Goal: Task Accomplishment & Management: Manage account settings

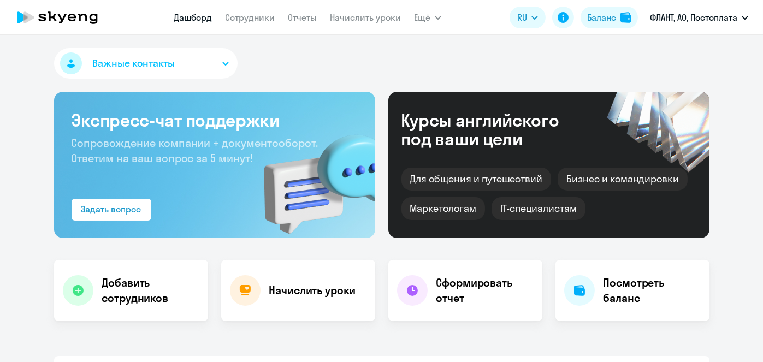
click at [353, 23] on app-menu-item-link "Начислить уроки" at bounding box center [365, 18] width 71 height 14
click at [350, 19] on link "Начислить уроки" at bounding box center [365, 17] width 71 height 11
select select "30"
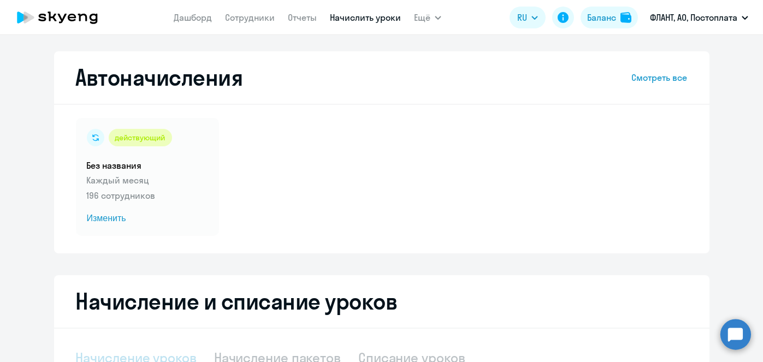
select select "10"
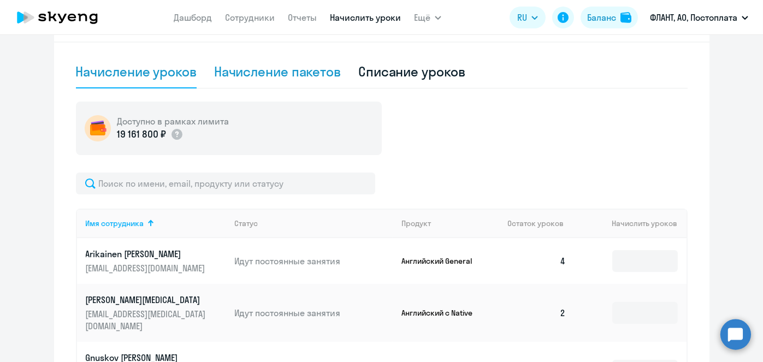
click at [292, 81] on div "Начисление пакетов" at bounding box center [277, 72] width 127 height 33
select select "10"
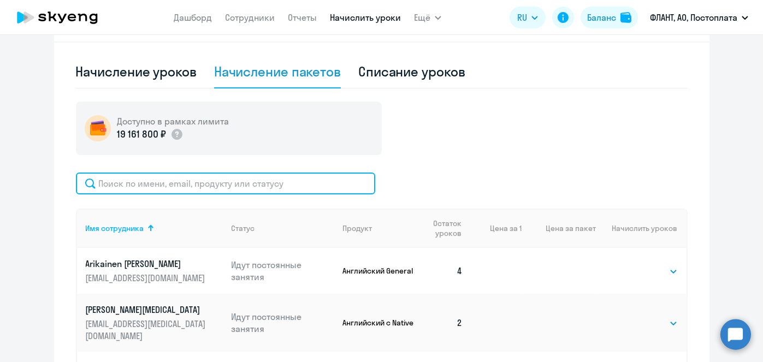
click at [262, 180] on input "text" at bounding box center [225, 184] width 299 height 22
paste input "Сопыряева"
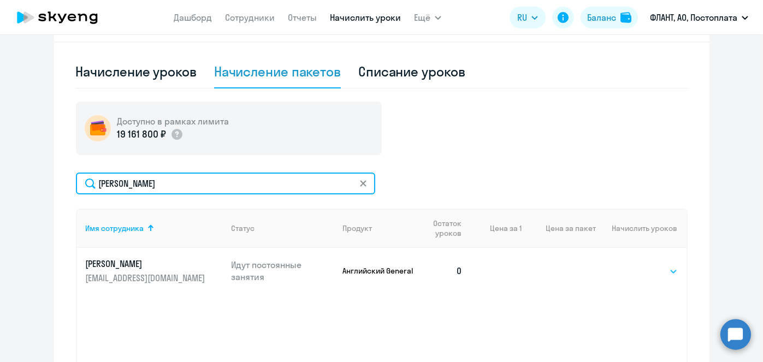
type input "Сопыряева"
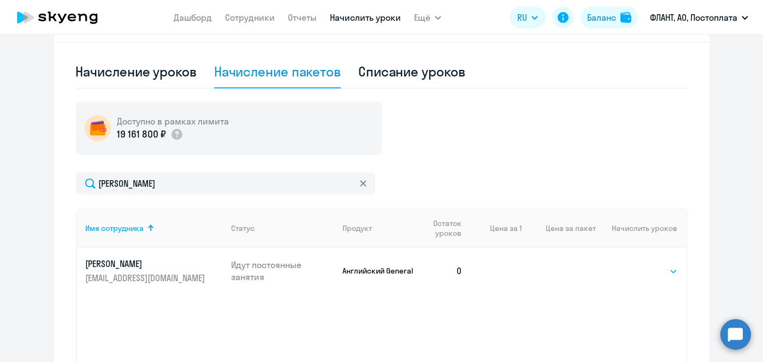
click at [643, 272] on select "Выбрать 4 8 16 32 64 96 128" at bounding box center [655, 271] width 45 height 13
select select "4"
click at [633, 265] on select "Выбрать 4 8 16 32 64 96 128" at bounding box center [655, 271] width 45 height 13
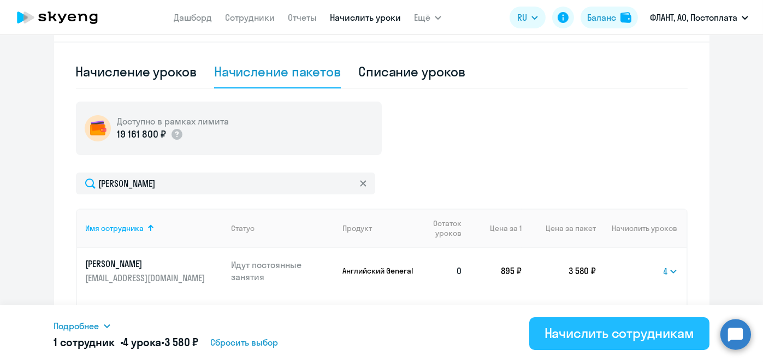
click at [593, 330] on div "Начислить сотрудникам" at bounding box center [620, 333] width 150 height 17
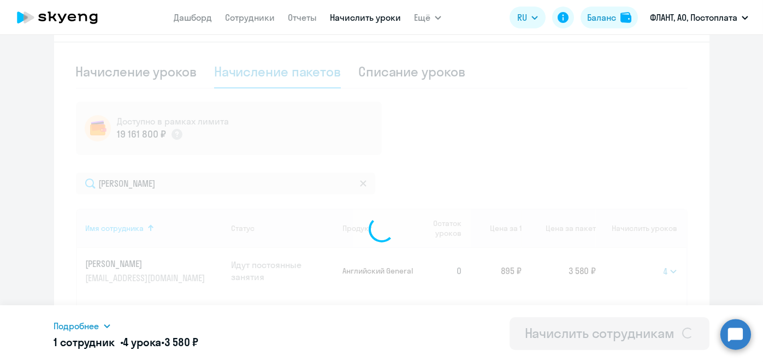
click at [593, 330] on div "Начислить сотрудникам" at bounding box center [600, 333] width 150 height 17
select select
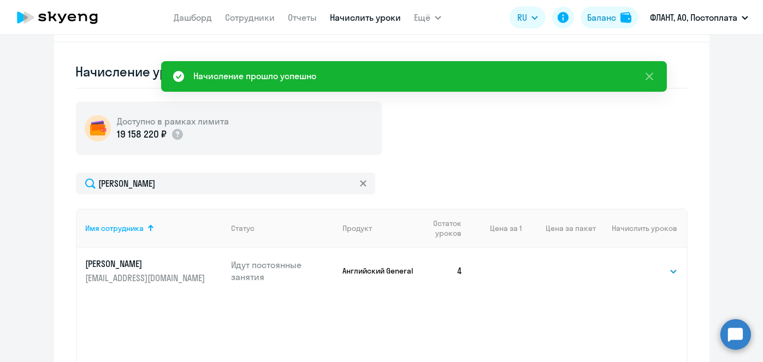
scroll to position [0, 0]
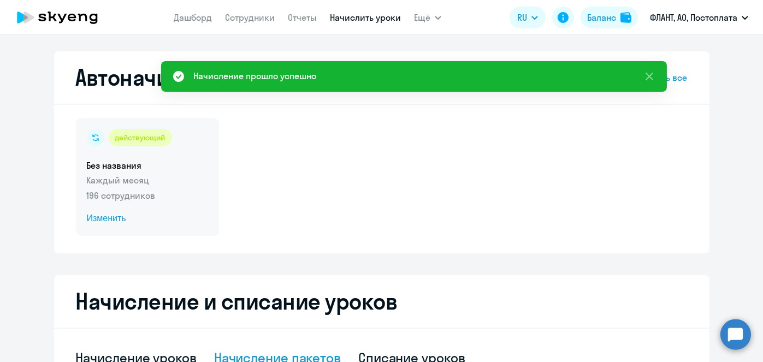
click at [116, 215] on span "Изменить" at bounding box center [147, 218] width 121 height 13
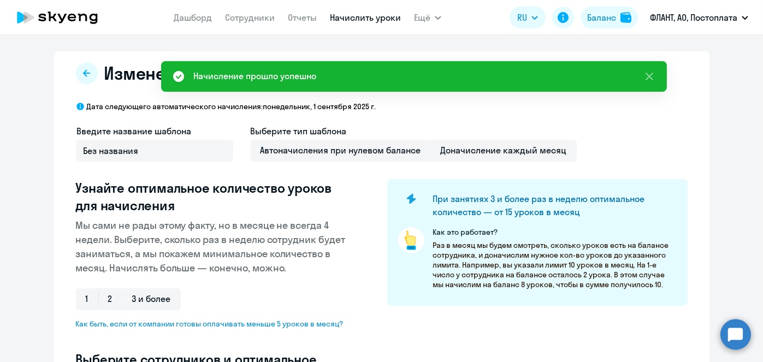
select select "10"
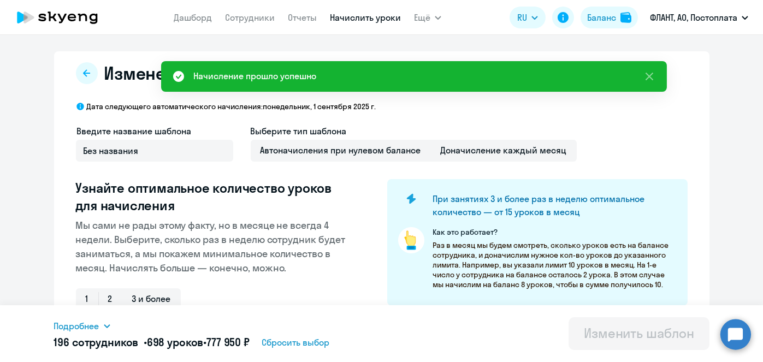
scroll to position [286, 0]
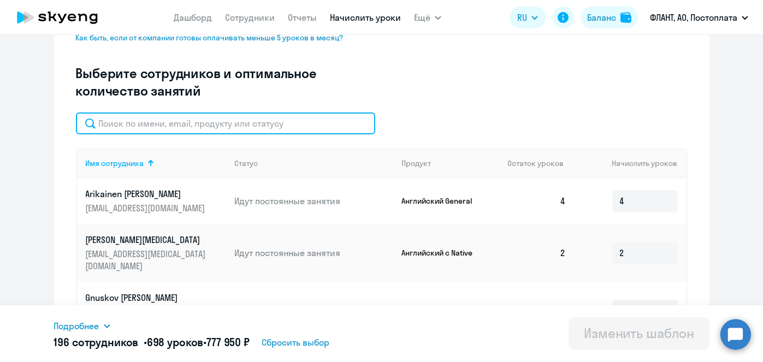
click at [273, 129] on input "text" at bounding box center [225, 124] width 299 height 22
paste input "Сопыряева"
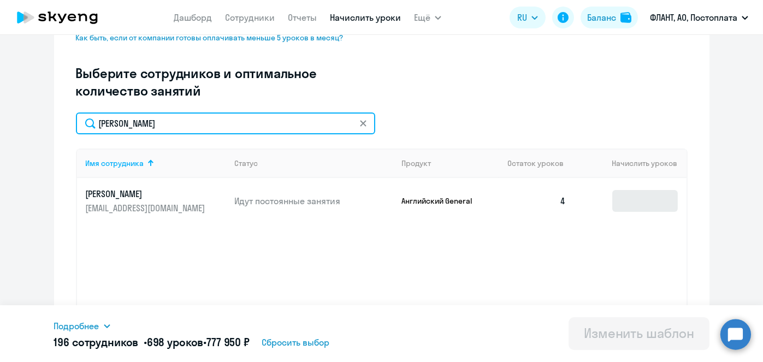
type input "Сопыряева"
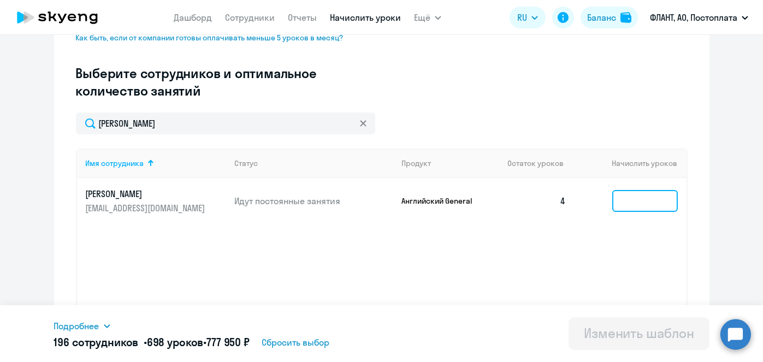
click at [637, 206] on input at bounding box center [645, 201] width 66 height 22
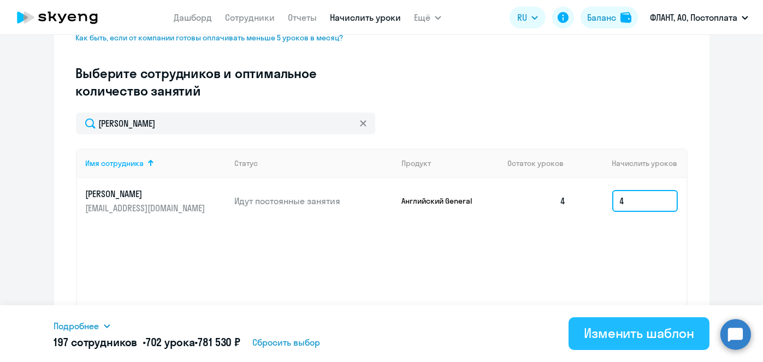
type input "4"
click at [624, 347] on button "Изменить шаблон" at bounding box center [639, 333] width 141 height 33
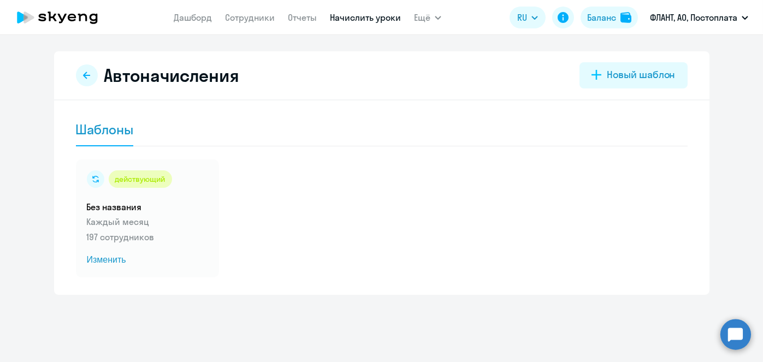
click at [358, 19] on link "Начислить уроки" at bounding box center [365, 17] width 71 height 11
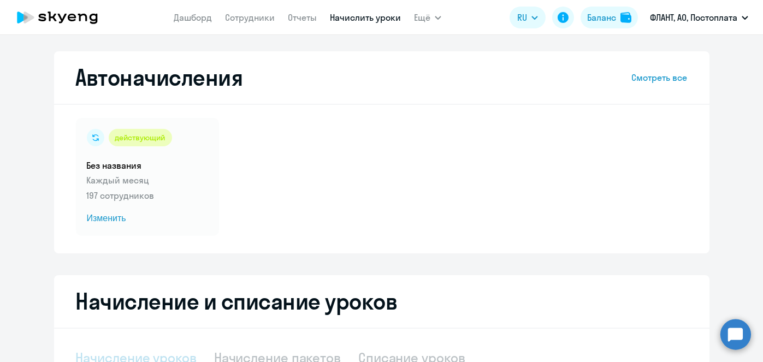
select select "10"
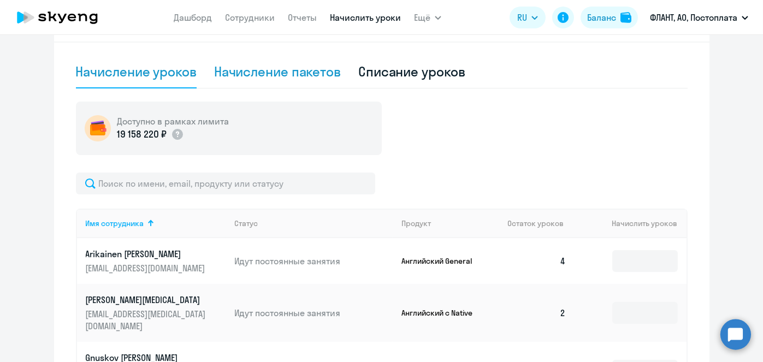
click at [255, 82] on div "Начисление пакетов" at bounding box center [277, 72] width 127 height 33
select select "10"
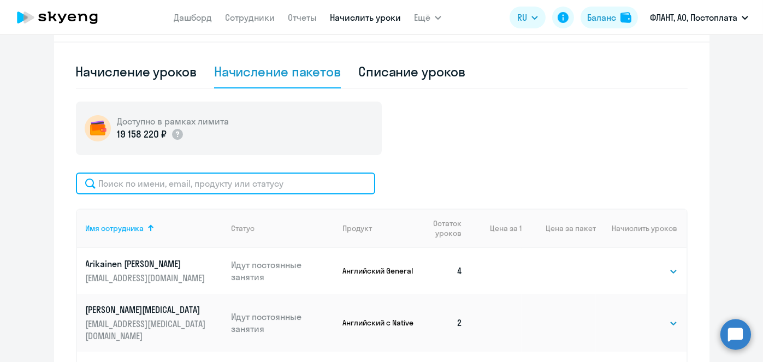
click at [255, 191] on input "text" at bounding box center [225, 184] width 299 height 22
paste input "Крайнов"
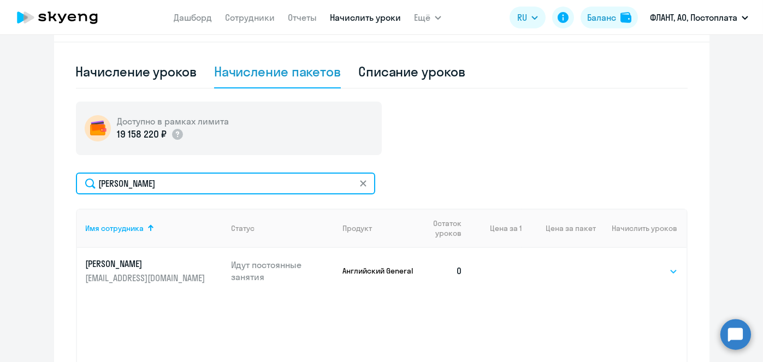
type input "Крайнов"
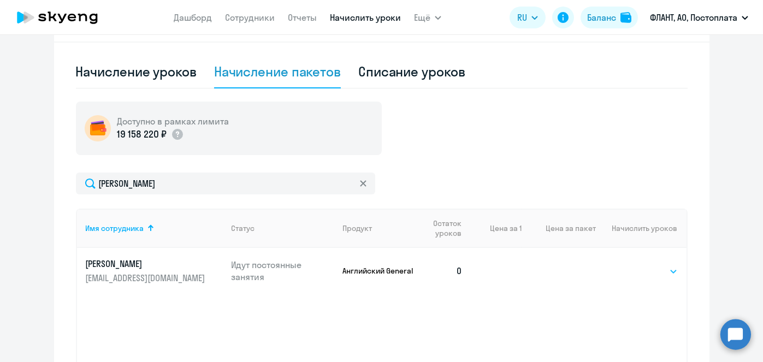
click at [673, 275] on select "Выбрать 4 8 16 32 64 96 128" at bounding box center [655, 271] width 45 height 13
select select "4"
click at [633, 265] on select "Выбрать 4 8 16 32 64 96 128" at bounding box center [655, 271] width 45 height 13
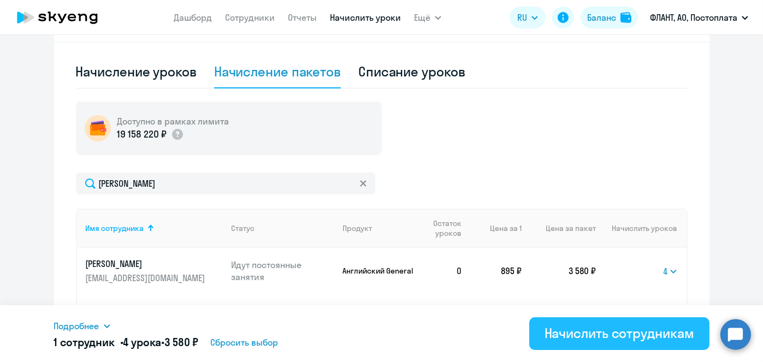
click at [617, 326] on div "Начислить сотрудникам" at bounding box center [620, 333] width 150 height 17
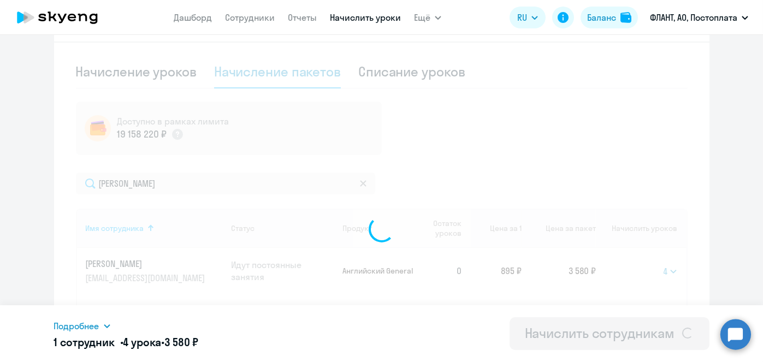
select select
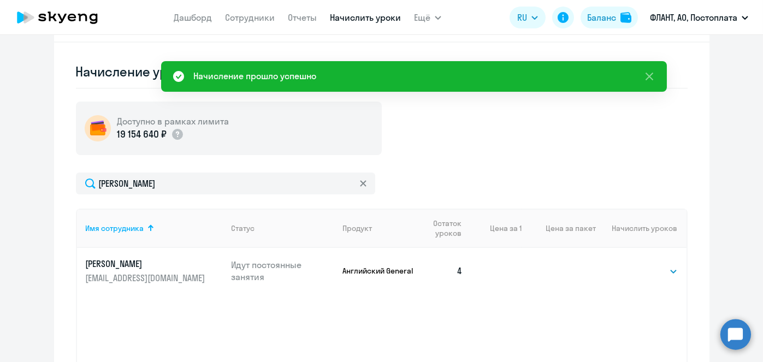
scroll to position [0, 0]
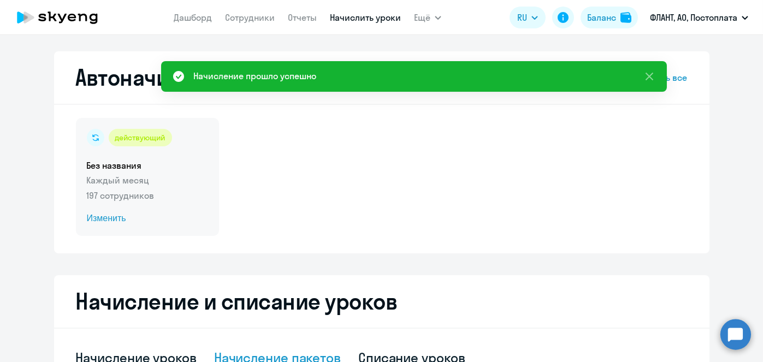
click at [106, 217] on span "Изменить" at bounding box center [147, 218] width 121 height 13
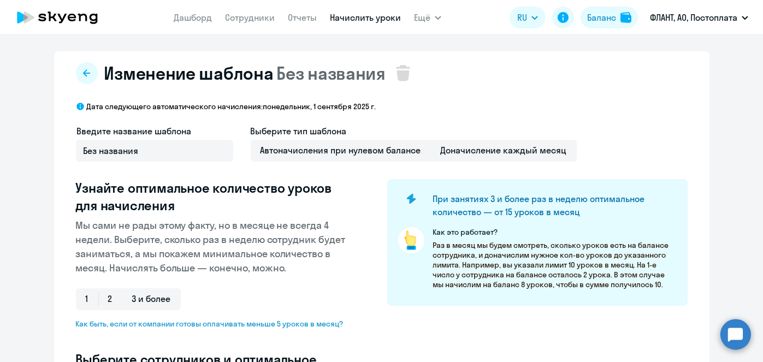
select select "10"
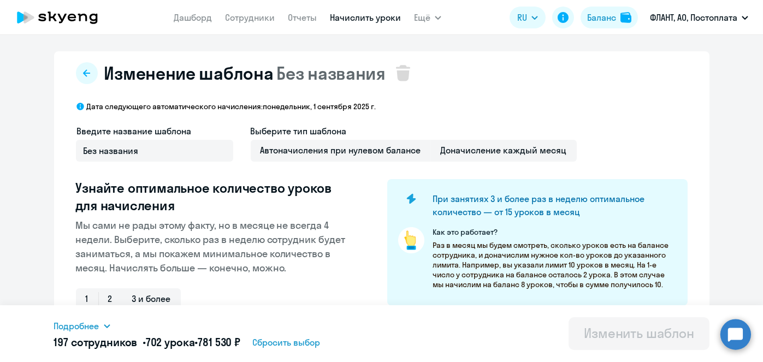
scroll to position [286, 0]
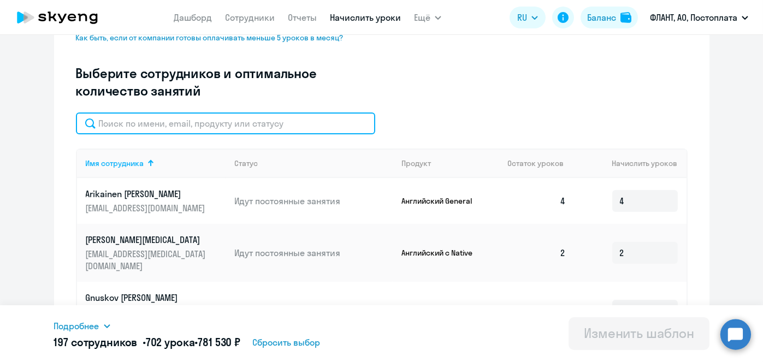
click at [275, 126] on input "text" at bounding box center [225, 124] width 299 height 22
paste input "Крайнов"
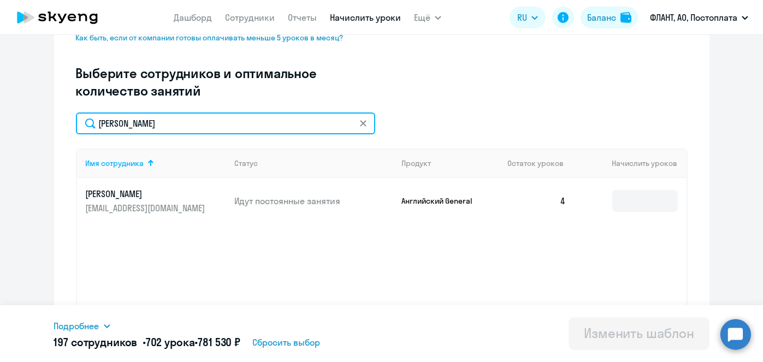
type input "Крайнов"
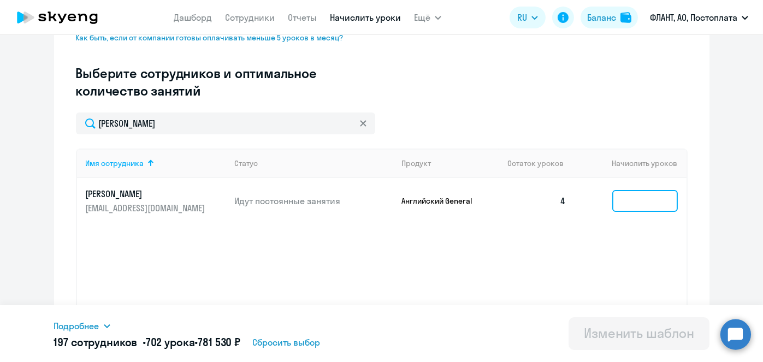
click at [638, 209] on input at bounding box center [645, 201] width 66 height 22
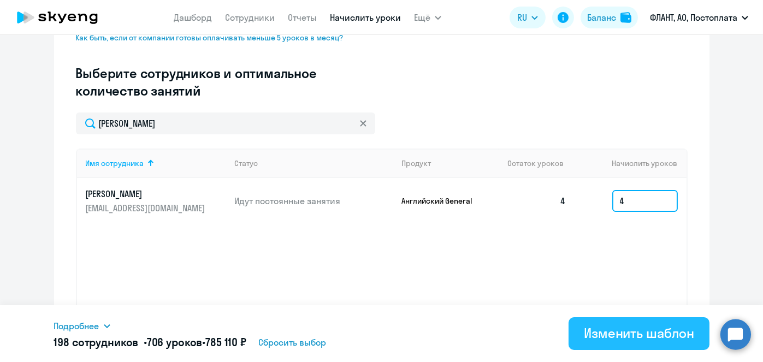
type input "4"
click at [627, 326] on div "Изменить шаблон" at bounding box center [639, 333] width 110 height 17
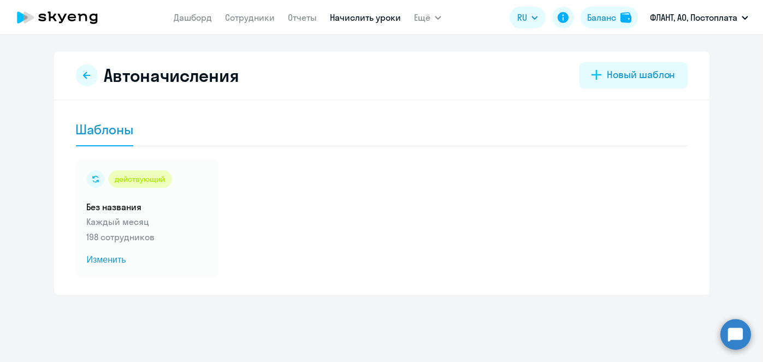
click at [350, 19] on link "Начислить уроки" at bounding box center [365, 17] width 71 height 11
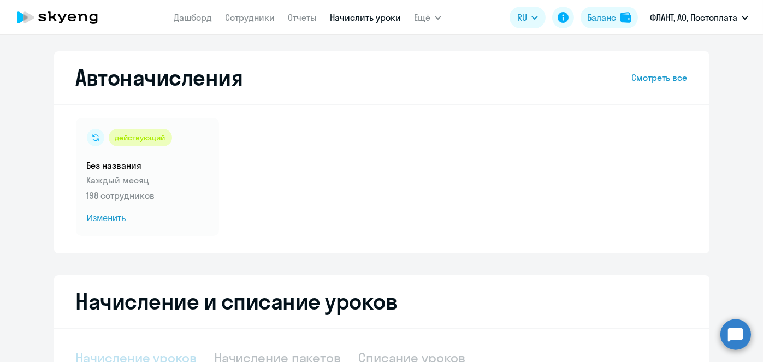
select select "10"
click at [345, 18] on link "Начислить уроки" at bounding box center [365, 17] width 71 height 11
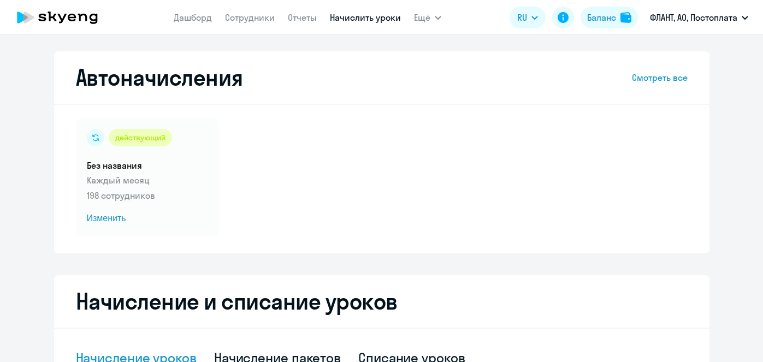
select select "10"
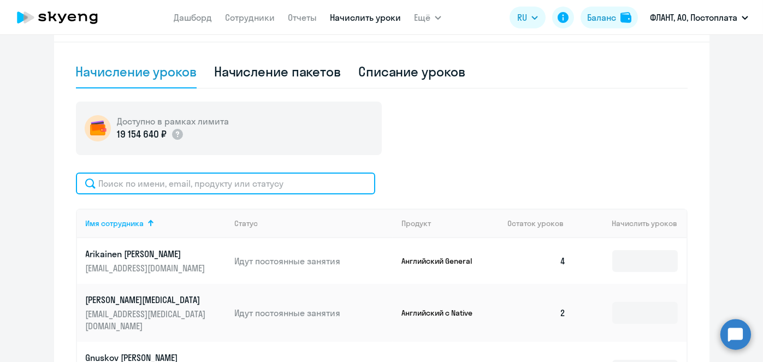
click at [353, 178] on input "text" at bounding box center [225, 184] width 299 height 22
paste input "[PERSON_NAME]"
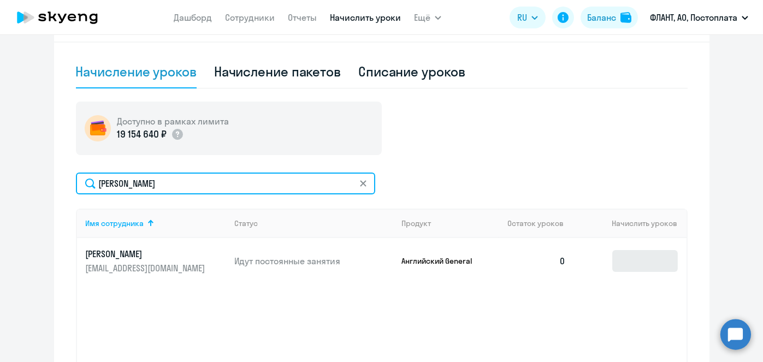
type input "[PERSON_NAME]"
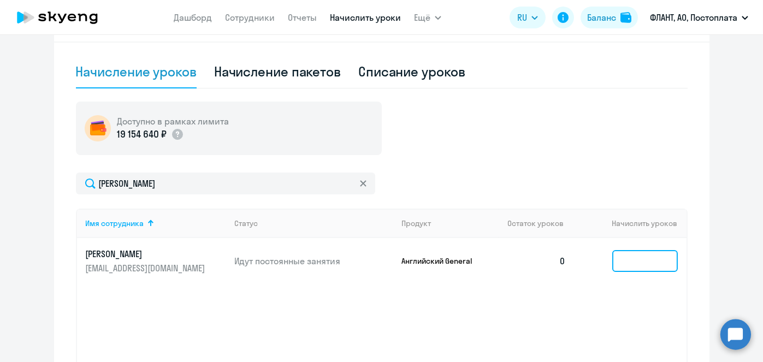
click at [642, 255] on input at bounding box center [645, 261] width 66 height 22
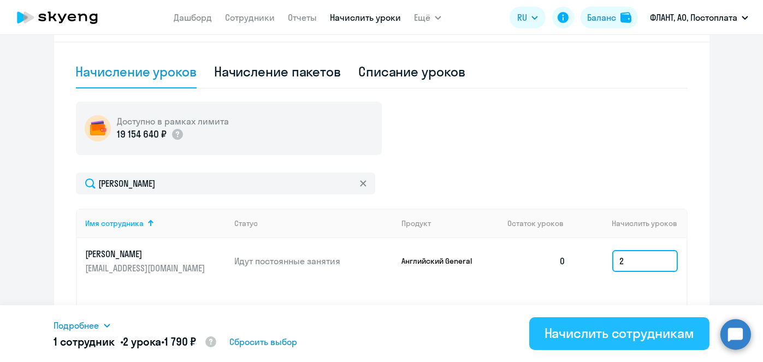
type input "2"
click at [616, 333] on div "Начислить сотрудникам" at bounding box center [620, 333] width 150 height 17
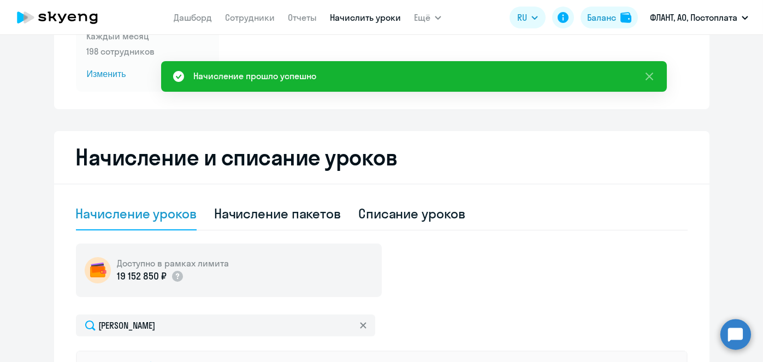
scroll to position [148, 0]
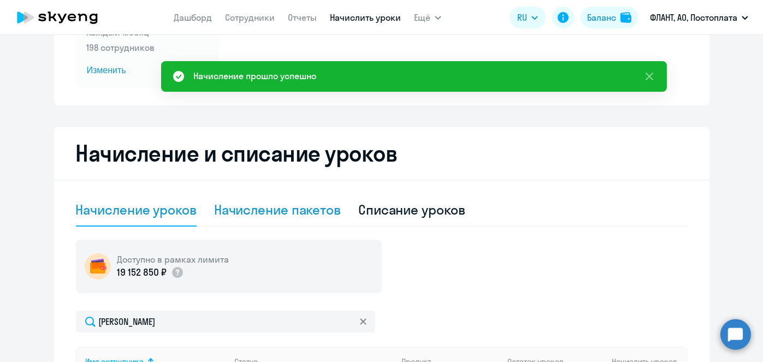
click at [271, 206] on div "Начисление пакетов" at bounding box center [277, 209] width 127 height 17
select select "10"
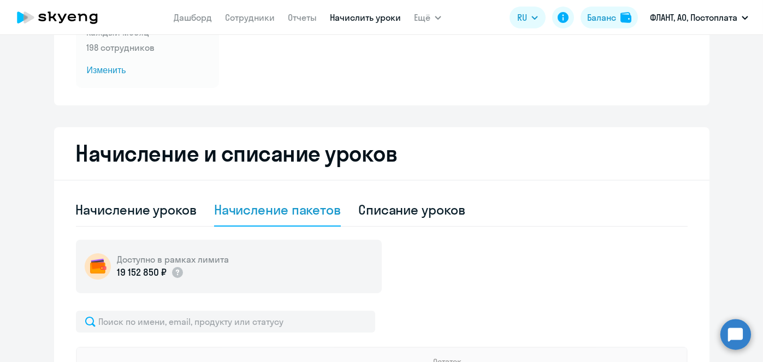
scroll to position [434, 0]
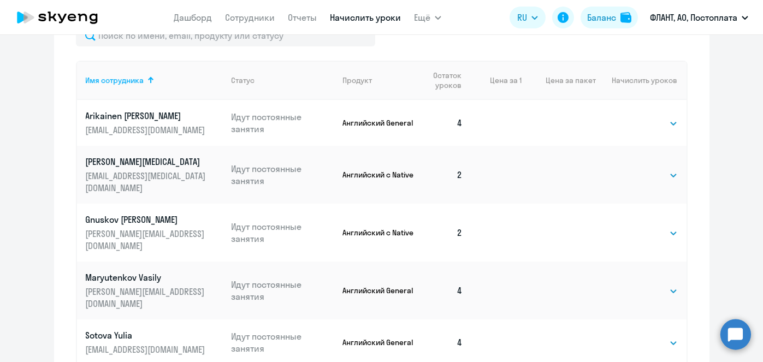
click at [559, 81] on th "Цена за пакет" at bounding box center [559, 80] width 74 height 39
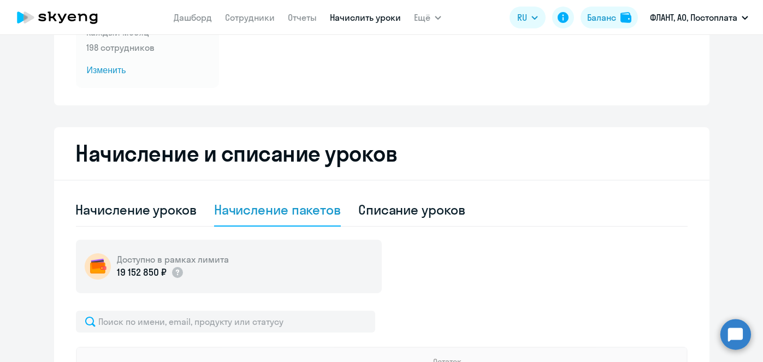
scroll to position [323, 0]
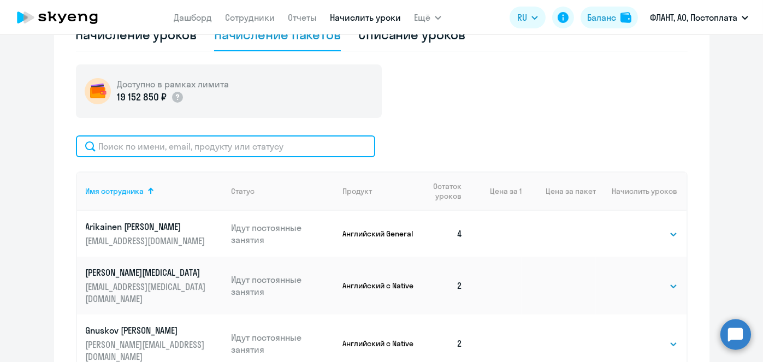
click at [302, 156] on input "text" at bounding box center [225, 146] width 299 height 22
paste input "Сапрыкина"
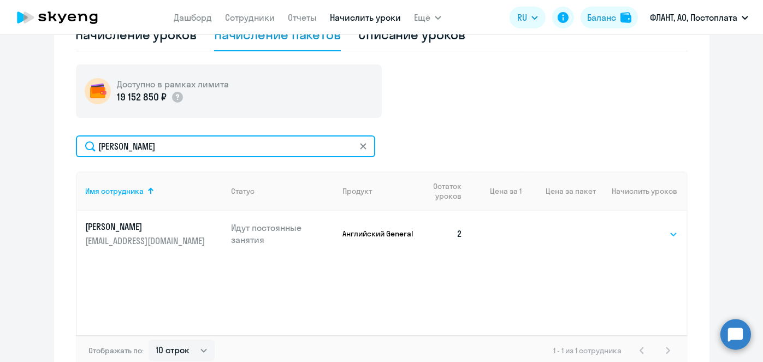
type input "Сапрыкина"
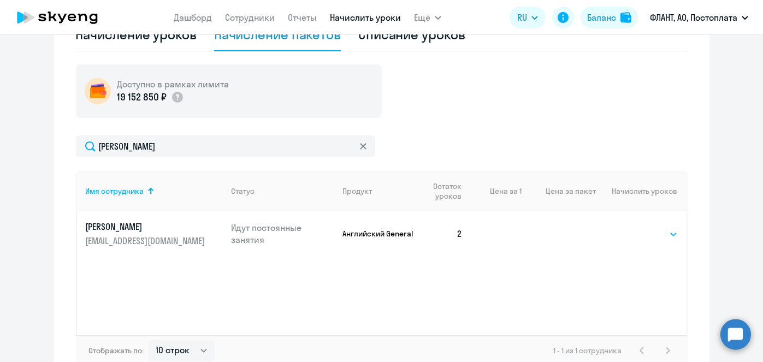
click at [658, 232] on select "Выбрать 4 8 16 32 64 96 128" at bounding box center [655, 234] width 45 height 13
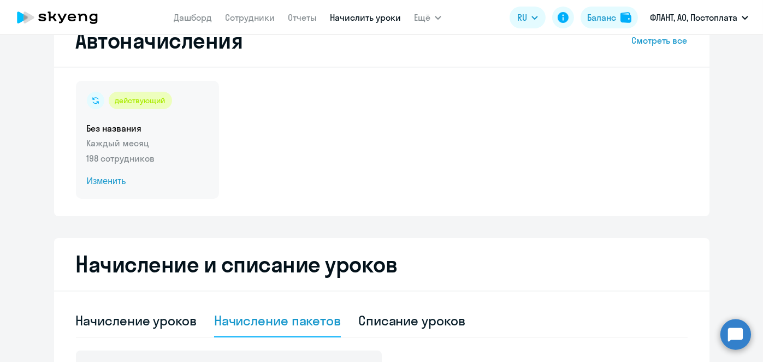
click at [114, 181] on span "Изменить" at bounding box center [147, 181] width 121 height 13
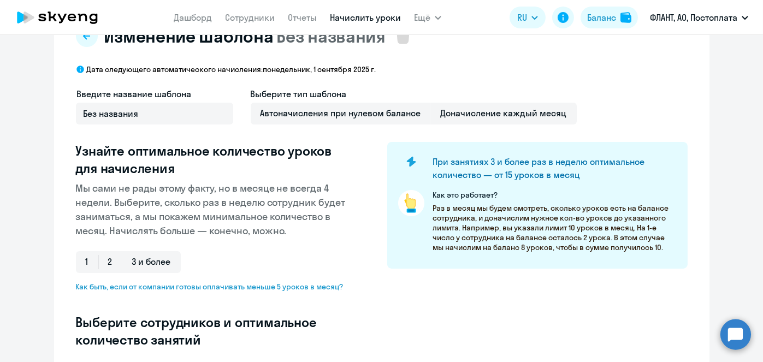
select select "10"
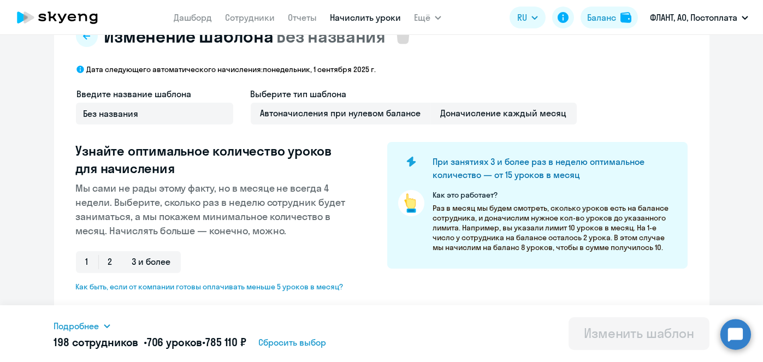
scroll to position [323, 0]
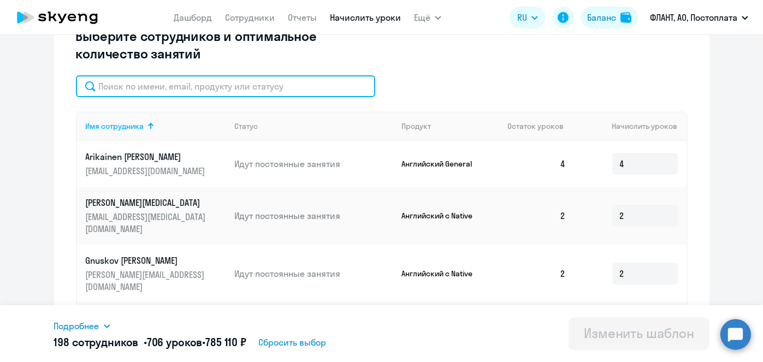
click at [308, 84] on input "text" at bounding box center [225, 86] width 299 height 22
paste input "Сапрыкина"
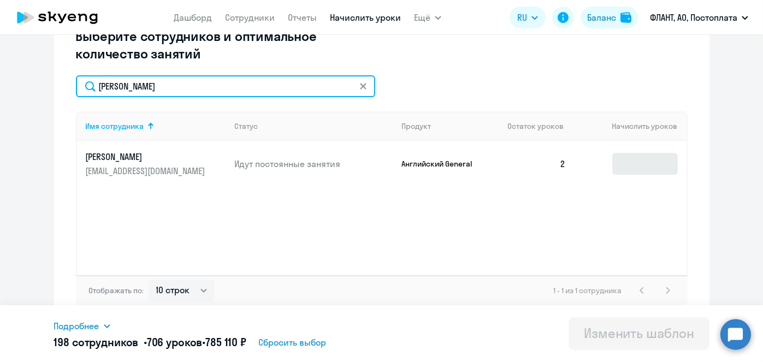
type input "Сапрыкина"
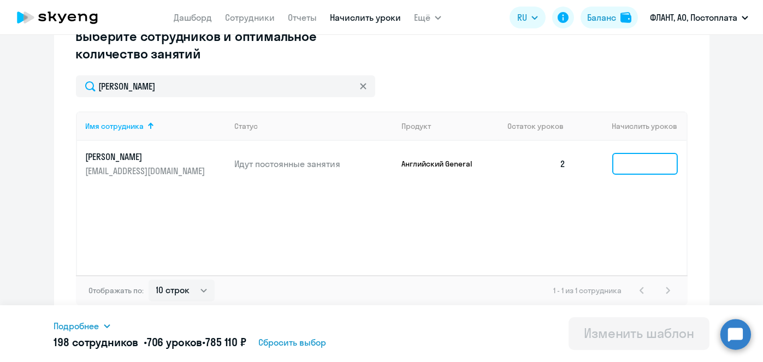
click at [638, 161] on input at bounding box center [645, 164] width 66 height 22
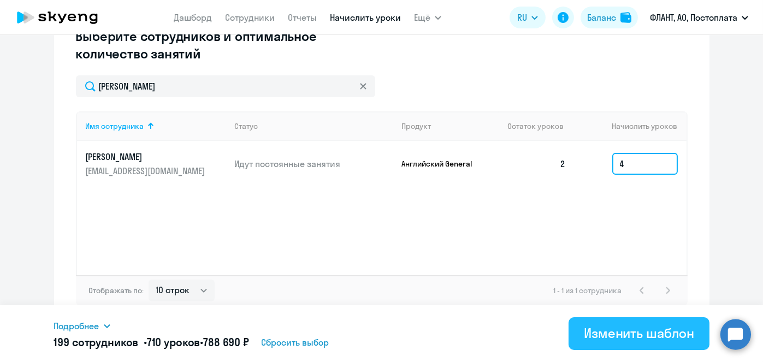
type input "4"
click at [634, 335] on div "Изменить шаблон" at bounding box center [639, 333] width 110 height 17
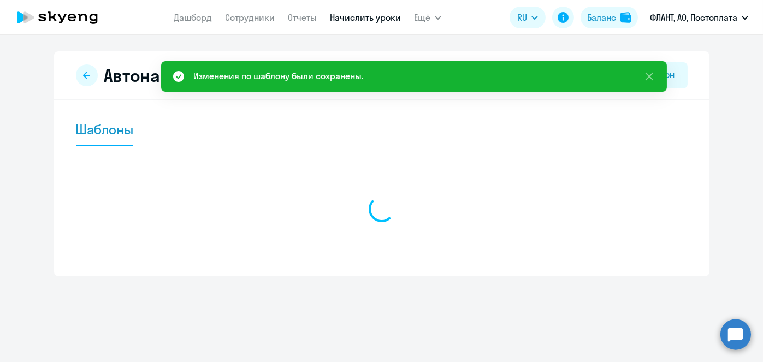
click at [634, 335] on div "Автоначисления Новый шаблон Шаблоны" at bounding box center [381, 198] width 763 height 327
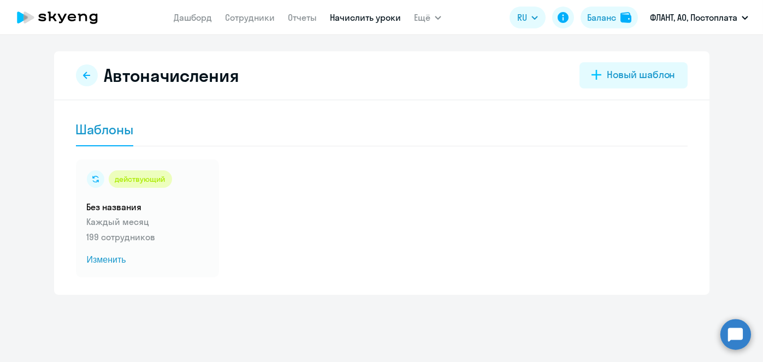
click at [382, 16] on link "Начислить уроки" at bounding box center [365, 17] width 71 height 11
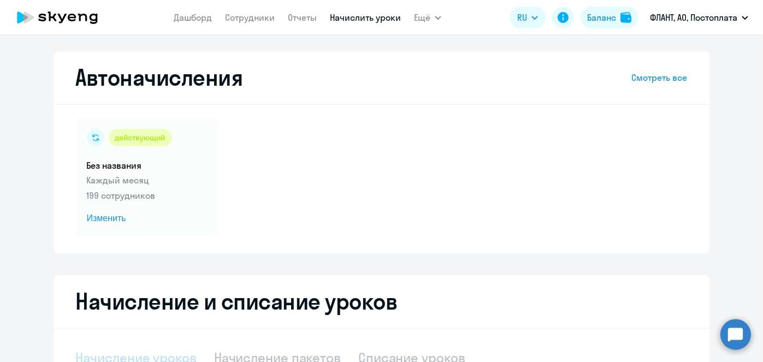
select select "10"
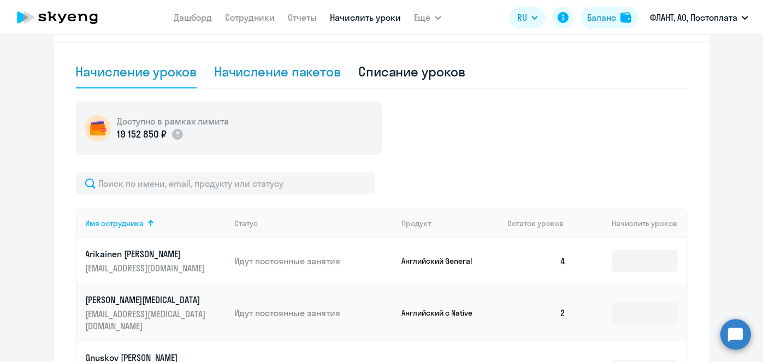
click at [277, 80] on div "Начисление пакетов" at bounding box center [277, 72] width 127 height 33
select select "10"
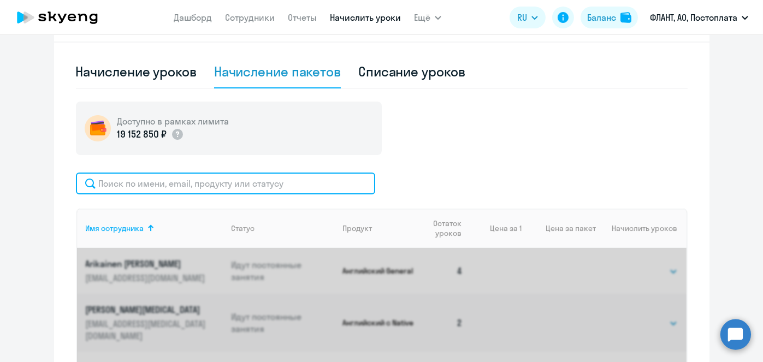
click at [264, 188] on input "text" at bounding box center [225, 184] width 299 height 22
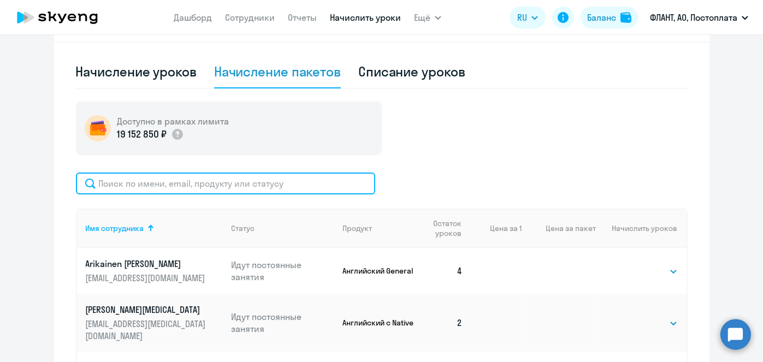
paste input "Сарычев"
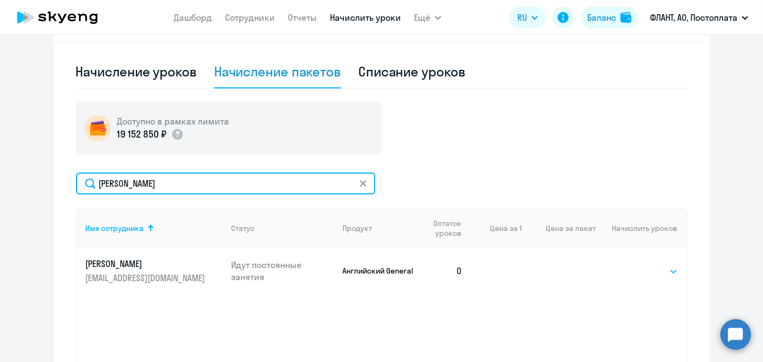
type input "Сарычев"
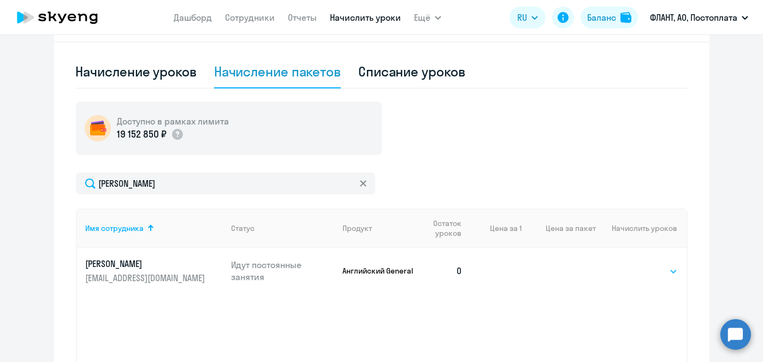
click at [638, 266] on select "Выбрать 4 8 16 32 64 96 128" at bounding box center [655, 271] width 45 height 13
click at [625, 158] on div "Доступно в рамках лимита 19 152 850 ₽ Сарычев Имя сотрудника Статус Продукт Ост…" at bounding box center [382, 253] width 612 height 302
click at [644, 268] on select "Выбрать 4 8 16 32 64 96 128" at bounding box center [655, 271] width 45 height 13
select select "4"
click at [633, 265] on select "Выбрать 4 8 16 32 64 96 128" at bounding box center [655, 271] width 45 height 13
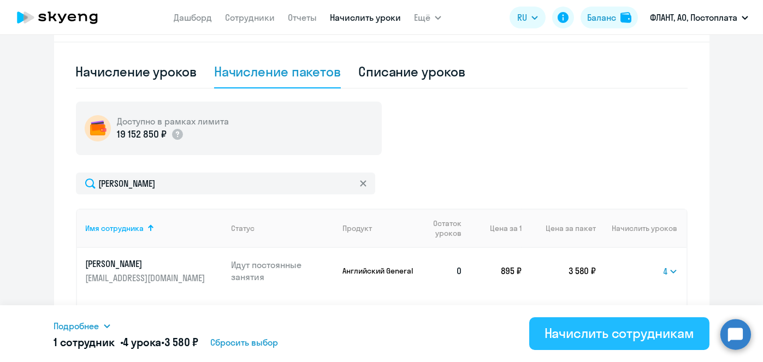
click at [620, 327] on div "Начислить сотрудникам" at bounding box center [620, 333] width 150 height 17
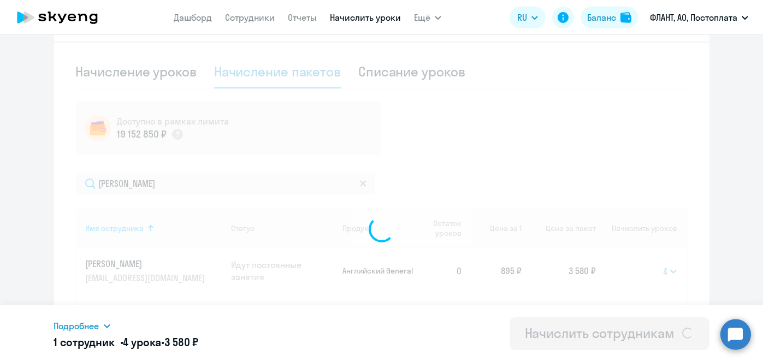
select select
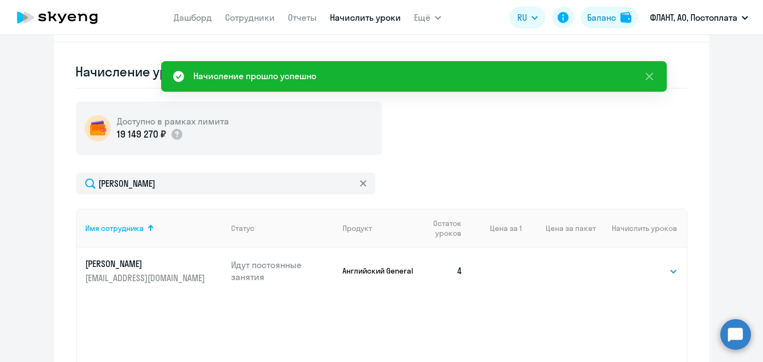
scroll to position [0, 0]
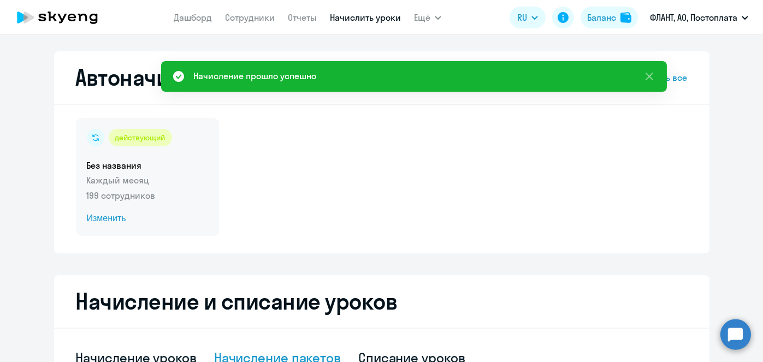
click at [118, 214] on span "Изменить" at bounding box center [147, 218] width 121 height 13
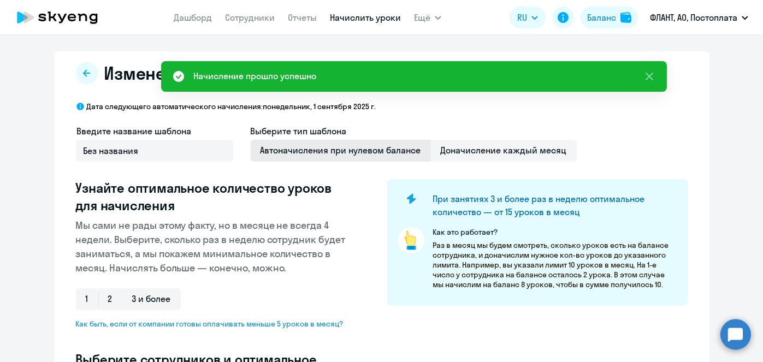
select select "10"
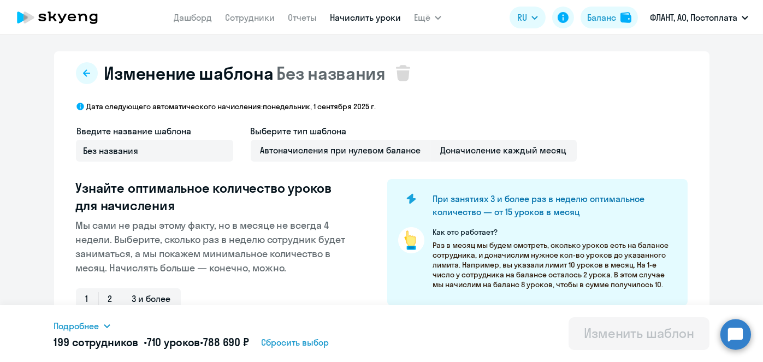
scroll to position [286, 0]
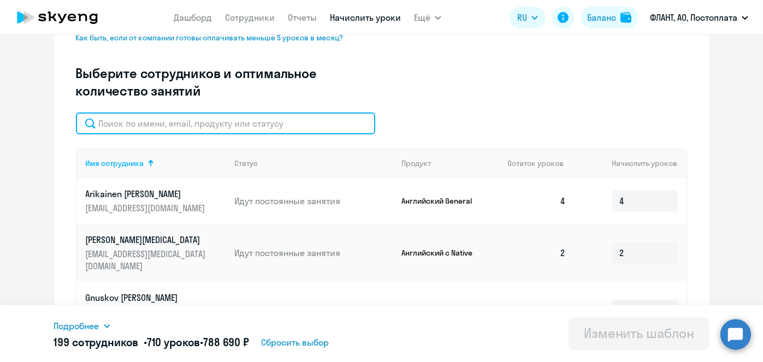
click at [256, 128] on input "text" at bounding box center [225, 124] width 299 height 22
paste input "Сарычев"
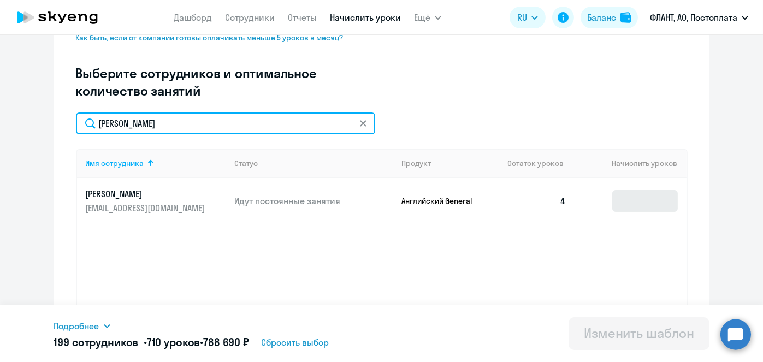
type input "Сарычев"
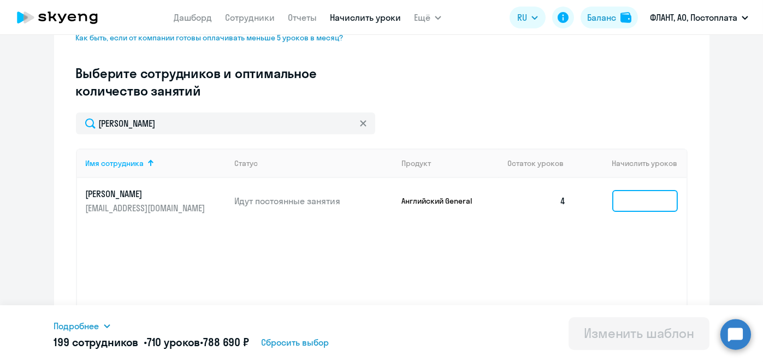
click at [628, 199] on input at bounding box center [645, 201] width 66 height 22
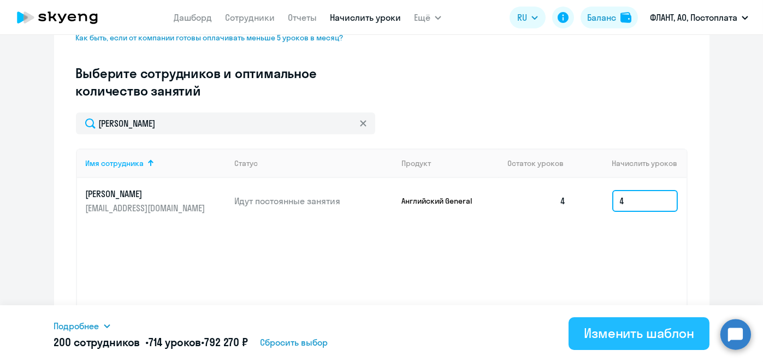
type input "4"
click at [616, 334] on div "Изменить шаблон" at bounding box center [639, 333] width 110 height 17
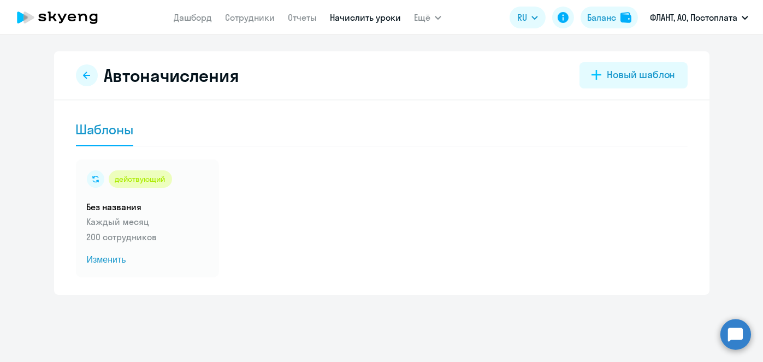
click at [353, 20] on link "Начислить уроки" at bounding box center [365, 17] width 71 height 11
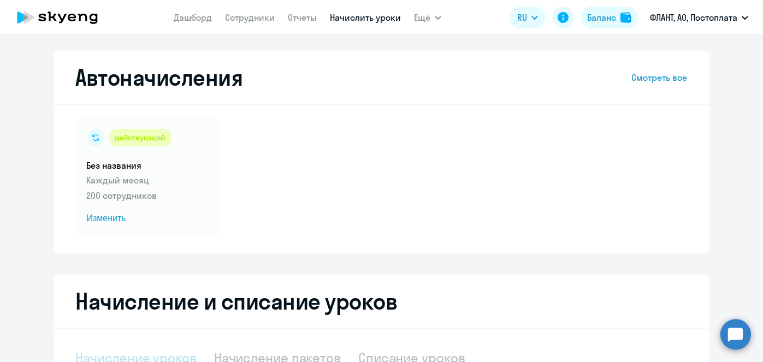
scroll to position [231, 0]
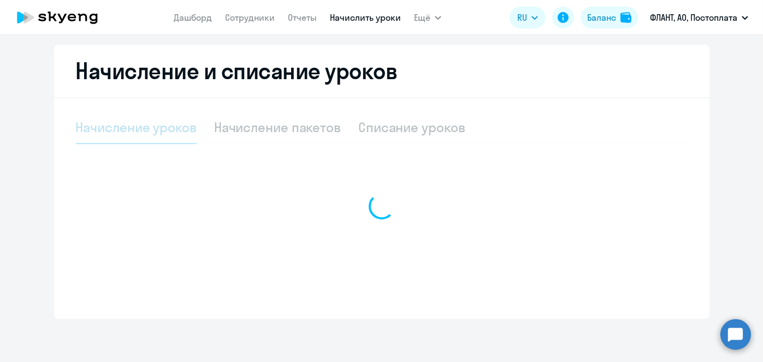
select select "10"
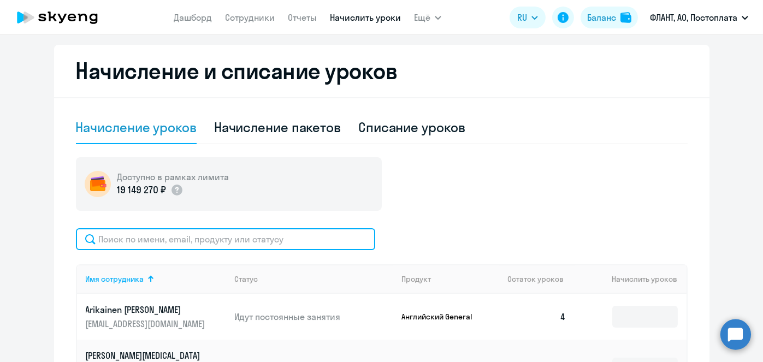
click at [296, 240] on input "text" at bounding box center [225, 239] width 299 height 22
paste input "Захарова"
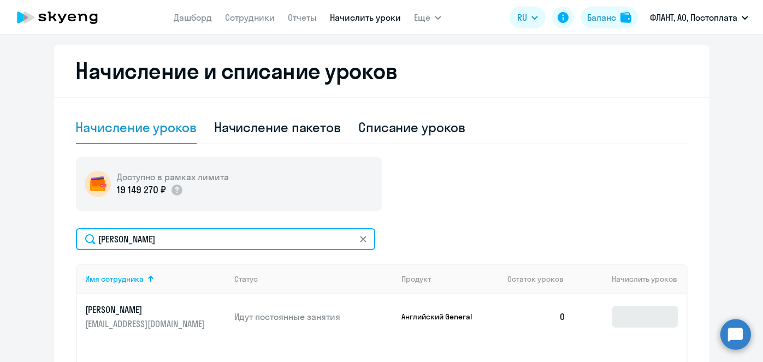
type input "Захарова"
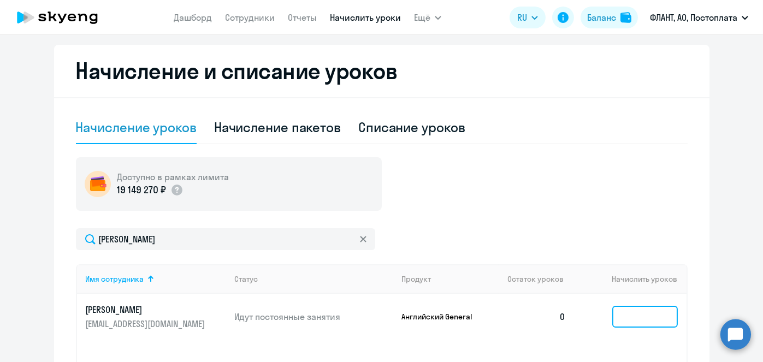
click at [622, 316] on input at bounding box center [645, 317] width 66 height 22
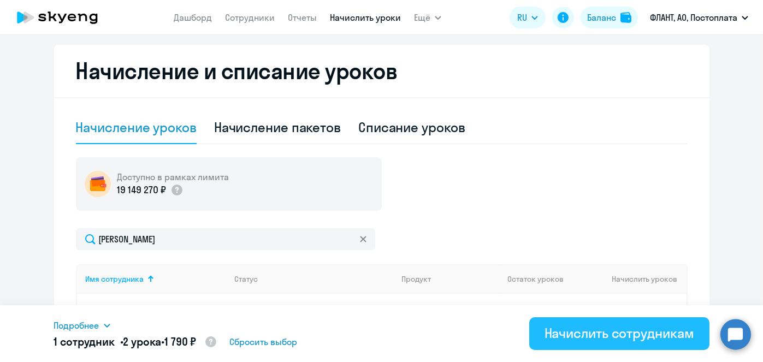
type input "2"
click at [623, 334] on div "Начислить сотрудникам" at bounding box center [620, 333] width 150 height 17
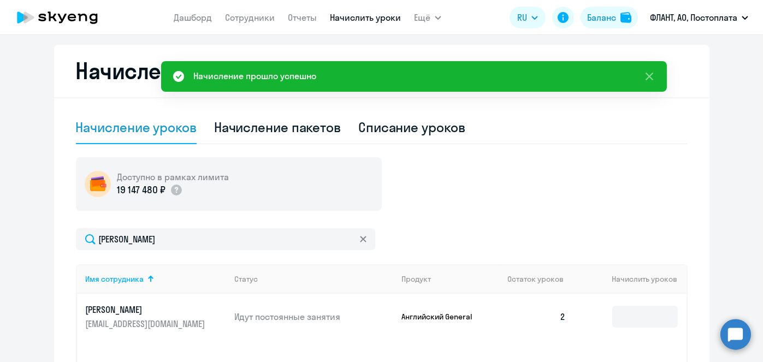
scroll to position [0, 0]
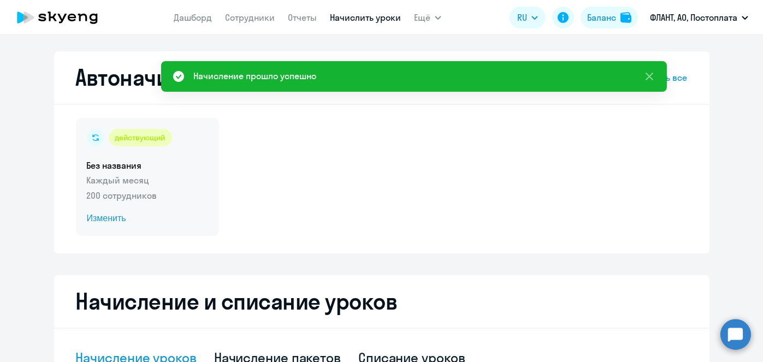
click at [106, 218] on span "Изменить" at bounding box center [147, 218] width 121 height 13
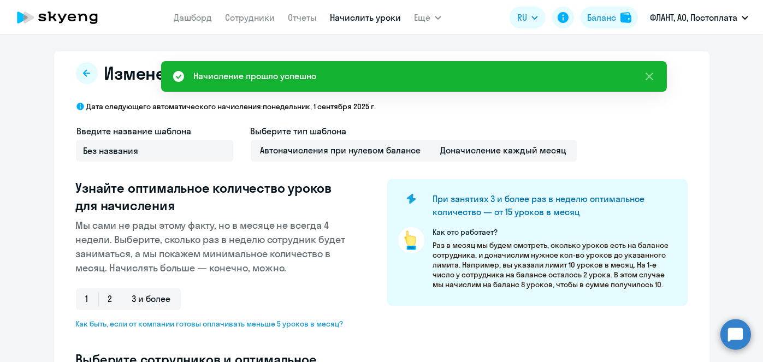
select select "10"
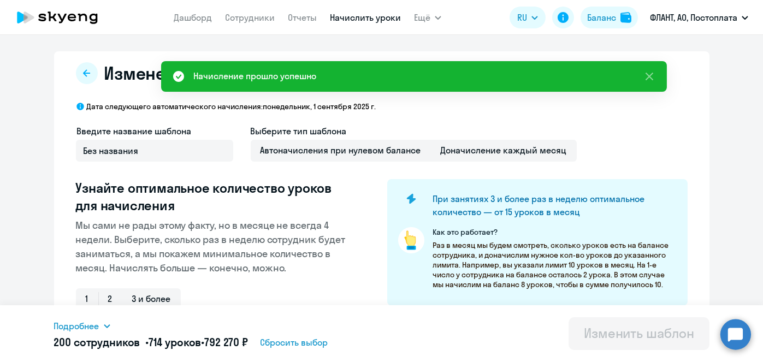
scroll to position [286, 0]
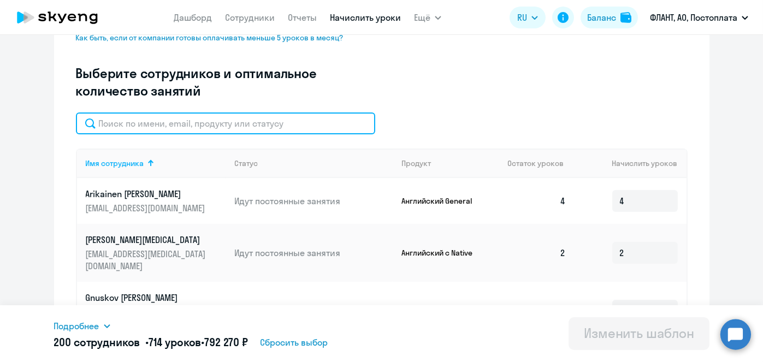
click at [234, 128] on input "text" at bounding box center [225, 124] width 299 height 22
paste input "Захарова"
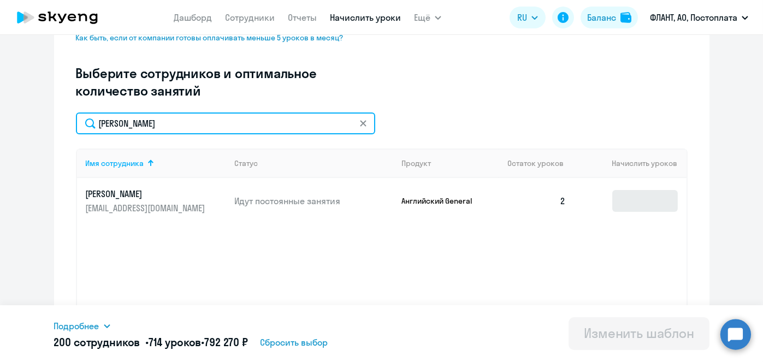
type input "Захарова"
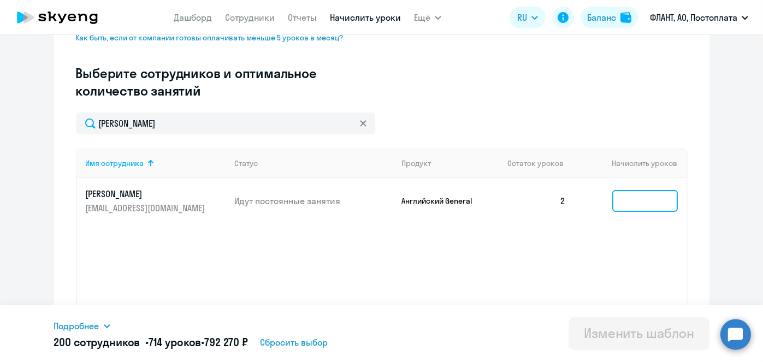
click at [641, 199] on input at bounding box center [645, 201] width 66 height 22
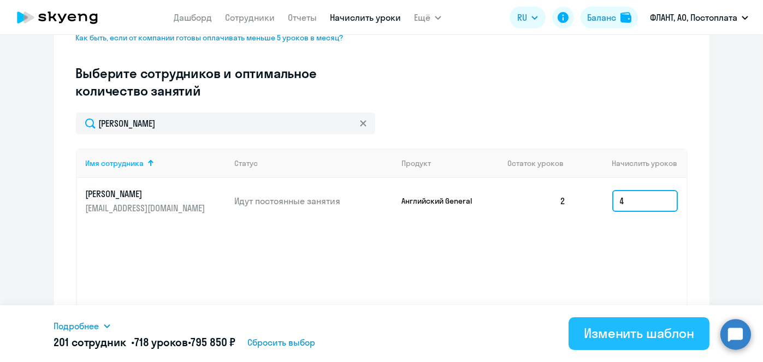
type input "4"
click at [629, 331] on div "Изменить шаблон" at bounding box center [639, 333] width 110 height 17
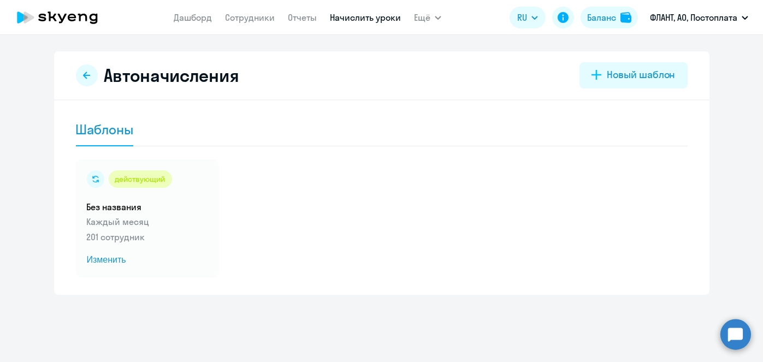
click at [362, 19] on link "Начислить уроки" at bounding box center [365, 17] width 71 height 11
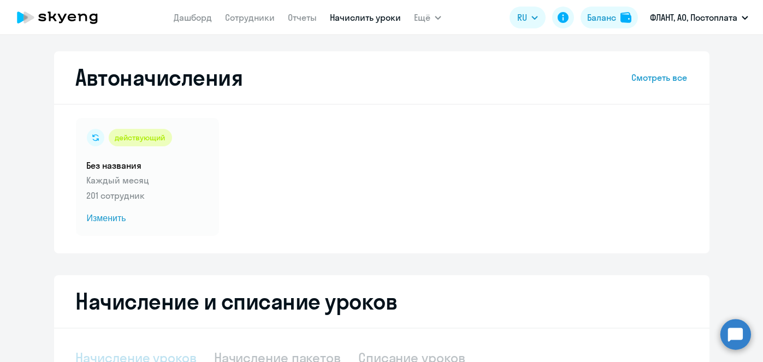
scroll to position [231, 0]
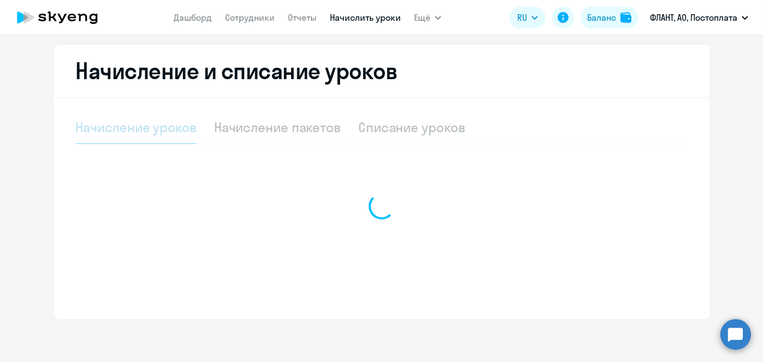
select select "10"
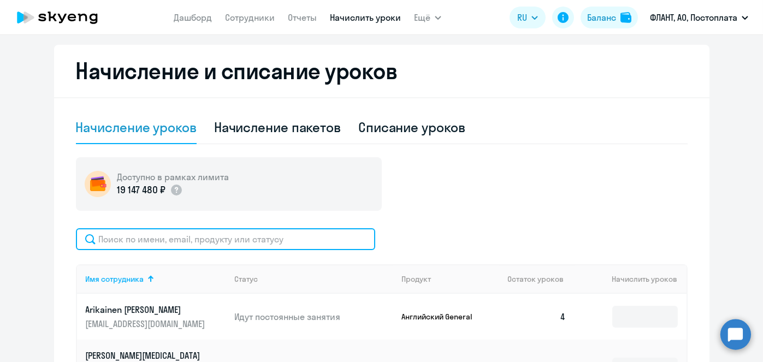
click at [302, 237] on input "text" at bounding box center [225, 239] width 299 height 22
paste input "Зимин"
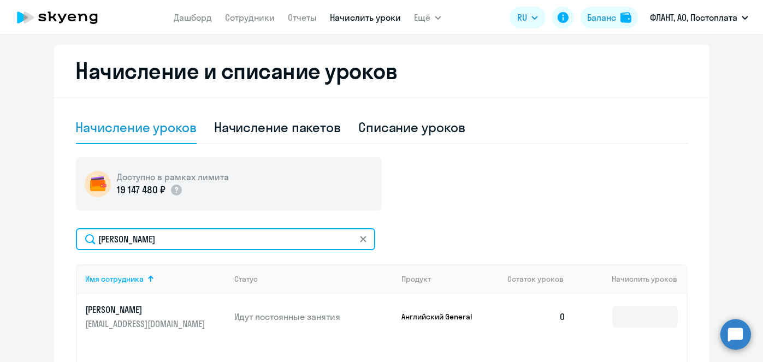
type input "Зимин"
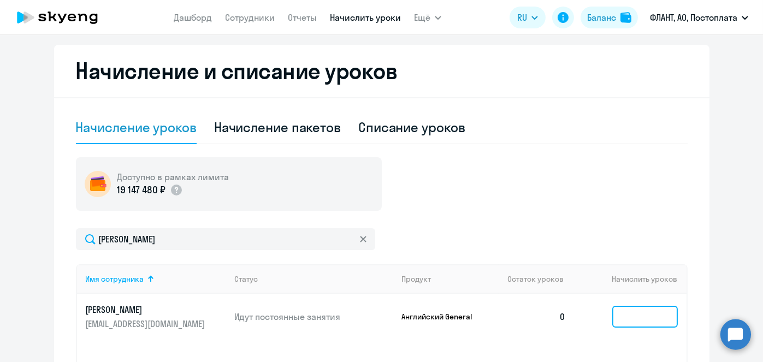
click at [644, 325] on input at bounding box center [645, 317] width 66 height 22
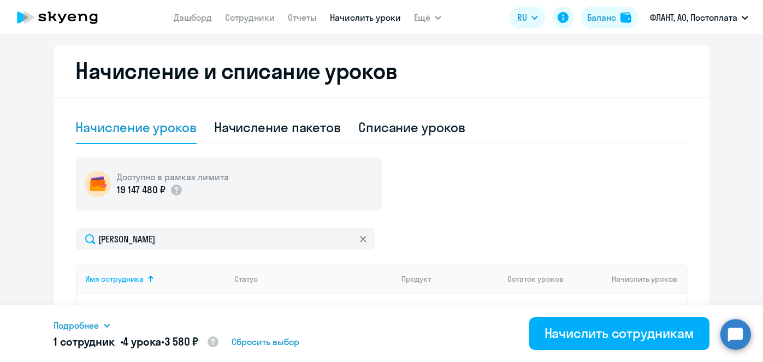
type input "4"
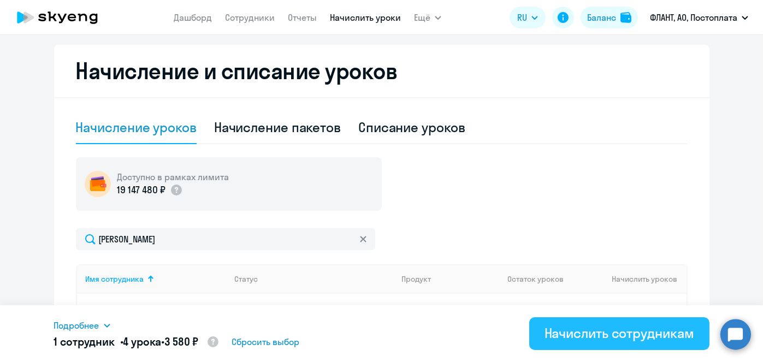
click at [569, 328] on div "Начислить сотрудникам" at bounding box center [620, 333] width 150 height 17
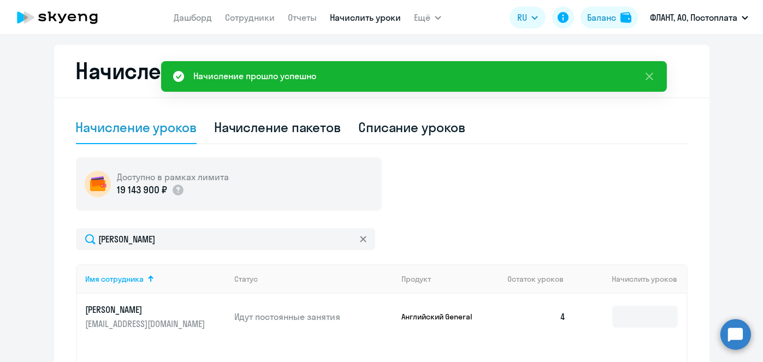
scroll to position [0, 0]
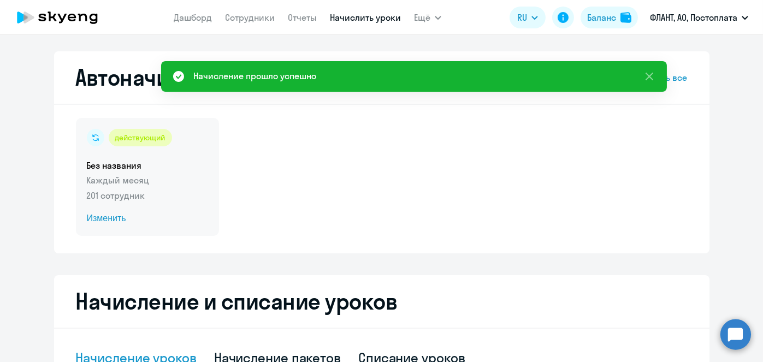
click at [112, 220] on span "Изменить" at bounding box center [147, 218] width 121 height 13
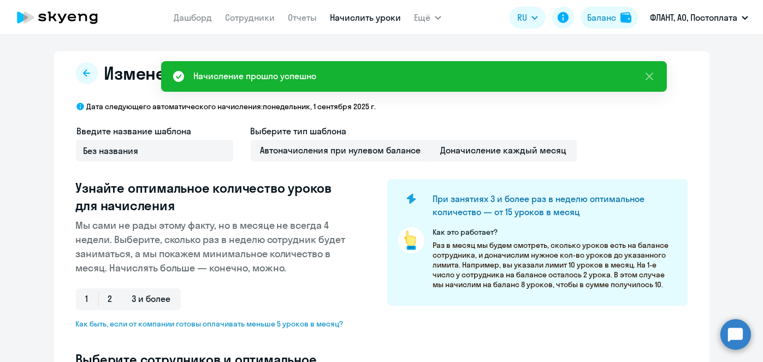
select select "10"
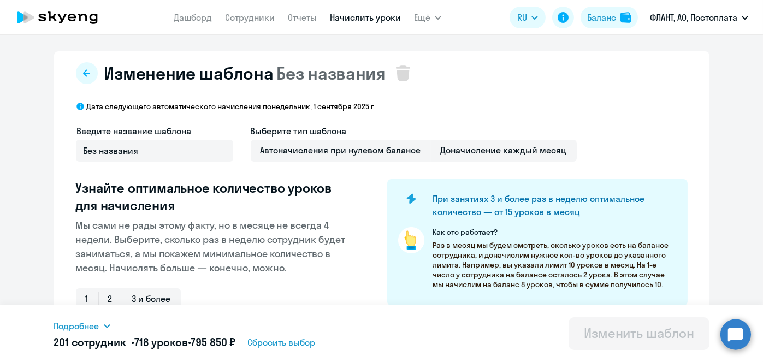
scroll to position [286, 0]
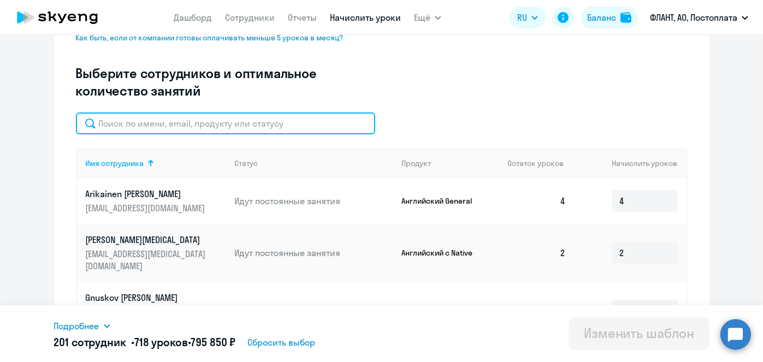
click at [287, 119] on input "text" at bounding box center [225, 124] width 299 height 22
paste input "Зимин"
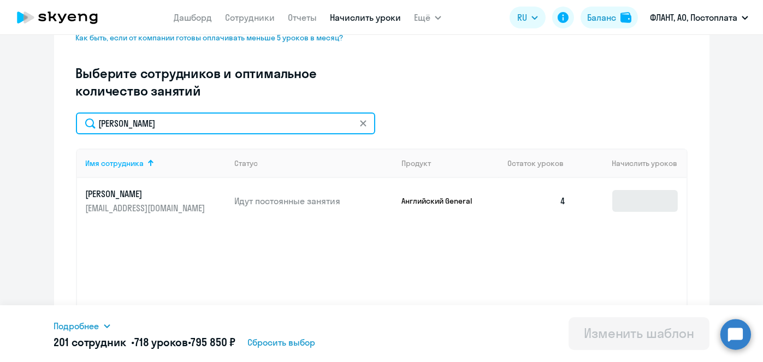
type input "Зимин"
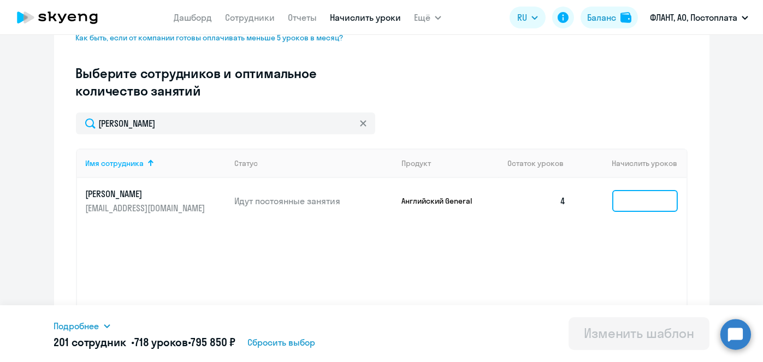
click at [638, 198] on input at bounding box center [645, 201] width 66 height 22
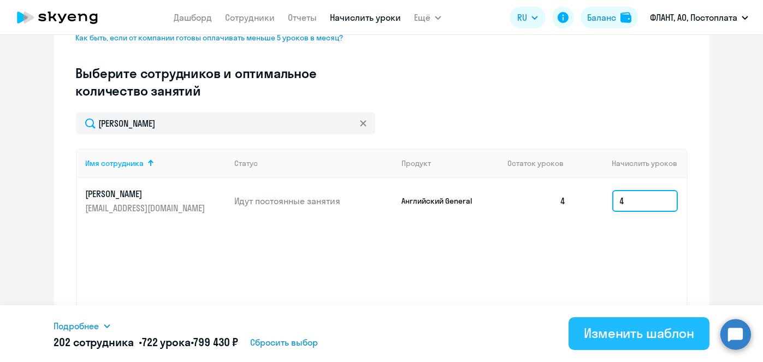
type input "4"
click at [630, 340] on div "Изменить шаблон" at bounding box center [639, 333] width 110 height 17
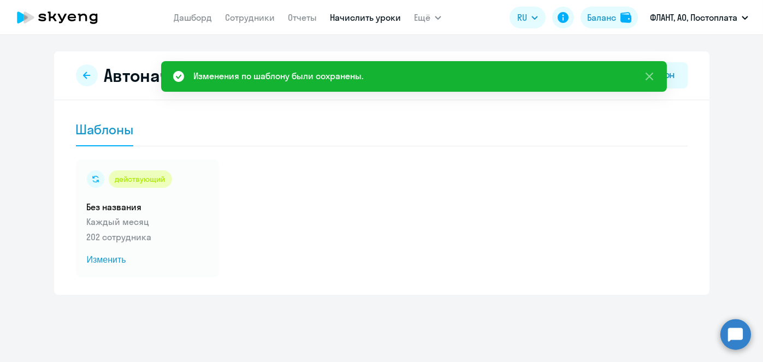
click at [369, 22] on link "Начислить уроки" at bounding box center [365, 17] width 71 height 11
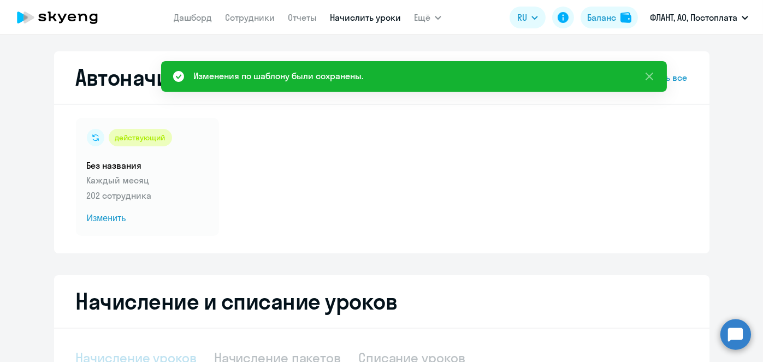
select select "10"
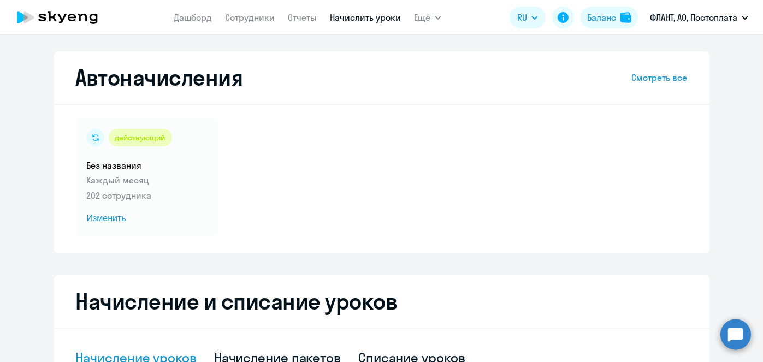
click at [348, 20] on link "Начислить уроки" at bounding box center [365, 17] width 71 height 11
select select "10"
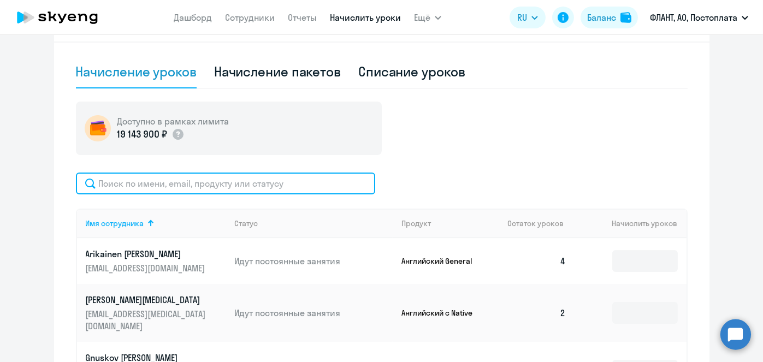
click at [314, 180] on input "text" at bounding box center [225, 184] width 299 height 22
paste input "Kochergina"
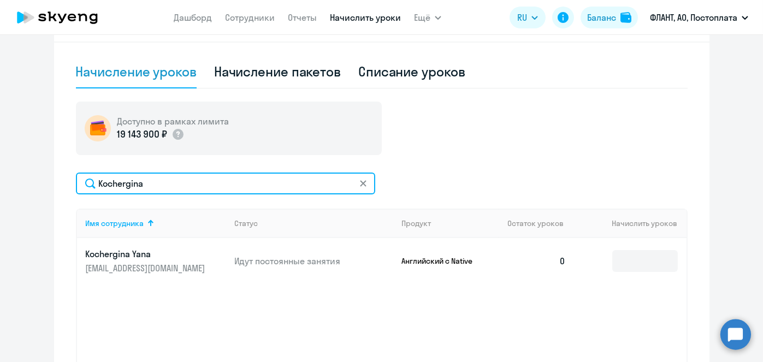
type input "Kochergina"
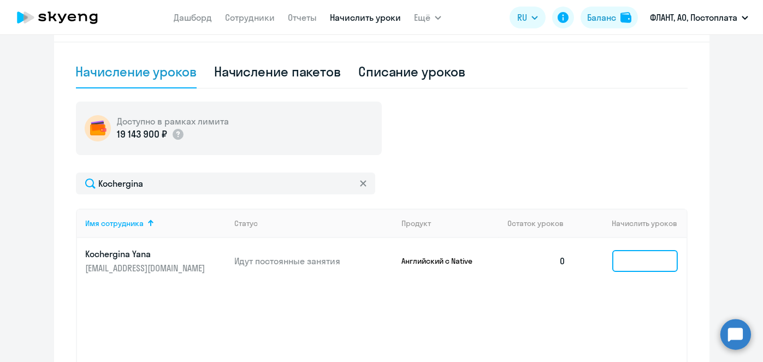
click at [631, 270] on input at bounding box center [645, 261] width 66 height 22
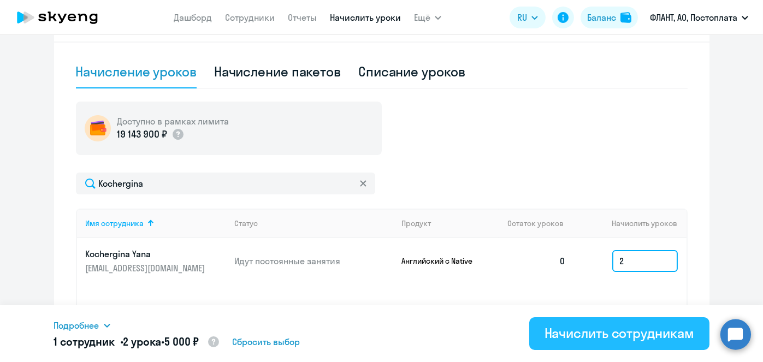
type input "2"
click at [618, 334] on div "Начислить сотрудникам" at bounding box center [620, 333] width 150 height 17
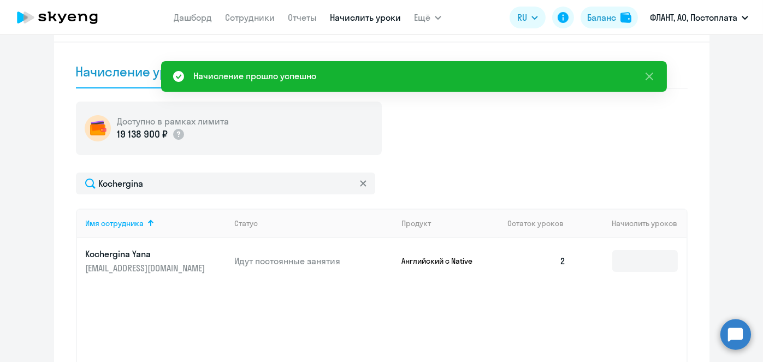
scroll to position [0, 0]
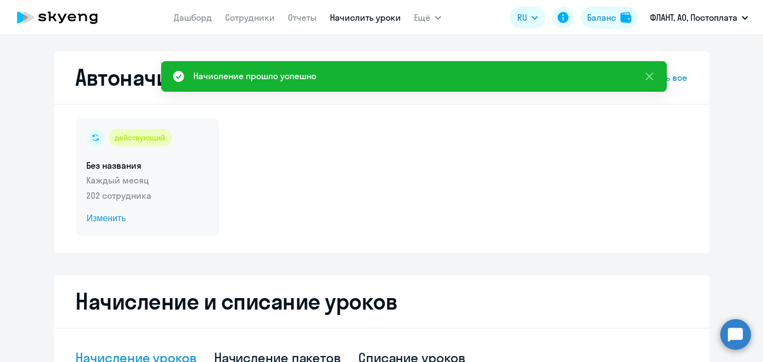
click at [120, 220] on span "Изменить" at bounding box center [147, 218] width 121 height 13
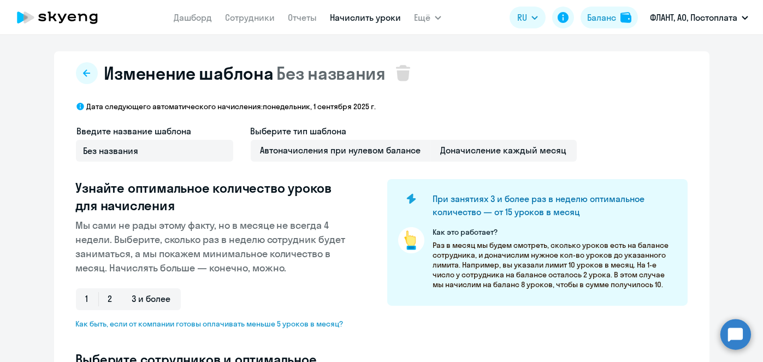
select select "10"
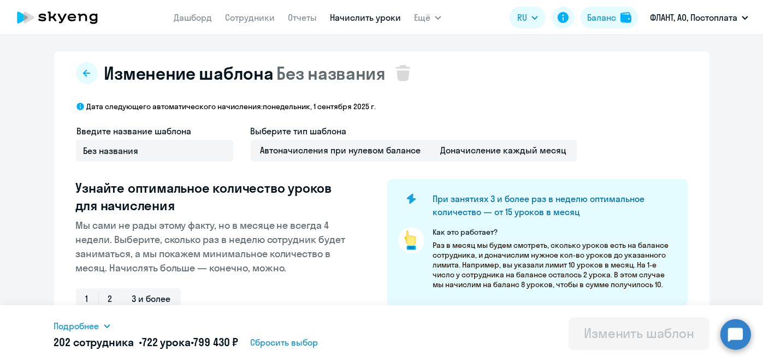
scroll to position [286, 0]
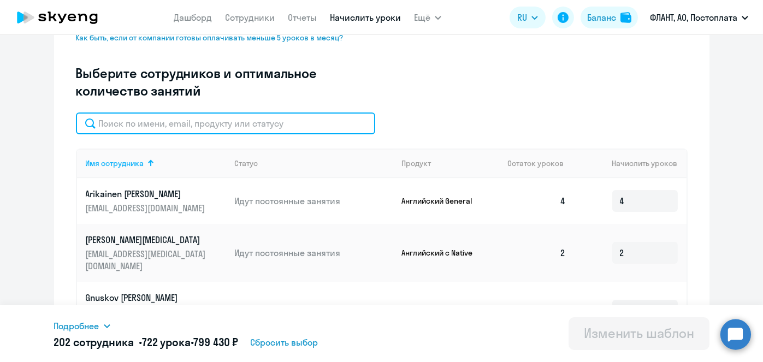
click at [298, 133] on input "text" at bounding box center [225, 124] width 299 height 22
paste input "Kochergina"
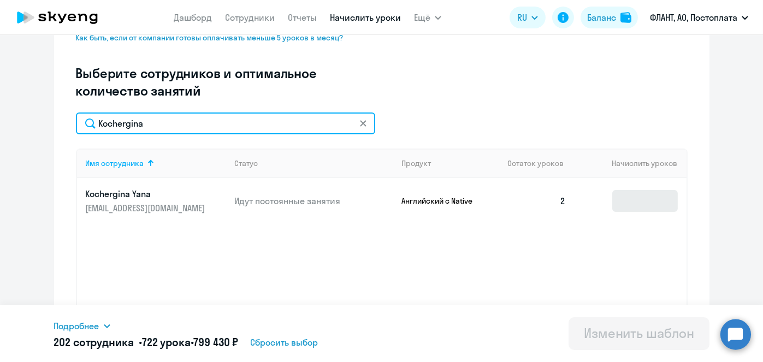
type input "Kochergina"
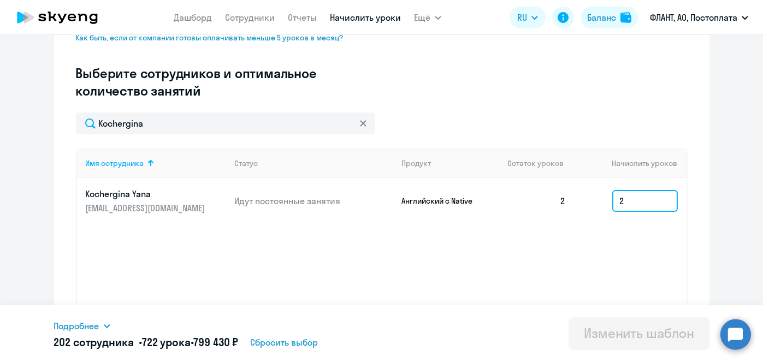
click at [647, 209] on input "2" at bounding box center [645, 201] width 66 height 22
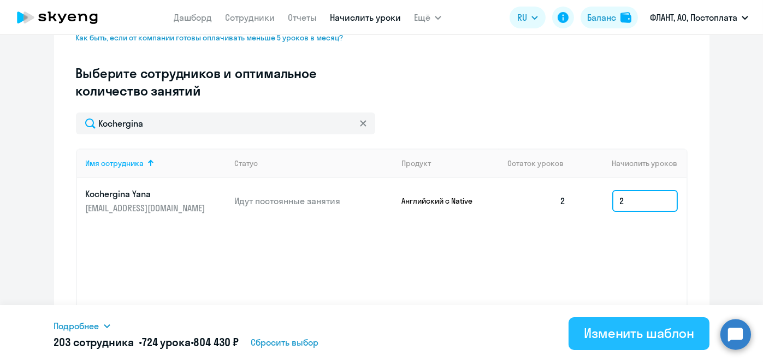
type input "2"
click at [630, 345] on button "Изменить шаблон" at bounding box center [639, 333] width 141 height 33
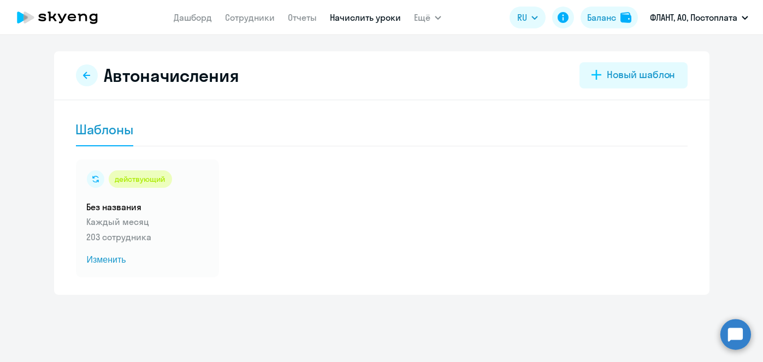
click at [345, 13] on link "Начислить уроки" at bounding box center [365, 17] width 71 height 11
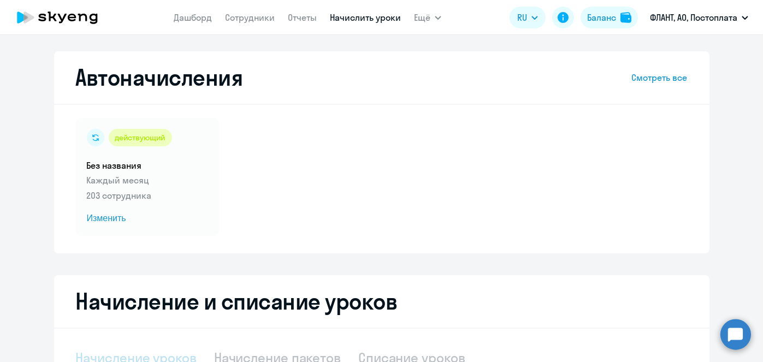
select select "10"
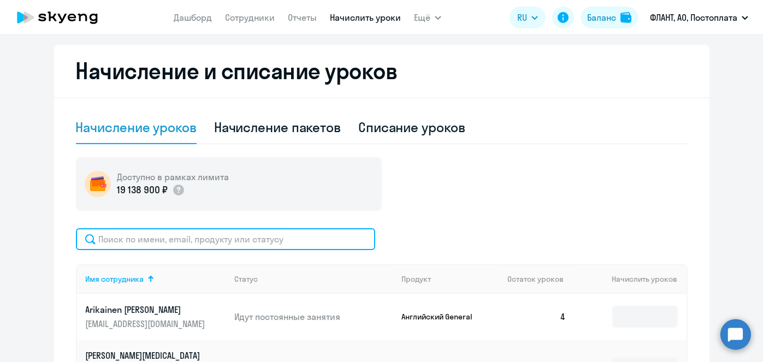
click at [281, 235] on input "text" at bounding box center [225, 239] width 299 height 22
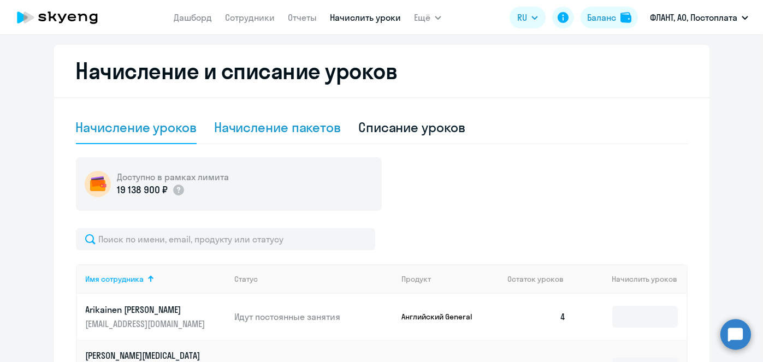
click at [278, 122] on div "Начисление пакетов" at bounding box center [277, 127] width 127 height 17
select select "10"
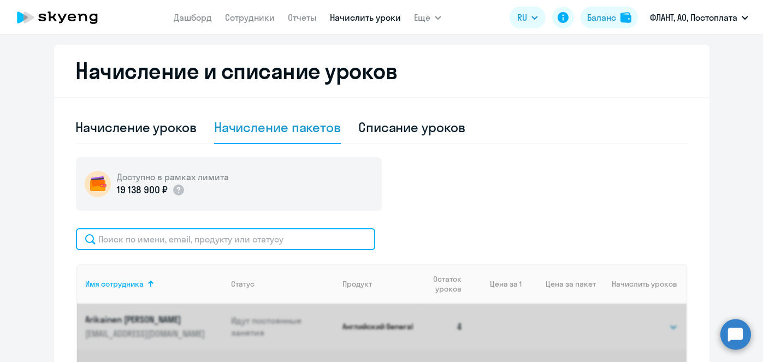
click at [262, 245] on input "text" at bounding box center [225, 239] width 299 height 22
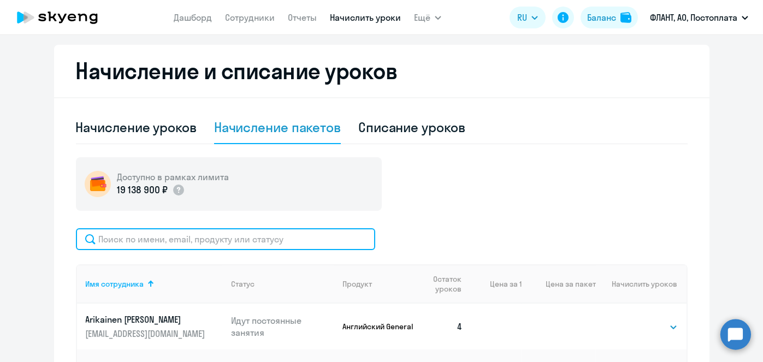
paste input "Киселева"
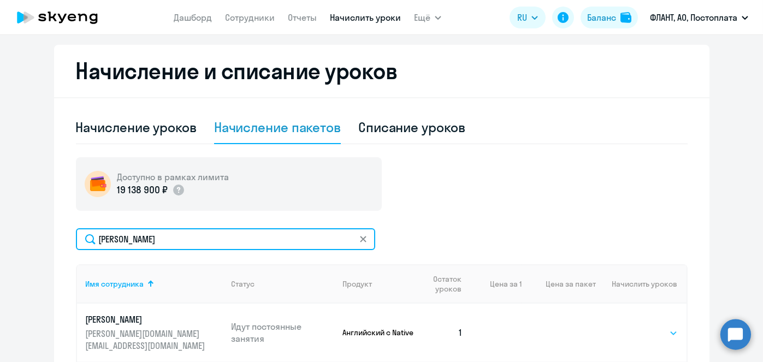
type input "Киселева"
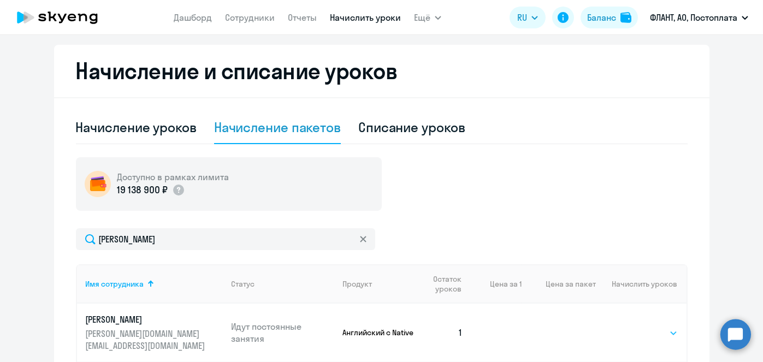
click at [657, 326] on div "Выбрать 4 8 16 32 64 96 128 Выбрать" at bounding box center [655, 333] width 45 height 14
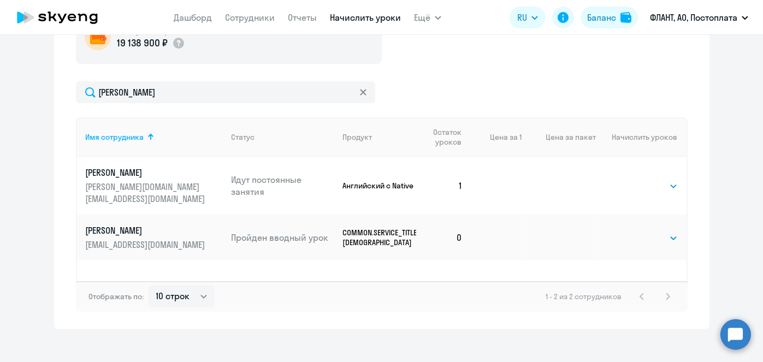
scroll to position [388, 0]
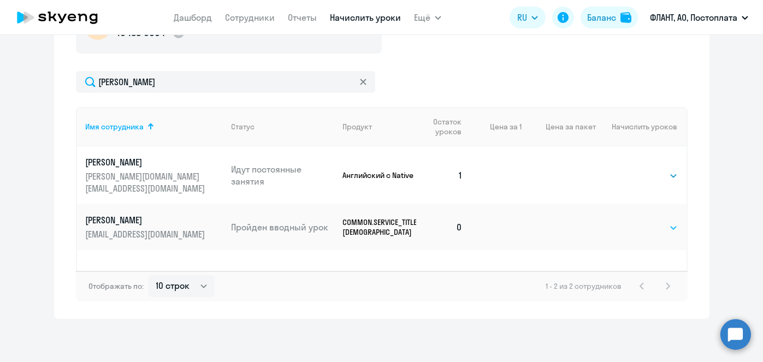
click at [650, 221] on select "Выбрать 4 8 16 32 64 96 128" at bounding box center [655, 227] width 45 height 13
select select "4"
click at [633, 221] on select "Выбрать 4 8 16 32 64 96 128" at bounding box center [655, 227] width 45 height 13
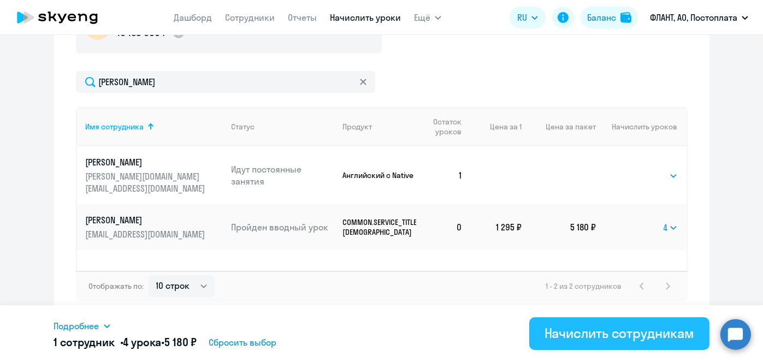
click at [643, 335] on div "Начислить сотрудникам" at bounding box center [620, 333] width 150 height 17
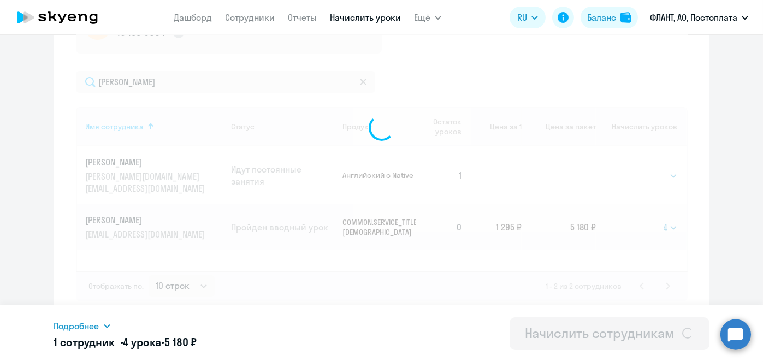
select select
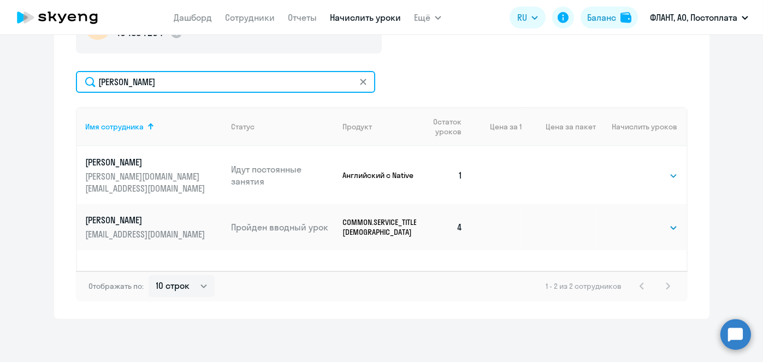
click at [231, 84] on input "Киселева" at bounding box center [225, 82] width 299 height 22
paste input "олдырев"
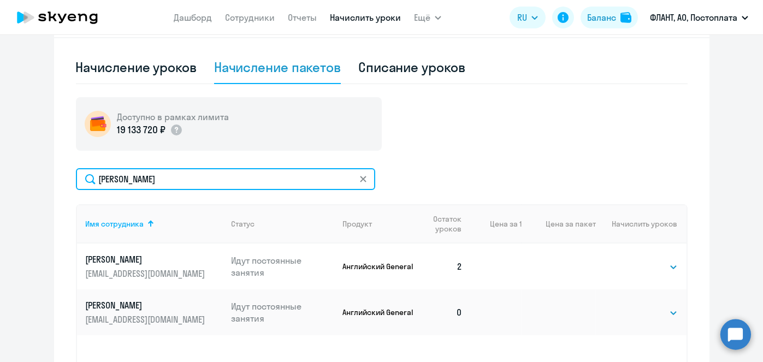
scroll to position [290, 0]
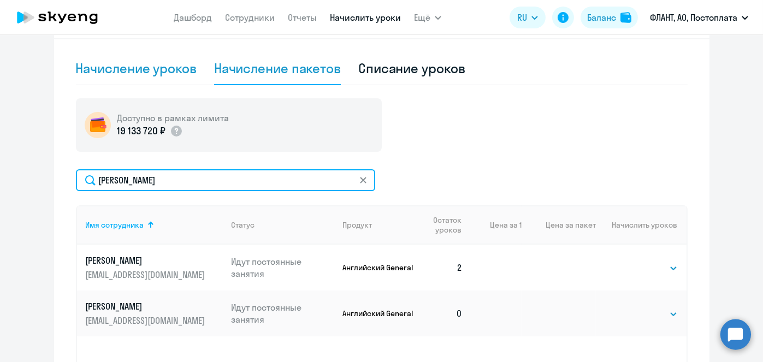
type input "Болдырев"
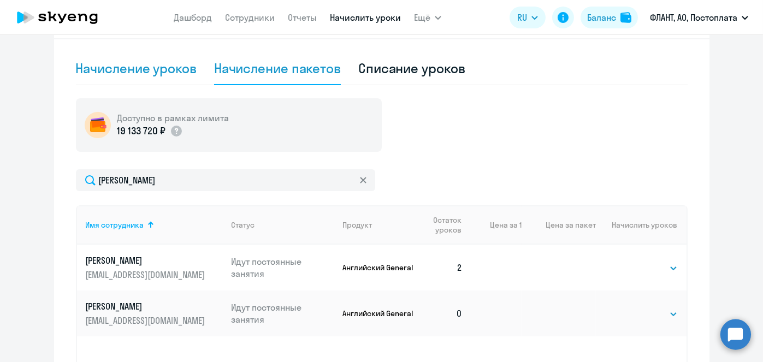
click at [185, 70] on div "Начисление уроков" at bounding box center [136, 68] width 121 height 17
select select "10"
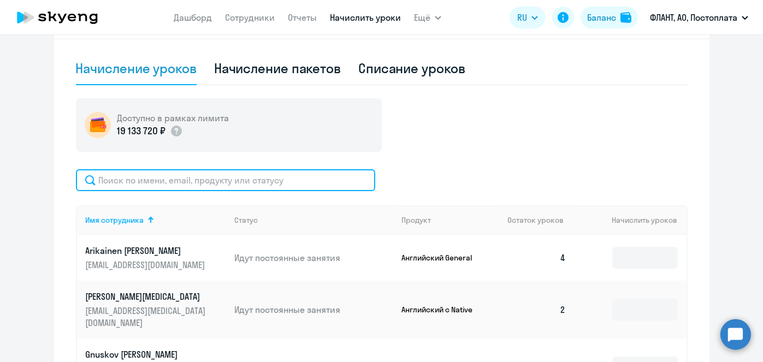
click at [247, 184] on input "text" at bounding box center [225, 180] width 299 height 22
paste input "Болдырев"
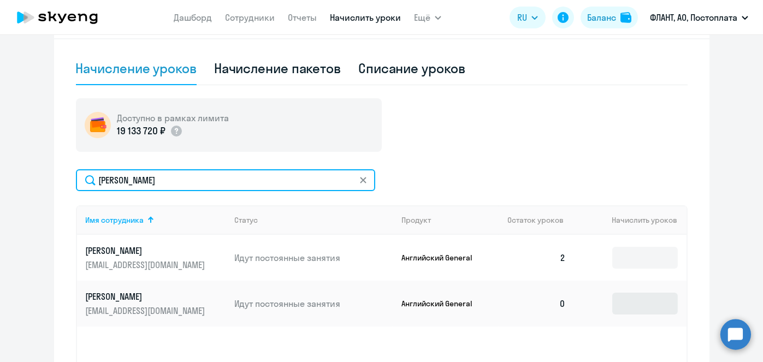
type input "Болдырев"
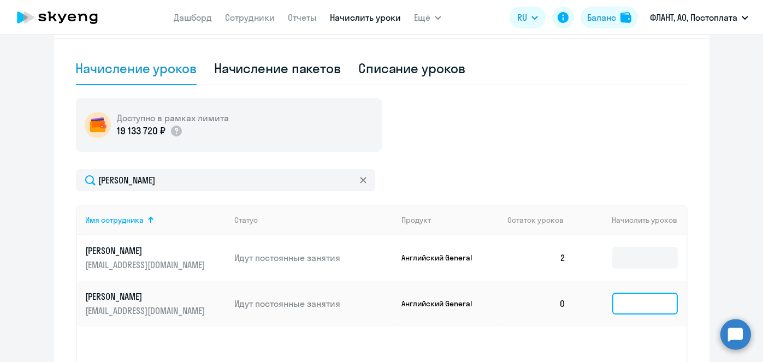
click at [654, 302] on input at bounding box center [645, 304] width 66 height 22
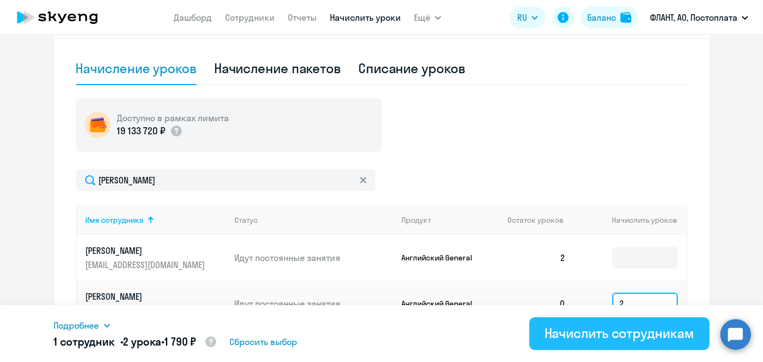
type input "2"
click at [644, 337] on div "Начислить сотрудникам" at bounding box center [620, 333] width 150 height 17
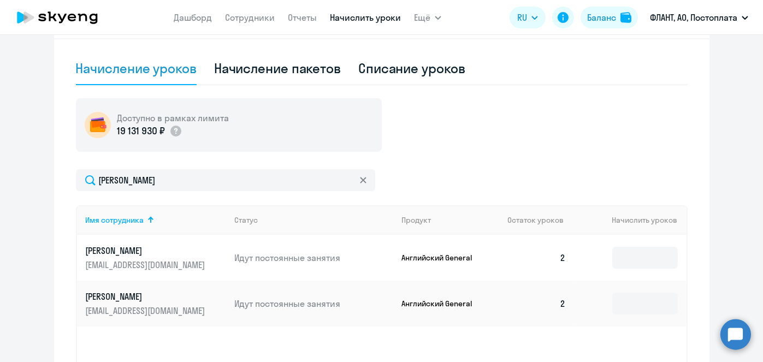
scroll to position [3, 0]
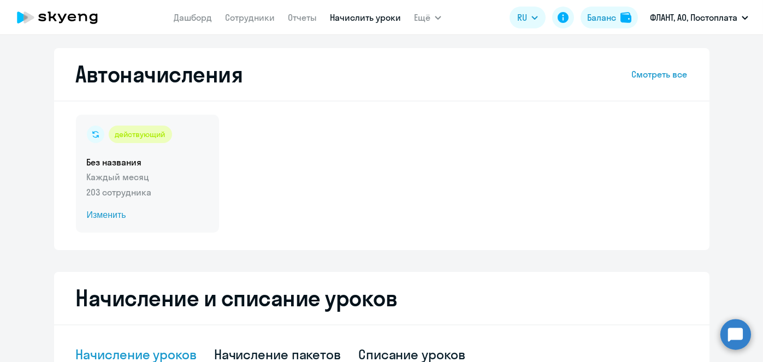
click at [102, 212] on span "Изменить" at bounding box center [147, 215] width 121 height 13
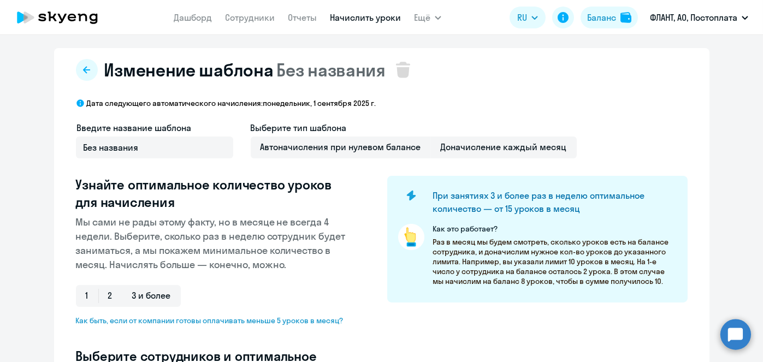
select select "10"
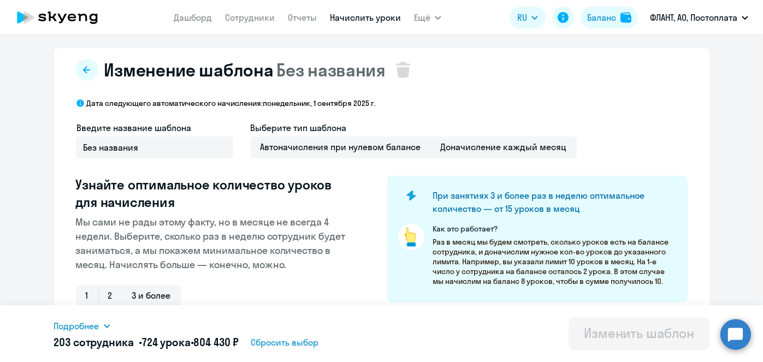
scroll to position [290, 0]
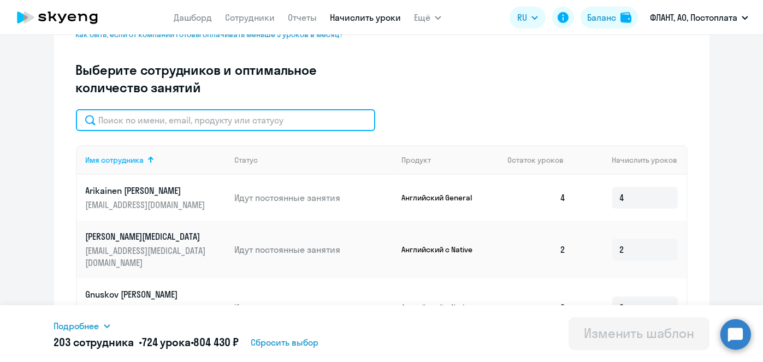
click at [249, 120] on input "text" at bounding box center [225, 120] width 299 height 22
paste input "Болдырев"
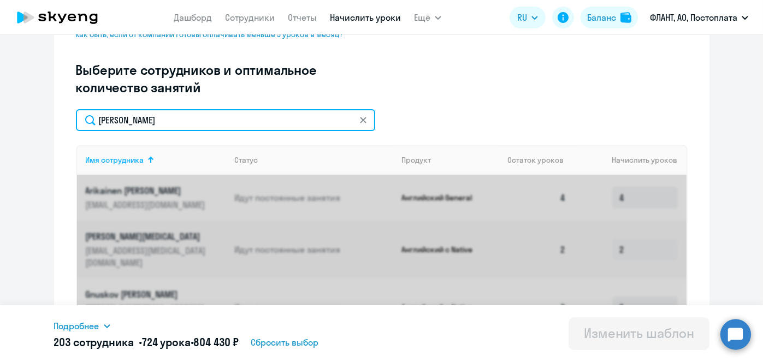
click at [249, 120] on input "Болдырев" at bounding box center [225, 120] width 299 height 22
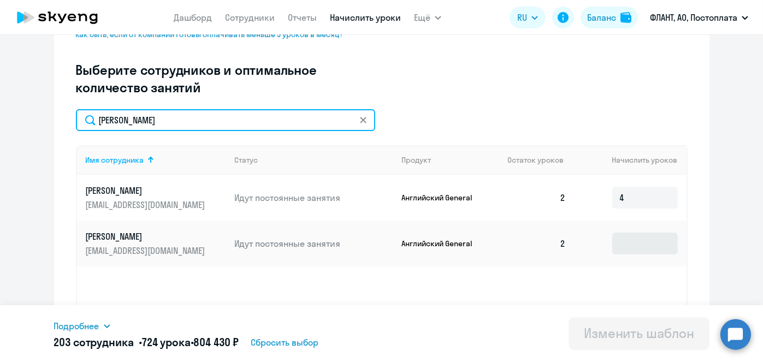
type input "Болдырев"
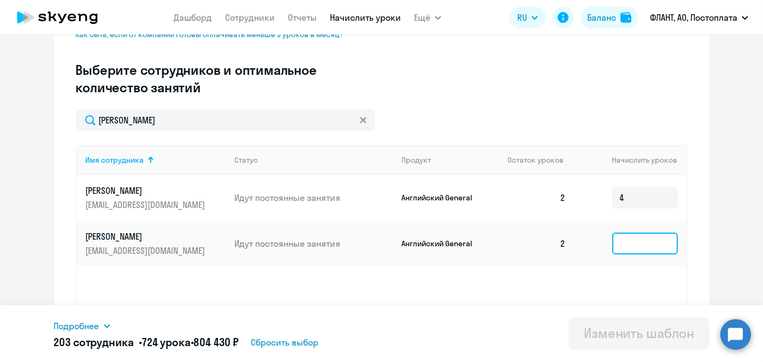
click at [641, 241] on input at bounding box center [645, 244] width 66 height 22
type input "3"
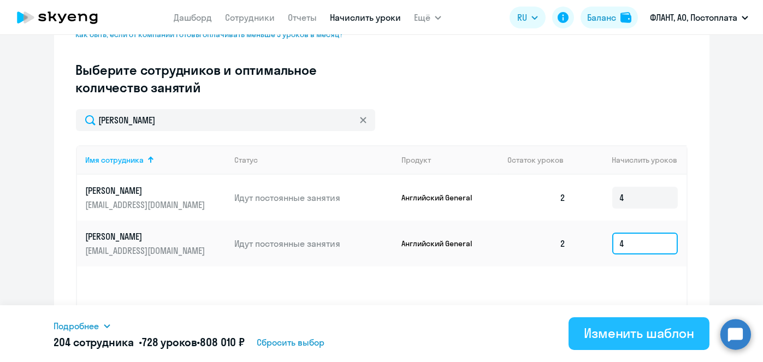
type input "4"
click at [628, 337] on div "Изменить шаблон" at bounding box center [639, 333] width 110 height 17
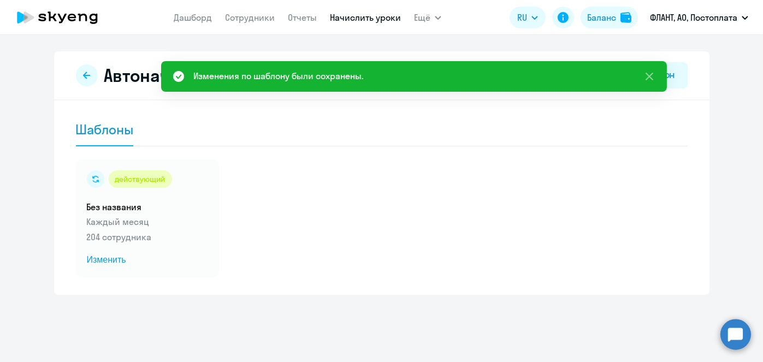
click at [371, 14] on link "Начислить уроки" at bounding box center [365, 17] width 71 height 11
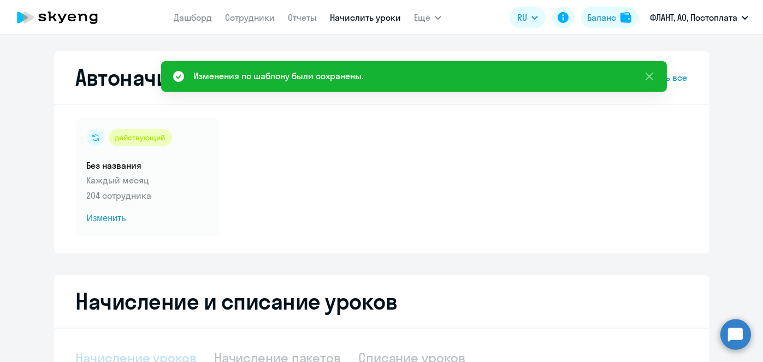
select select "10"
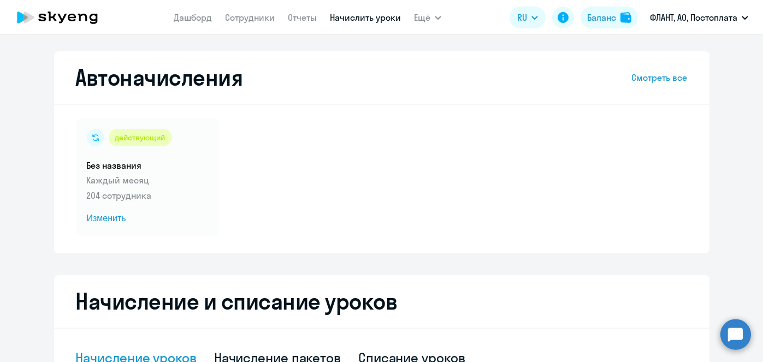
click at [354, 20] on link "Начислить уроки" at bounding box center [365, 17] width 71 height 11
click at [369, 19] on link "Начислить уроки" at bounding box center [365, 17] width 71 height 11
click at [340, 16] on link "Начислить уроки" at bounding box center [365, 17] width 71 height 11
select select "10"
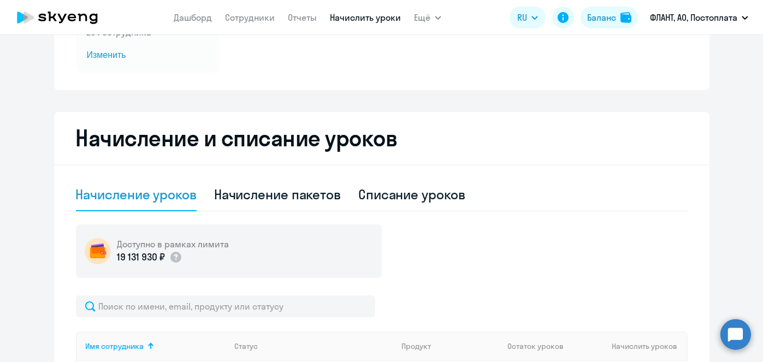
scroll to position [167, 0]
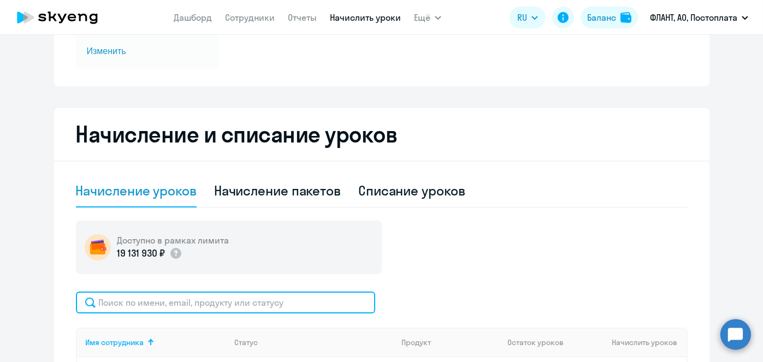
click at [263, 294] on input "text" at bounding box center [225, 303] width 299 height 22
paste input "Басалгин"
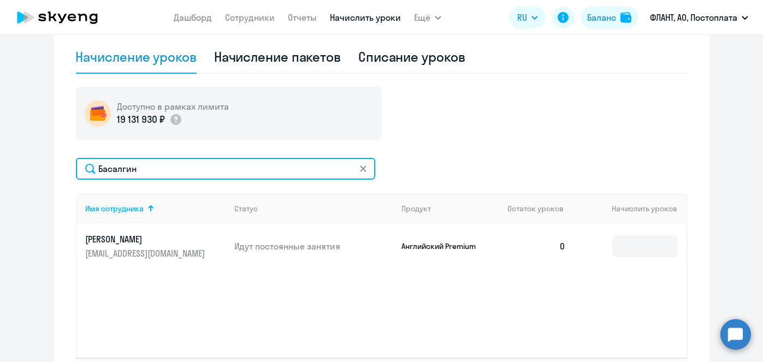
scroll to position [304, 0]
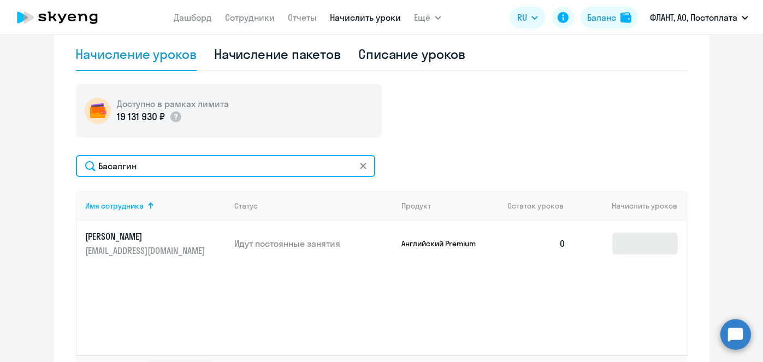
type input "Басалгин"
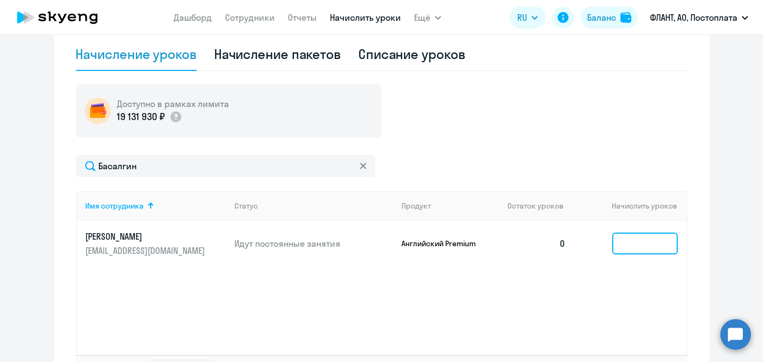
click at [645, 238] on input at bounding box center [645, 244] width 66 height 22
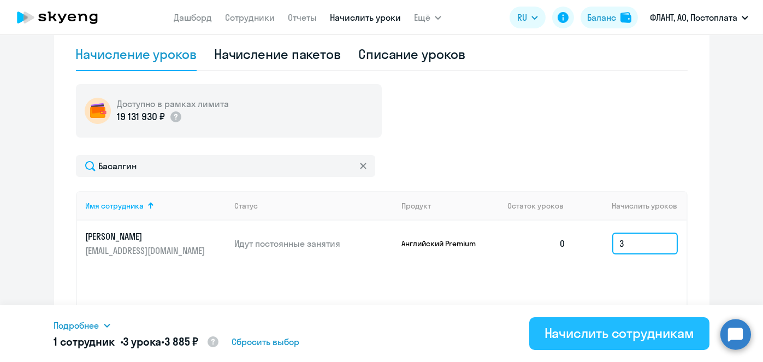
type input "3"
click at [627, 321] on button "Начислить сотрудникам" at bounding box center [619, 333] width 180 height 33
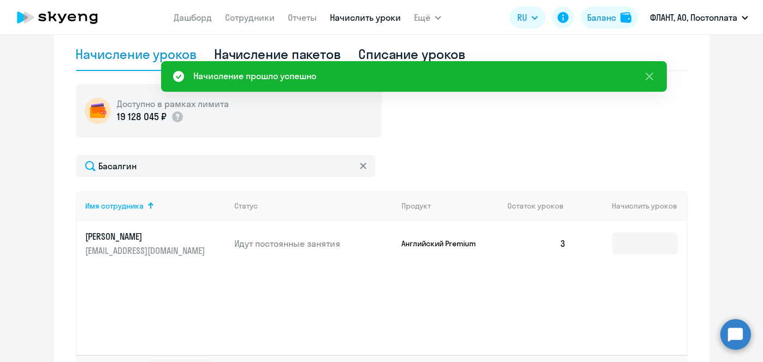
scroll to position [17, 0]
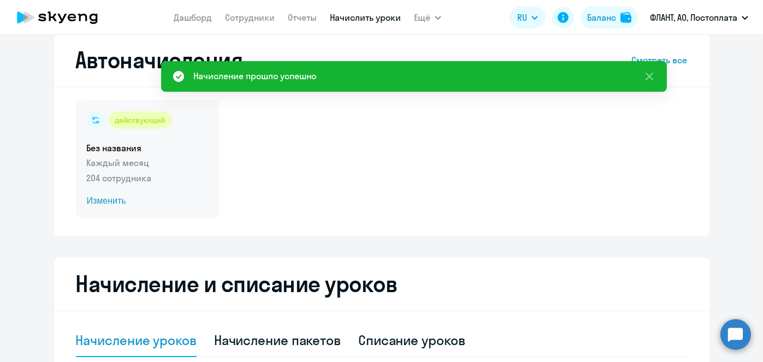
click at [108, 203] on span "Изменить" at bounding box center [147, 201] width 121 height 13
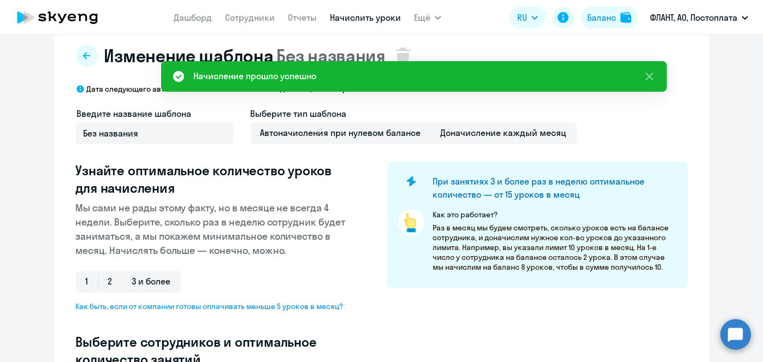
select select "10"
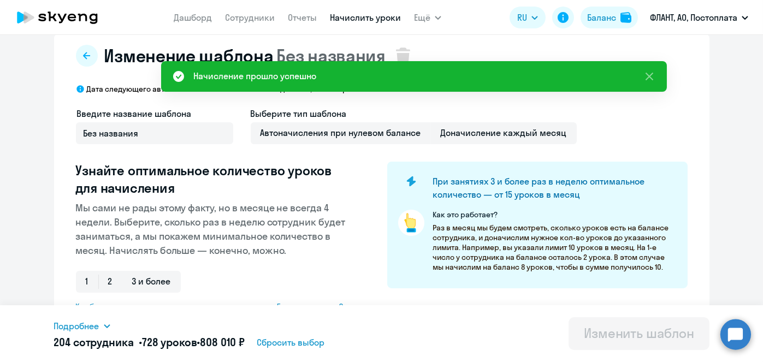
scroll to position [304, 0]
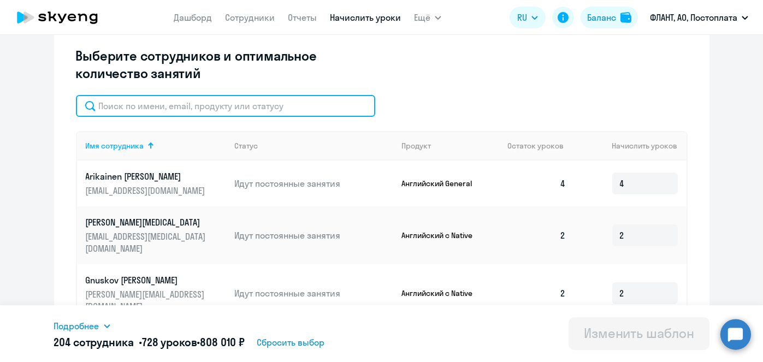
click at [272, 113] on input "text" at bounding box center [225, 106] width 299 height 22
paste input "Басалгин"
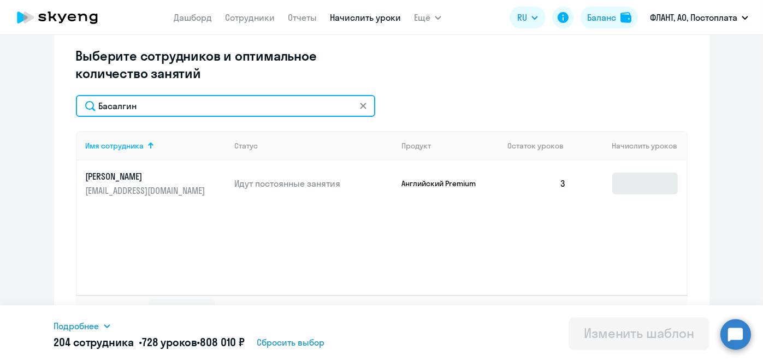
type input "Басалгин"
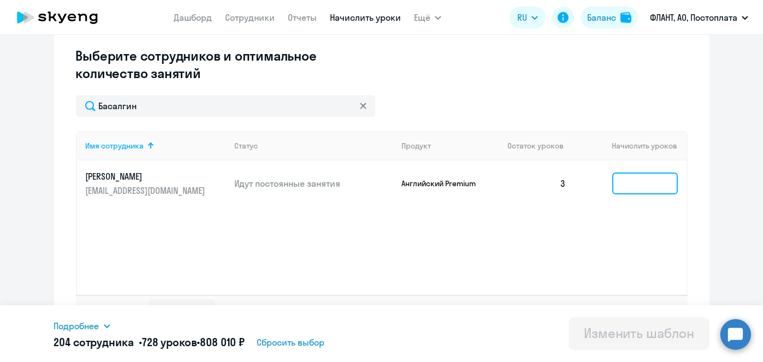
click at [622, 181] on input at bounding box center [645, 184] width 66 height 22
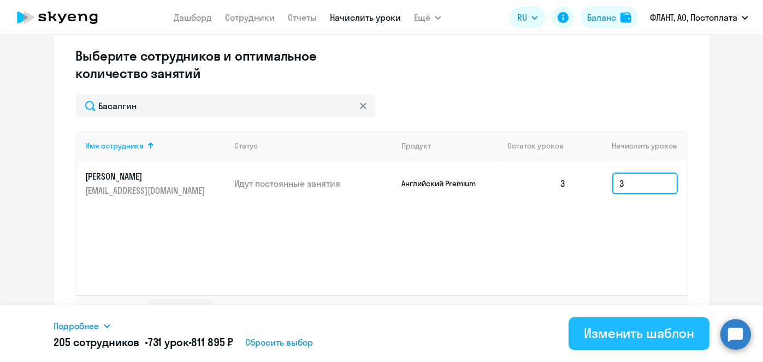
type input "3"
click at [628, 340] on div "Изменить шаблон" at bounding box center [639, 333] width 110 height 17
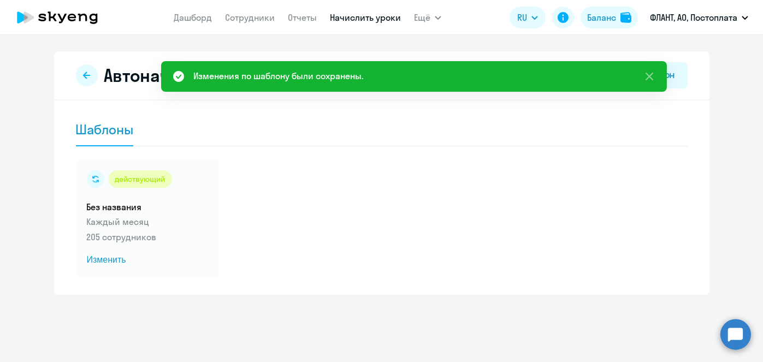
click at [357, 13] on link "Начислить уроки" at bounding box center [365, 17] width 71 height 11
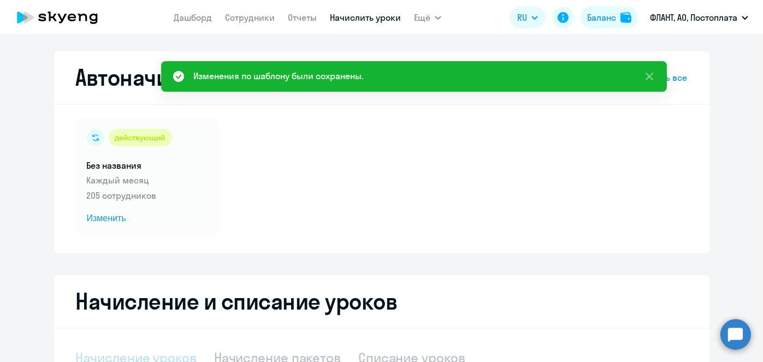
select select "10"
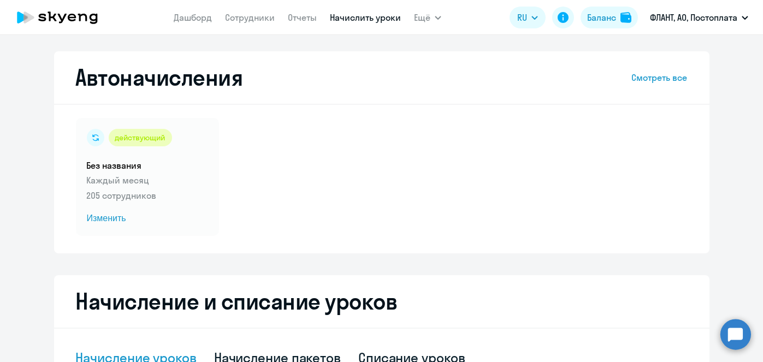
click at [343, 19] on link "Начислить уроки" at bounding box center [365, 17] width 71 height 11
select select "10"
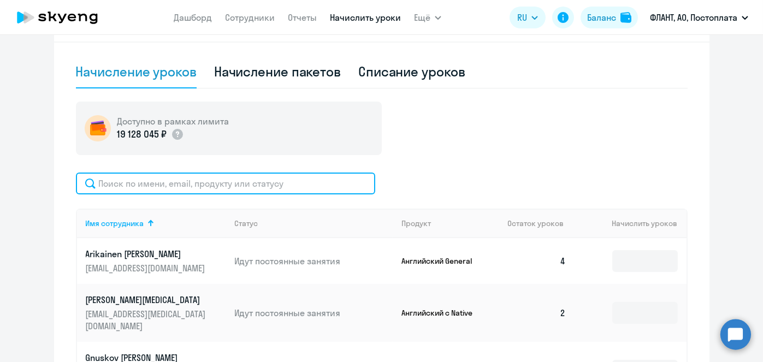
click at [254, 180] on input "text" at bounding box center [225, 184] width 299 height 22
paste input "[PERSON_NAME]"
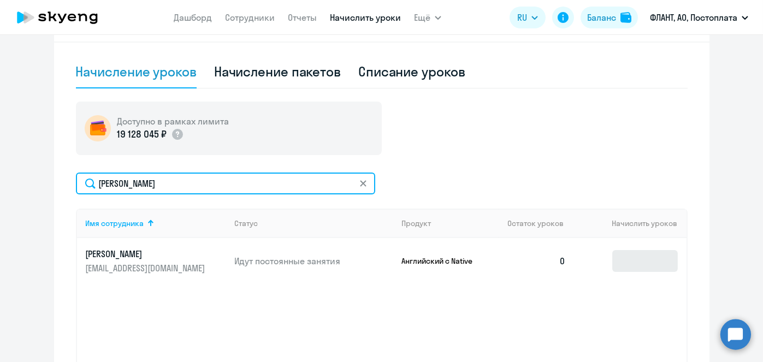
type input "[PERSON_NAME]"
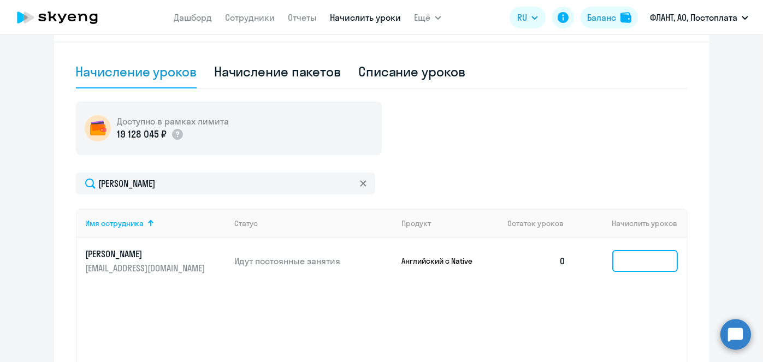
click at [634, 260] on input at bounding box center [645, 261] width 66 height 22
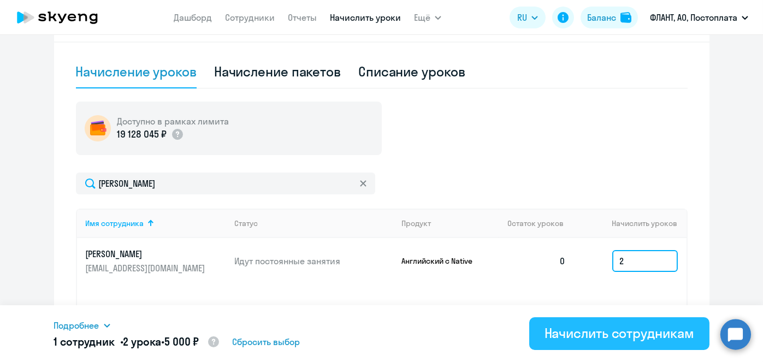
type input "2"
click at [599, 329] on div "Начислить сотрудникам" at bounding box center [620, 333] width 150 height 17
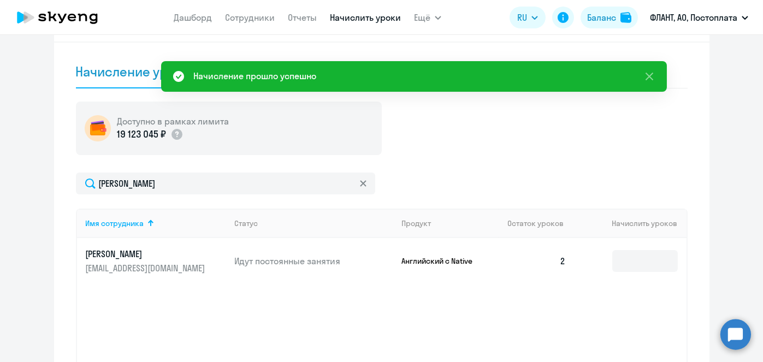
scroll to position [0, 0]
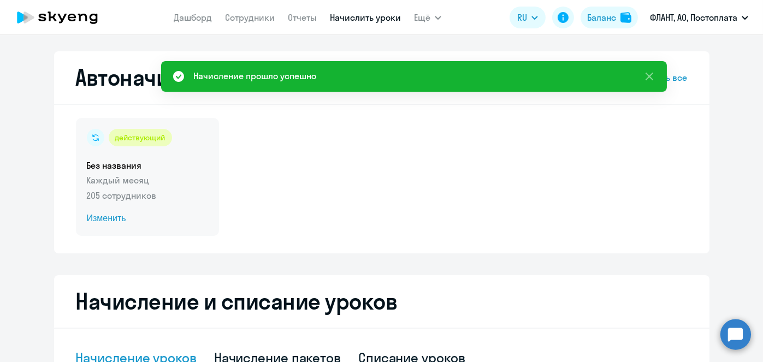
click at [90, 219] on span "Изменить" at bounding box center [147, 218] width 121 height 13
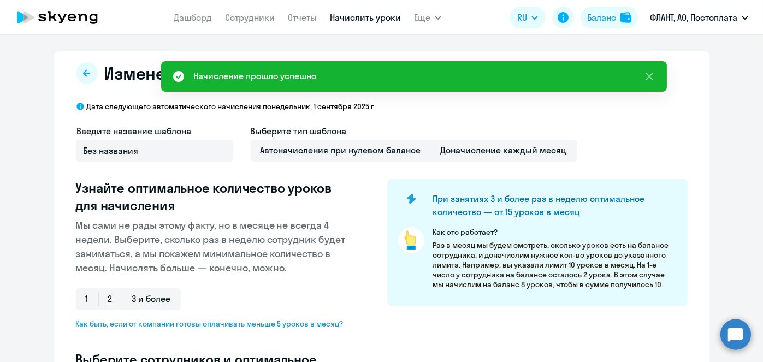
select select "10"
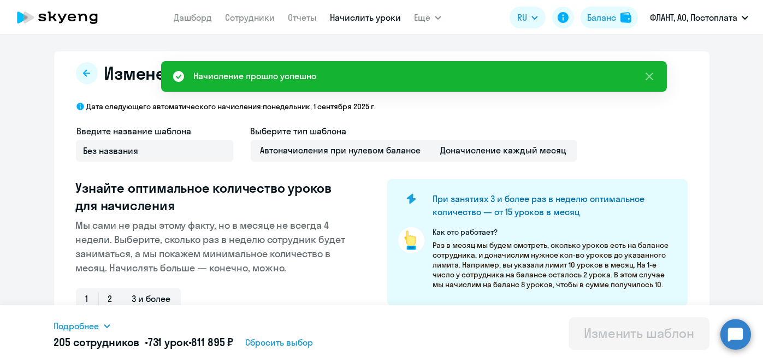
scroll to position [286, 0]
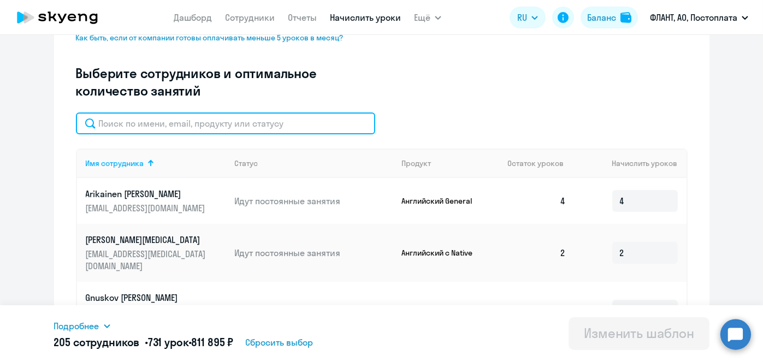
click at [282, 123] on input "text" at bounding box center [225, 124] width 299 height 22
paste input "Сабиров"
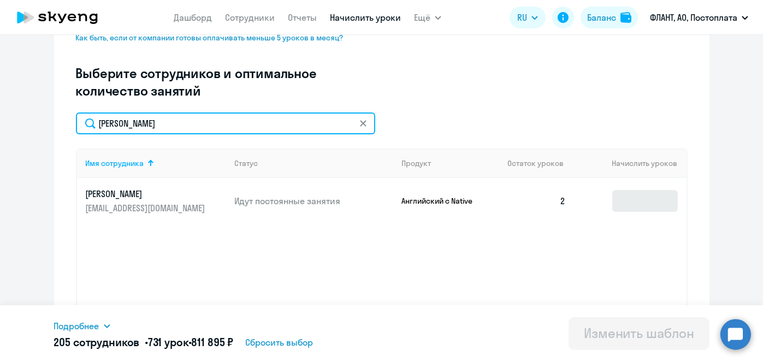
type input "Сабиров"
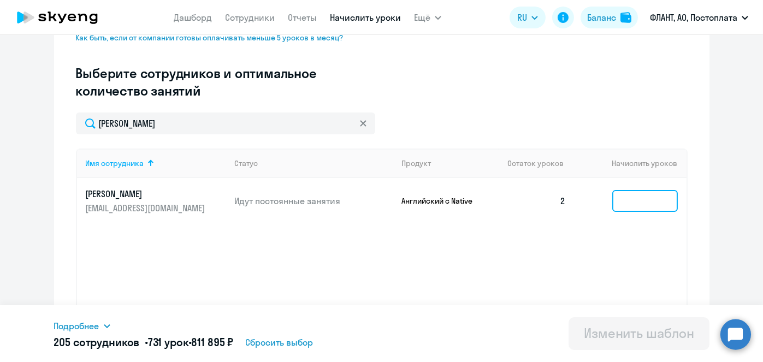
click at [632, 199] on input at bounding box center [645, 201] width 66 height 22
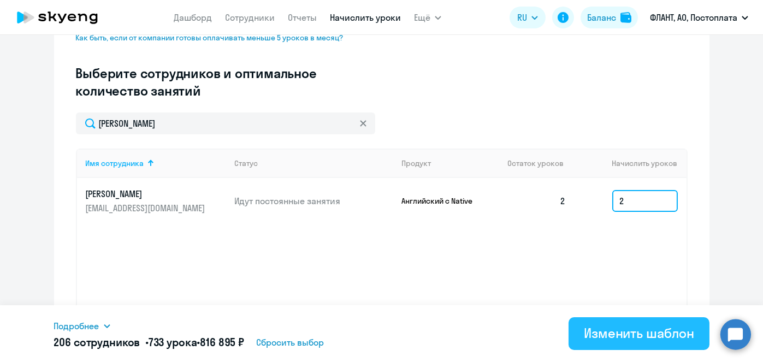
type input "2"
click at [619, 338] on div "Изменить шаблон" at bounding box center [639, 333] width 110 height 17
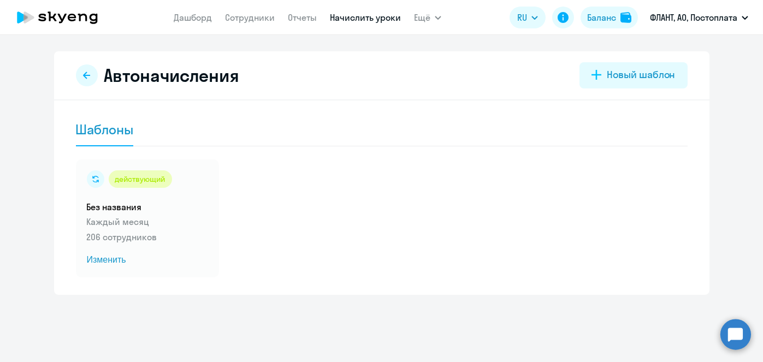
click at [352, 14] on link "Начислить уроки" at bounding box center [365, 17] width 71 height 11
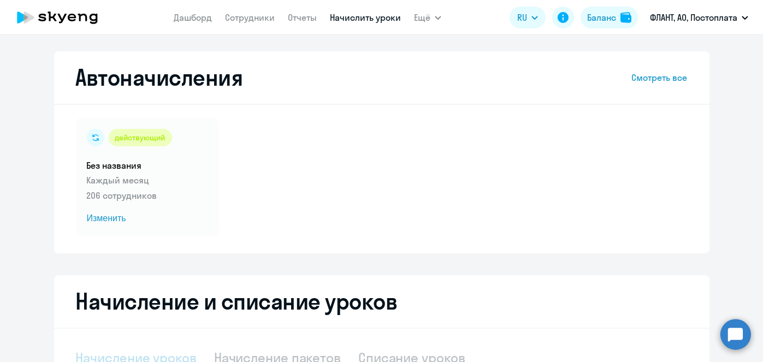
select select "10"
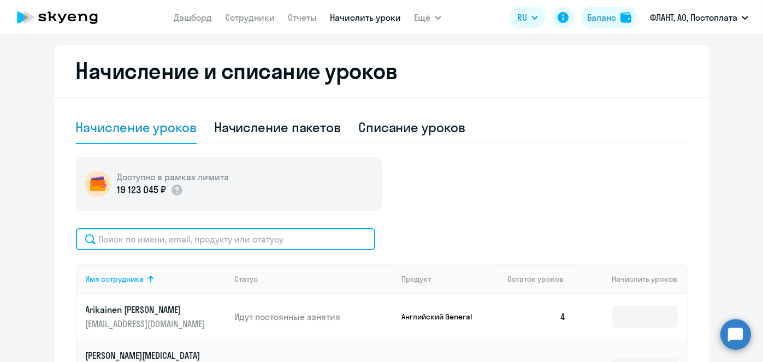
click at [284, 237] on input "text" at bounding box center [225, 239] width 299 height 22
paste input "Стрелковская"
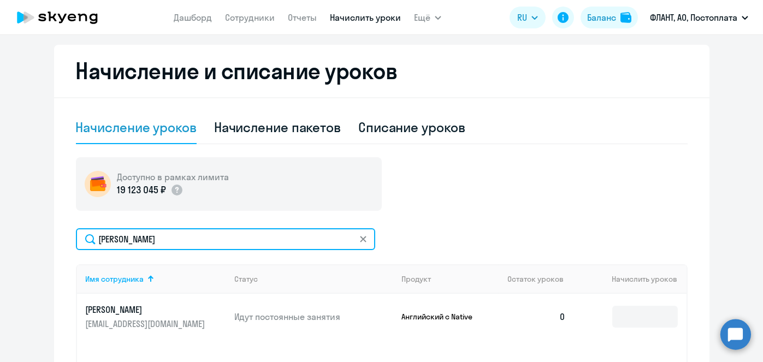
type input "Стрелковская"
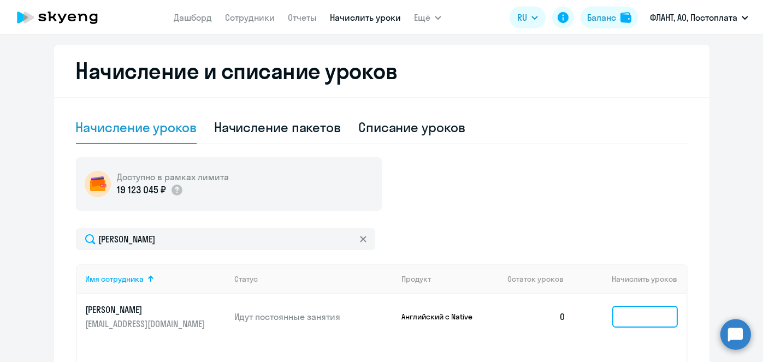
click at [625, 307] on input at bounding box center [645, 317] width 66 height 22
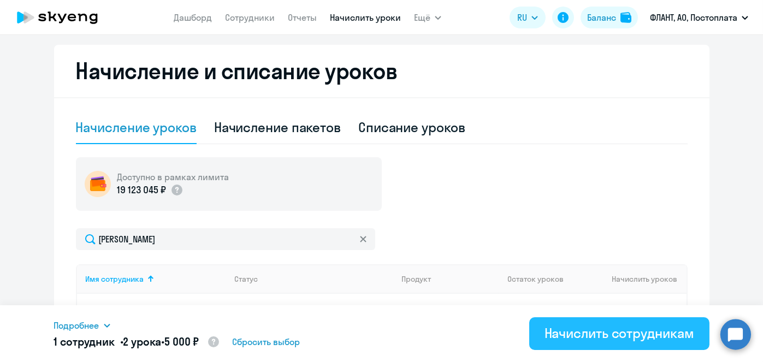
type input "2"
click at [606, 335] on div "Начислить сотрудникам" at bounding box center [620, 333] width 150 height 17
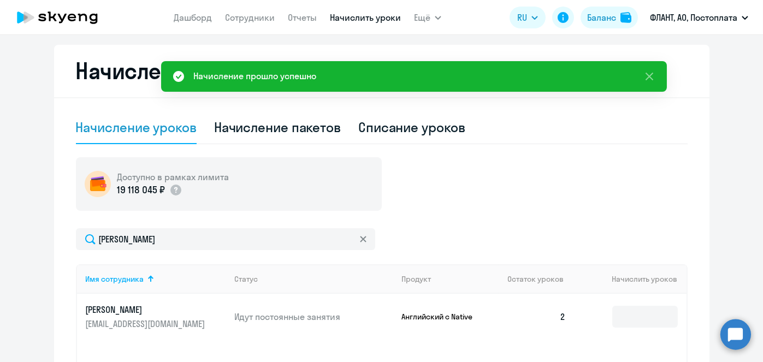
scroll to position [0, 0]
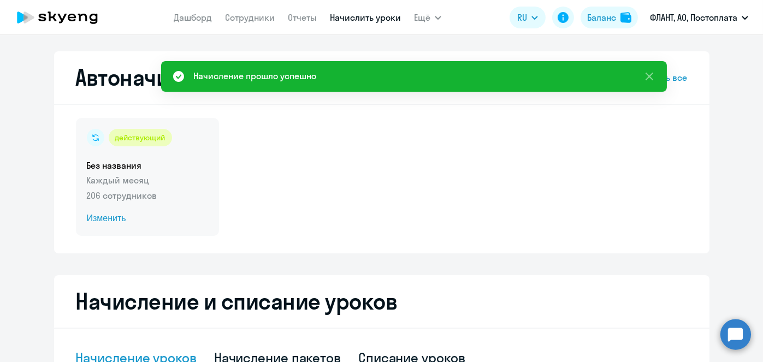
click at [103, 221] on span "Изменить" at bounding box center [147, 218] width 121 height 13
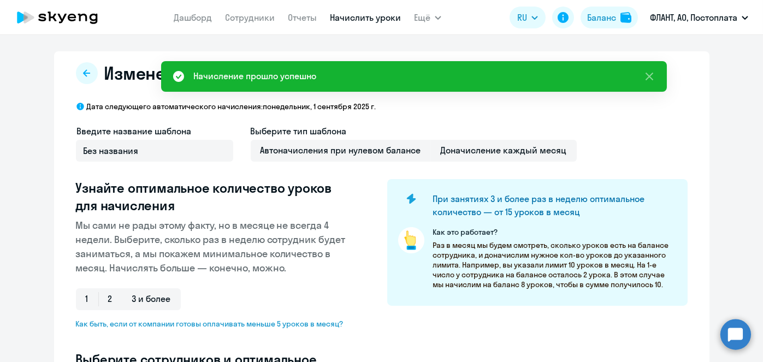
select select "10"
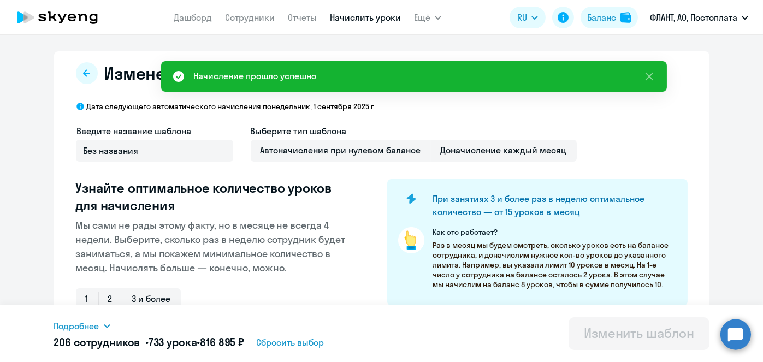
scroll to position [286, 0]
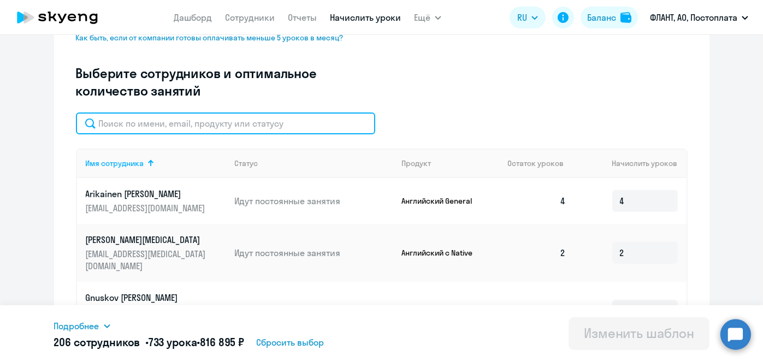
click at [268, 128] on input "text" at bounding box center [225, 124] width 299 height 22
paste input "Стрелковская"
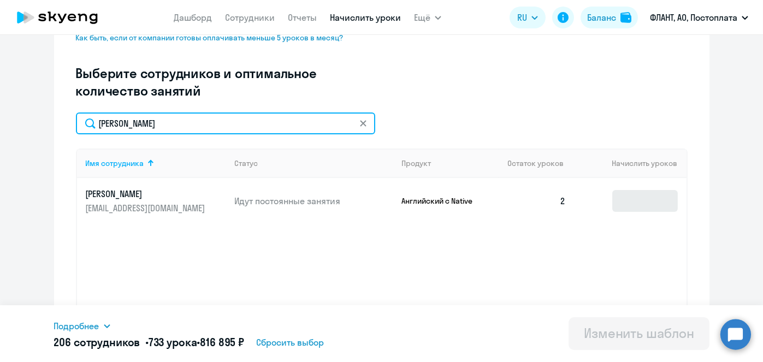
type input "Стрелковская"
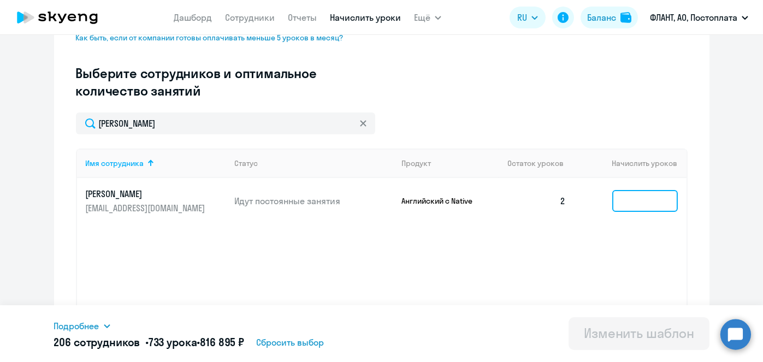
click at [623, 197] on input at bounding box center [645, 201] width 66 height 22
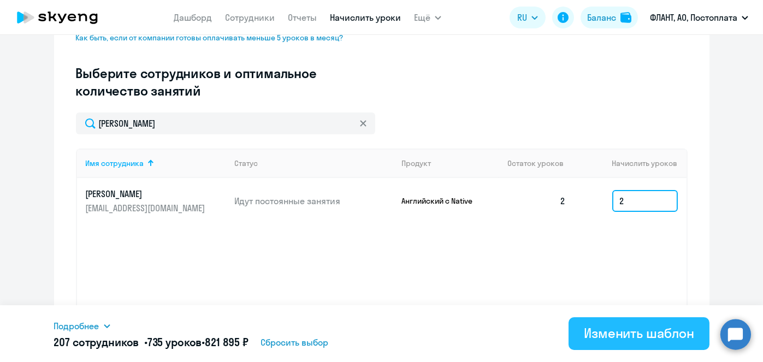
type input "2"
click at [601, 340] on div "Изменить шаблон" at bounding box center [639, 333] width 110 height 17
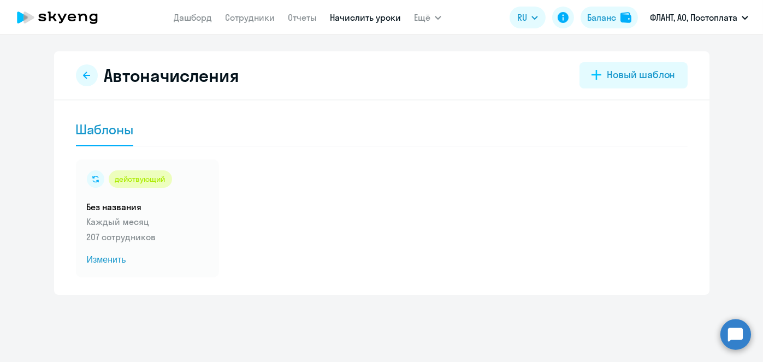
click at [352, 26] on nav "[PERSON_NAME] Отчеты Начислить уроки" at bounding box center [287, 18] width 227 height 22
click at [351, 21] on link "Начислить уроки" at bounding box center [365, 17] width 71 height 11
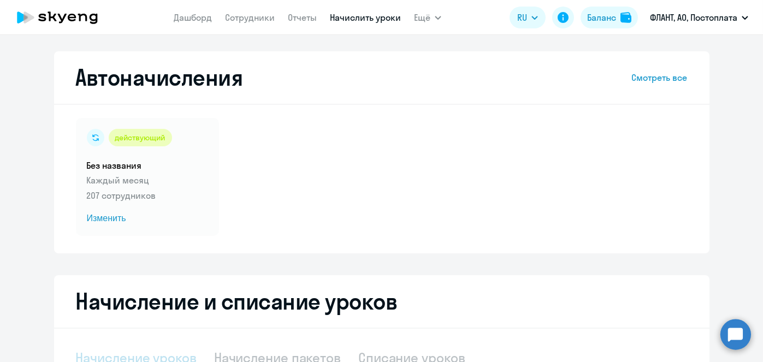
select select "10"
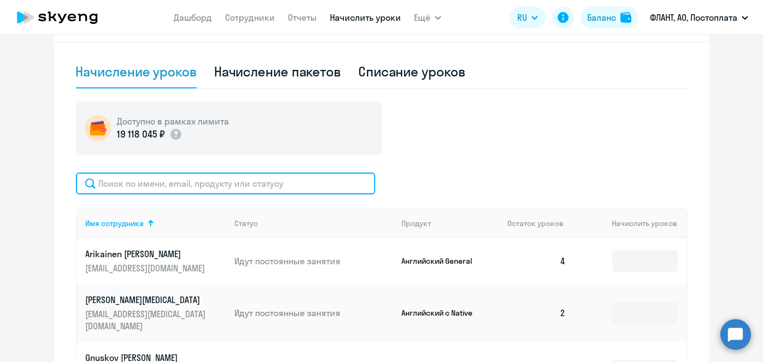
click at [360, 180] on input "text" at bounding box center [225, 184] width 299 height 22
paste input "Ковальков"
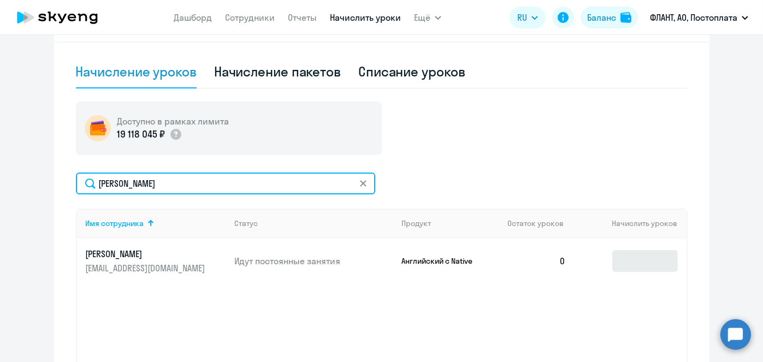
type input "Ковальков"
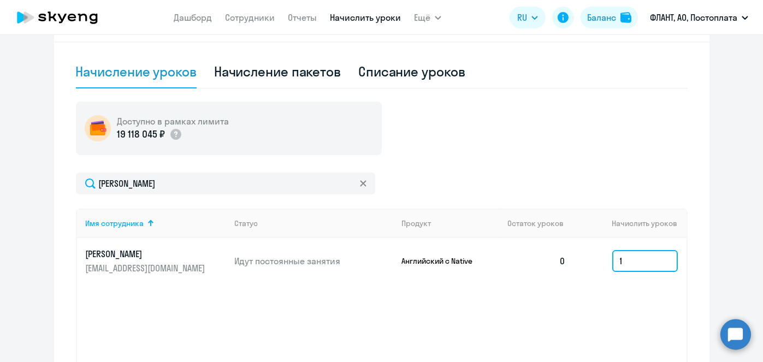
click at [644, 257] on input "1" at bounding box center [645, 261] width 66 height 22
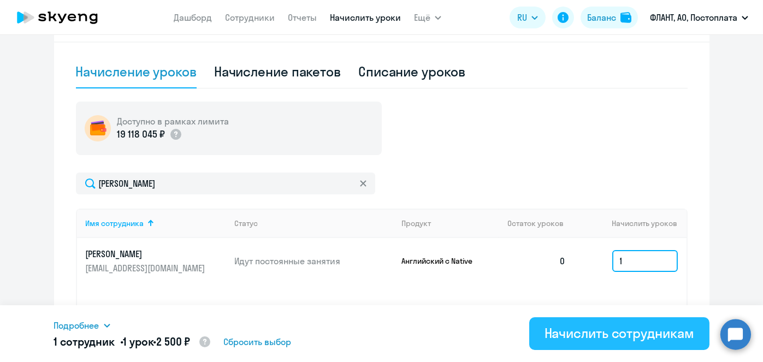
type input "1"
click at [616, 333] on div "Начислить сотрудникам" at bounding box center [620, 333] width 150 height 17
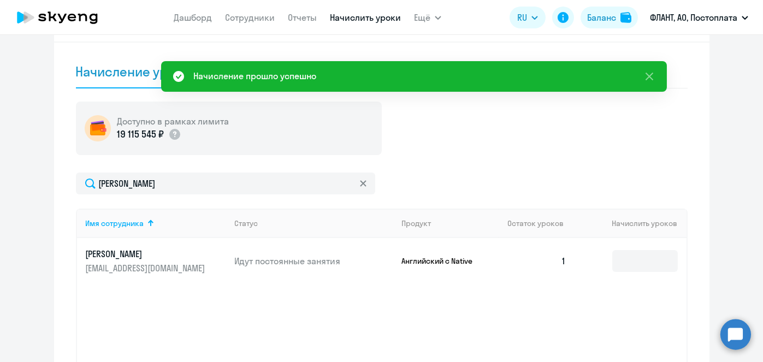
scroll to position [0, 0]
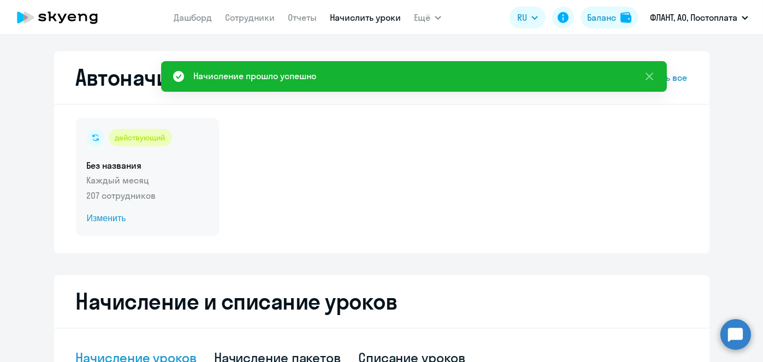
click at [96, 219] on span "Изменить" at bounding box center [147, 218] width 121 height 13
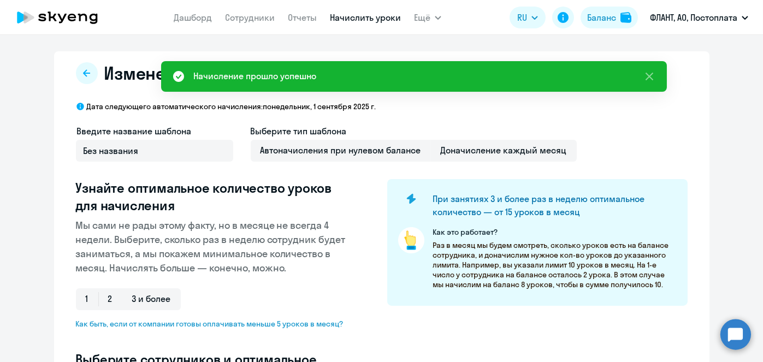
select select "10"
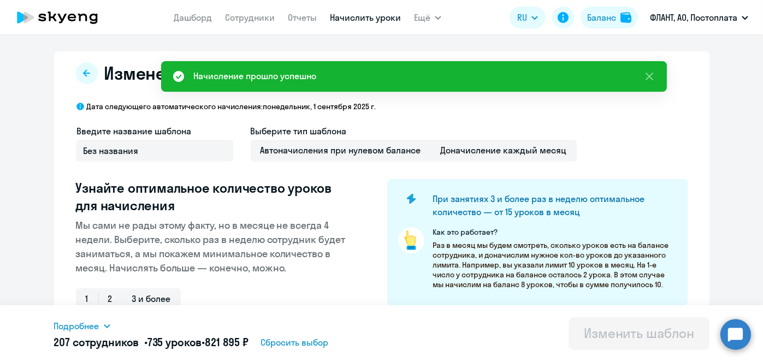
scroll to position [286, 0]
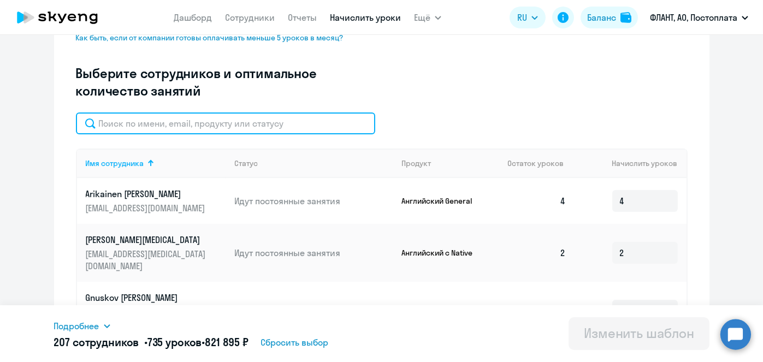
click at [258, 127] on input "text" at bounding box center [225, 124] width 299 height 22
paste input "Ковальков"
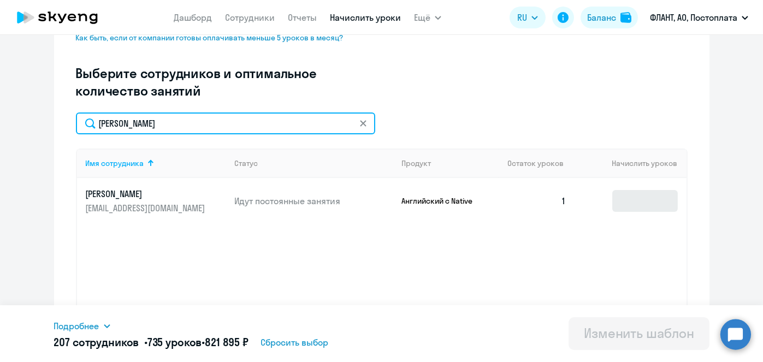
type input "Ковальков"
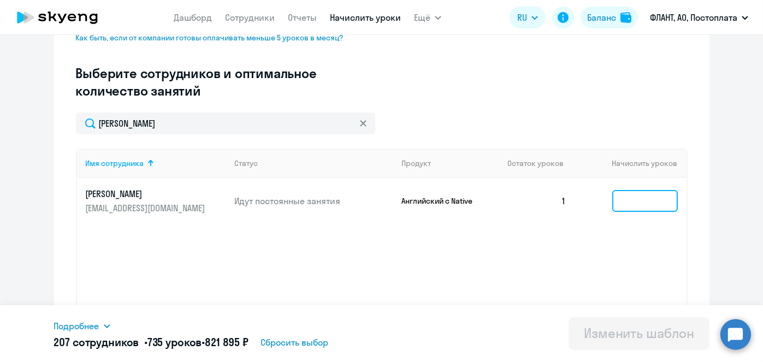
click at [612, 191] on input at bounding box center [645, 201] width 66 height 22
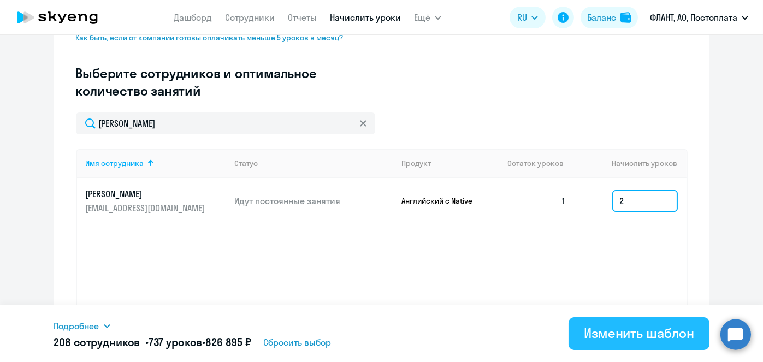
type input "2"
click at [587, 339] on div "Изменить шаблон" at bounding box center [639, 333] width 110 height 17
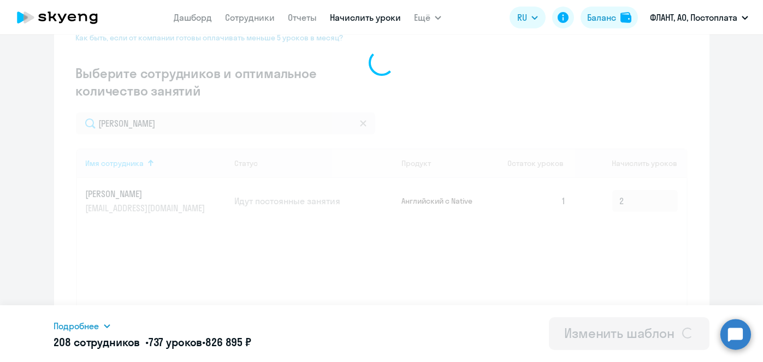
click at [587, 339] on div "Изменение шаблона Без названия Дата следующего автоматического начисления: поне…" at bounding box center [381, 198] width 763 height 327
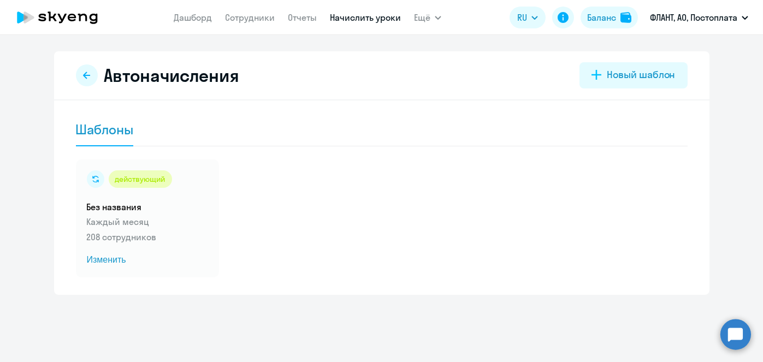
click at [345, 18] on link "Начислить уроки" at bounding box center [365, 17] width 71 height 11
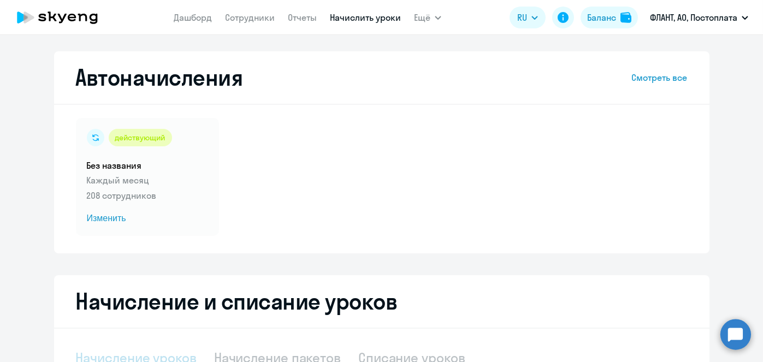
select select "10"
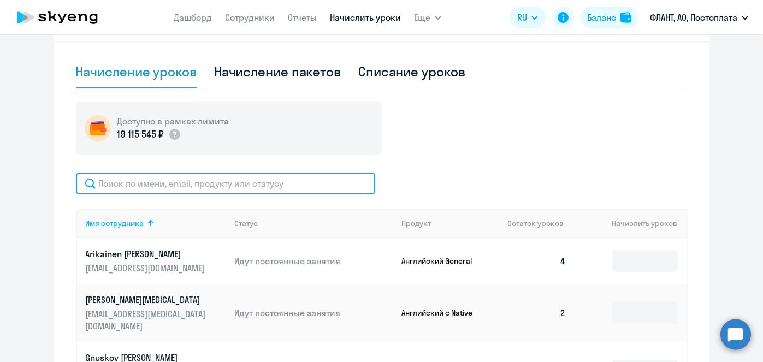
click at [329, 182] on input "text" at bounding box center [225, 184] width 299 height 22
paste input "Разумишкина"
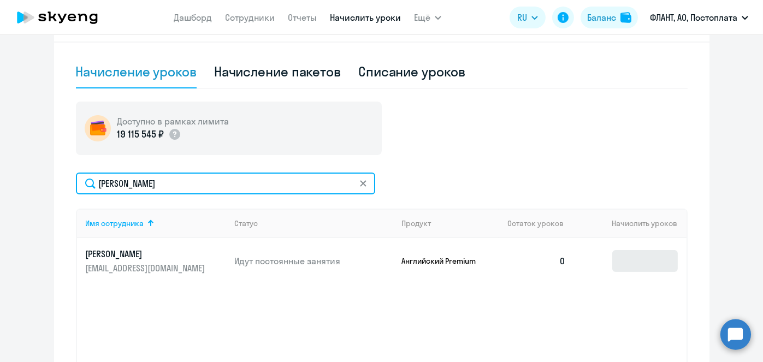
type input "Разумишкина"
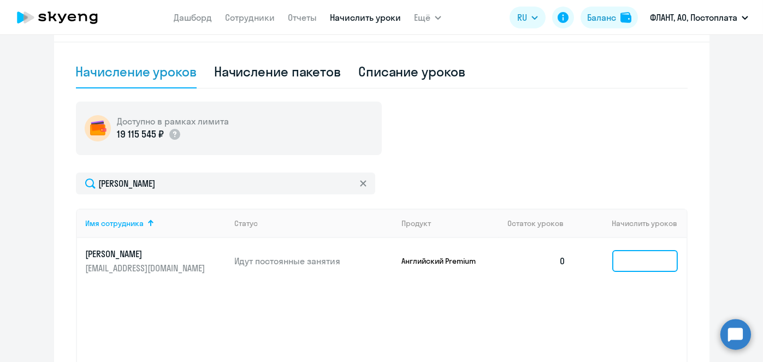
click at [623, 256] on input at bounding box center [645, 261] width 66 height 22
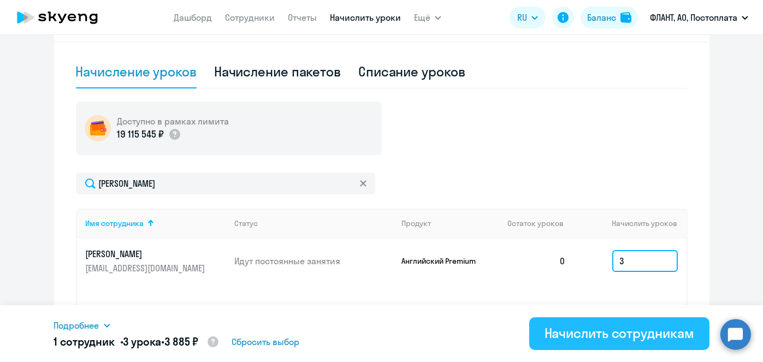
type input "3"
click at [602, 337] on div "Начислить сотрудникам" at bounding box center [620, 333] width 150 height 17
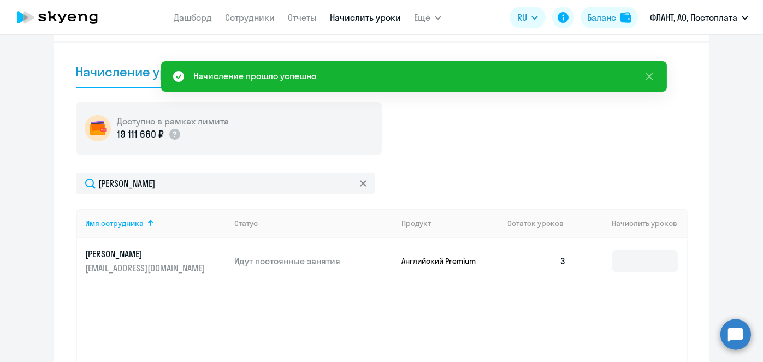
scroll to position [0, 0]
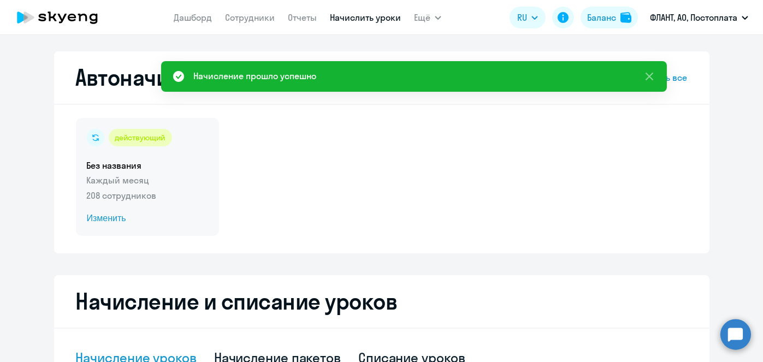
click at [102, 223] on span "Изменить" at bounding box center [147, 218] width 121 height 13
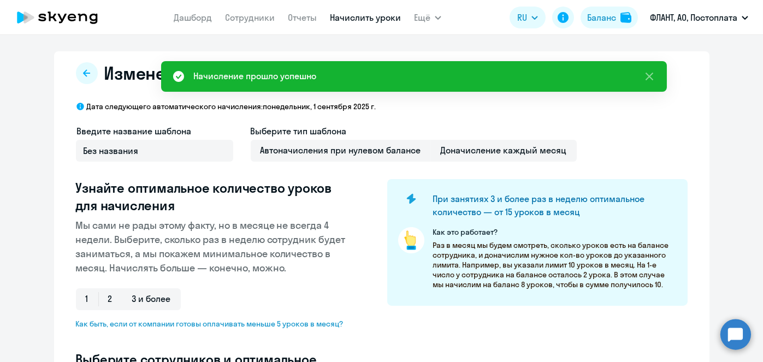
select select "10"
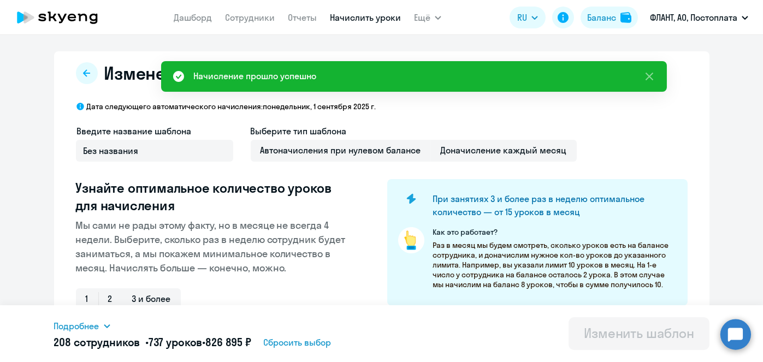
scroll to position [286, 0]
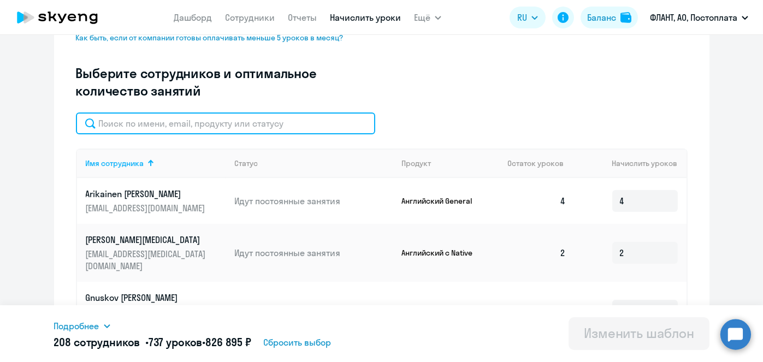
click at [280, 120] on input "text" at bounding box center [225, 124] width 299 height 22
paste input "Разумишкина"
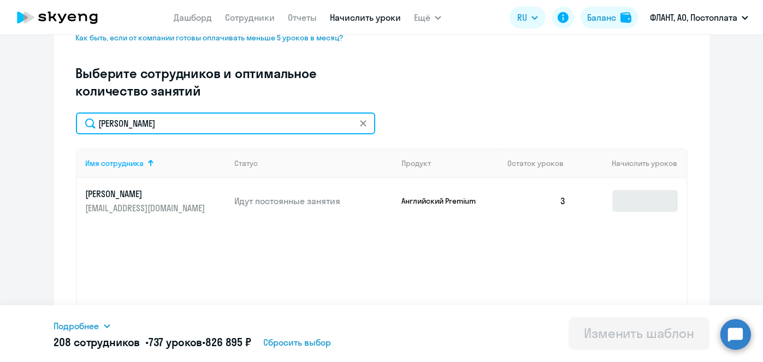
type input "Разумишкина"
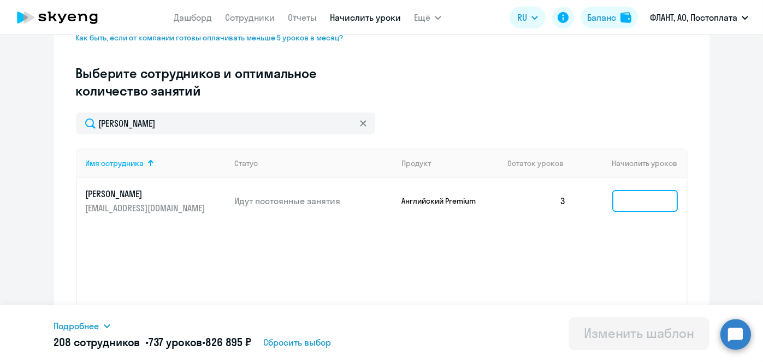
click at [650, 199] on input at bounding box center [645, 201] width 66 height 22
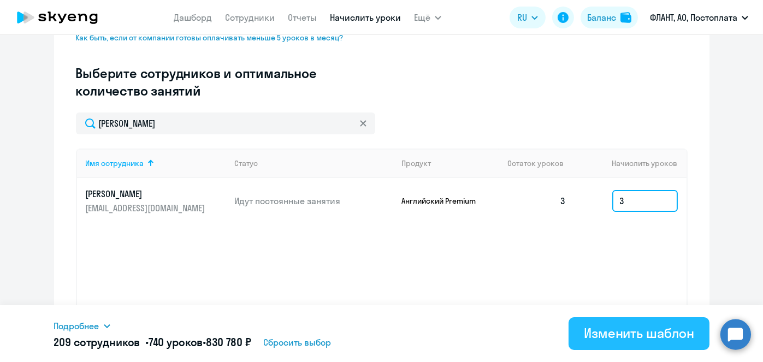
type input "3"
click at [634, 326] on div "Изменить шаблон" at bounding box center [639, 333] width 110 height 17
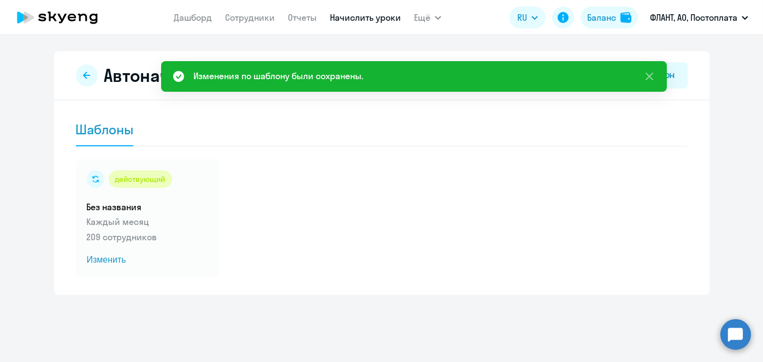
click at [362, 16] on link "Начислить уроки" at bounding box center [365, 17] width 71 height 11
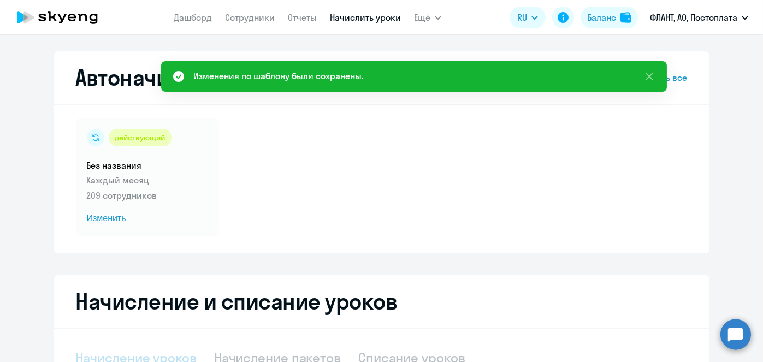
select select "10"
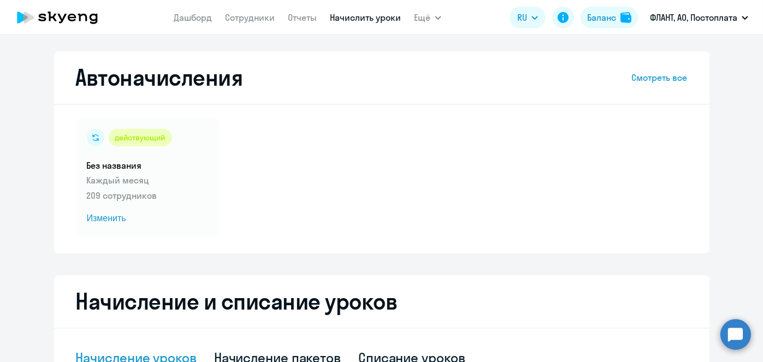
click at [352, 17] on link "Начислить уроки" at bounding box center [365, 17] width 71 height 11
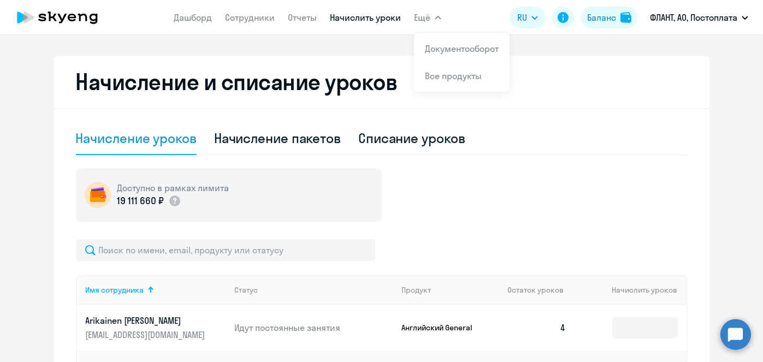
scroll to position [228, 0]
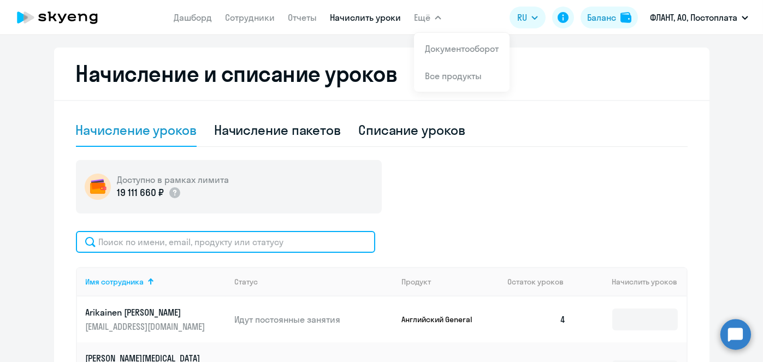
click at [268, 241] on input "text" at bounding box center [225, 242] width 299 height 22
paste input "Бельков"
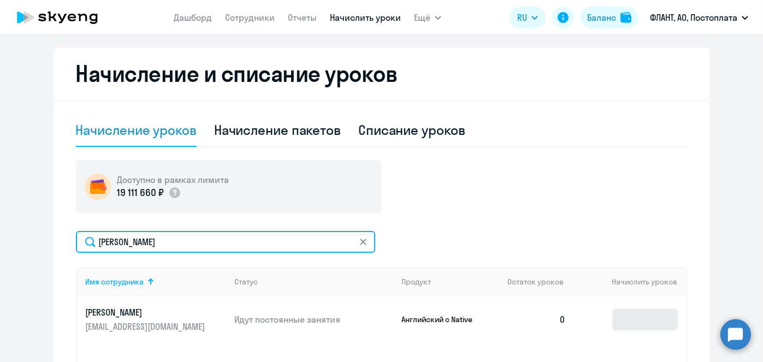
type input "Бельков"
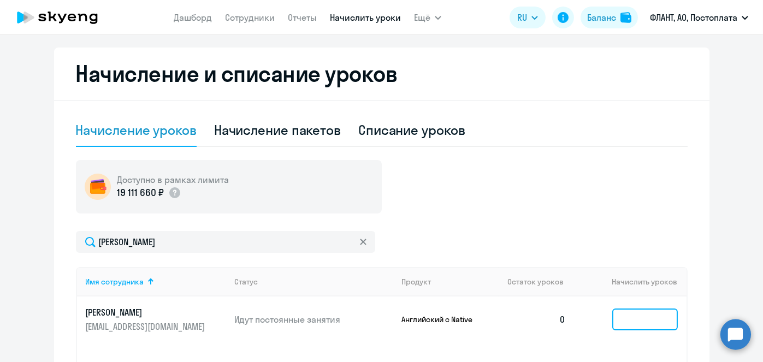
click at [622, 311] on input at bounding box center [645, 320] width 66 height 22
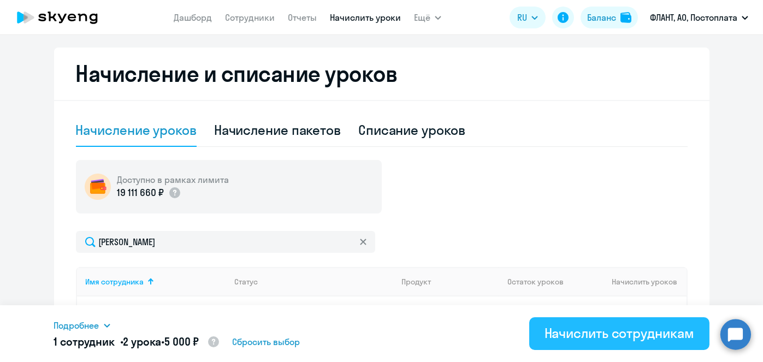
type input "2"
click at [626, 329] on div "Начислить сотрудникам" at bounding box center [620, 333] width 150 height 17
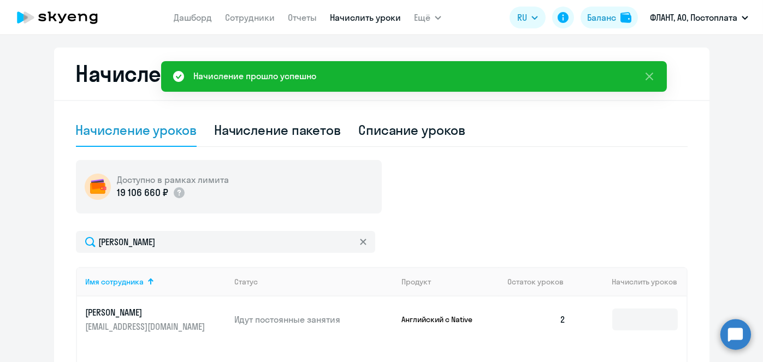
scroll to position [0, 0]
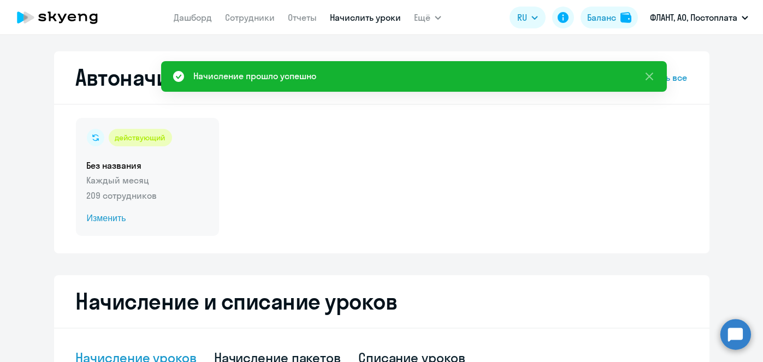
click at [111, 219] on span "Изменить" at bounding box center [147, 218] width 121 height 13
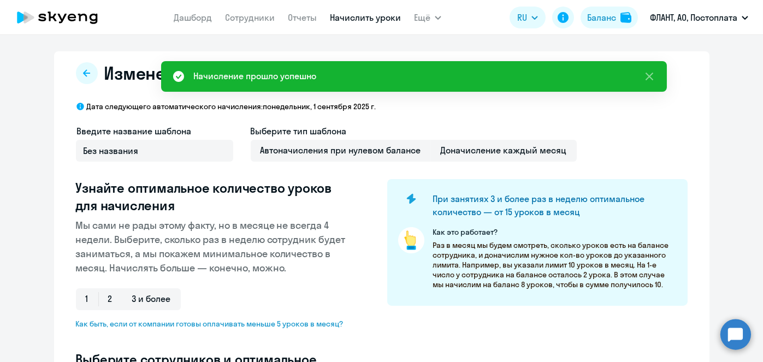
select select "10"
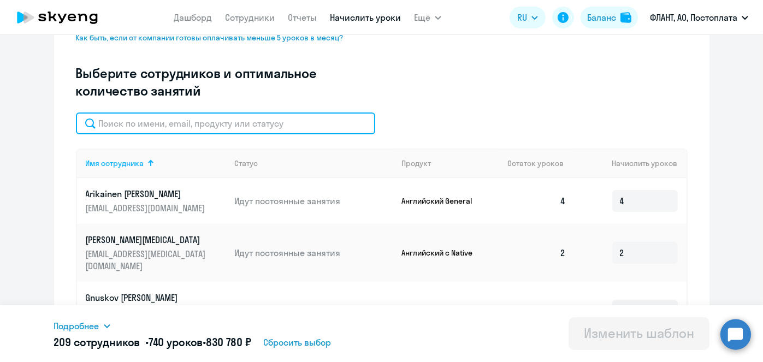
paste input "Бельков"
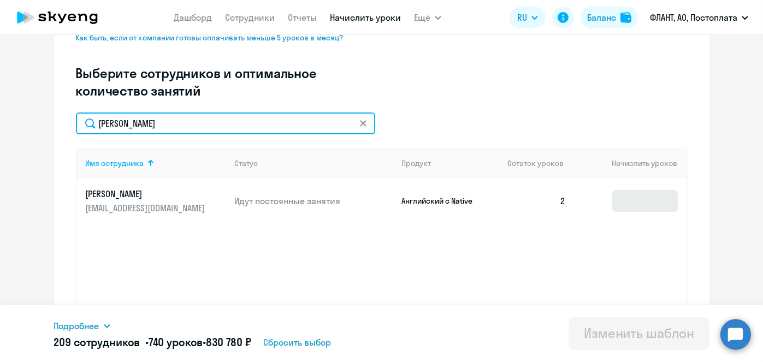
type input "Бельков"
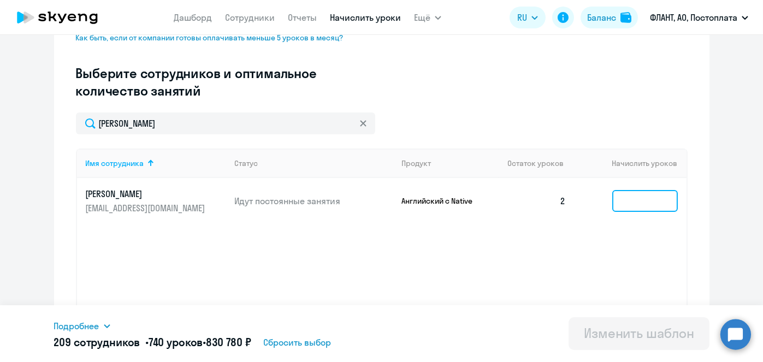
click at [637, 203] on input at bounding box center [645, 201] width 66 height 22
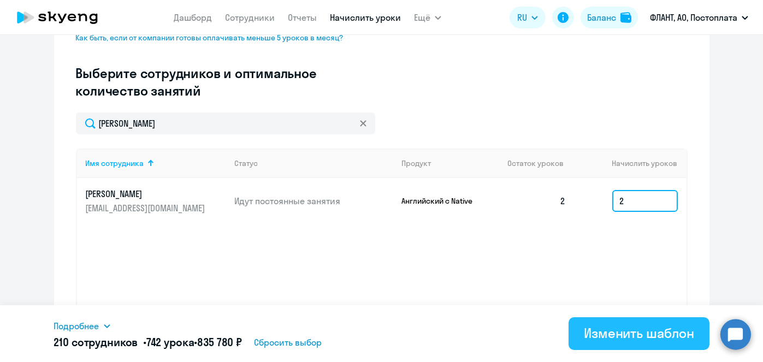
type input "2"
click at [628, 335] on div "Изменить шаблон" at bounding box center [639, 333] width 110 height 17
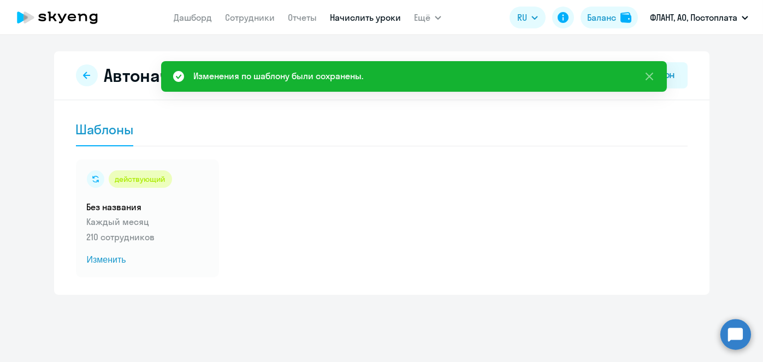
click at [762, 64] on ng-component "Автоначисления Новый шаблон Шаблоны действующий Без названия Каждый месяц 210 с…" at bounding box center [381, 173] width 763 height 244
click at [355, 21] on link "Начислить уроки" at bounding box center [365, 17] width 71 height 11
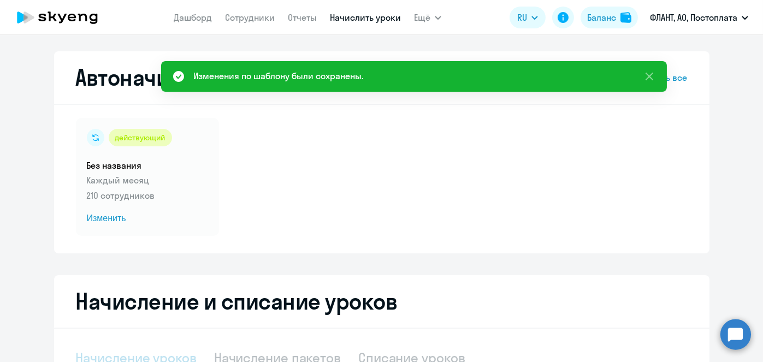
select select "10"
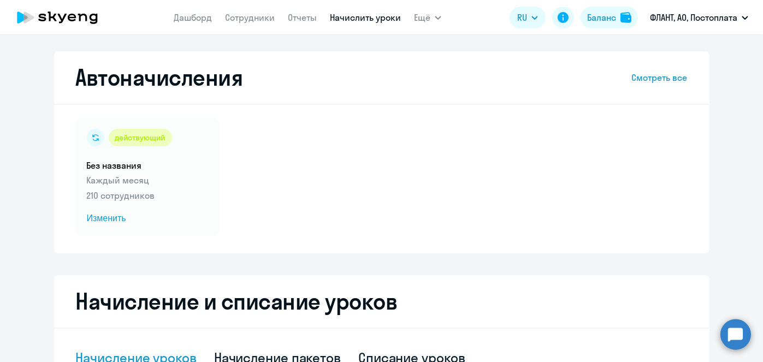
click at [337, 19] on link "Начислить уроки" at bounding box center [365, 17] width 71 height 11
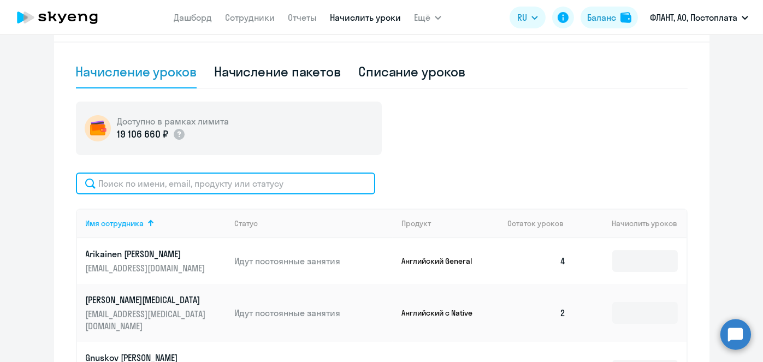
click at [301, 178] on input "text" at bounding box center [225, 184] width 299 height 22
paste input "Кладов"
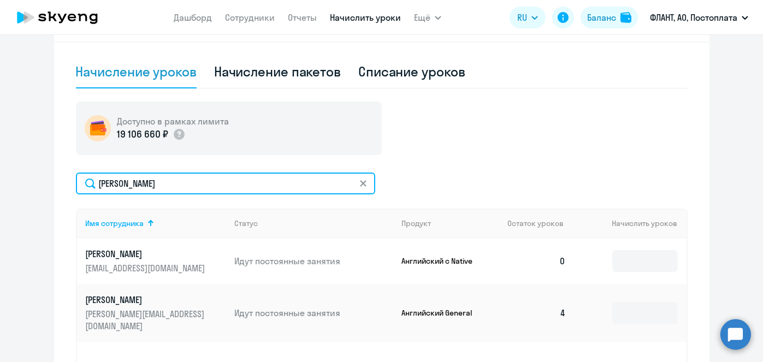
type input "Кладов"
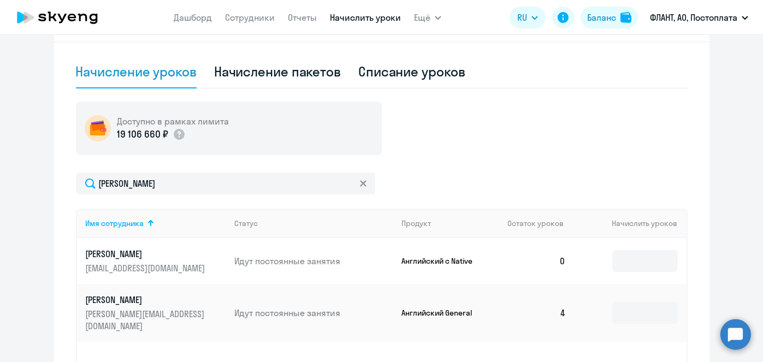
click at [676, 258] on td at bounding box center [630, 261] width 111 height 46
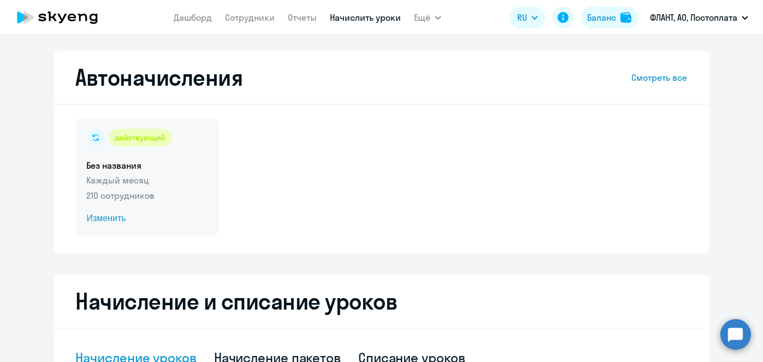
click at [112, 220] on span "Изменить" at bounding box center [147, 218] width 121 height 13
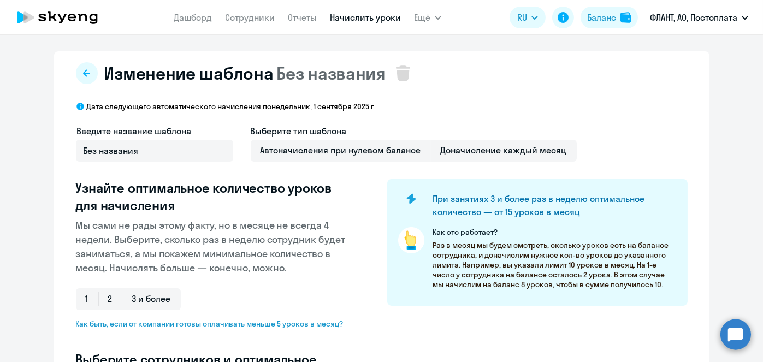
select select "10"
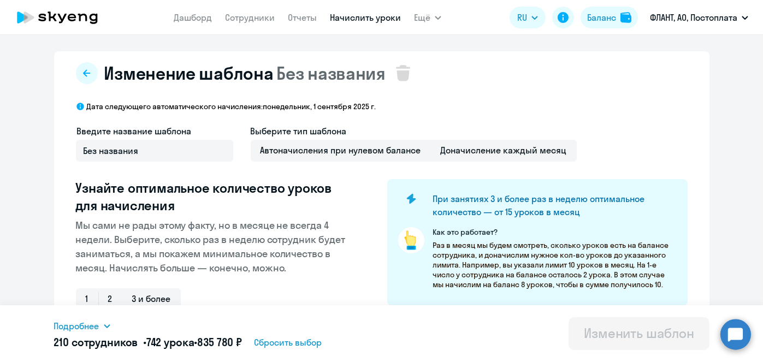
scroll to position [286, 0]
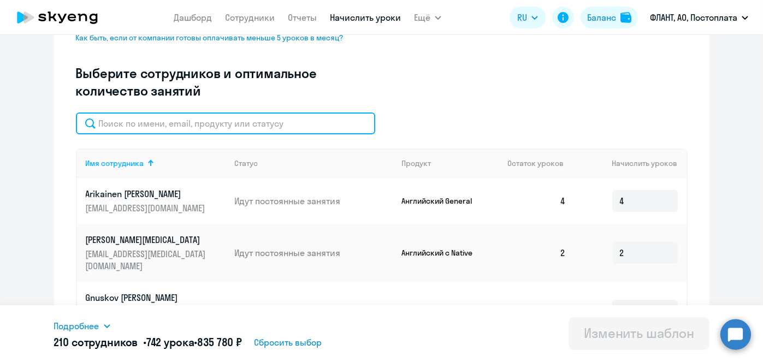
click at [325, 131] on input "text" at bounding box center [225, 124] width 299 height 22
paste input "Кладов"
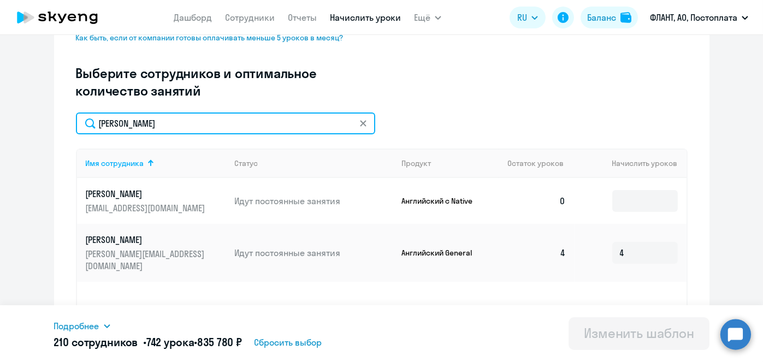
type input "Кладов"
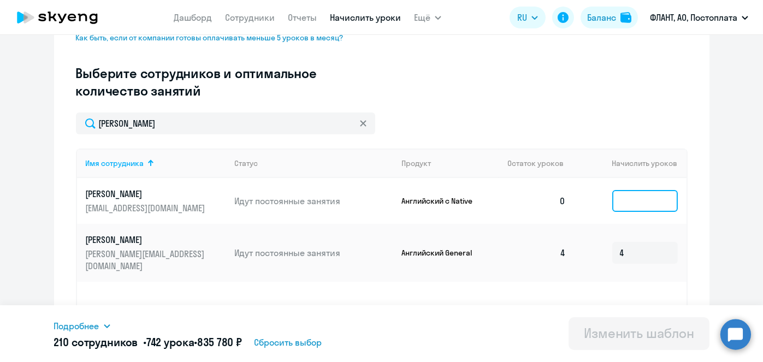
click at [641, 202] on input at bounding box center [645, 201] width 66 height 22
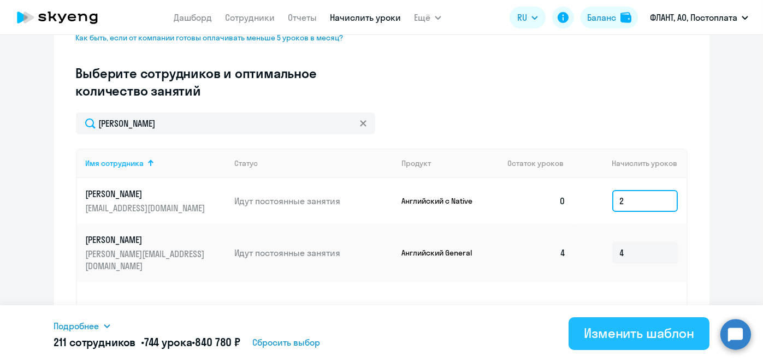
type input "2"
click at [612, 336] on div "Изменить шаблон" at bounding box center [639, 333] width 110 height 17
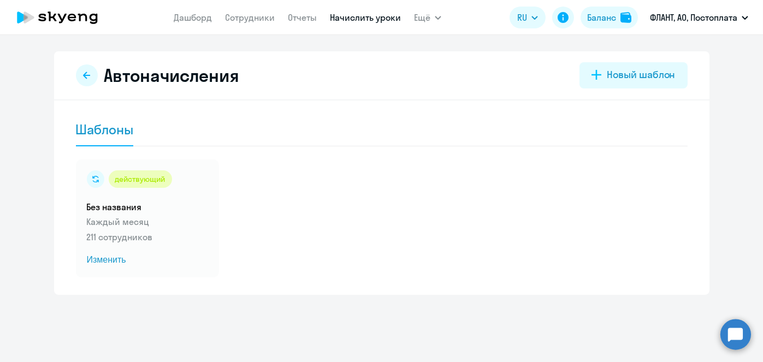
click at [367, 23] on app-menu-item-link "Начислить уроки" at bounding box center [365, 18] width 71 height 14
click at [365, 20] on link "Начислить уроки" at bounding box center [365, 17] width 71 height 11
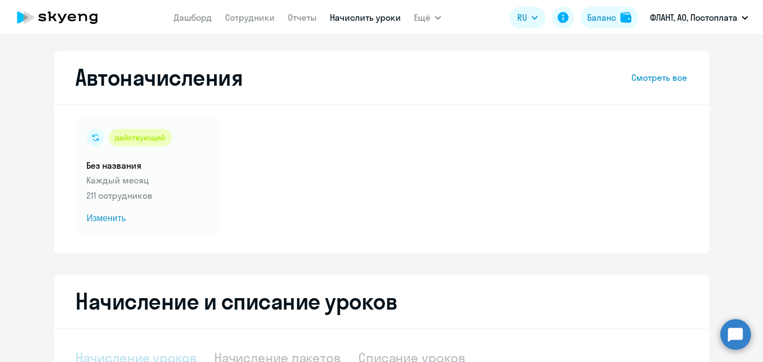
scroll to position [231, 0]
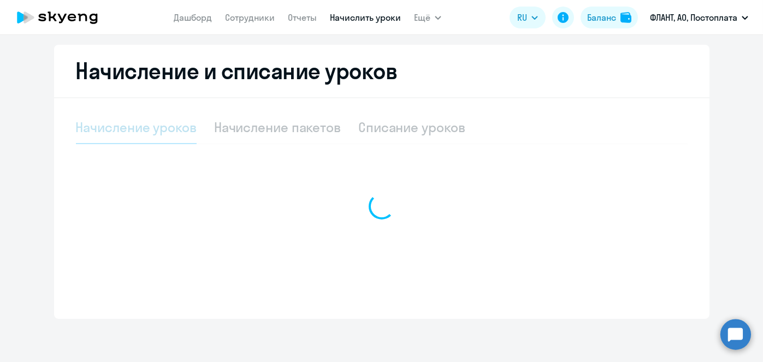
select select "10"
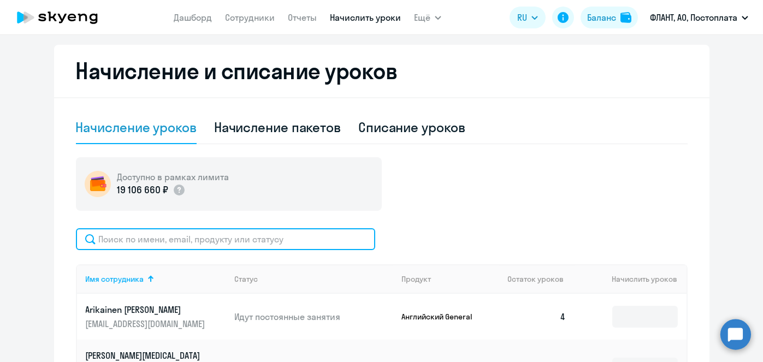
click at [267, 234] on input "text" at bounding box center [225, 239] width 299 height 22
paste input "Гефель"
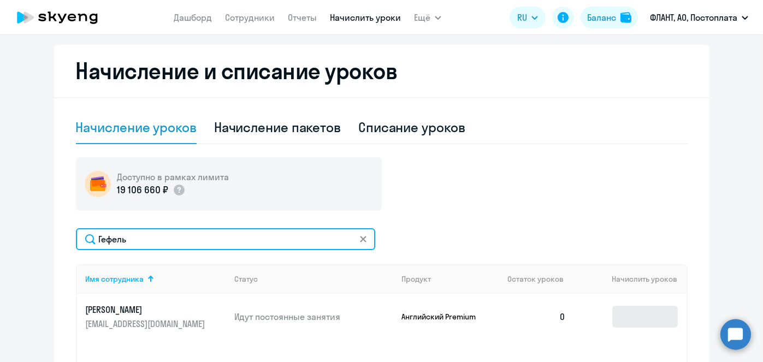
type input "Гефель"
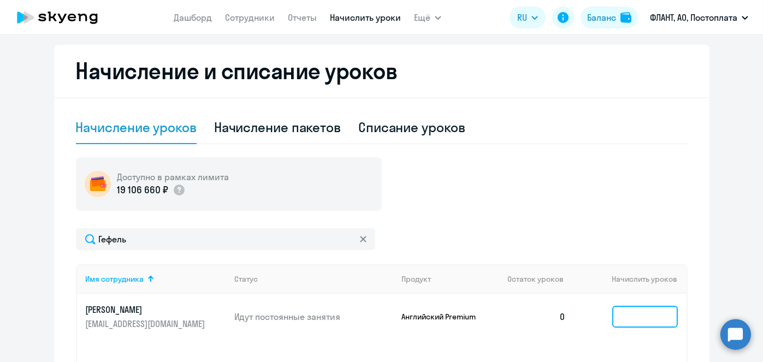
click at [630, 306] on input at bounding box center [645, 317] width 66 height 22
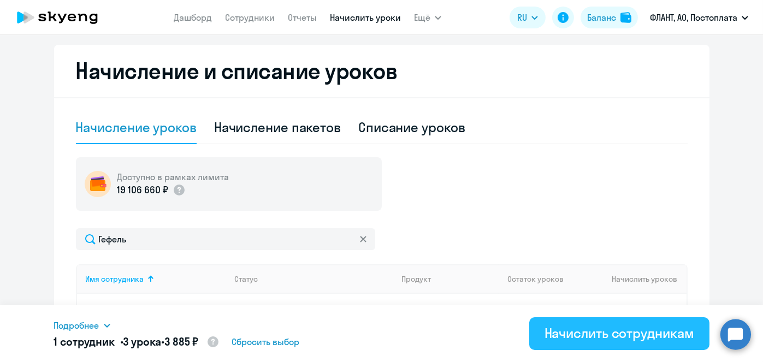
type input "3"
click at [632, 335] on div "Начислить сотрудникам" at bounding box center [620, 333] width 150 height 17
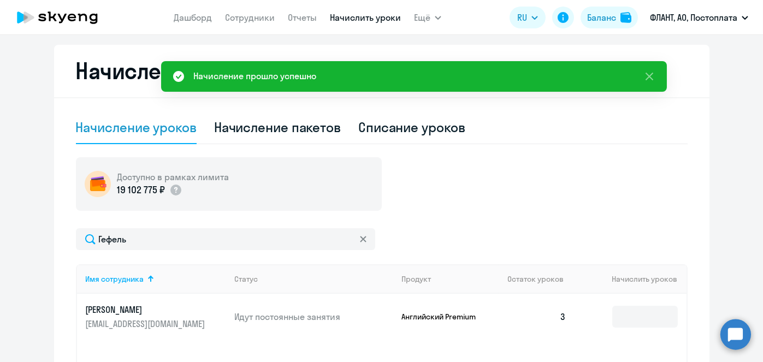
scroll to position [0, 0]
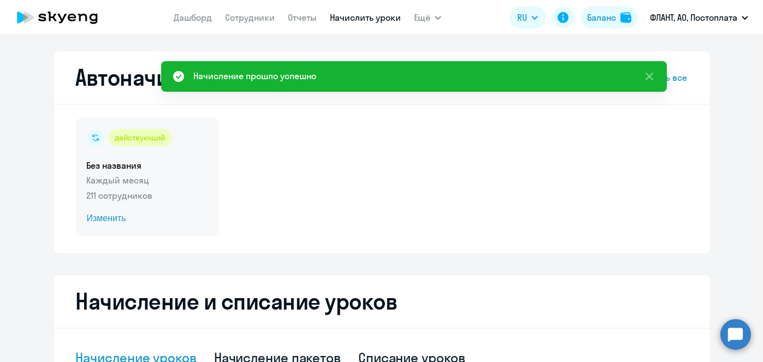
click at [115, 219] on span "Изменить" at bounding box center [147, 218] width 121 height 13
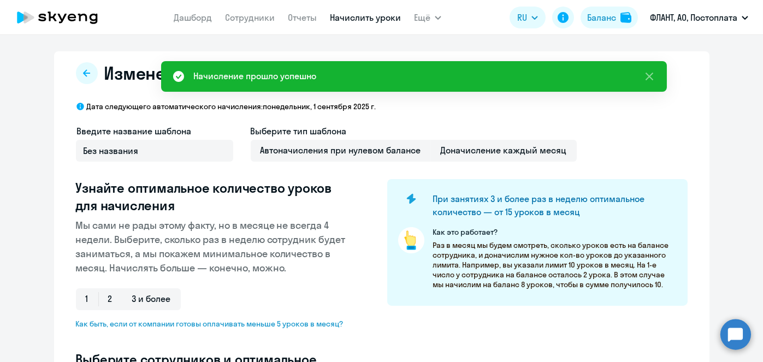
select select "10"
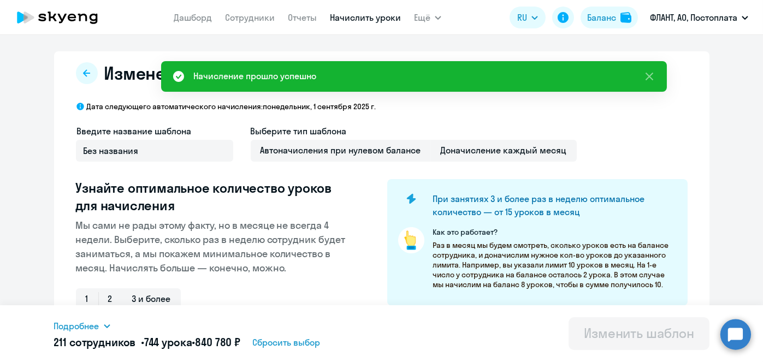
scroll to position [286, 0]
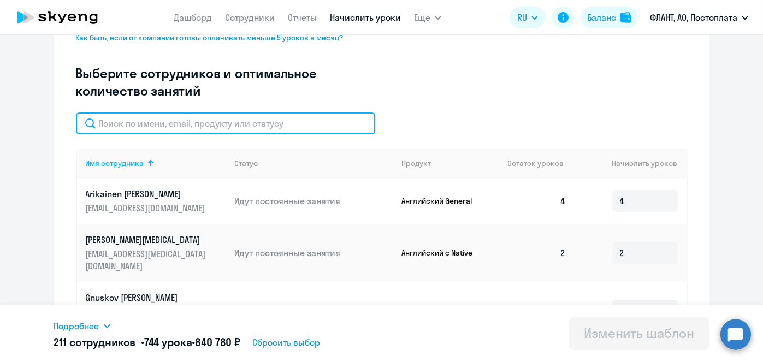
click at [284, 131] on input "text" at bounding box center [225, 124] width 299 height 22
paste input "Гефель"
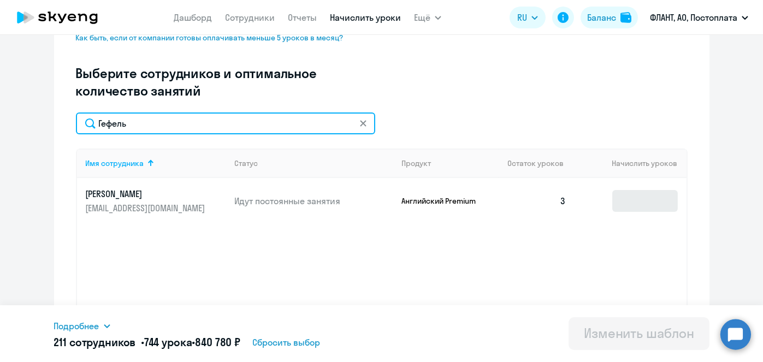
type input "Гефель"
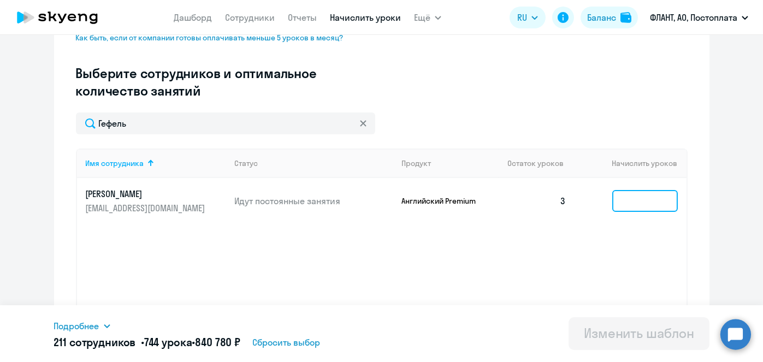
click at [652, 200] on input at bounding box center [645, 201] width 66 height 22
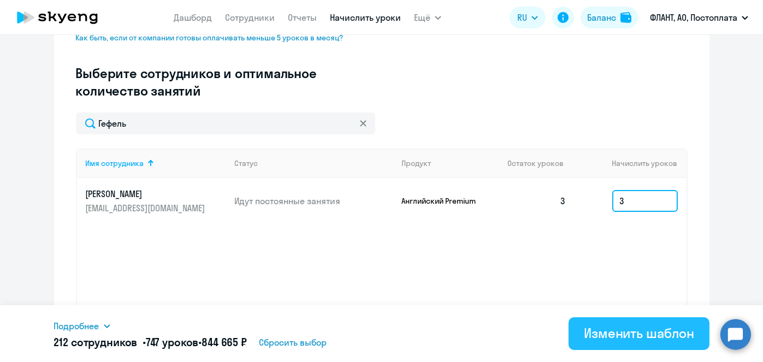
type input "3"
click at [610, 326] on div "Изменить шаблон" at bounding box center [639, 333] width 110 height 17
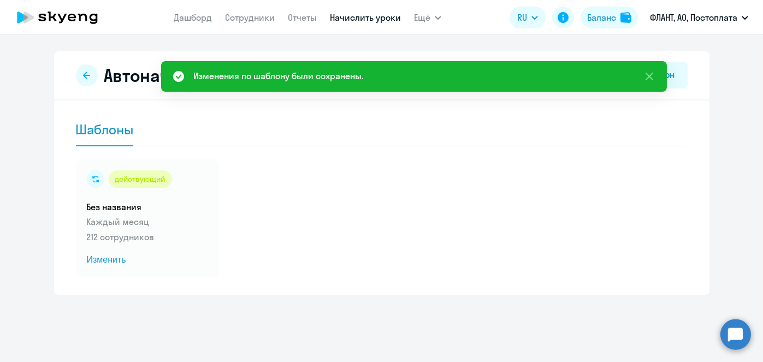
click at [352, 17] on link "Начислить уроки" at bounding box center [365, 17] width 71 height 11
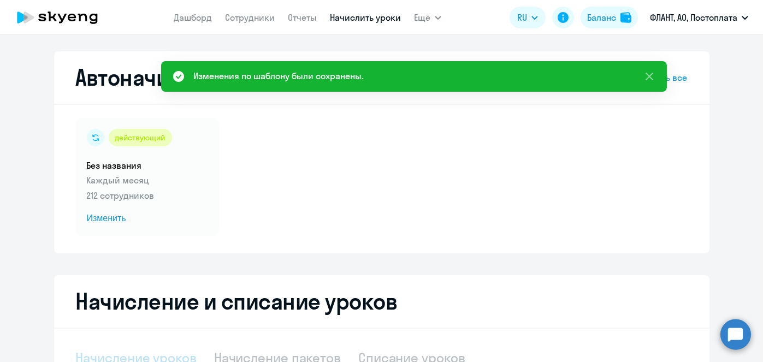
select select "10"
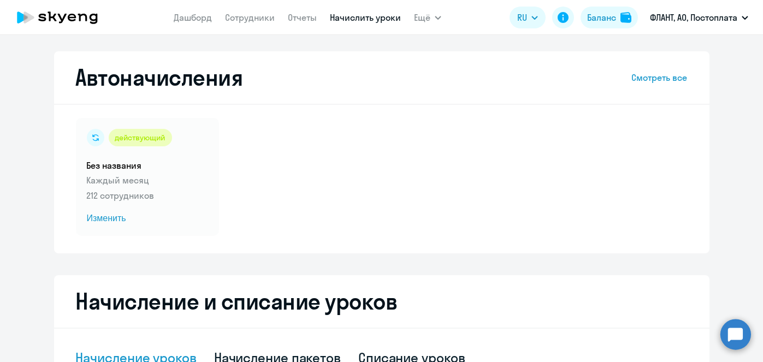
click at [349, 15] on link "Начислить уроки" at bounding box center [365, 17] width 71 height 11
select select "10"
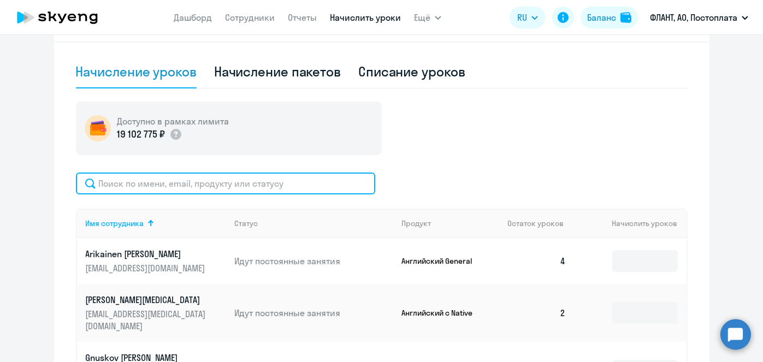
click at [288, 183] on input "text" at bounding box center [225, 184] width 299 height 22
paste input "[PERSON_NAME]"
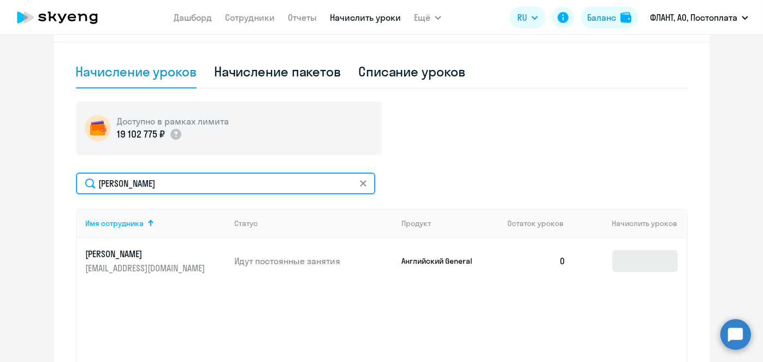
type input "[PERSON_NAME]"
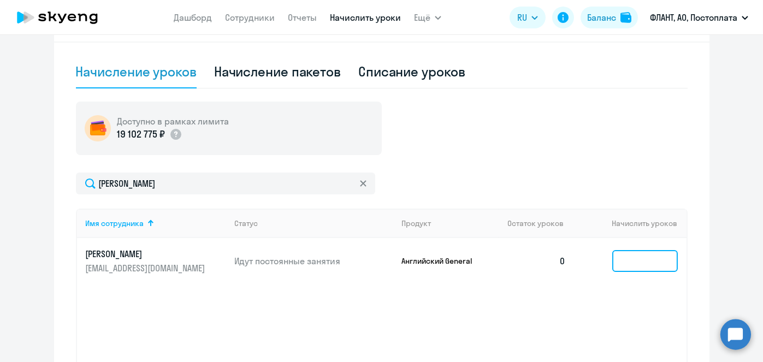
click at [612, 260] on input at bounding box center [645, 261] width 66 height 22
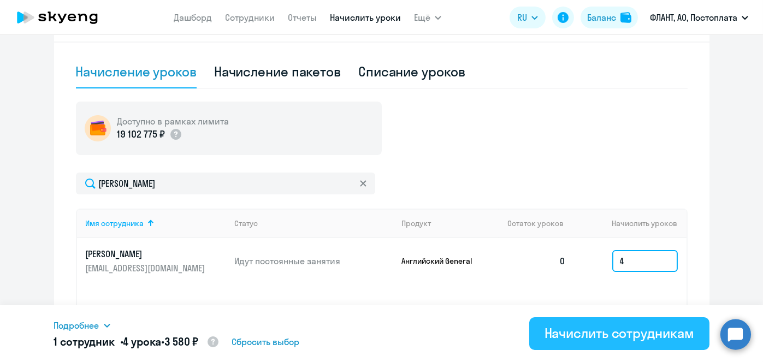
type input "4"
click at [616, 336] on div "Начислить сотрудникам" at bounding box center [620, 333] width 150 height 17
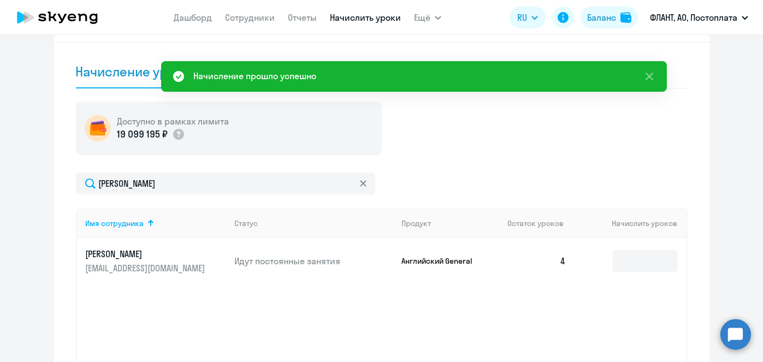
scroll to position [0, 0]
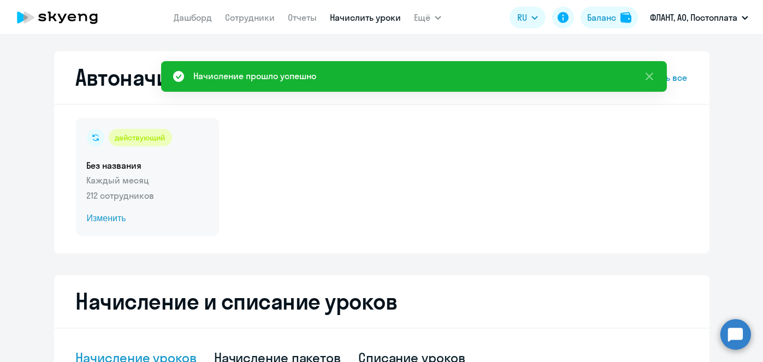
click at [95, 215] on span "Изменить" at bounding box center [147, 218] width 121 height 13
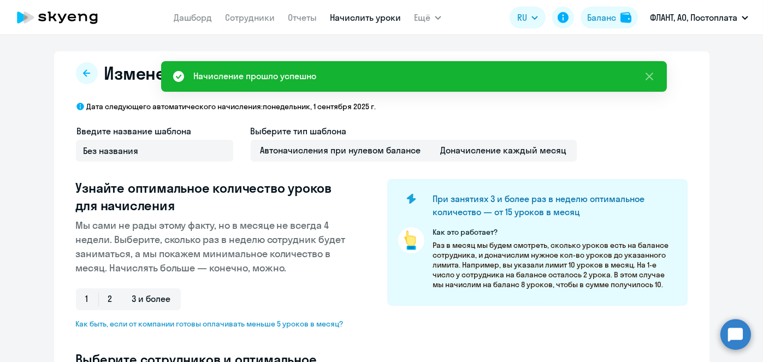
select select "10"
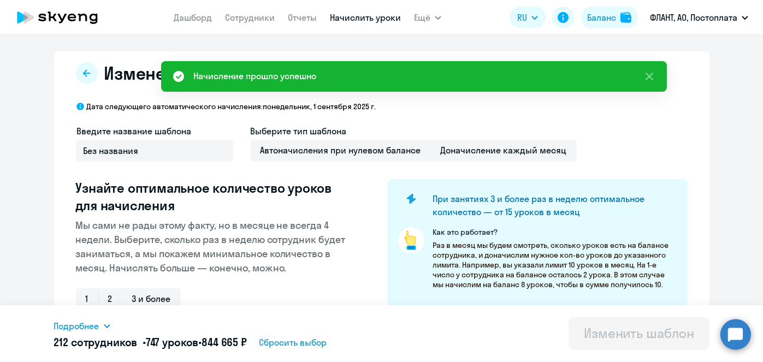
scroll to position [286, 0]
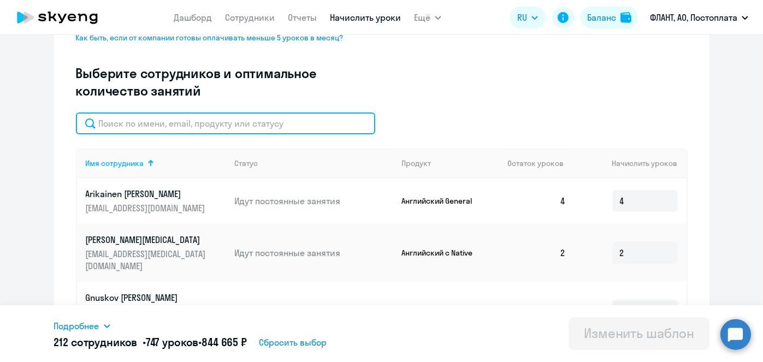
click at [323, 127] on input "text" at bounding box center [225, 124] width 299 height 22
paste input "[PERSON_NAME]"
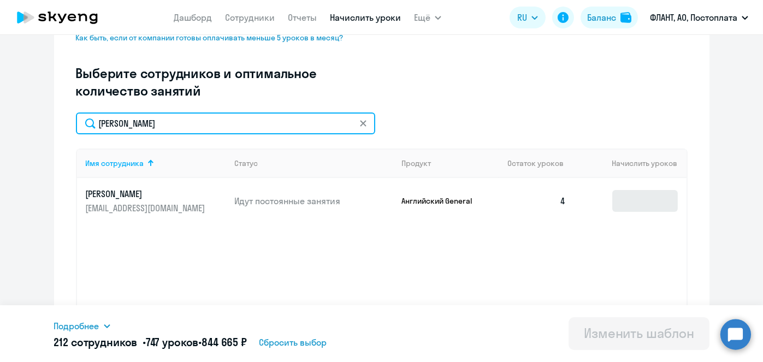
type input "[PERSON_NAME]"
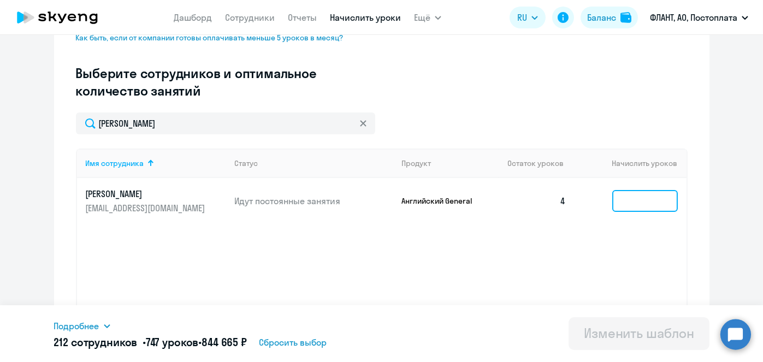
click at [638, 202] on input at bounding box center [645, 201] width 66 height 22
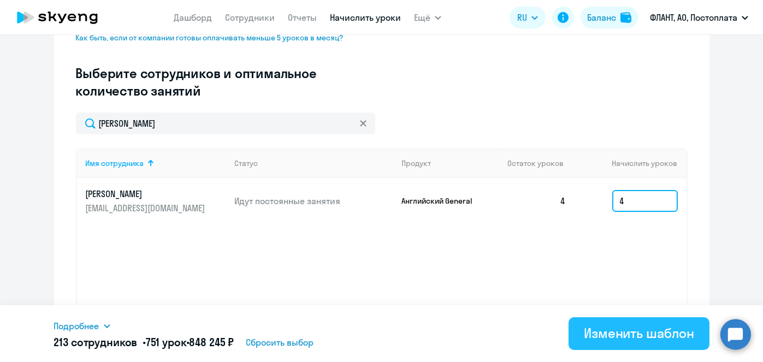
type input "4"
click at [639, 326] on div "Изменить шаблон" at bounding box center [639, 333] width 110 height 17
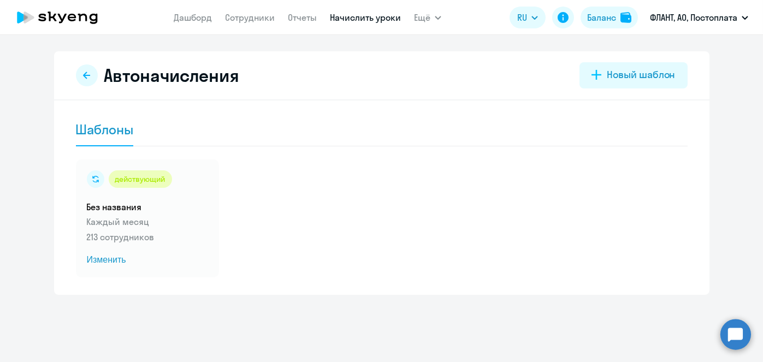
click at [360, 16] on link "Начислить уроки" at bounding box center [365, 17] width 71 height 11
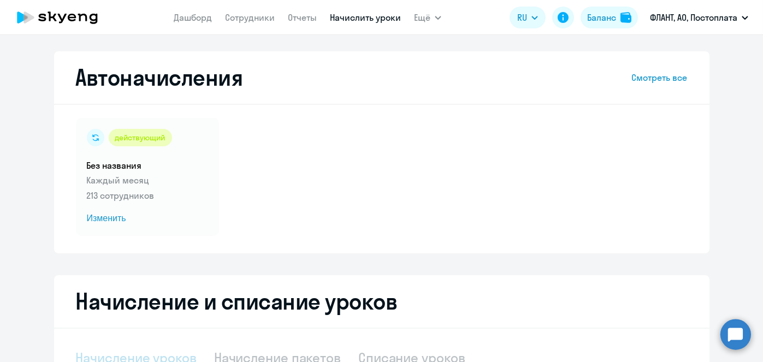
select select "10"
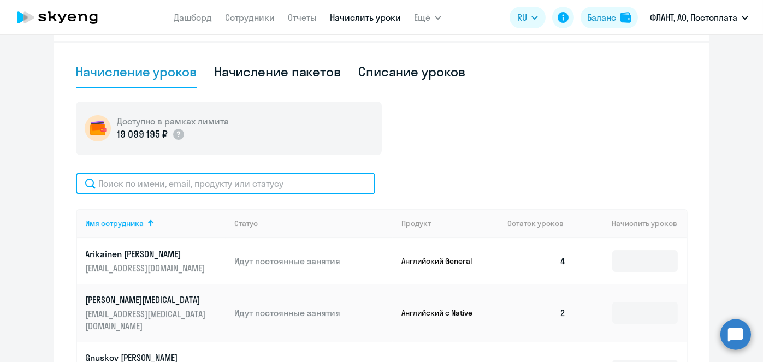
click at [282, 188] on input "text" at bounding box center [225, 184] width 299 height 22
paste input "Салеев"
type input "Салеев"
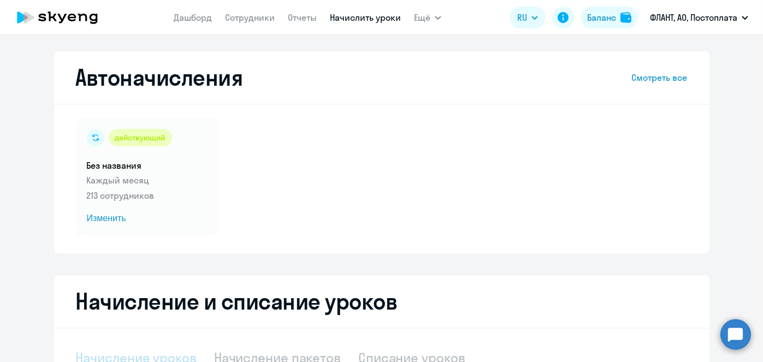
select select "10"
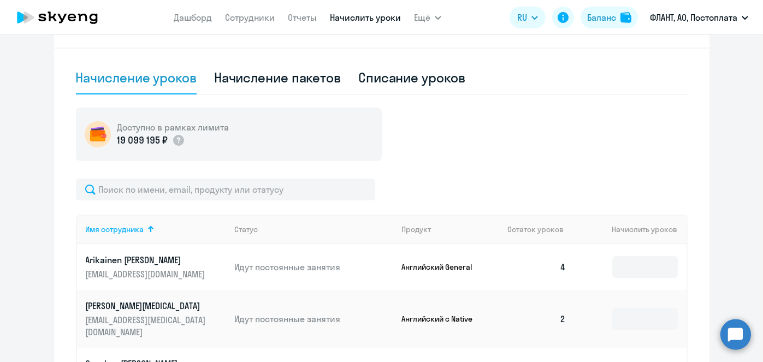
scroll to position [284, 0]
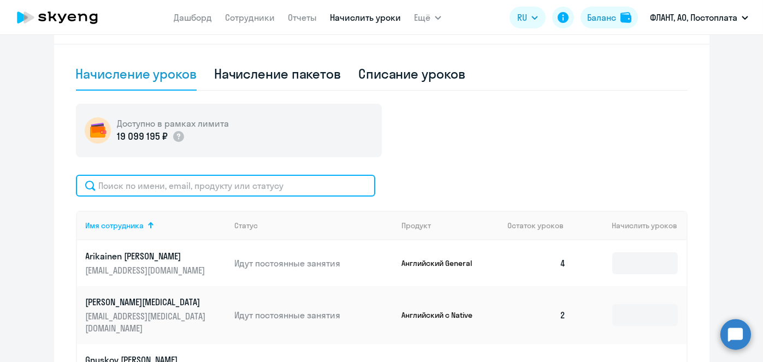
click at [305, 185] on input "text" at bounding box center [225, 186] width 299 height 22
paste input "Салеев"
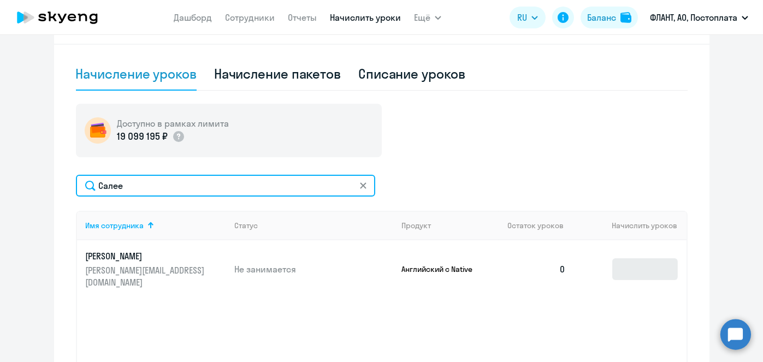
type input "Салее"
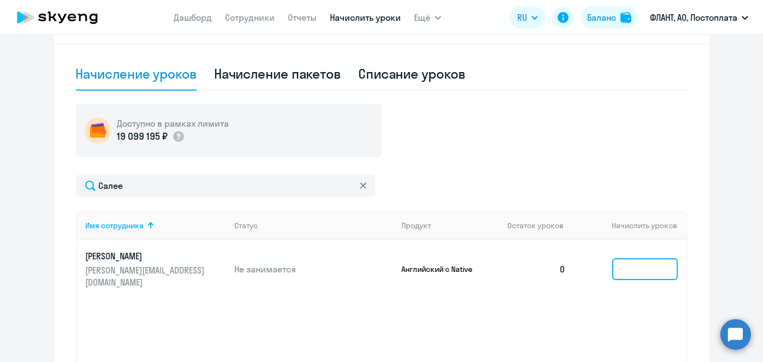
click at [622, 267] on input at bounding box center [645, 269] width 66 height 22
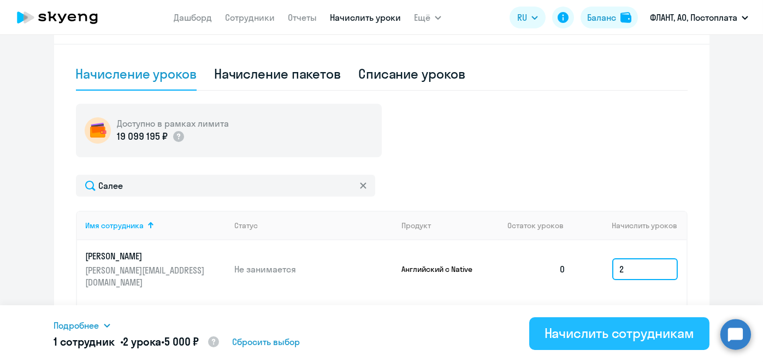
type input "2"
click at [609, 337] on div "Начислить сотрудникам" at bounding box center [620, 333] width 150 height 17
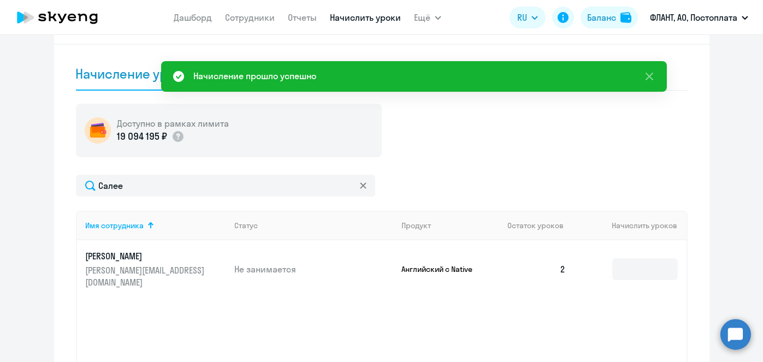
scroll to position [0, 0]
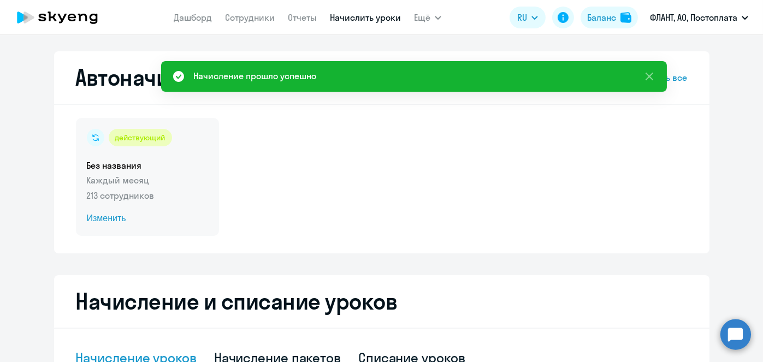
click at [117, 221] on span "Изменить" at bounding box center [147, 218] width 121 height 13
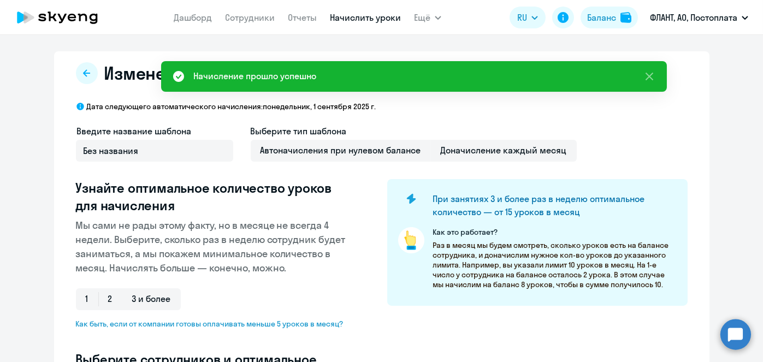
scroll to position [256, 0]
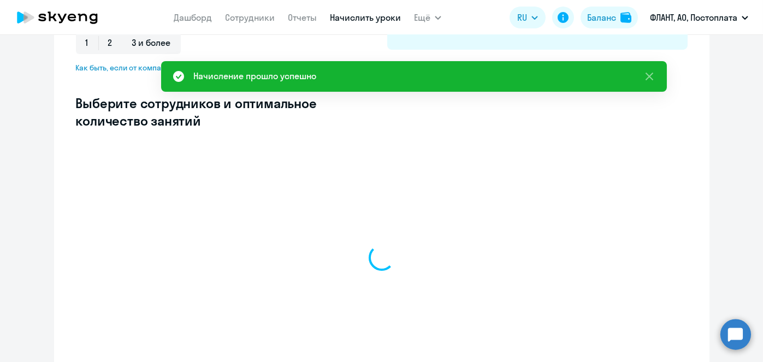
select select "10"
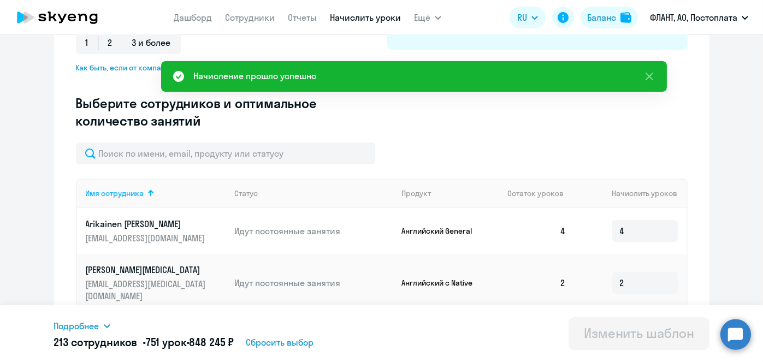
scroll to position [286, 0]
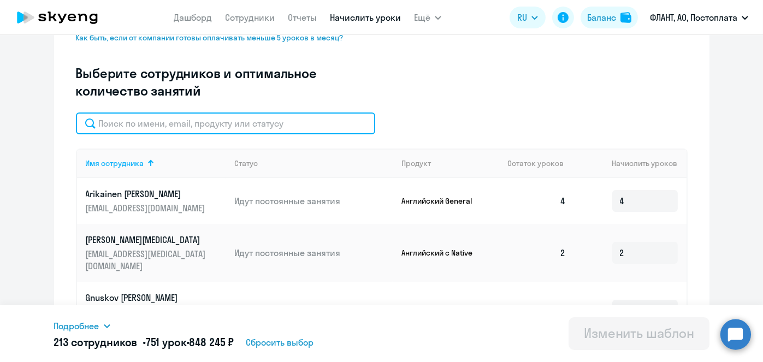
click at [260, 123] on input "text" at bounding box center [225, 124] width 299 height 22
paste input "Салеев"
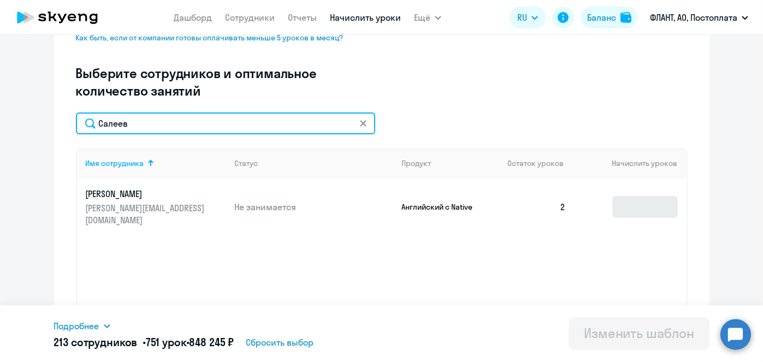
type input "Салеев"
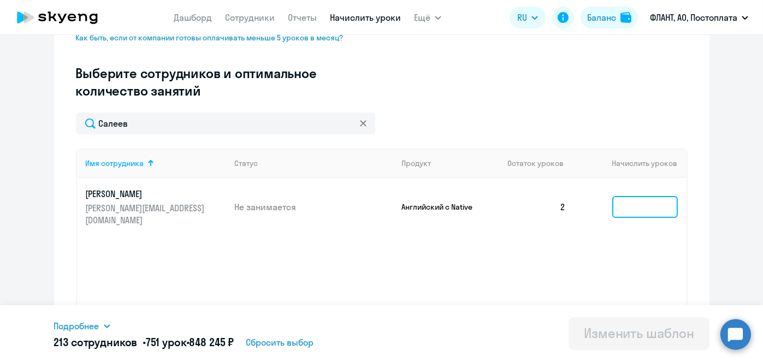
click at [647, 204] on input at bounding box center [645, 207] width 66 height 22
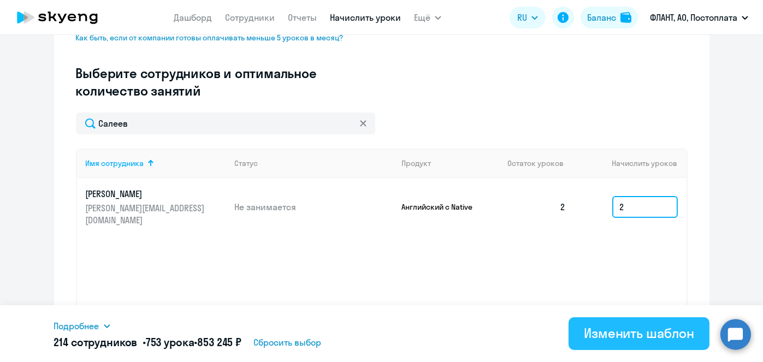
type input "2"
click at [616, 333] on div "Изменить шаблон" at bounding box center [639, 333] width 110 height 17
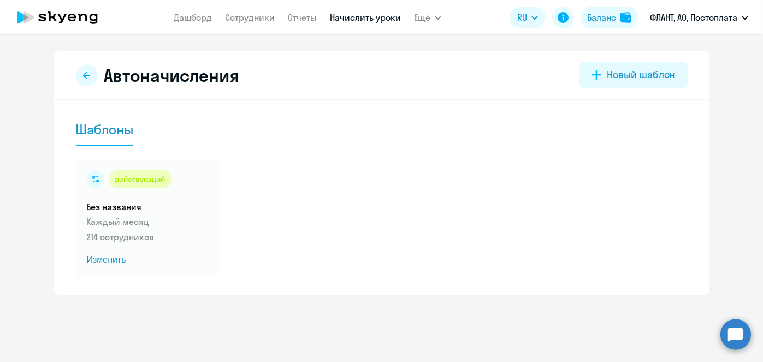
click at [369, 21] on link "Начислить уроки" at bounding box center [365, 17] width 71 height 11
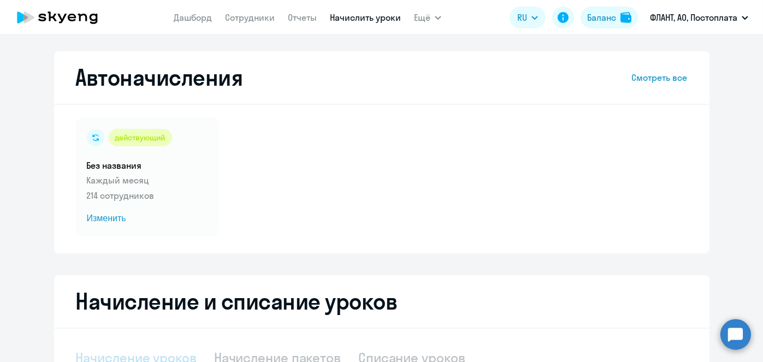
select select "10"
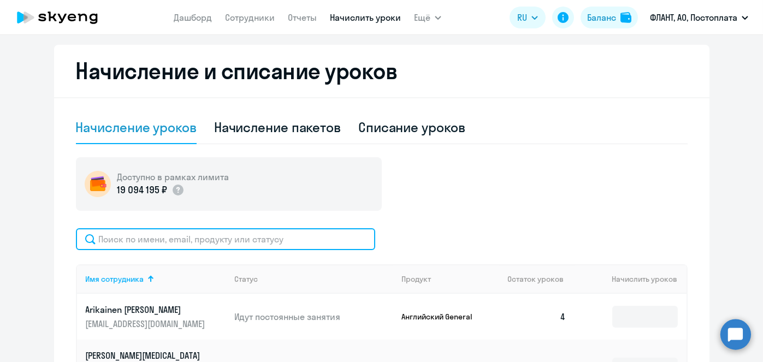
click at [314, 240] on input "text" at bounding box center [225, 239] width 299 height 22
paste input "Морозов"
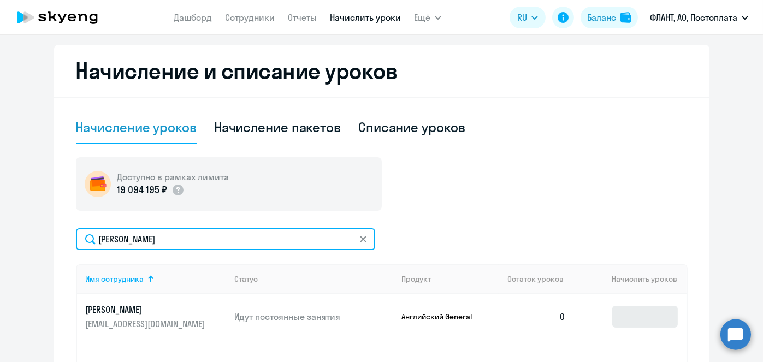
type input "Морозов"
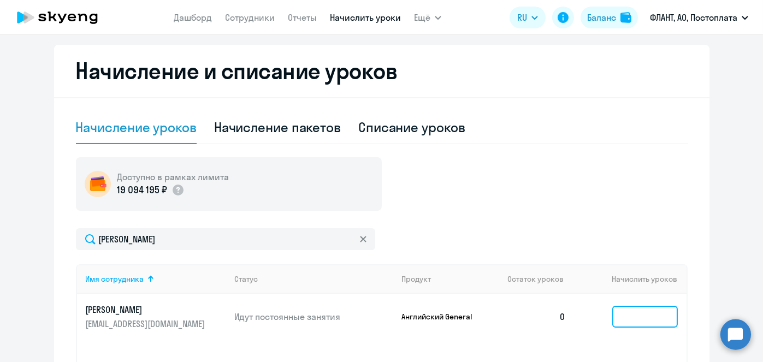
click at [643, 308] on input at bounding box center [645, 317] width 66 height 22
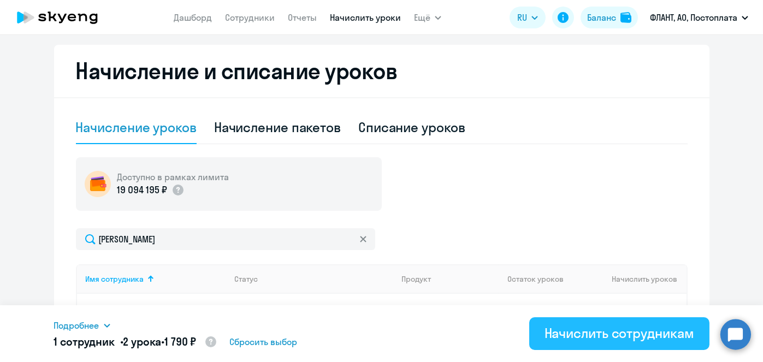
type input "2"
click at [632, 331] on div "Начислить сотрудникам" at bounding box center [620, 333] width 150 height 17
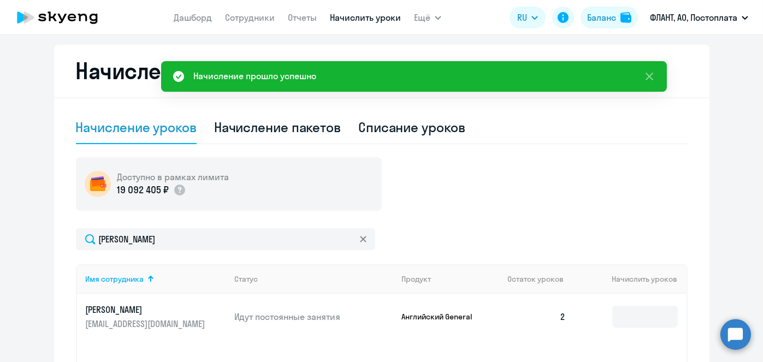
scroll to position [0, 0]
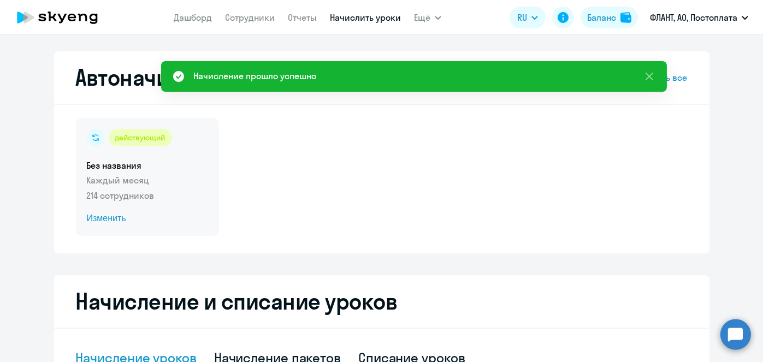
click at [115, 217] on span "Изменить" at bounding box center [147, 218] width 121 height 13
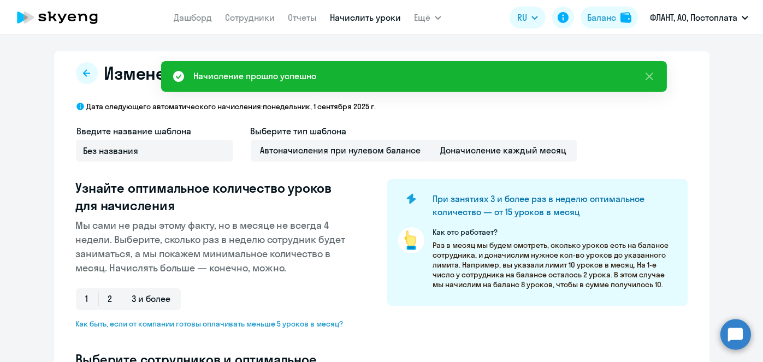
select select "10"
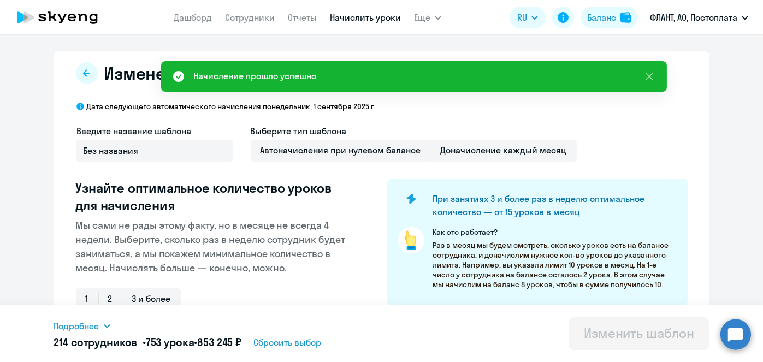
scroll to position [286, 0]
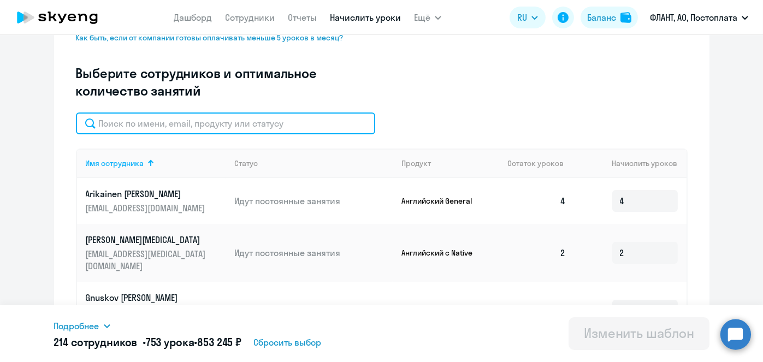
click at [260, 115] on input "text" at bounding box center [225, 124] width 299 height 22
paste input "Морозов"
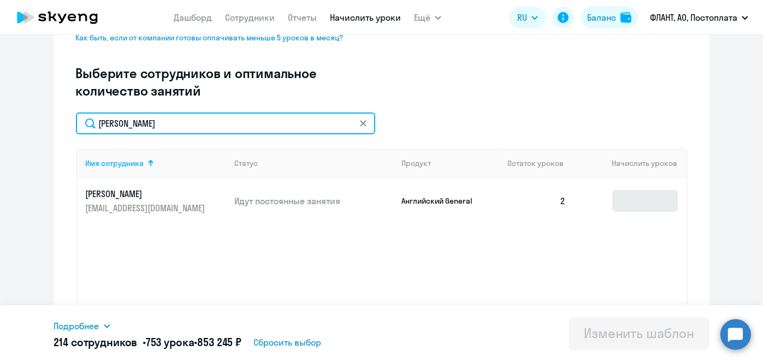
type input "Морозов"
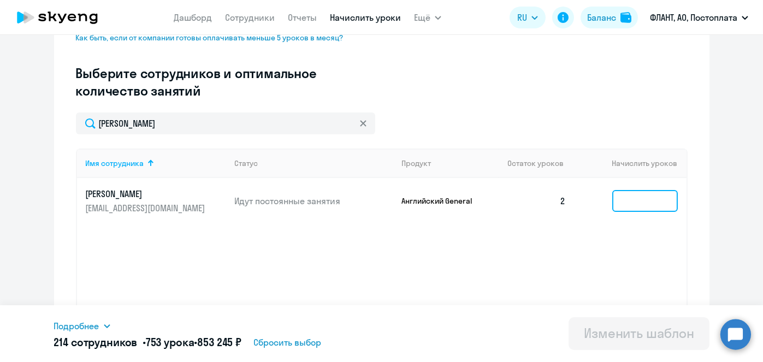
click at [622, 194] on input at bounding box center [645, 201] width 66 height 22
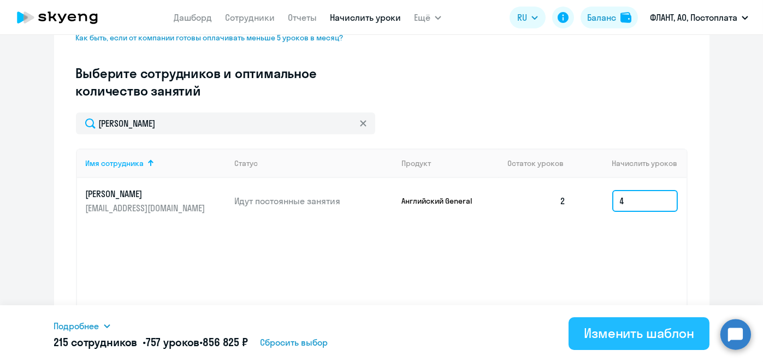
type input "4"
click at [626, 334] on div "Изменить шаблон" at bounding box center [639, 333] width 110 height 17
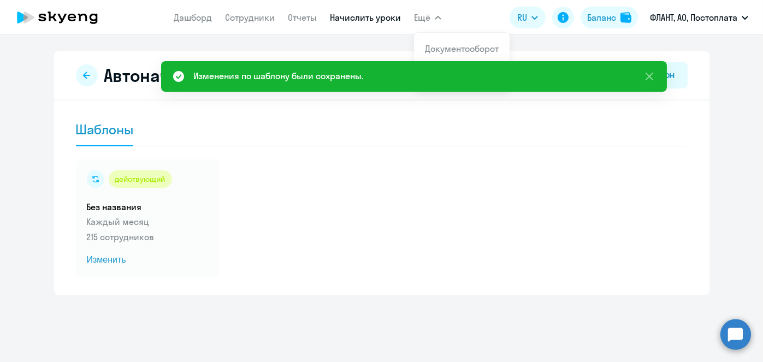
click at [372, 16] on link "Начислить уроки" at bounding box center [365, 17] width 71 height 11
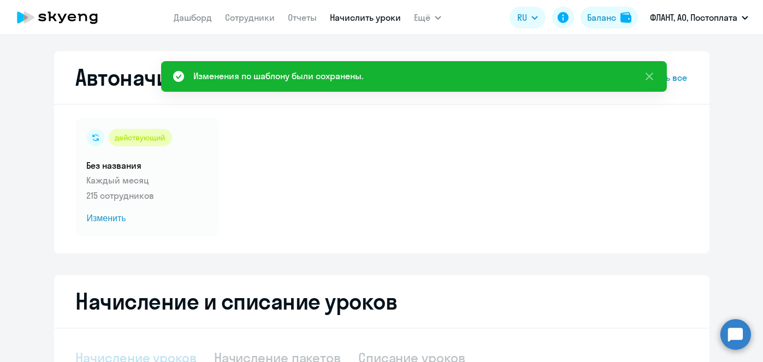
select select "10"
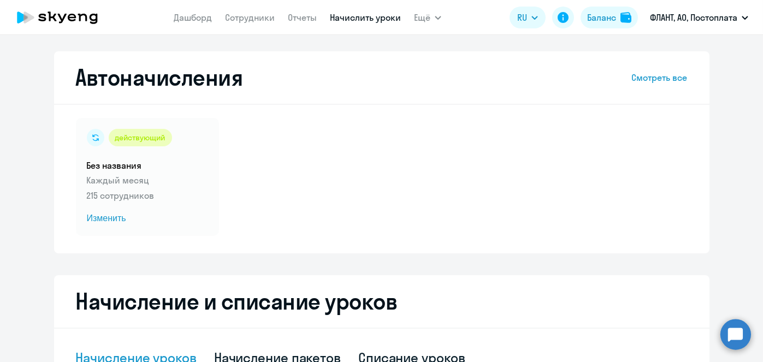
click at [352, 20] on link "Начислить уроки" at bounding box center [365, 17] width 71 height 11
select select "10"
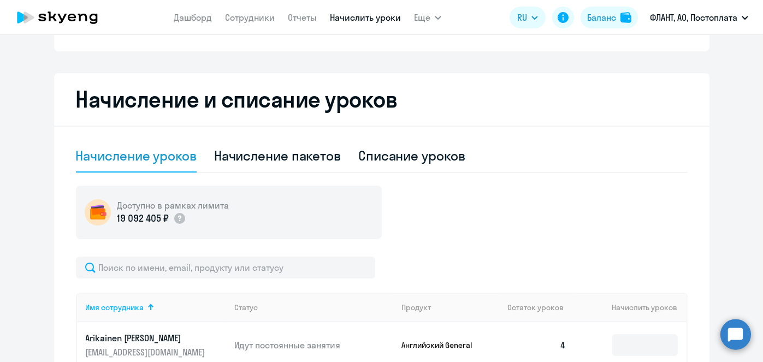
scroll to position [207, 0]
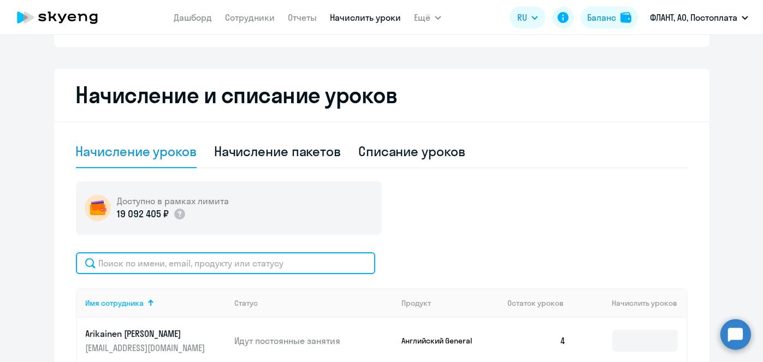
click at [317, 268] on input "text" at bounding box center [225, 263] width 299 height 22
paste input "[PERSON_NAME]"
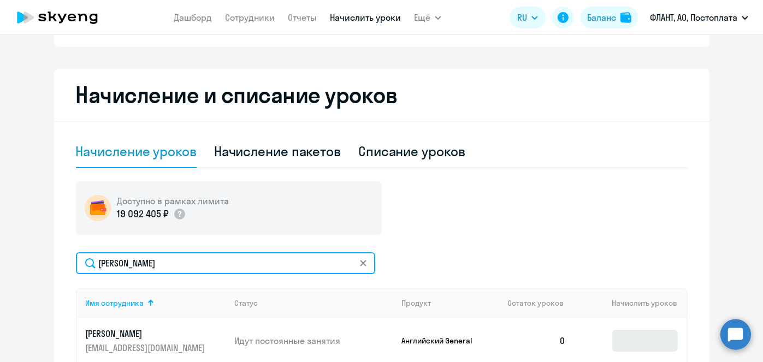
type input "[PERSON_NAME]"
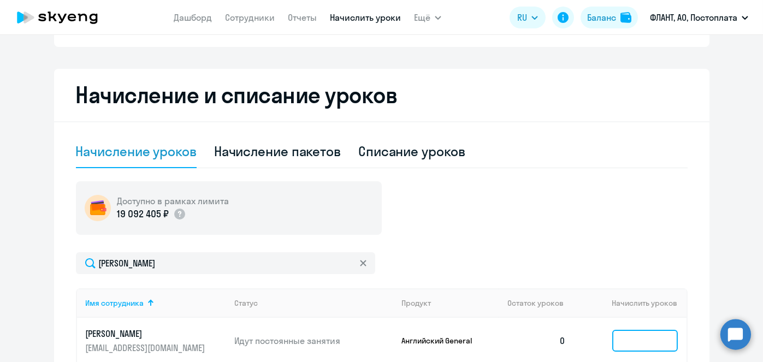
click at [637, 334] on input at bounding box center [645, 341] width 66 height 22
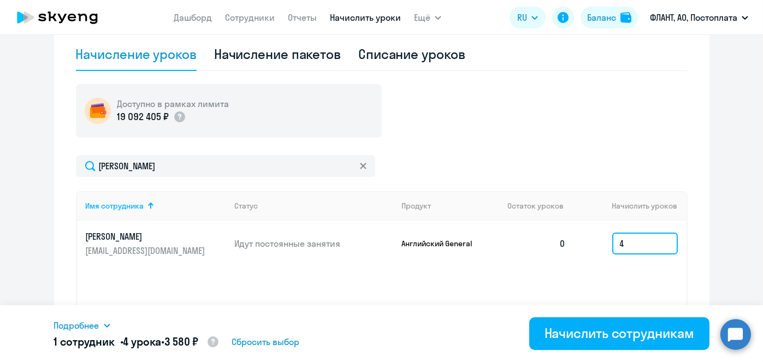
scroll to position [305, 0]
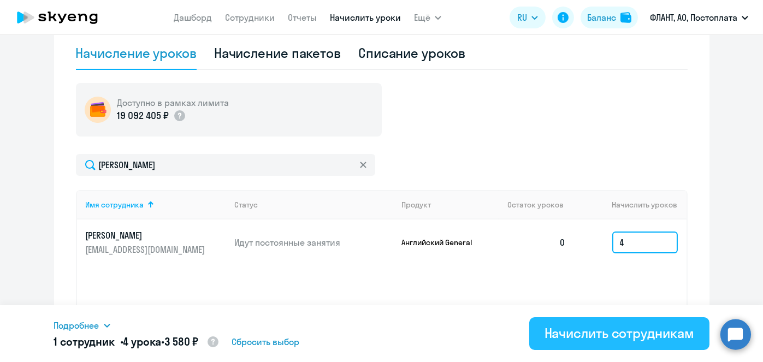
type input "4"
click at [623, 341] on div "Начислить сотрудникам" at bounding box center [620, 333] width 150 height 17
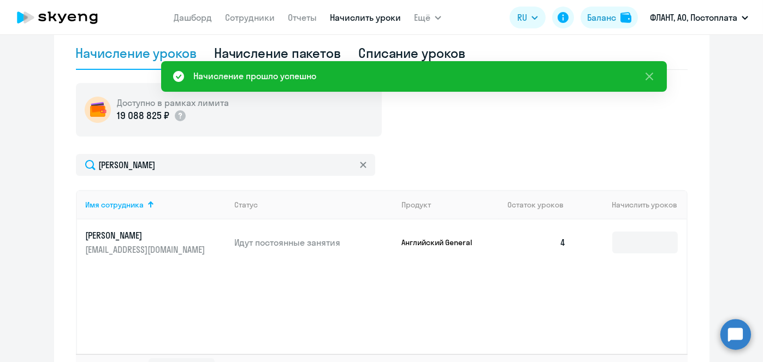
scroll to position [19, 0]
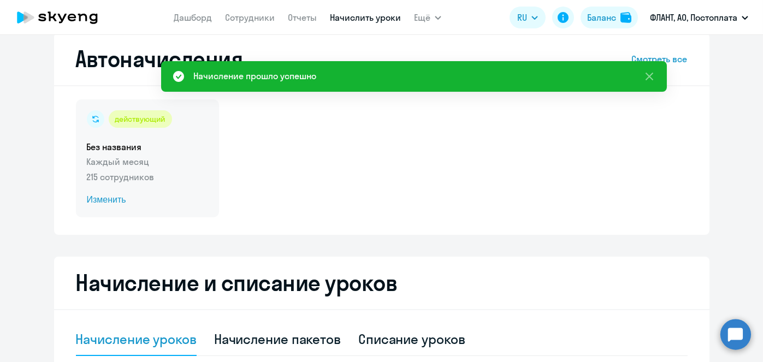
click at [91, 198] on span "Изменить" at bounding box center [147, 199] width 121 height 13
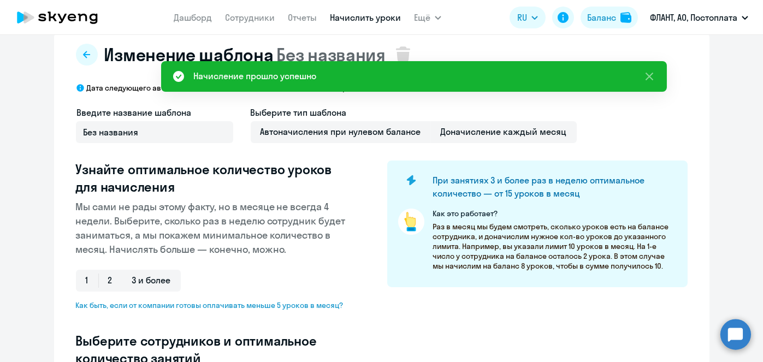
select select "10"
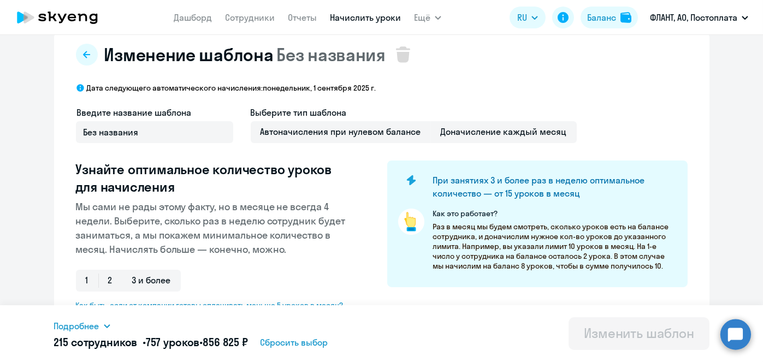
scroll to position [305, 0]
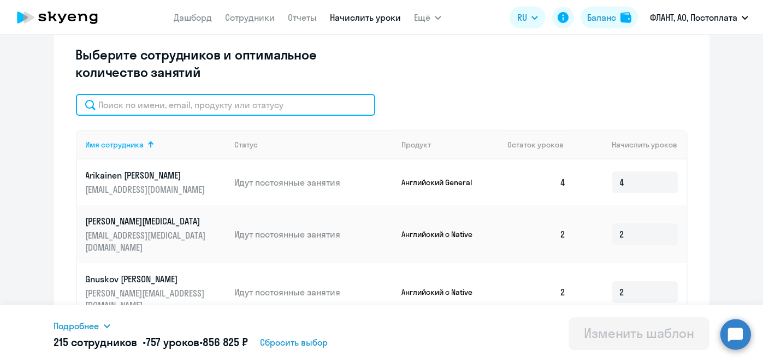
click at [296, 110] on input "text" at bounding box center [225, 105] width 299 height 22
paste input "[PERSON_NAME]"
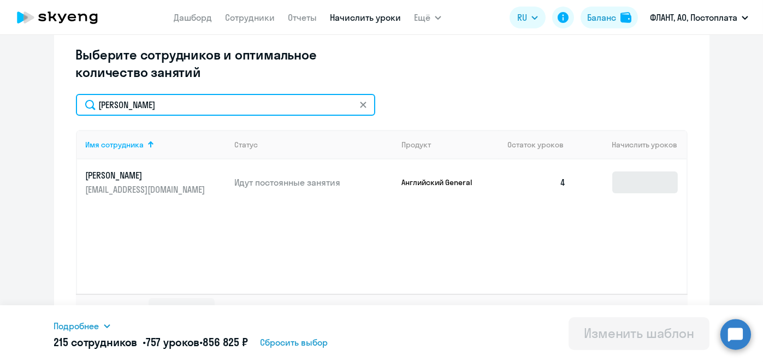
type input "[PERSON_NAME]"
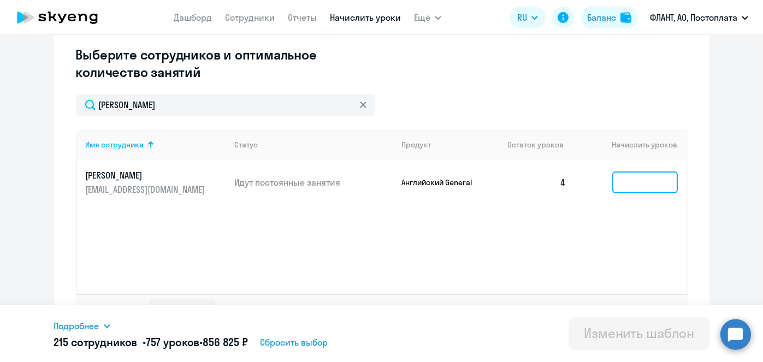
click at [643, 182] on input at bounding box center [645, 183] width 66 height 22
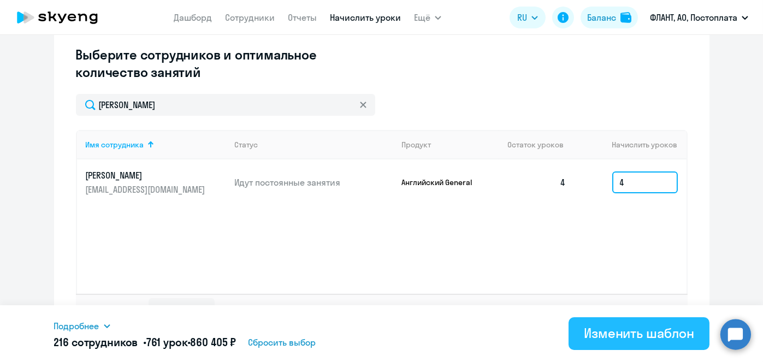
type input "4"
click at [645, 333] on div "Изменить шаблон" at bounding box center [639, 333] width 110 height 17
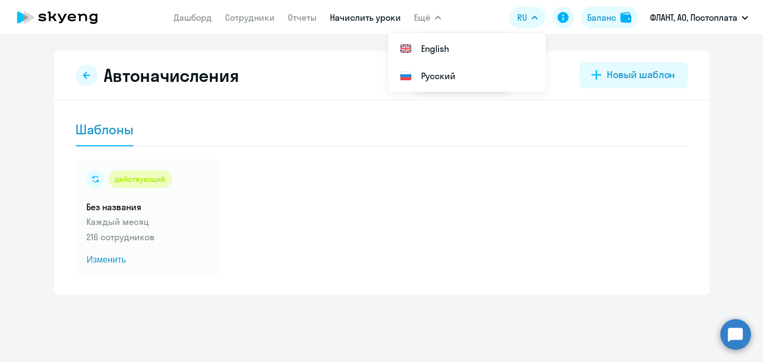
click at [351, 24] on nav "[PERSON_NAME] Отчеты Начислить уроки" at bounding box center [287, 18] width 227 height 22
click at [351, 22] on link "Начислить уроки" at bounding box center [365, 17] width 71 height 11
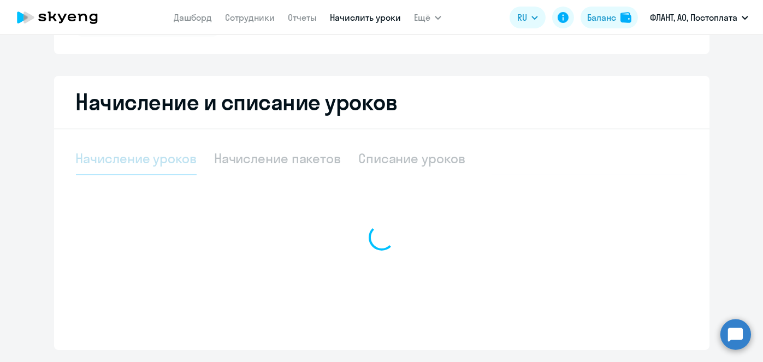
select select "10"
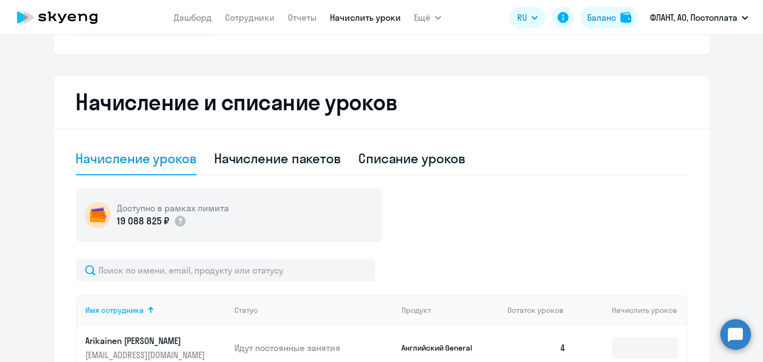
scroll to position [211, 0]
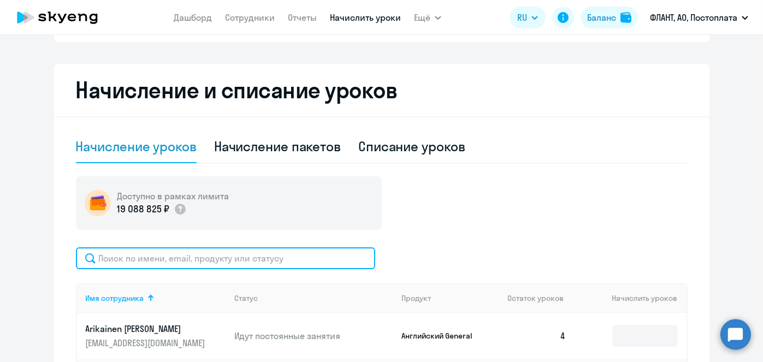
click at [294, 263] on input "text" at bounding box center [225, 258] width 299 height 22
paste input "[PERSON_NAME]"
type input "[PERSON_NAME]"
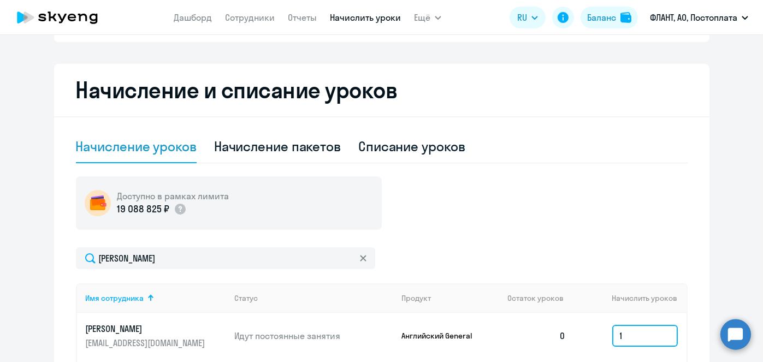
click at [648, 327] on body "[PERSON_NAME] Отчеты Начислить уроки Ещё Документооборот Все продукты Дашборд С…" at bounding box center [381, 181] width 763 height 362
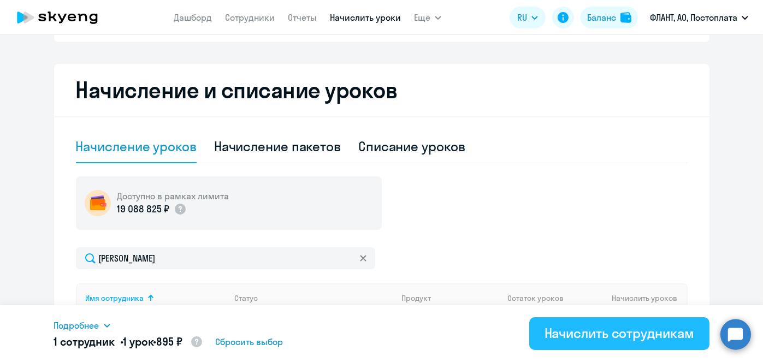
type input "1"
click at [642, 333] on div "Начислить сотрудникам" at bounding box center [620, 333] width 150 height 17
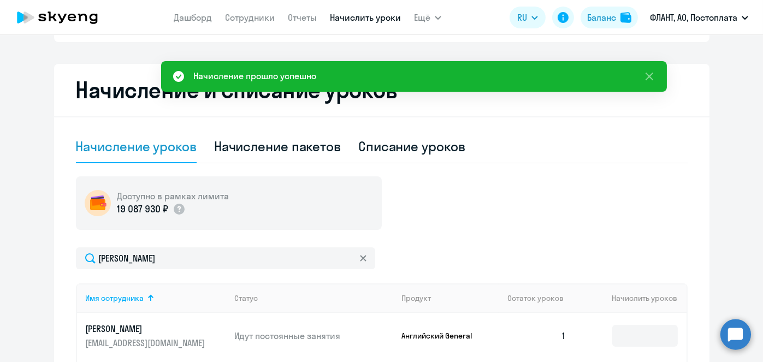
scroll to position [0, 0]
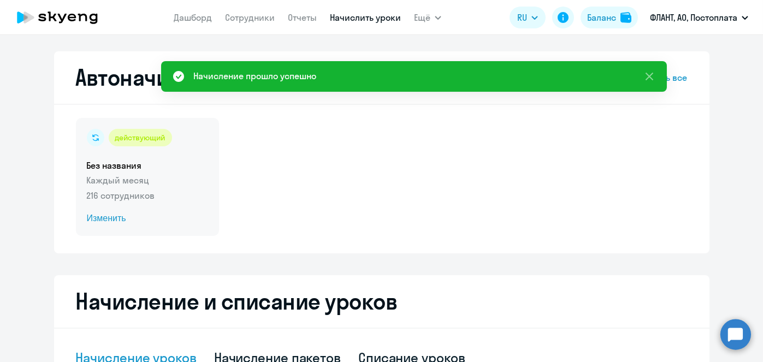
click at [116, 219] on span "Изменить" at bounding box center [147, 218] width 121 height 13
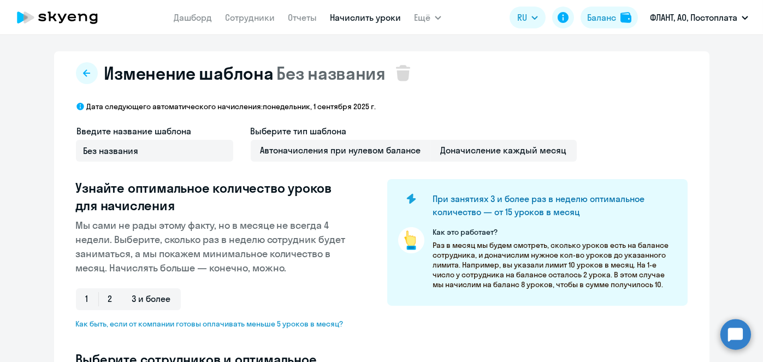
select select "10"
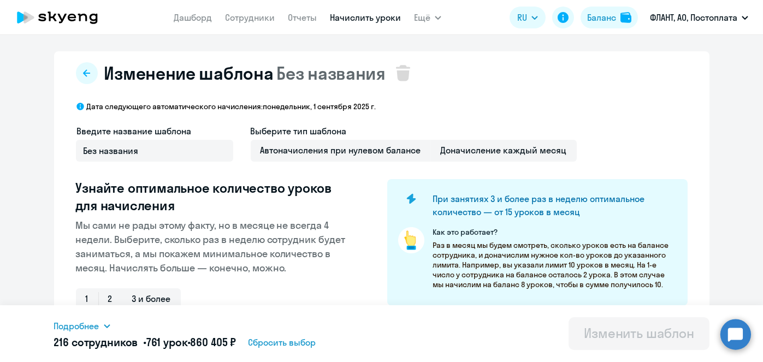
scroll to position [286, 0]
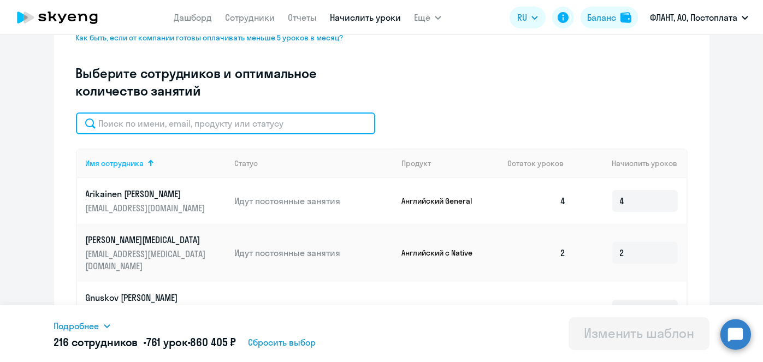
click at [276, 128] on input "text" at bounding box center [225, 124] width 299 height 22
paste input "[PERSON_NAME]"
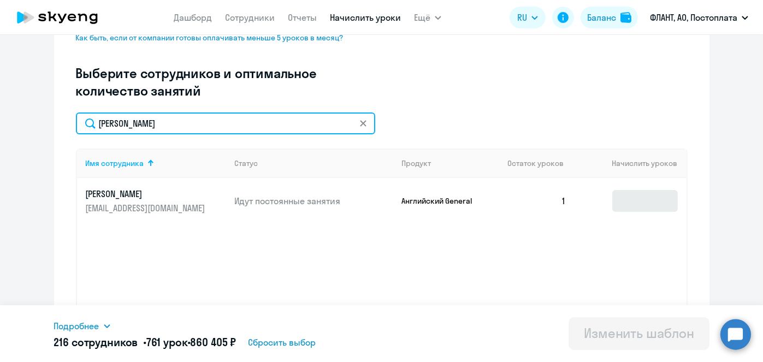
type input "[PERSON_NAME]"
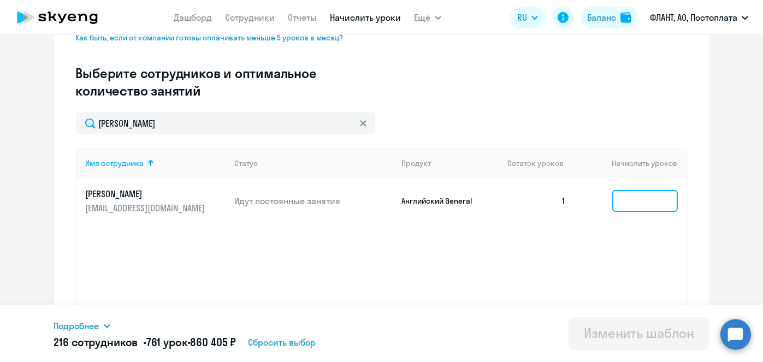
click at [623, 198] on input at bounding box center [645, 201] width 66 height 22
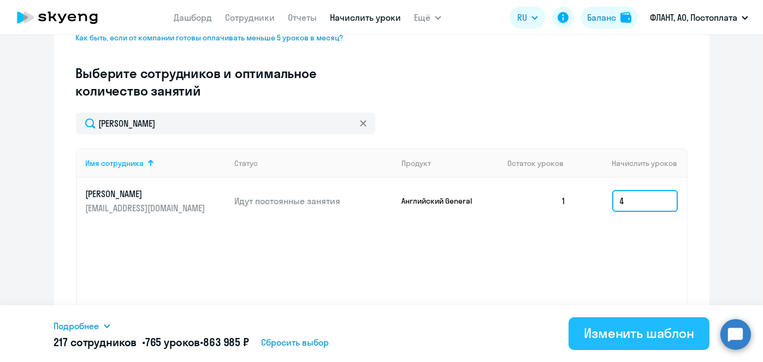
type input "4"
click at [639, 322] on button "Изменить шаблон" at bounding box center [639, 333] width 141 height 33
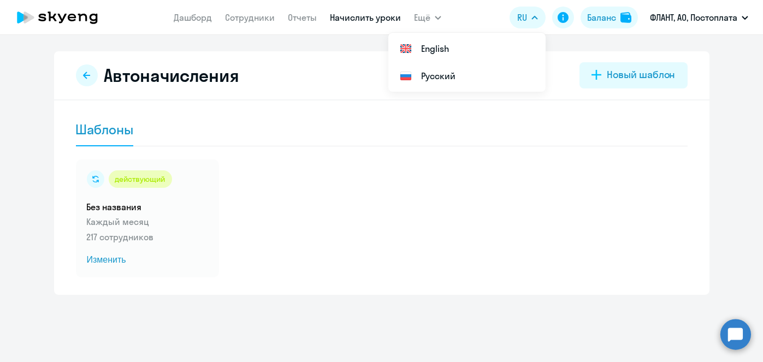
click at [353, 13] on link "Начислить уроки" at bounding box center [365, 17] width 71 height 11
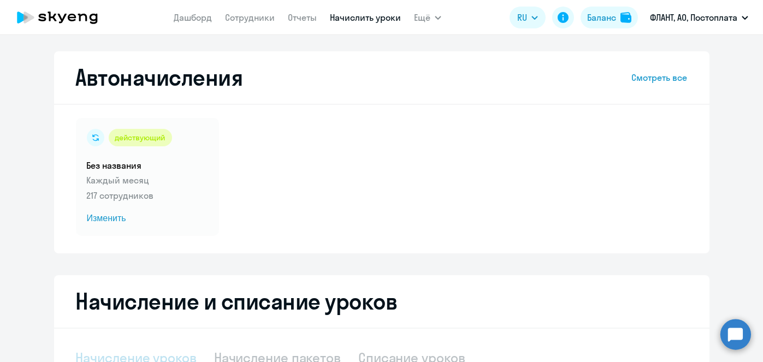
select select "10"
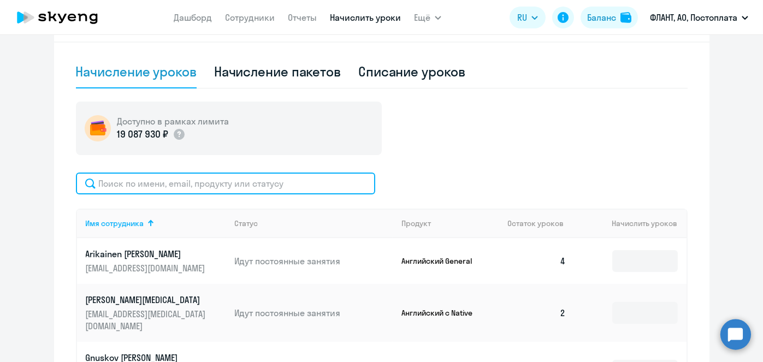
click at [317, 182] on input "text" at bounding box center [225, 184] width 299 height 22
paste input "[PERSON_NAME]"
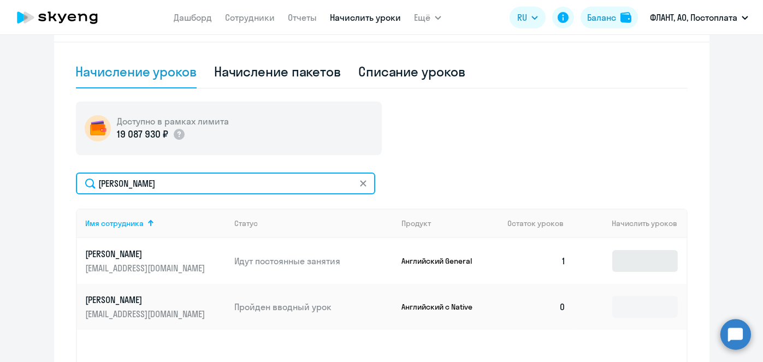
type input "[PERSON_NAME]"
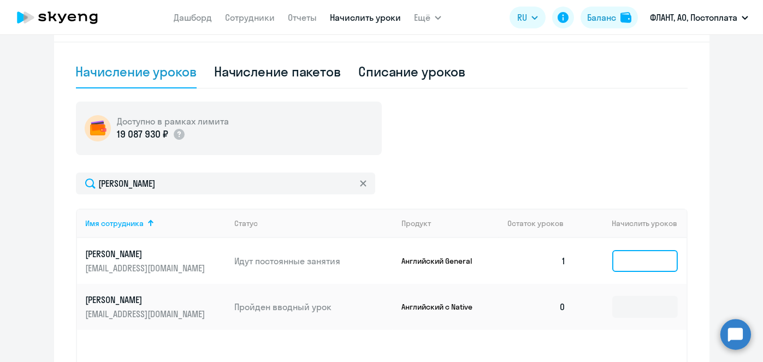
click at [615, 266] on input at bounding box center [645, 261] width 66 height 22
click at [632, 293] on td at bounding box center [630, 307] width 111 height 46
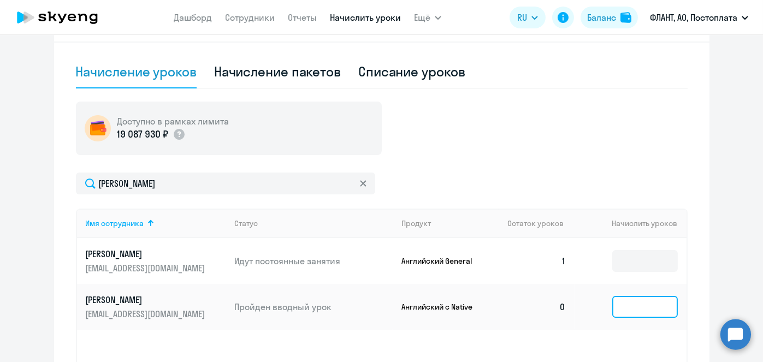
click at [639, 305] on input at bounding box center [645, 307] width 66 height 22
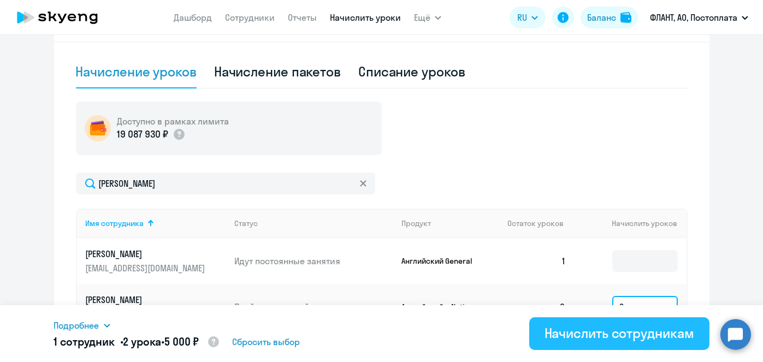
type input "2"
click at [629, 331] on div "Начислить сотрудникам" at bounding box center [620, 333] width 150 height 17
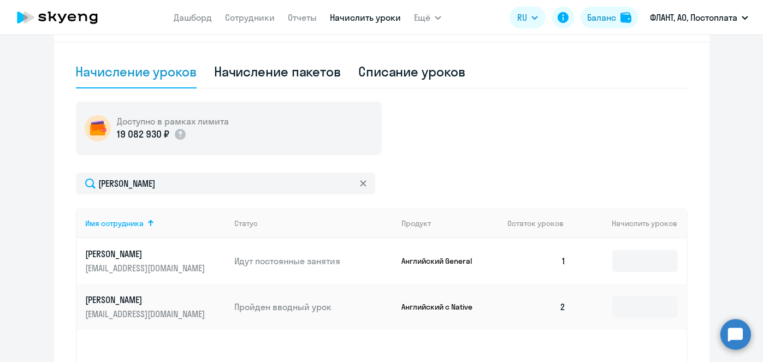
click at [366, 16] on link "Начислить уроки" at bounding box center [365, 17] width 71 height 11
click at [365, 19] on link "Начислить уроки" at bounding box center [365, 17] width 71 height 11
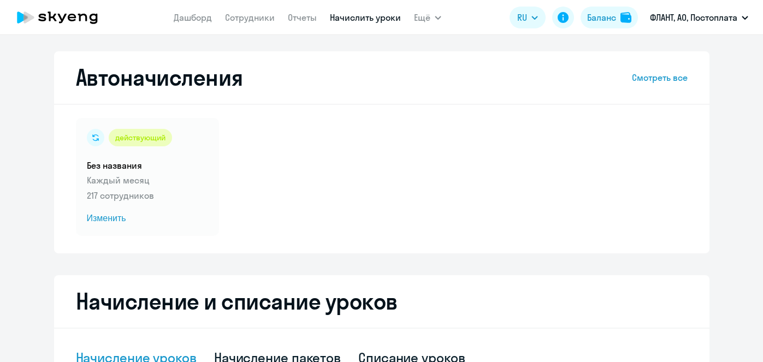
select select "10"
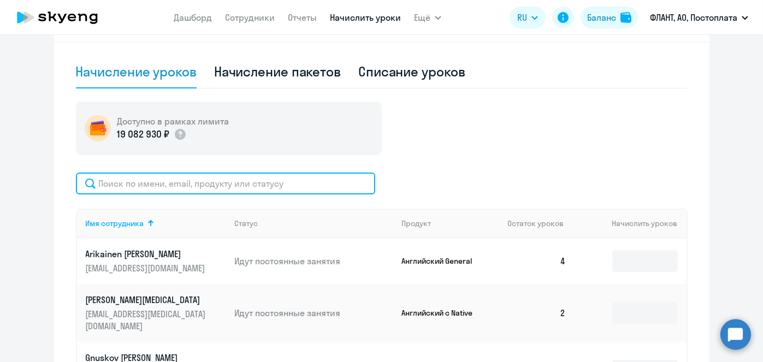
click at [347, 178] on input "text" at bounding box center [225, 184] width 299 height 22
paste input "[PERSON_NAME]"
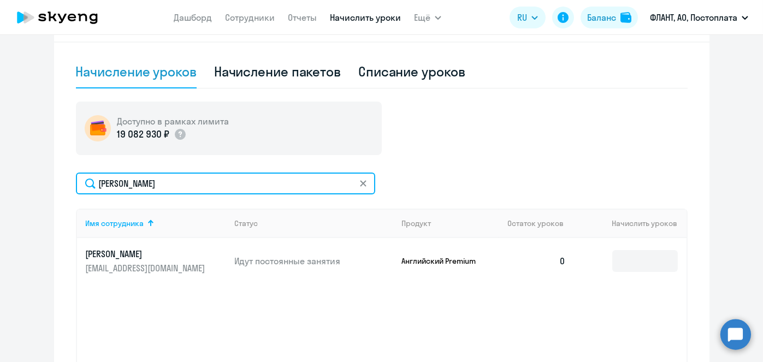
type input "[PERSON_NAME]"
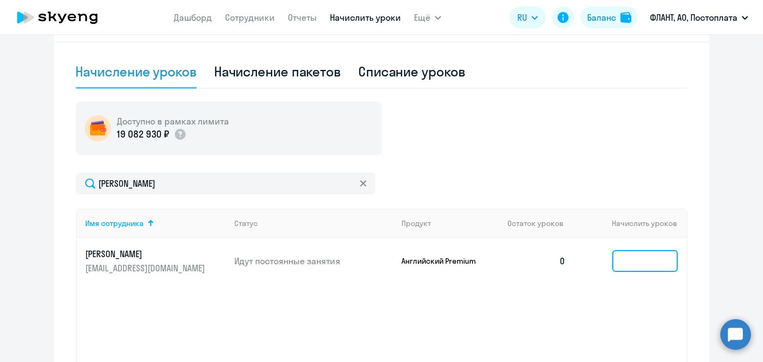
click at [648, 260] on input at bounding box center [645, 261] width 66 height 22
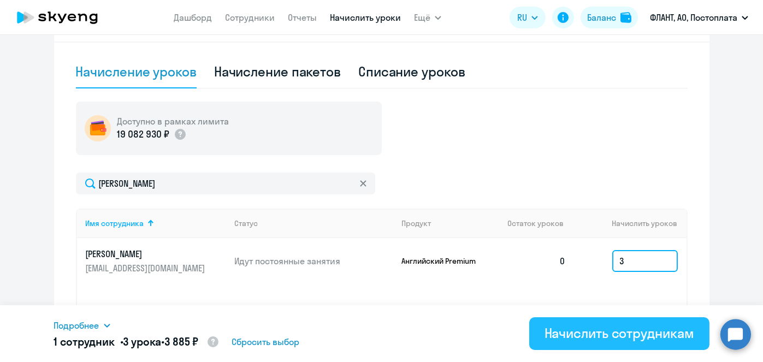
type input "3"
click at [622, 340] on div "Начислить сотрудникам" at bounding box center [620, 333] width 150 height 17
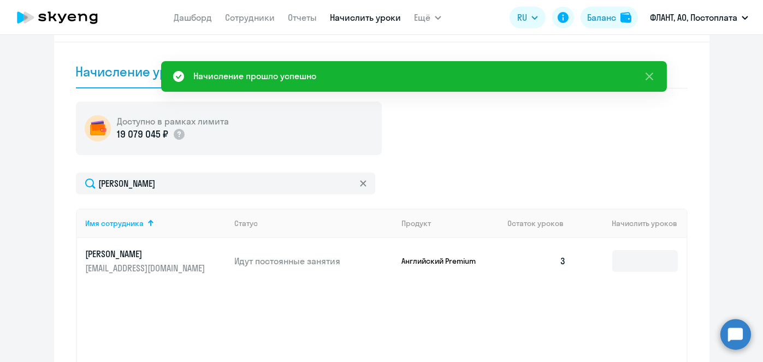
scroll to position [0, 0]
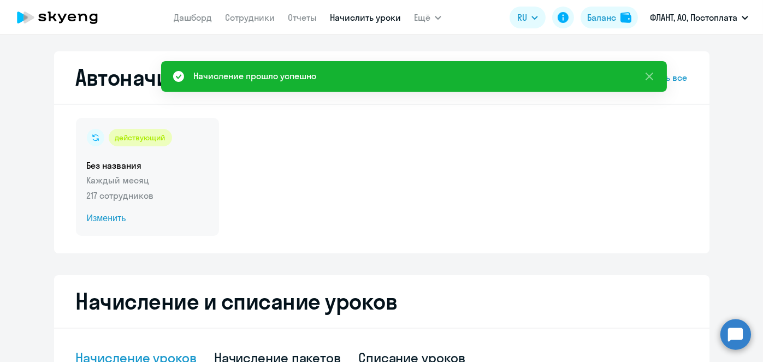
click at [110, 223] on span "Изменить" at bounding box center [147, 218] width 121 height 13
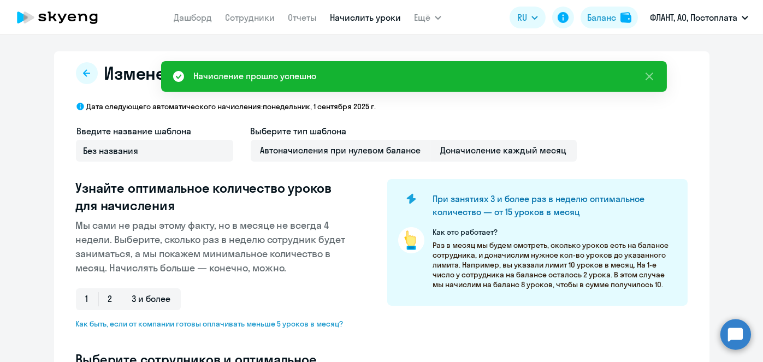
select select "10"
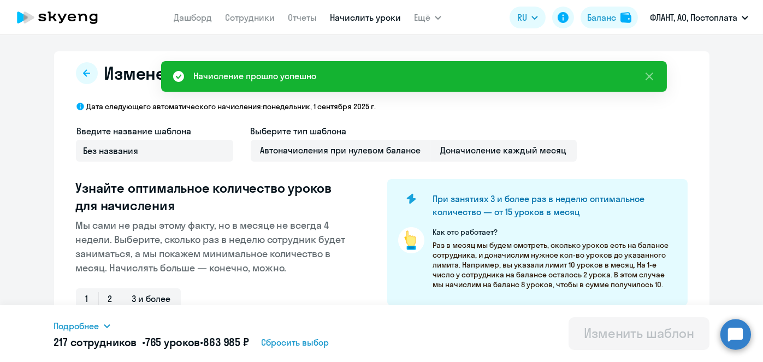
scroll to position [286, 0]
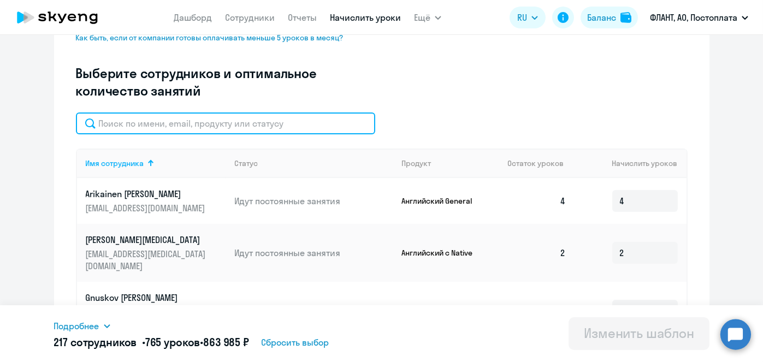
click at [270, 124] on input "text" at bounding box center [225, 124] width 299 height 22
paste input "[PERSON_NAME]"
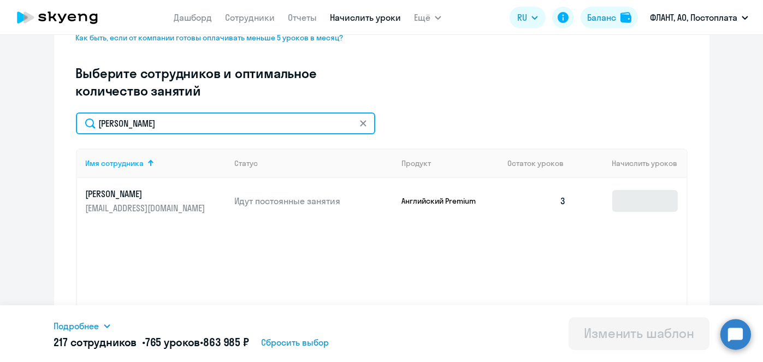
type input "[PERSON_NAME]"
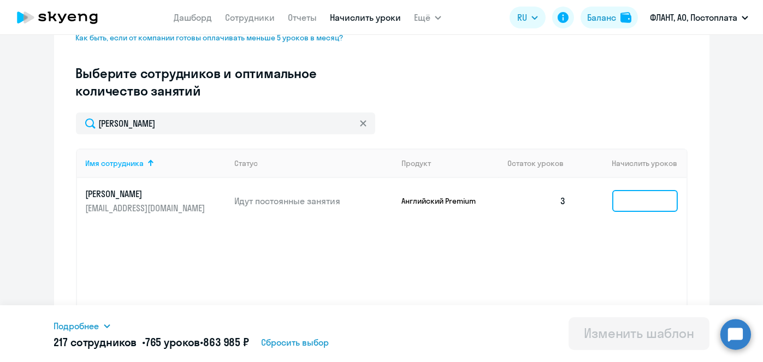
click at [635, 209] on input at bounding box center [645, 201] width 66 height 22
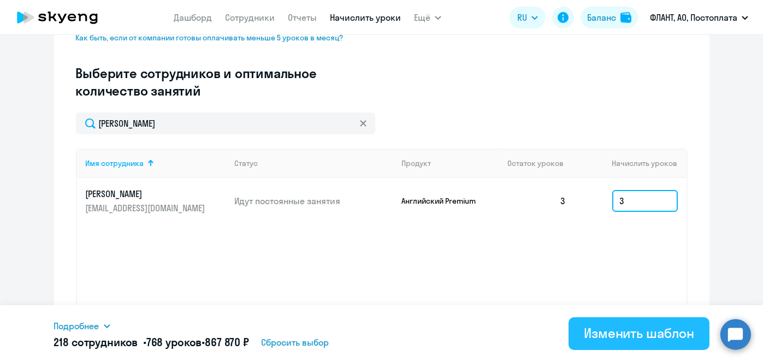
type input "3"
click at [648, 334] on div "Изменить шаблон" at bounding box center [639, 333] width 110 height 17
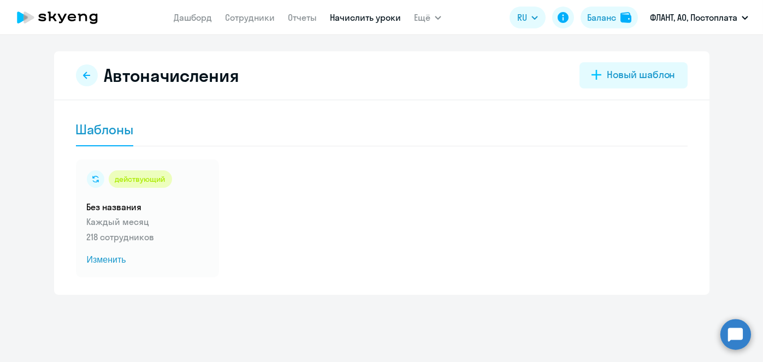
click at [363, 20] on link "Начислить уроки" at bounding box center [365, 17] width 71 height 11
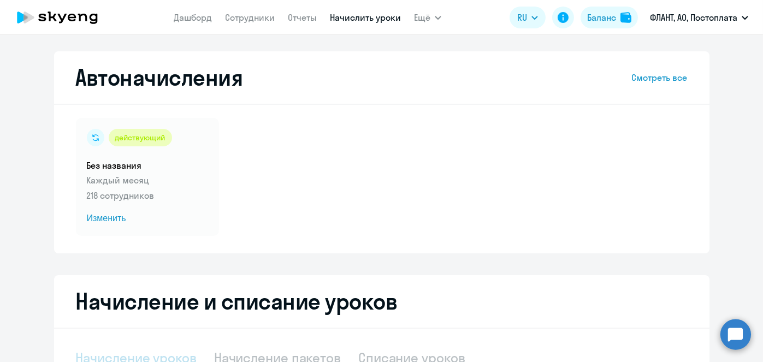
select select "10"
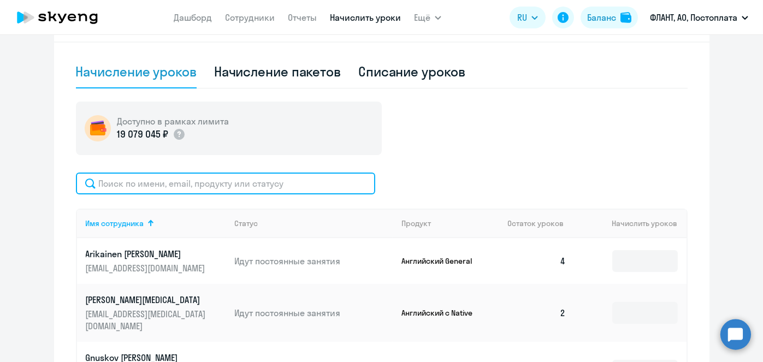
click at [320, 181] on input "text" at bounding box center [225, 184] width 299 height 22
paste input "[PERSON_NAME]"
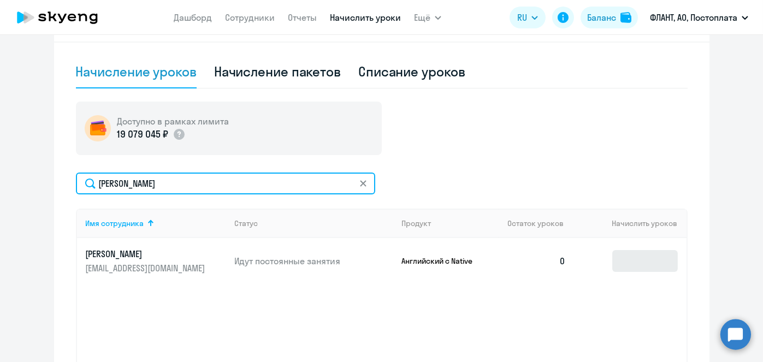
type input "[PERSON_NAME]"
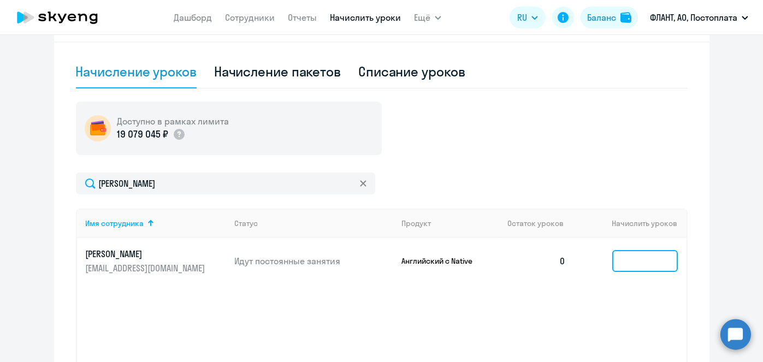
click at [621, 266] on input at bounding box center [645, 261] width 66 height 22
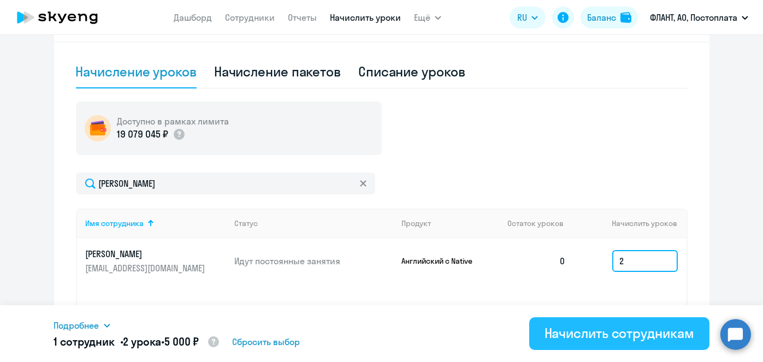
type input "2"
click at [613, 332] on div "Начислить сотрудникам" at bounding box center [620, 333] width 150 height 17
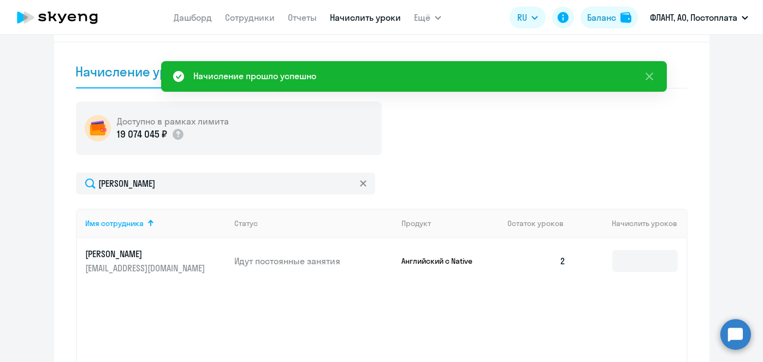
scroll to position [0, 0]
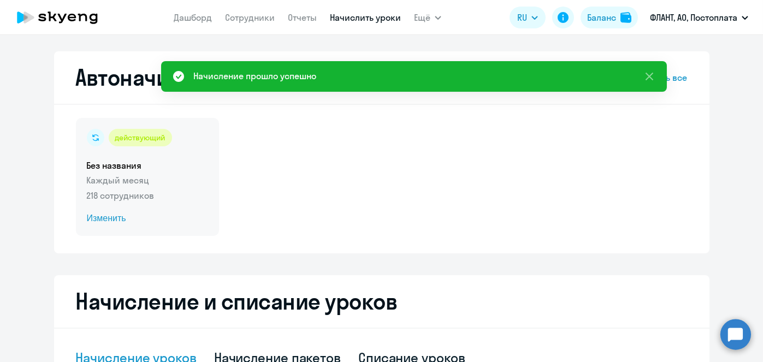
click at [102, 217] on span "Изменить" at bounding box center [147, 218] width 121 height 13
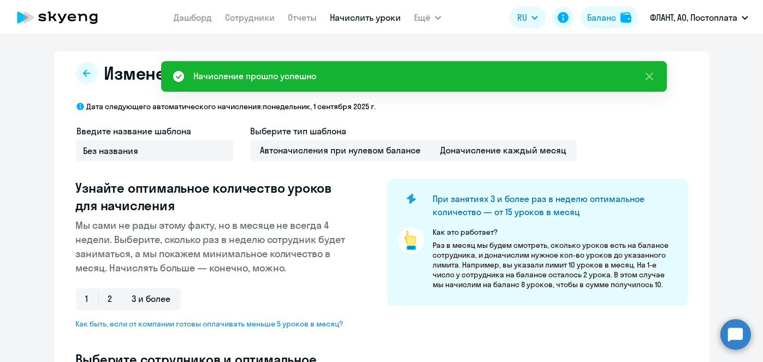
select select "10"
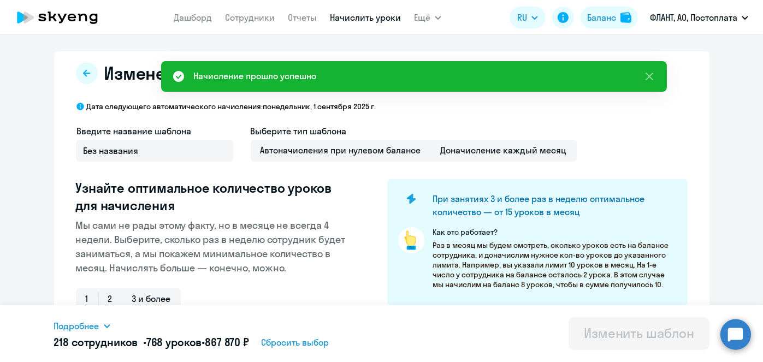
scroll to position [286, 0]
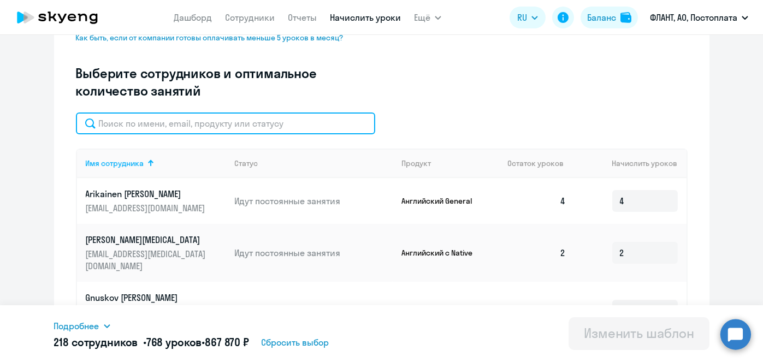
click at [265, 114] on input "text" at bounding box center [225, 124] width 299 height 22
paste input "[PERSON_NAME]"
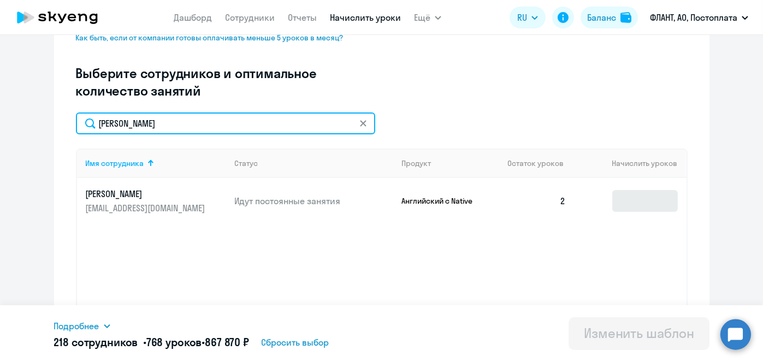
type input "[PERSON_NAME]"
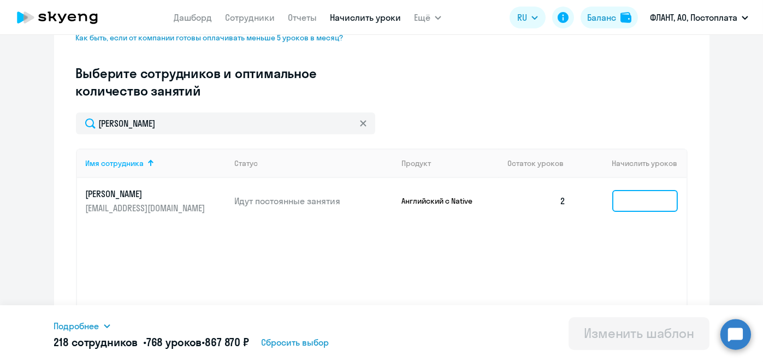
click at [644, 196] on input at bounding box center [645, 201] width 66 height 22
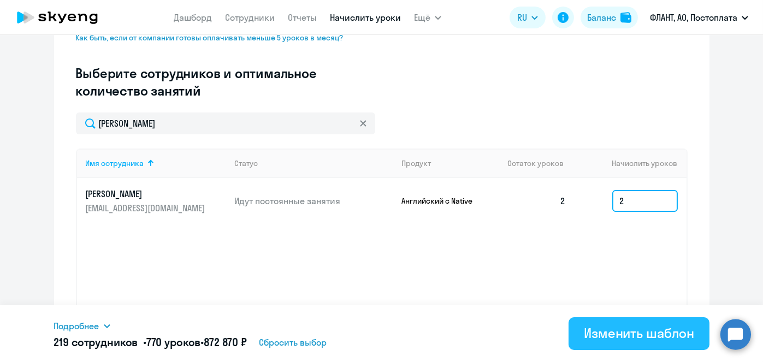
type input "2"
click at [628, 343] on button "Изменить шаблон" at bounding box center [639, 333] width 141 height 33
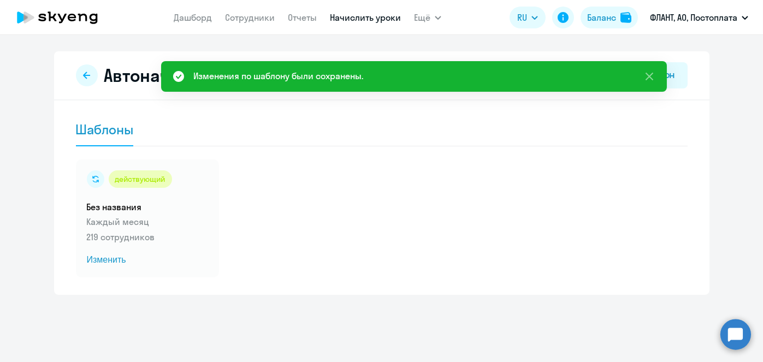
click at [362, 22] on link "Начислить уроки" at bounding box center [365, 17] width 71 height 11
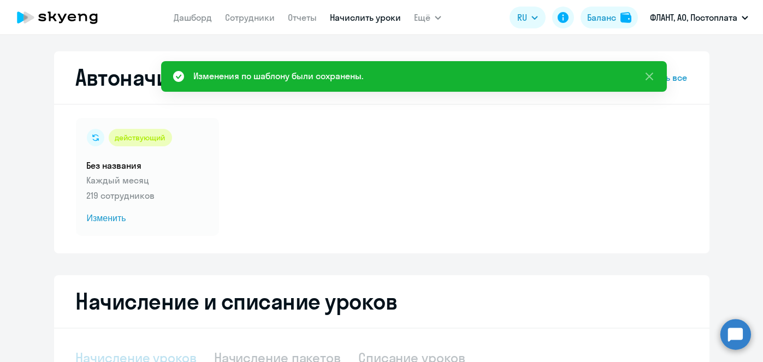
select select "10"
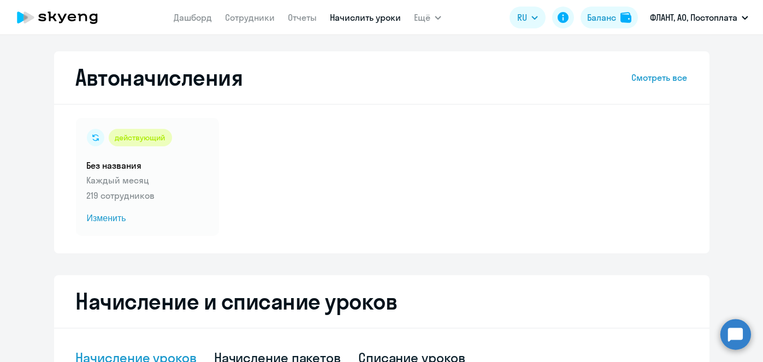
click at [374, 21] on link "Начислить уроки" at bounding box center [365, 17] width 71 height 11
select select "10"
click at [367, 16] on link "Начислить уроки" at bounding box center [365, 17] width 71 height 11
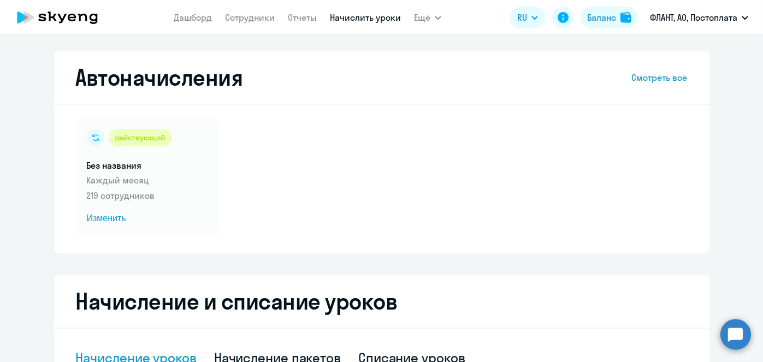
click at [367, 16] on link "Начислить уроки" at bounding box center [365, 17] width 71 height 11
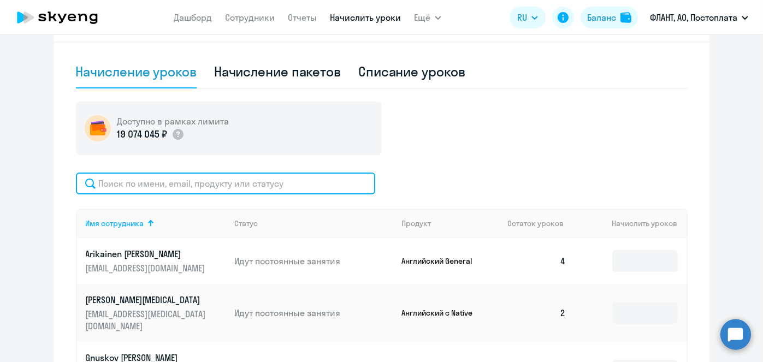
click at [326, 176] on input "text" at bounding box center [225, 184] width 299 height 22
paste input "[PERSON_NAME]"
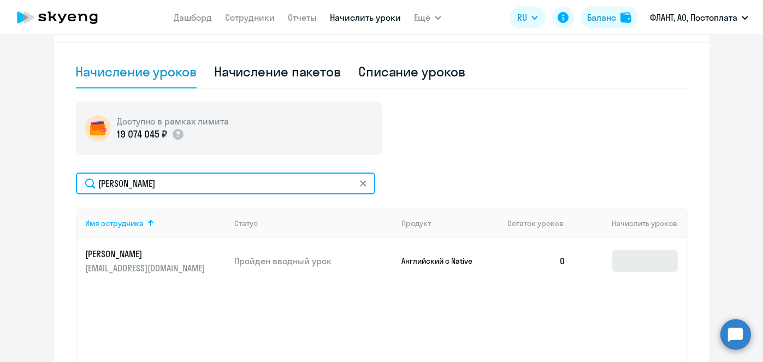
type input "[PERSON_NAME]"
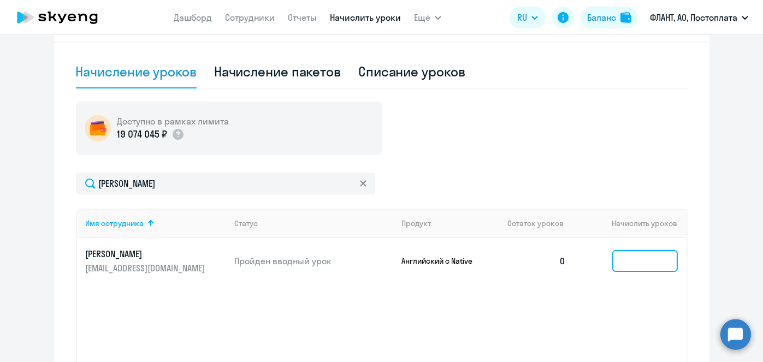
click at [633, 258] on input at bounding box center [645, 261] width 66 height 22
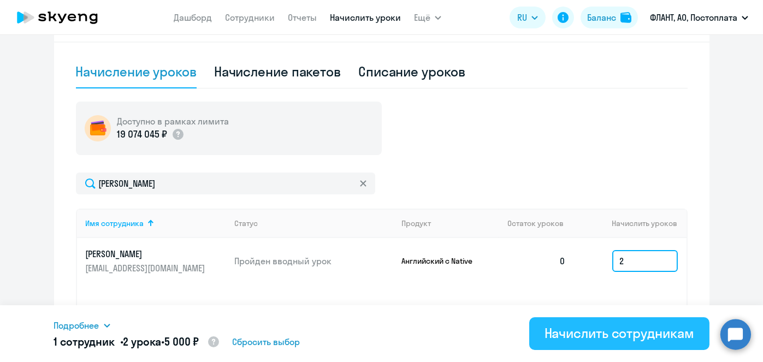
type input "2"
click at [607, 334] on div "Начислить сотрудникам" at bounding box center [620, 333] width 150 height 17
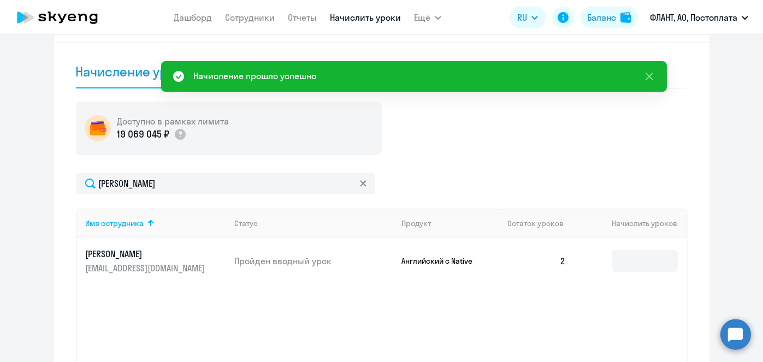
scroll to position [0, 0]
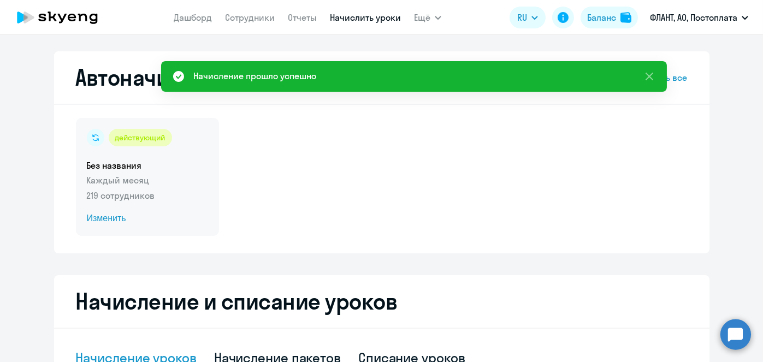
click at [114, 225] on span "Изменить" at bounding box center [147, 218] width 121 height 13
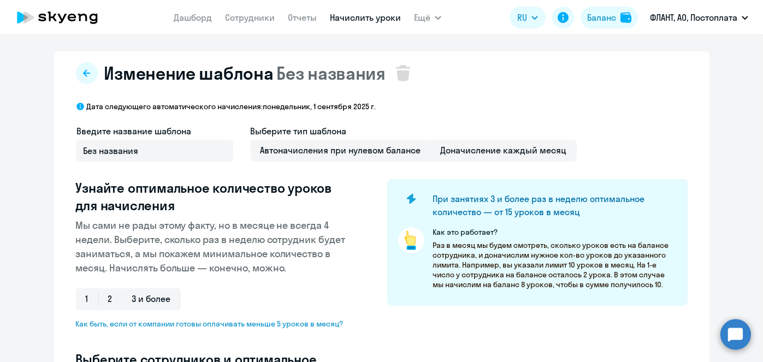
select select "10"
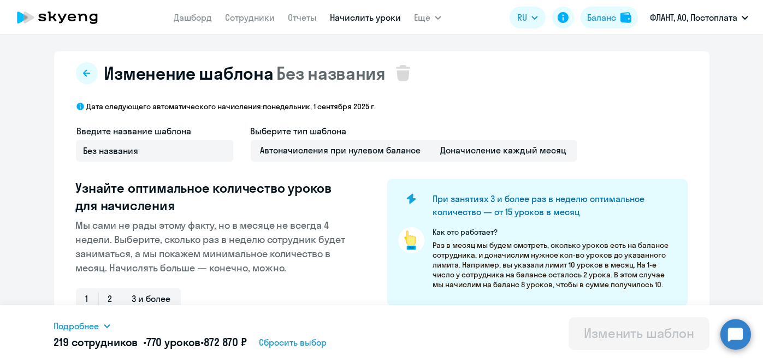
scroll to position [286, 0]
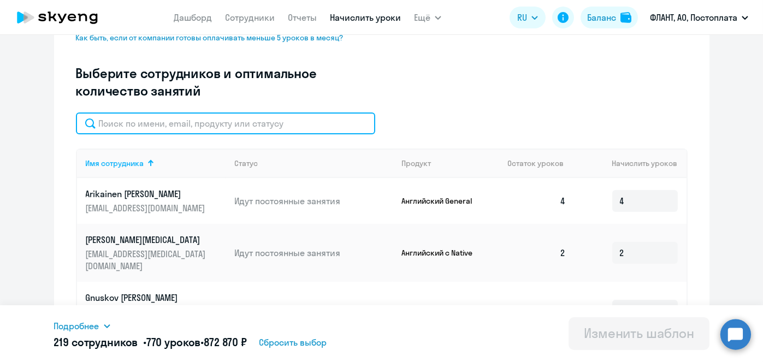
click at [290, 130] on input "text" at bounding box center [225, 124] width 299 height 22
paste input "[PERSON_NAME]"
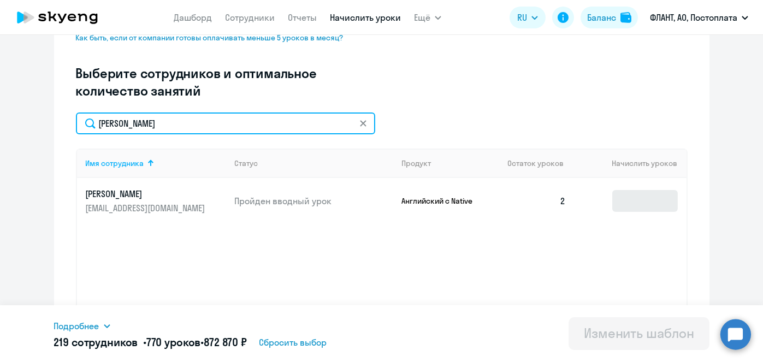
type input "[PERSON_NAME]"
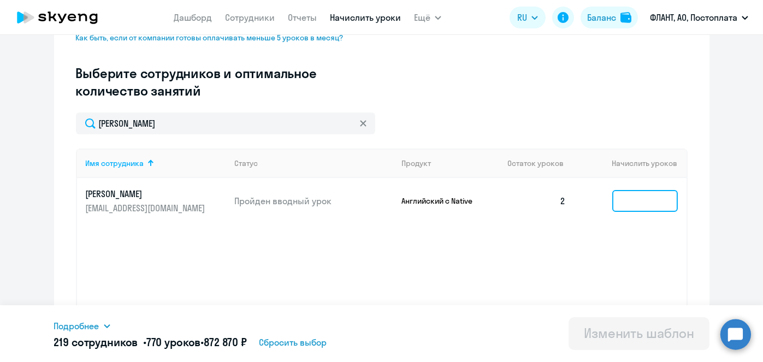
click at [634, 200] on input at bounding box center [645, 201] width 66 height 22
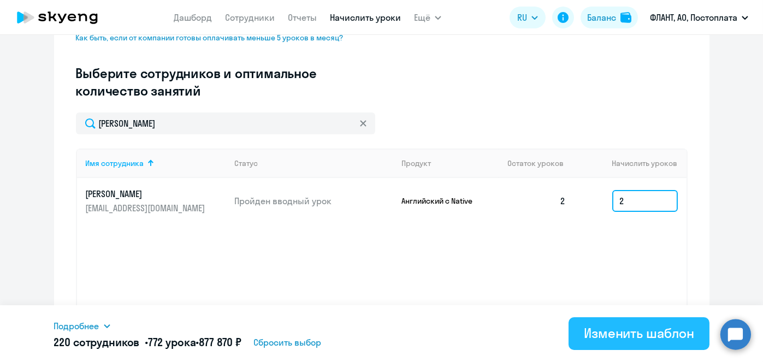
type input "2"
click at [625, 338] on div "Изменить шаблон" at bounding box center [639, 333] width 110 height 17
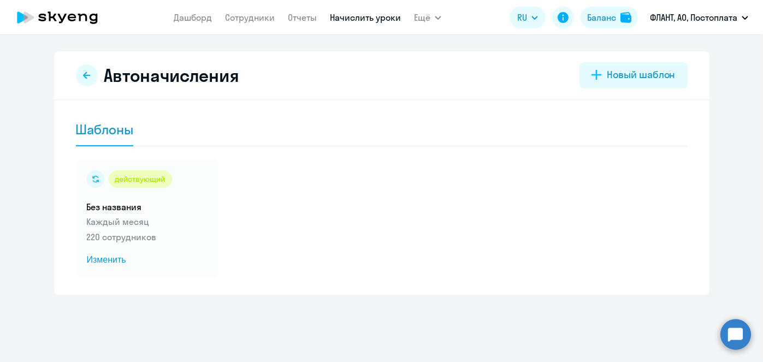
click at [356, 16] on link "Начислить уроки" at bounding box center [365, 17] width 71 height 11
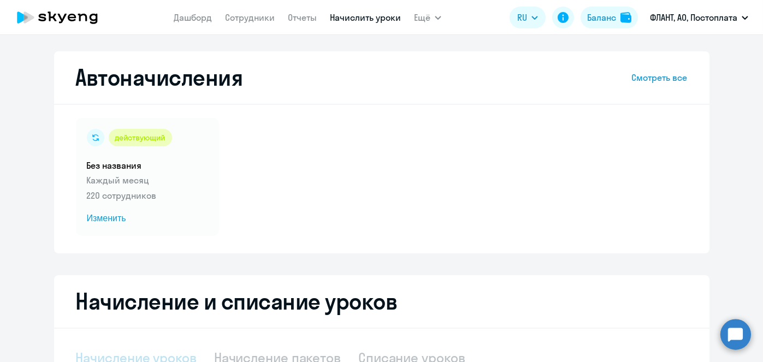
select select "10"
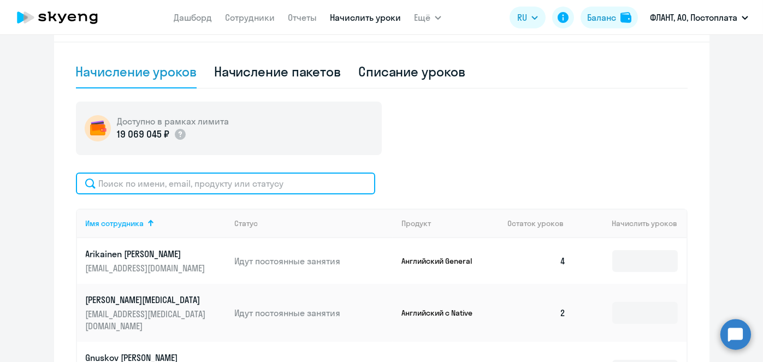
click at [298, 190] on input "text" at bounding box center [225, 184] width 299 height 22
paste input "Усманов"
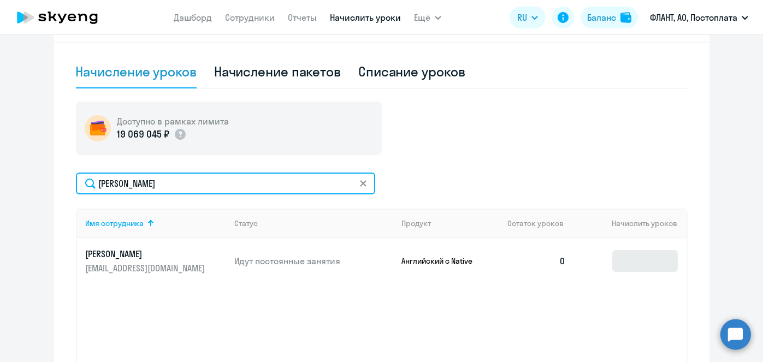
type input "Усманов"
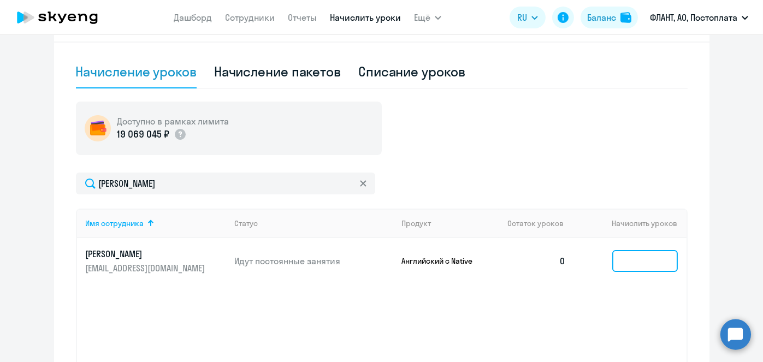
click at [620, 264] on input at bounding box center [645, 261] width 66 height 22
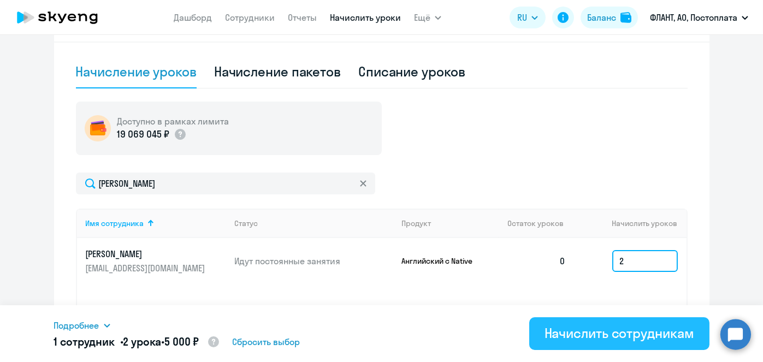
type input "2"
click at [612, 332] on div "Начислить сотрудникам" at bounding box center [620, 333] width 150 height 17
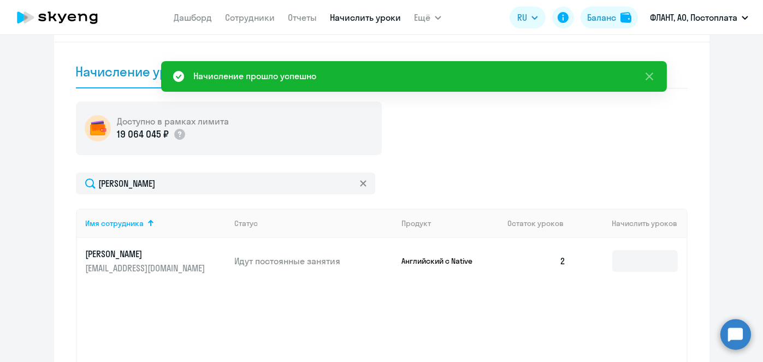
scroll to position [0, 0]
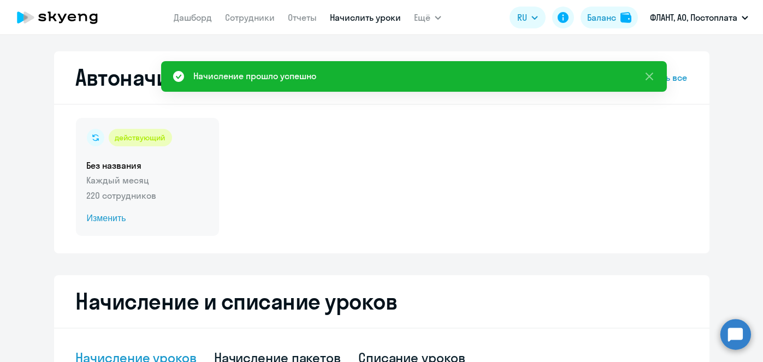
click at [102, 219] on span "Изменить" at bounding box center [147, 218] width 121 height 13
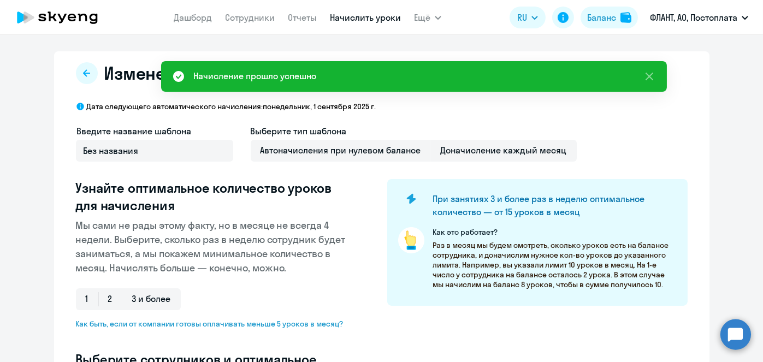
select select "10"
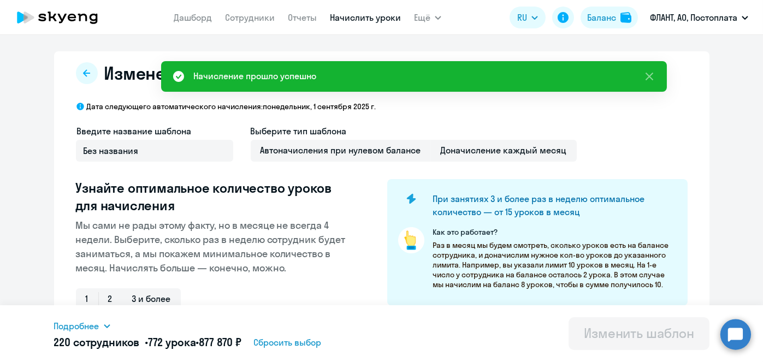
scroll to position [286, 0]
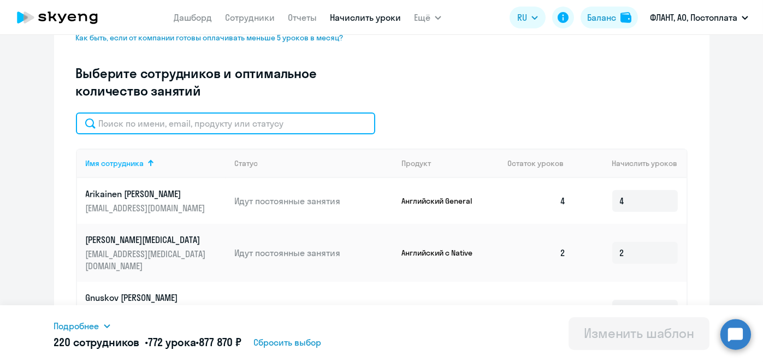
click at [306, 132] on input "text" at bounding box center [225, 124] width 299 height 22
paste input "Усманов"
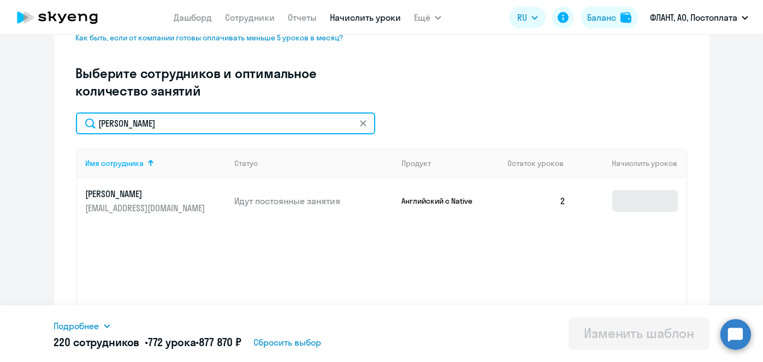
type input "Усманов"
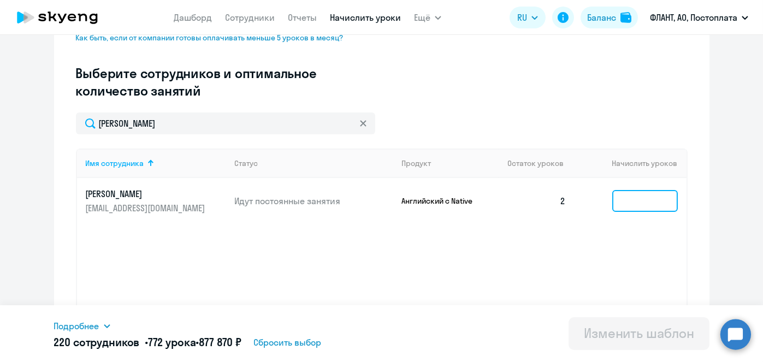
click at [641, 211] on input at bounding box center [645, 201] width 66 height 22
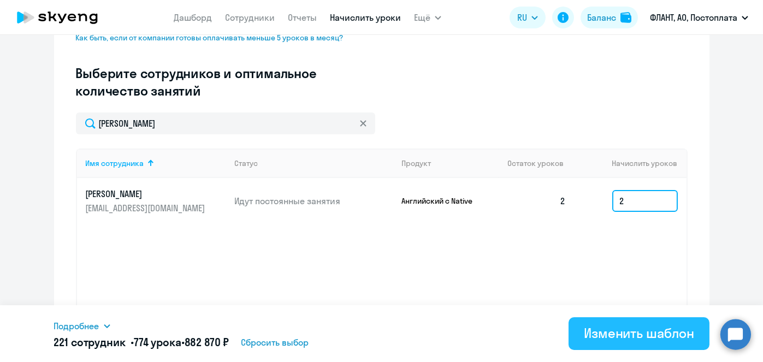
type input "2"
click at [645, 332] on div "Изменить шаблон" at bounding box center [639, 333] width 110 height 17
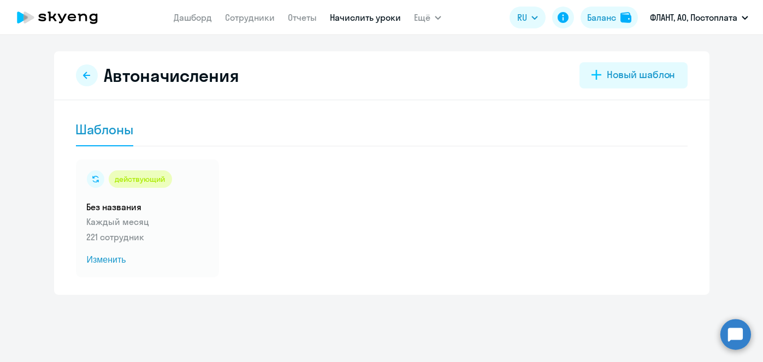
click at [354, 20] on link "Начислить уроки" at bounding box center [365, 17] width 71 height 11
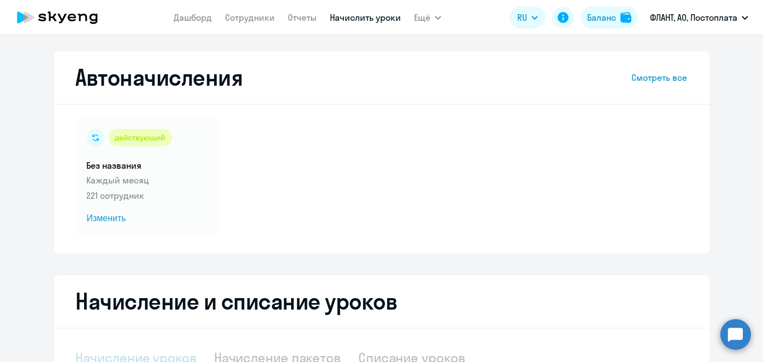
select select "10"
click at [379, 12] on link "Начислить уроки" at bounding box center [365, 17] width 71 height 11
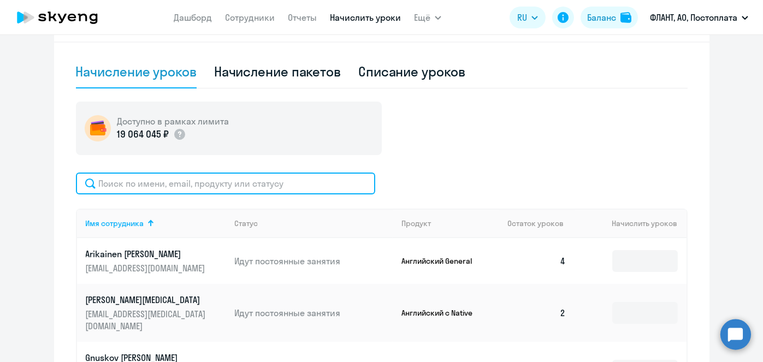
click at [297, 175] on input "text" at bounding box center [225, 184] width 299 height 22
paste input "Григорьев"
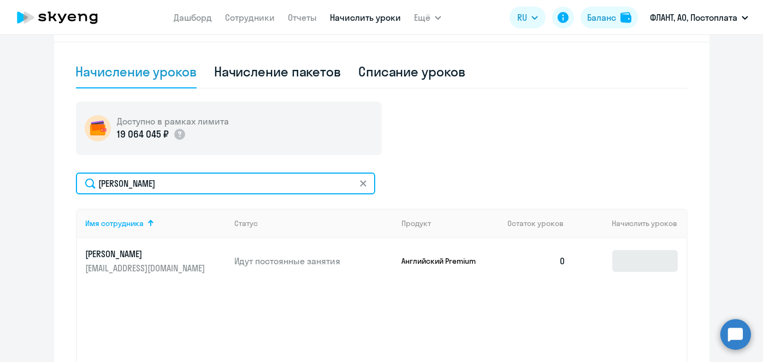
type input "Григорьев"
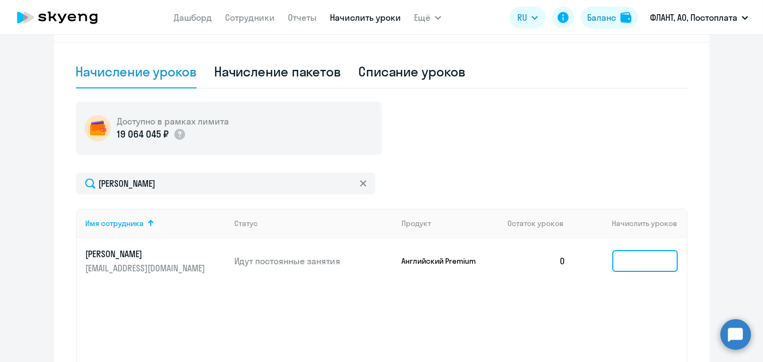
click at [627, 260] on input at bounding box center [645, 261] width 66 height 22
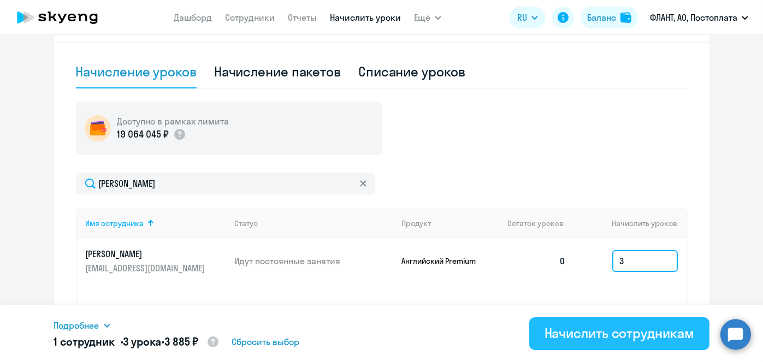
type input "3"
click at [617, 328] on div "Начислить сотрудникам" at bounding box center [620, 333] width 150 height 17
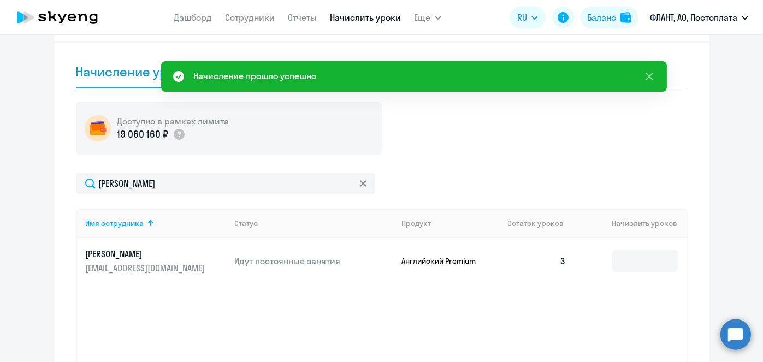
scroll to position [0, 0]
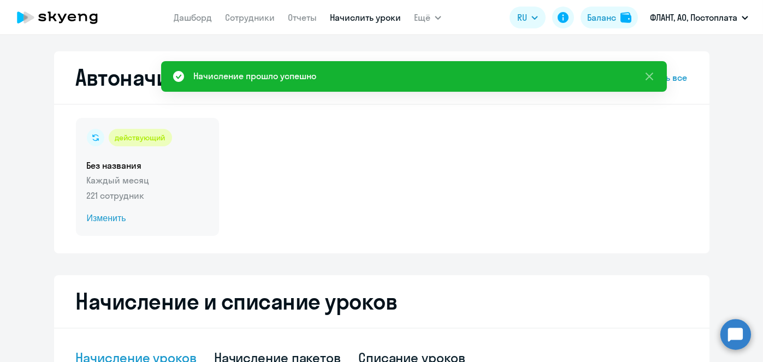
click at [116, 219] on span "Изменить" at bounding box center [147, 218] width 121 height 13
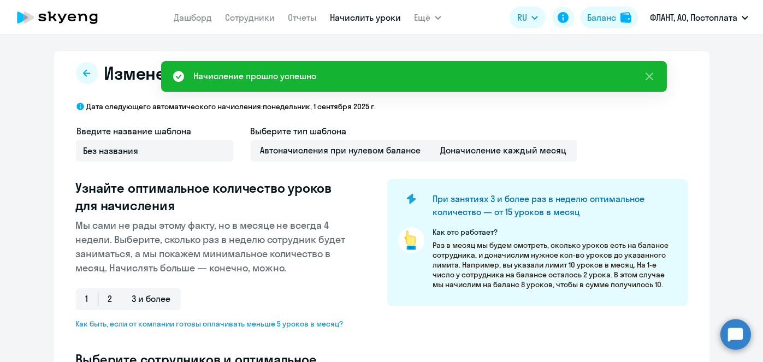
select select "10"
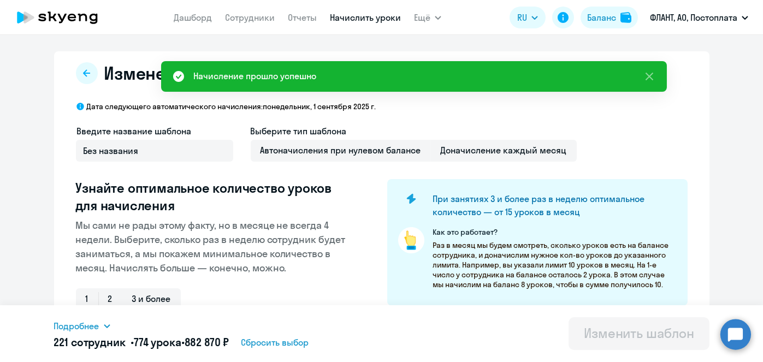
scroll to position [286, 0]
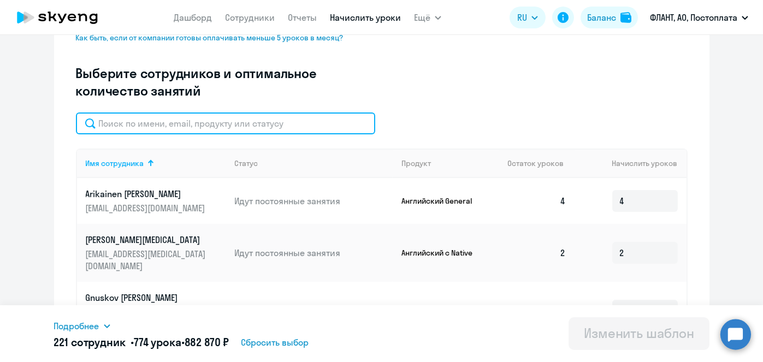
click at [286, 133] on input "text" at bounding box center [225, 124] width 299 height 22
paste input "Григорьев"
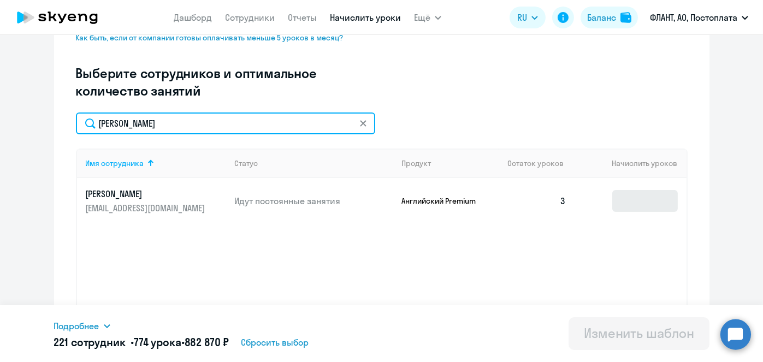
type input "Григорьев"
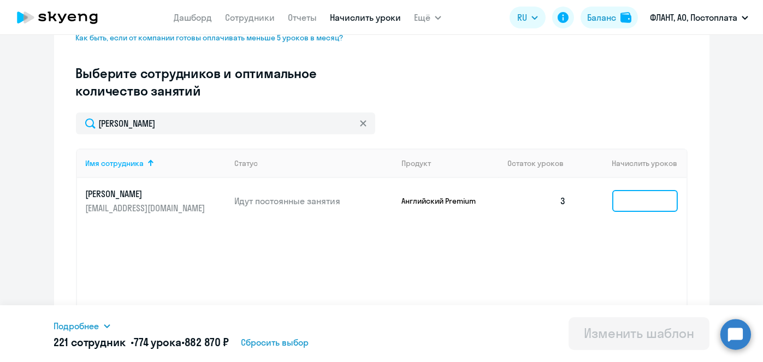
click at [637, 197] on input at bounding box center [645, 201] width 66 height 22
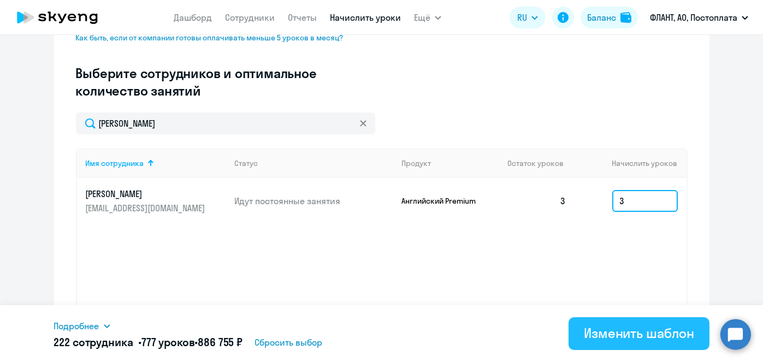
type input "3"
click at [606, 328] on div "Изменить шаблон" at bounding box center [639, 333] width 110 height 17
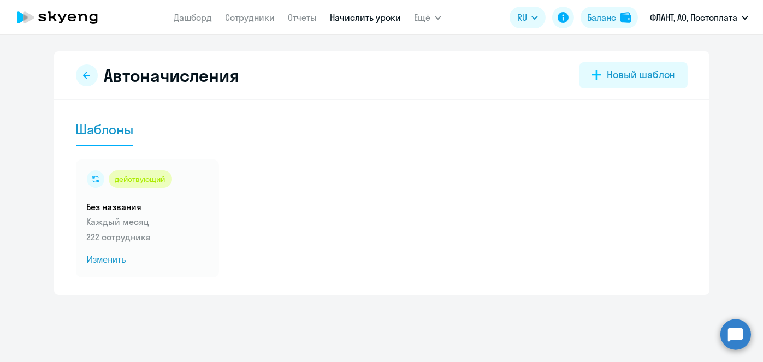
click at [360, 18] on link "Начислить уроки" at bounding box center [365, 17] width 71 height 11
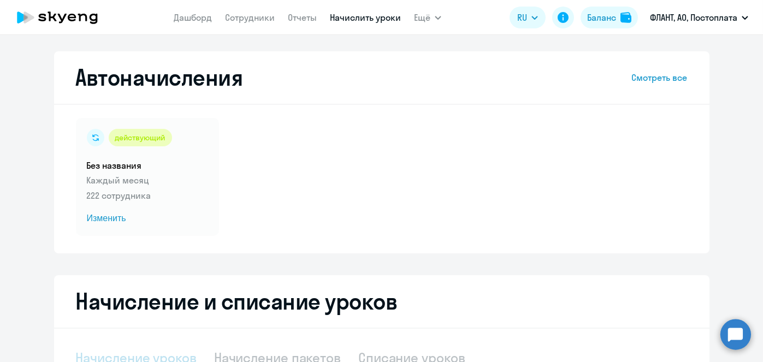
scroll to position [231, 0]
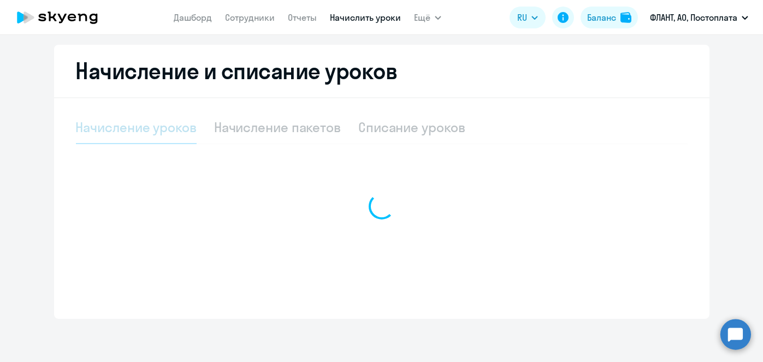
select select "10"
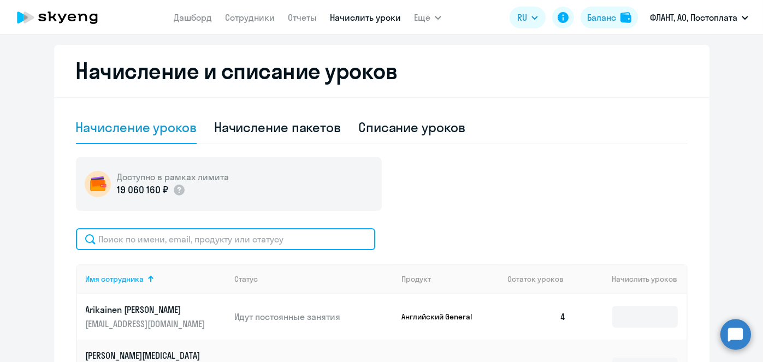
click at [223, 237] on input "text" at bounding box center [225, 239] width 299 height 22
paste input "Ерёмин"
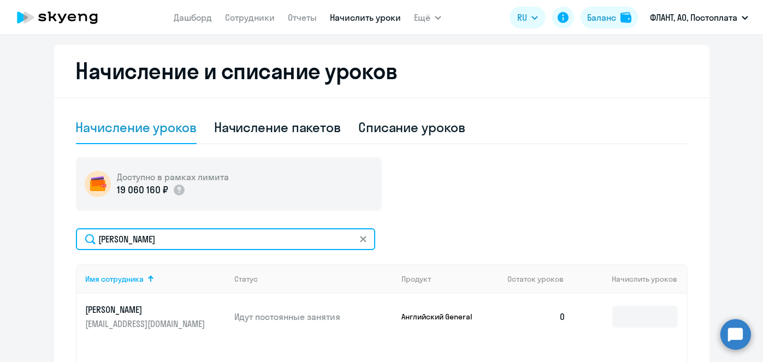
type input "Ерёмин"
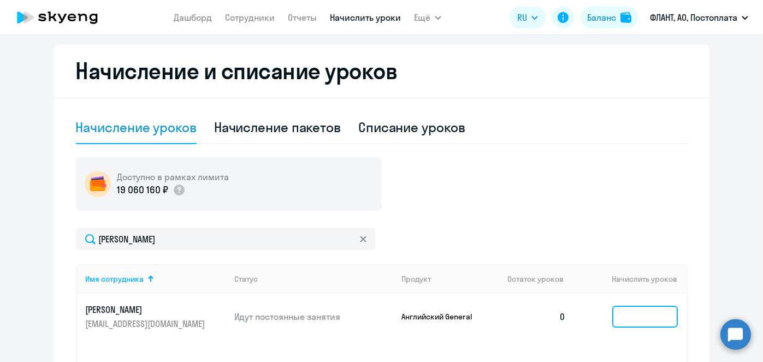
click at [641, 313] on input at bounding box center [645, 317] width 66 height 22
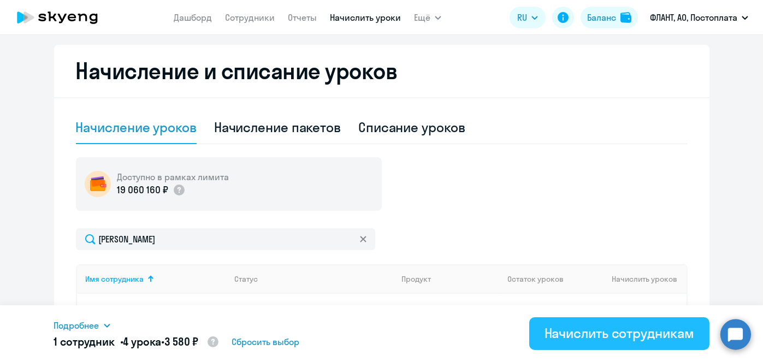
type input "4"
click at [633, 333] on div "Начислить сотрудникам" at bounding box center [620, 333] width 150 height 17
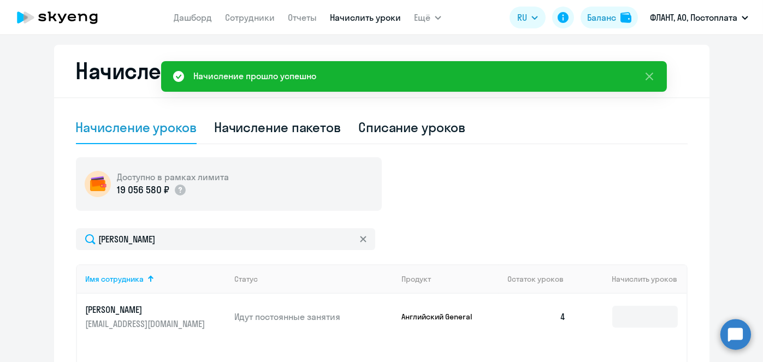
scroll to position [0, 0]
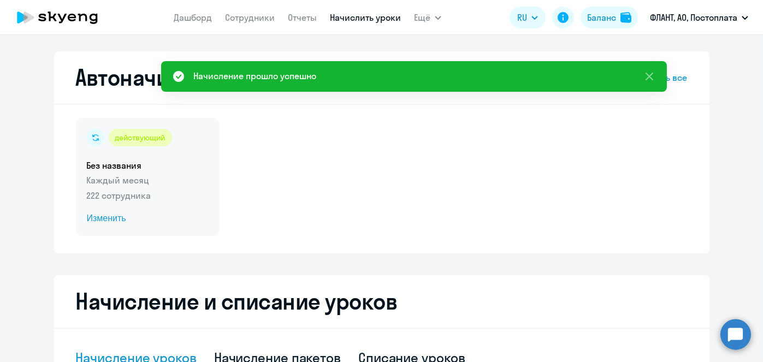
click at [108, 222] on span "Изменить" at bounding box center [147, 218] width 121 height 13
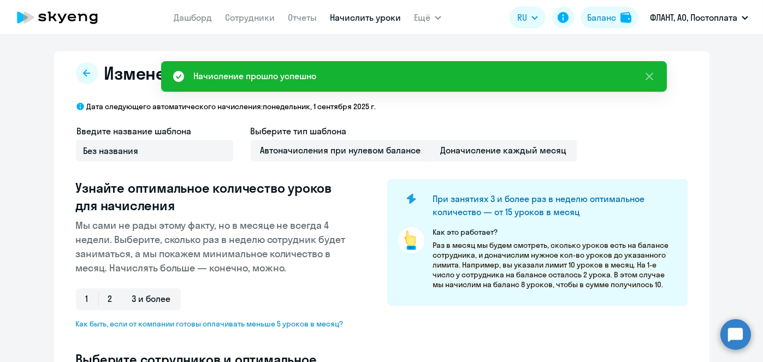
select select "10"
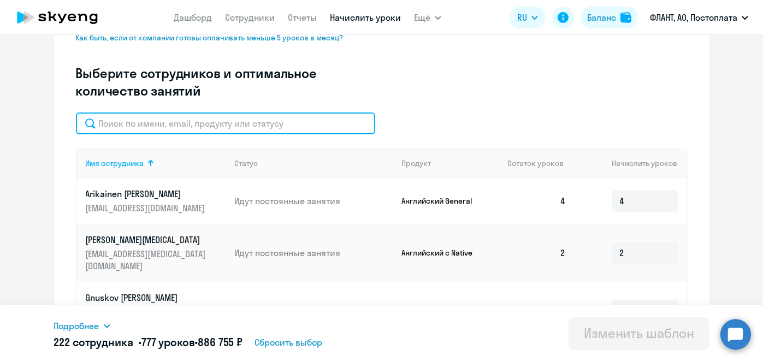
paste input "Ерёмин"
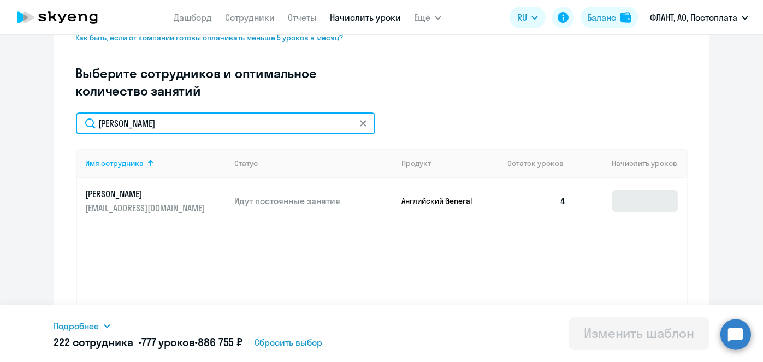
type input "Ерёмин"
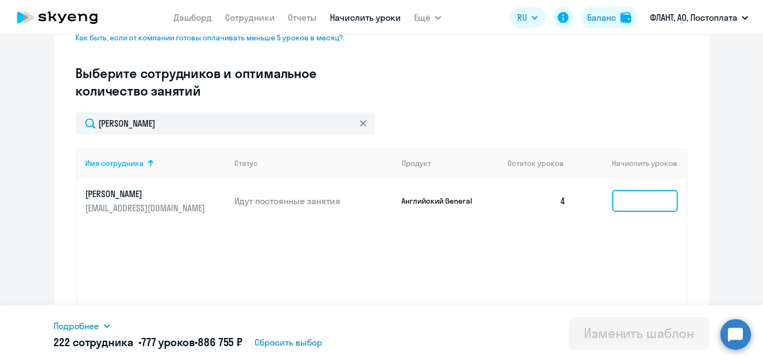
click at [637, 210] on input at bounding box center [645, 201] width 66 height 22
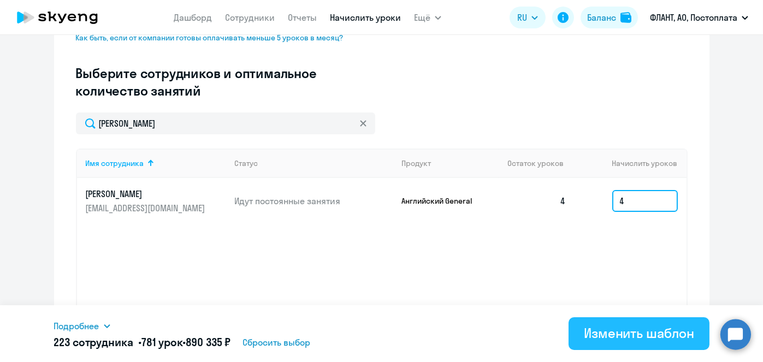
type input "4"
click at [648, 337] on div "Изменить шаблон" at bounding box center [639, 333] width 110 height 17
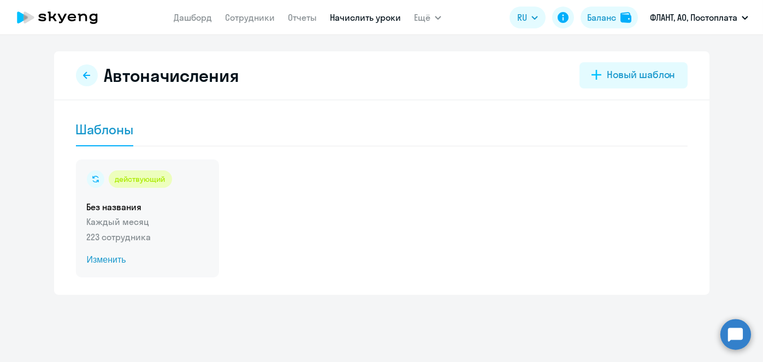
click at [123, 263] on span "Изменить" at bounding box center [147, 260] width 121 height 13
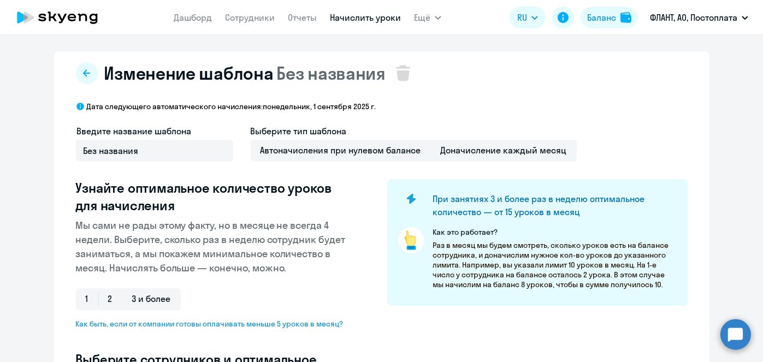
select select "10"
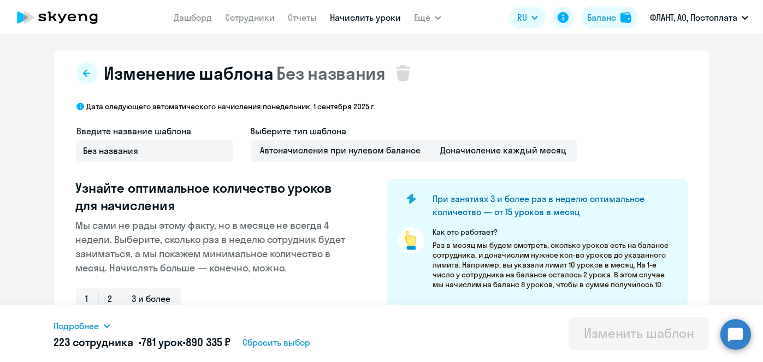
scroll to position [286, 0]
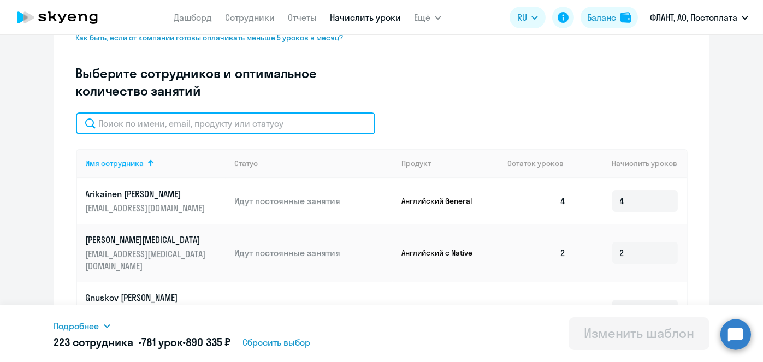
click at [243, 120] on input "text" at bounding box center [225, 124] width 299 height 22
paste input "Иванов"
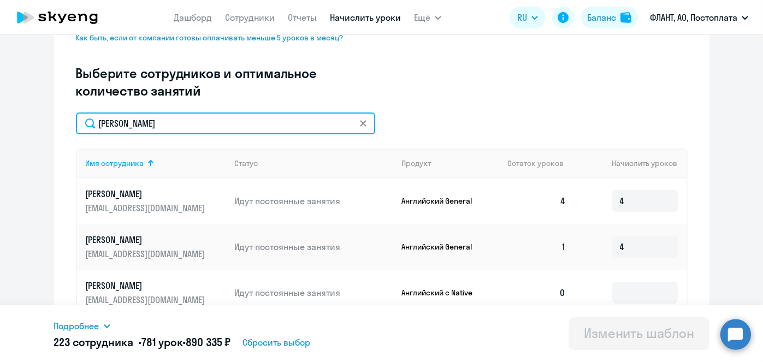
scroll to position [331, 0]
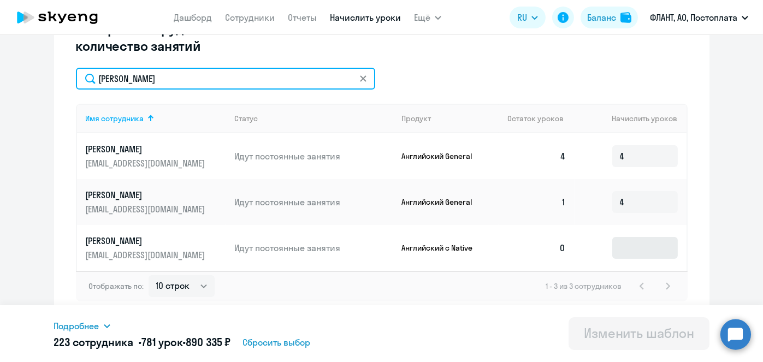
type input "Иванов"
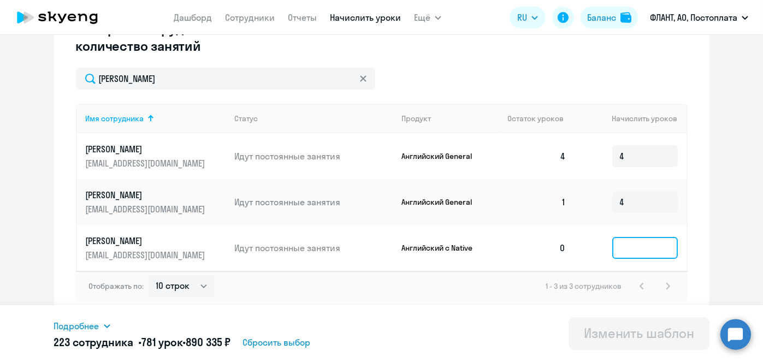
click at [650, 248] on input at bounding box center [645, 248] width 66 height 22
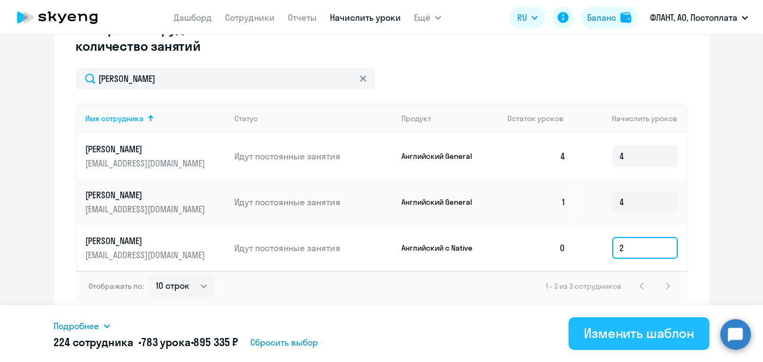
type input "2"
click at [654, 338] on div "Изменить шаблон" at bounding box center [639, 333] width 110 height 17
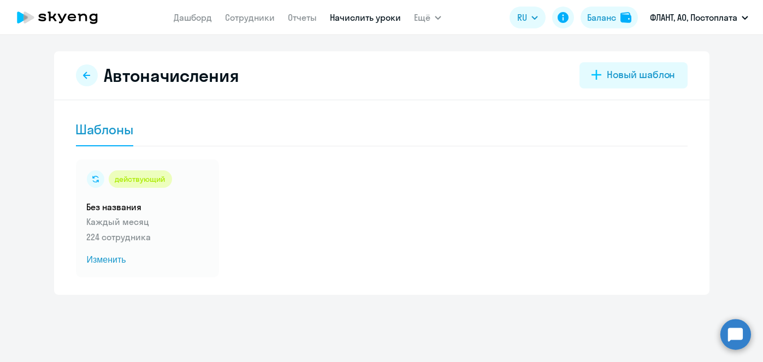
click at [369, 19] on link "Начислить уроки" at bounding box center [365, 17] width 71 height 11
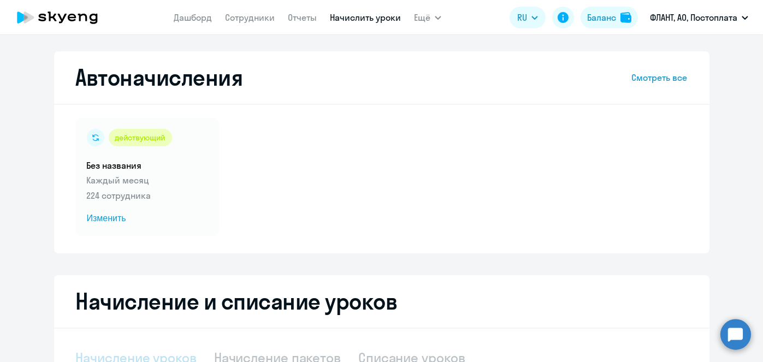
select select "10"
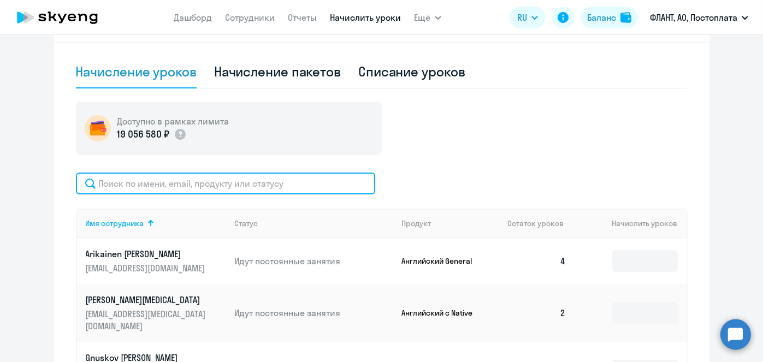
click at [293, 182] on input "text" at bounding box center [225, 184] width 299 height 22
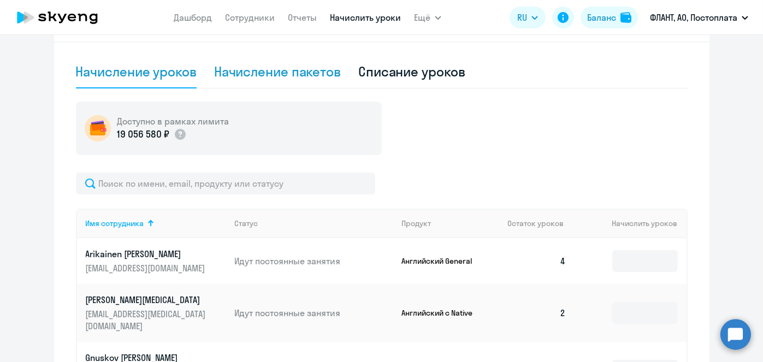
drag, startPoint x: 303, startPoint y: 92, endPoint x: 299, endPoint y: 86, distance: 7.6
click at [299, 86] on div "Начисление пакетов" at bounding box center [277, 72] width 127 height 33
select select "10"
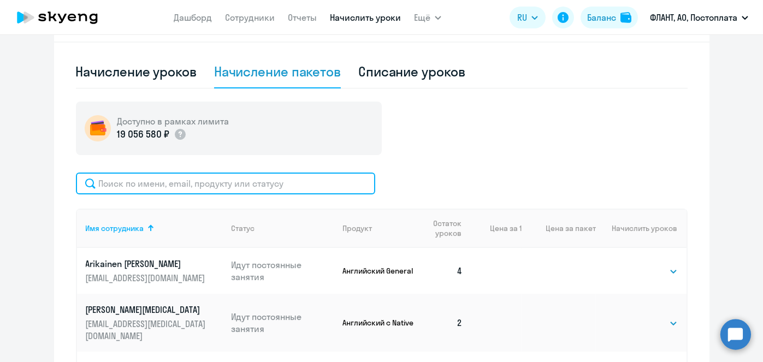
click at [319, 185] on input "text" at bounding box center [225, 184] width 299 height 22
paste input "Галин"
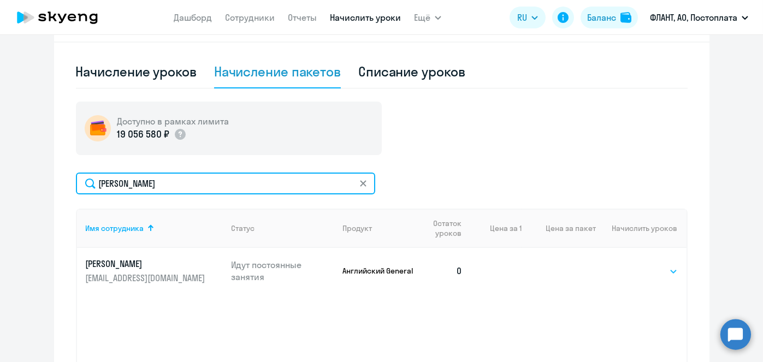
type input "Галин"
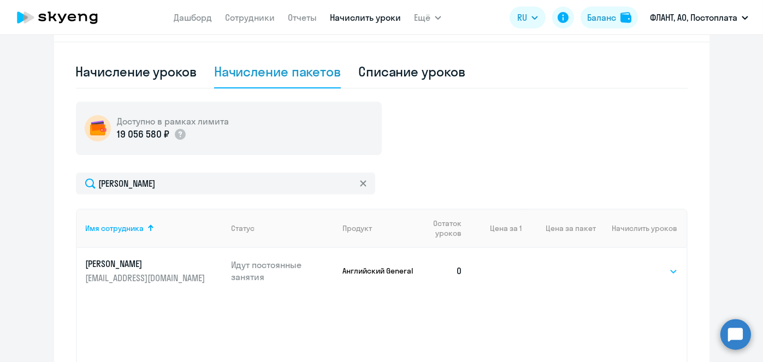
click at [637, 272] on select "Выбрать 4 8 16 32 64 96 128" at bounding box center [655, 271] width 45 height 13
select select "4"
click at [633, 265] on select "Выбрать 4 8 16 32 64 96 128" at bounding box center [655, 271] width 45 height 13
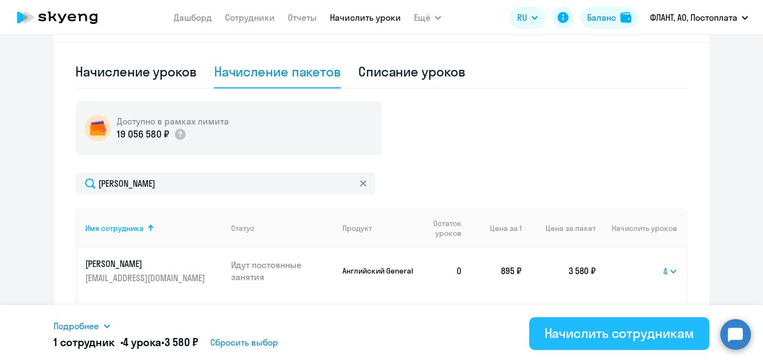
click at [643, 333] on div "Начислить сотрудникам" at bounding box center [620, 333] width 150 height 17
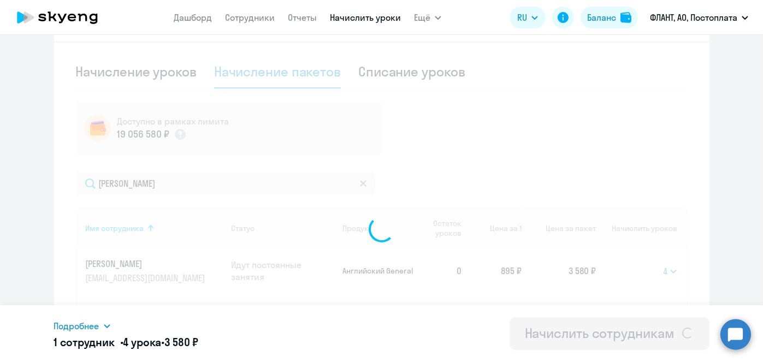
select select
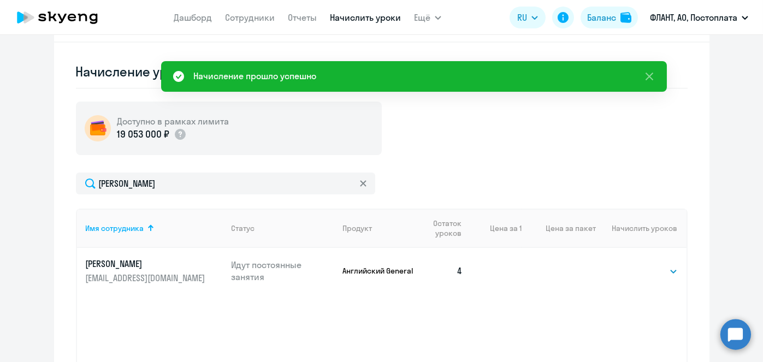
scroll to position [0, 0]
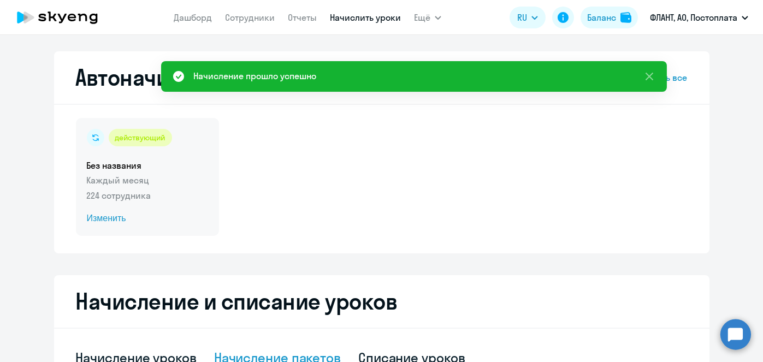
click at [97, 223] on span "Изменить" at bounding box center [147, 218] width 121 height 13
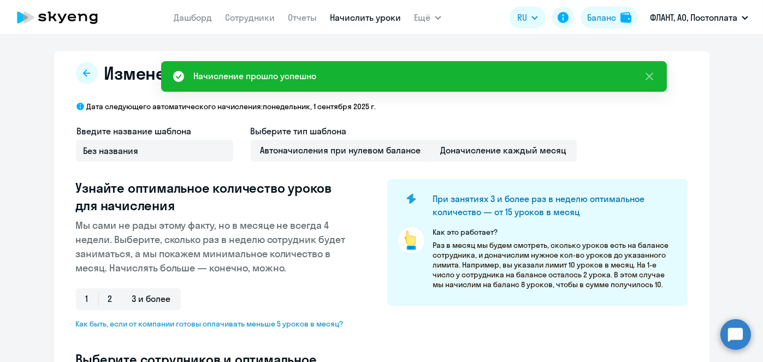
select select "10"
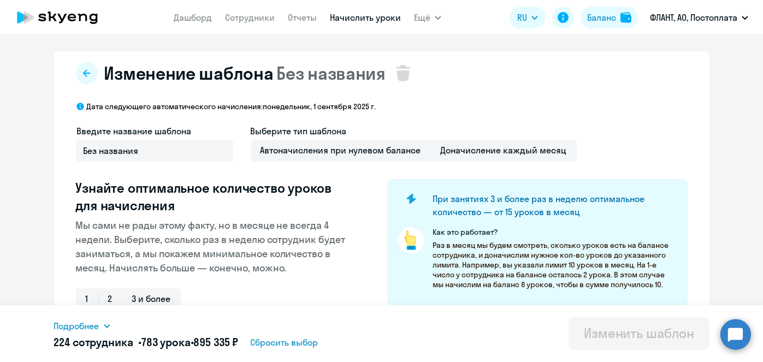
scroll to position [286, 0]
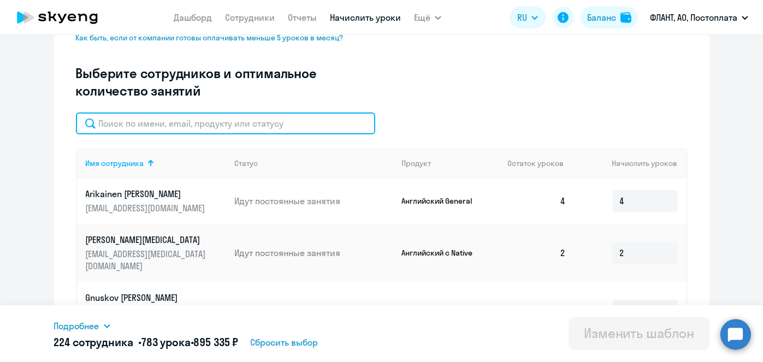
click at [358, 119] on input "text" at bounding box center [225, 124] width 299 height 22
paste input "Галин"
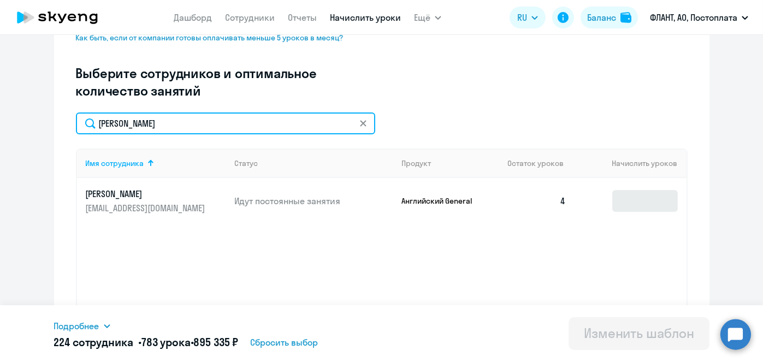
type input "Галин"
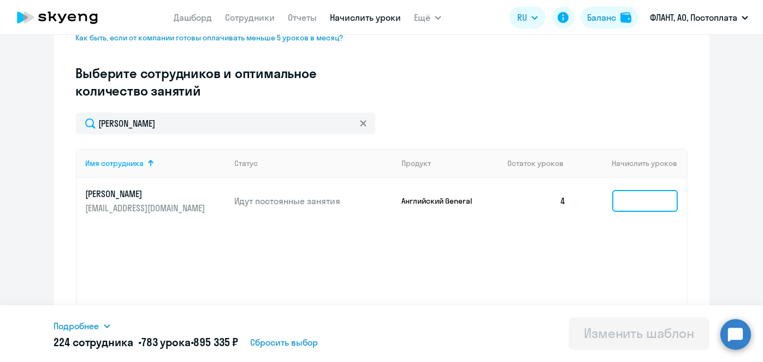
click at [630, 200] on input at bounding box center [645, 201] width 66 height 22
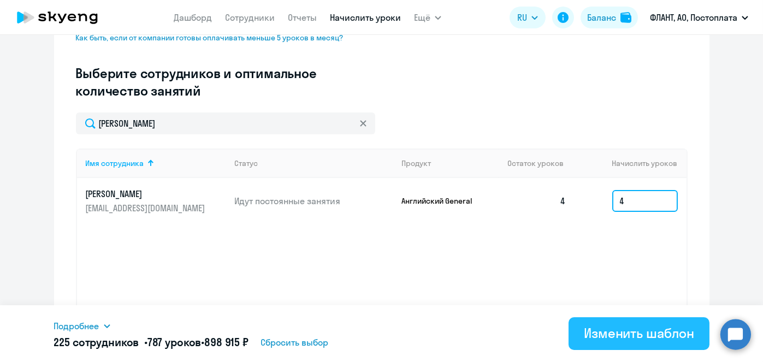
type input "4"
click at [602, 325] on div "Изменить шаблон" at bounding box center [639, 333] width 110 height 17
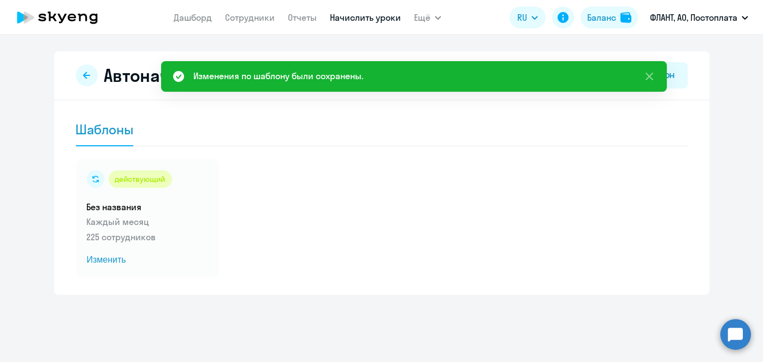
click at [366, 21] on link "Начислить уроки" at bounding box center [365, 17] width 71 height 11
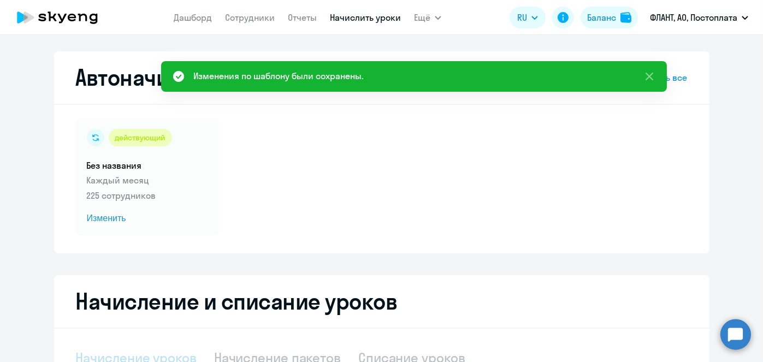
select select "10"
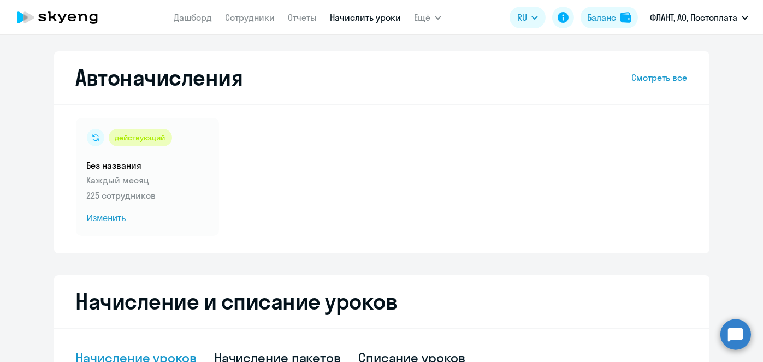
click at [374, 20] on link "Начислить уроки" at bounding box center [365, 17] width 71 height 11
select select "10"
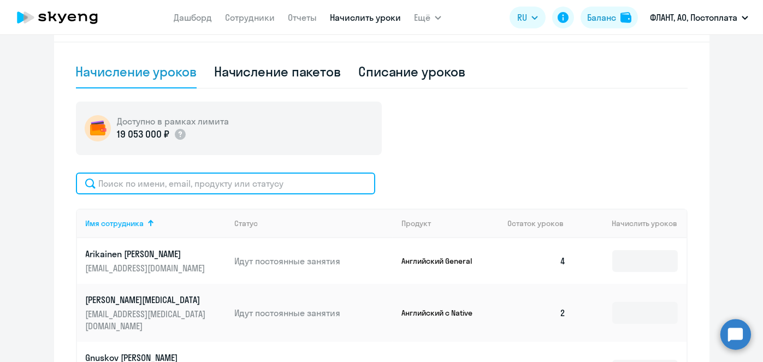
click at [275, 183] on input "text" at bounding box center [225, 184] width 299 height 22
paste input "[PERSON_NAME]"
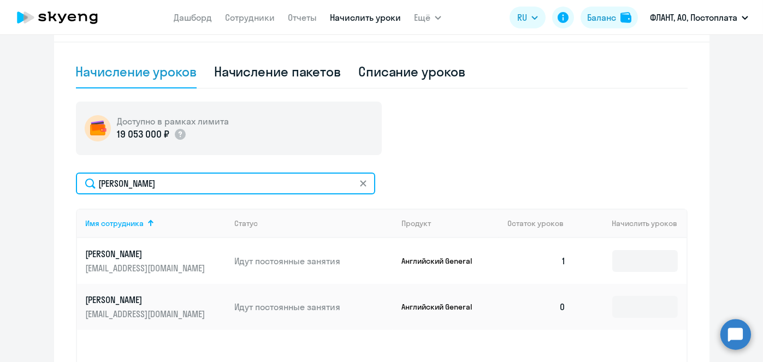
type input "[PERSON_NAME]"
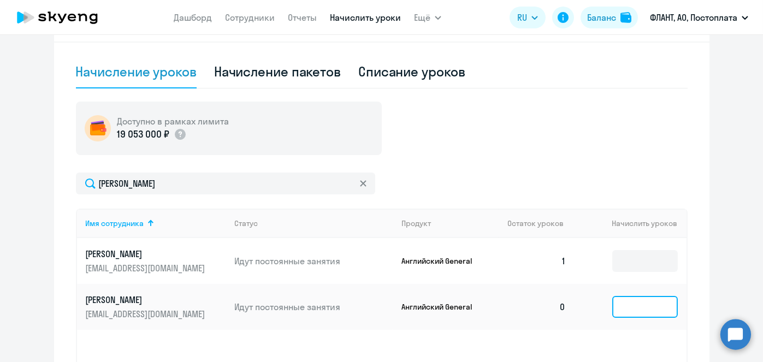
click at [634, 304] on input at bounding box center [645, 307] width 66 height 22
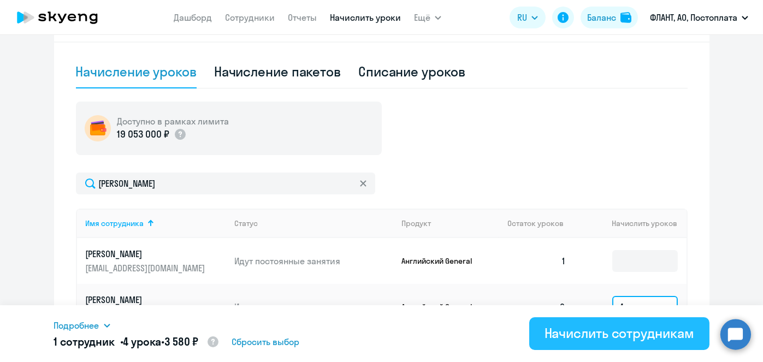
type input "4"
click at [644, 327] on div "Начислить сотрудникам" at bounding box center [620, 333] width 150 height 17
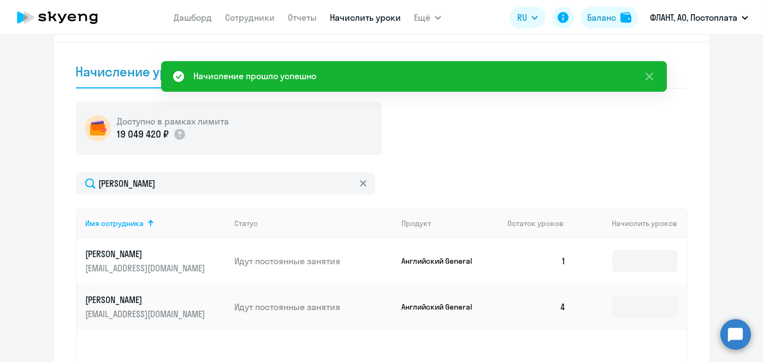
scroll to position [0, 0]
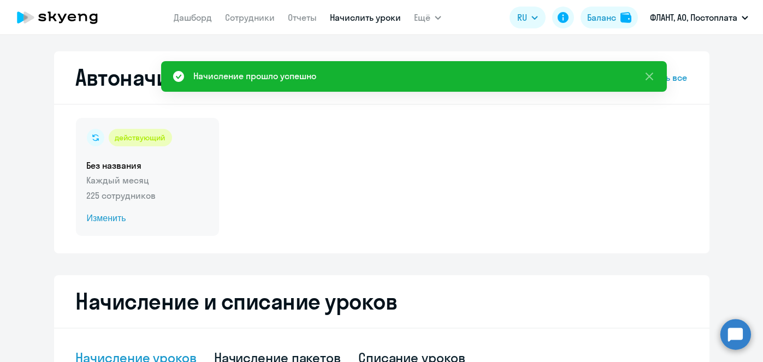
click at [101, 220] on span "Изменить" at bounding box center [147, 218] width 121 height 13
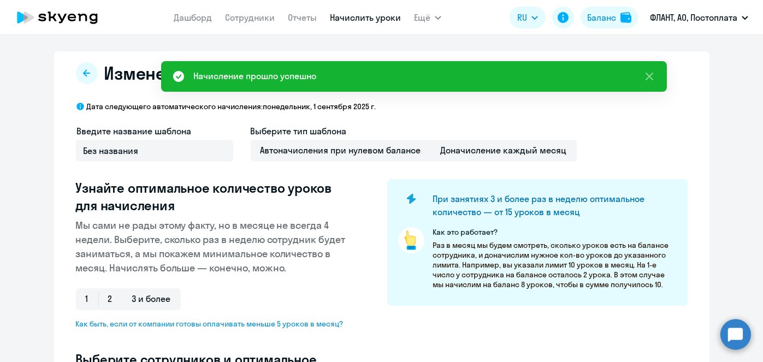
select select "10"
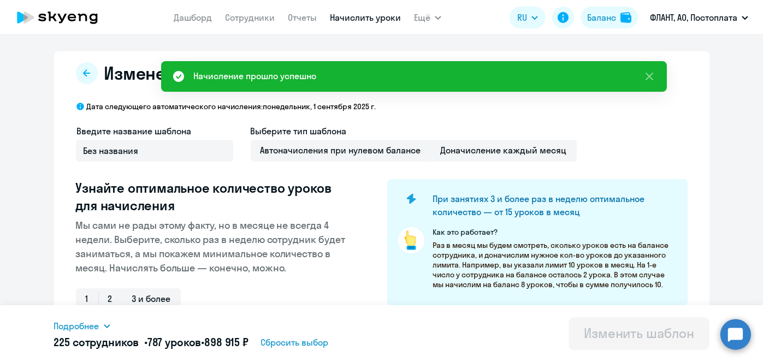
scroll to position [286, 0]
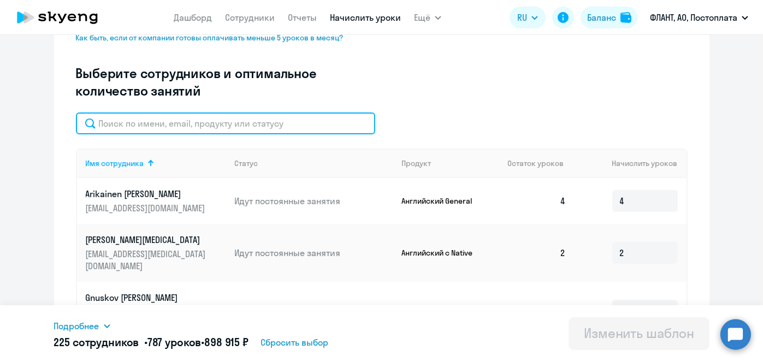
click at [292, 125] on input "text" at bounding box center [225, 124] width 299 height 22
paste input "[PERSON_NAME]"
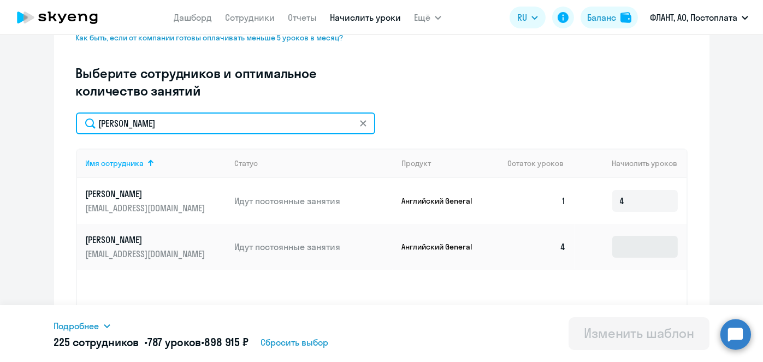
type input "[PERSON_NAME]"
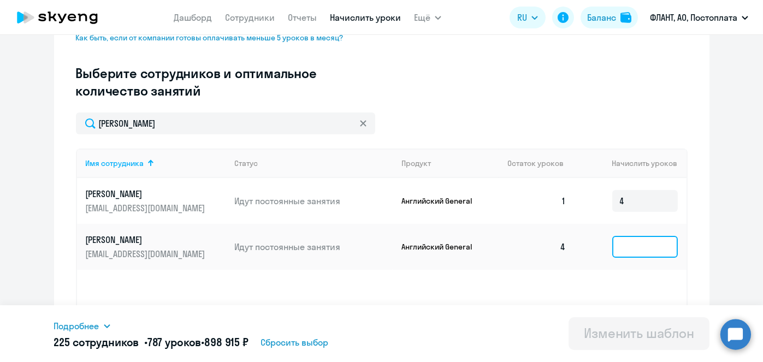
click at [633, 237] on input at bounding box center [645, 247] width 66 height 22
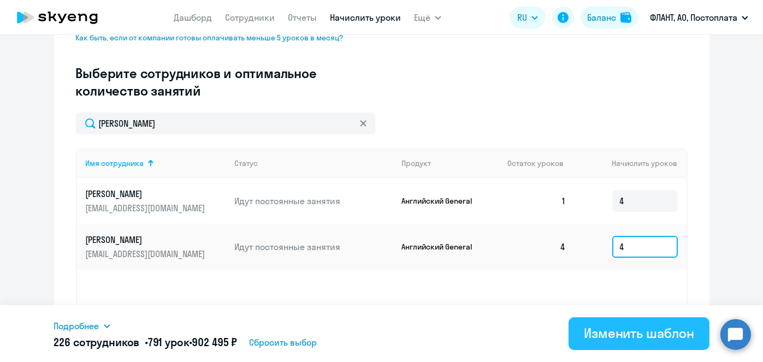
type input "4"
click at [639, 339] on div "Изменить шаблон" at bounding box center [639, 333] width 110 height 17
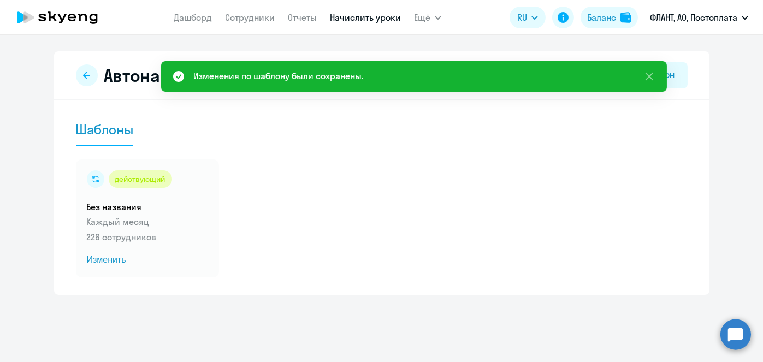
click at [373, 19] on link "Начислить уроки" at bounding box center [365, 17] width 71 height 11
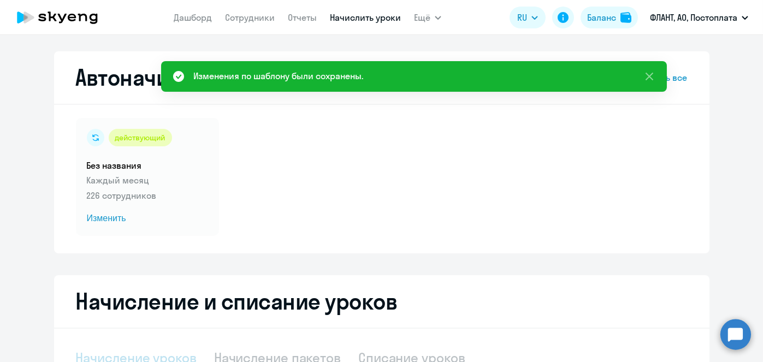
select select "10"
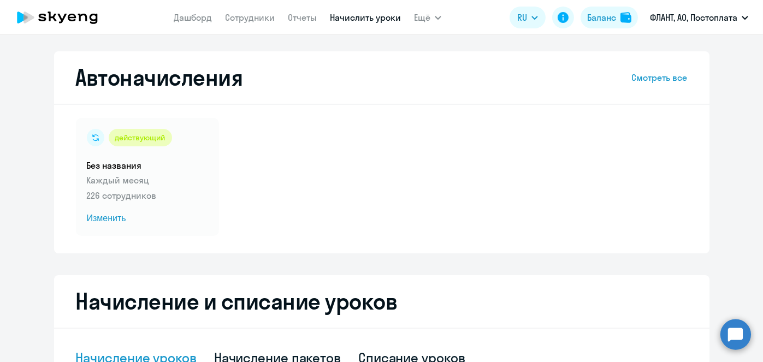
click at [367, 23] on app-menu-item-link "Начислить уроки" at bounding box center [365, 18] width 71 height 14
click at [364, 20] on link "Начислить уроки" at bounding box center [365, 17] width 71 height 11
click at [364, 19] on link "Начислить уроки" at bounding box center [365, 17] width 71 height 11
select select "10"
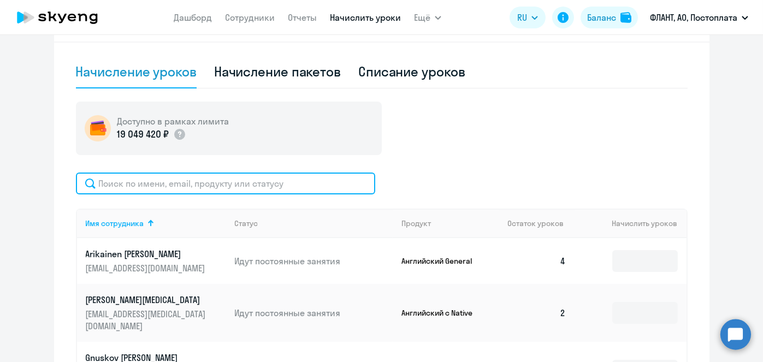
click at [293, 180] on input "text" at bounding box center [225, 184] width 299 height 22
paste input "Демчук"
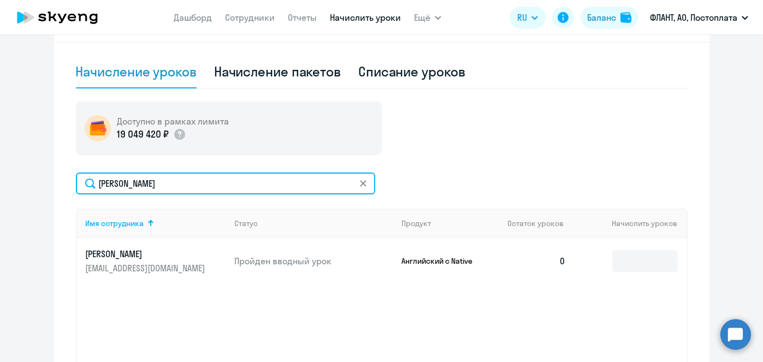
type input "Демчук"
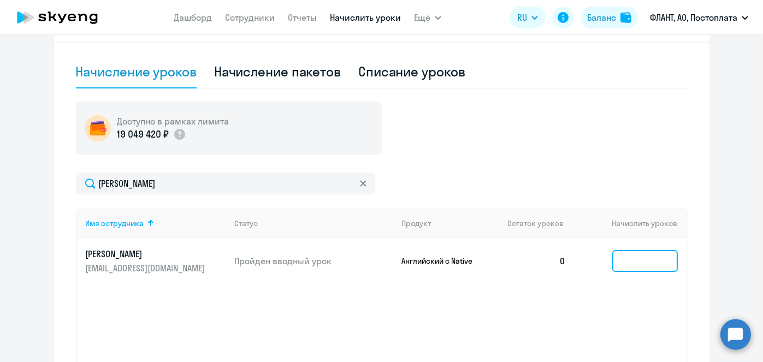
click at [630, 260] on input at bounding box center [645, 261] width 66 height 22
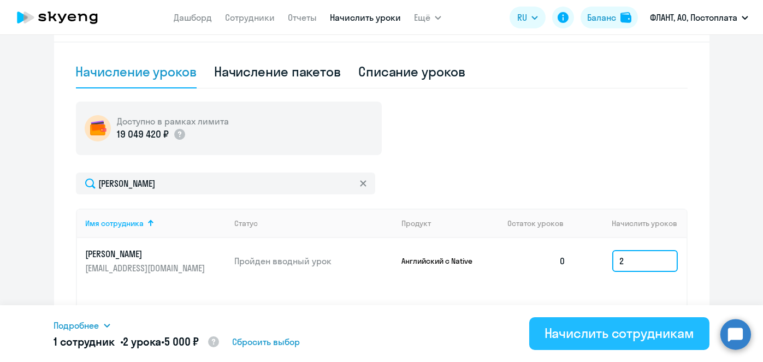
type input "2"
click at [611, 326] on div "Начислить сотрудникам" at bounding box center [620, 333] width 150 height 17
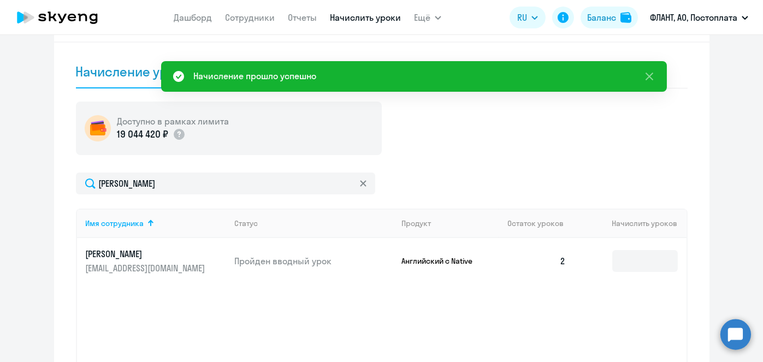
scroll to position [0, 0]
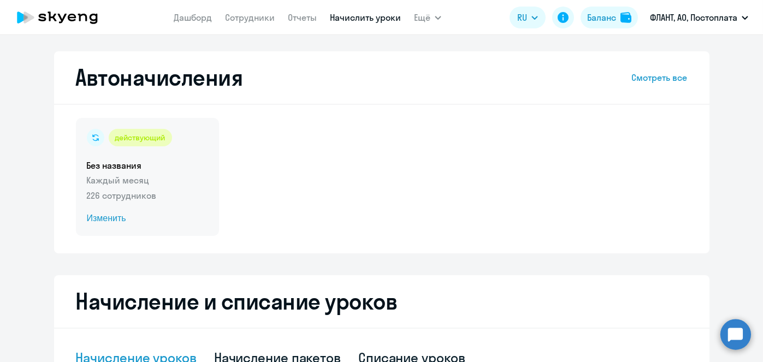
click at [98, 225] on div "действующий Без названия Каждый месяц 226 сотрудников Изменить" at bounding box center [147, 177] width 143 height 118
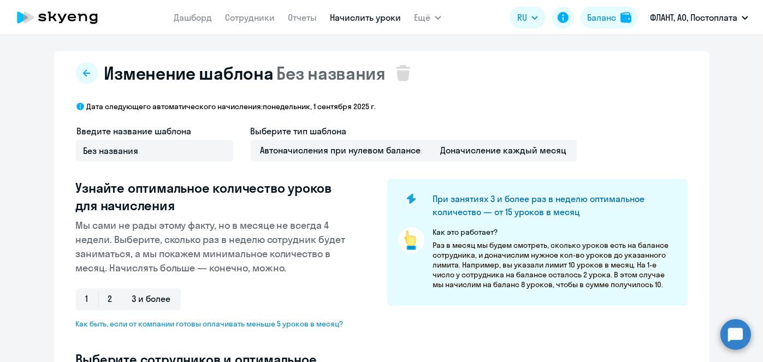
select select "10"
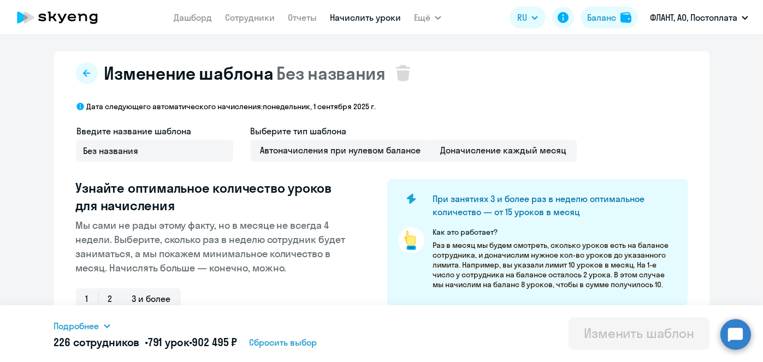
scroll to position [286, 0]
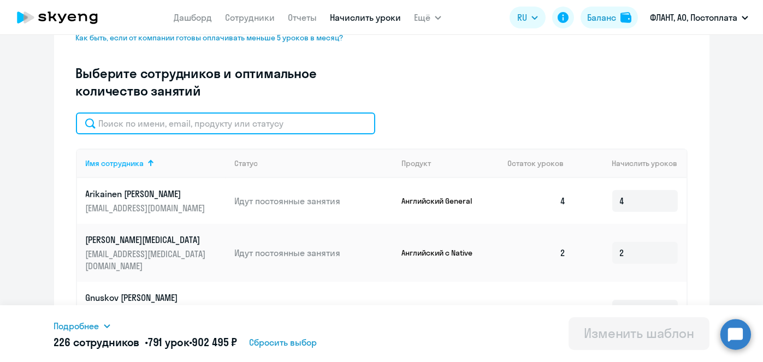
click at [262, 128] on input "text" at bounding box center [225, 124] width 299 height 22
paste input "Демчук"
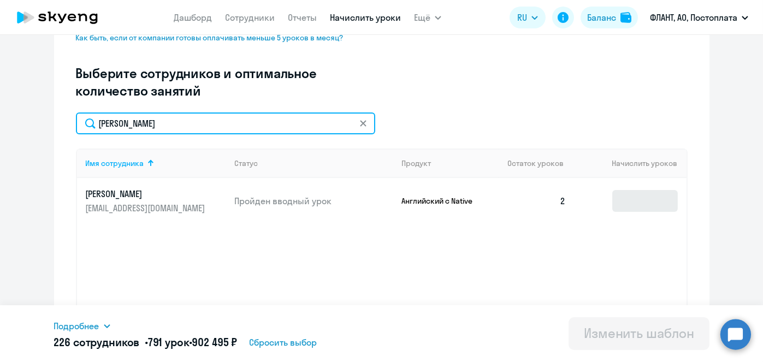
type input "Демчук"
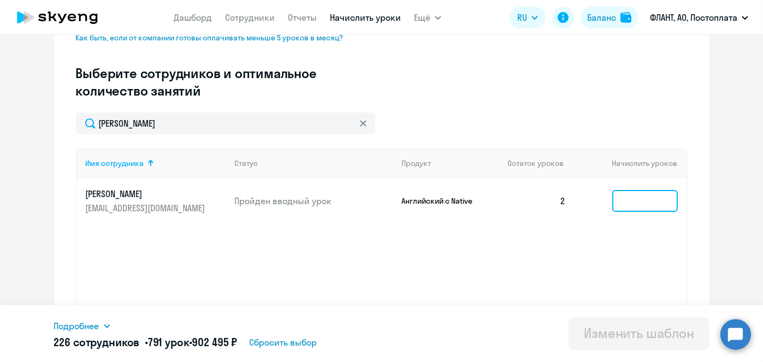
click at [617, 196] on input at bounding box center [645, 201] width 66 height 22
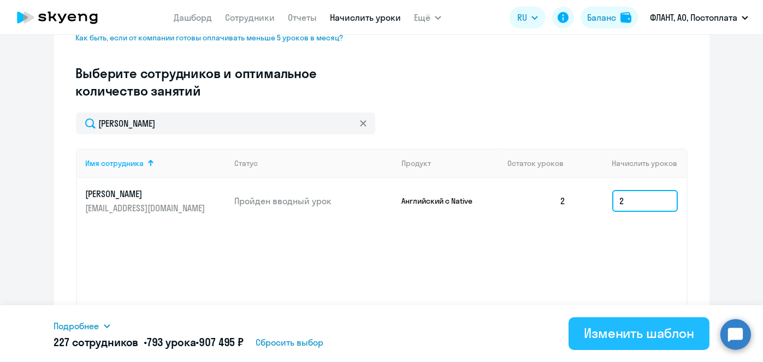
type input "2"
click at [654, 333] on div "Изменить шаблон" at bounding box center [639, 333] width 110 height 17
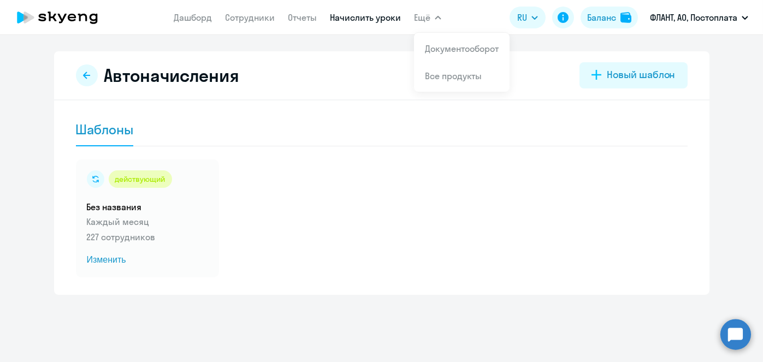
click at [370, 19] on link "Начислить уроки" at bounding box center [365, 17] width 71 height 11
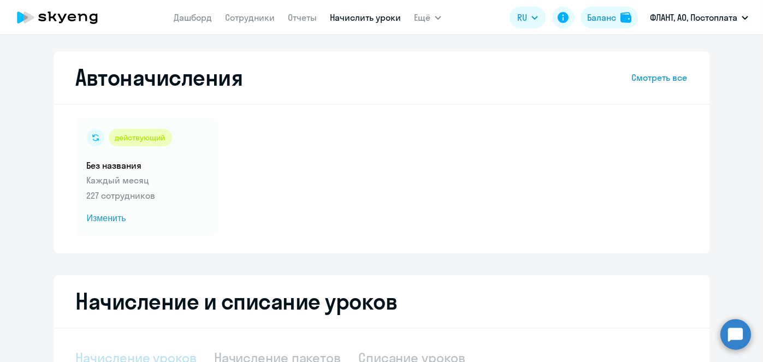
select select "10"
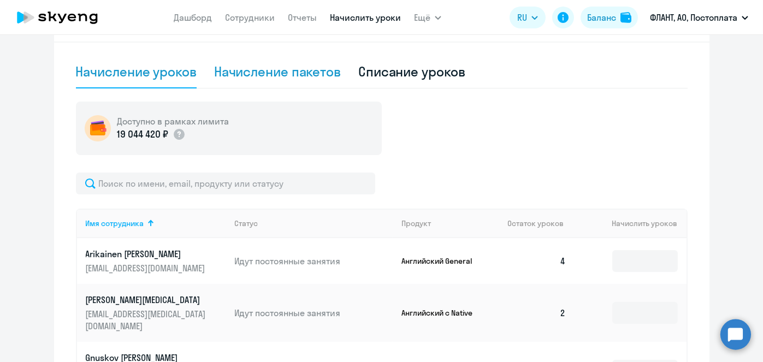
click at [298, 85] on div "Начисление пакетов" at bounding box center [277, 72] width 127 height 33
select select "10"
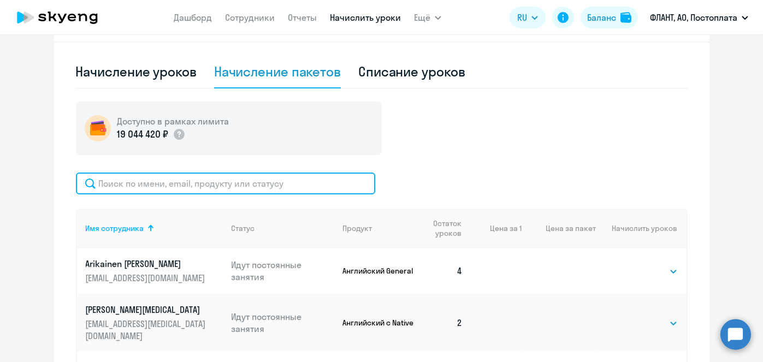
click at [319, 182] on input "text" at bounding box center [225, 184] width 299 height 22
paste input "Лопатин"
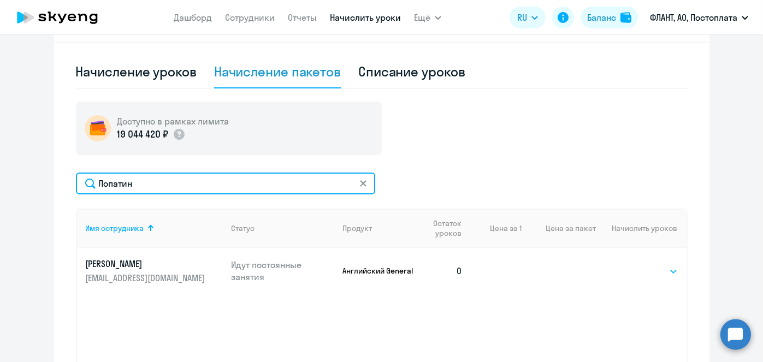
type input "Лопатин"
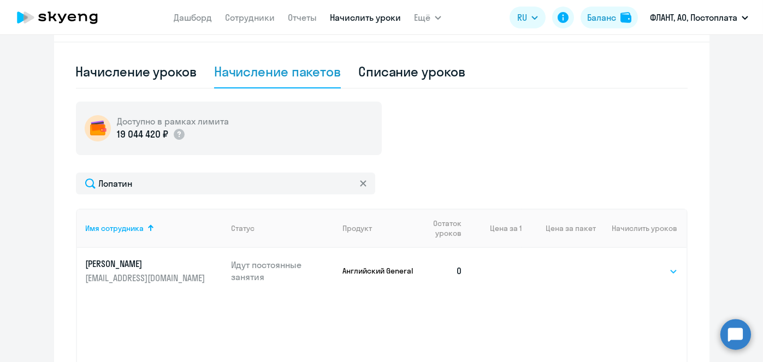
click at [651, 271] on select "Выбрать 4 8 16 32 64 96 128" at bounding box center [655, 271] width 45 height 13
select select "4"
click at [633, 265] on select "Выбрать 4 8 16 32 64 96 128" at bounding box center [655, 271] width 45 height 13
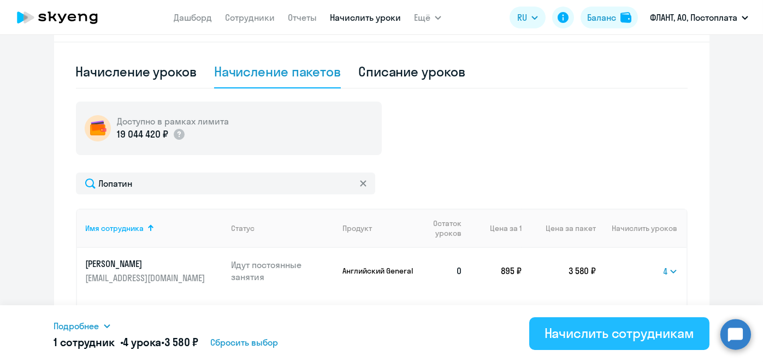
click at [648, 339] on div "Начислить сотрудникам" at bounding box center [620, 333] width 150 height 17
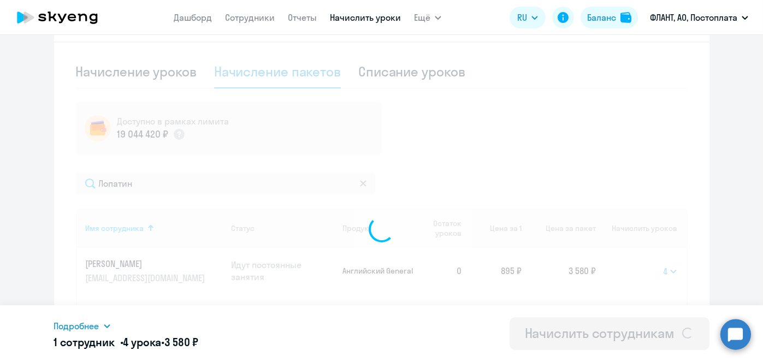
select select
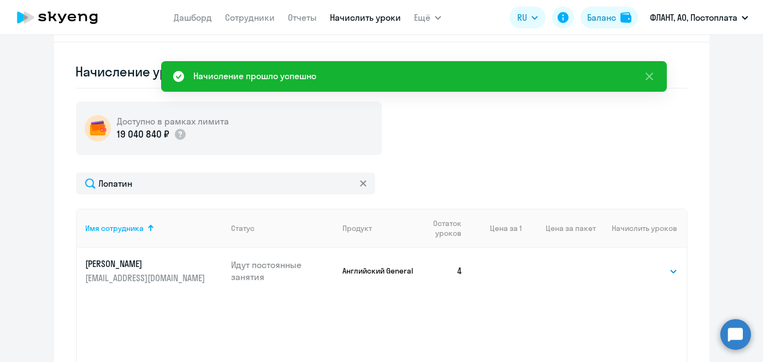
scroll to position [0, 0]
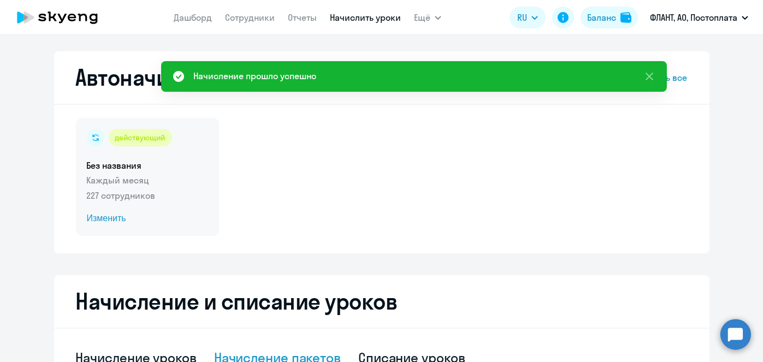
click at [114, 222] on span "Изменить" at bounding box center [147, 218] width 121 height 13
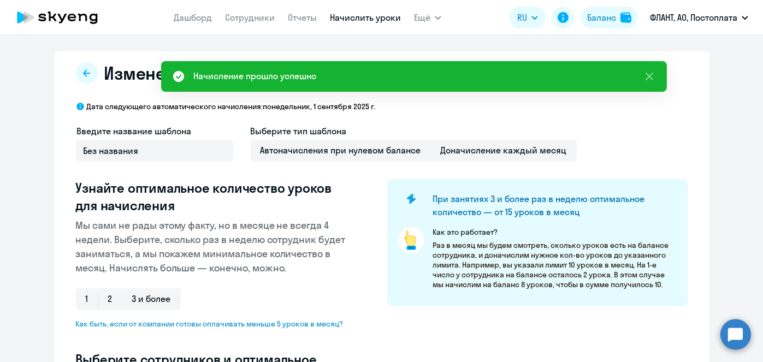
select select "10"
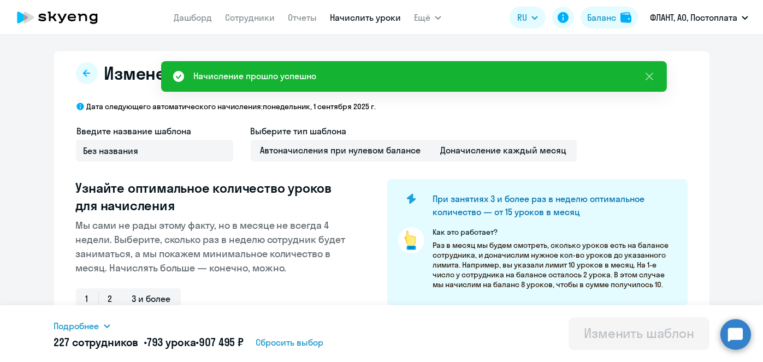
scroll to position [286, 0]
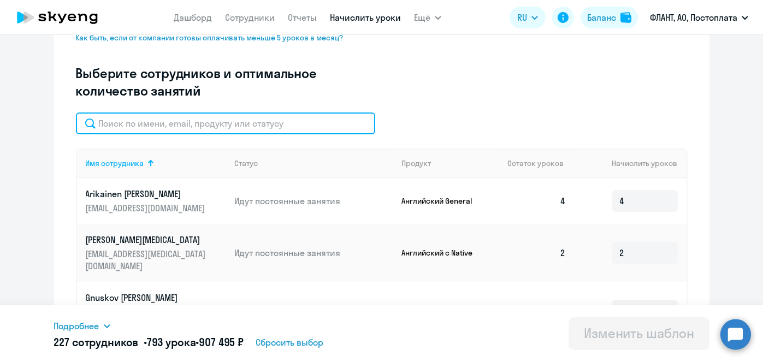
click at [278, 121] on input "text" at bounding box center [225, 124] width 299 height 22
paste input "Лопатин"
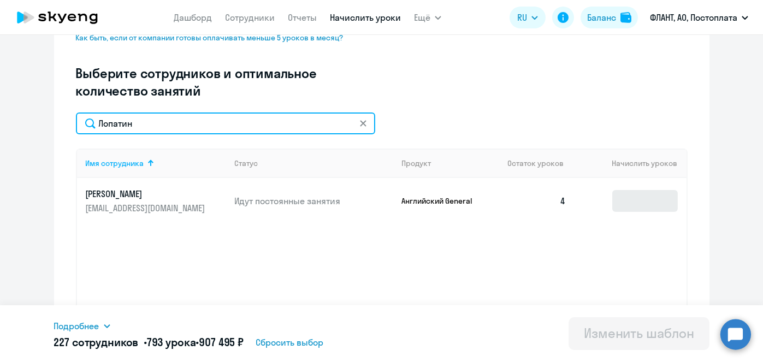
type input "Лопатин"
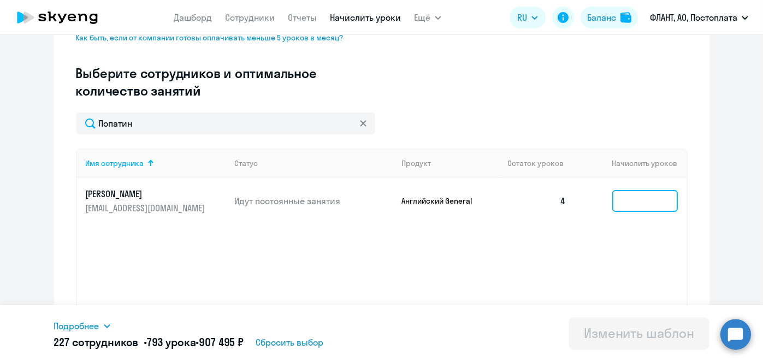
click at [630, 209] on input at bounding box center [645, 201] width 66 height 22
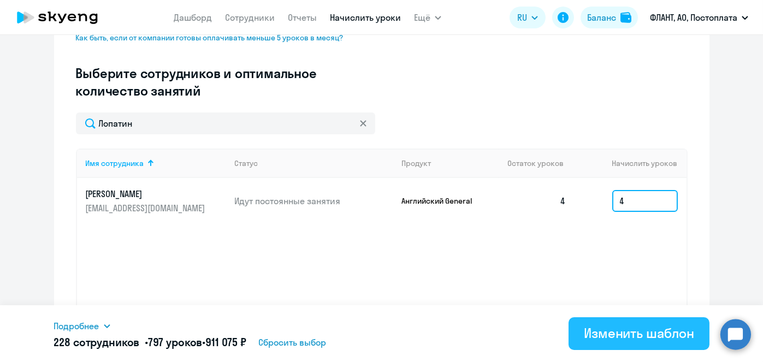
type input "4"
click at [629, 334] on div "Изменить шаблон" at bounding box center [639, 333] width 110 height 17
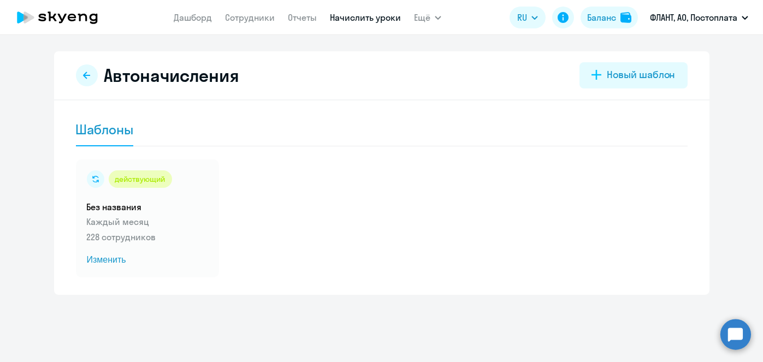
click at [369, 20] on link "Начислить уроки" at bounding box center [365, 17] width 71 height 11
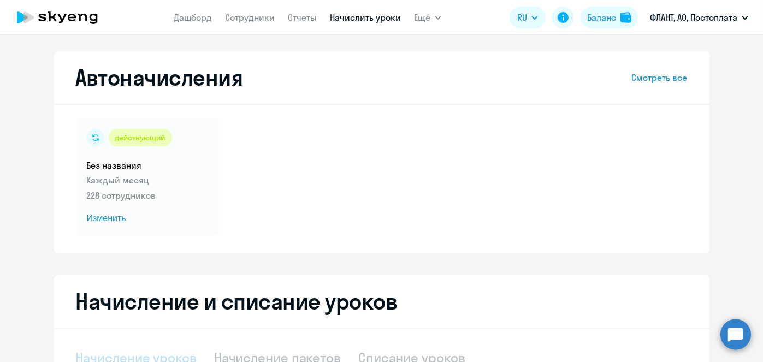
select select "10"
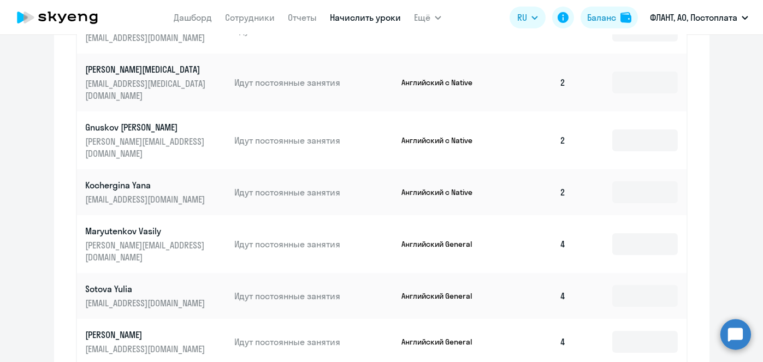
scroll to position [231, 0]
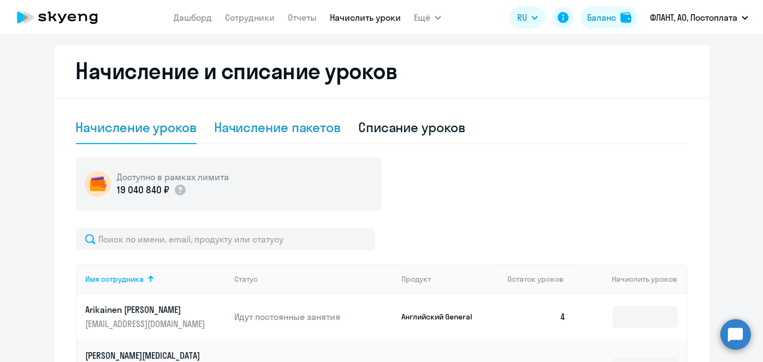
click at [256, 134] on div "Начисление пакетов" at bounding box center [277, 127] width 127 height 17
select select "10"
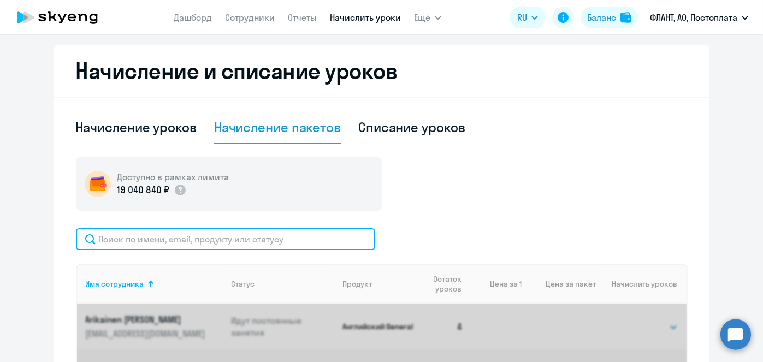
click at [274, 244] on input "text" at bounding box center [225, 239] width 299 height 22
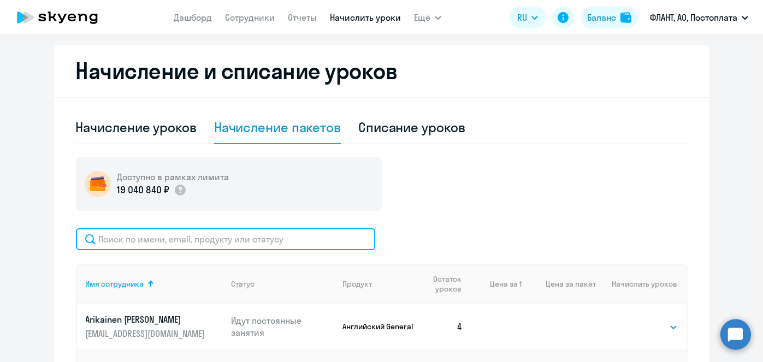
paste input "Новикова"
type input "Новикова"
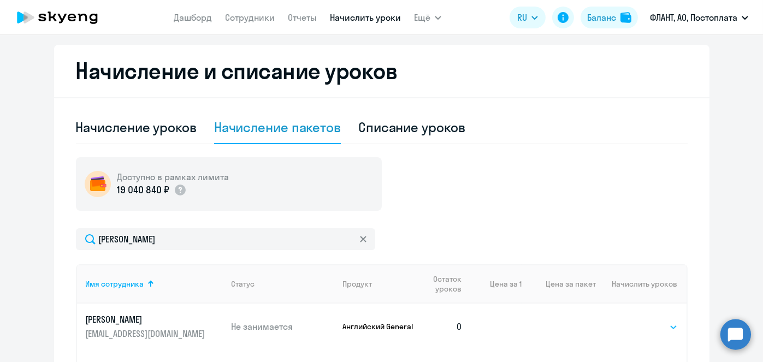
click at [649, 322] on select "Выбрать 4 8 16 32 64 96 128" at bounding box center [655, 327] width 45 height 13
select select "4"
click at [633, 321] on select "Выбрать 4 8 16 32 64 96 128" at bounding box center [655, 327] width 45 height 13
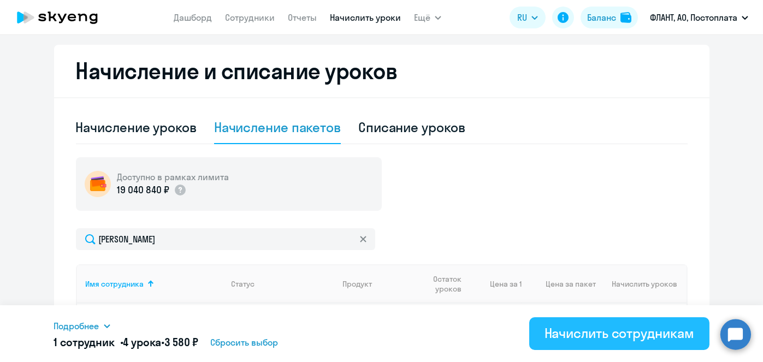
click at [603, 332] on div "Начислить сотрудникам" at bounding box center [620, 333] width 150 height 17
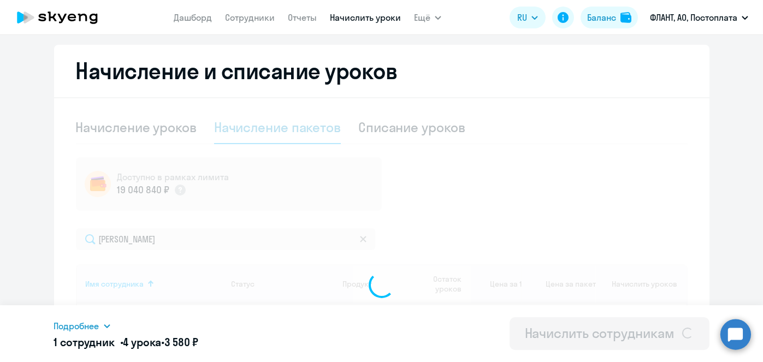
select select
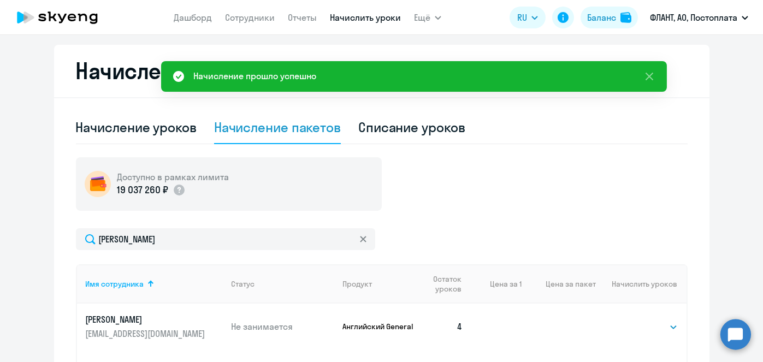
scroll to position [0, 0]
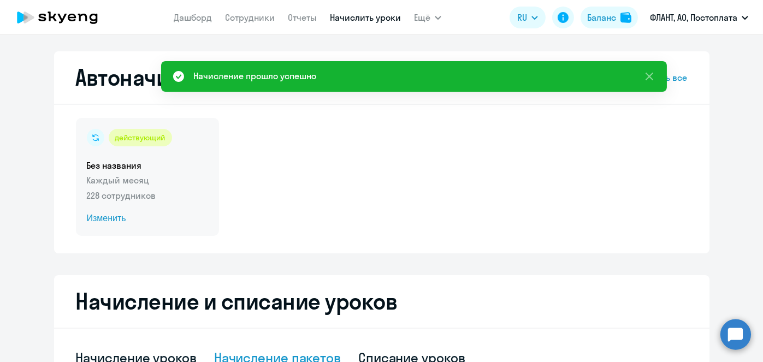
click at [108, 222] on span "Изменить" at bounding box center [147, 218] width 121 height 13
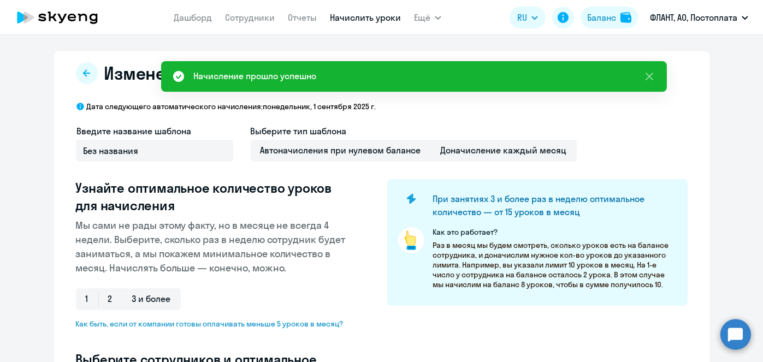
select select "10"
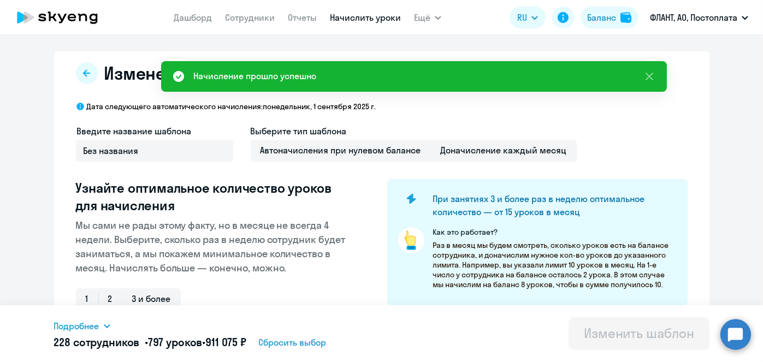
scroll to position [286, 0]
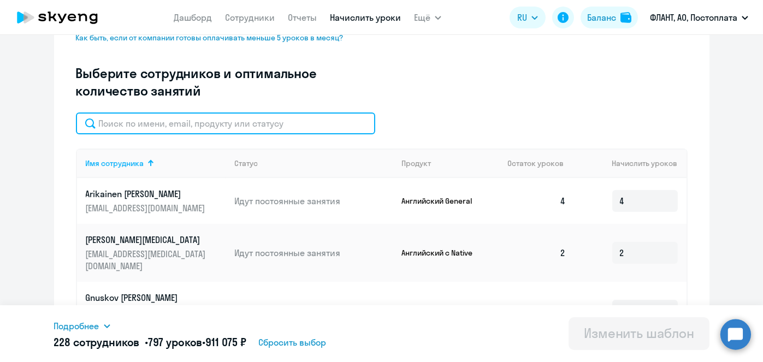
click at [264, 123] on input "text" at bounding box center [225, 124] width 299 height 22
paste input "Новикова"
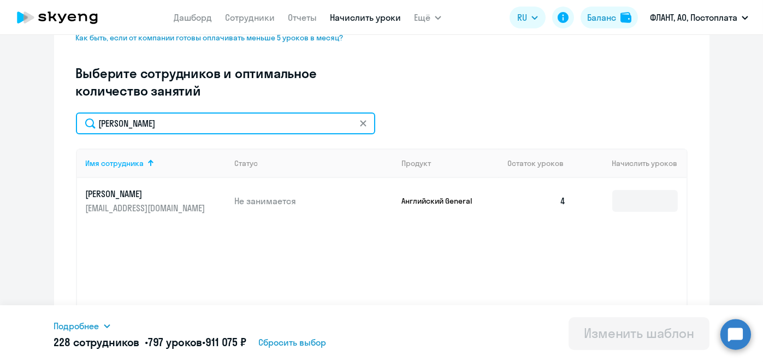
type input "Новикова"
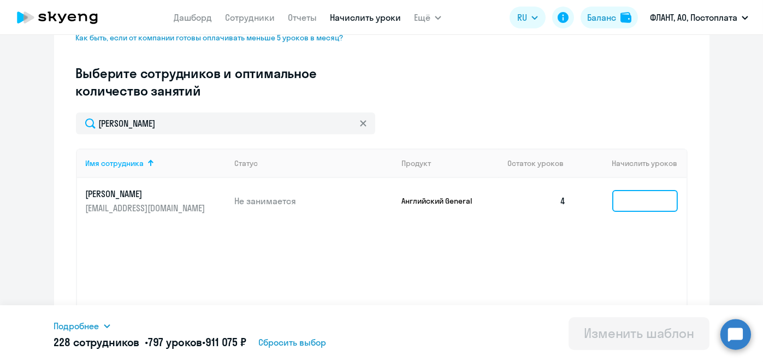
click at [634, 196] on input at bounding box center [645, 201] width 66 height 22
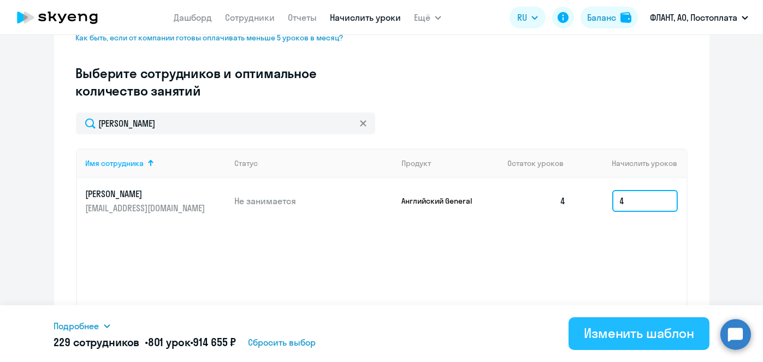
type input "4"
click at [630, 326] on div "Изменить шаблон" at bounding box center [639, 333] width 110 height 17
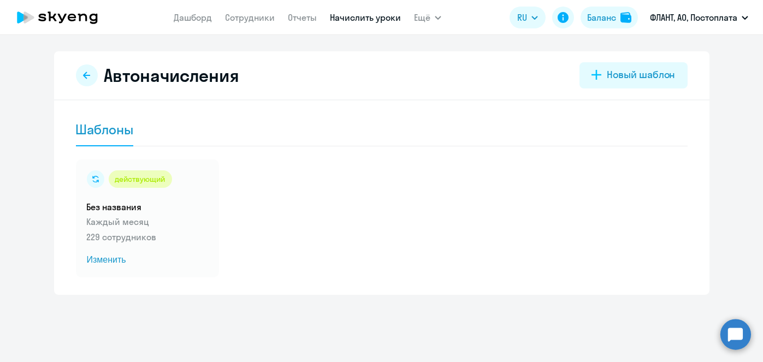
click at [368, 24] on nav "Дашборд Сотрудники Отчеты Начислить уроки" at bounding box center [287, 18] width 227 height 22
click at [363, 20] on link "Начислить уроки" at bounding box center [365, 17] width 71 height 11
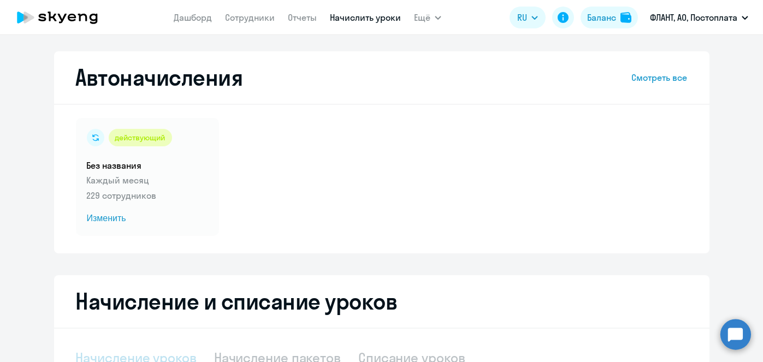
select select "10"
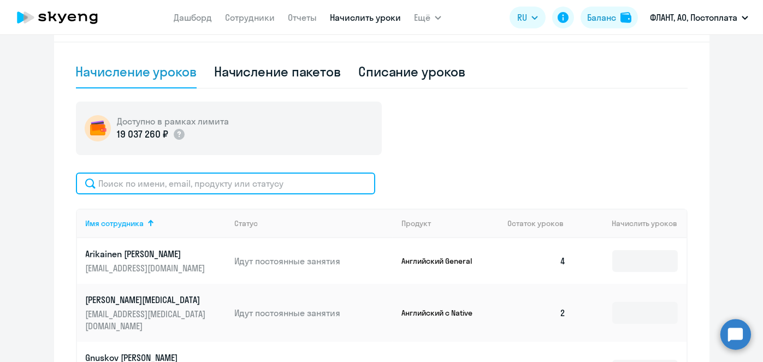
click at [270, 181] on input "text" at bounding box center [225, 184] width 299 height 22
paste input "Господарик"
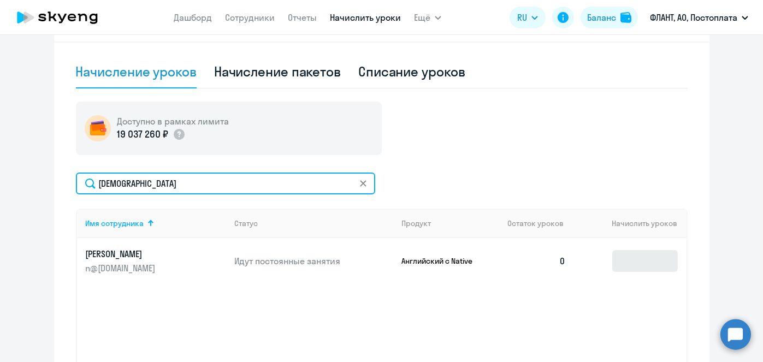
type input "Господарик"
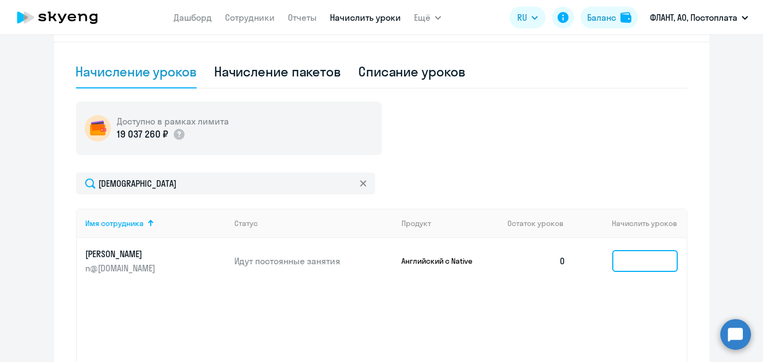
click at [633, 255] on input at bounding box center [645, 261] width 66 height 22
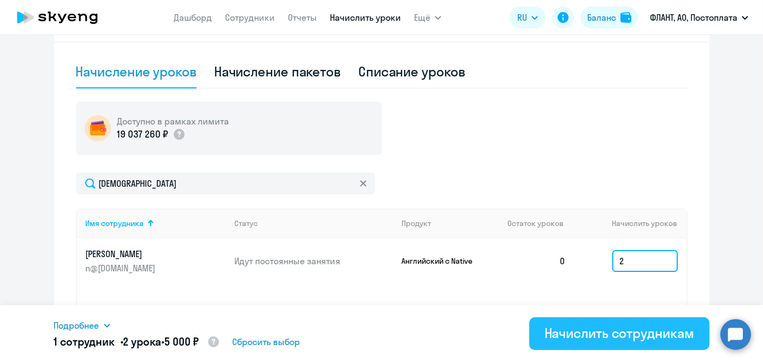
type input "2"
click at [630, 332] on div "Начислить сотрудникам" at bounding box center [620, 333] width 150 height 17
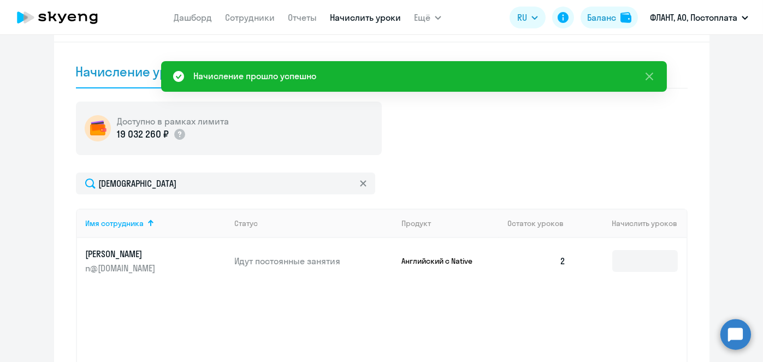
scroll to position [0, 0]
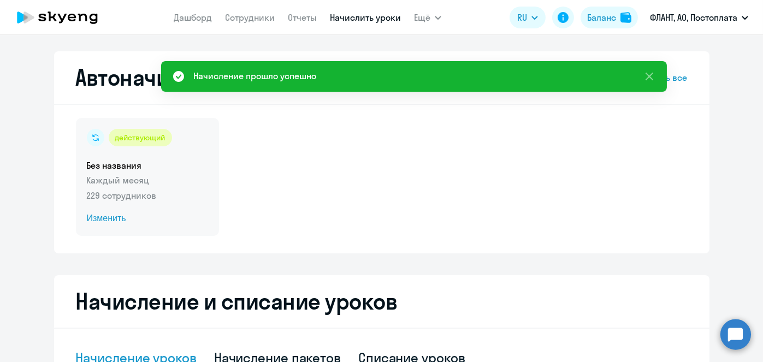
click at [87, 220] on span "Изменить" at bounding box center [147, 218] width 121 height 13
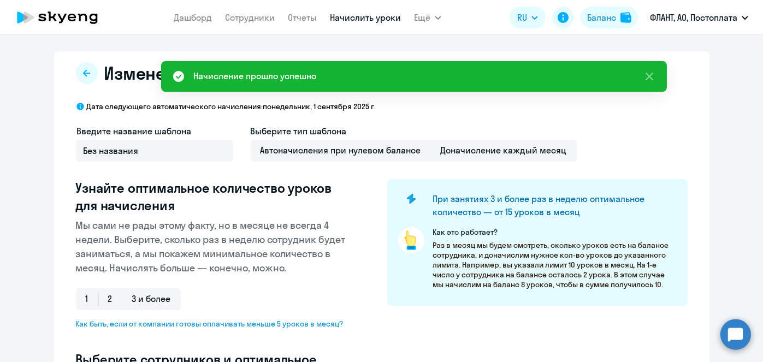
select select "10"
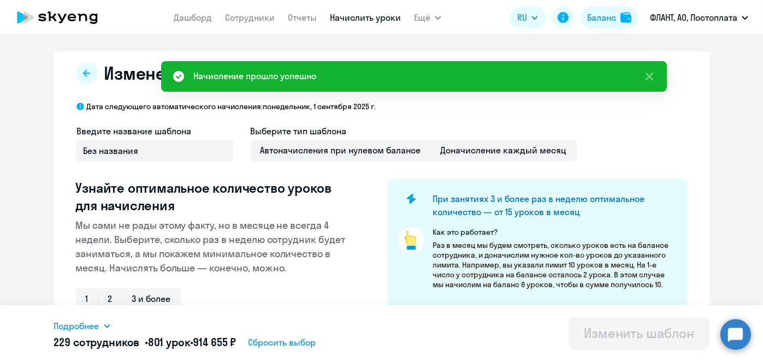
scroll to position [286, 0]
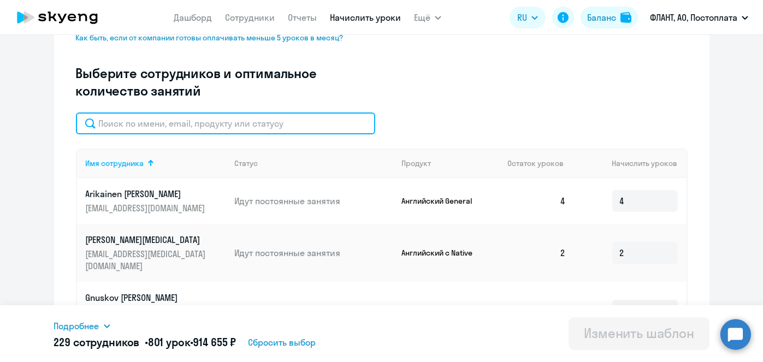
click at [293, 129] on input "text" at bounding box center [225, 124] width 299 height 22
paste input "Господарик"
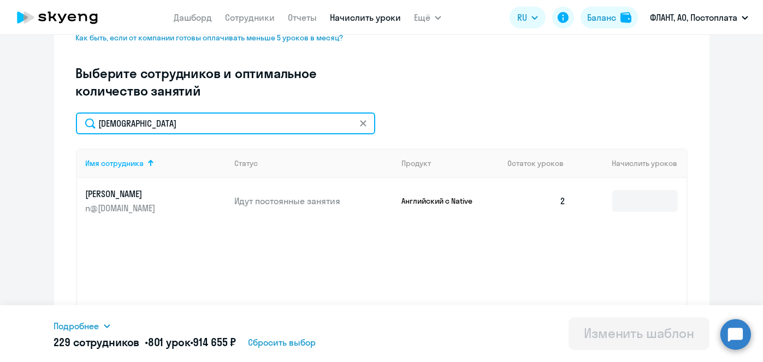
type input "Господарик"
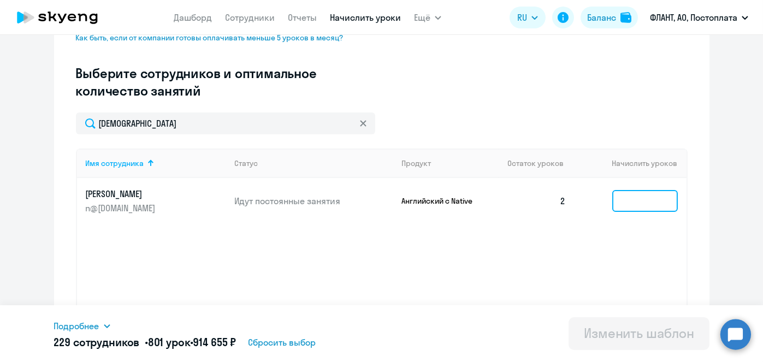
click at [621, 202] on input at bounding box center [645, 201] width 66 height 22
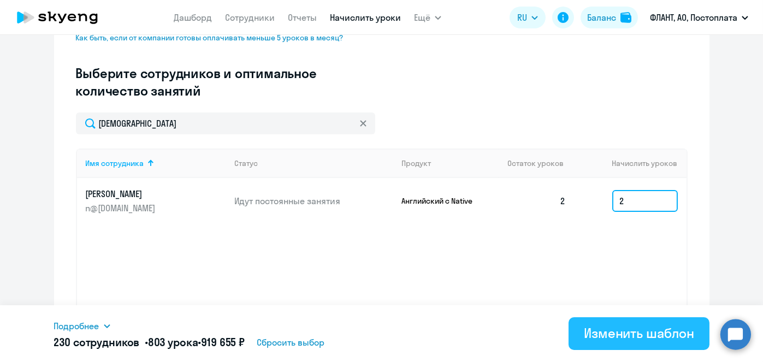
type input "2"
click at [606, 327] on div "Изменить шаблон" at bounding box center [639, 333] width 110 height 17
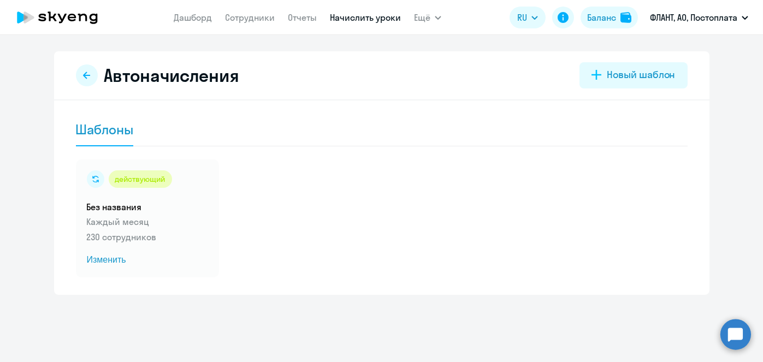
click at [361, 18] on link "Начислить уроки" at bounding box center [365, 17] width 71 height 11
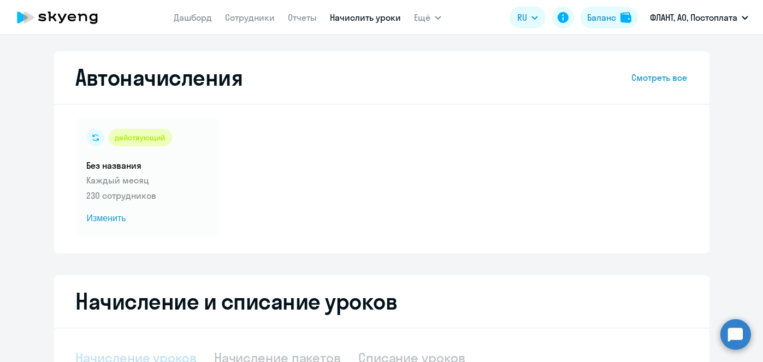
select select "10"
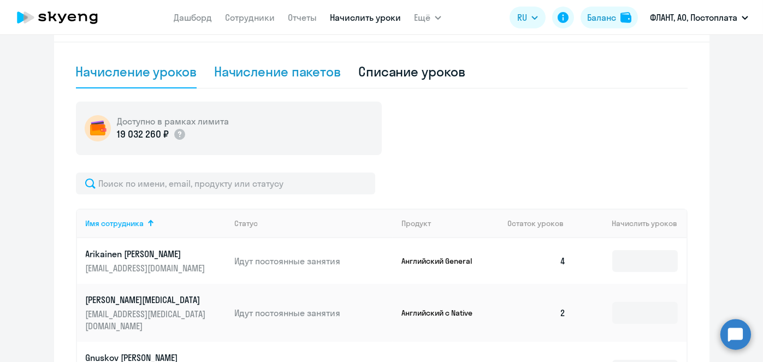
click at [251, 68] on div "Начисление пакетов" at bounding box center [277, 71] width 127 height 17
select select "10"
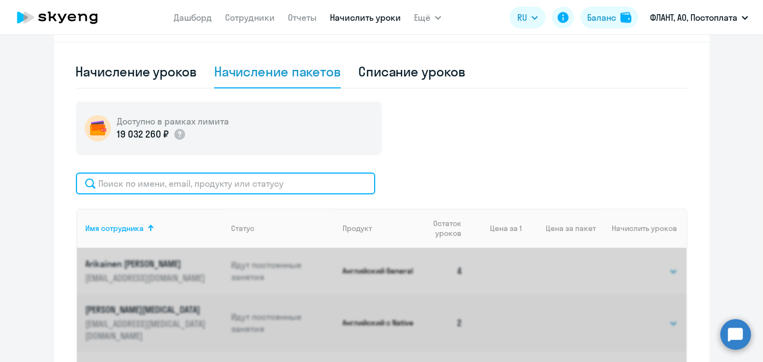
click at [245, 177] on input "text" at bounding box center [225, 184] width 299 height 22
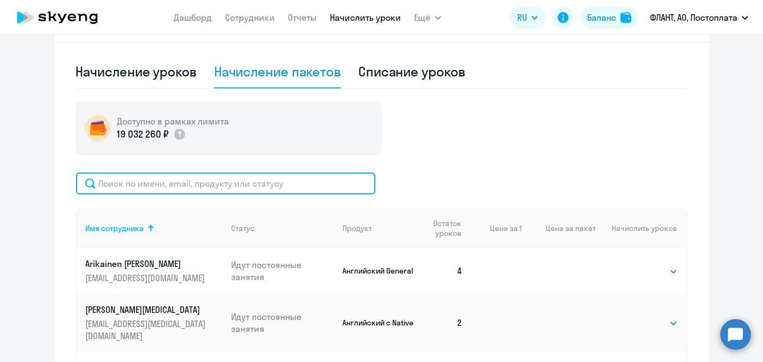
paste input "Хороших"
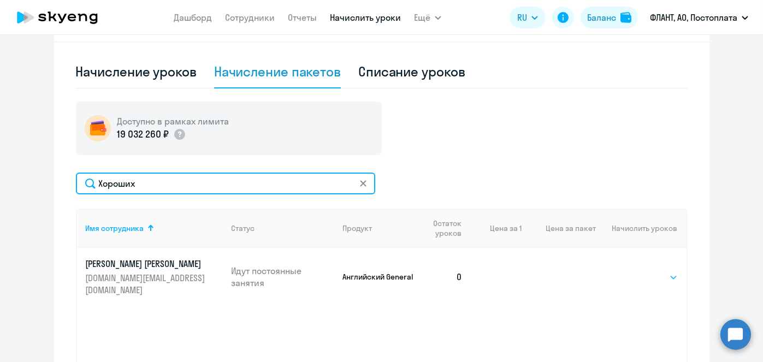
type input "Хороших"
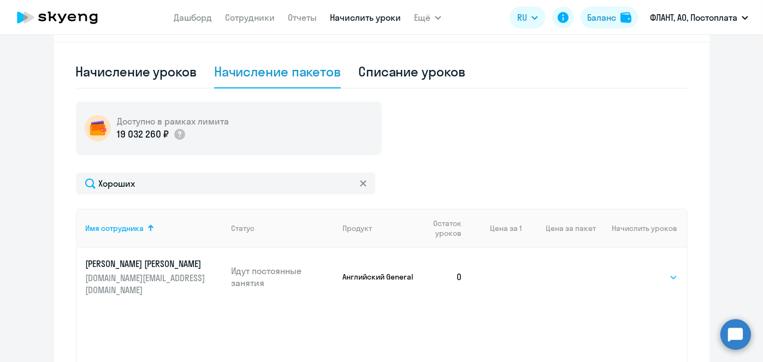
click at [660, 273] on select "Выбрать 4 8 16 32 64 96 128" at bounding box center [655, 277] width 45 height 13
select select "4"
click at [633, 271] on select "Выбрать 4 8 16 32 64 96 128" at bounding box center [655, 277] width 45 height 13
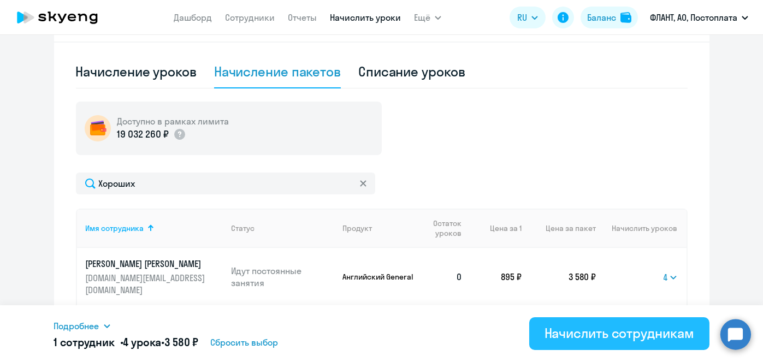
click at [628, 327] on div "Начислить сотрудникам" at bounding box center [620, 333] width 150 height 17
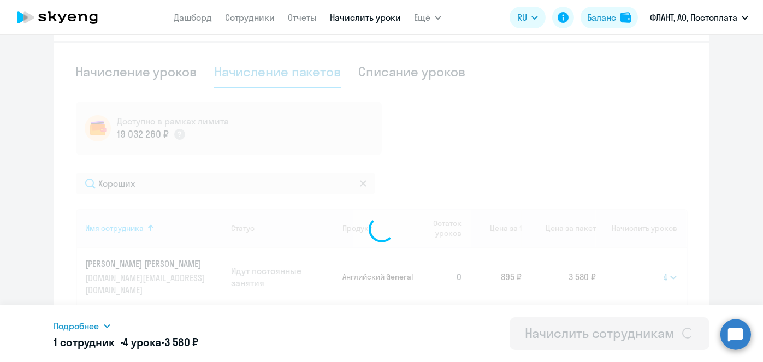
select select
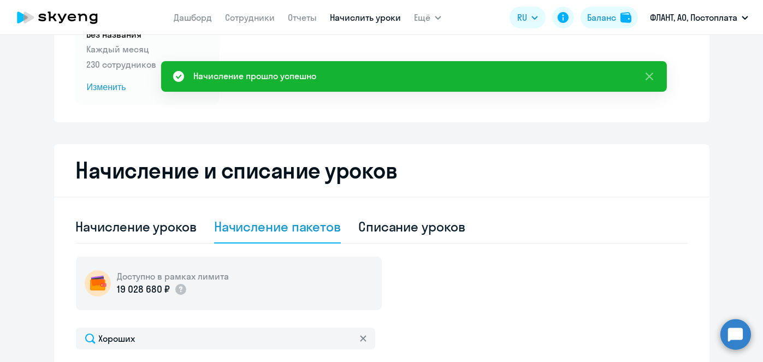
scroll to position [0, 0]
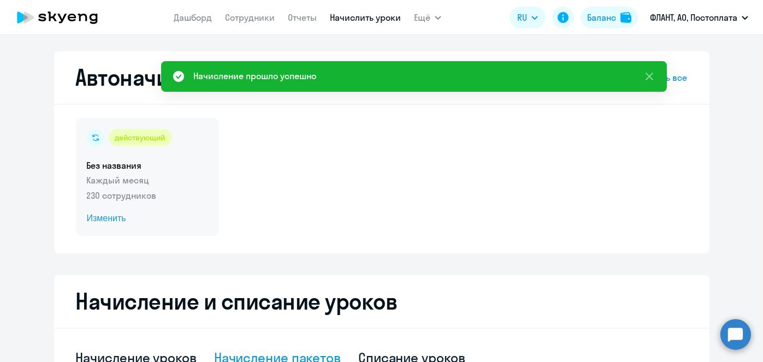
click at [114, 222] on span "Изменить" at bounding box center [147, 218] width 121 height 13
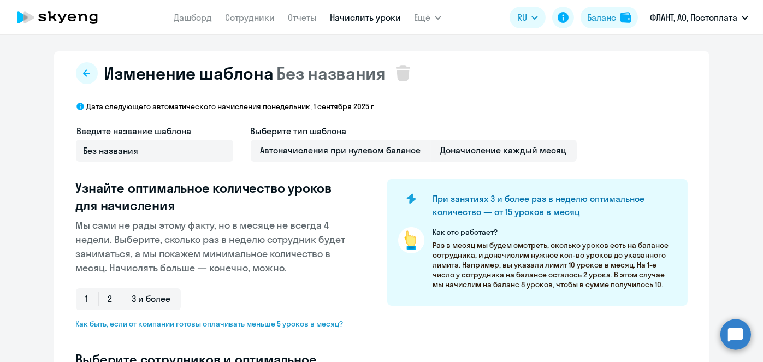
select select "10"
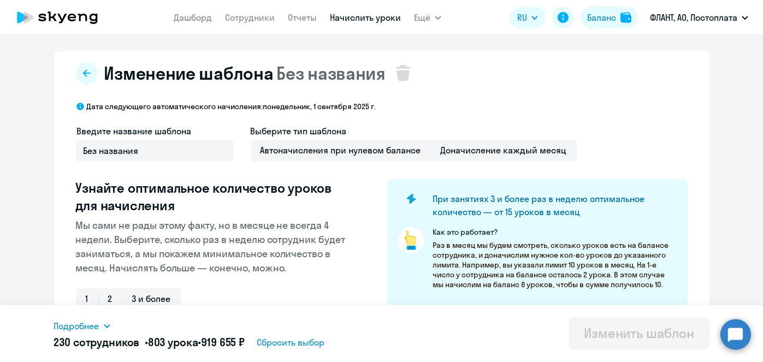
scroll to position [286, 0]
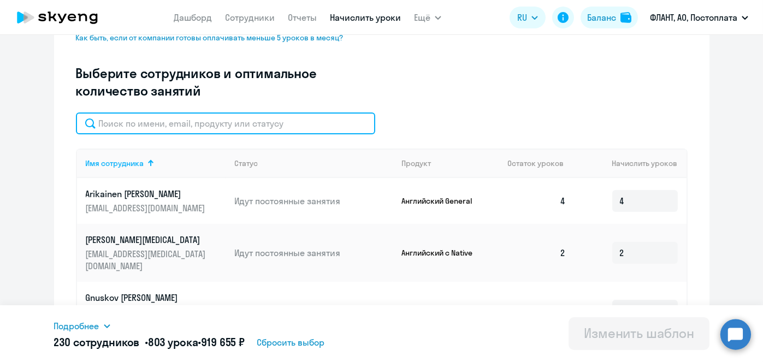
click at [323, 133] on input "text" at bounding box center [225, 124] width 299 height 22
paste input "Хороших"
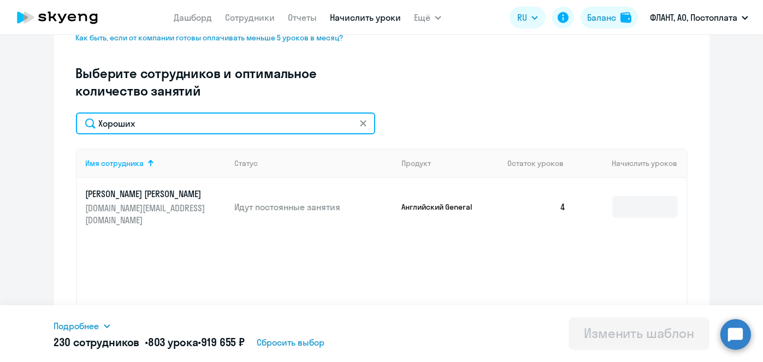
type input "Хороших"
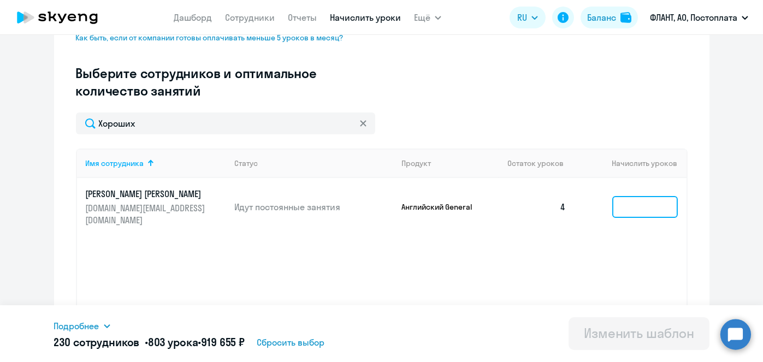
click at [649, 203] on input at bounding box center [645, 207] width 66 height 22
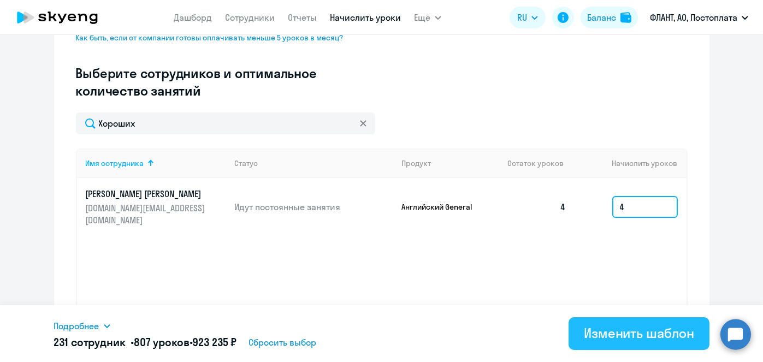
type input "4"
click at [616, 343] on button "Изменить шаблон" at bounding box center [639, 333] width 141 height 33
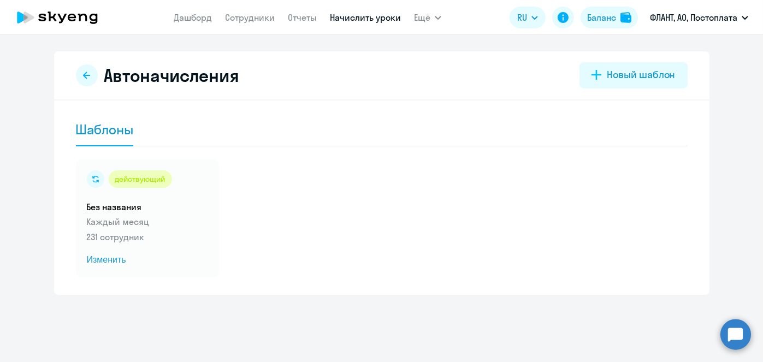
click at [381, 19] on link "Начислить уроки" at bounding box center [365, 17] width 71 height 11
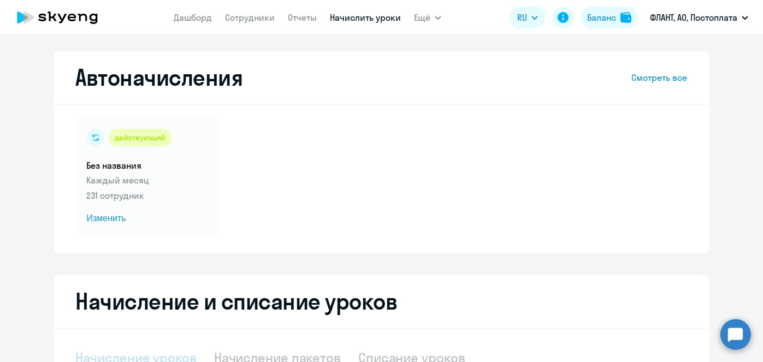
select select "10"
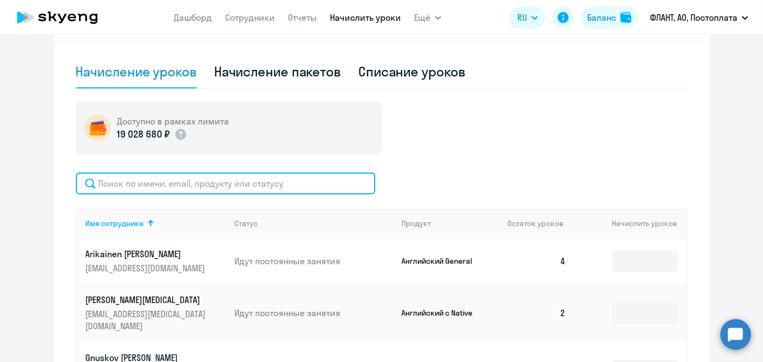
click at [351, 178] on input "text" at bounding box center [225, 184] width 299 height 22
paste input "Медведева"
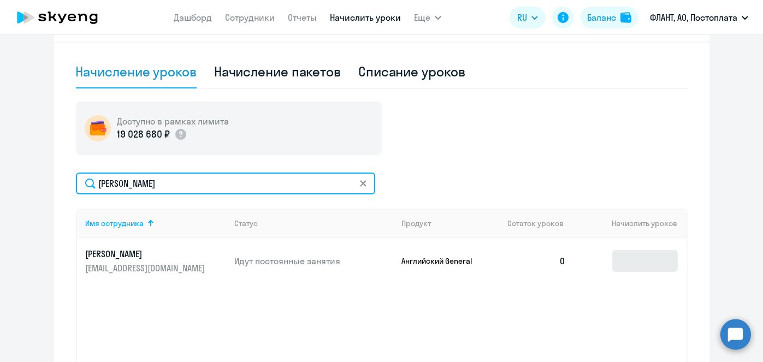
type input "Медведева"
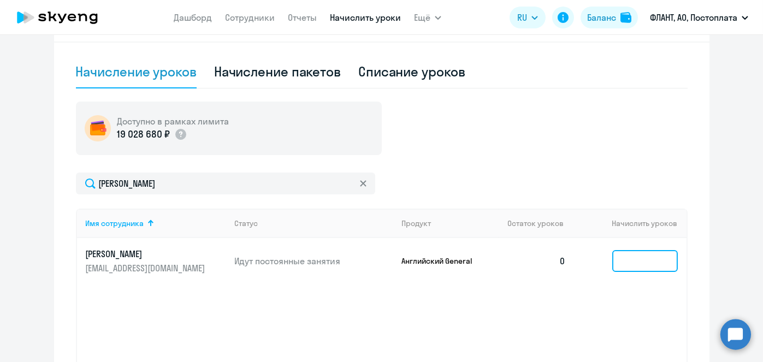
click at [630, 256] on input at bounding box center [645, 261] width 66 height 22
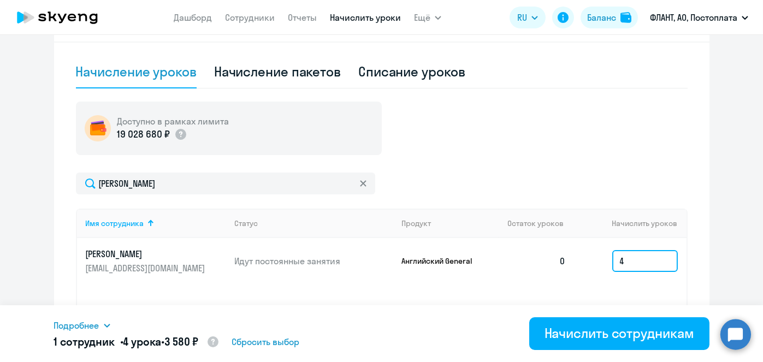
type input "4"
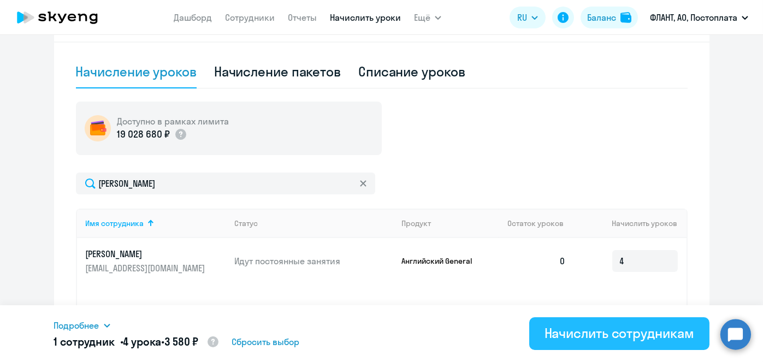
click at [646, 327] on div "Начислить сотрудникам" at bounding box center [620, 333] width 150 height 17
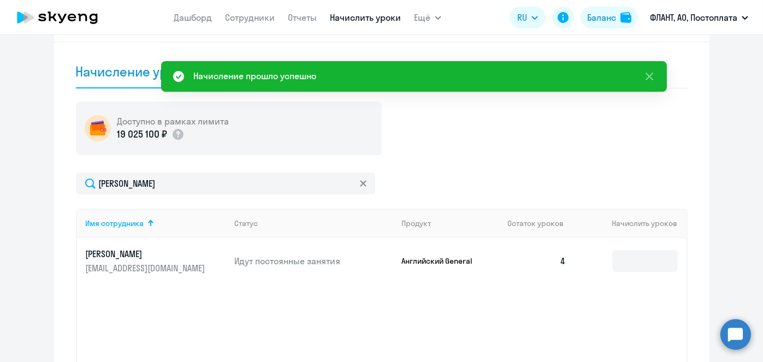
scroll to position [0, 0]
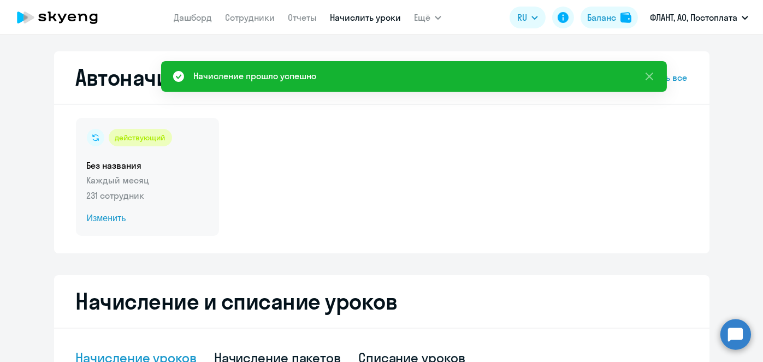
click at [87, 215] on span "Изменить" at bounding box center [147, 218] width 121 height 13
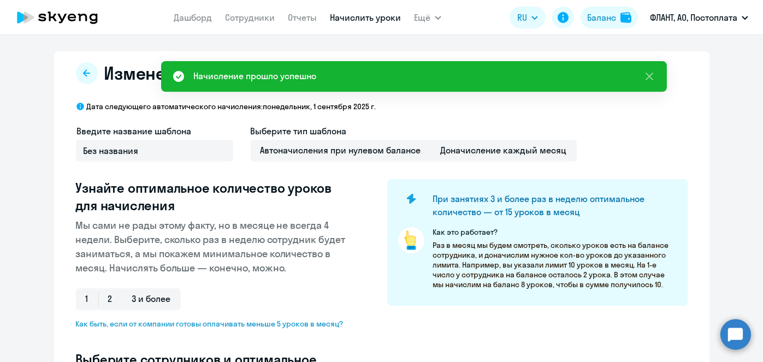
select select "10"
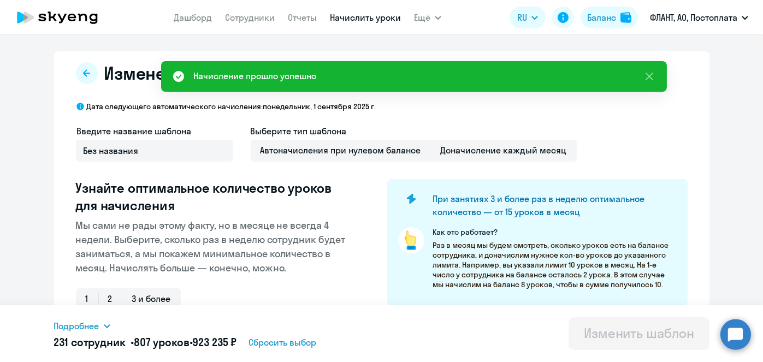
scroll to position [286, 0]
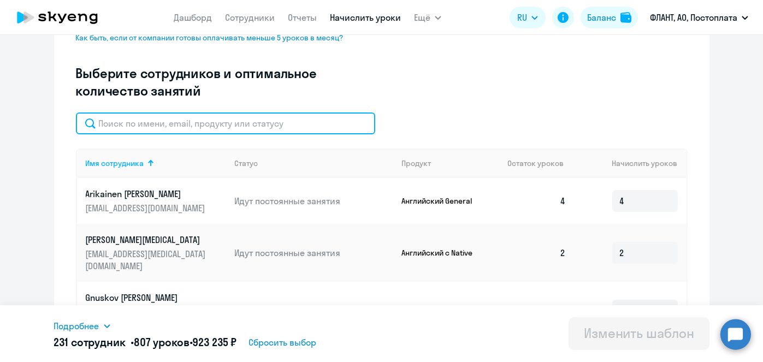
click at [290, 121] on input "text" at bounding box center [225, 124] width 299 height 22
paste input "Медведева"
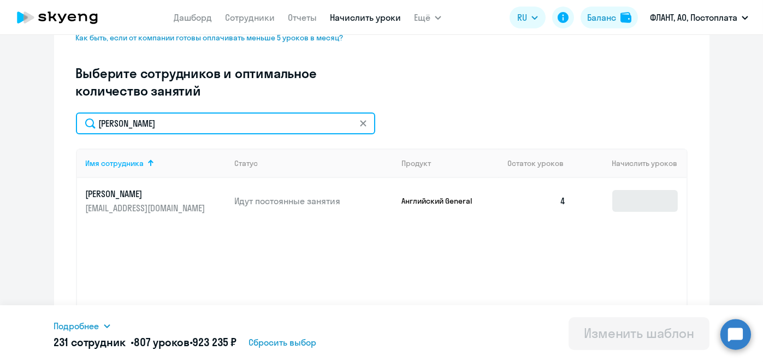
type input "Медведева"
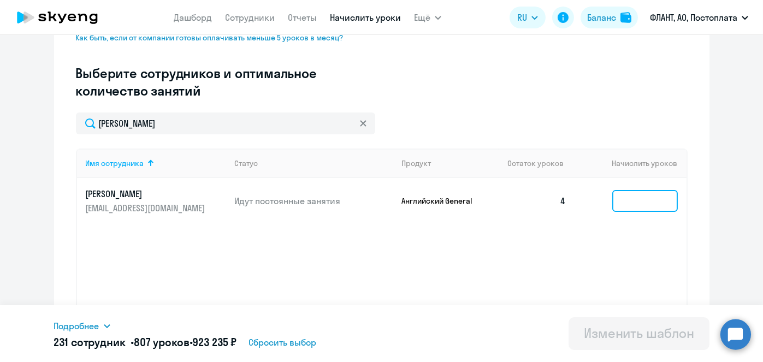
click at [632, 197] on input at bounding box center [645, 201] width 66 height 22
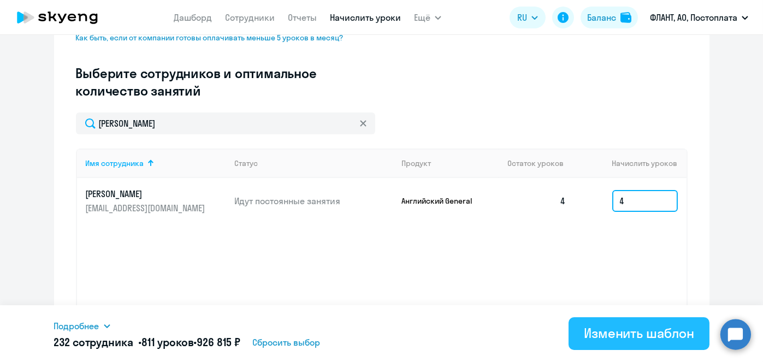
type input "4"
click at [625, 339] on div "Изменить шаблон" at bounding box center [639, 333] width 110 height 17
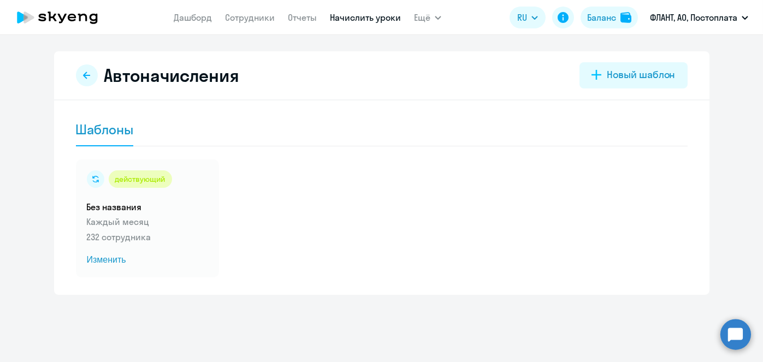
click at [347, 15] on link "Начислить уроки" at bounding box center [365, 17] width 71 height 11
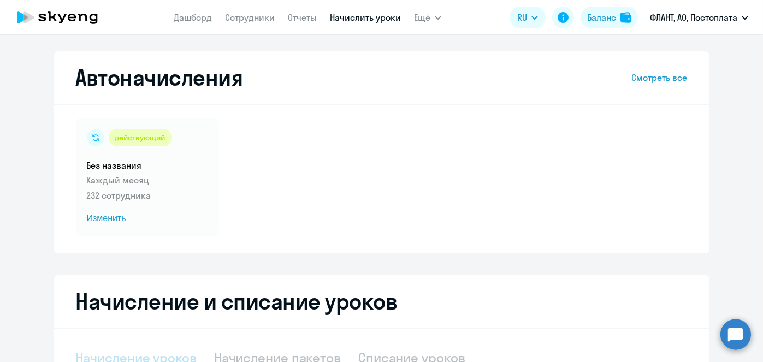
select select "10"
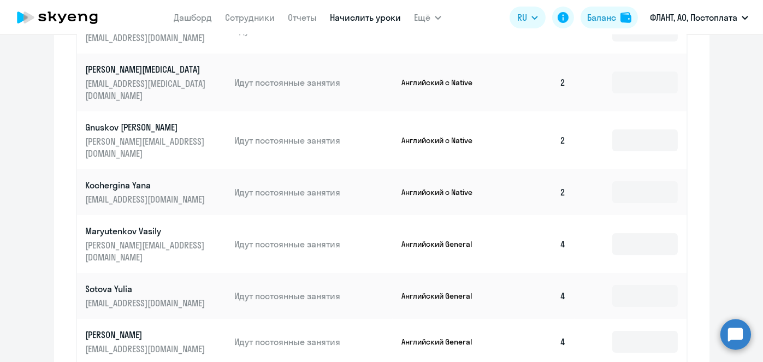
scroll to position [231, 0]
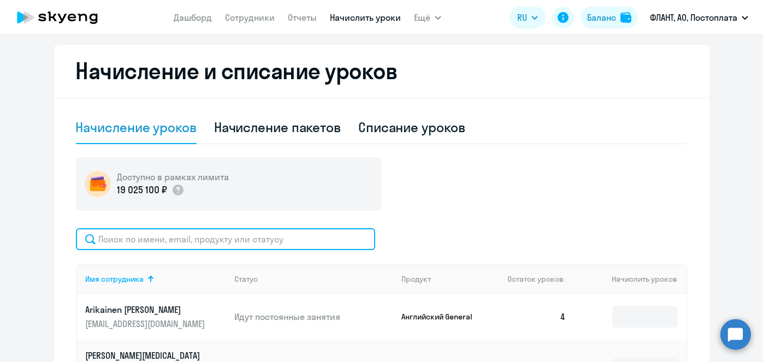
click at [317, 232] on input "text" at bounding box center [225, 239] width 299 height 22
paste input "Попков"
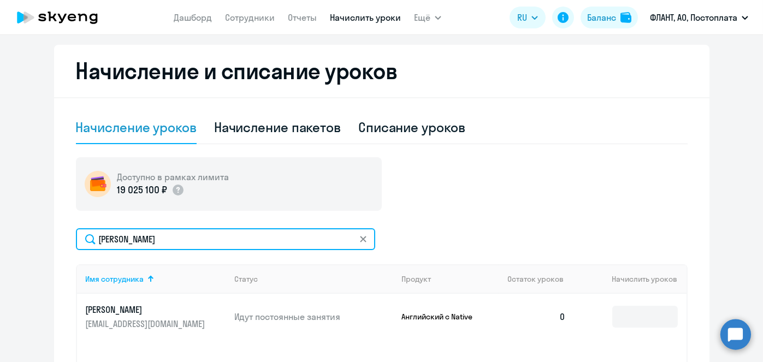
type input "Попков"
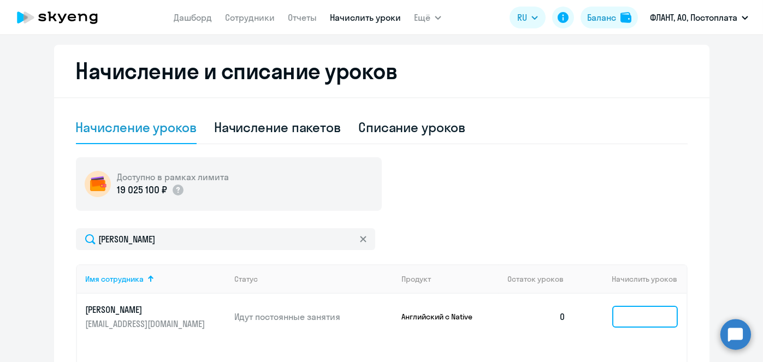
click at [630, 310] on body "Дашборд Сотрудники Отчеты Начислить уроки Ещё Документооборот Все продукты Дашб…" at bounding box center [381, 181] width 763 height 362
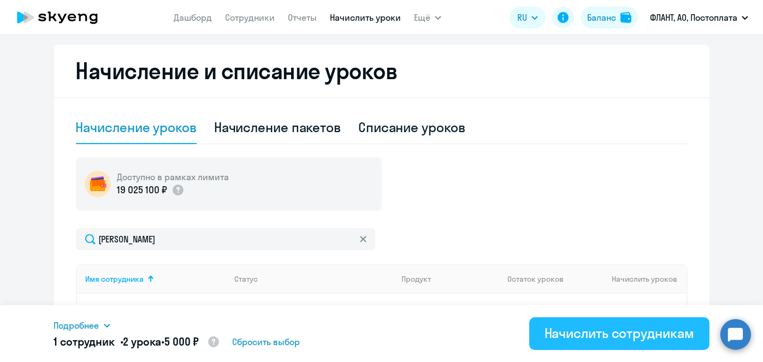
type input "2"
click at [621, 332] on div "Начислить сотрудникам" at bounding box center [620, 333] width 150 height 17
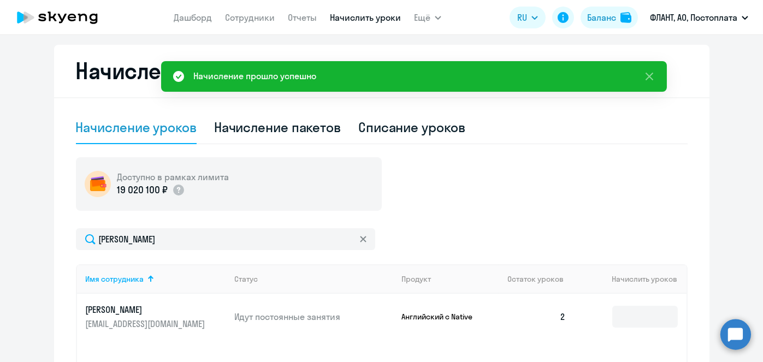
scroll to position [0, 0]
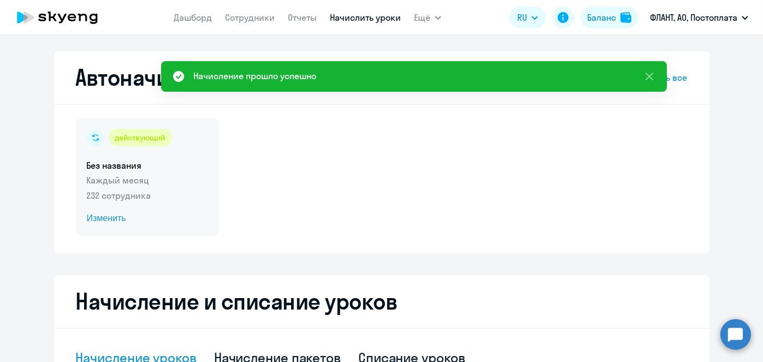
click at [102, 221] on span "Изменить" at bounding box center [147, 218] width 121 height 13
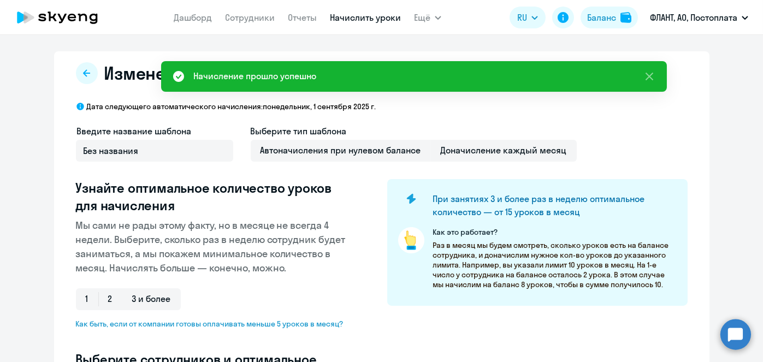
scroll to position [286, 0]
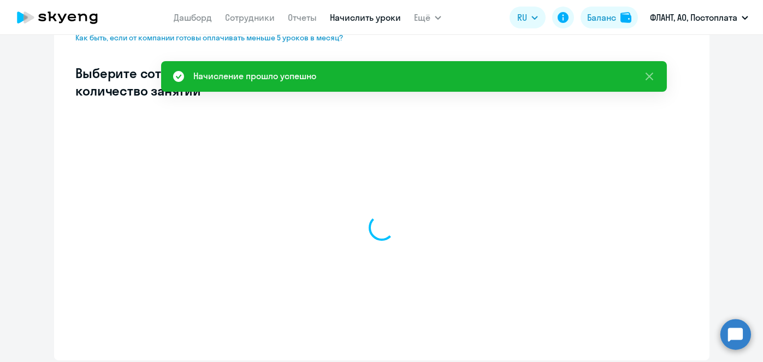
select select "10"
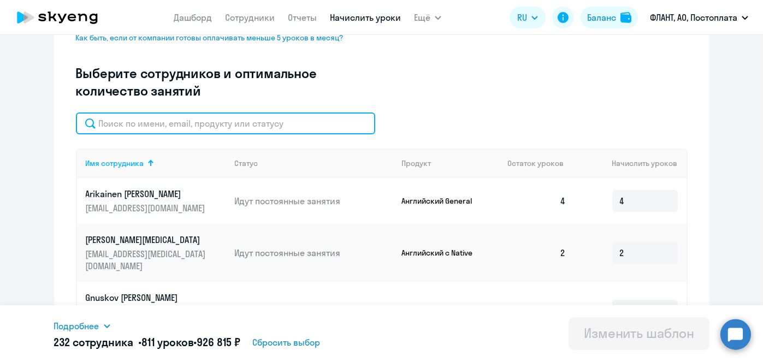
click at [287, 132] on input "text" at bounding box center [225, 124] width 299 height 22
paste input "Попков"
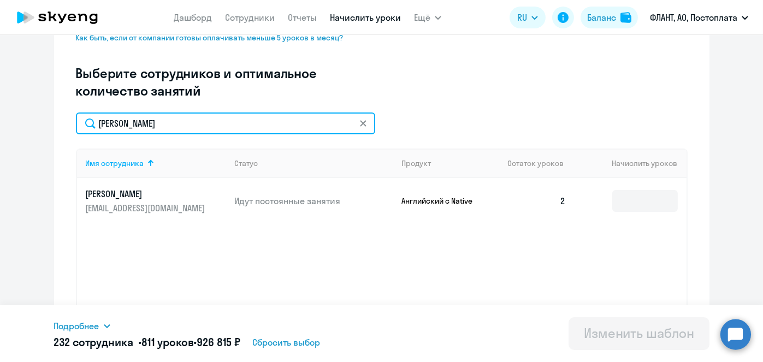
type input "Попков"
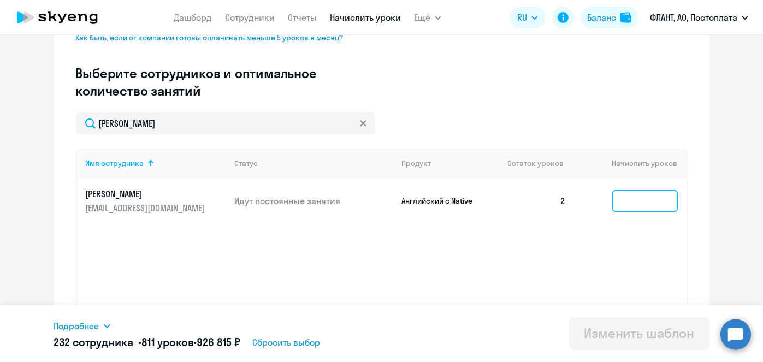
click at [638, 200] on input at bounding box center [645, 201] width 66 height 22
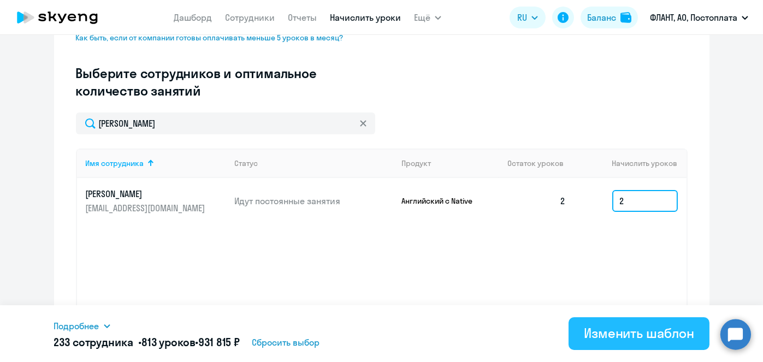
type input "2"
click at [624, 322] on button "Изменить шаблон" at bounding box center [639, 333] width 141 height 33
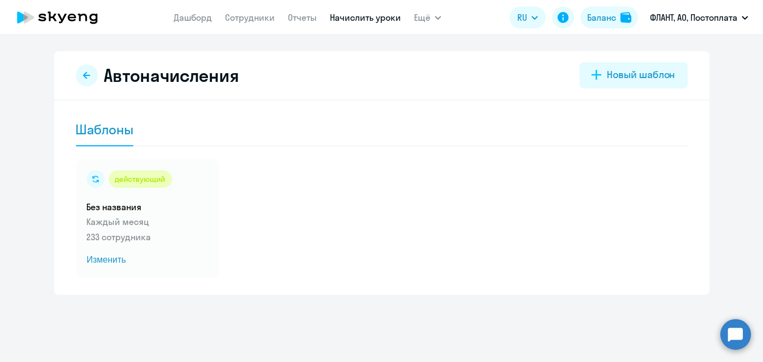
click at [364, 21] on link "Начислить уроки" at bounding box center [365, 17] width 71 height 11
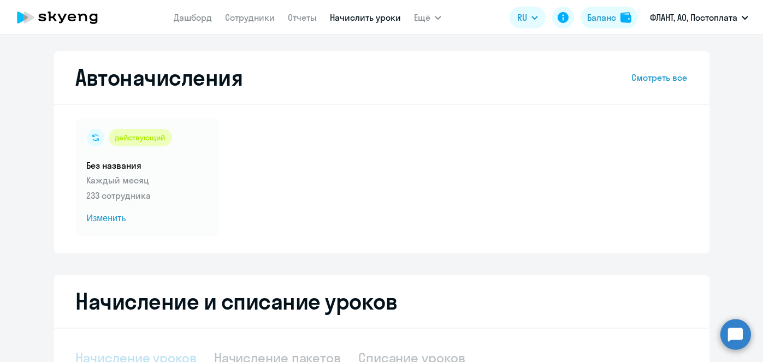
select select "10"
click at [373, 16] on link "Начислить уроки" at bounding box center [365, 17] width 71 height 11
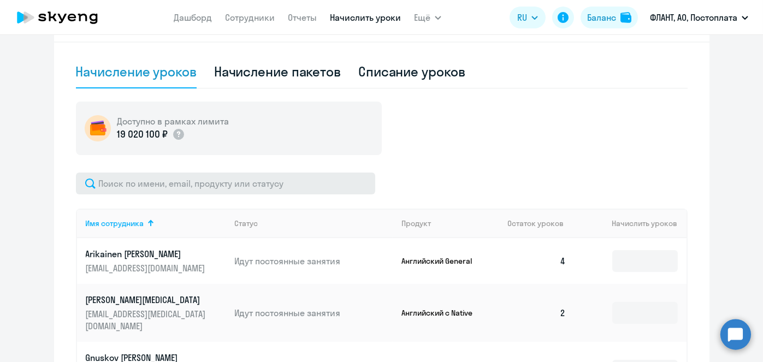
drag, startPoint x: 306, startPoint y: 203, endPoint x: 306, endPoint y: 189, distance: 13.7
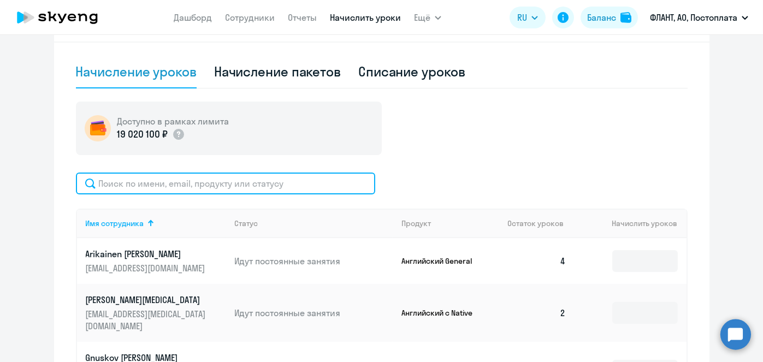
click at [306, 189] on input "text" at bounding box center [225, 184] width 299 height 22
paste input "Попков"
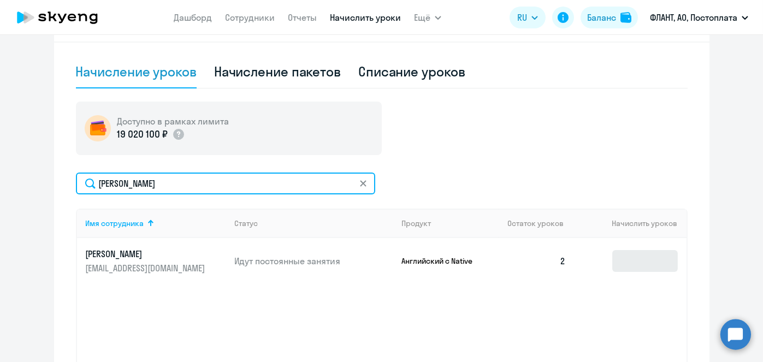
type input "Попков"
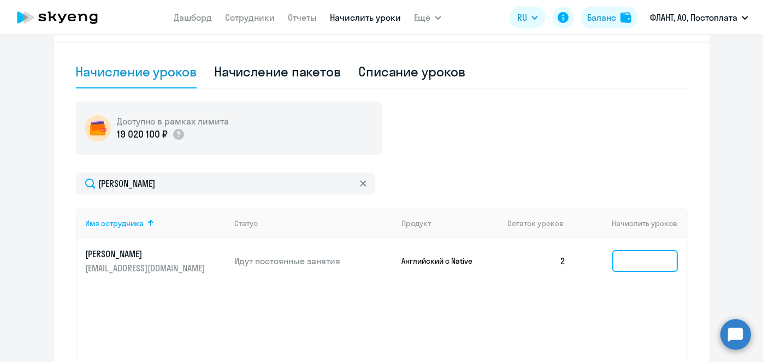
click at [638, 261] on input at bounding box center [645, 261] width 66 height 22
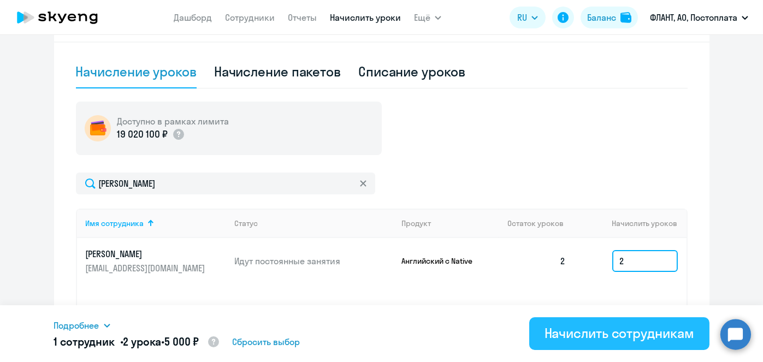
type input "2"
click at [591, 332] on div "Начислить сотрудникам" at bounding box center [620, 333] width 150 height 17
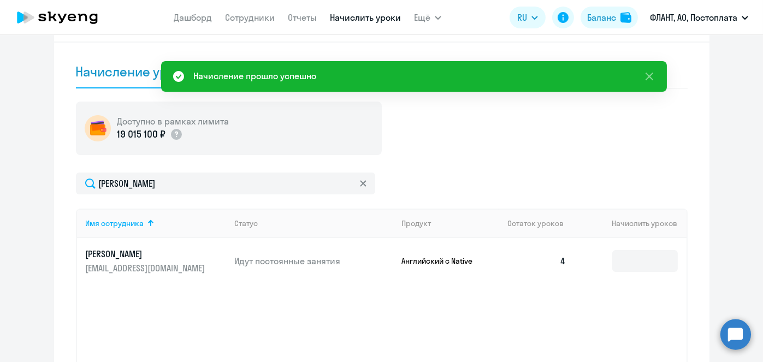
scroll to position [0, 0]
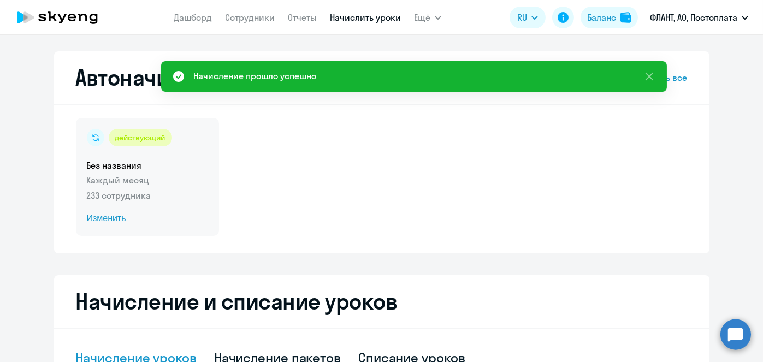
click at [105, 219] on span "Изменить" at bounding box center [147, 218] width 121 height 13
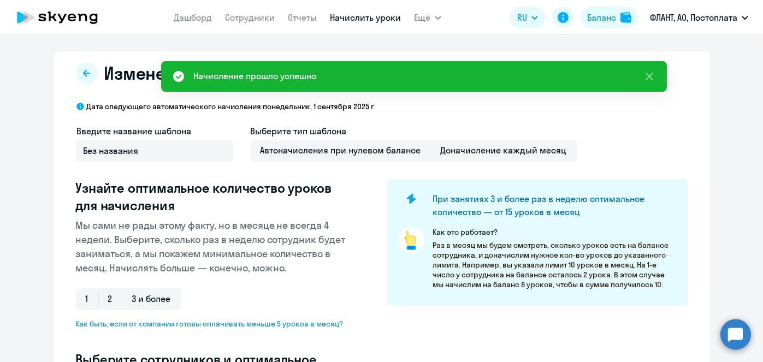
select select "10"
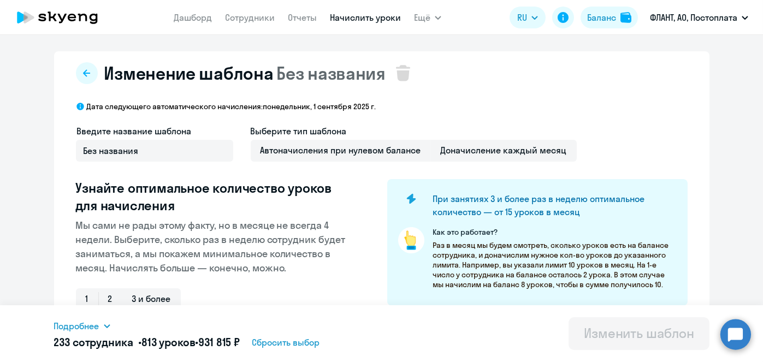
scroll to position [286, 0]
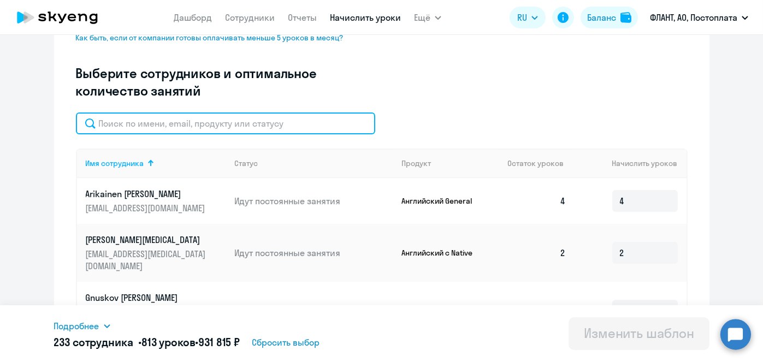
click at [301, 115] on input "text" at bounding box center [225, 124] width 299 height 22
paste input "Попков"
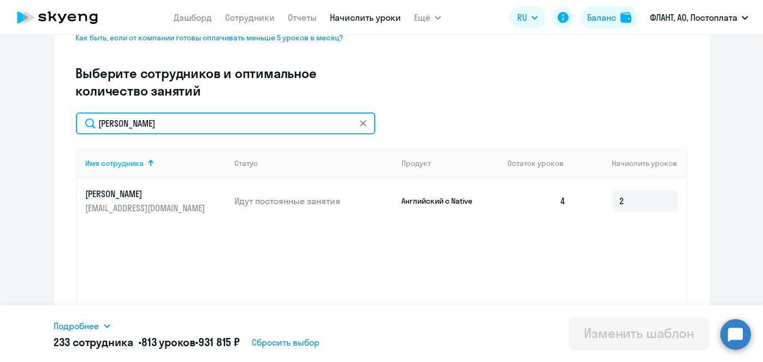
type input "Попков"
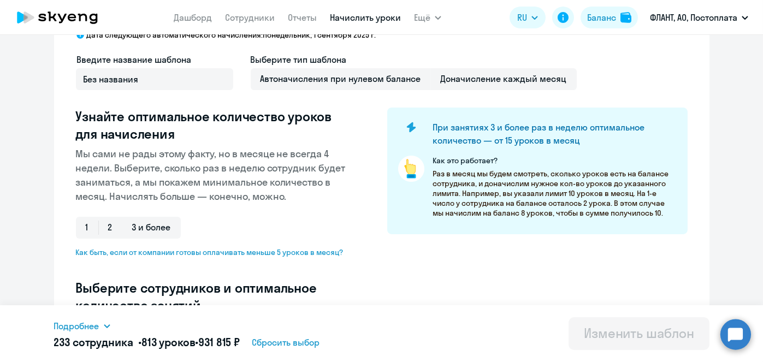
scroll to position [0, 0]
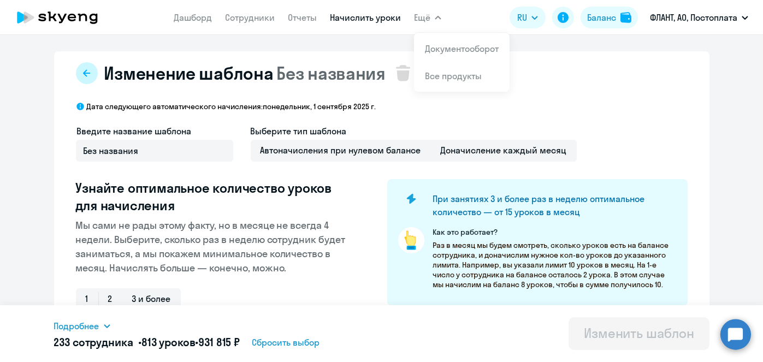
click at [83, 73] on icon at bounding box center [86, 72] width 7 height 7
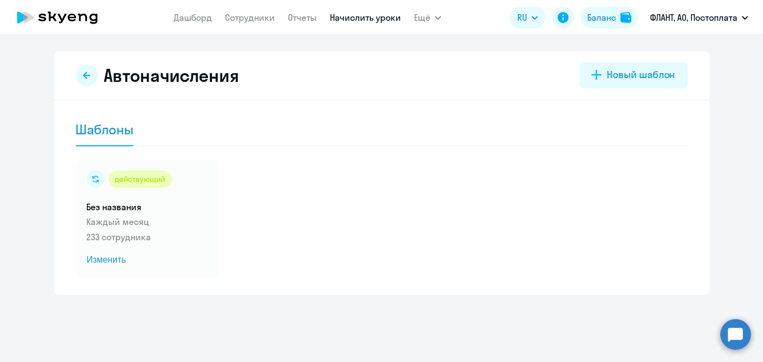
click at [363, 22] on link "Начислить уроки" at bounding box center [365, 17] width 71 height 11
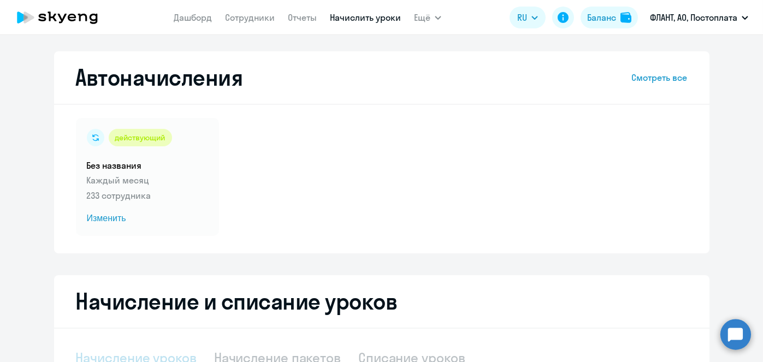
select select "10"
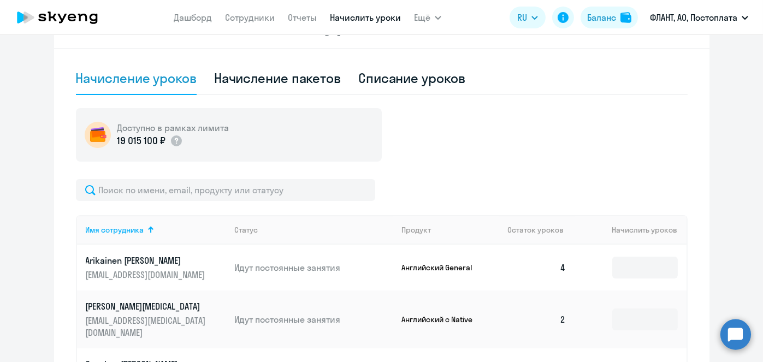
scroll to position [286, 0]
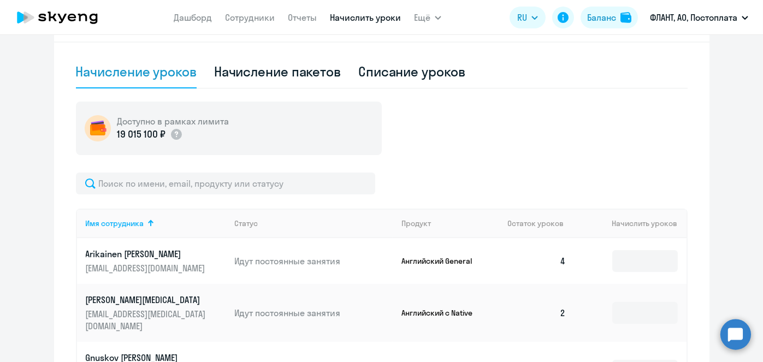
click at [408, 71] on div "Списание уроков" at bounding box center [411, 71] width 107 height 17
select select "10"
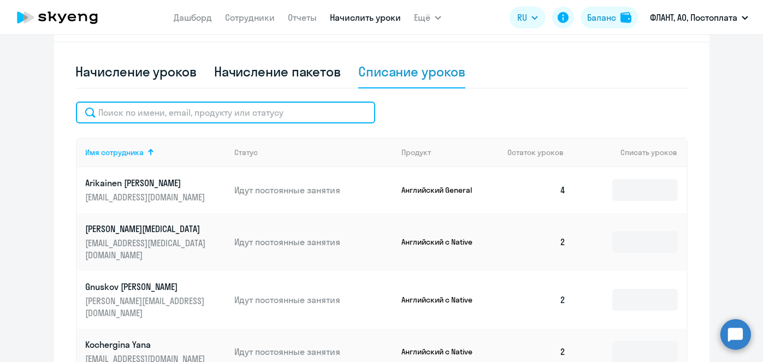
click at [272, 110] on input "text" at bounding box center [225, 113] width 299 height 22
paste input "Попков"
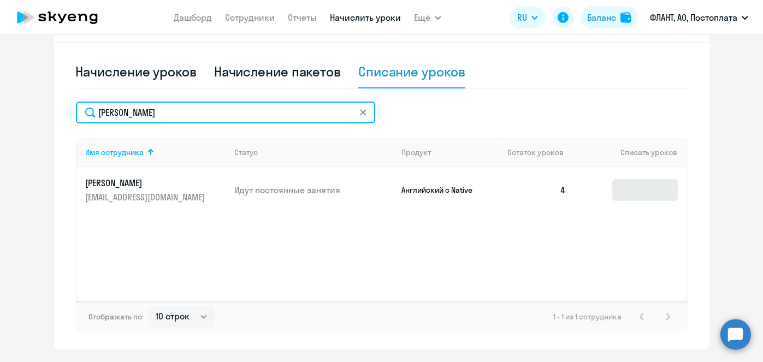
type input "Попков"
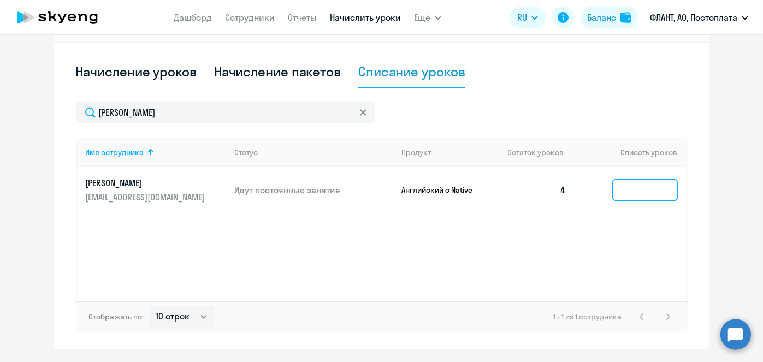
click at [630, 196] on input at bounding box center [645, 190] width 66 height 22
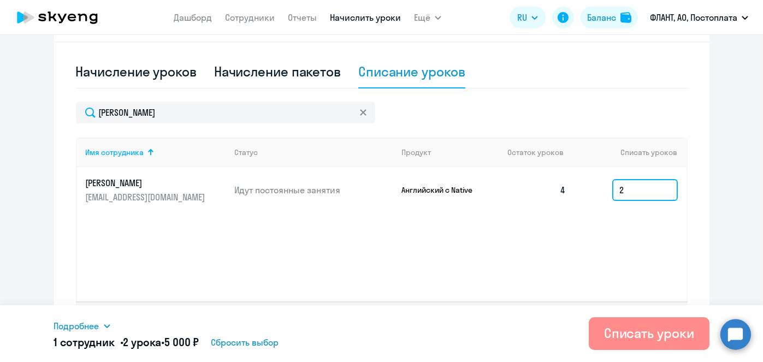
type input "2"
click at [632, 332] on div "Списать уроки" at bounding box center [649, 333] width 90 height 17
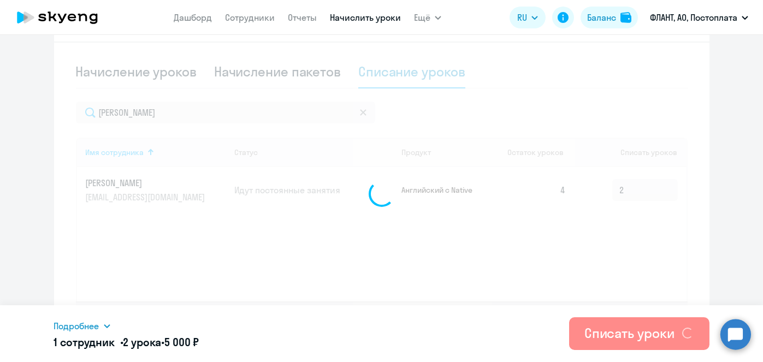
click at [632, 332] on div "Списать уроки" at bounding box center [630, 333] width 90 height 17
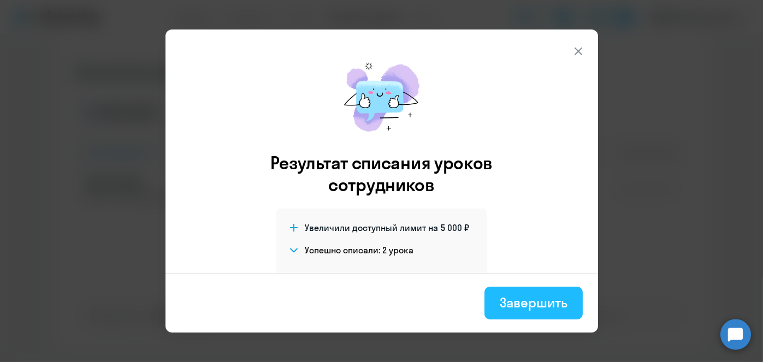
click at [545, 295] on div "Завершить" at bounding box center [533, 302] width 67 height 17
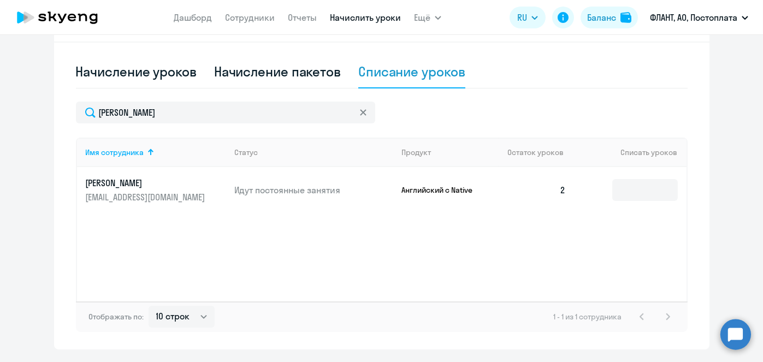
click at [364, 20] on link "Начислить уроки" at bounding box center [365, 17] width 71 height 11
click at [149, 68] on div "Начисление уроков" at bounding box center [136, 71] width 121 height 17
select select "10"
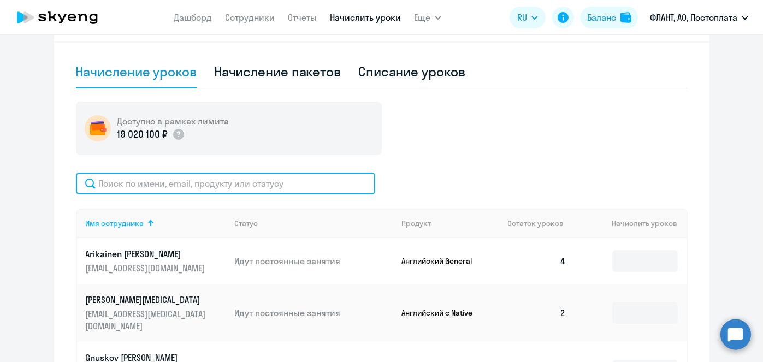
click at [220, 182] on input "text" at bounding box center [225, 184] width 299 height 22
paste input "Дьяконов"
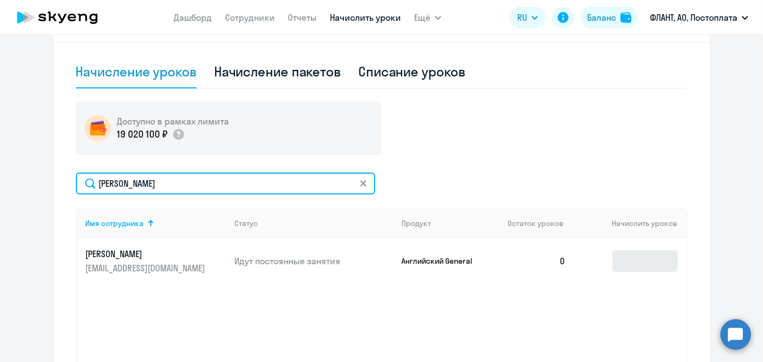
type input "Дьяконов"
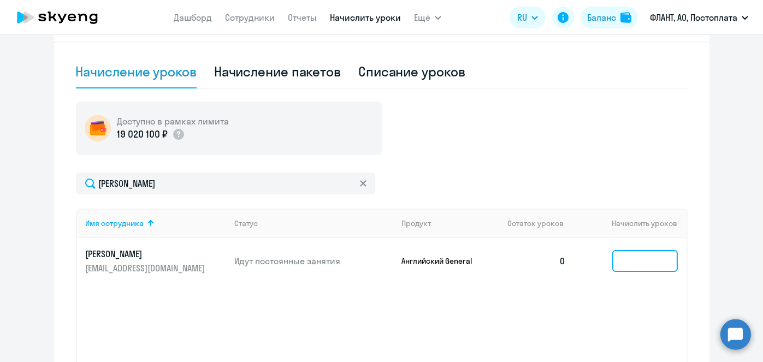
click at [642, 257] on input at bounding box center [645, 261] width 66 height 22
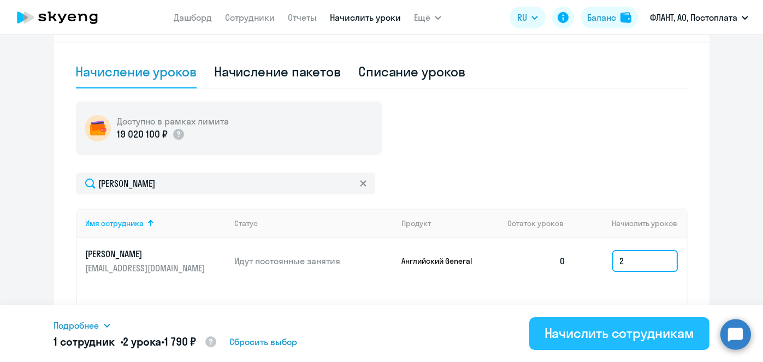
type input "2"
click at [625, 333] on div "Начислить сотрудникам" at bounding box center [620, 333] width 150 height 17
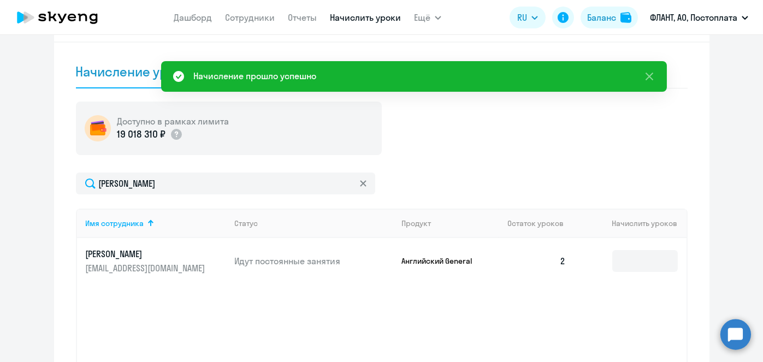
scroll to position [0, 0]
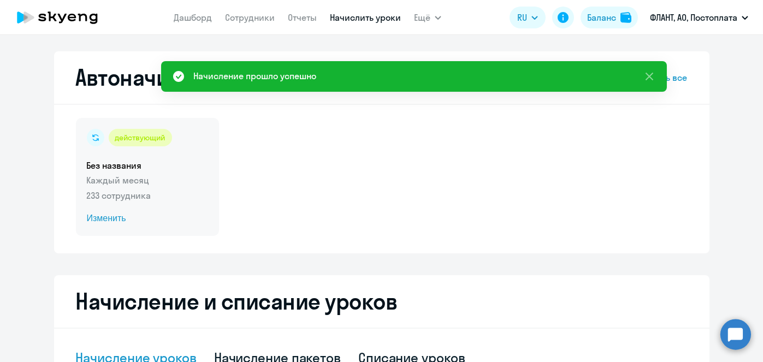
click at [113, 219] on span "Изменить" at bounding box center [147, 218] width 121 height 13
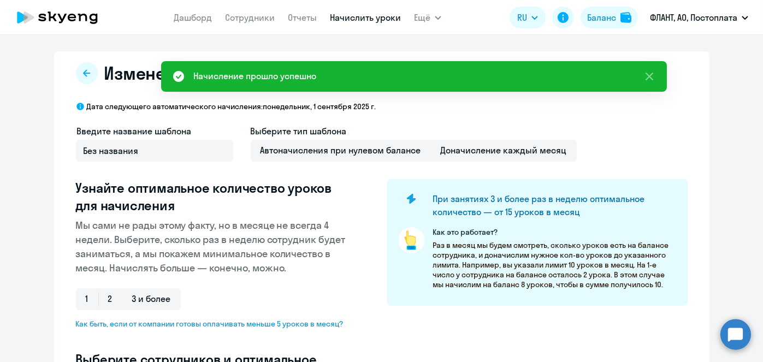
select select "10"
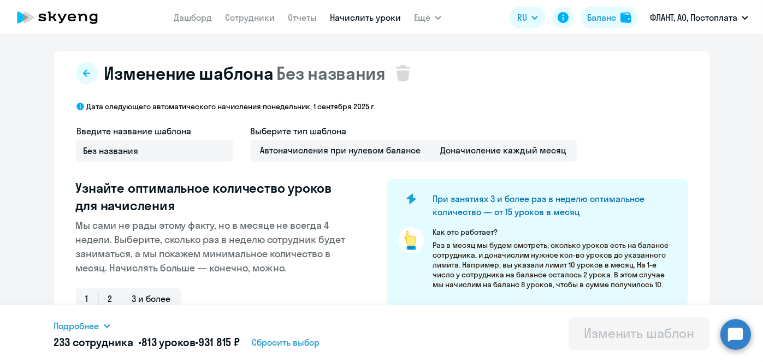
scroll to position [286, 0]
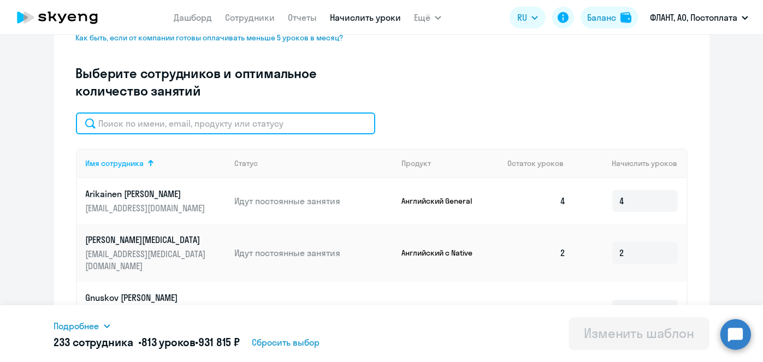
click at [300, 114] on input "text" at bounding box center [225, 124] width 299 height 22
paste input "Дьяконов"
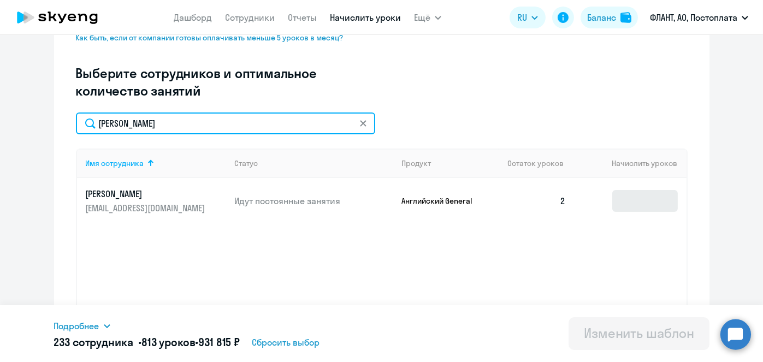
type input "Дьяконов"
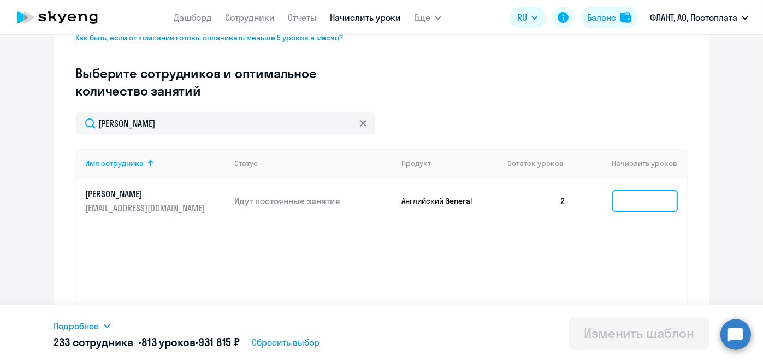
click at [648, 197] on input at bounding box center [645, 201] width 66 height 22
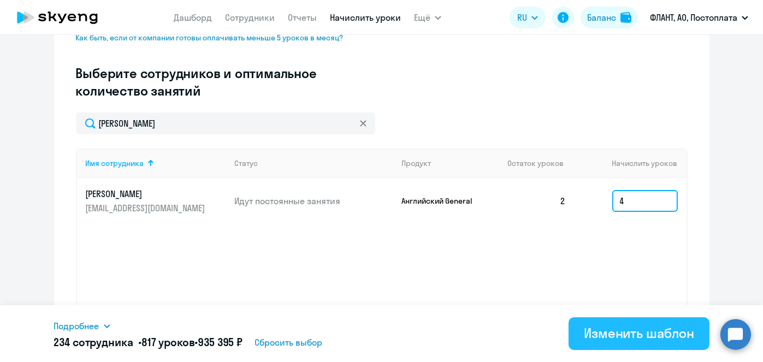
type input "4"
click at [617, 331] on div "Изменить шаблон" at bounding box center [639, 333] width 110 height 17
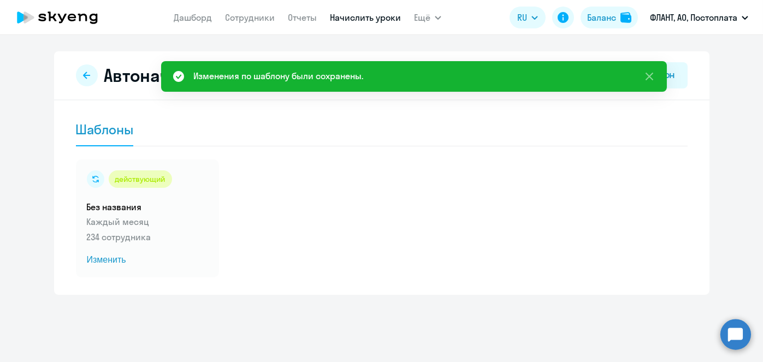
click at [354, 17] on link "Начислить уроки" at bounding box center [365, 17] width 71 height 11
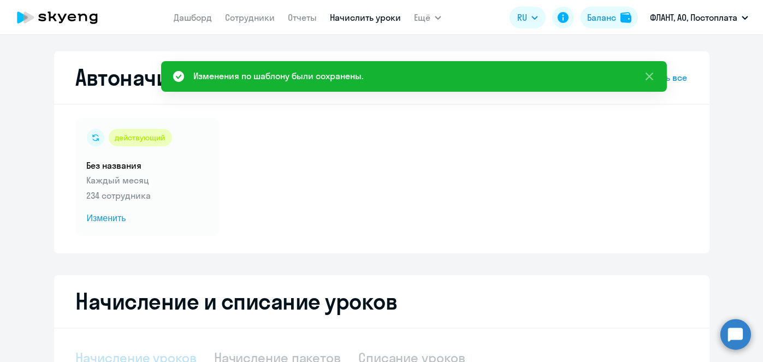
select select "10"
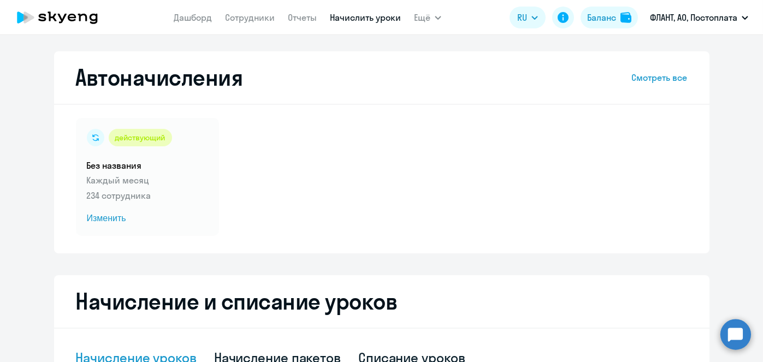
click at [363, 16] on link "Начислить уроки" at bounding box center [365, 17] width 71 height 11
select select "10"
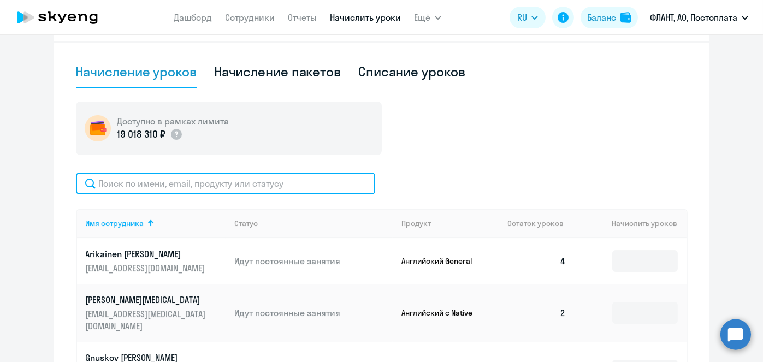
click at [298, 174] on input "text" at bounding box center [225, 184] width 299 height 22
paste input "[PERSON_NAME]"
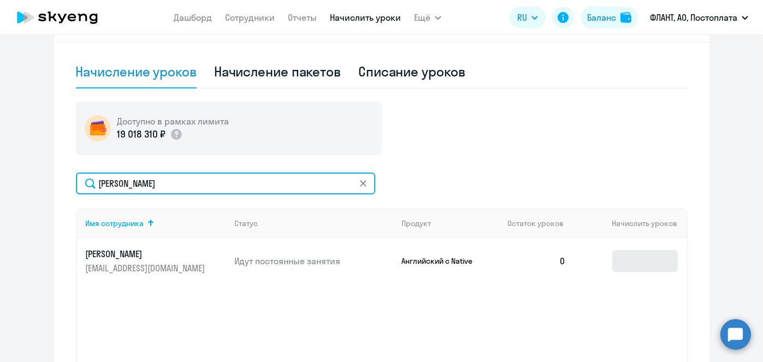
type input "[PERSON_NAME]"
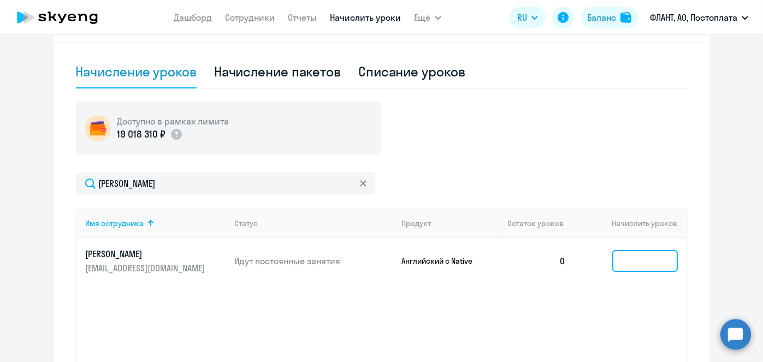
click at [653, 254] on input at bounding box center [645, 261] width 66 height 22
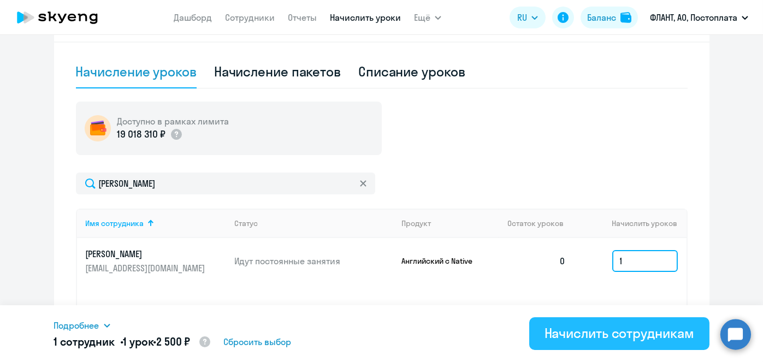
type input "1"
click at [606, 327] on div "Начислить сотрудникам" at bounding box center [620, 333] width 150 height 17
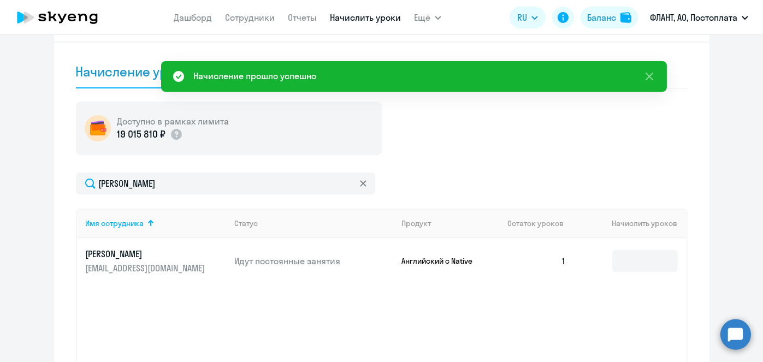
scroll to position [0, 0]
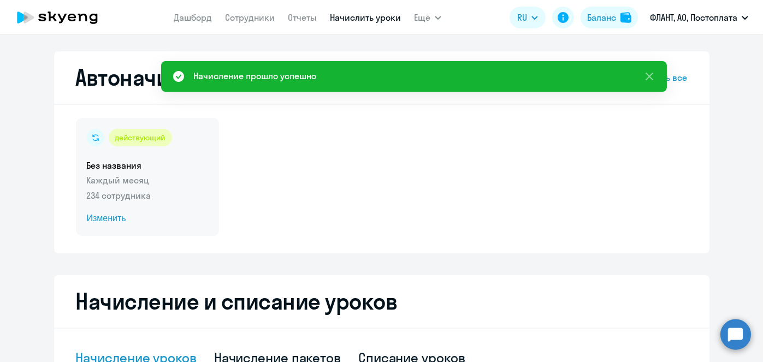
click at [119, 221] on span "Изменить" at bounding box center [147, 218] width 121 height 13
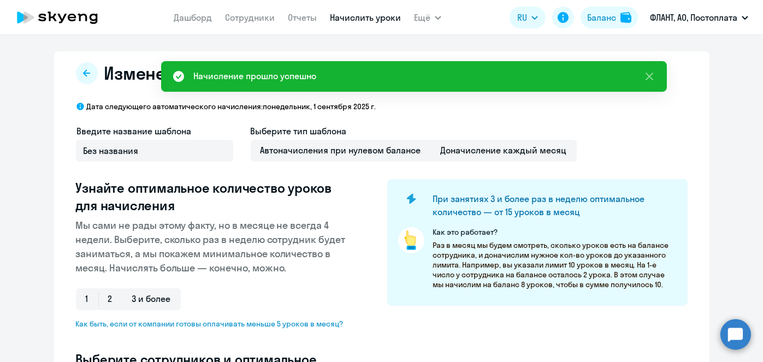
scroll to position [286, 0]
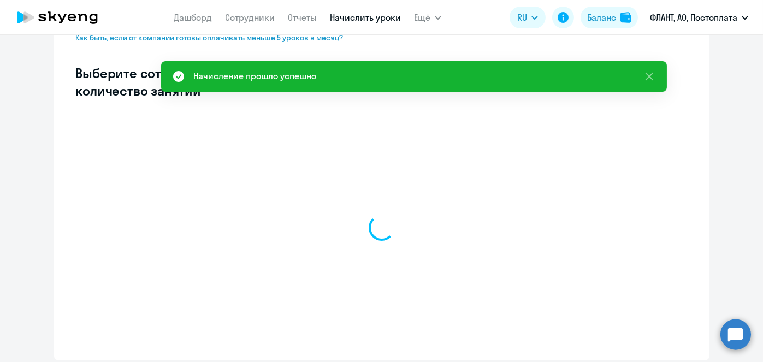
select select "10"
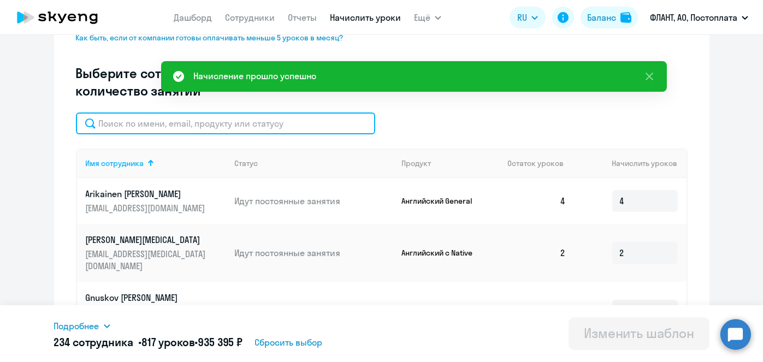
click at [302, 128] on input "text" at bounding box center [225, 124] width 299 height 22
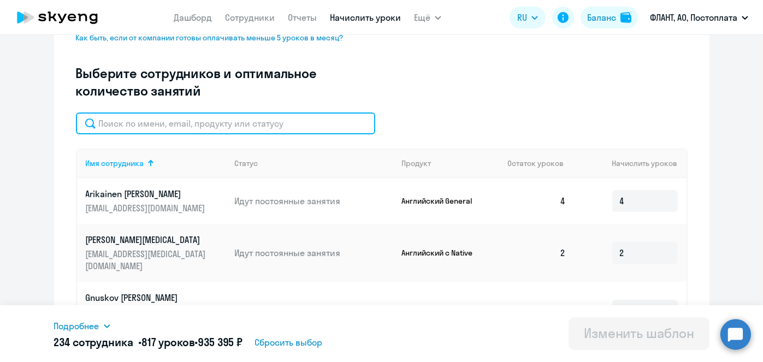
paste input "[PERSON_NAME]"
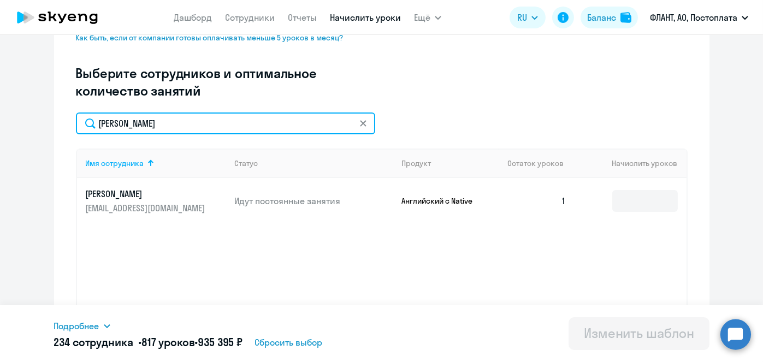
type input "[PERSON_NAME]"
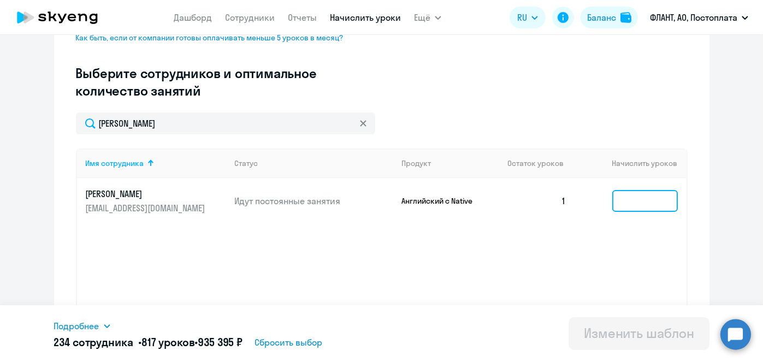
click at [635, 204] on input at bounding box center [645, 201] width 66 height 22
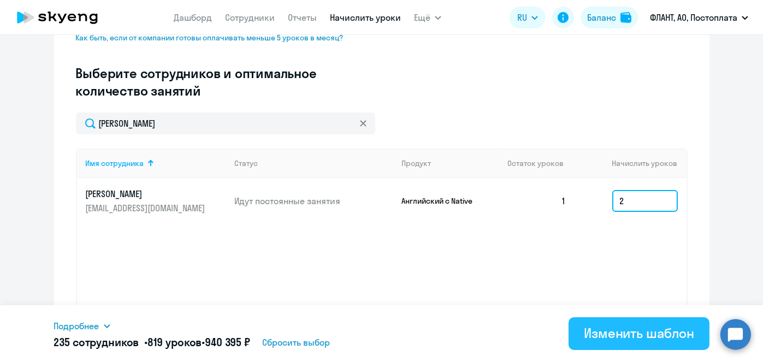
type input "2"
click at [639, 328] on div "Изменить шаблон" at bounding box center [639, 333] width 110 height 17
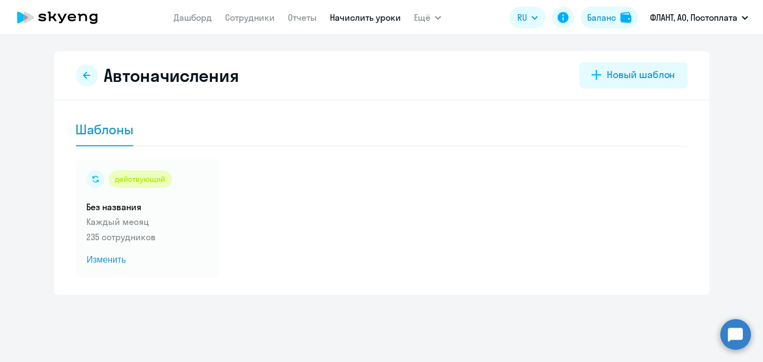
click at [351, 16] on link "Начислить уроки" at bounding box center [365, 17] width 71 height 11
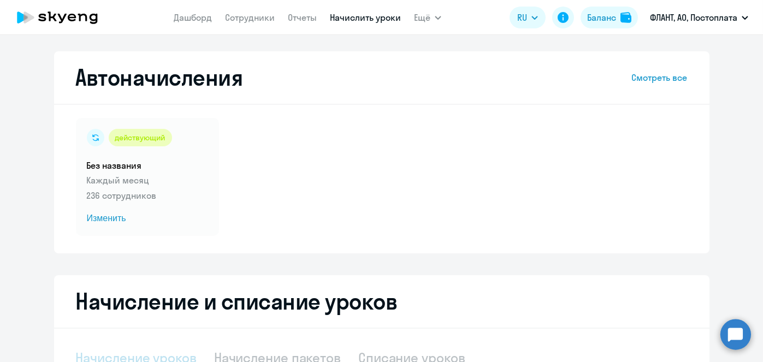
select select "10"
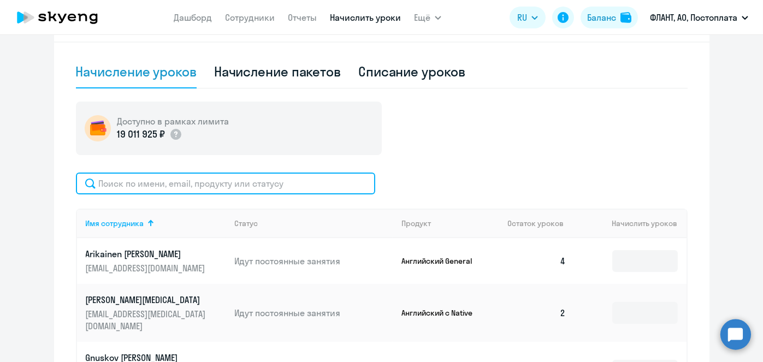
click at [290, 181] on input "text" at bounding box center [225, 184] width 299 height 22
paste input "[PERSON_NAME]"
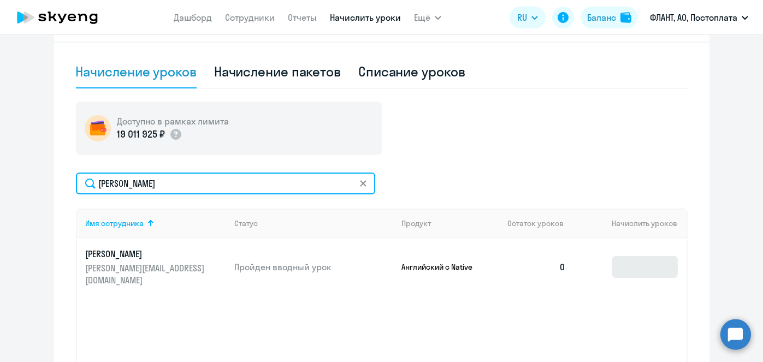
type input "[PERSON_NAME]"
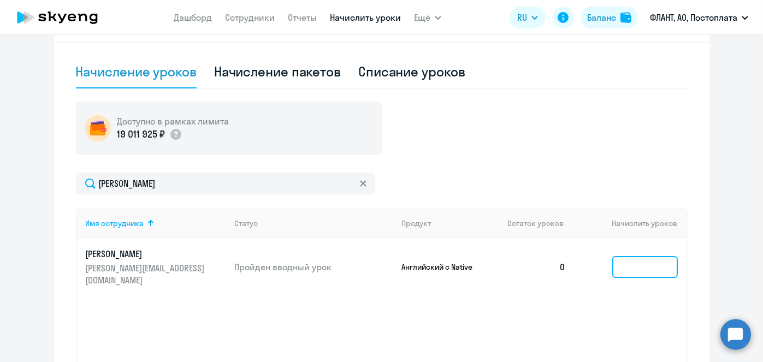
click at [643, 256] on input at bounding box center [645, 267] width 66 height 22
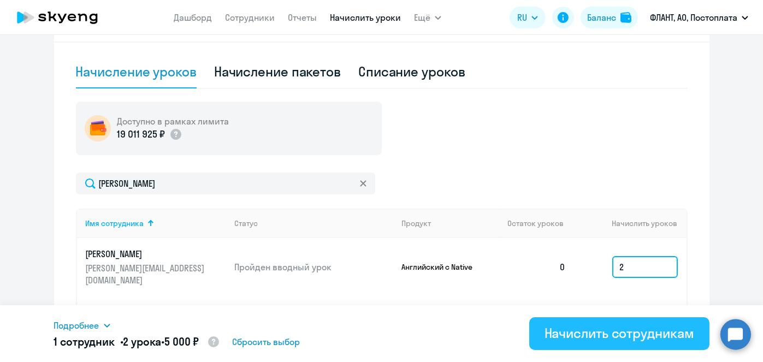
type input "2"
click at [615, 340] on div "Начислить сотрудникам" at bounding box center [620, 333] width 150 height 17
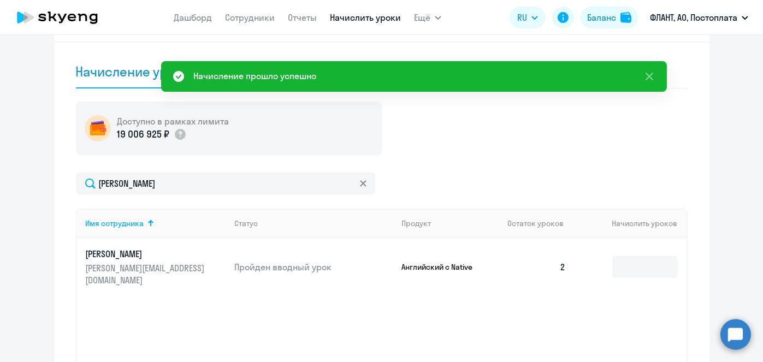
scroll to position [0, 0]
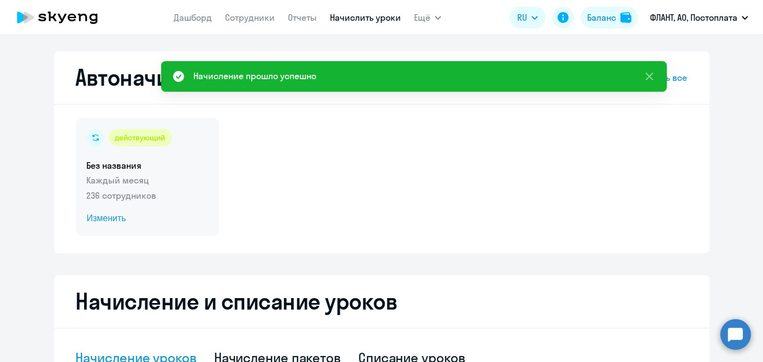
click at [105, 217] on span "Изменить" at bounding box center [147, 218] width 121 height 13
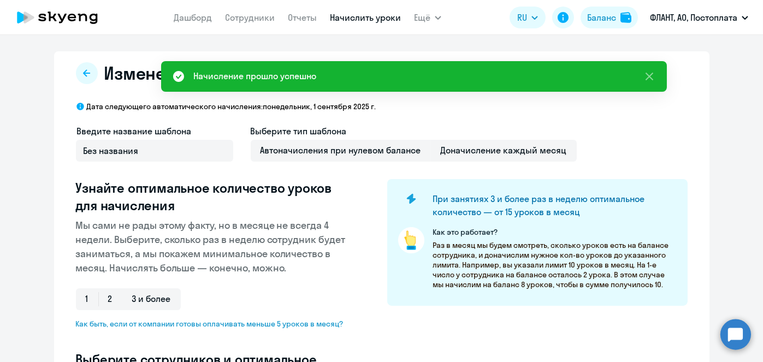
select select "10"
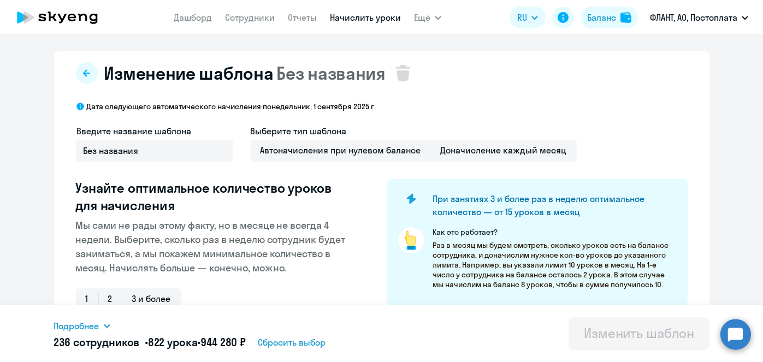
scroll to position [286, 0]
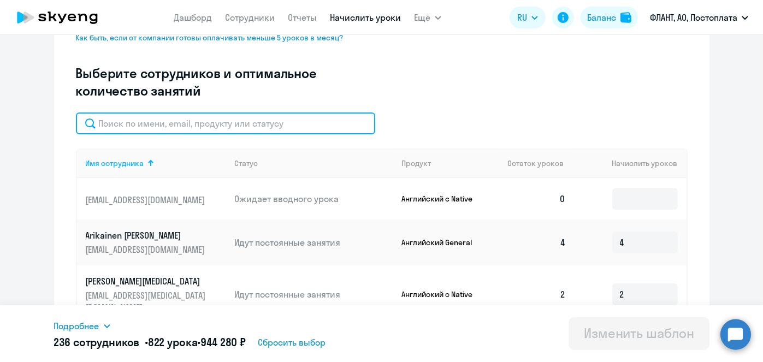
click at [294, 119] on input "text" at bounding box center [225, 124] width 299 height 22
paste input "[PERSON_NAME]"
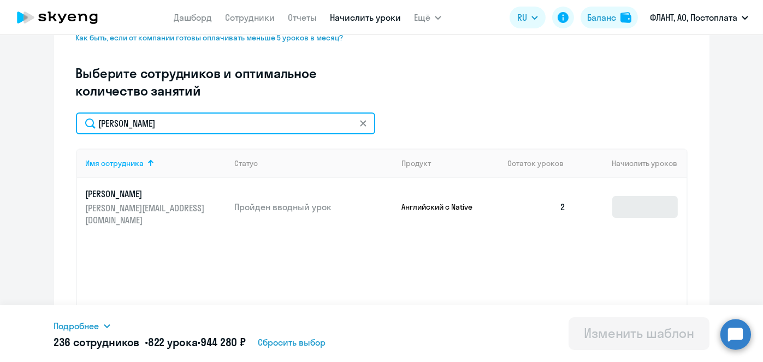
type input "[PERSON_NAME]"
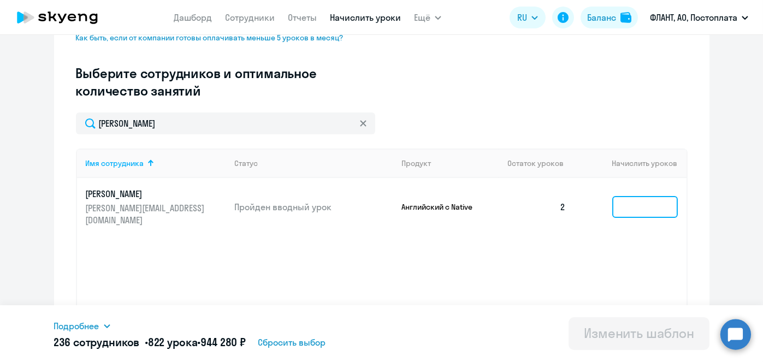
click at [630, 203] on input at bounding box center [645, 207] width 66 height 22
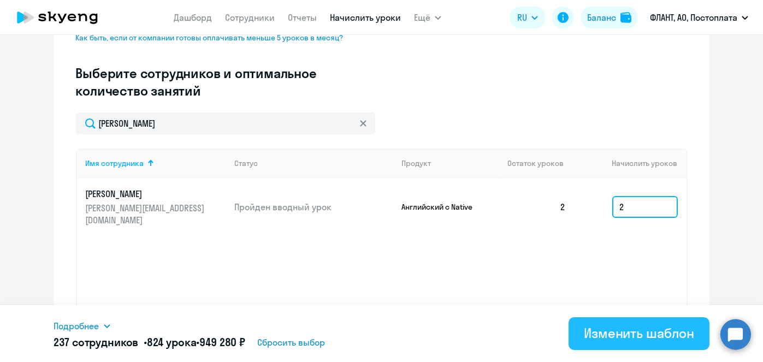
type input "2"
click at [610, 343] on button "Изменить шаблон" at bounding box center [639, 333] width 141 height 33
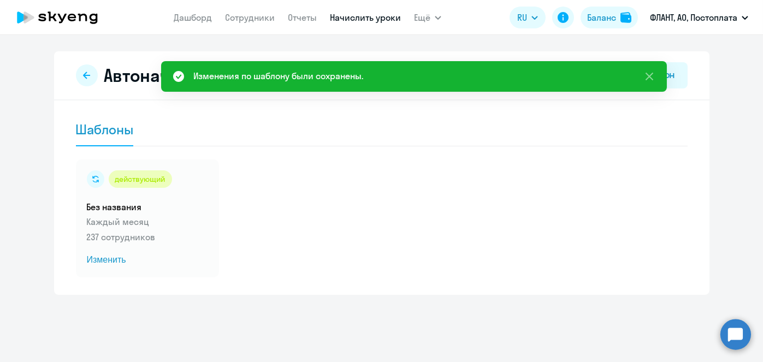
click at [372, 22] on link "Начислить уроки" at bounding box center [365, 17] width 71 height 11
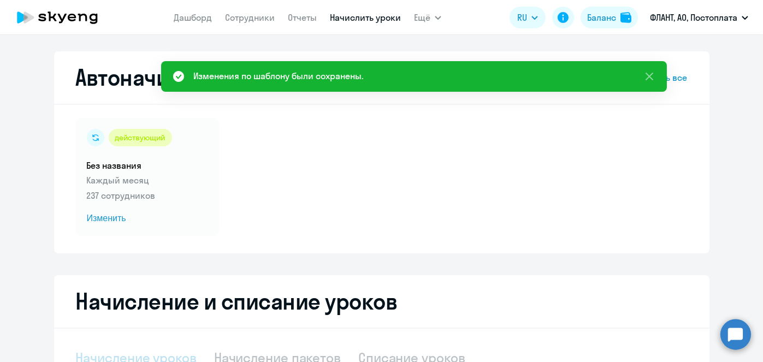
select select "10"
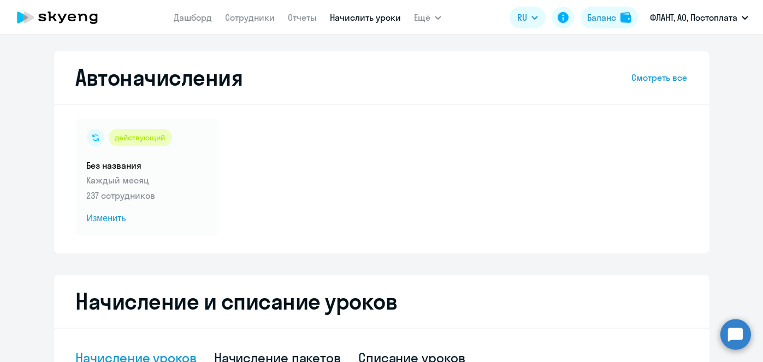
click at [364, 14] on link "Начислить уроки" at bounding box center [365, 17] width 71 height 11
click at [361, 16] on link "Начислить уроки" at bounding box center [365, 17] width 71 height 11
select select "10"
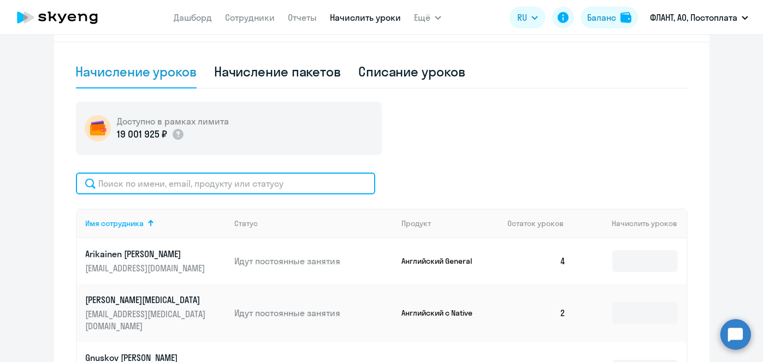
click at [348, 173] on input "text" at bounding box center [225, 184] width 299 height 22
paste input "[PERSON_NAME]"
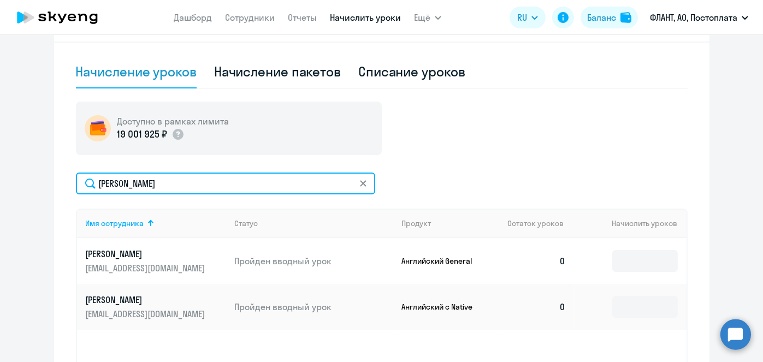
type input "[PERSON_NAME]"
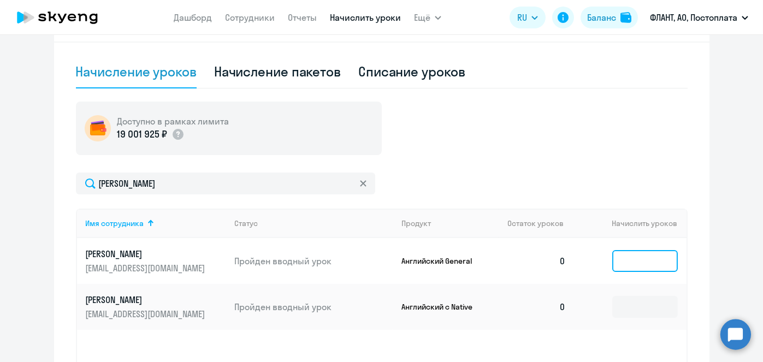
click at [617, 251] on input at bounding box center [645, 261] width 66 height 22
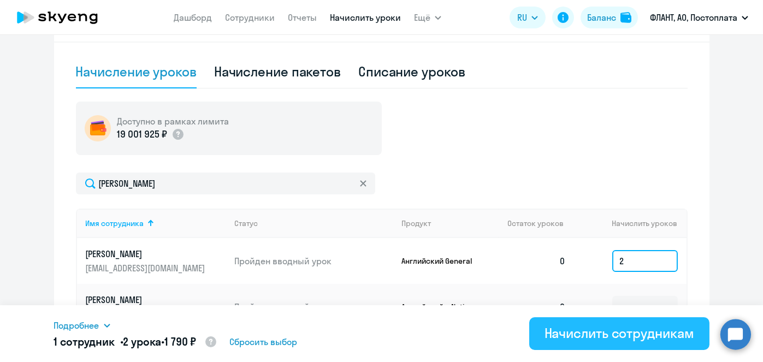
type input "2"
click at [628, 332] on div "Начислить сотрудникам" at bounding box center [620, 333] width 150 height 17
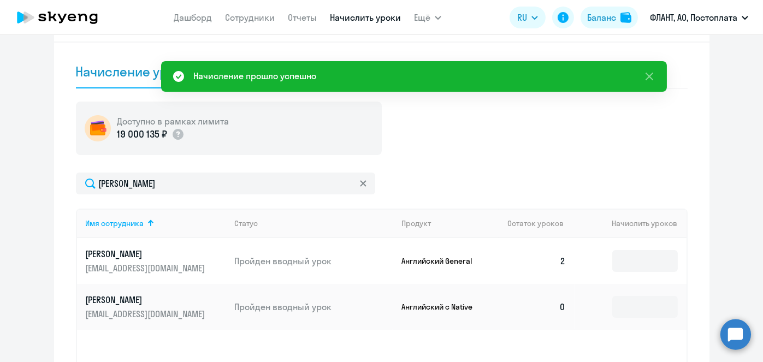
scroll to position [0, 0]
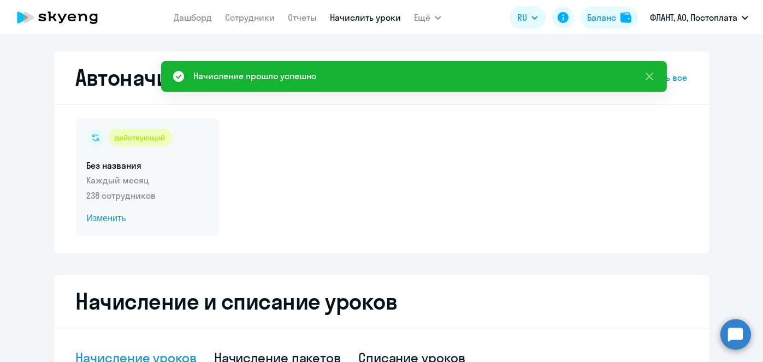
click at [119, 222] on span "Изменить" at bounding box center [147, 218] width 121 height 13
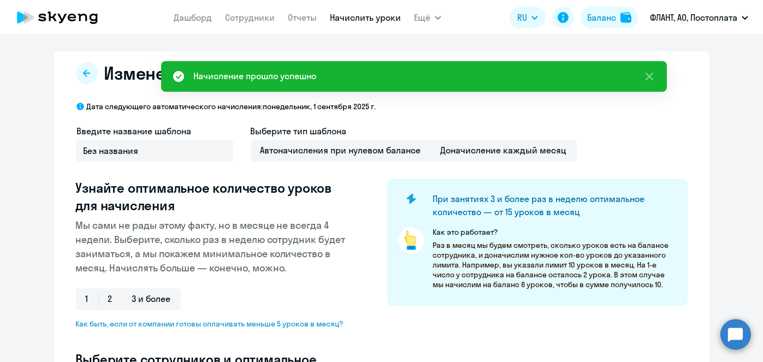
select select "10"
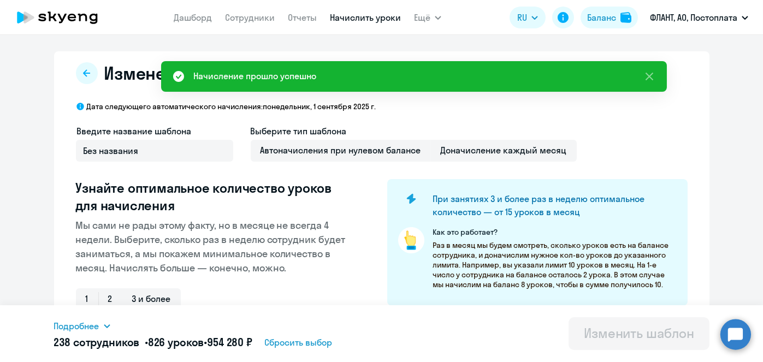
scroll to position [286, 0]
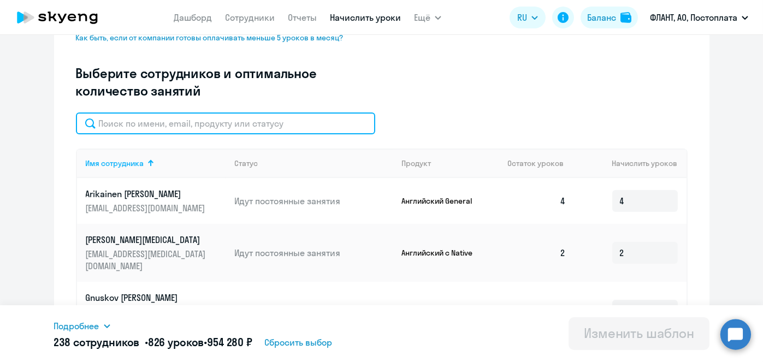
click at [291, 131] on input "text" at bounding box center [225, 124] width 299 height 22
paste input "[PERSON_NAME]"
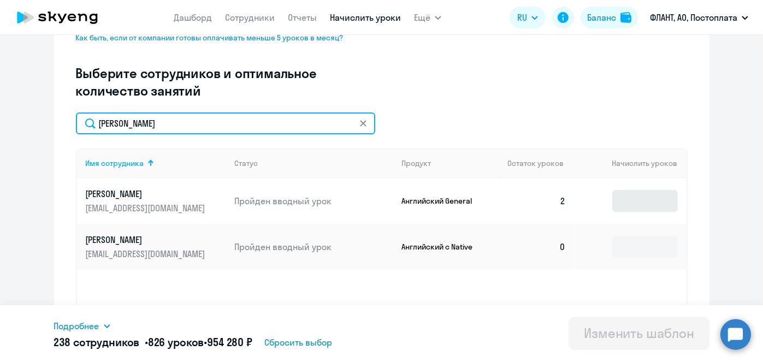
type input "[PERSON_NAME]"
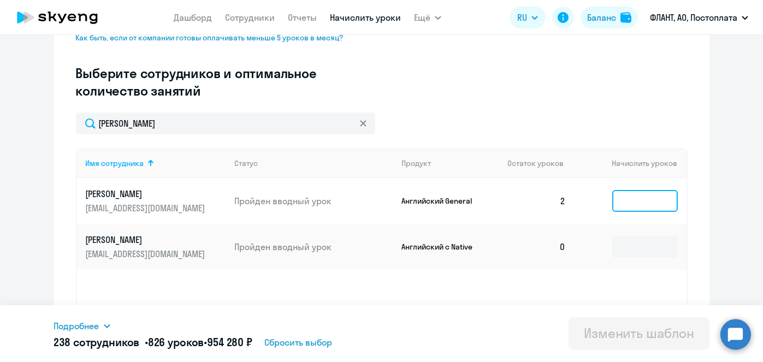
click at [624, 196] on input at bounding box center [645, 201] width 66 height 22
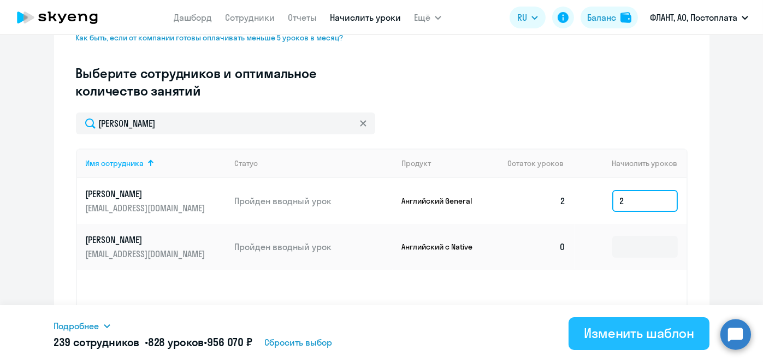
type input "2"
click at [629, 322] on button "Изменить шаблон" at bounding box center [639, 333] width 141 height 33
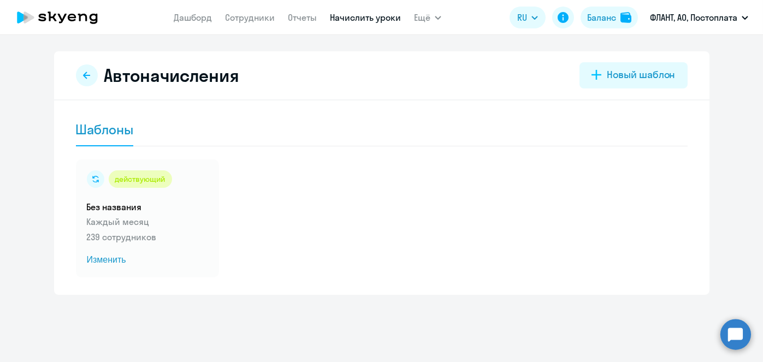
click at [363, 22] on link "Начислить уроки" at bounding box center [365, 17] width 71 height 11
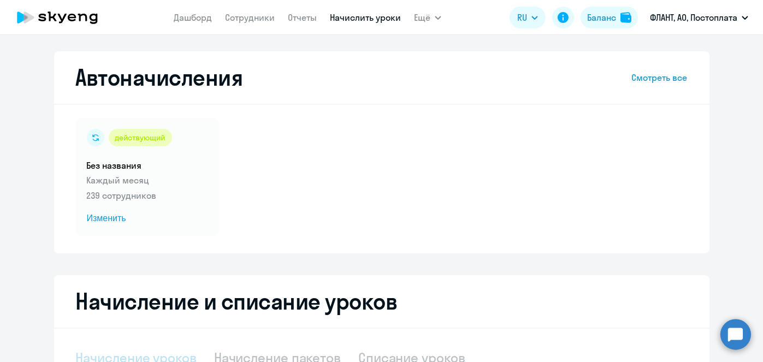
select select "10"
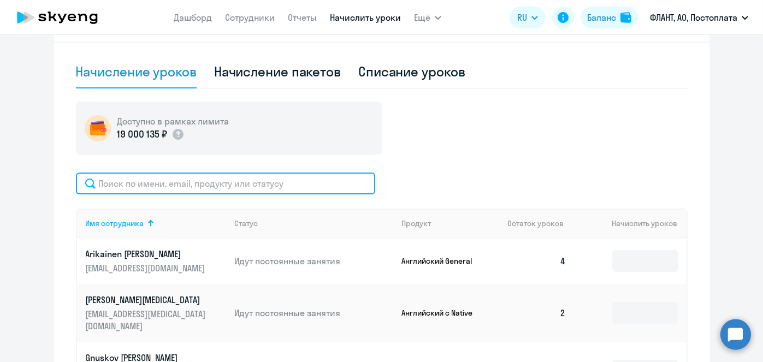
click at [315, 176] on input "text" at bounding box center [225, 184] width 299 height 22
paste input "[PERSON_NAME]"
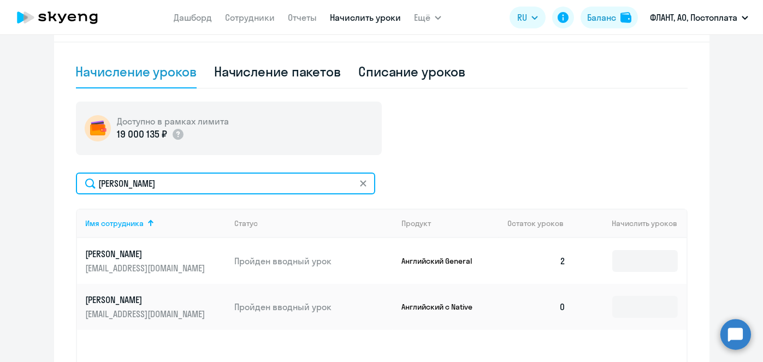
type input "[PERSON_NAME]"
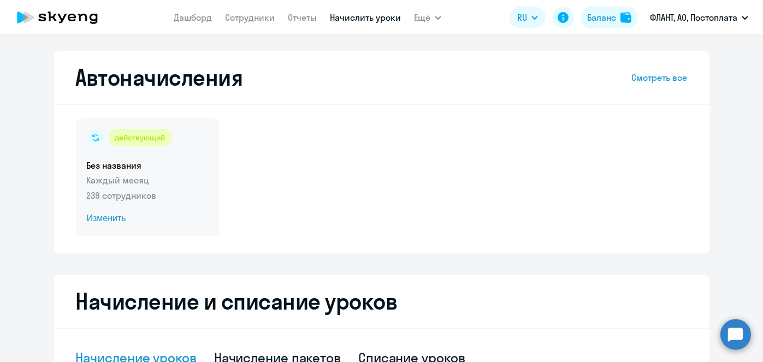
click at [81, 215] on div "действующий Без названия Каждый месяц 239 сотрудников Изменить" at bounding box center [147, 177] width 143 height 118
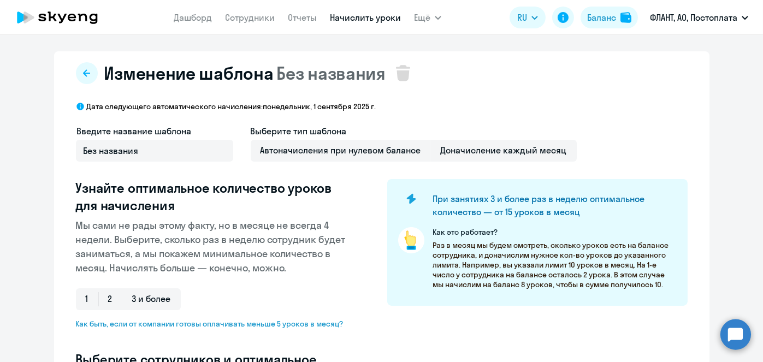
select select "10"
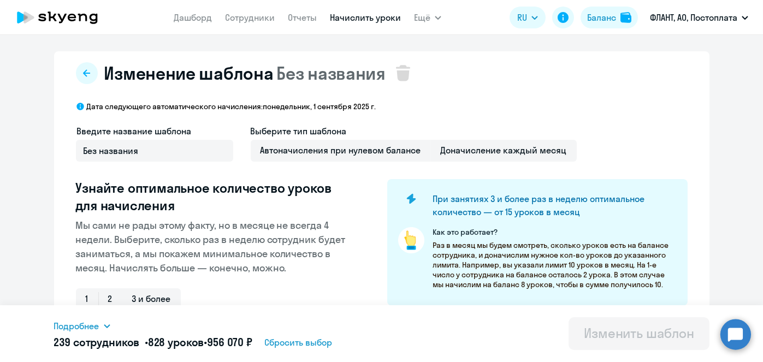
scroll to position [286, 0]
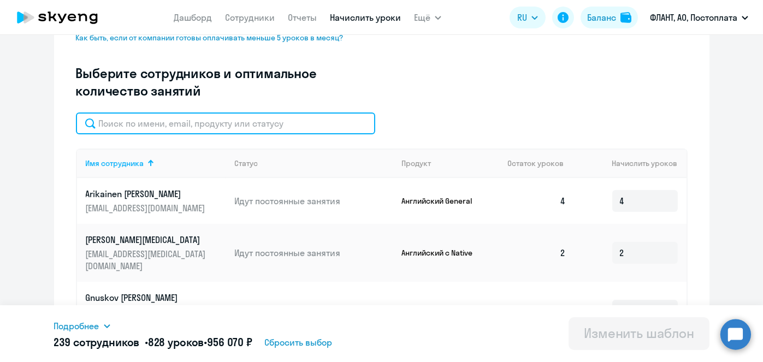
click at [292, 133] on input "text" at bounding box center [225, 124] width 299 height 22
paste input "[PERSON_NAME]"
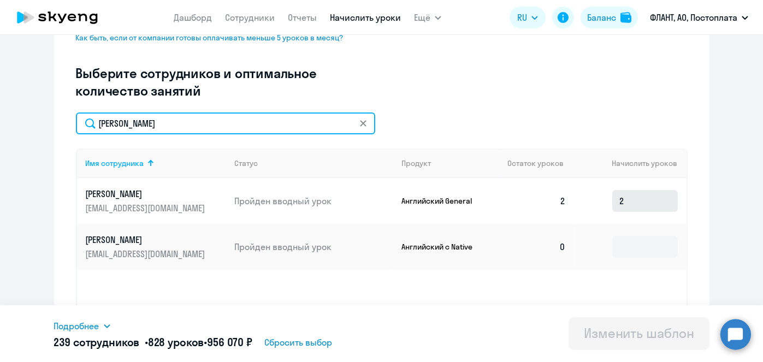
type input "[PERSON_NAME]"
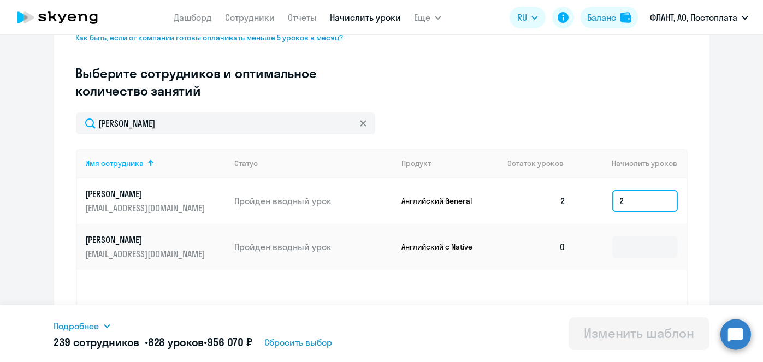
click at [636, 205] on input "2" at bounding box center [645, 201] width 66 height 22
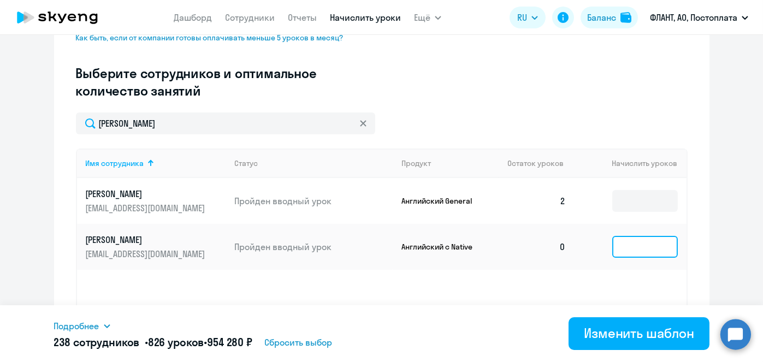
click at [628, 246] on input at bounding box center [645, 247] width 66 height 22
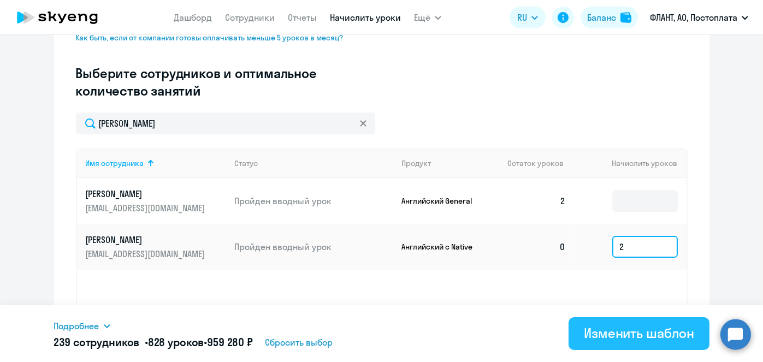
type input "2"
click at [617, 333] on div "Изменить шаблон" at bounding box center [639, 333] width 110 height 17
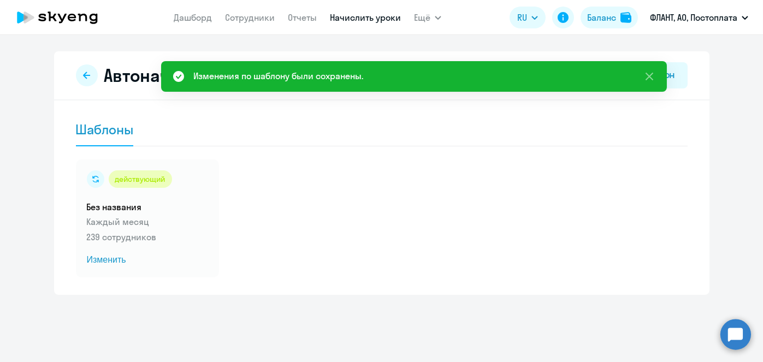
click at [353, 18] on link "Начислить уроки" at bounding box center [365, 17] width 71 height 11
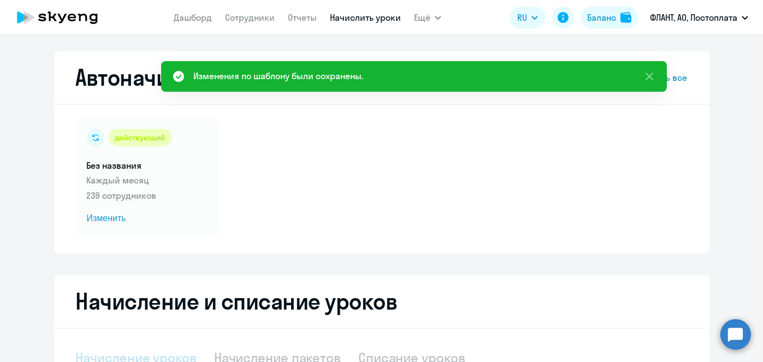
select select "10"
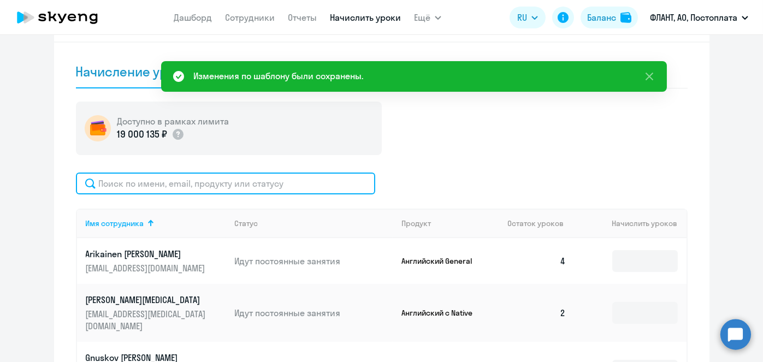
click at [296, 186] on input "text" at bounding box center [225, 184] width 299 height 22
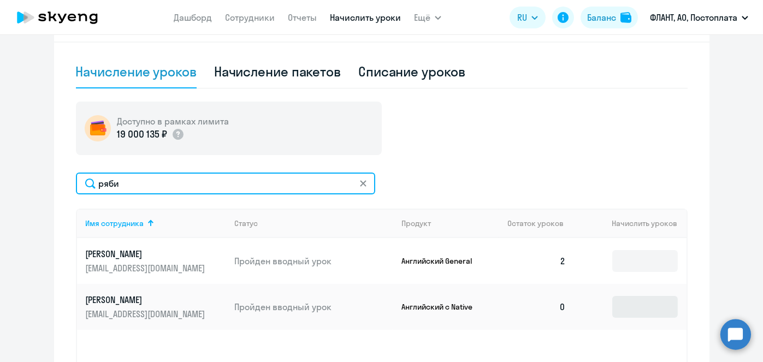
type input "ряби"
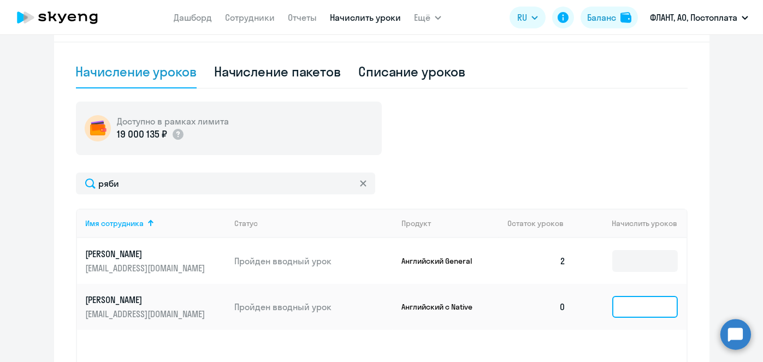
click at [639, 316] on input at bounding box center [645, 307] width 66 height 22
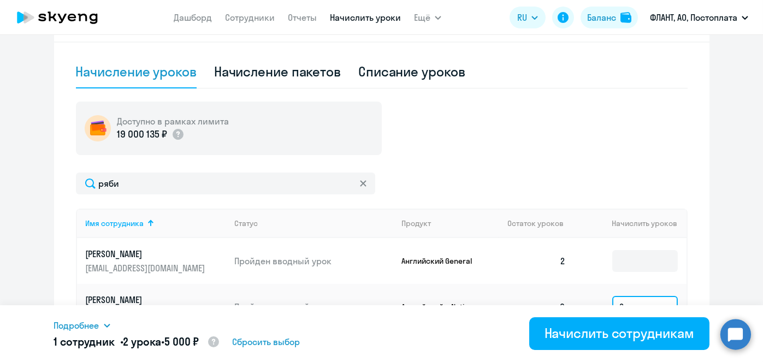
type input "2"
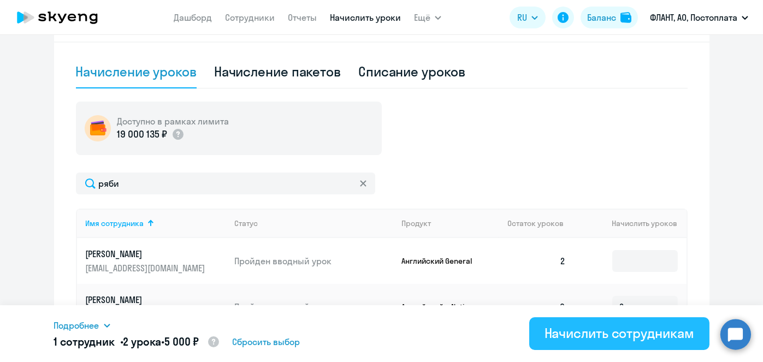
click at [602, 333] on div "Начислить сотрудникам" at bounding box center [620, 333] width 150 height 17
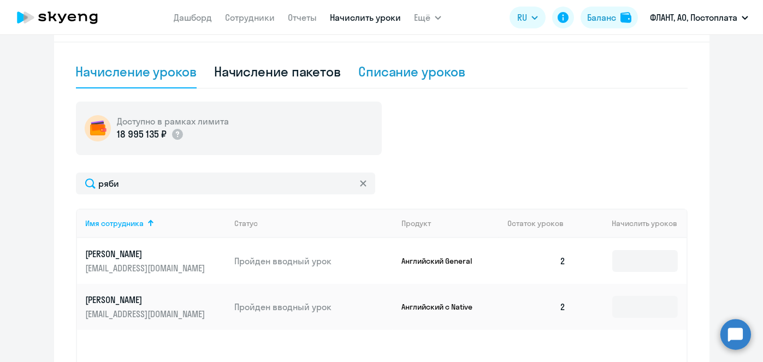
click at [415, 69] on div "Списание уроков" at bounding box center [411, 71] width 107 height 17
select select "10"
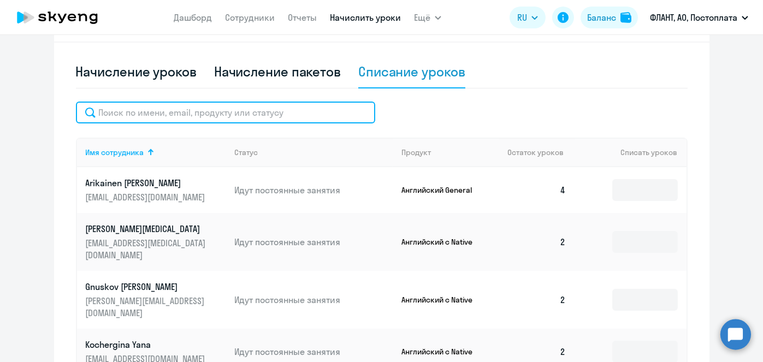
click at [271, 117] on input "text" at bounding box center [225, 113] width 299 height 22
click at [327, 117] on input "text" at bounding box center [225, 113] width 299 height 22
paste input "[PERSON_NAME]"
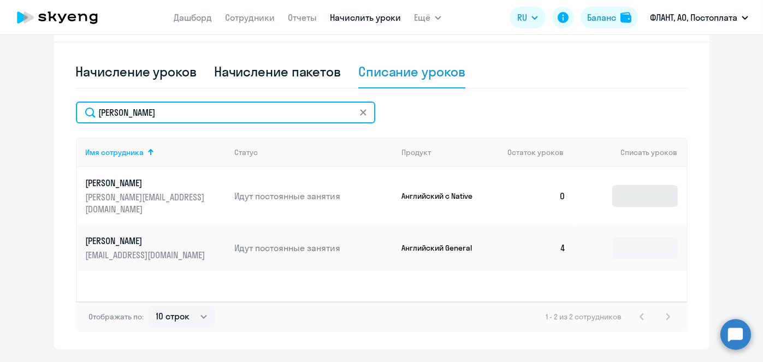
type input "[PERSON_NAME]"
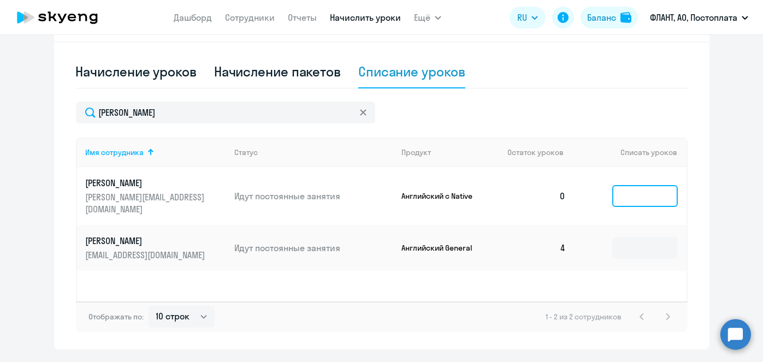
click at [638, 193] on input at bounding box center [645, 196] width 66 height 22
type input "2"
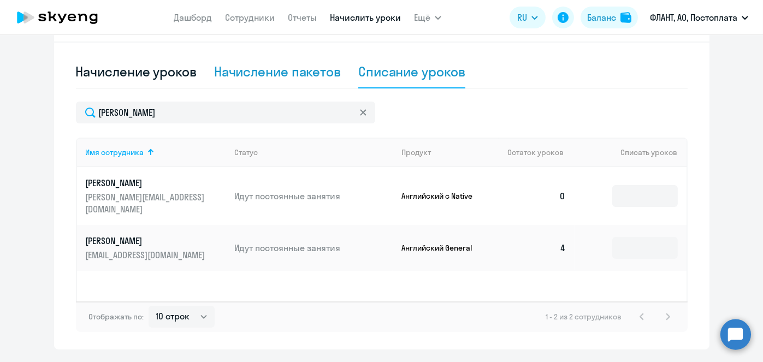
click at [291, 82] on div "Начисление пакетов" at bounding box center [277, 72] width 127 height 33
select select "10"
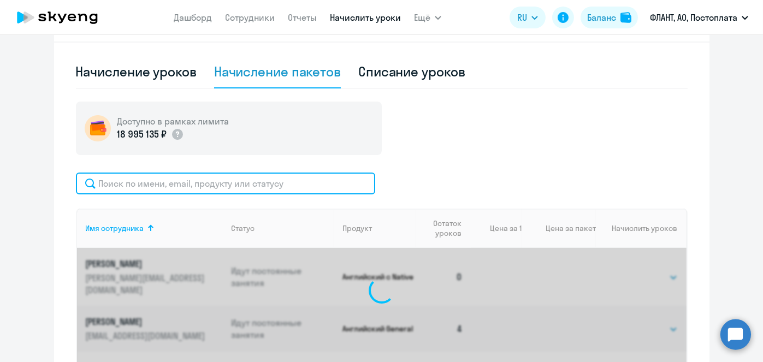
click at [331, 184] on input "text" at bounding box center [225, 184] width 299 height 22
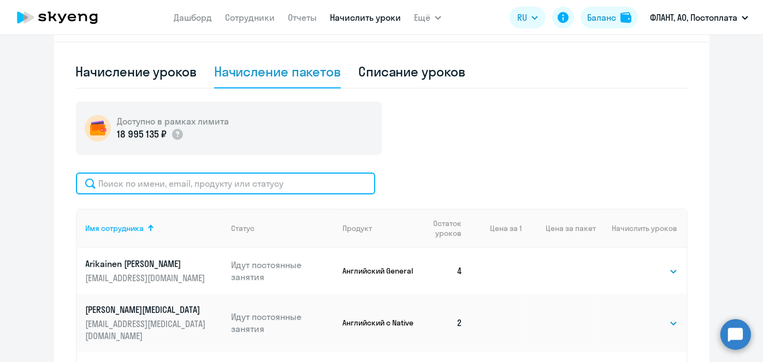
paste input "[PERSON_NAME]"
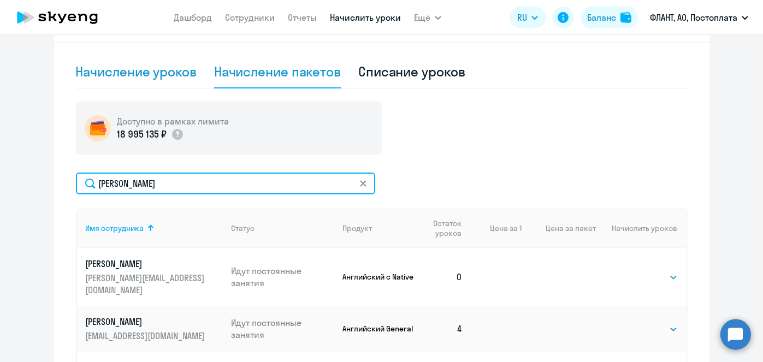
type input "[PERSON_NAME]"
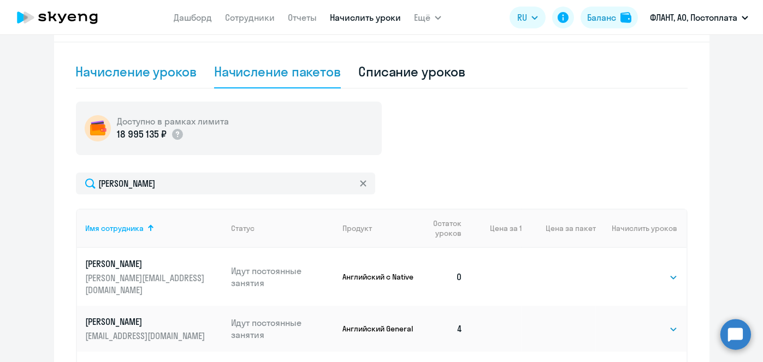
click at [145, 62] on div "Начисление уроков" at bounding box center [136, 72] width 121 height 33
select select "10"
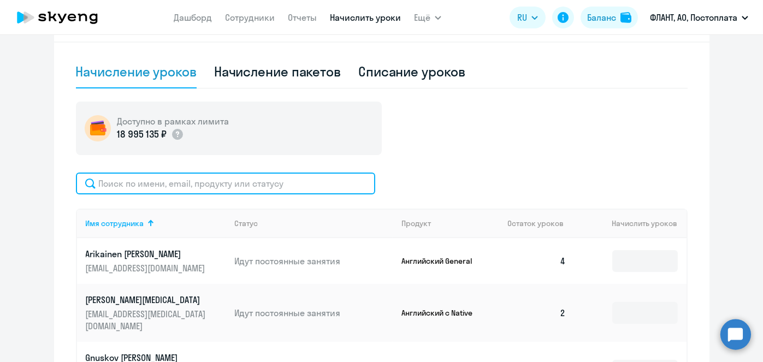
click at [224, 180] on input "text" at bounding box center [225, 184] width 299 height 22
paste input "[PERSON_NAME]"
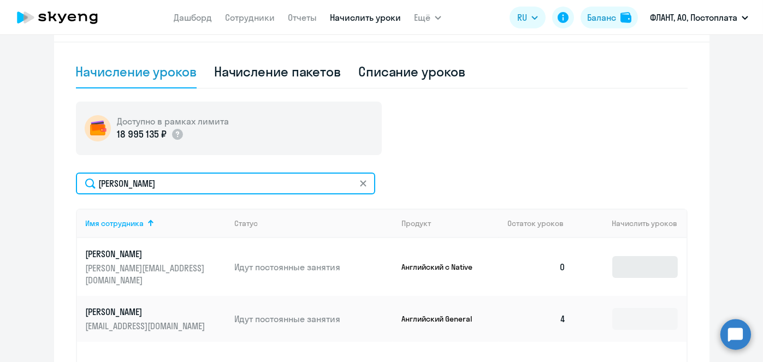
type input "[PERSON_NAME]"
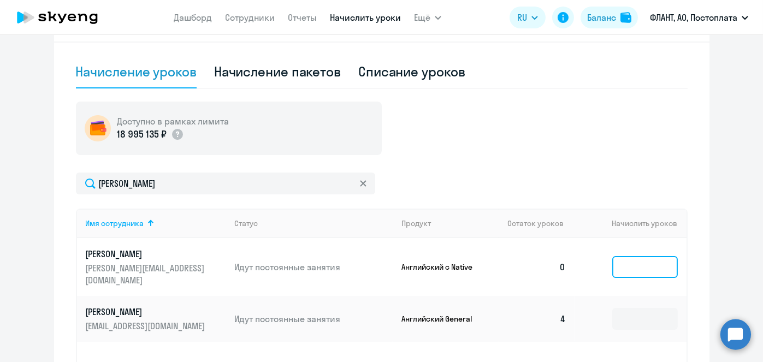
click at [621, 264] on input at bounding box center [645, 267] width 66 height 22
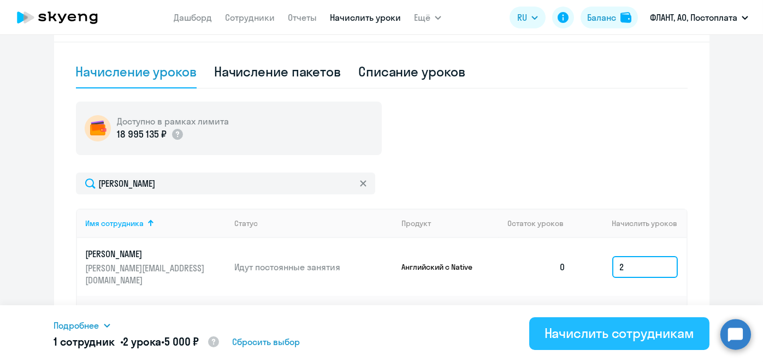
type input "2"
click at [615, 337] on div "Начислить сотрудникам" at bounding box center [620, 333] width 150 height 17
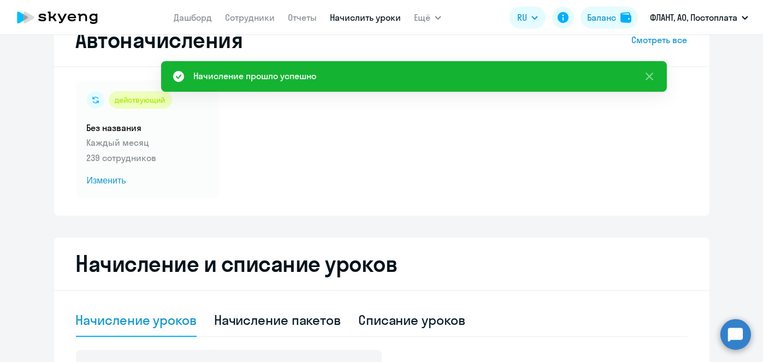
scroll to position [35, 0]
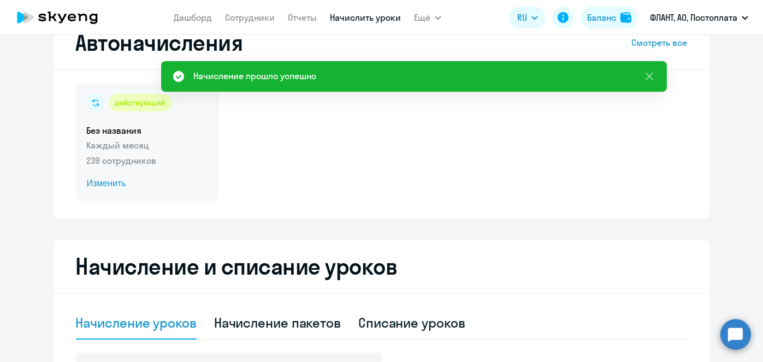
click at [117, 179] on span "Изменить" at bounding box center [147, 183] width 121 height 13
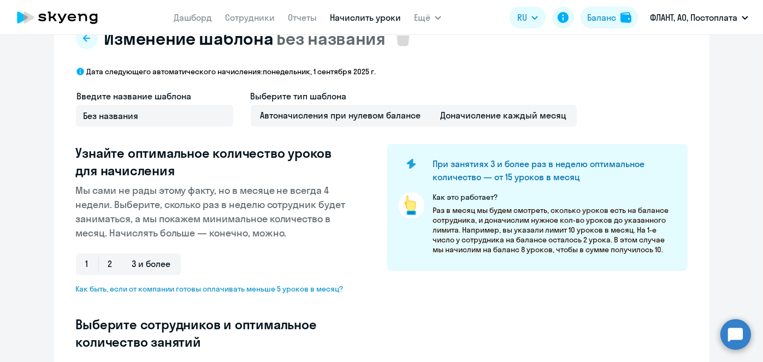
select select "10"
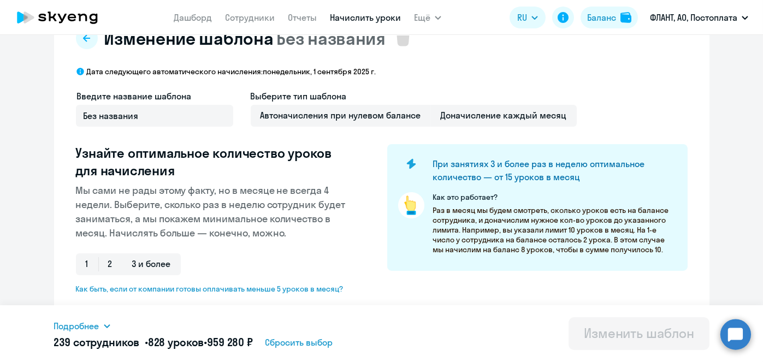
scroll to position [321, 0]
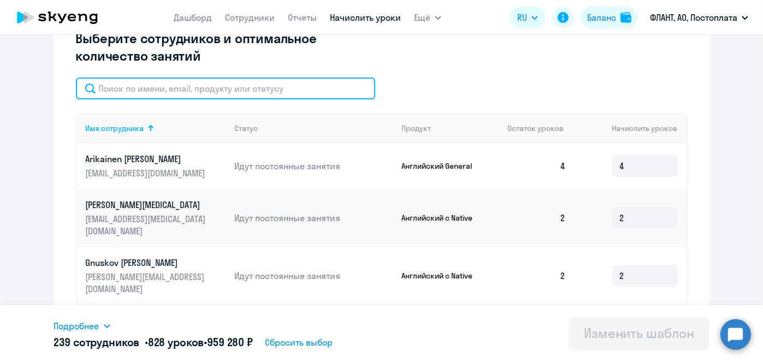
click at [258, 90] on input "text" at bounding box center [225, 89] width 299 height 22
paste input "Попова"
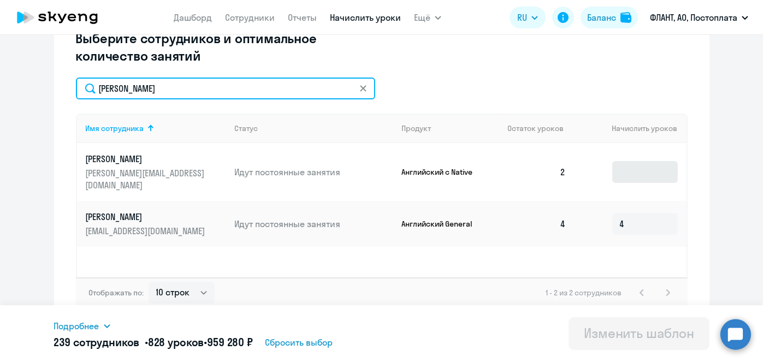
type input "Попова"
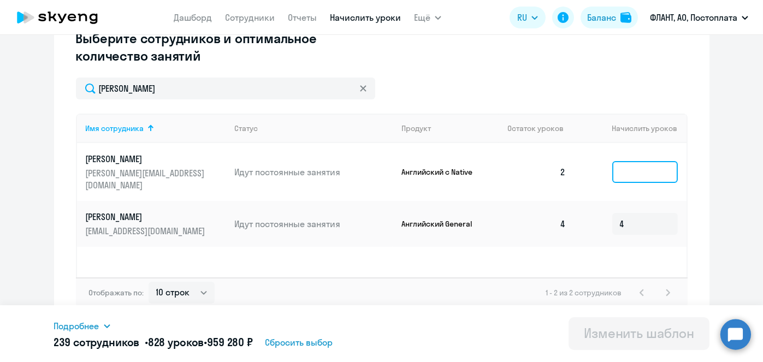
click at [626, 166] on input at bounding box center [645, 172] width 66 height 22
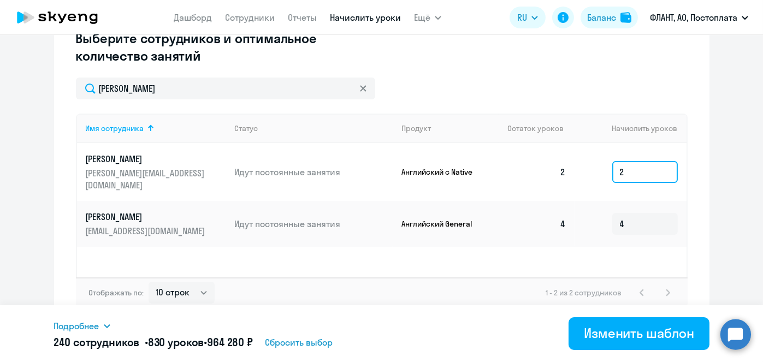
type input "2"
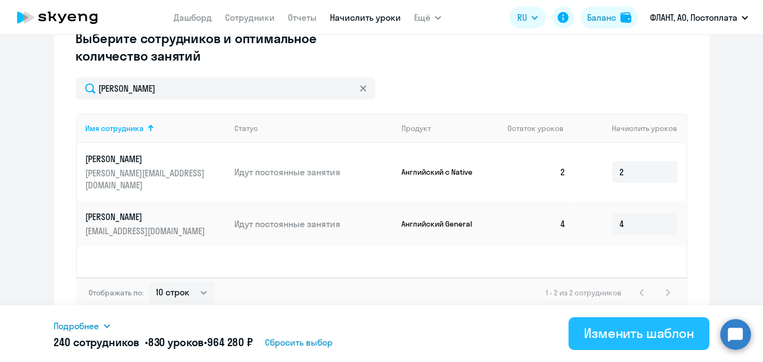
click at [664, 327] on div "Изменить шаблон" at bounding box center [639, 333] width 110 height 17
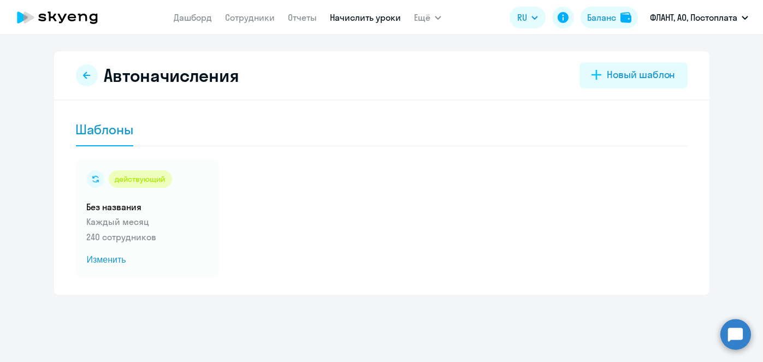
click at [368, 17] on link "Начислить уроки" at bounding box center [365, 17] width 71 height 11
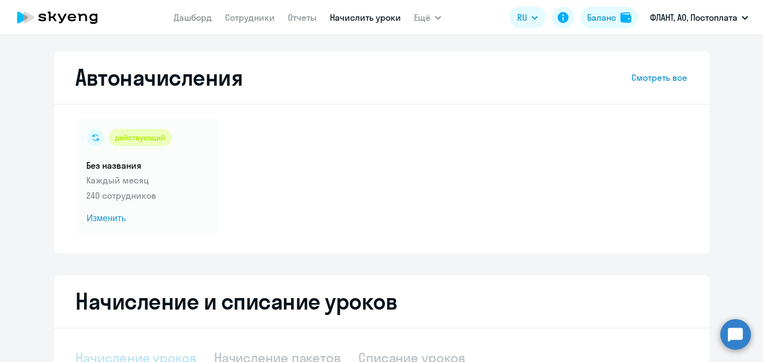
select select "10"
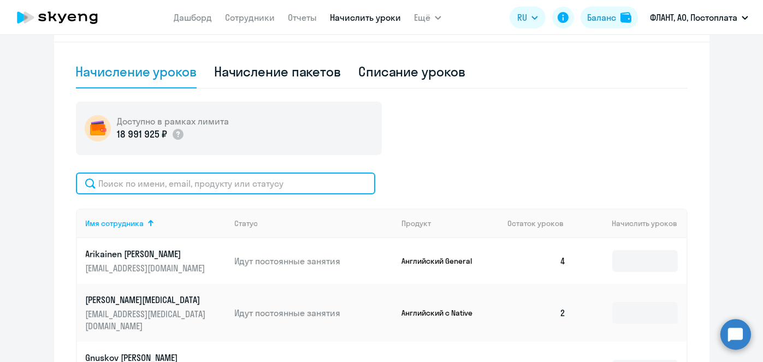
click at [350, 188] on input "text" at bounding box center [225, 184] width 299 height 22
paste input "Полынцева"
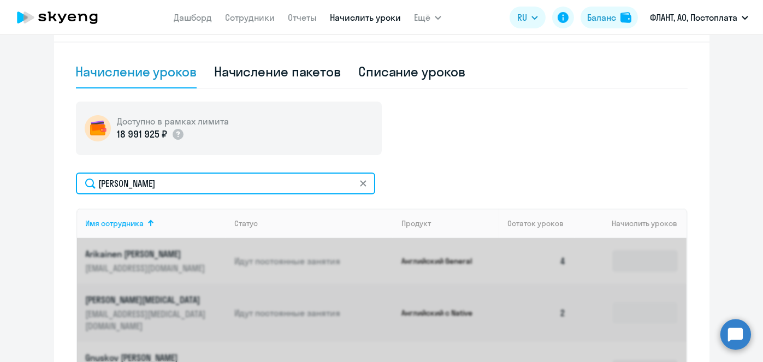
type input "Полынцева"
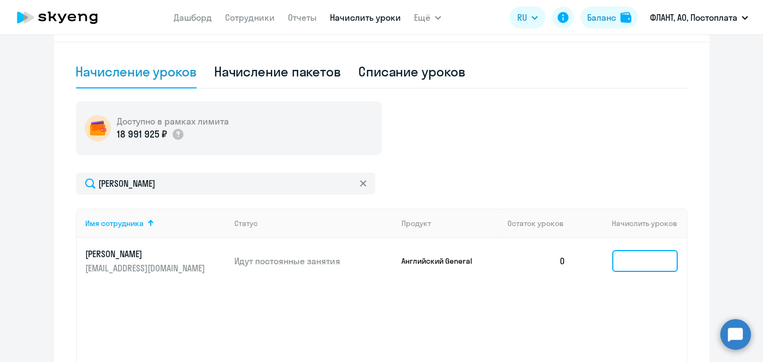
click at [640, 265] on input at bounding box center [645, 261] width 66 height 22
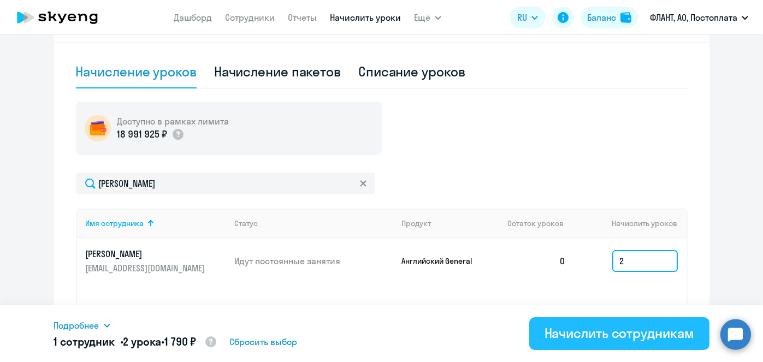
type input "2"
click at [612, 332] on div "Начислить сотрудникам" at bounding box center [620, 333] width 150 height 17
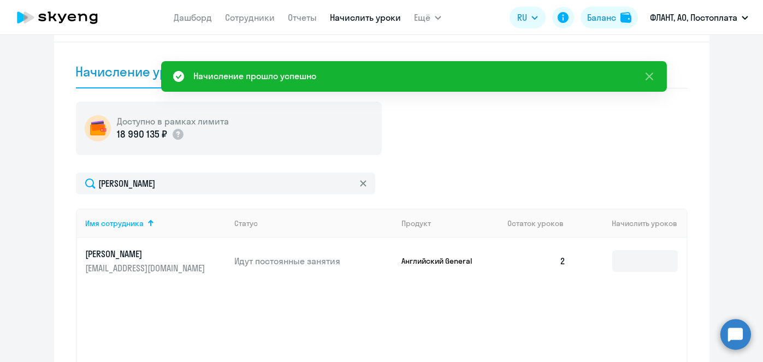
scroll to position [0, 0]
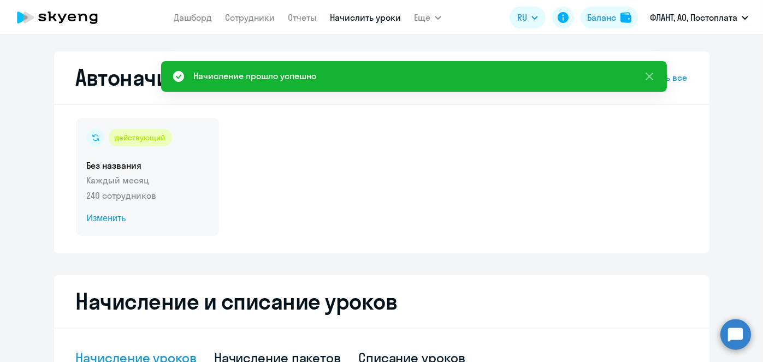
click at [87, 217] on span "Изменить" at bounding box center [147, 218] width 121 height 13
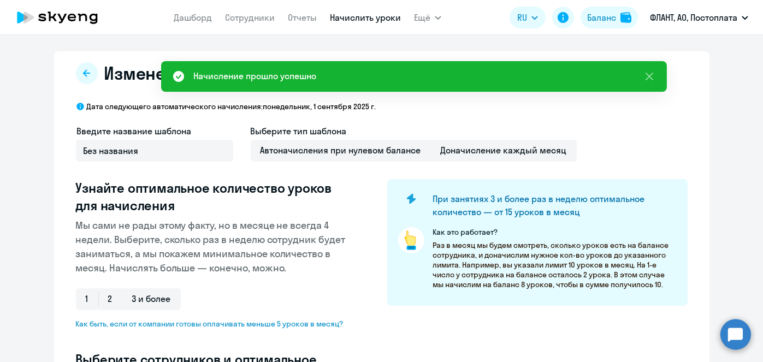
select select "10"
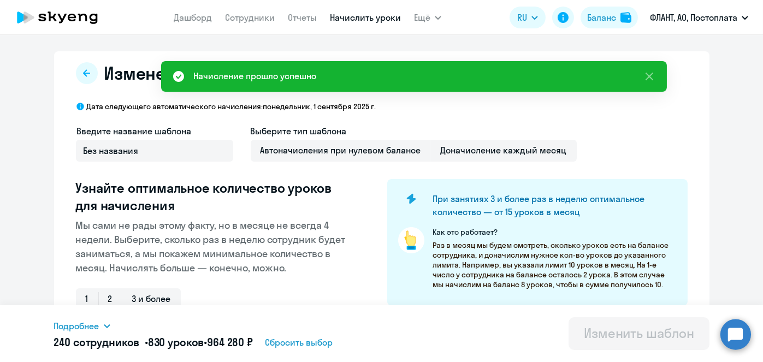
paste input "Полынцева"
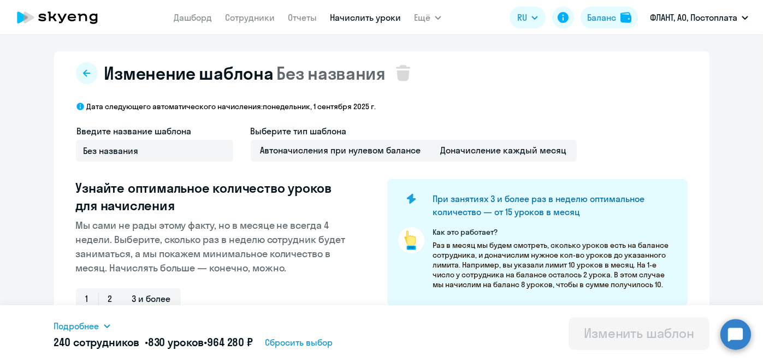
scroll to position [286, 0]
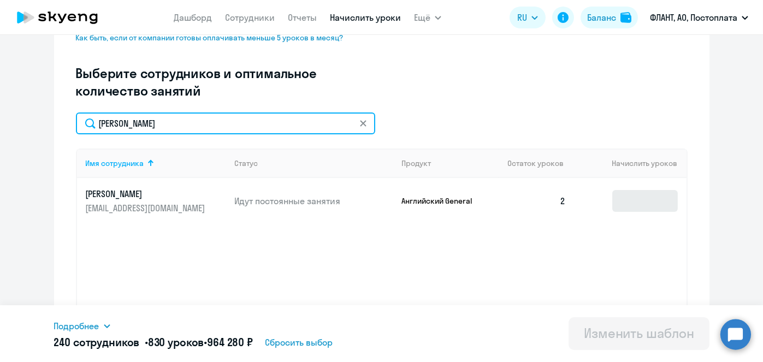
type input "Полынцева"
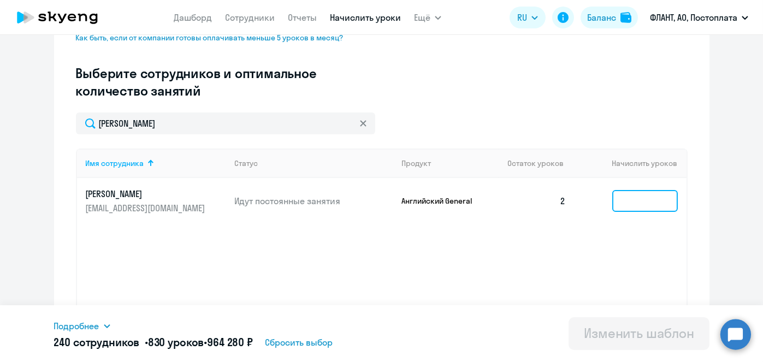
click at [635, 201] on input at bounding box center [645, 201] width 66 height 22
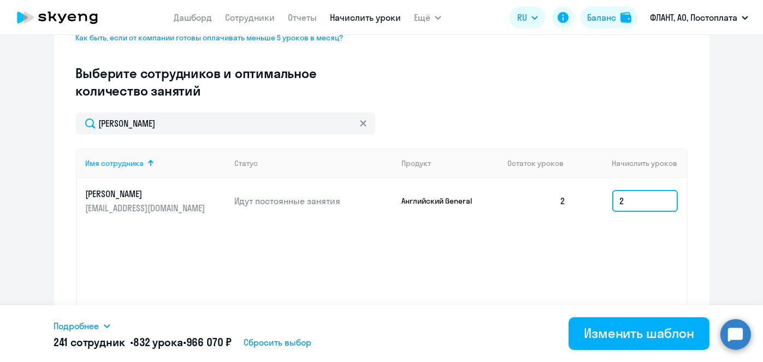
type input "2"
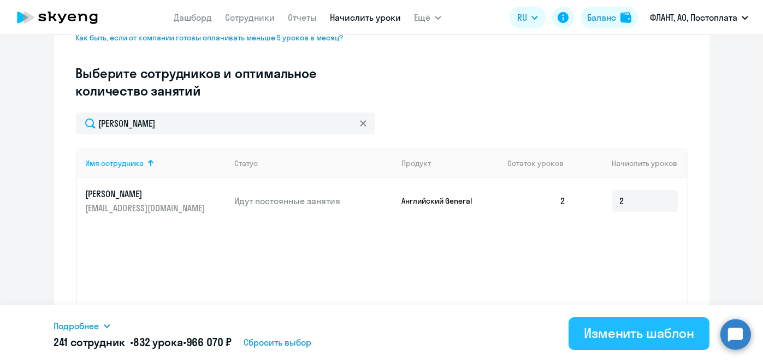
click at [664, 325] on div "Изменить шаблон" at bounding box center [639, 333] width 110 height 17
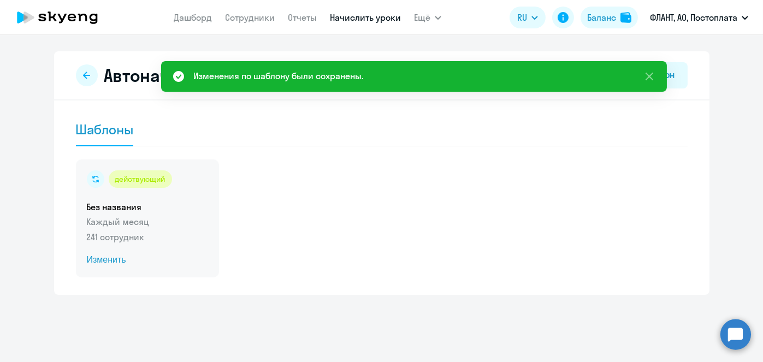
click at [111, 258] on span "Изменить" at bounding box center [147, 260] width 121 height 13
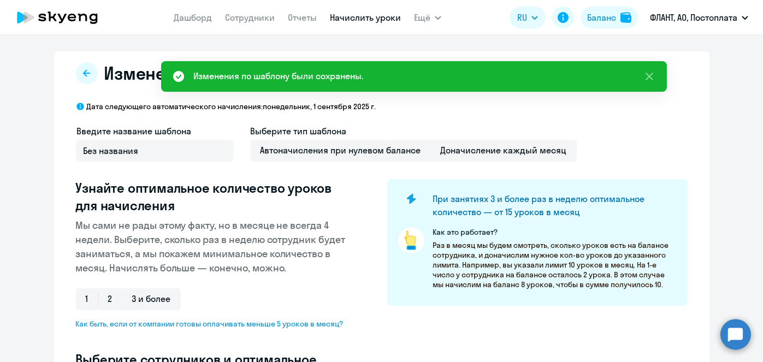
select select "10"
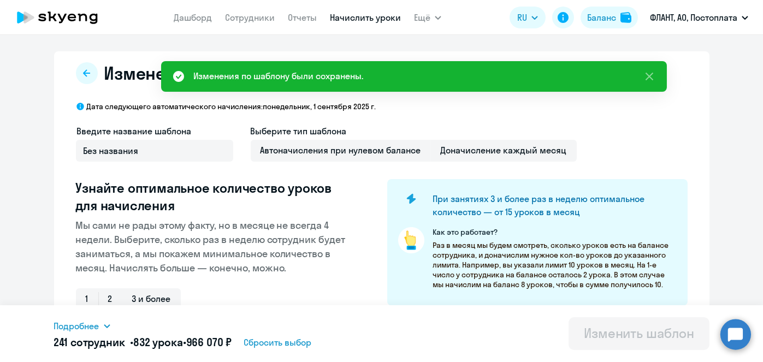
scroll to position [286, 0]
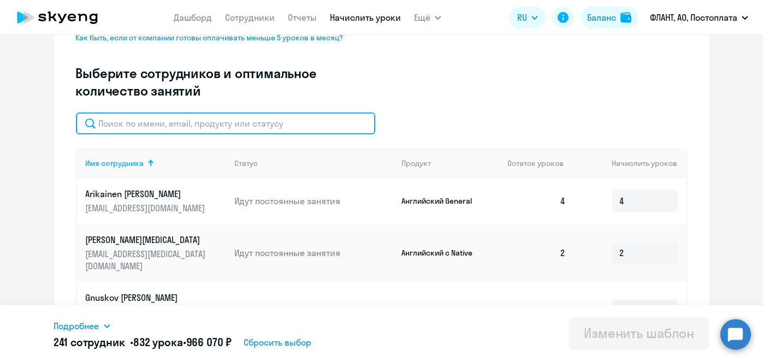
click at [319, 128] on input "text" at bounding box center [225, 124] width 299 height 22
paste input "Полынцева"
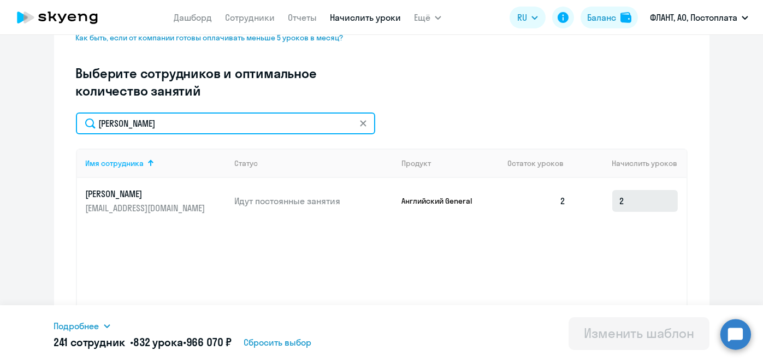
type input "Полынцева"
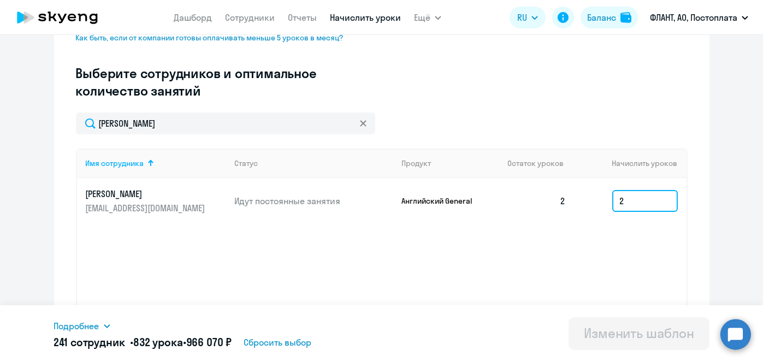
click at [625, 197] on input "2" at bounding box center [645, 201] width 66 height 22
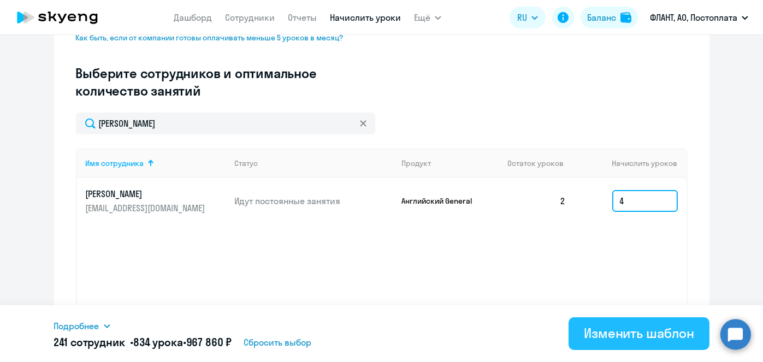
type input "4"
click at [631, 331] on div "Изменить шаблон" at bounding box center [639, 333] width 110 height 17
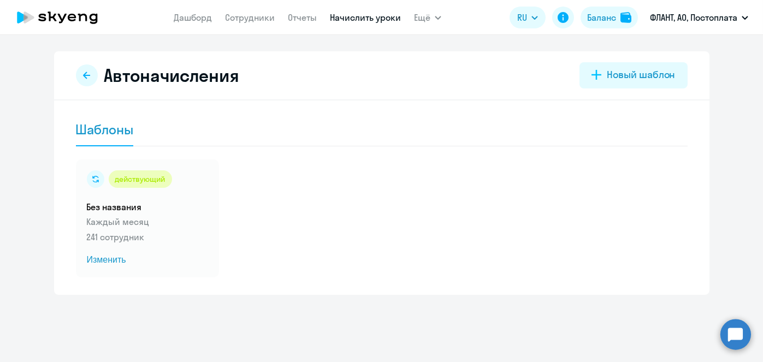
click at [353, 20] on link "Начислить уроки" at bounding box center [365, 17] width 71 height 11
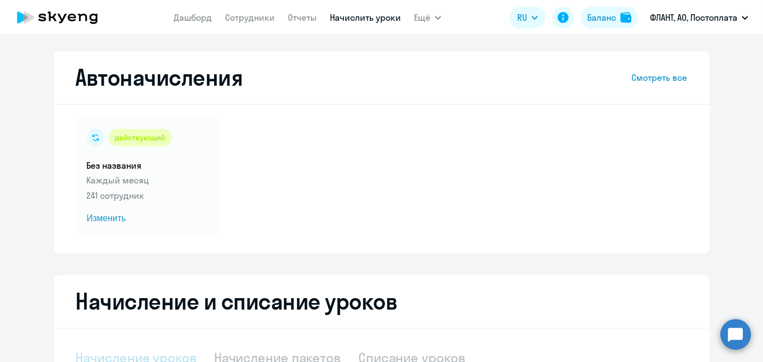
select select "10"
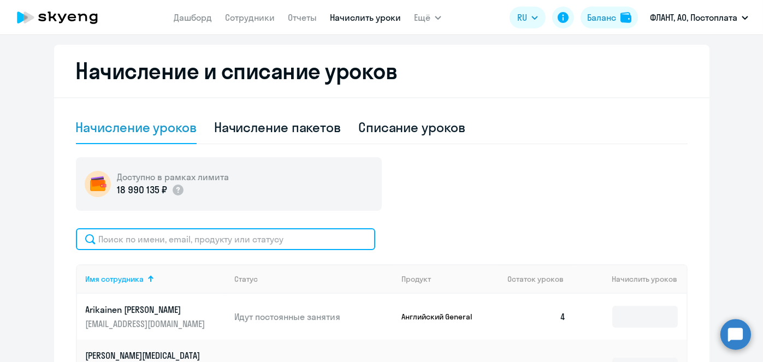
click at [311, 239] on input "text" at bounding box center [225, 239] width 299 height 22
paste input "Волков"
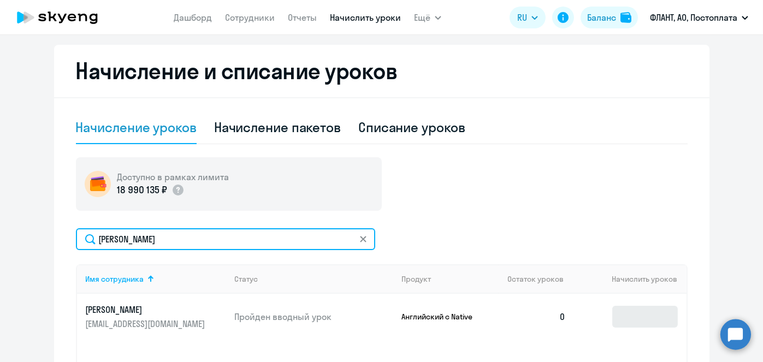
type input "Волков"
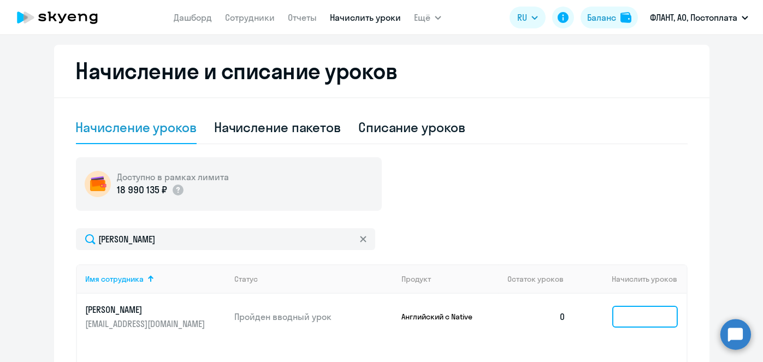
click at [643, 310] on input at bounding box center [645, 317] width 66 height 22
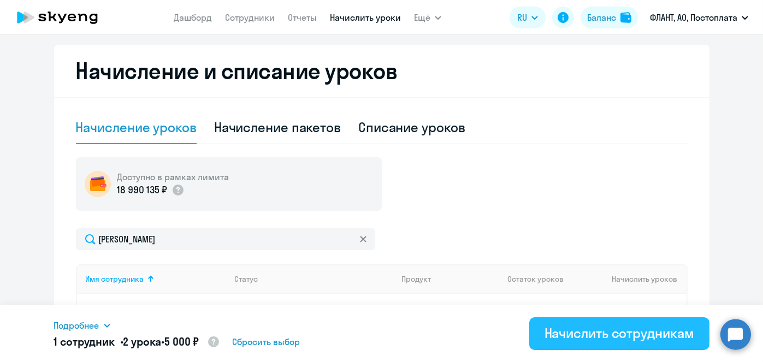
type input "2"
click at [635, 327] on div "Начислить сотрудникам" at bounding box center [620, 333] width 150 height 17
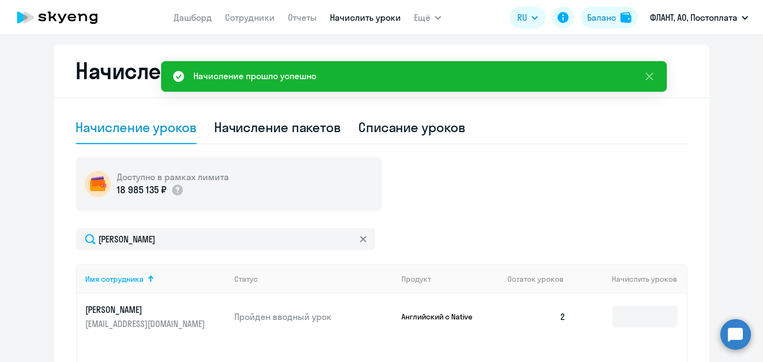
scroll to position [0, 0]
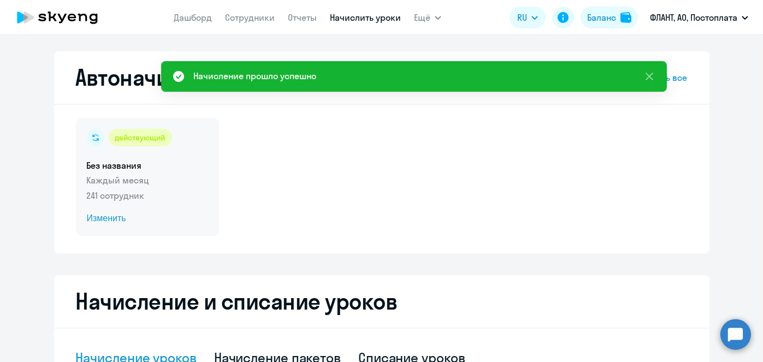
click at [114, 223] on span "Изменить" at bounding box center [147, 218] width 121 height 13
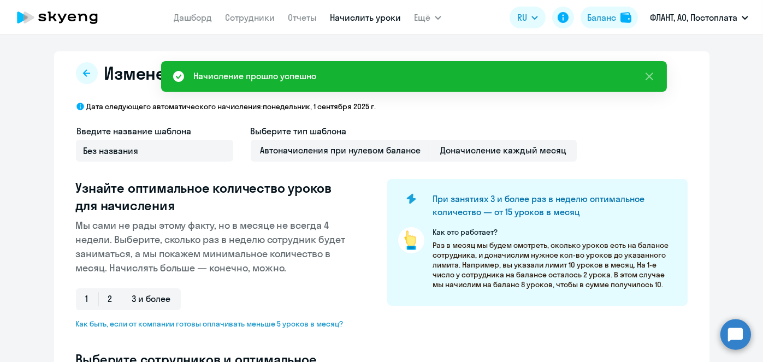
select select "10"
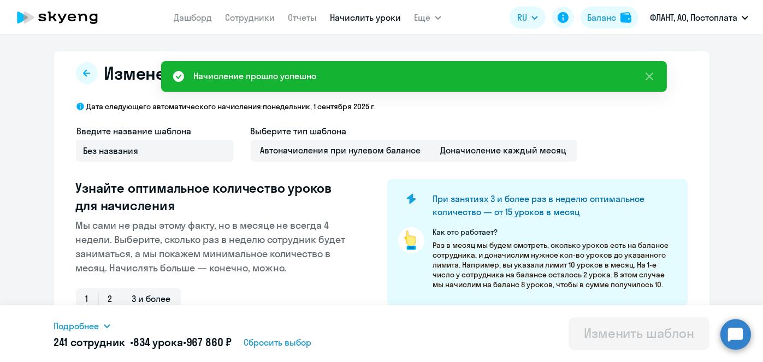
scroll to position [286, 0]
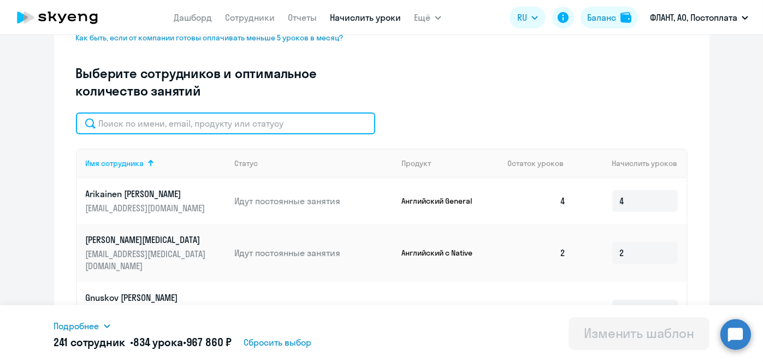
click at [303, 127] on input "text" at bounding box center [225, 124] width 299 height 22
paste input "Волков"
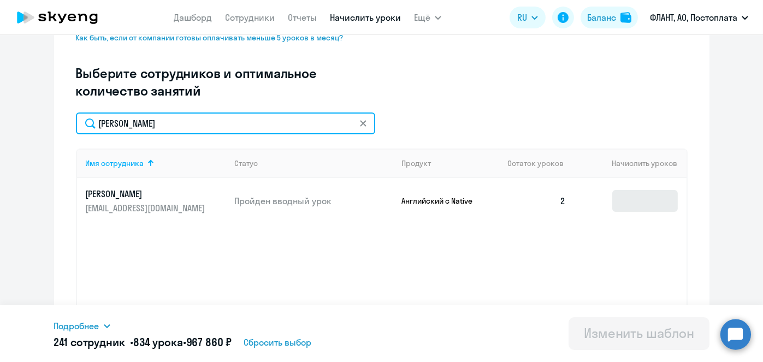
type input "Волков"
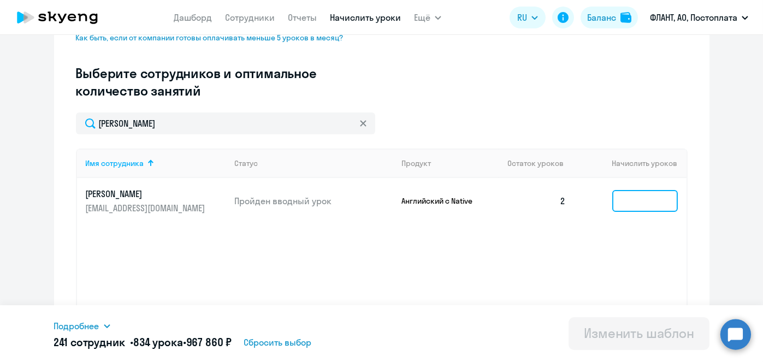
click at [634, 207] on input at bounding box center [645, 201] width 66 height 22
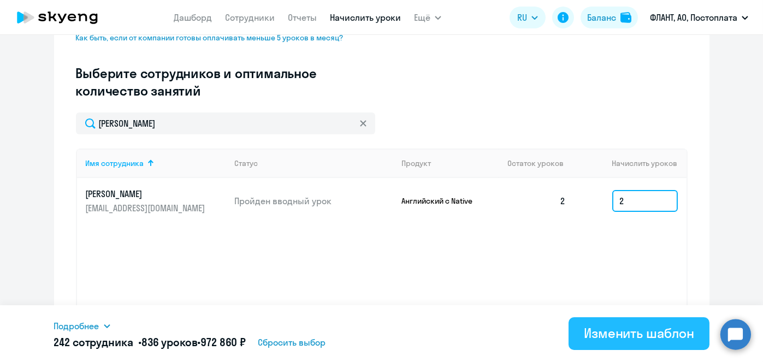
type input "2"
click at [621, 339] on div "Изменить шаблон" at bounding box center [639, 333] width 110 height 17
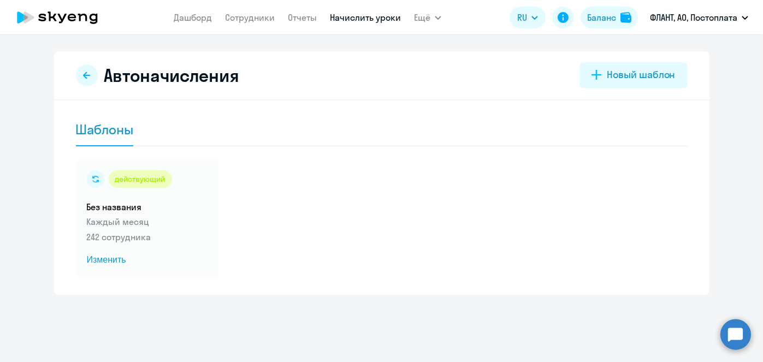
click at [364, 19] on link "Начислить уроки" at bounding box center [365, 17] width 71 height 11
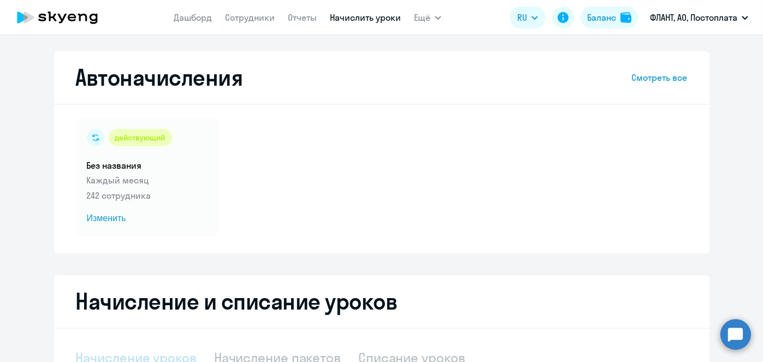
select select "10"
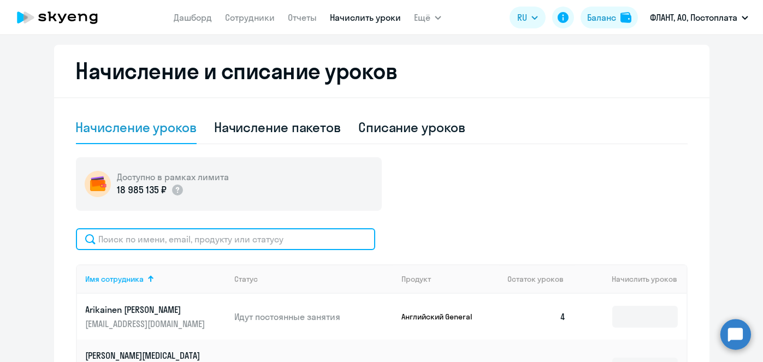
click at [320, 233] on input "text" at bounding box center [225, 239] width 299 height 22
paste input "Шигин"
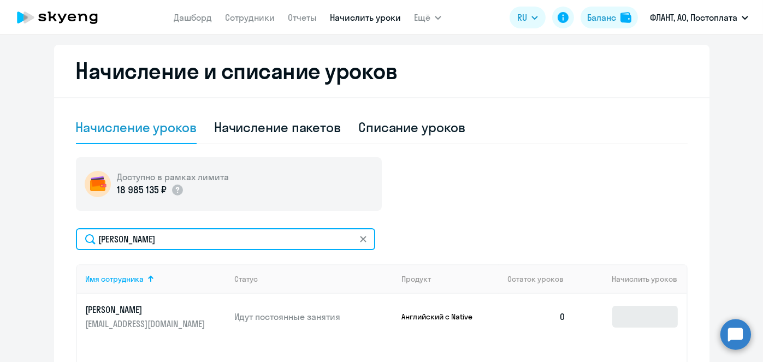
type input "Шигин"
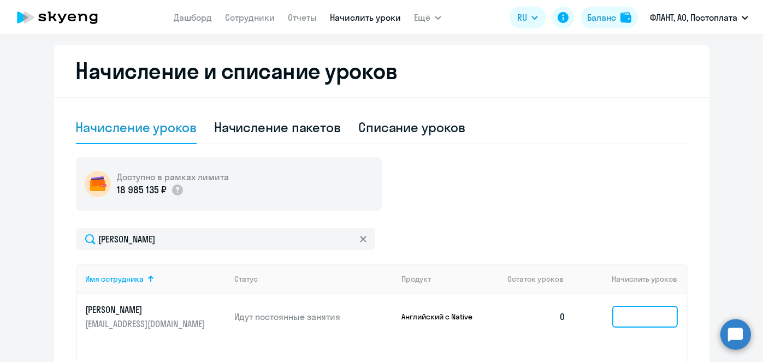
click at [625, 308] on body "Дашборд Сотрудники Отчеты Начислить уроки Ещё Дашборд Сотрудники Отчеты Начисли…" at bounding box center [381, 181] width 763 height 362
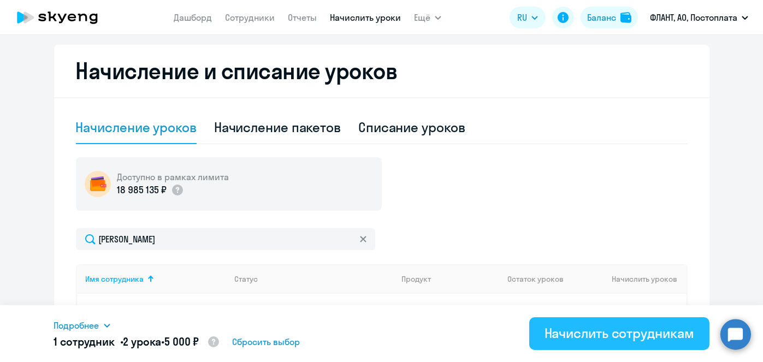
type input "2"
click at [629, 328] on div "Начислить сотрудникам" at bounding box center [620, 333] width 150 height 17
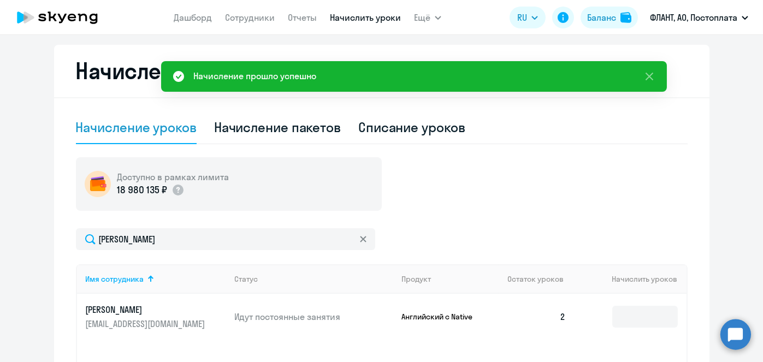
scroll to position [0, 0]
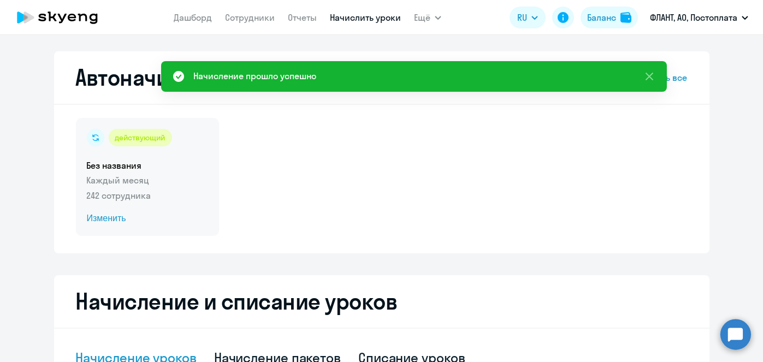
click at [111, 217] on span "Изменить" at bounding box center [147, 218] width 121 height 13
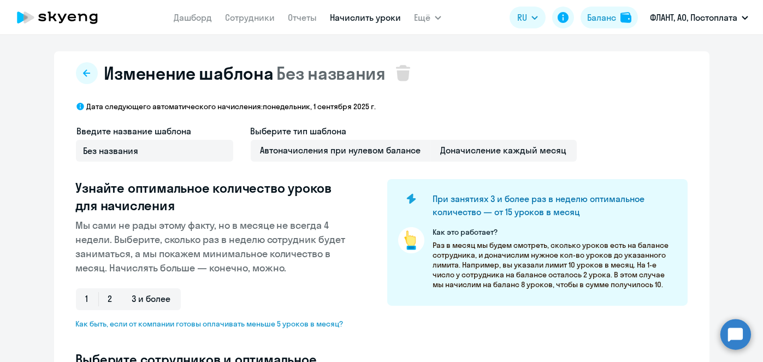
select select "10"
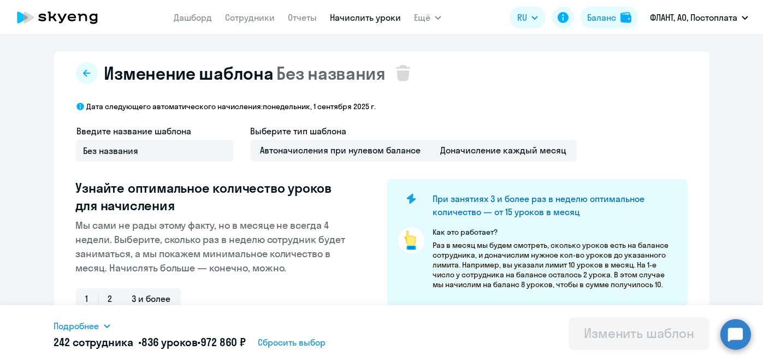
scroll to position [286, 0]
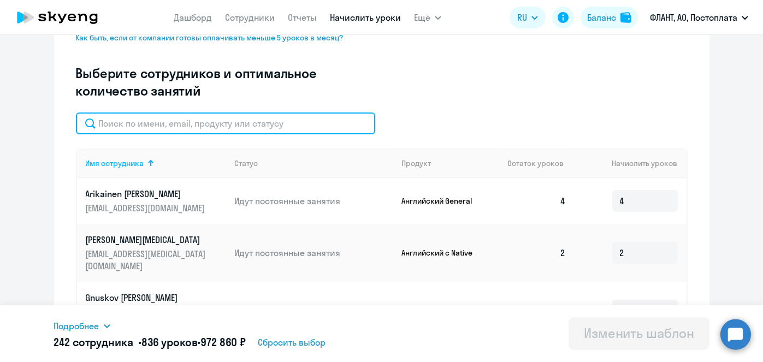
click at [339, 129] on input "text" at bounding box center [225, 124] width 299 height 22
paste input "Шигин"
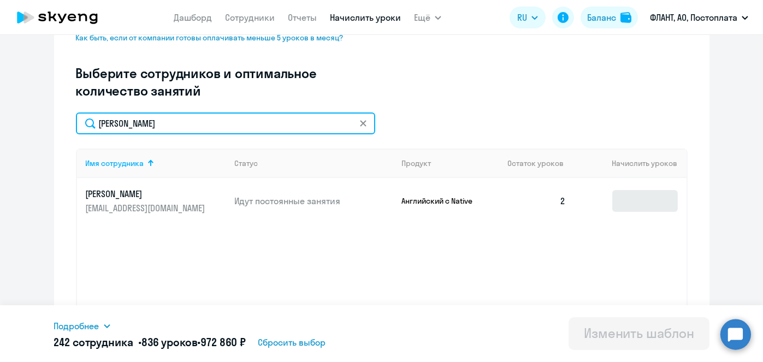
type input "Шигин"
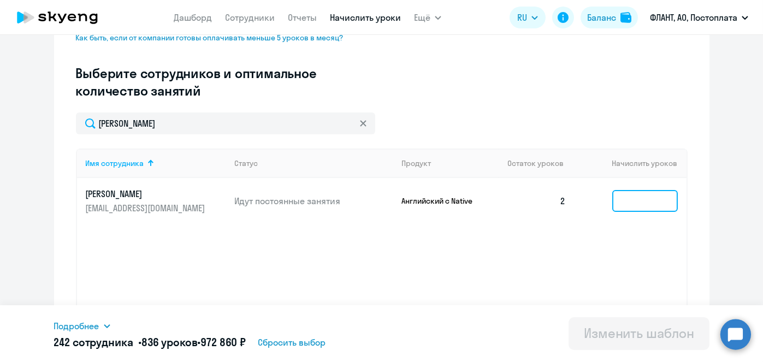
click at [614, 198] on input at bounding box center [645, 201] width 66 height 22
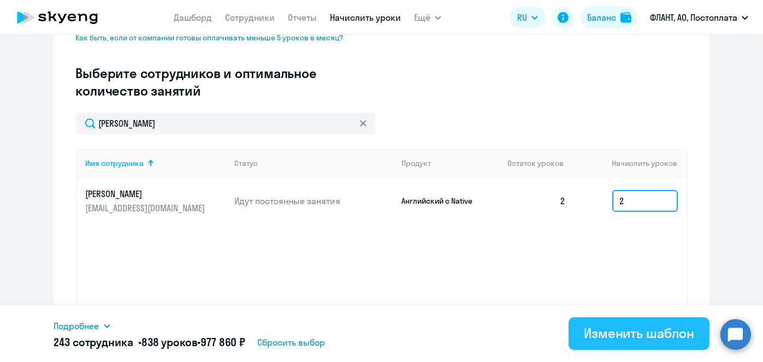
type input "2"
click at [608, 333] on div "Изменить шаблон" at bounding box center [639, 333] width 110 height 17
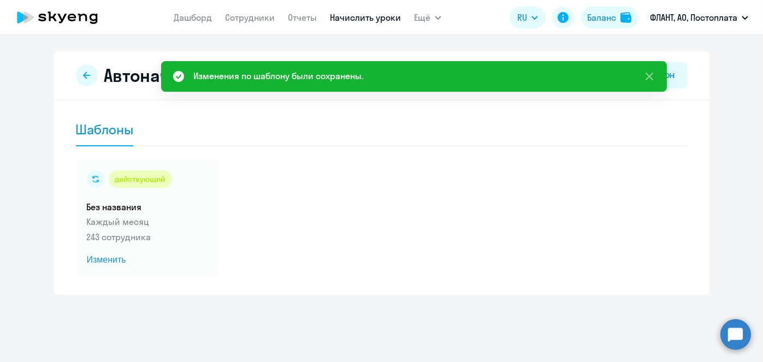
click at [359, 18] on link "Начислить уроки" at bounding box center [365, 17] width 71 height 11
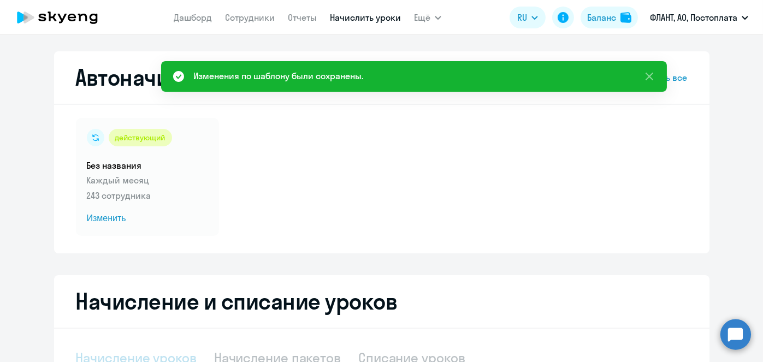
select select "10"
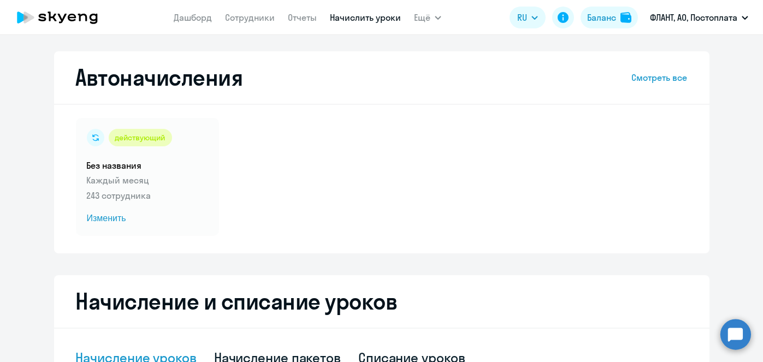
click at [369, 23] on app-menu-item-link "Начислить уроки" at bounding box center [365, 18] width 71 height 14
click at [366, 19] on link "Начислить уроки" at bounding box center [365, 17] width 71 height 11
select select "10"
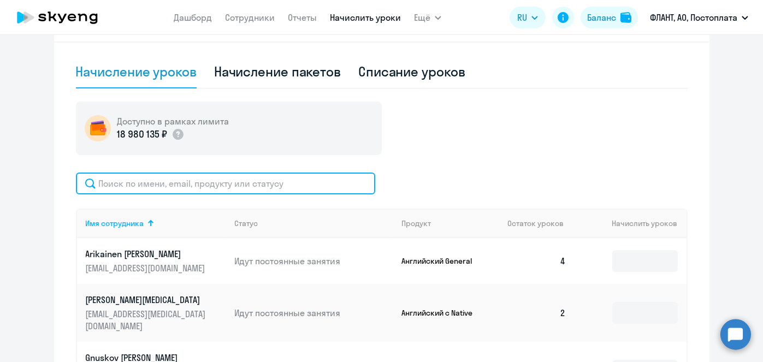
click at [285, 179] on input "text" at bounding box center [225, 184] width 299 height 22
paste input "Korostelev"
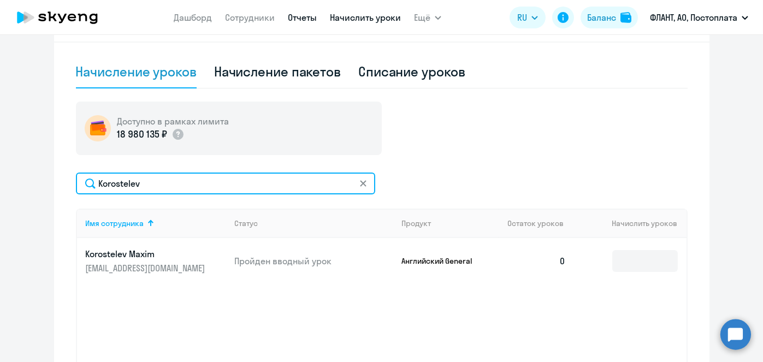
type input "Korostelev"
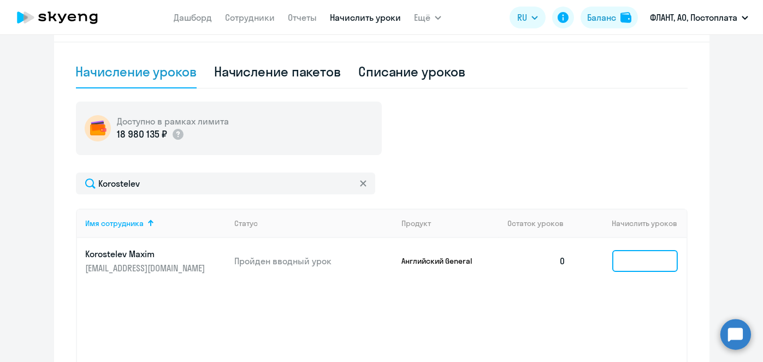
click at [630, 269] on input at bounding box center [645, 261] width 66 height 22
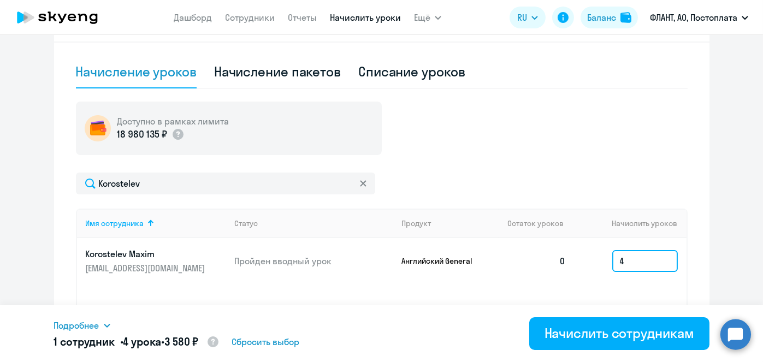
type input "4"
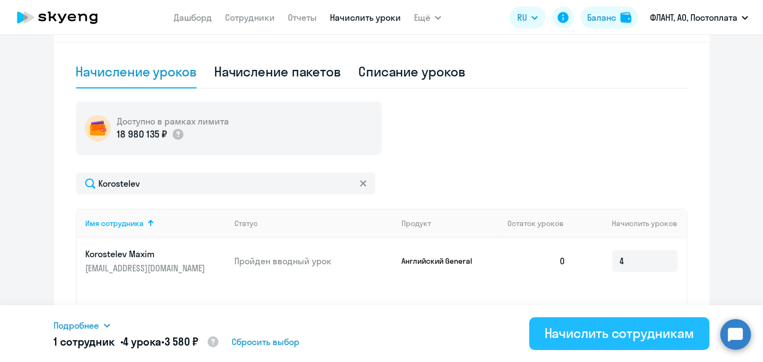
click at [621, 326] on div "Начислить сотрудникам" at bounding box center [620, 333] width 150 height 17
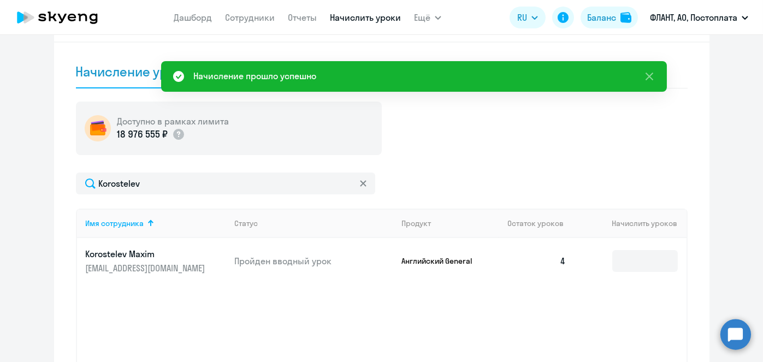
scroll to position [0, 0]
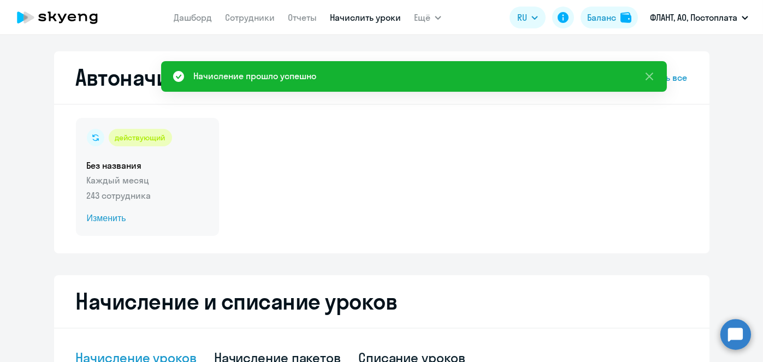
click at [103, 224] on span "Изменить" at bounding box center [147, 218] width 121 height 13
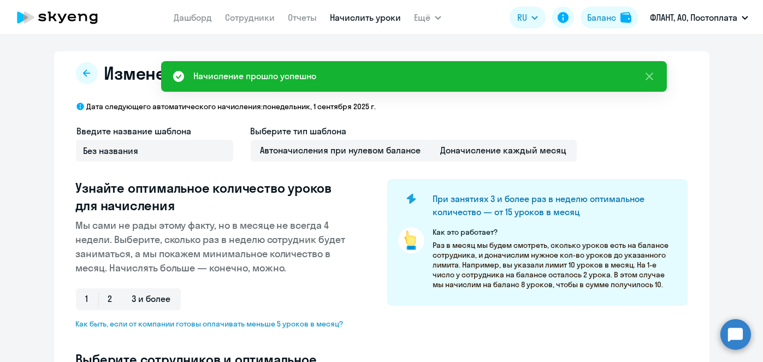
scroll to position [286, 0]
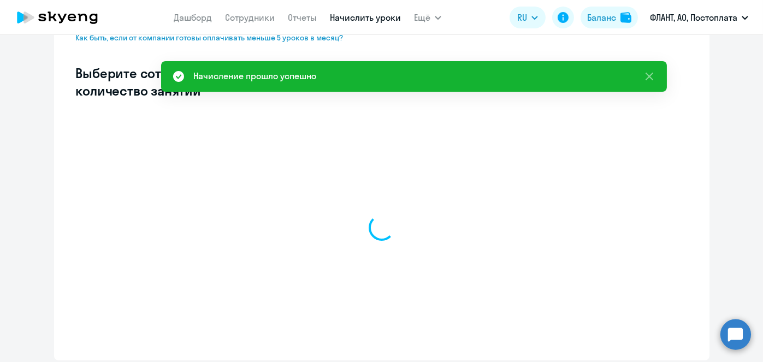
select select "10"
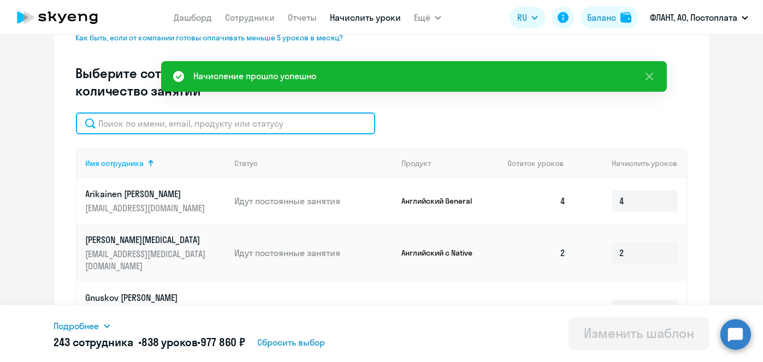
click at [289, 127] on input "text" at bounding box center [225, 124] width 299 height 22
paste input "Korostelev"
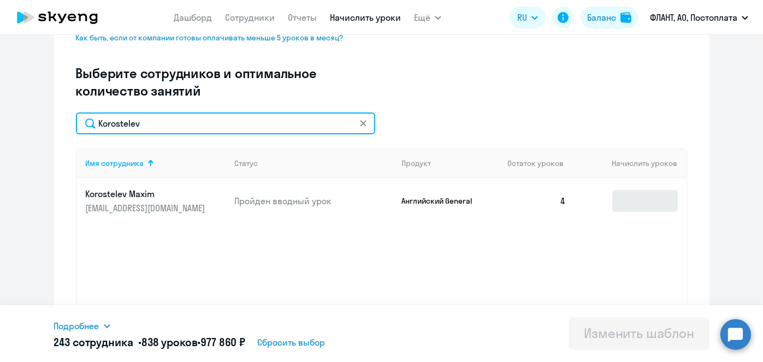
type input "Korostelev"
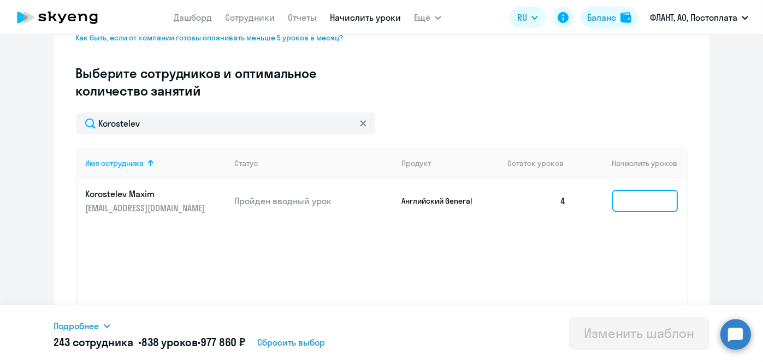
click at [629, 207] on input at bounding box center [645, 201] width 66 height 22
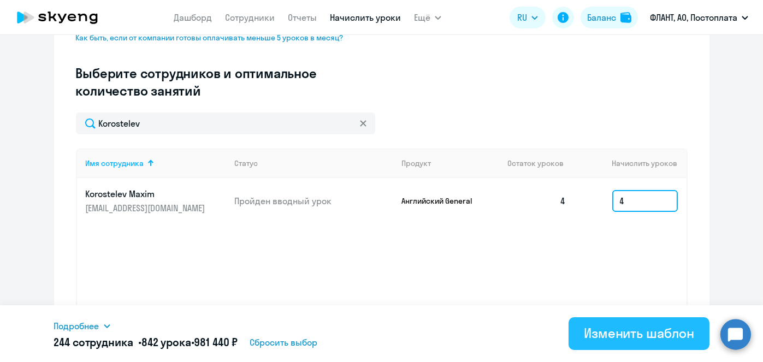
type input "4"
click at [617, 330] on div "Изменить шаблон" at bounding box center [639, 333] width 110 height 17
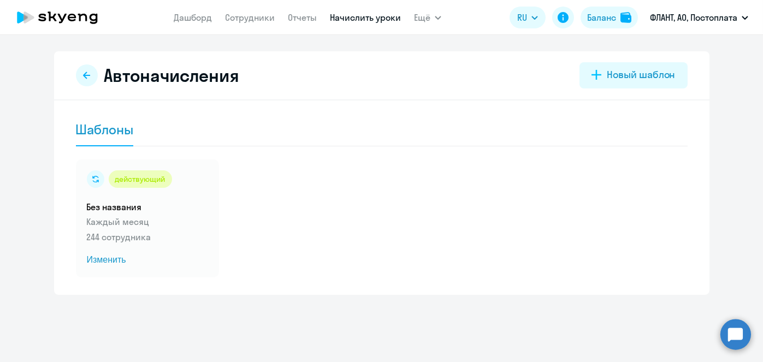
click at [354, 23] on app-menu-item-link "Начислить уроки" at bounding box center [365, 18] width 71 height 14
click at [381, 19] on link "Начислить уроки" at bounding box center [365, 17] width 71 height 11
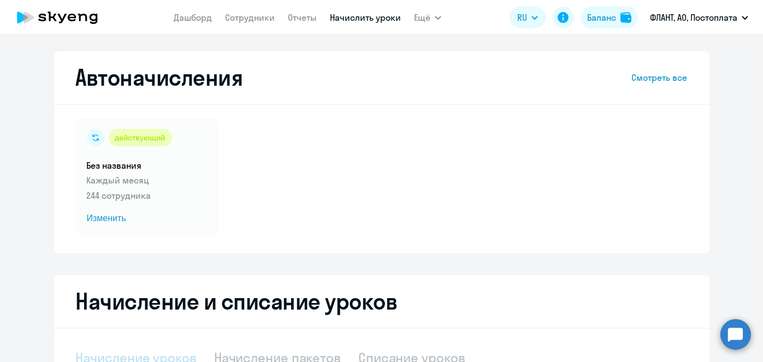
select select "10"
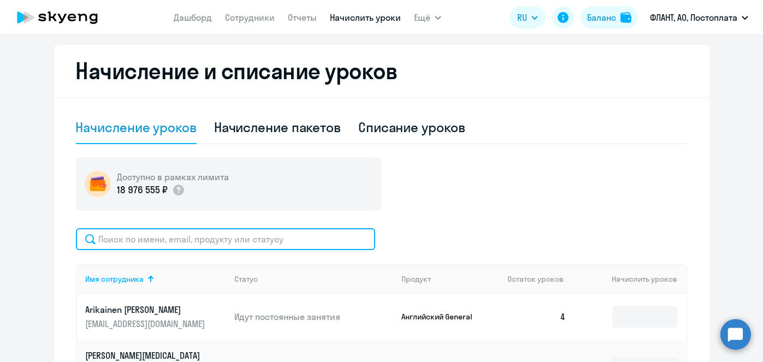
click at [319, 248] on input "text" at bounding box center [225, 239] width 299 height 22
paste input "[PERSON_NAME]"
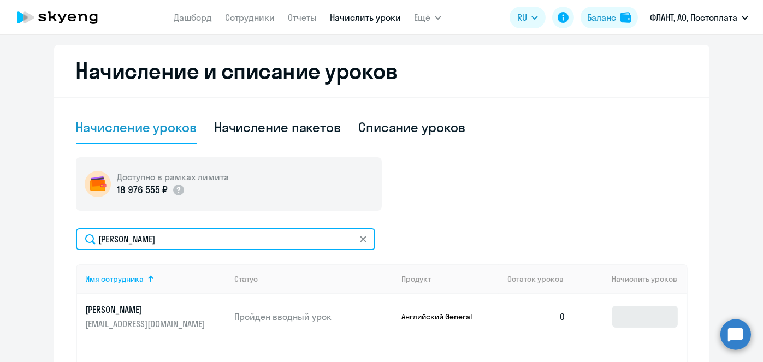
type input "[PERSON_NAME]"
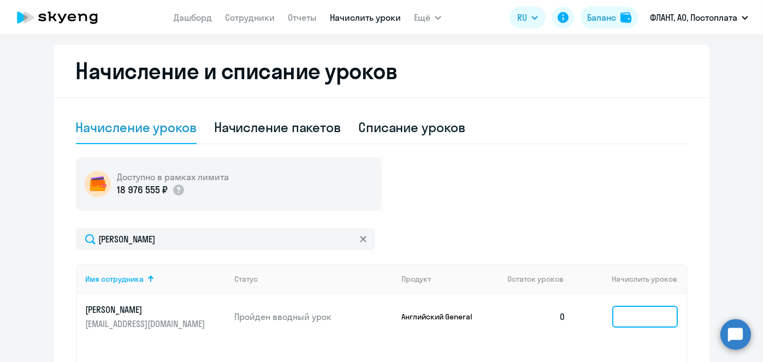
click at [625, 311] on input at bounding box center [645, 317] width 66 height 22
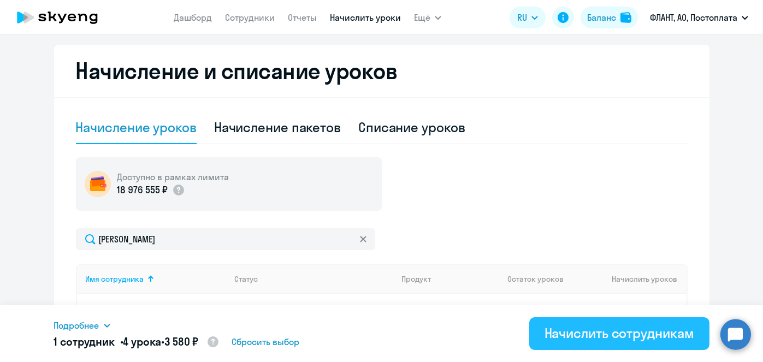
type input "4"
click at [626, 331] on div "Начислить сотрудникам" at bounding box center [620, 333] width 150 height 17
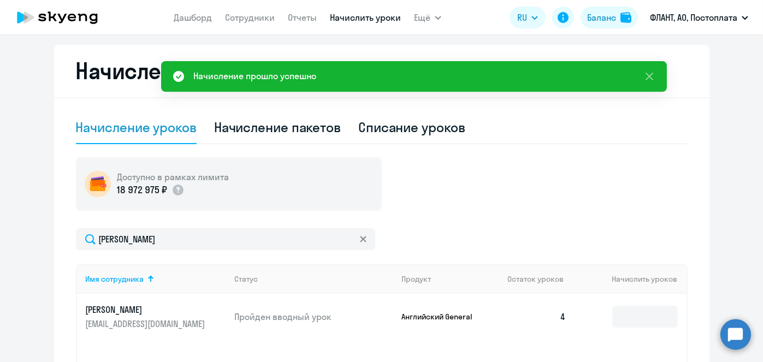
scroll to position [0, 0]
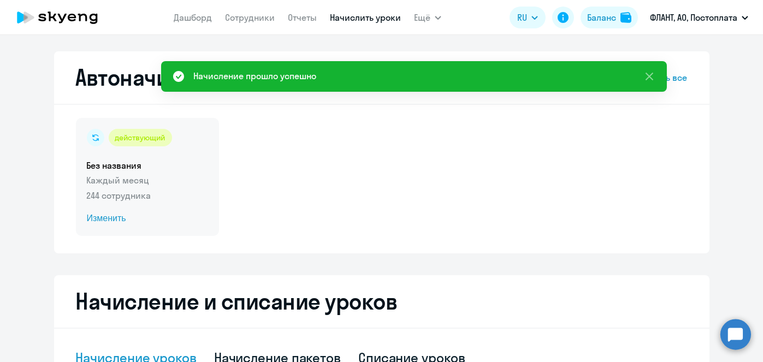
click at [110, 220] on span "Изменить" at bounding box center [147, 218] width 121 height 13
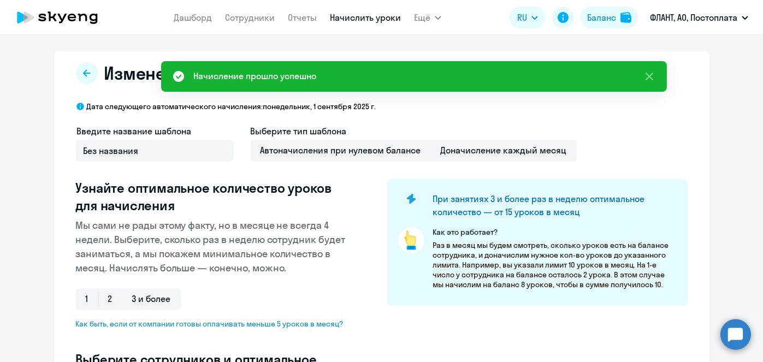
select select "10"
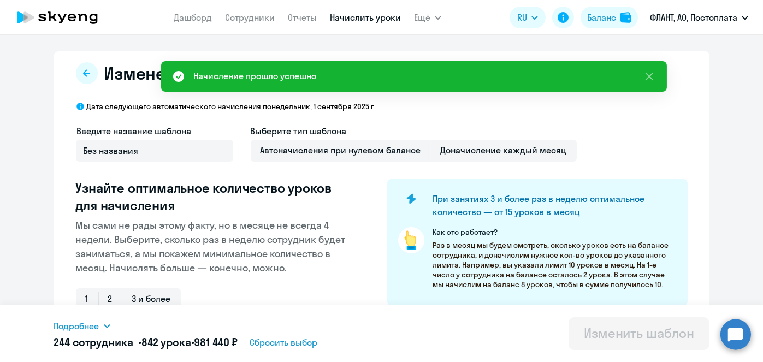
scroll to position [286, 0]
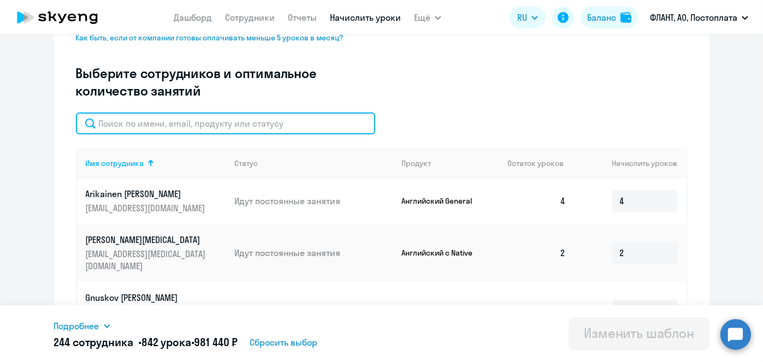
click at [310, 126] on input "text" at bounding box center [225, 124] width 299 height 22
paste input "[PERSON_NAME]"
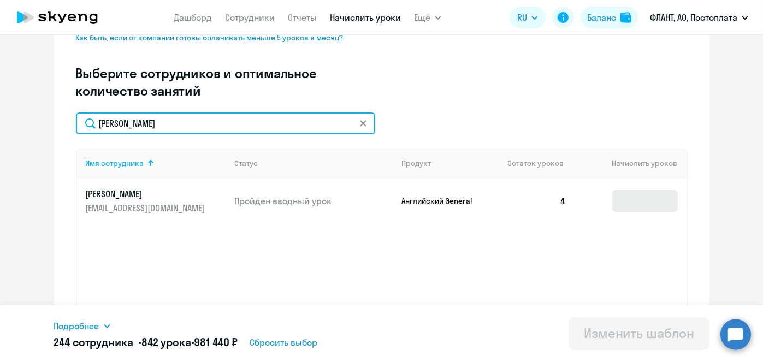
type input "[PERSON_NAME]"
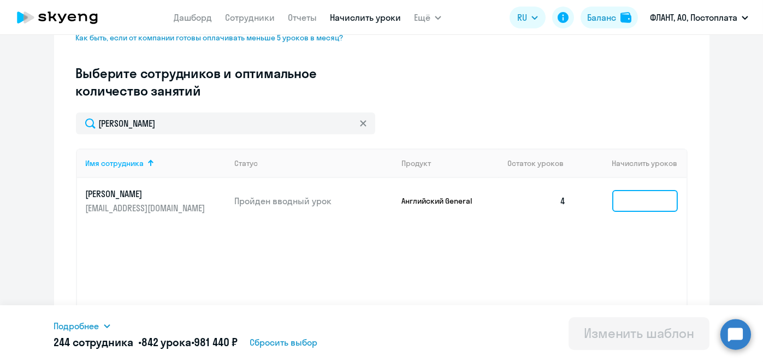
click at [629, 199] on input at bounding box center [645, 201] width 66 height 22
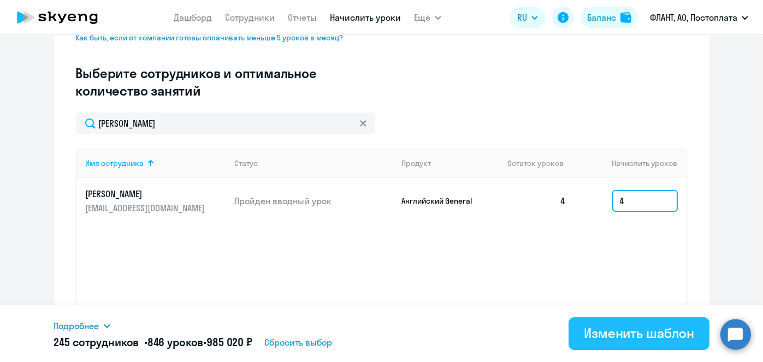
type input "4"
click at [611, 345] on button "Изменить шаблон" at bounding box center [639, 333] width 141 height 33
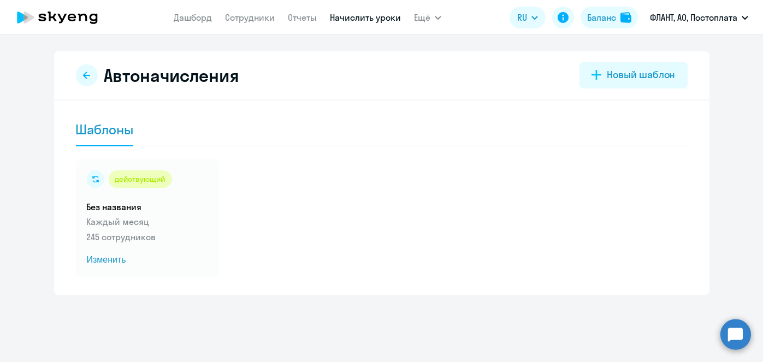
click at [359, 20] on link "Начислить уроки" at bounding box center [365, 17] width 71 height 11
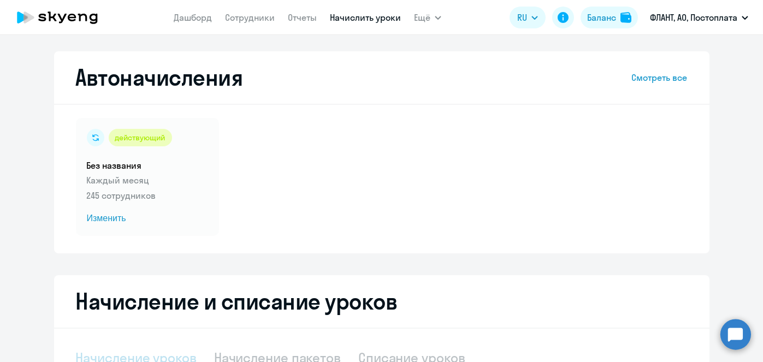
select select "10"
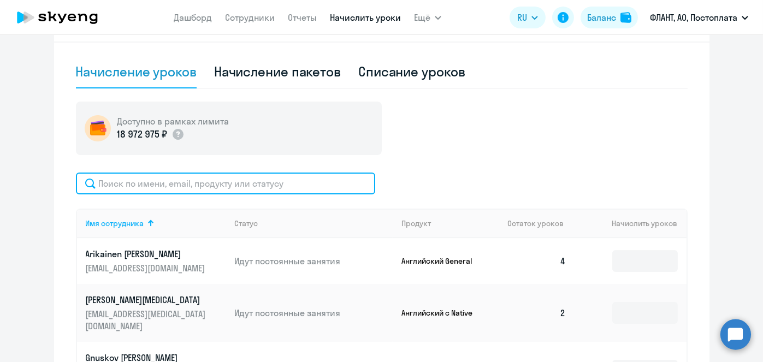
click at [309, 185] on input "text" at bounding box center [225, 184] width 299 height 22
paste input "[PERSON_NAME]"
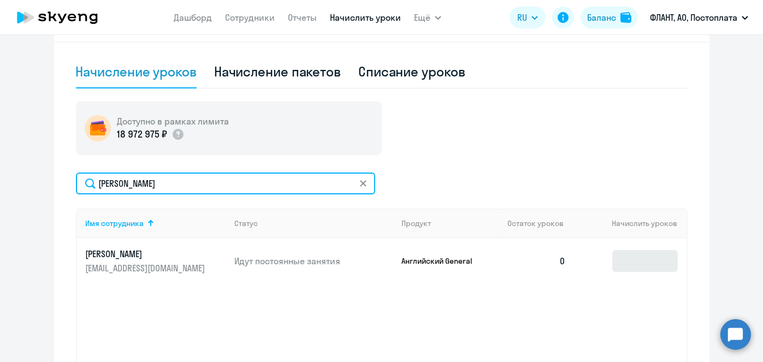
type input "[PERSON_NAME]"
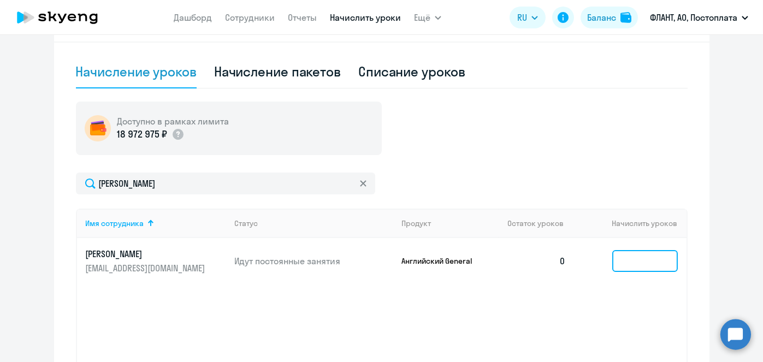
click at [652, 255] on input at bounding box center [645, 261] width 66 height 22
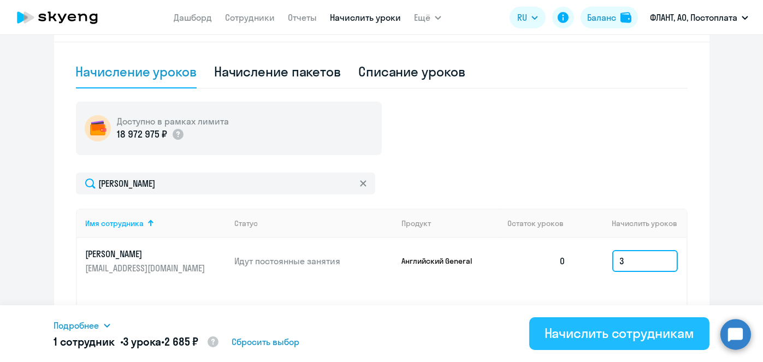
type input "3"
click at [615, 329] on div "Начислить сотрудникам" at bounding box center [620, 333] width 150 height 17
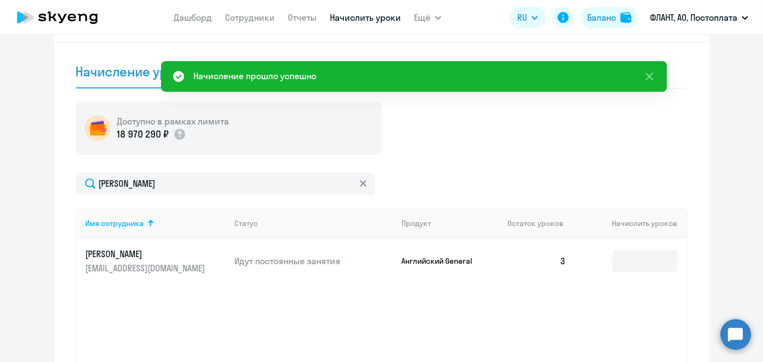
scroll to position [0, 0]
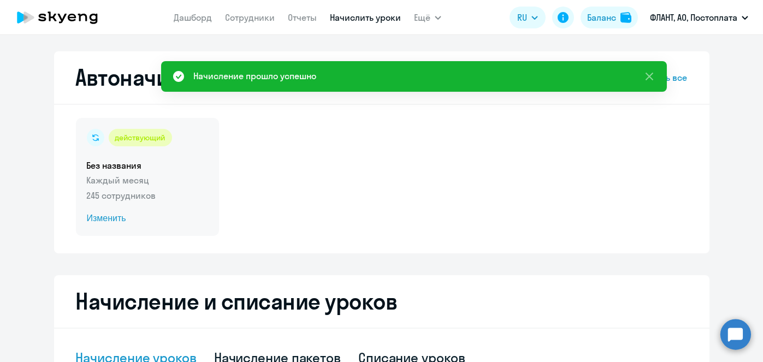
click at [89, 223] on span "Изменить" at bounding box center [147, 218] width 121 height 13
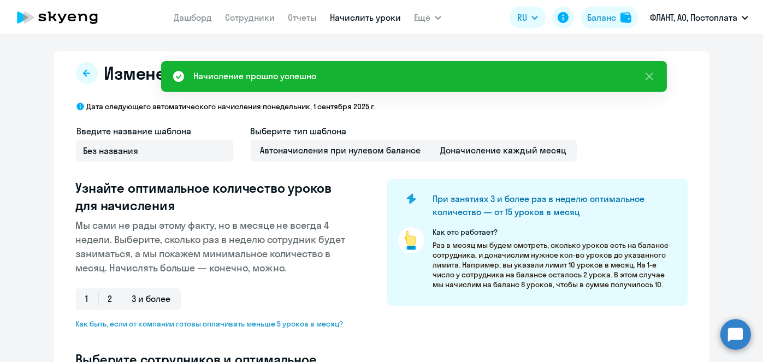
select select "10"
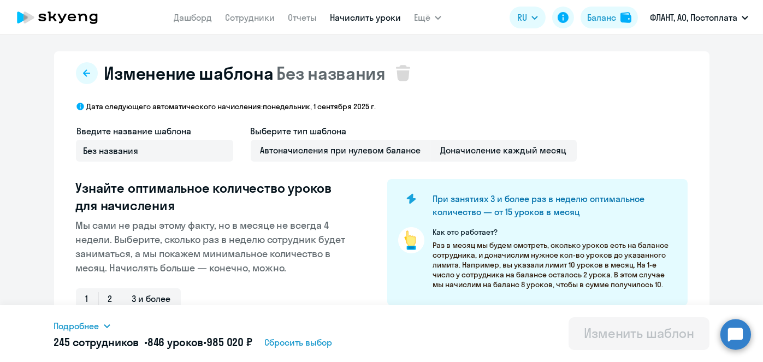
scroll to position [286, 0]
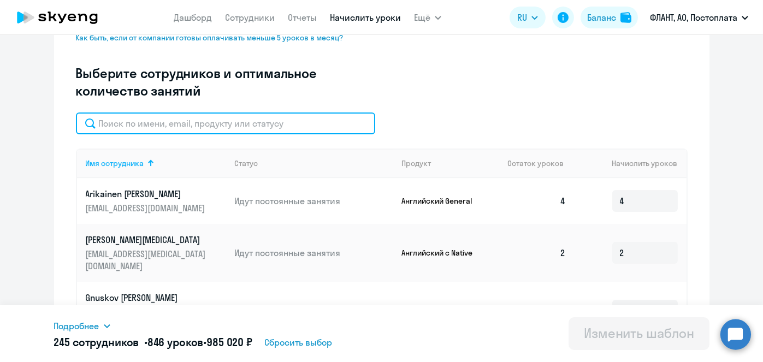
click at [331, 120] on input "text" at bounding box center [225, 124] width 299 height 22
paste input "[PERSON_NAME]"
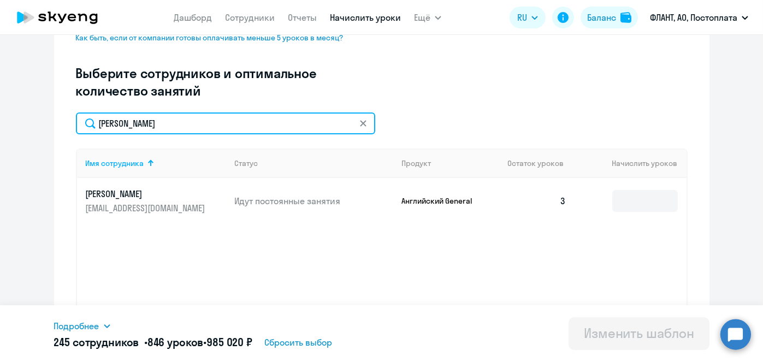
type input "[PERSON_NAME]"
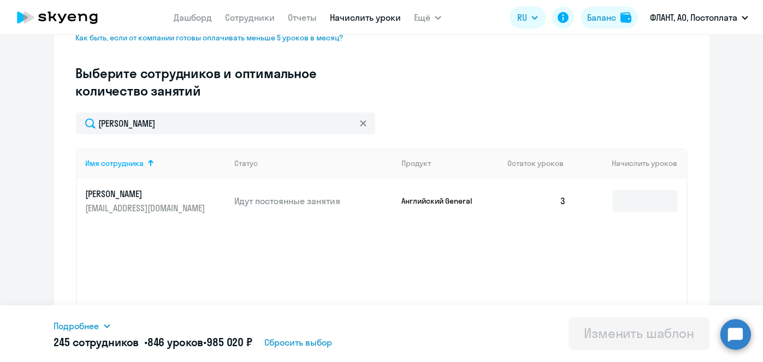
click at [594, 201] on td at bounding box center [630, 201] width 111 height 46
click at [671, 211] on td at bounding box center [630, 201] width 111 height 46
click at [645, 204] on input at bounding box center [645, 201] width 66 height 22
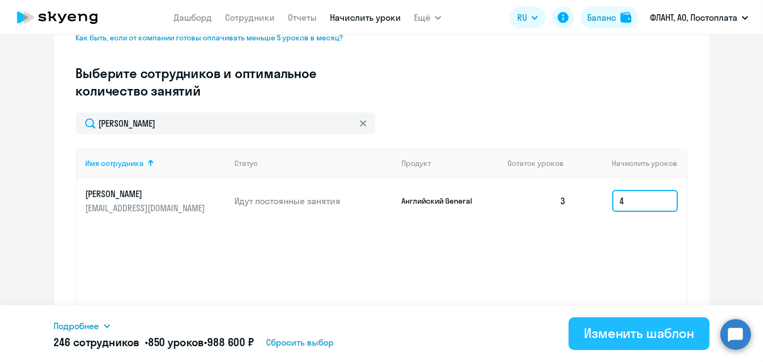
type input "4"
click at [623, 331] on div "Изменить шаблон" at bounding box center [639, 333] width 110 height 17
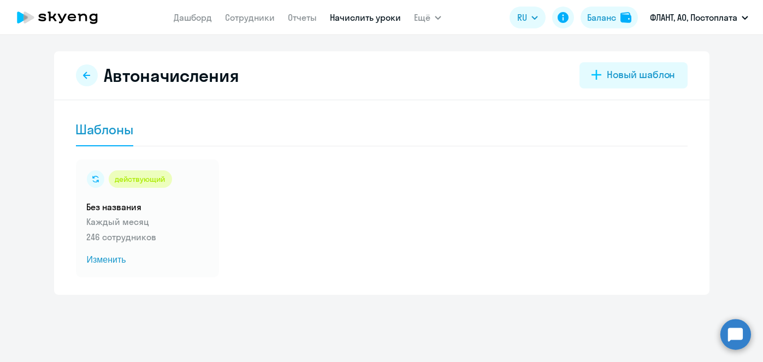
click at [348, 15] on link "Начислить уроки" at bounding box center [365, 17] width 71 height 11
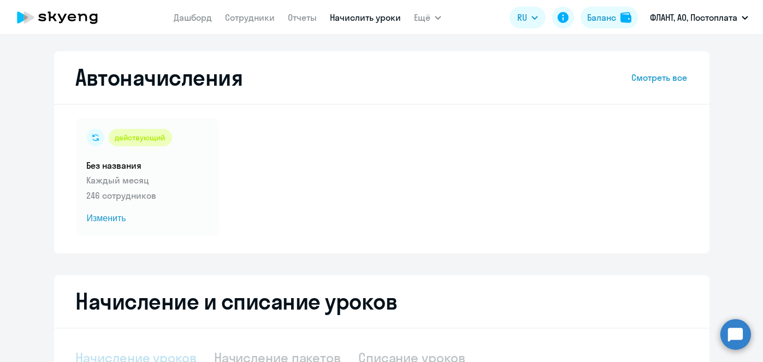
select select "10"
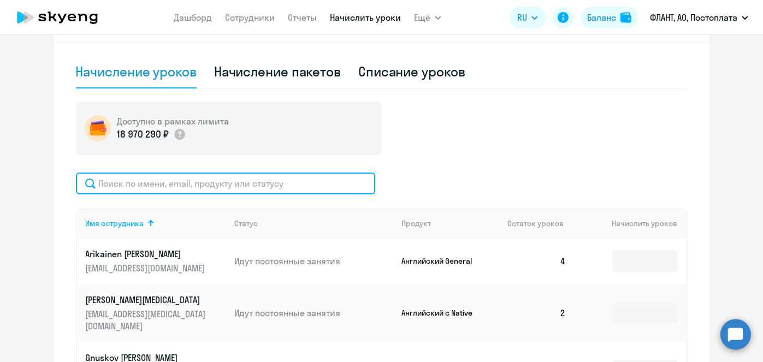
click at [199, 178] on input "text" at bounding box center [225, 184] width 299 height 22
paste input "Спрогис"
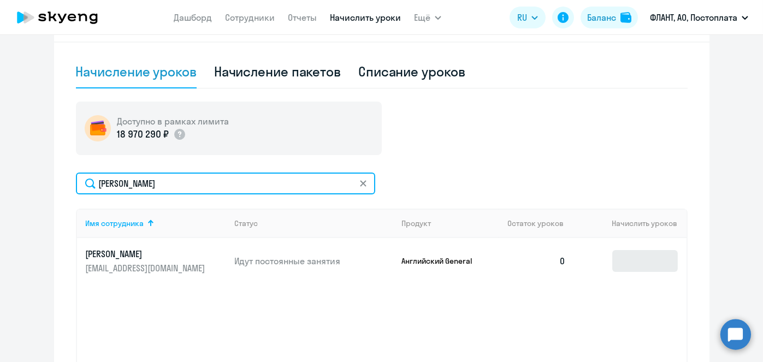
type input "Спрогис"
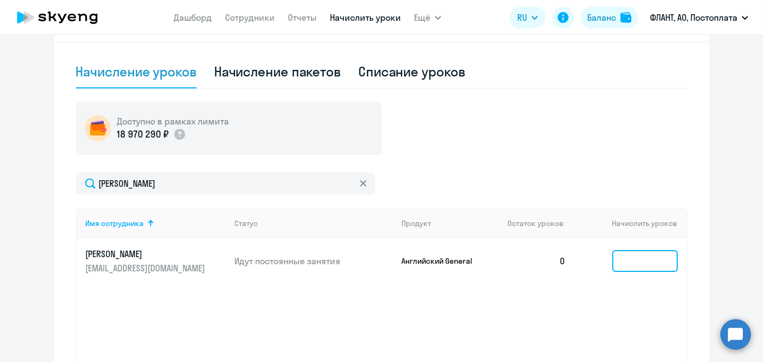
click at [624, 258] on input at bounding box center [645, 261] width 66 height 22
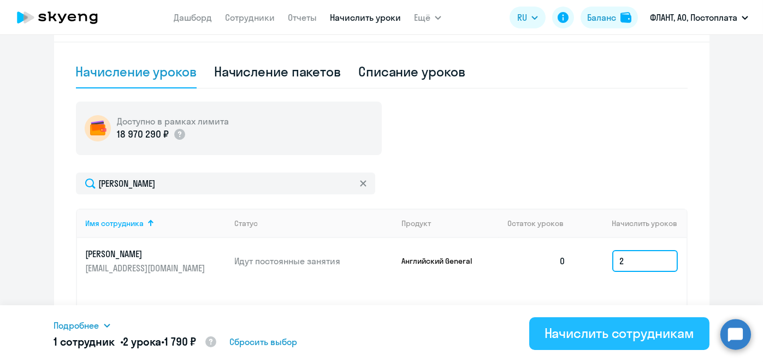
type input "2"
click at [606, 326] on div "Начислить сотрудникам" at bounding box center [620, 333] width 150 height 17
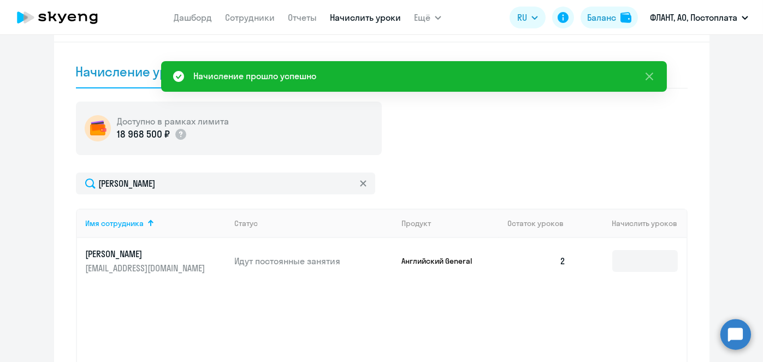
scroll to position [0, 0]
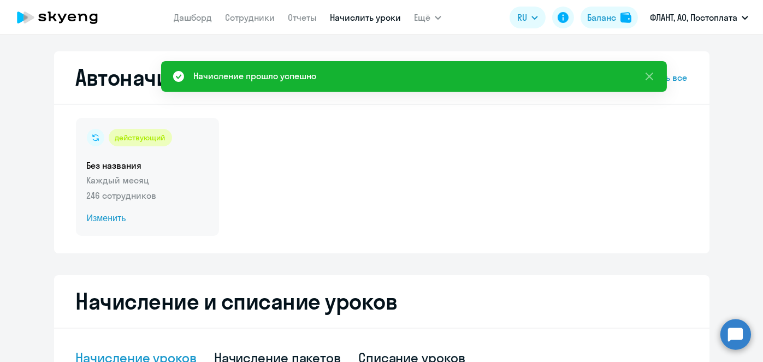
click at [114, 216] on span "Изменить" at bounding box center [147, 218] width 121 height 13
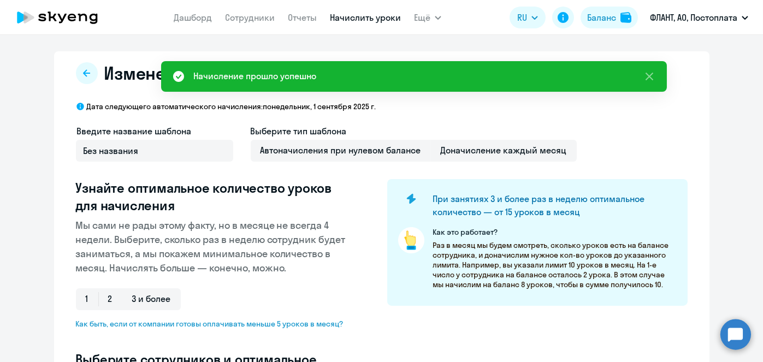
select select "10"
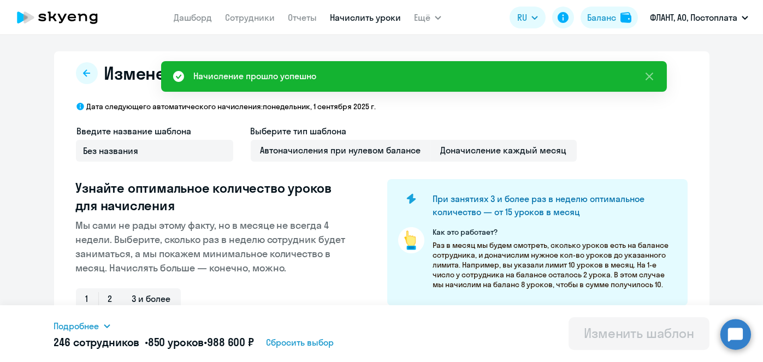
scroll to position [286, 0]
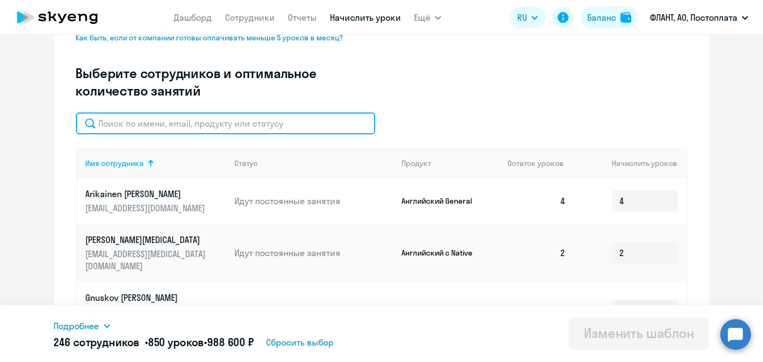
click at [272, 124] on input "text" at bounding box center [225, 124] width 299 height 22
paste input "Спрогис"
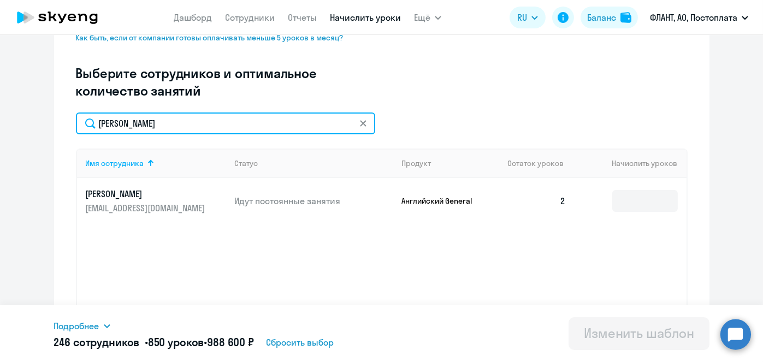
type input "Спрогис"
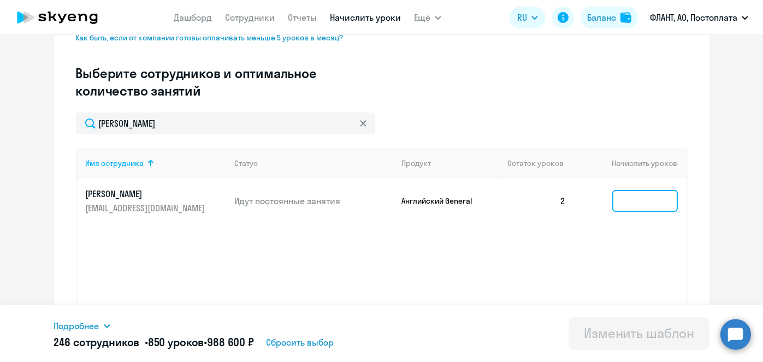
click at [634, 207] on input at bounding box center [645, 201] width 66 height 22
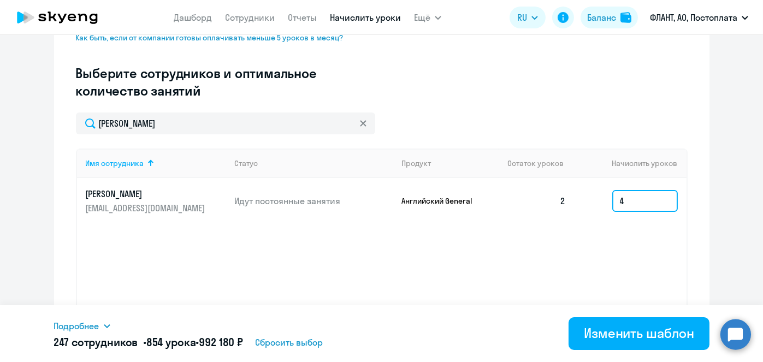
type input "4"
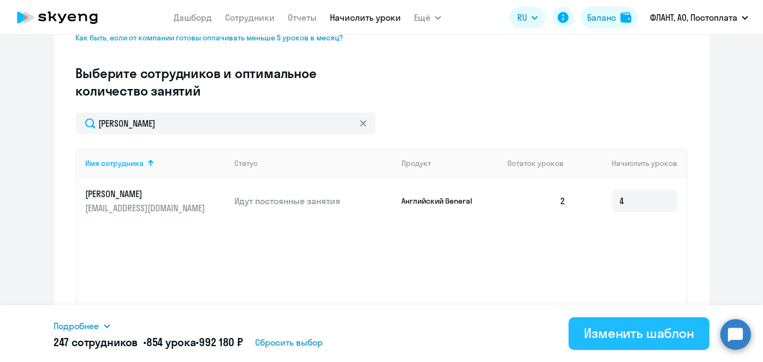
click at [603, 329] on div "Изменить шаблон" at bounding box center [639, 333] width 110 height 17
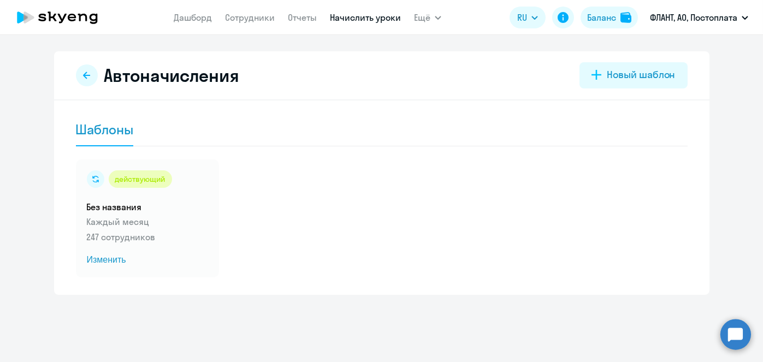
click at [346, 19] on link "Начислить уроки" at bounding box center [365, 17] width 71 height 11
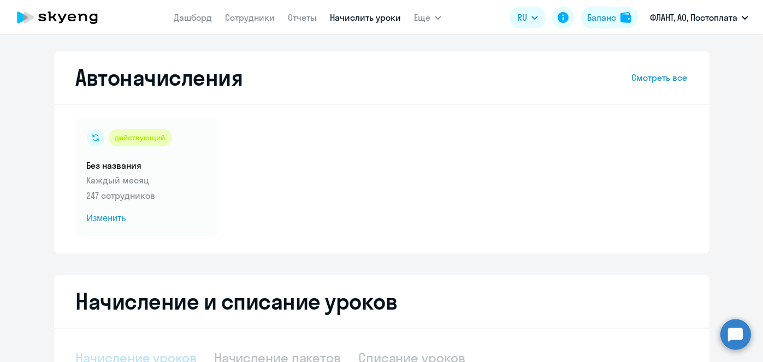
select select "10"
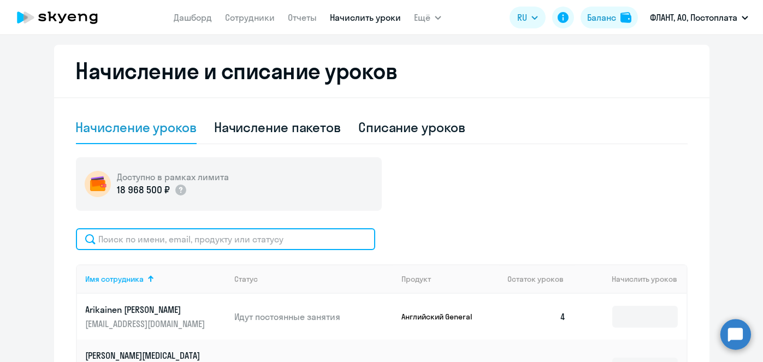
click at [291, 235] on input "text" at bounding box center [225, 239] width 299 height 22
paste input "Плетнева"
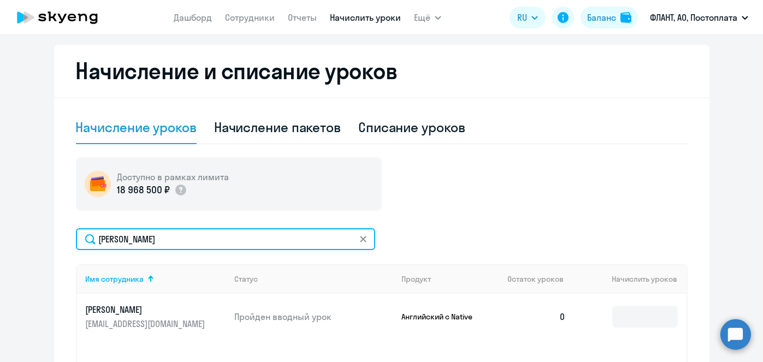
type input "Плетнева"
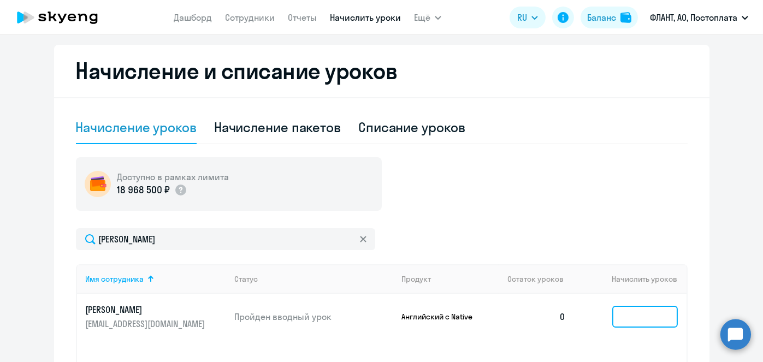
click at [640, 312] on input at bounding box center [645, 317] width 66 height 22
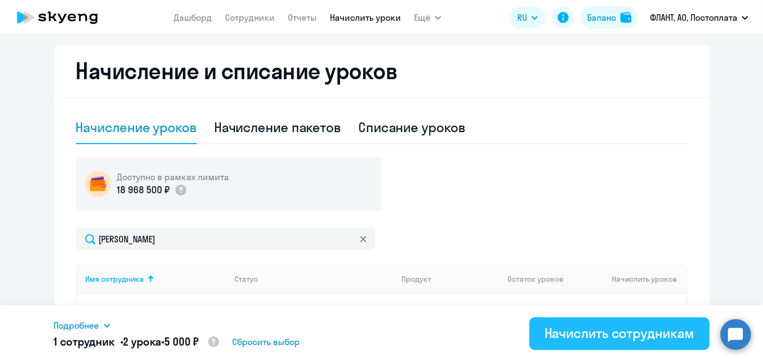
type input "2"
click at [634, 337] on div "Начислить сотрудникам" at bounding box center [620, 333] width 150 height 17
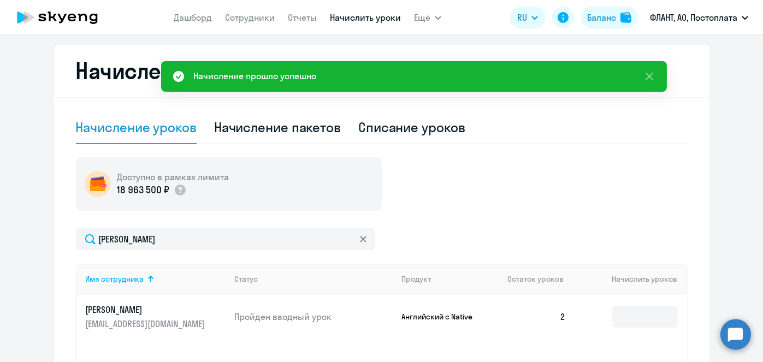
scroll to position [0, 0]
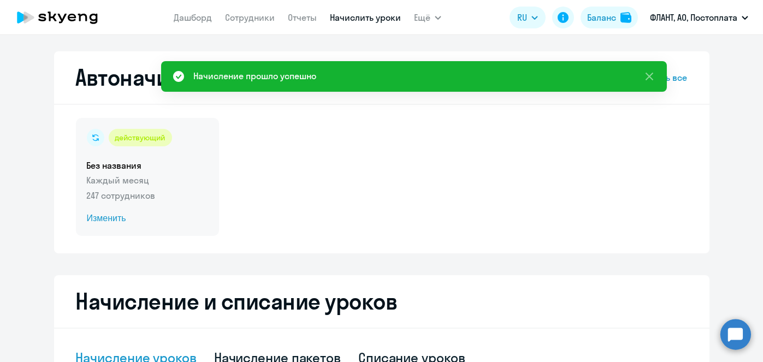
click at [103, 213] on span "Изменить" at bounding box center [147, 218] width 121 height 13
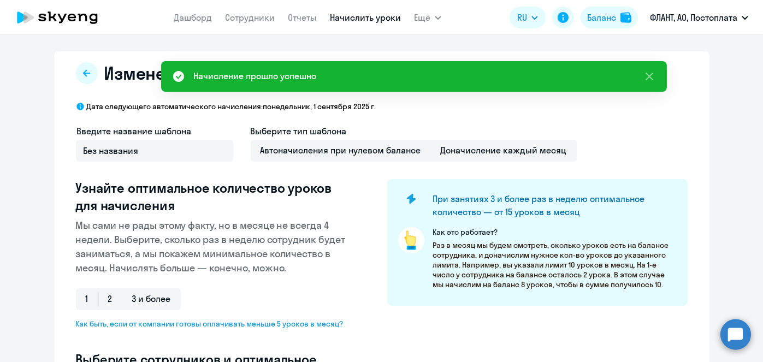
select select "10"
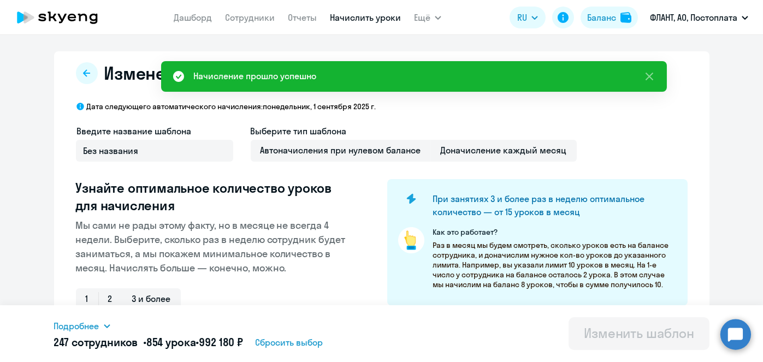
scroll to position [286, 0]
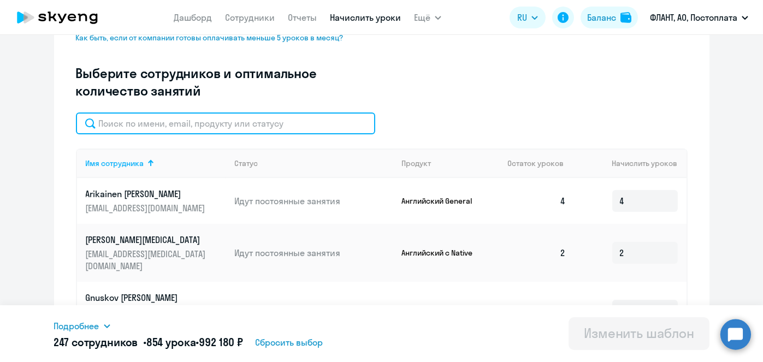
click at [314, 121] on input "text" at bounding box center [225, 124] width 299 height 22
paste input "Плетнева"
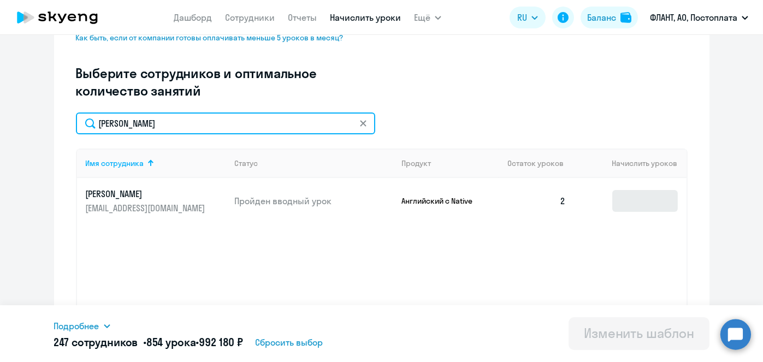
type input "Плетнева"
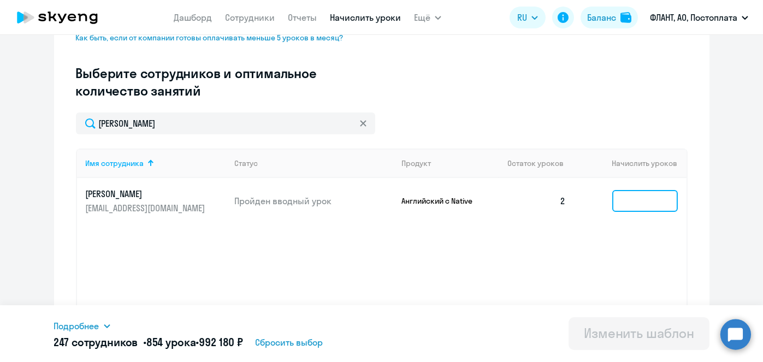
click at [637, 196] on input at bounding box center [645, 201] width 66 height 22
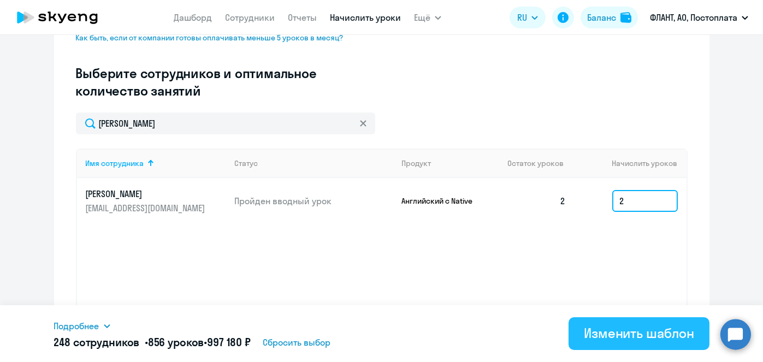
type input "2"
click at [603, 331] on div "Изменить шаблон" at bounding box center [639, 333] width 110 height 17
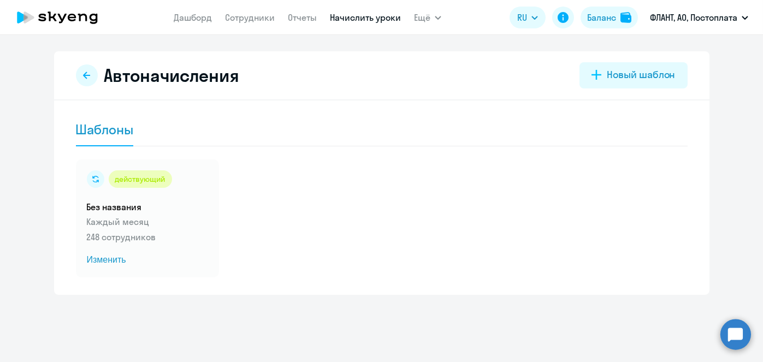
click at [360, 23] on app-menu-item-link "Начислить уроки" at bounding box center [365, 18] width 71 height 14
click at [357, 19] on link "Начислить уроки" at bounding box center [365, 17] width 71 height 11
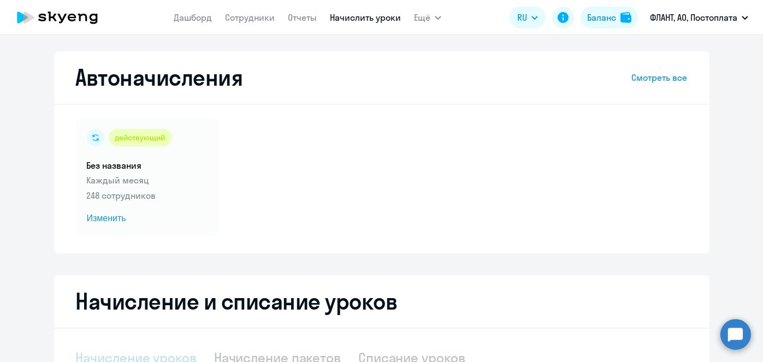
select select "10"
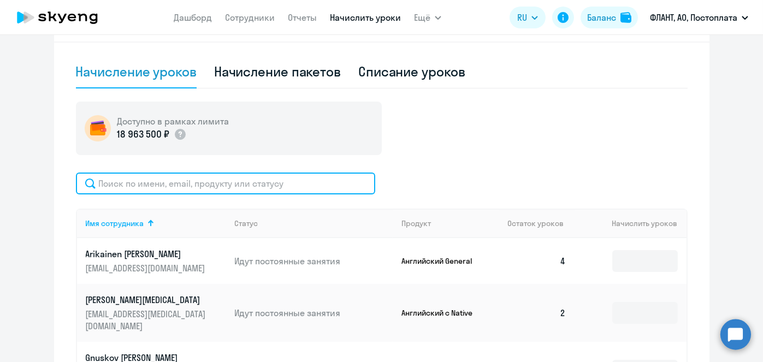
click at [315, 185] on input "text" at bounding box center [225, 184] width 299 height 22
paste input "Панфилов"
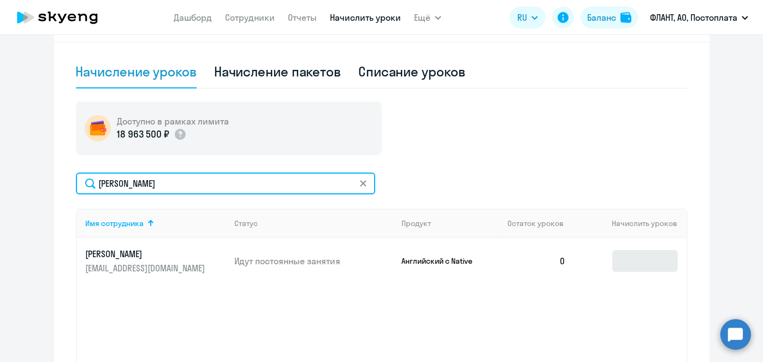
type input "Панфилов"
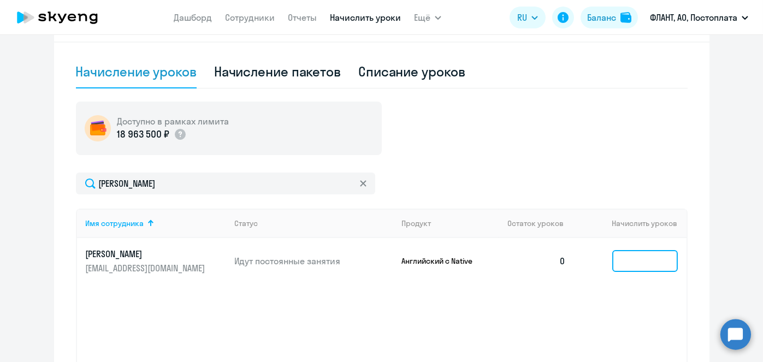
click at [632, 255] on input at bounding box center [645, 261] width 66 height 22
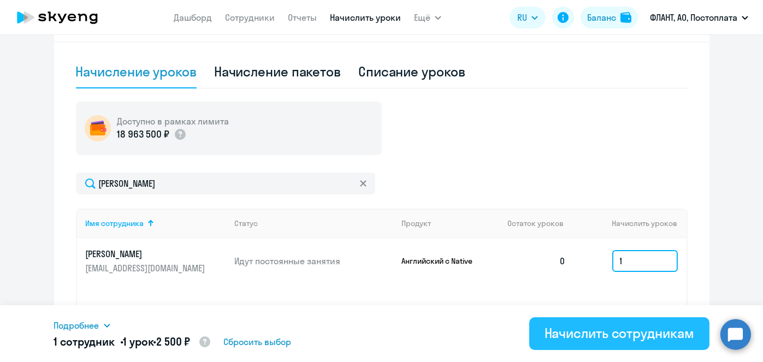
type input "1"
click at [603, 330] on div "Начислить сотрудникам" at bounding box center [620, 333] width 150 height 17
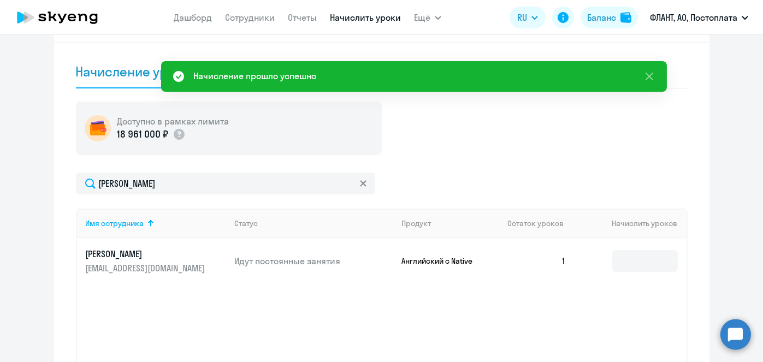
scroll to position [0, 0]
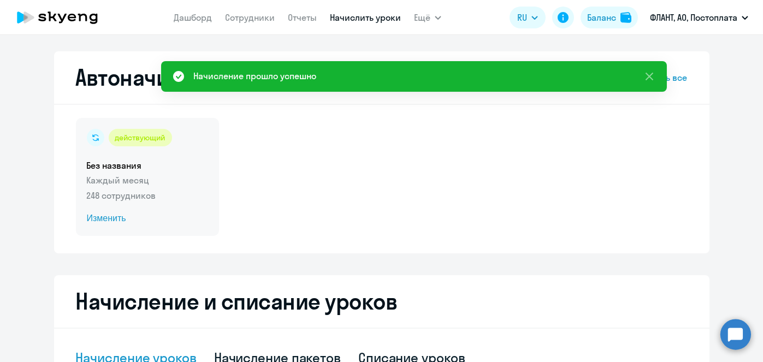
click at [125, 223] on span "Изменить" at bounding box center [147, 218] width 121 height 13
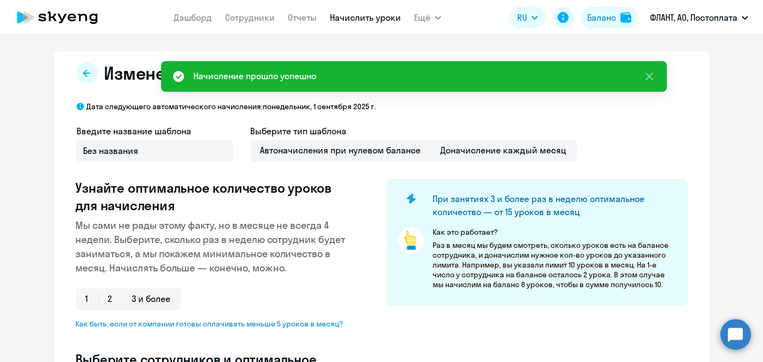
select select "10"
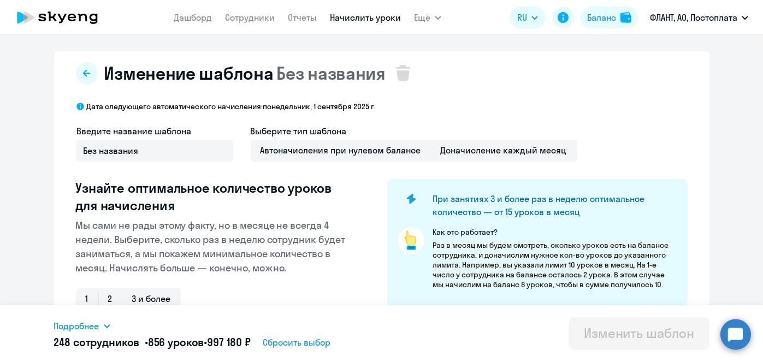
scroll to position [286, 0]
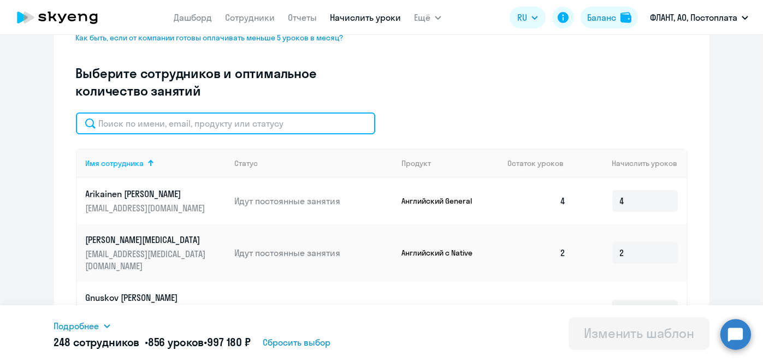
click at [239, 115] on input "text" at bounding box center [225, 124] width 299 height 22
paste input "Панфилов"
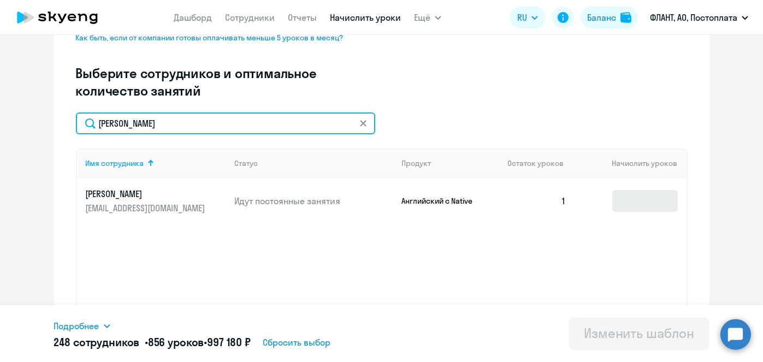
type input "Панфилов"
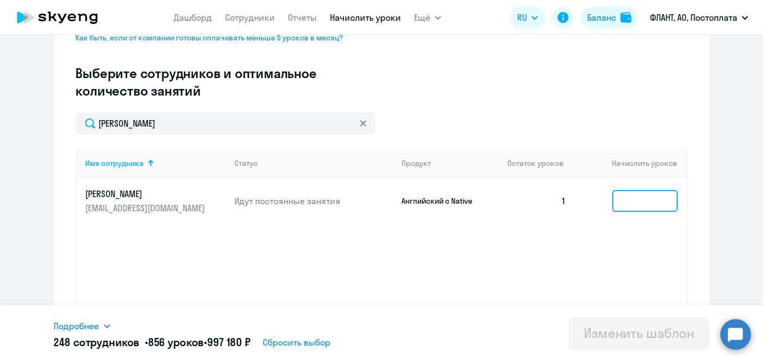
click at [637, 202] on input at bounding box center [645, 201] width 66 height 22
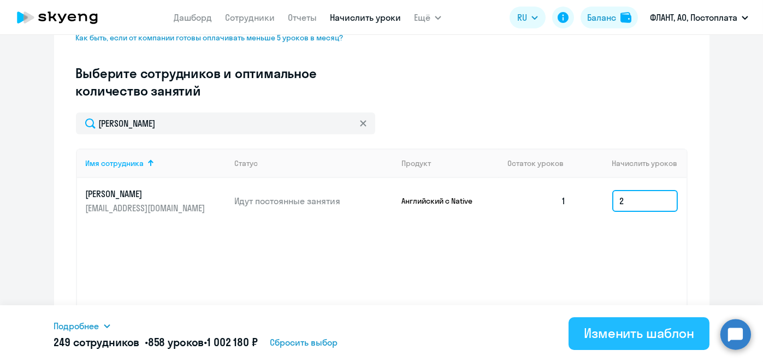
type input "2"
click at [618, 333] on div "Изменить шаблон" at bounding box center [639, 333] width 110 height 17
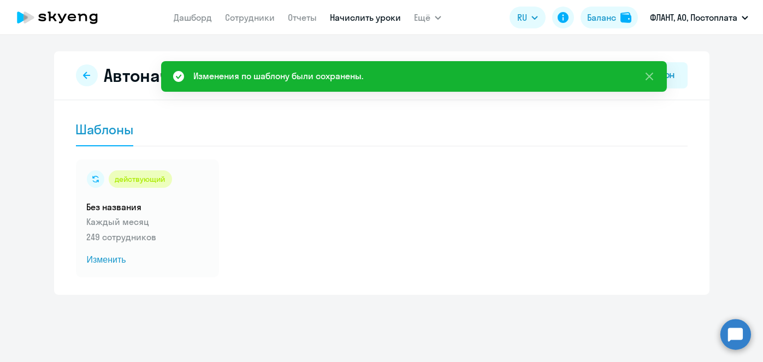
click at [340, 19] on link "Начислить уроки" at bounding box center [365, 17] width 71 height 11
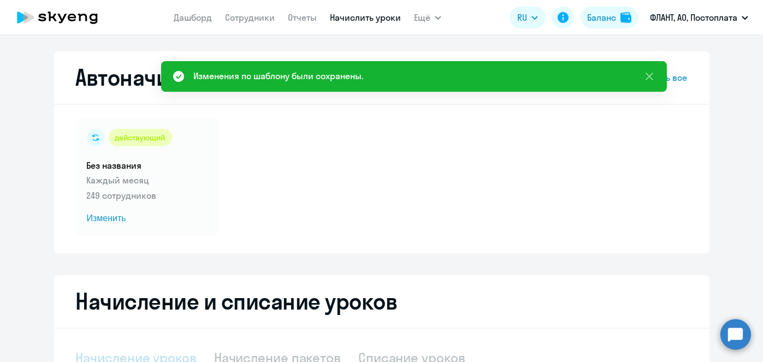
select select "10"
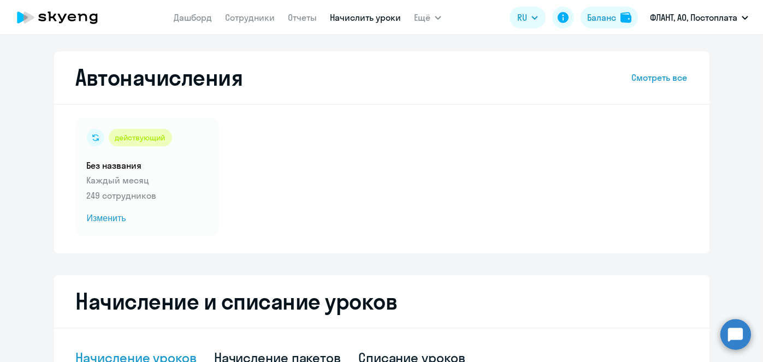
click at [346, 18] on link "Начислить уроки" at bounding box center [365, 17] width 71 height 11
select select "10"
click at [347, 19] on link "Начислить уроки" at bounding box center [365, 17] width 71 height 11
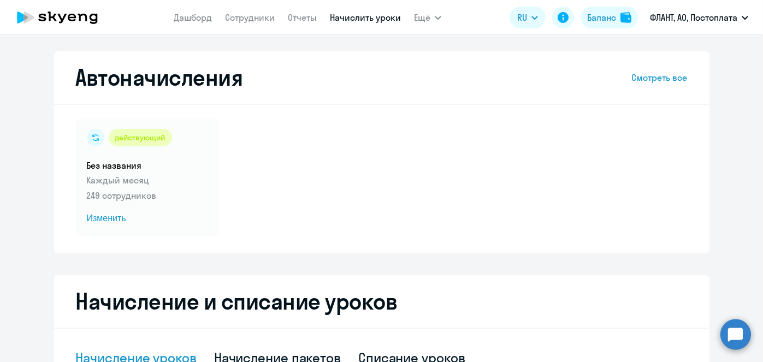
scroll to position [286, 0]
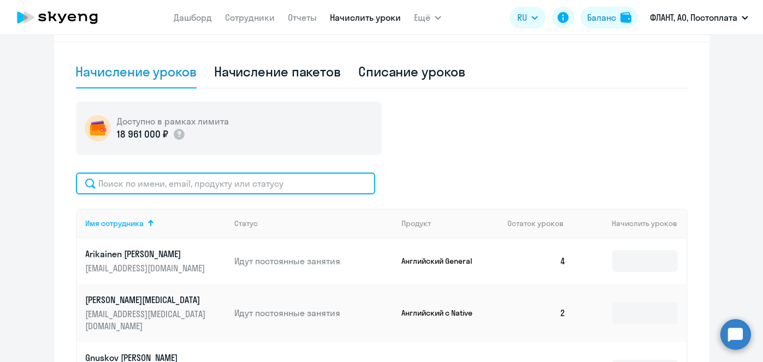
click at [347, 180] on input "text" at bounding box center [225, 184] width 299 height 22
paste input "[PERSON_NAME]"
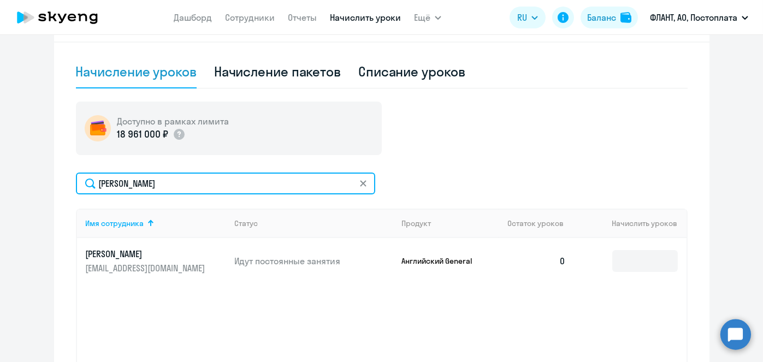
type input "[PERSON_NAME]"
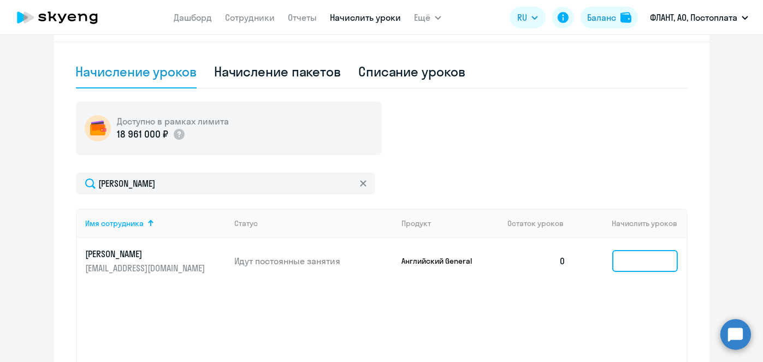
click at [629, 264] on input at bounding box center [645, 261] width 66 height 22
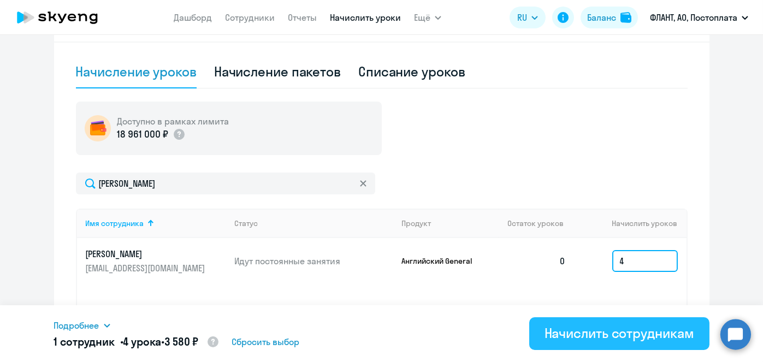
type input "4"
click at [615, 345] on button "Начислить сотрудникам" at bounding box center [619, 333] width 180 height 33
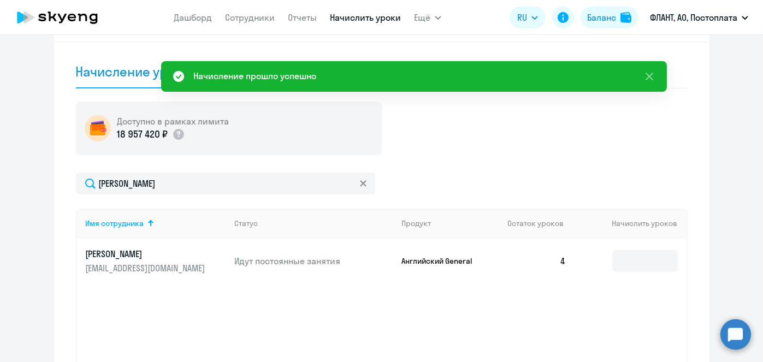
scroll to position [0, 0]
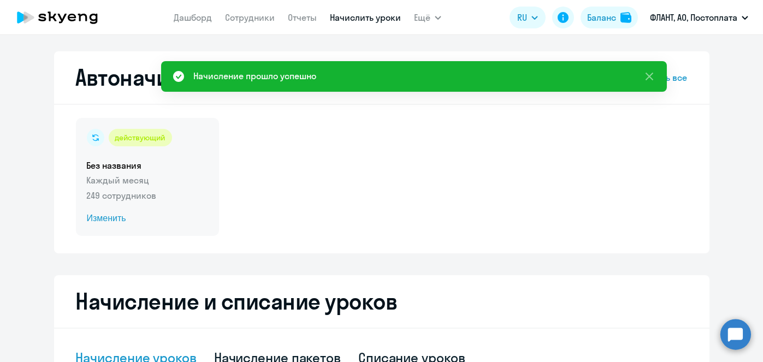
click at [114, 217] on span "Изменить" at bounding box center [147, 218] width 121 height 13
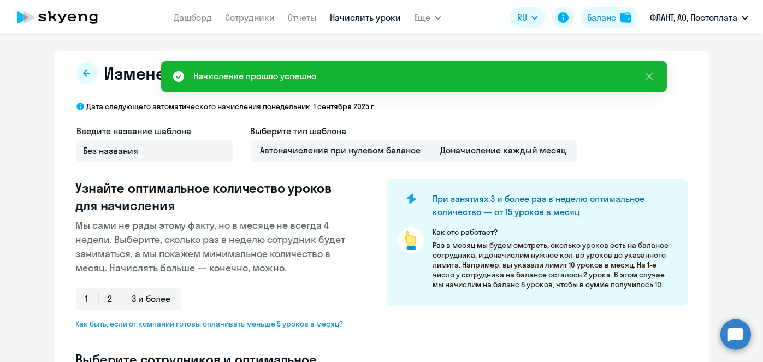
select select "10"
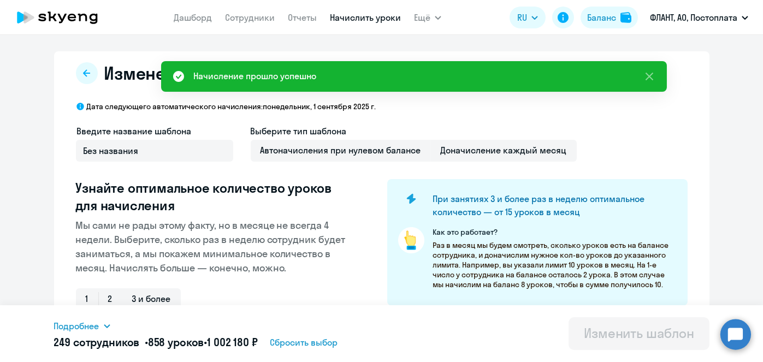
scroll to position [286, 0]
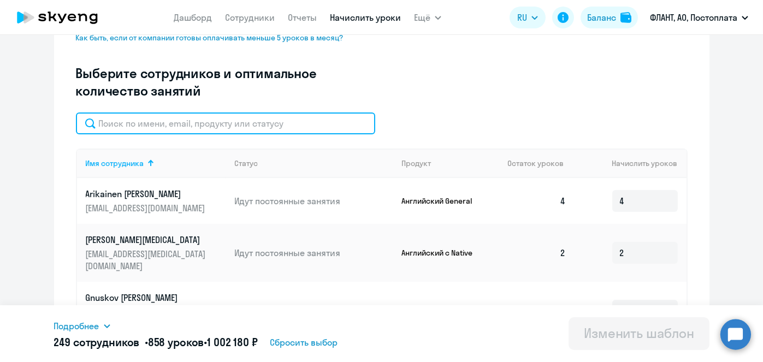
click at [306, 124] on input "text" at bounding box center [225, 124] width 299 height 22
paste input "[PERSON_NAME]"
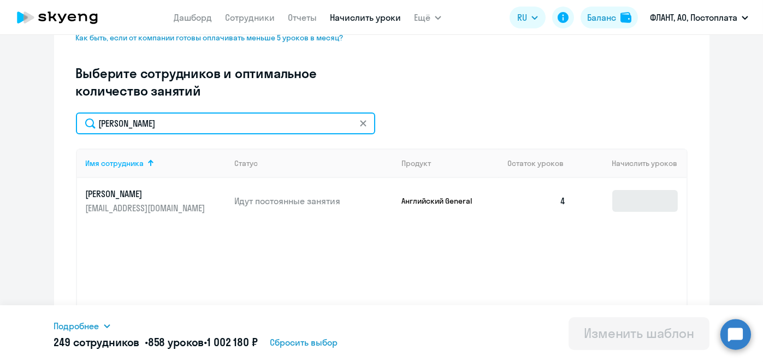
type input "[PERSON_NAME]"
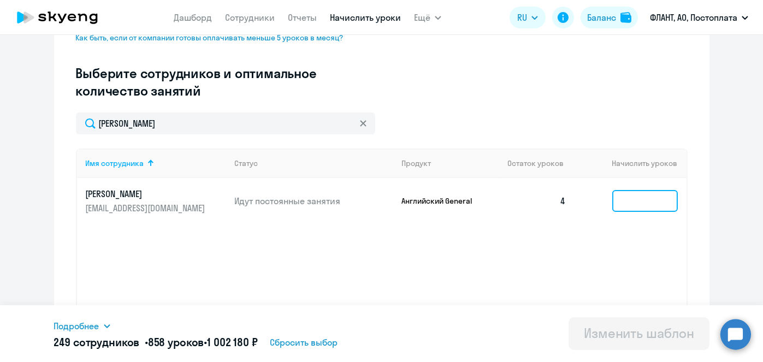
click at [639, 204] on input at bounding box center [645, 201] width 66 height 22
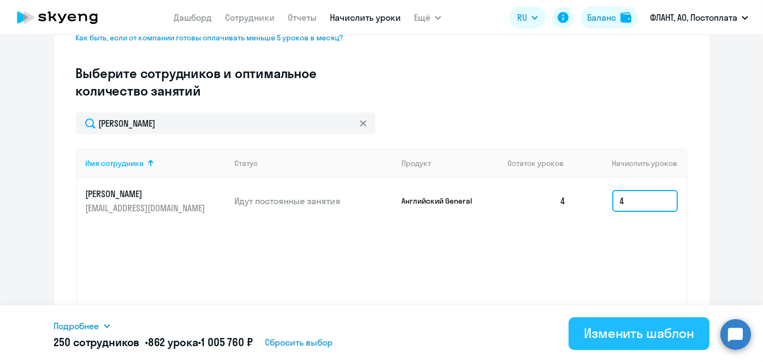
type input "4"
click at [623, 341] on div "Изменить шаблон" at bounding box center [639, 333] width 110 height 17
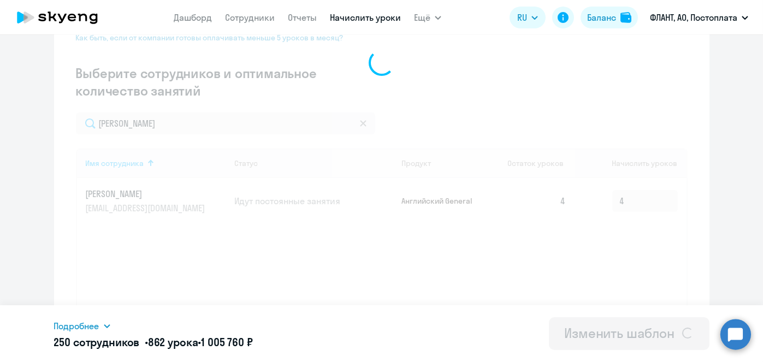
click at [623, 341] on div "Изменить шаблон" at bounding box center [619, 333] width 110 height 17
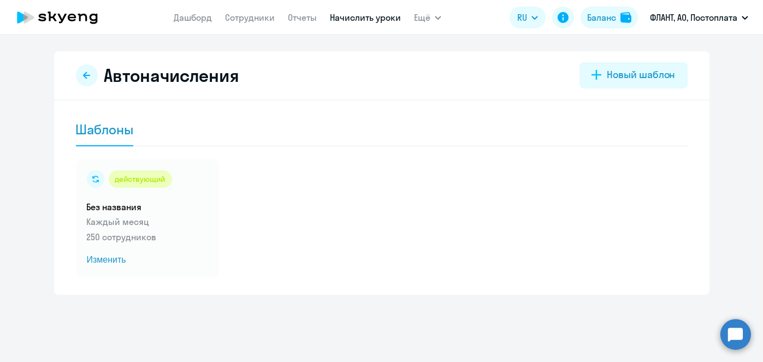
click at [433, 58] on div "Автоначисления Новый шаблон Шаблоны действующий Без названия Каждый месяц 250 с…" at bounding box center [382, 173] width 656 height 244
click at [357, 19] on link "Начислить уроки" at bounding box center [365, 17] width 71 height 11
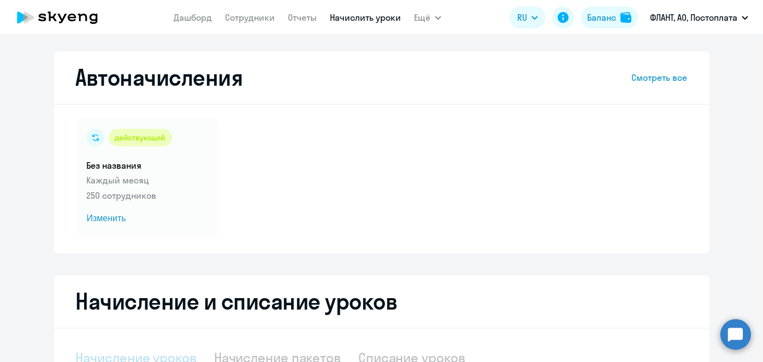
select select "10"
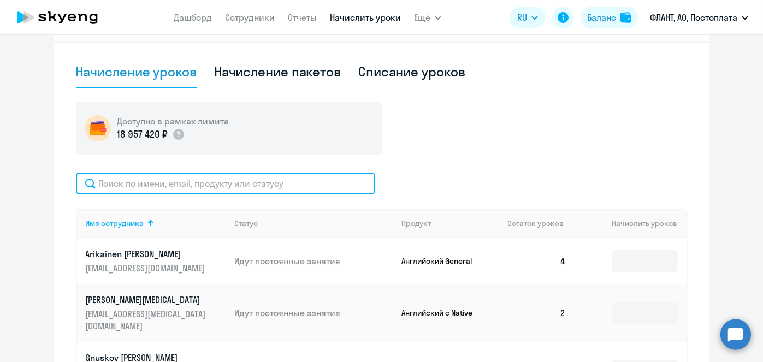
click at [347, 188] on input "text" at bounding box center [225, 184] width 299 height 22
paste input "[PERSON_NAME]"
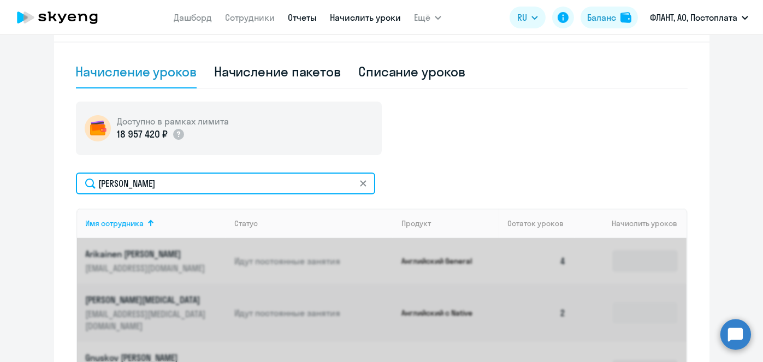
type input "[PERSON_NAME]"
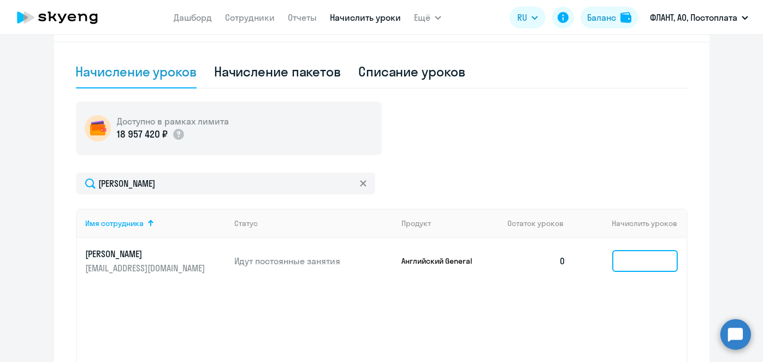
click at [636, 252] on input at bounding box center [645, 261] width 66 height 22
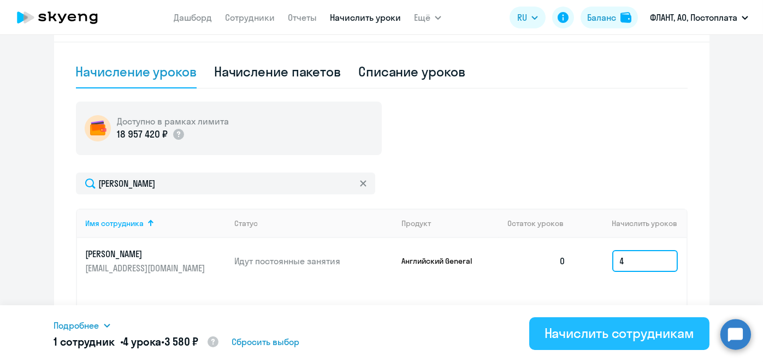
type input "4"
click at [599, 333] on div "Начислить сотрудникам" at bounding box center [620, 333] width 150 height 17
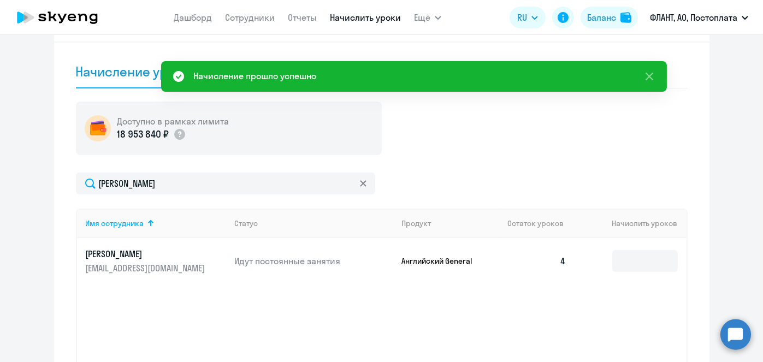
scroll to position [0, 0]
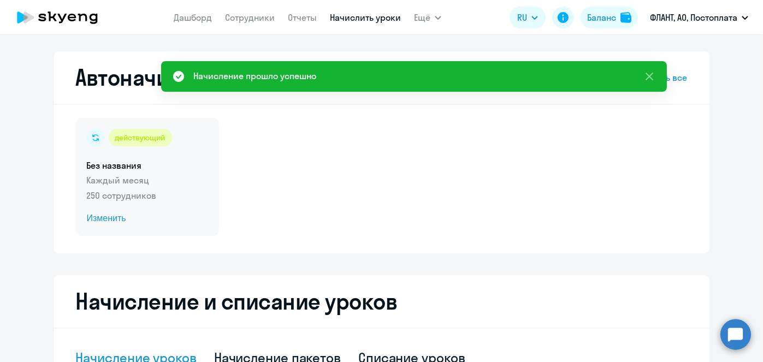
click at [94, 220] on span "Изменить" at bounding box center [147, 218] width 121 height 13
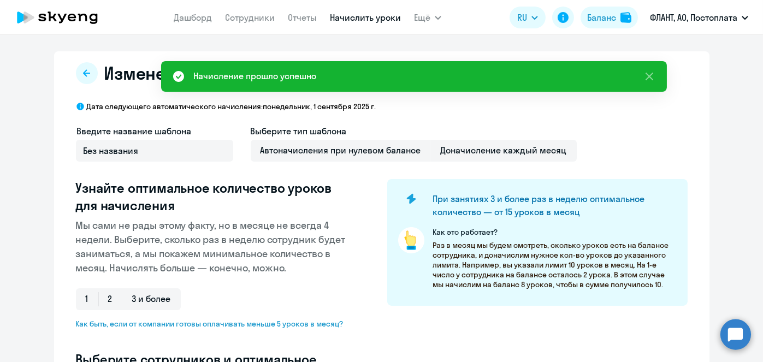
select select "10"
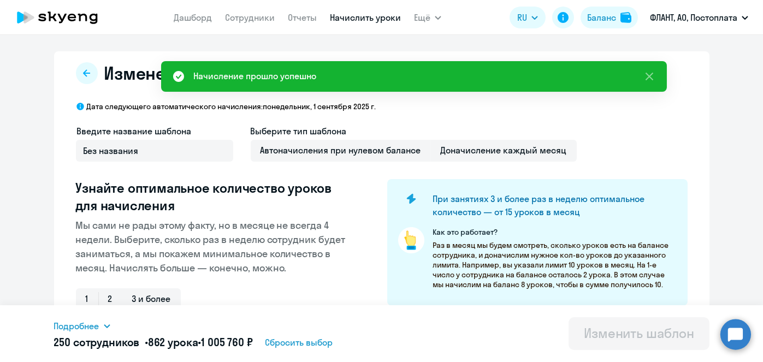
scroll to position [286, 0]
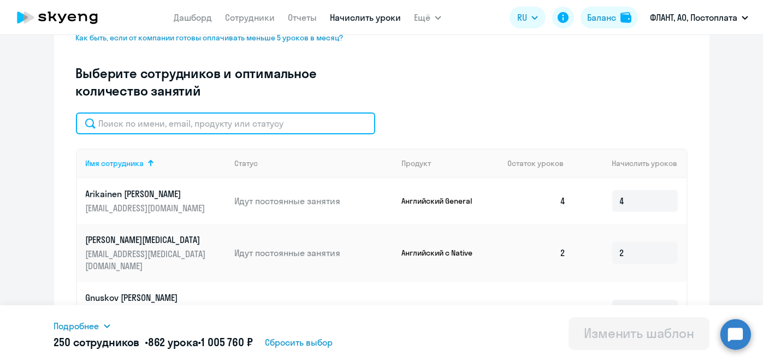
click at [306, 123] on input "text" at bounding box center [225, 124] width 299 height 22
paste input "[PERSON_NAME]"
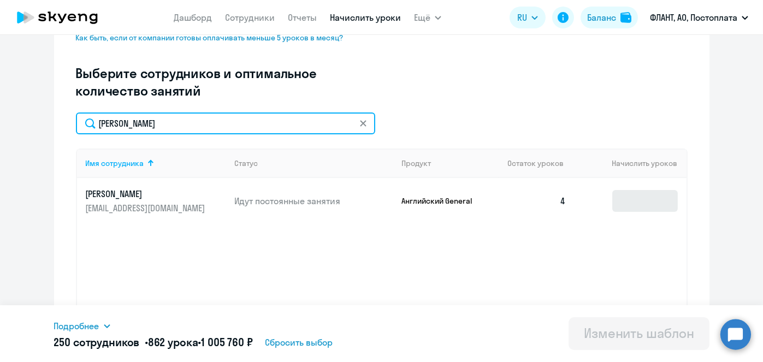
type input "[PERSON_NAME]"
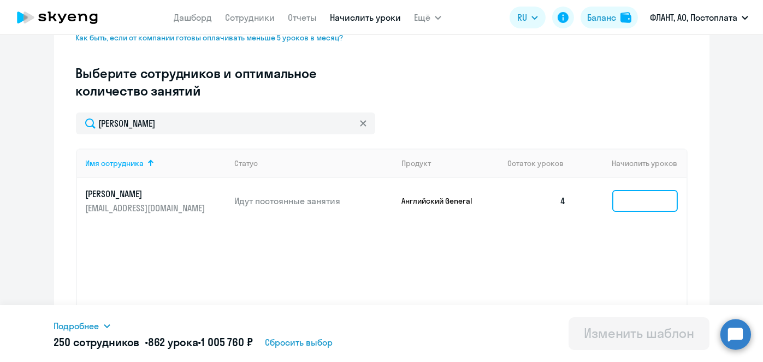
click at [650, 207] on input at bounding box center [645, 201] width 66 height 22
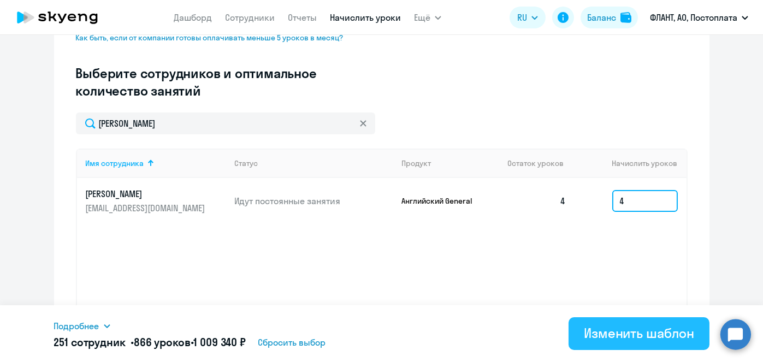
type input "4"
click at [615, 334] on div "Изменить шаблон" at bounding box center [639, 333] width 110 height 17
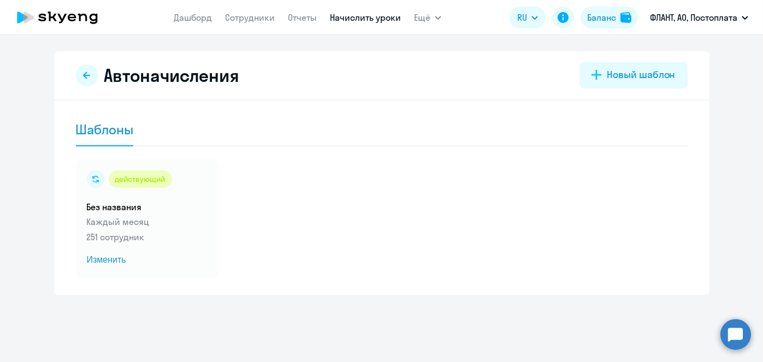
click at [360, 18] on link "Начислить уроки" at bounding box center [365, 17] width 71 height 11
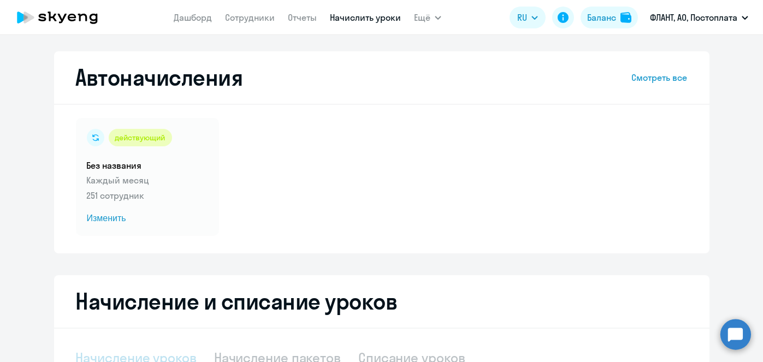
scroll to position [231, 0]
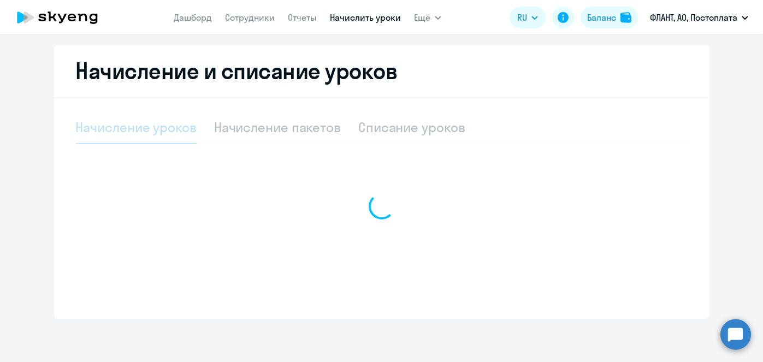
select select "10"
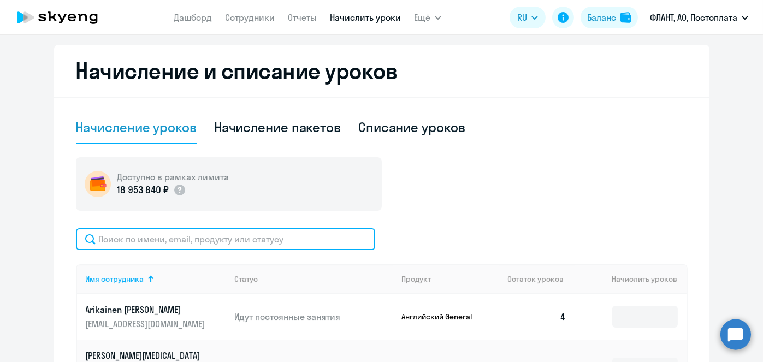
click at [325, 244] on input "text" at bounding box center [225, 239] width 299 height 22
paste input "[PERSON_NAME]"
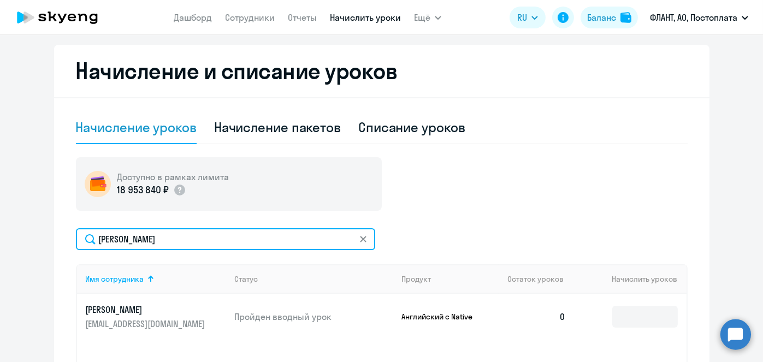
type input "[PERSON_NAME]"
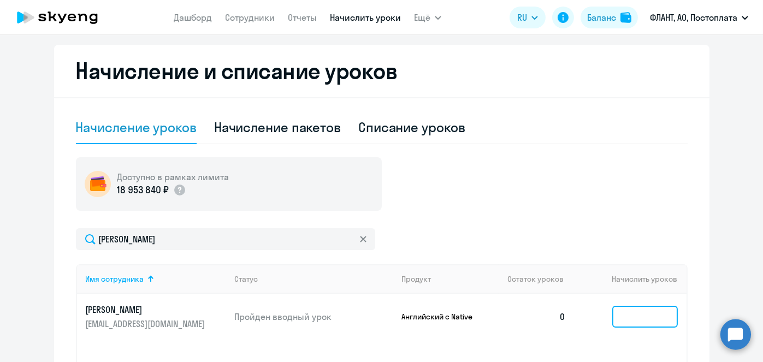
click at [637, 306] on input at bounding box center [645, 317] width 66 height 22
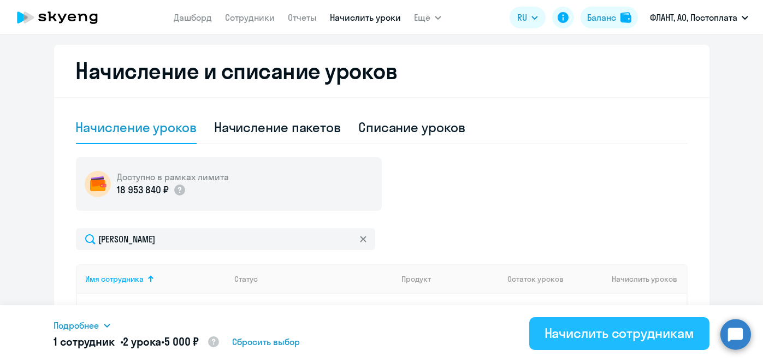
type input "2"
click at [629, 332] on div "Начислить сотрудникам" at bounding box center [620, 333] width 150 height 17
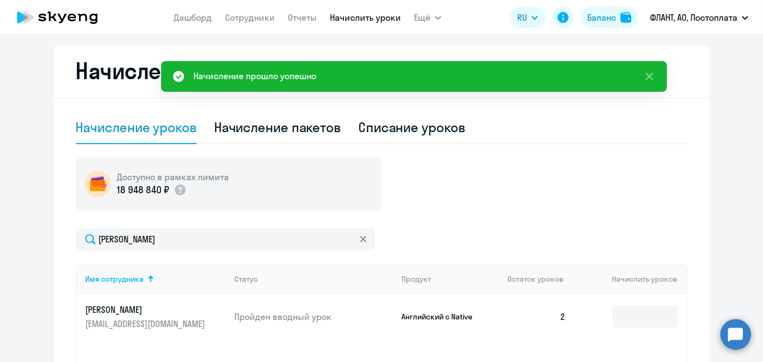
click at [311, 124] on div "Начисление пакетов" at bounding box center [277, 127] width 127 height 17
select select "10"
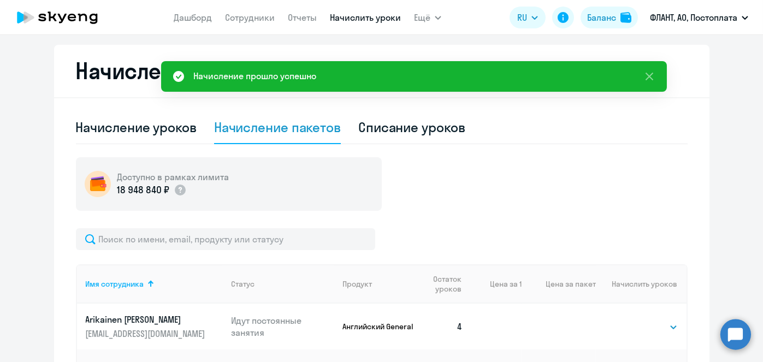
scroll to position [0, 0]
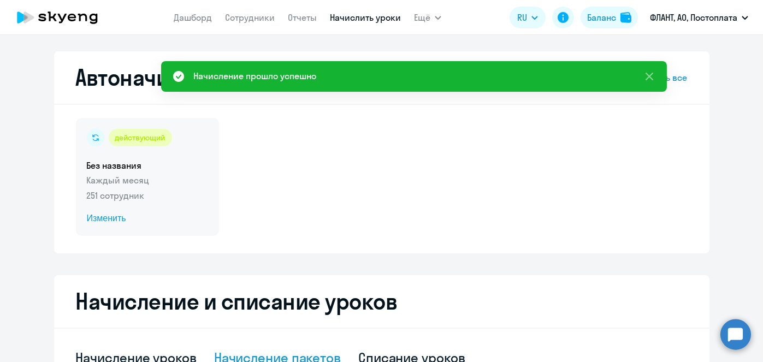
click at [106, 219] on span "Изменить" at bounding box center [147, 218] width 121 height 13
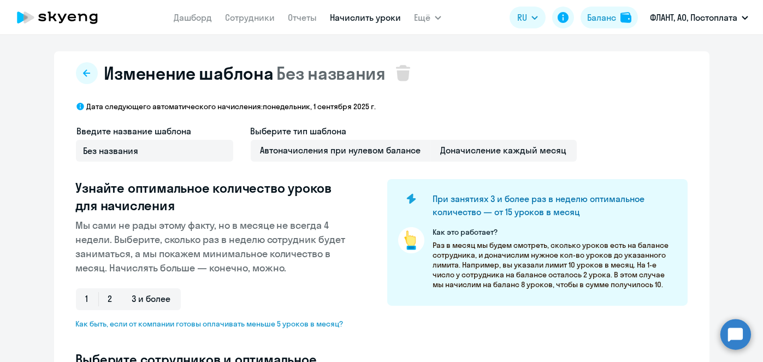
select select "10"
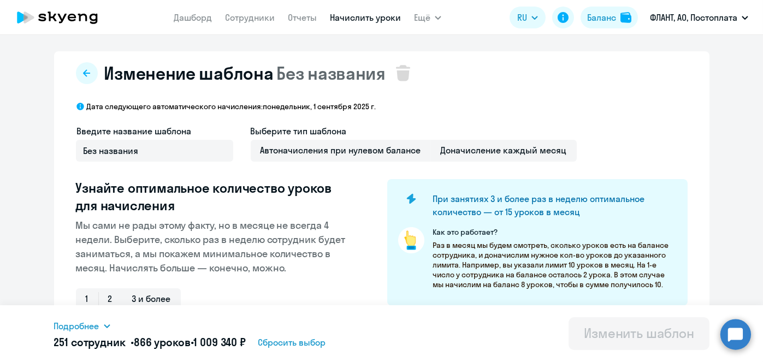
scroll to position [286, 0]
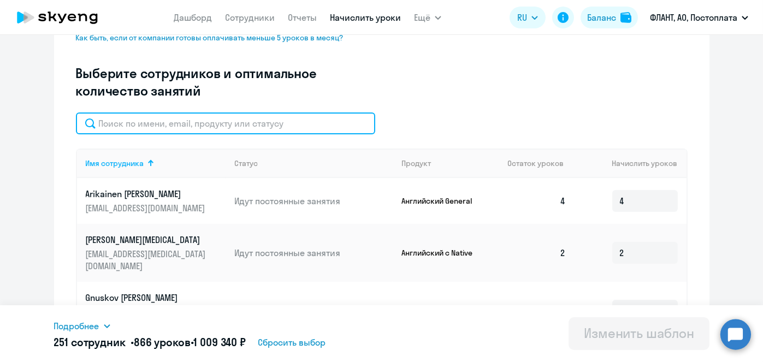
click at [281, 119] on input "text" at bounding box center [225, 124] width 299 height 22
paste input "Малютин"
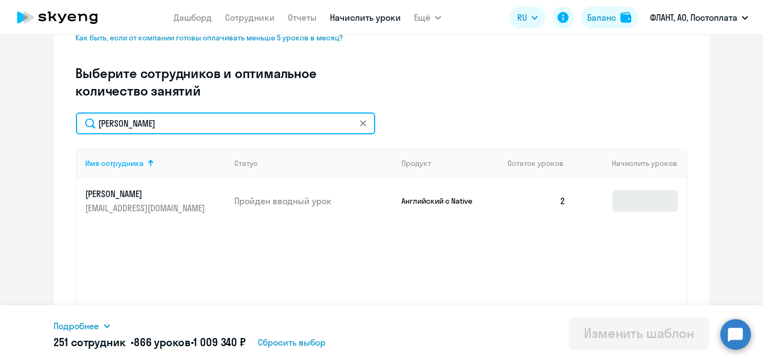
type input "Малютин"
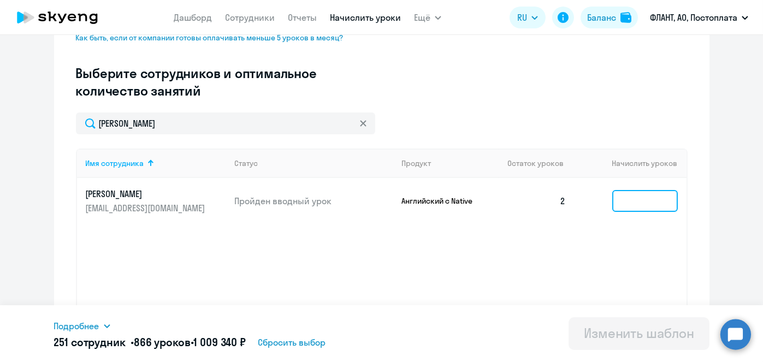
click at [630, 199] on input at bounding box center [645, 201] width 66 height 22
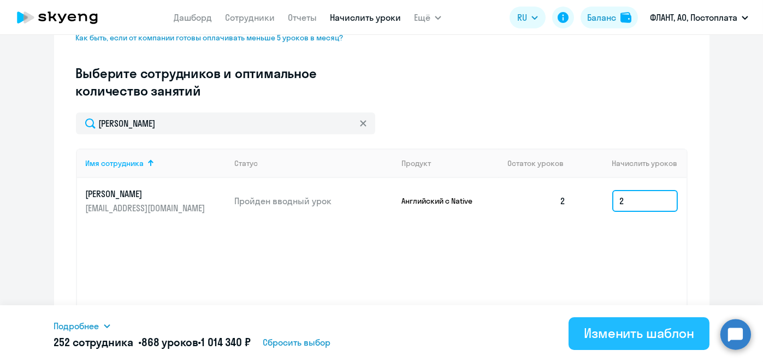
type input "2"
click at [629, 320] on button "Изменить шаблон" at bounding box center [639, 333] width 141 height 33
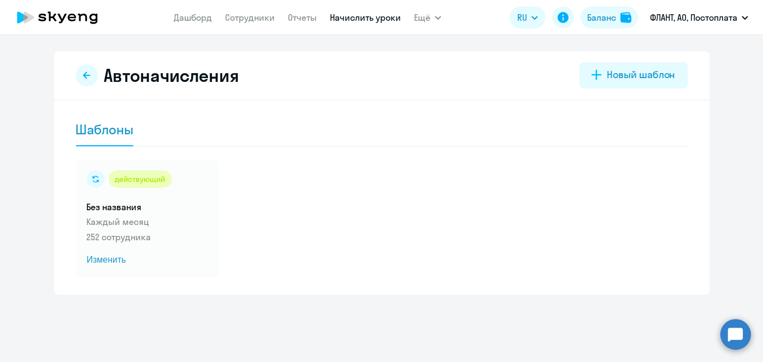
click at [385, 17] on link "Начислить уроки" at bounding box center [365, 17] width 71 height 11
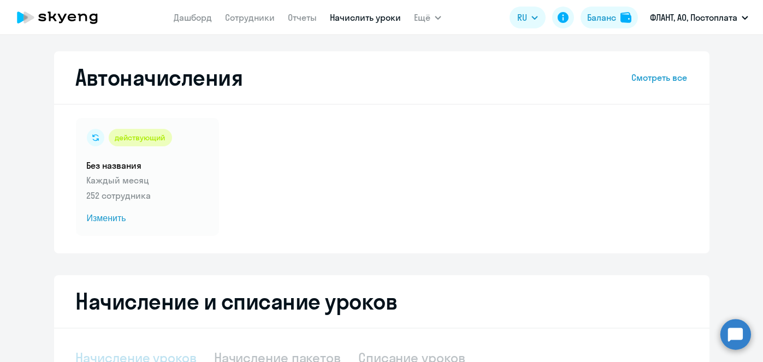
select select "10"
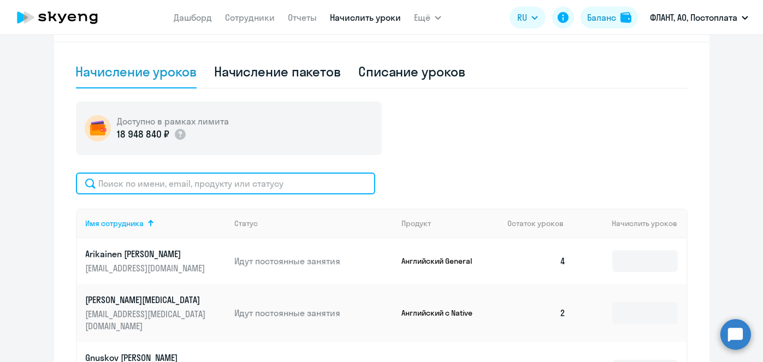
click at [357, 175] on input "text" at bounding box center [225, 184] width 299 height 22
paste input "Бадеев"
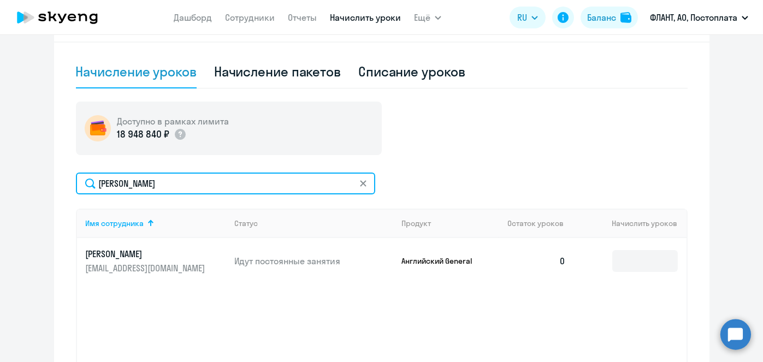
type input "Бадеев"
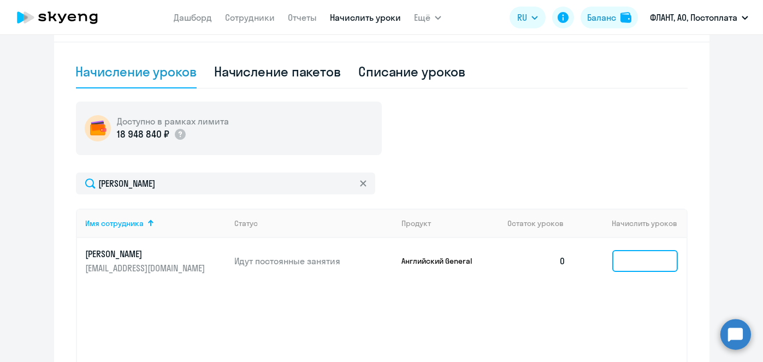
click at [640, 250] on input at bounding box center [645, 261] width 66 height 22
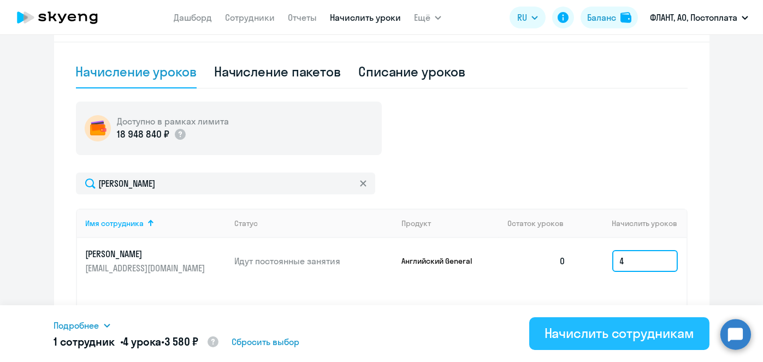
type input "4"
click at [622, 326] on div "Начислить сотрудникам" at bounding box center [620, 333] width 150 height 17
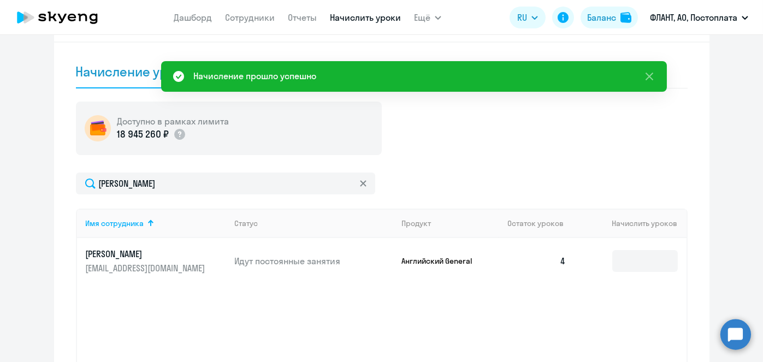
scroll to position [0, 0]
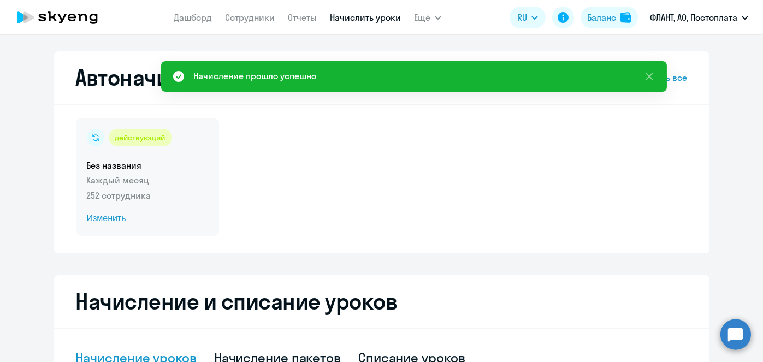
click at [101, 220] on span "Изменить" at bounding box center [147, 218] width 121 height 13
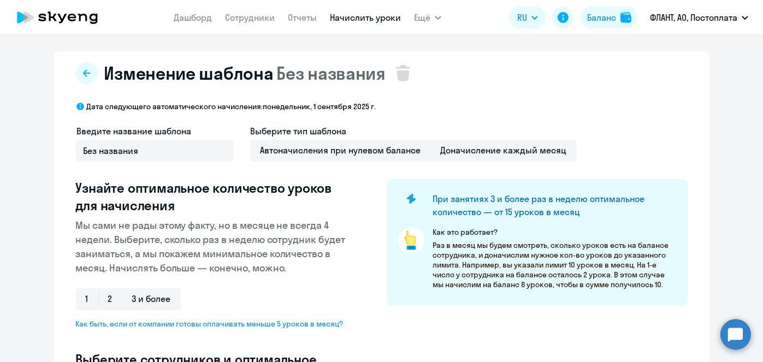
select select "10"
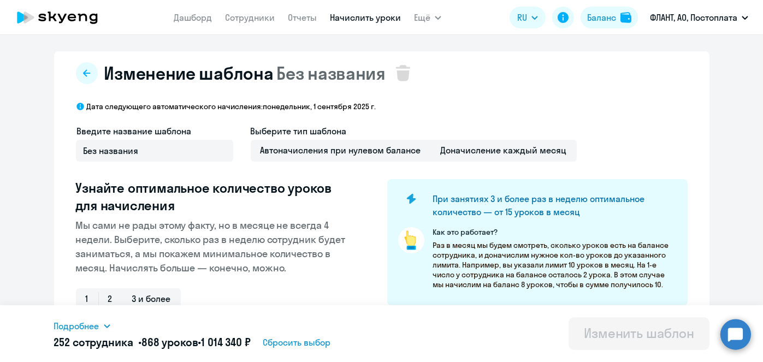
scroll to position [286, 0]
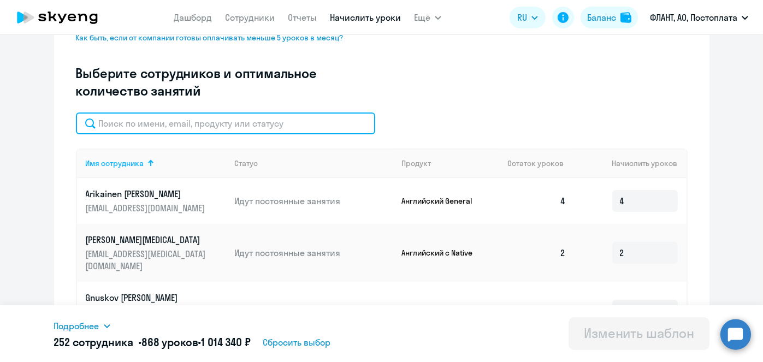
click at [304, 128] on input "text" at bounding box center [225, 124] width 299 height 22
paste input "Бадеев"
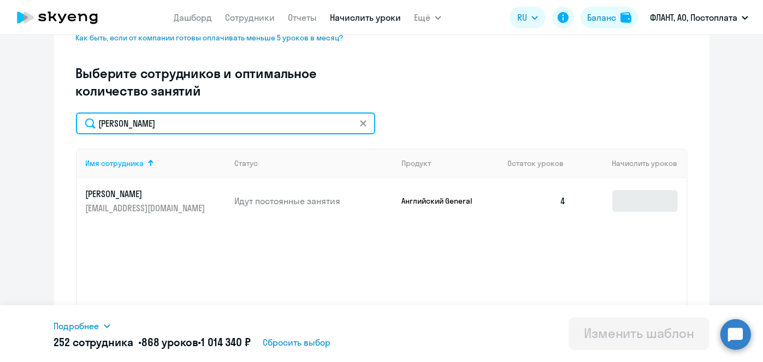
type input "Бадеев"
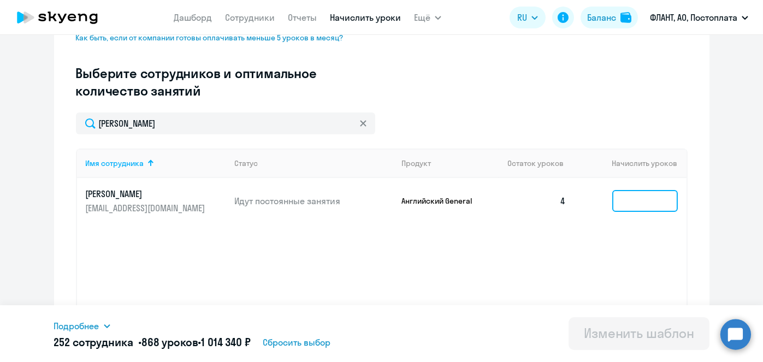
click at [639, 201] on input at bounding box center [645, 201] width 66 height 22
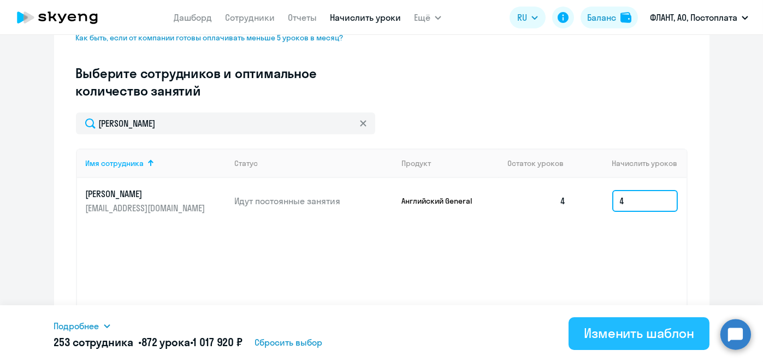
type input "4"
click at [643, 329] on div "Изменить шаблон" at bounding box center [639, 333] width 110 height 17
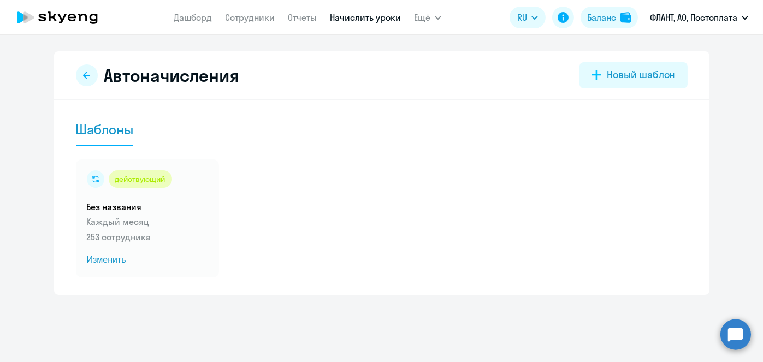
click at [339, 22] on link "Начислить уроки" at bounding box center [365, 17] width 71 height 11
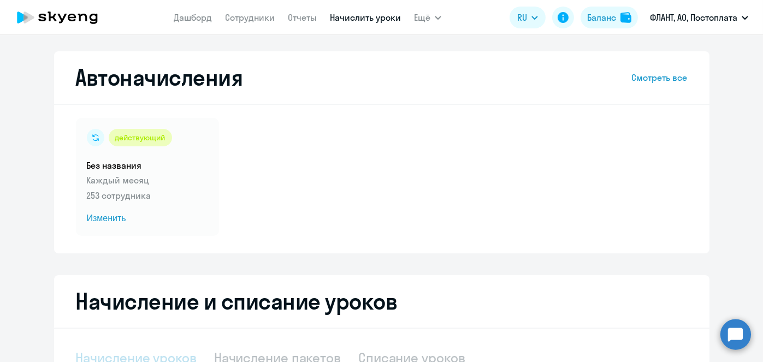
scroll to position [231, 0]
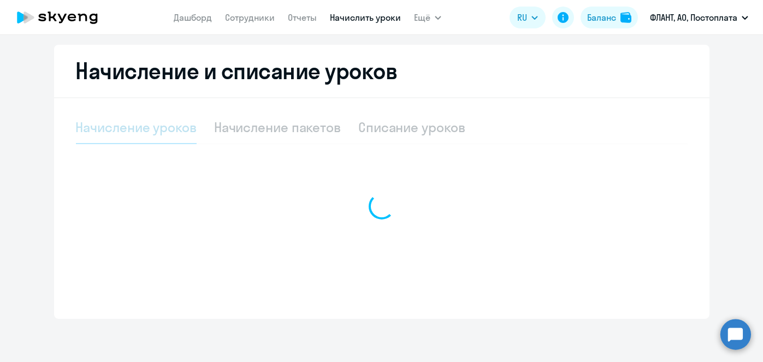
select select "10"
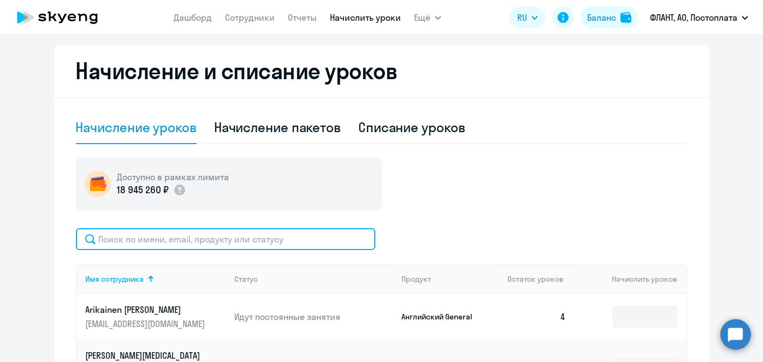
click at [303, 229] on input "text" at bounding box center [225, 239] width 299 height 22
paste input "Котельников"
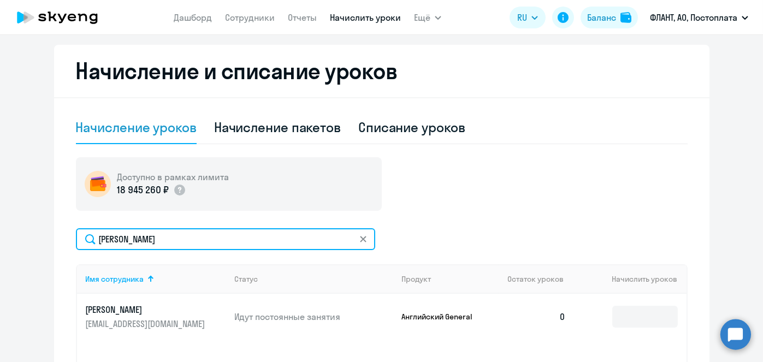
type input "Котельников"
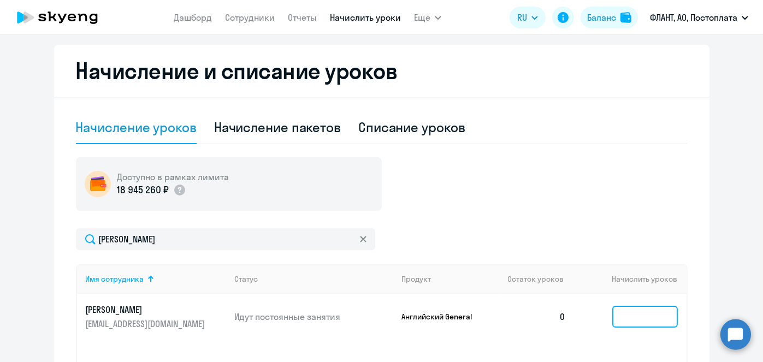
click at [662, 318] on input at bounding box center [645, 317] width 66 height 22
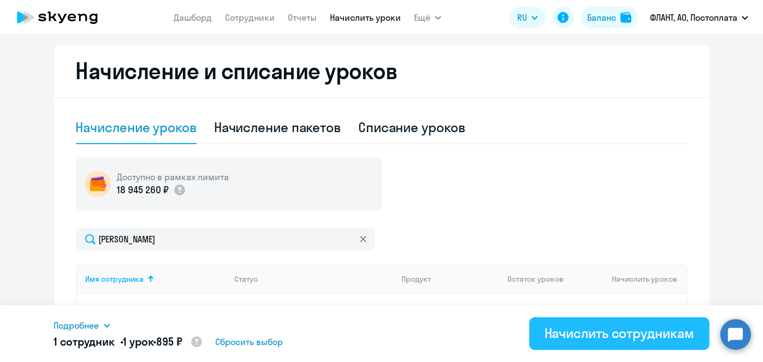
type input "1"
click at [638, 331] on div "Начислить сотрудникам" at bounding box center [620, 333] width 150 height 17
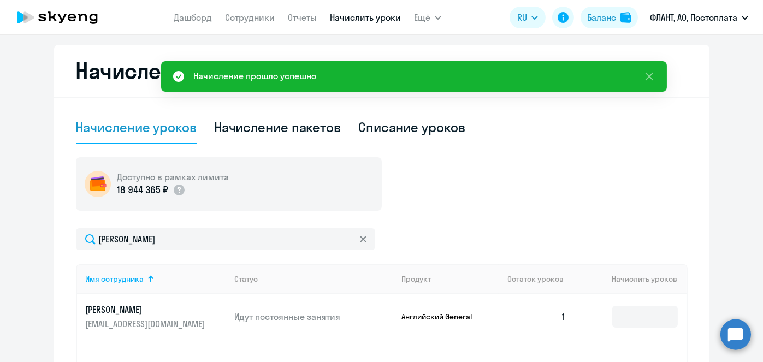
scroll to position [0, 0]
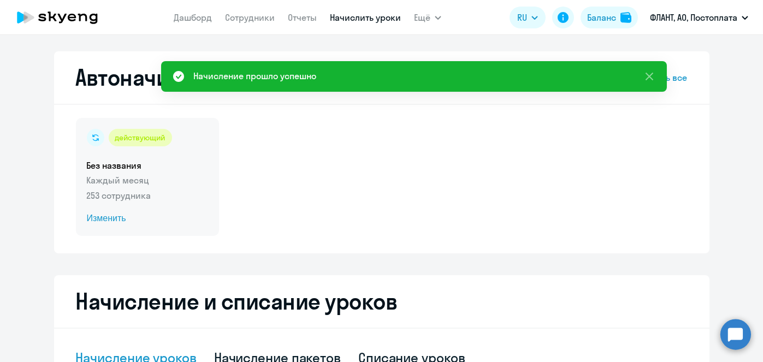
click at [90, 219] on span "Изменить" at bounding box center [147, 218] width 121 height 13
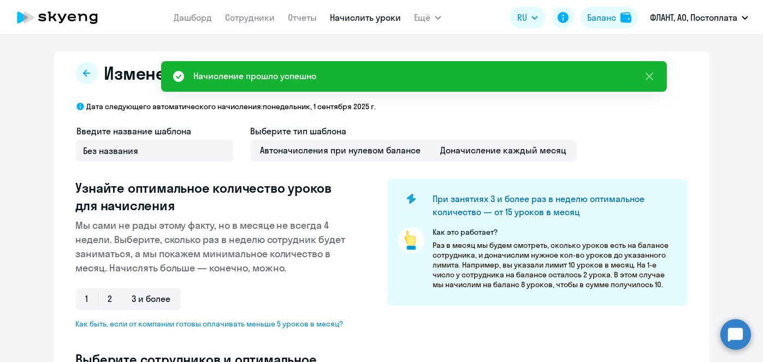
scroll to position [286, 0]
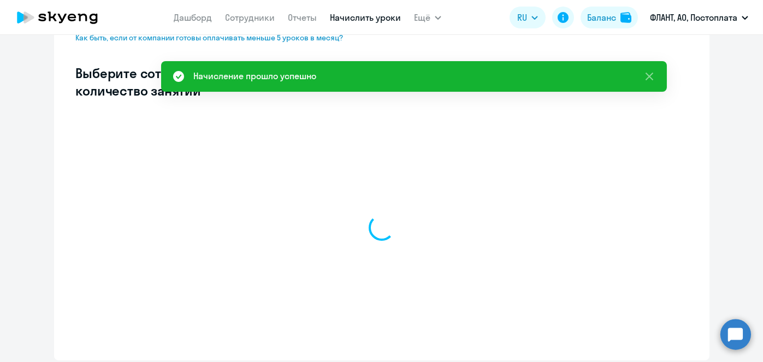
select select "10"
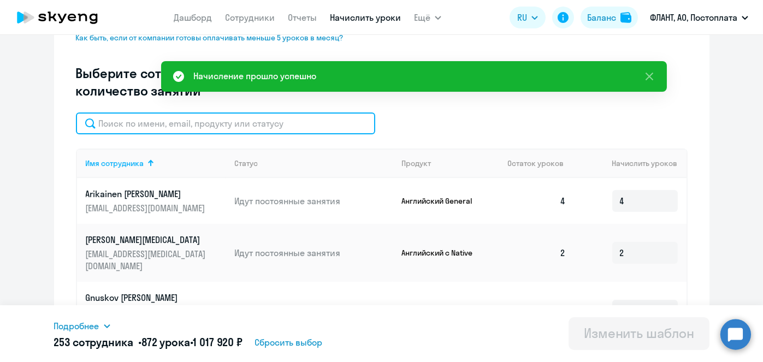
click at [279, 120] on input "text" at bounding box center [225, 124] width 299 height 22
paste input "Котельников"
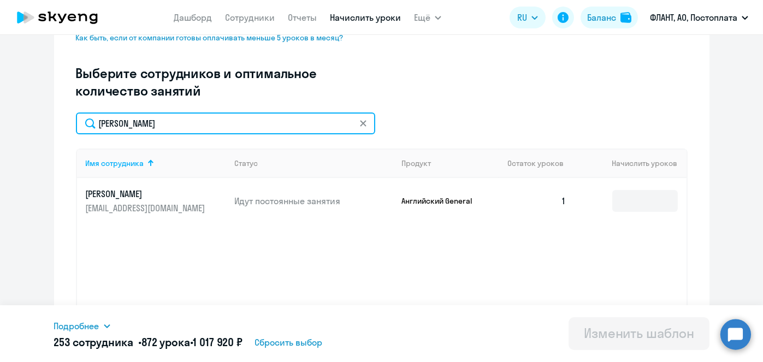
type input "Котельников"
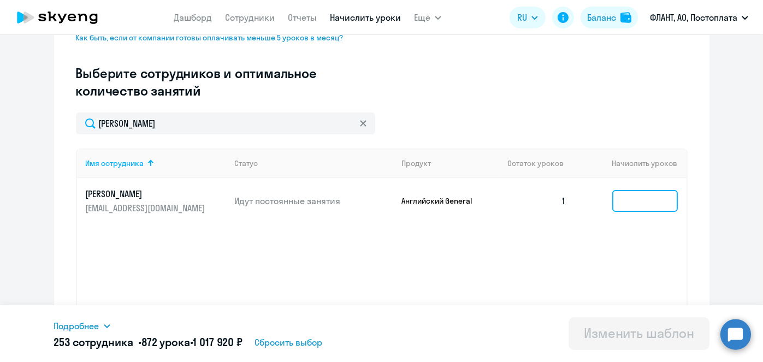
click at [639, 198] on input at bounding box center [645, 201] width 66 height 22
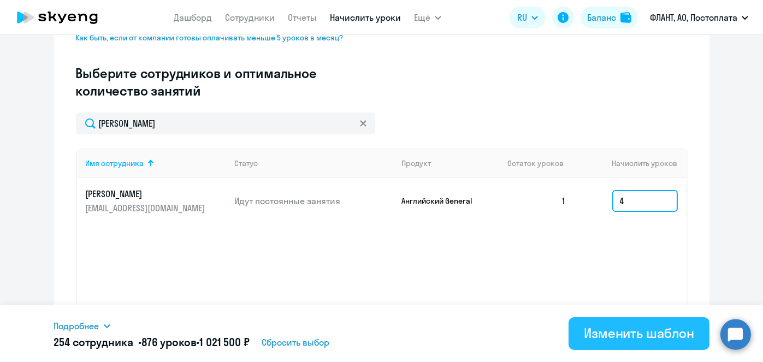
type input "4"
click at [641, 319] on button "Изменить шаблон" at bounding box center [639, 333] width 141 height 33
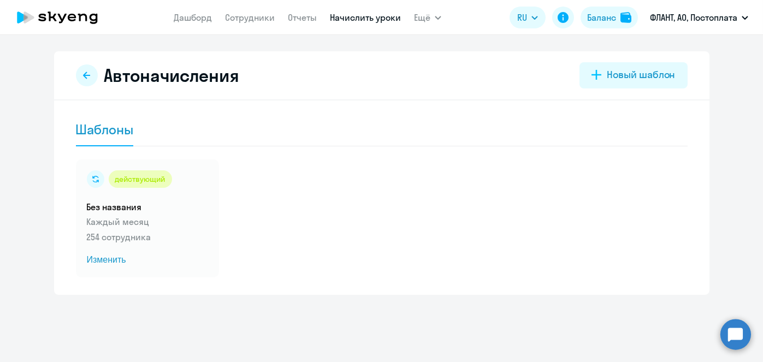
click at [366, 15] on link "Начислить уроки" at bounding box center [365, 17] width 71 height 11
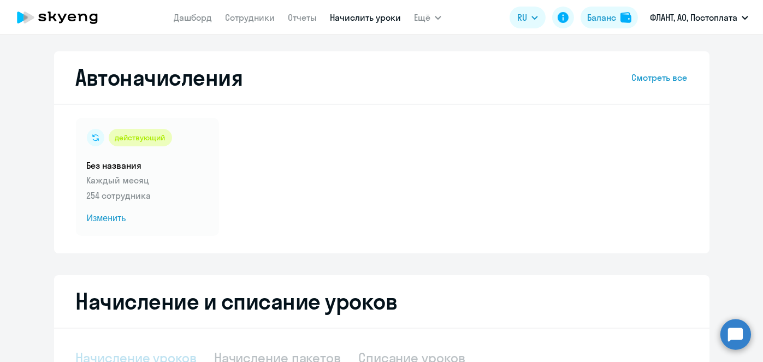
select select "10"
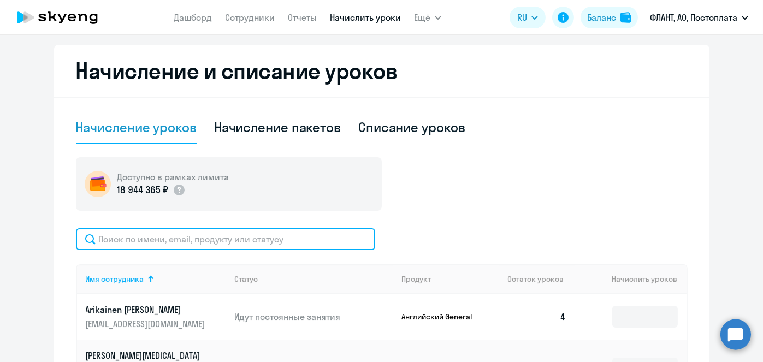
click at [278, 246] on input "text" at bounding box center [225, 239] width 299 height 22
paste input "Халиков"
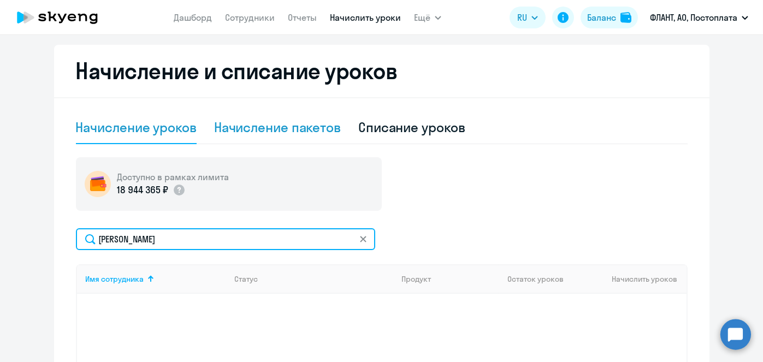
type input "Халиков"
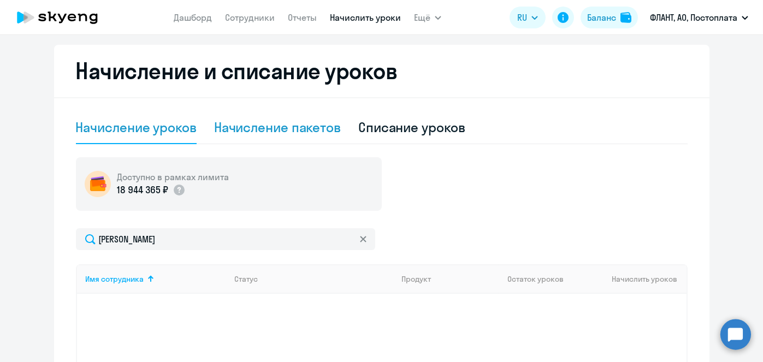
click at [282, 134] on div "Начисление пакетов" at bounding box center [277, 127] width 127 height 17
select select "10"
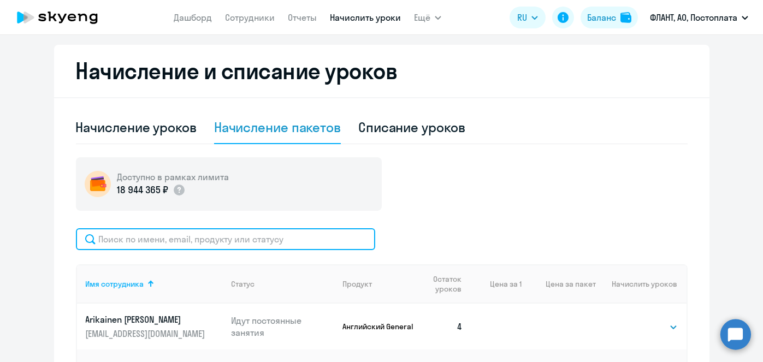
click at [258, 239] on input "text" at bounding box center [225, 239] width 299 height 22
paste input "Халиков"
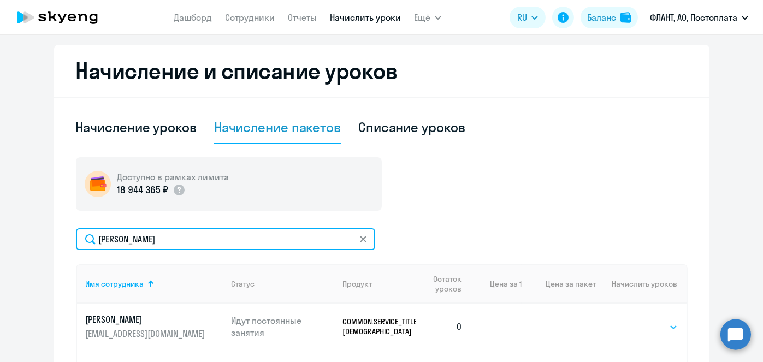
type input "Халиков"
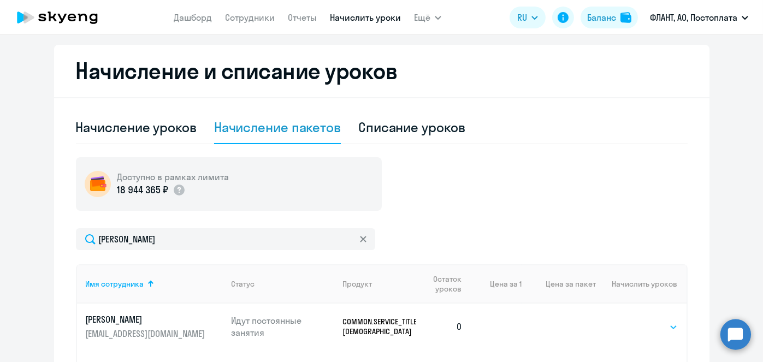
click at [656, 321] on select "Выбрать 4 8 16 32 64 96 128" at bounding box center [655, 327] width 45 height 13
select select "4"
click at [633, 321] on select "Выбрать 4 8 16 32 64 96 128" at bounding box center [655, 327] width 45 height 13
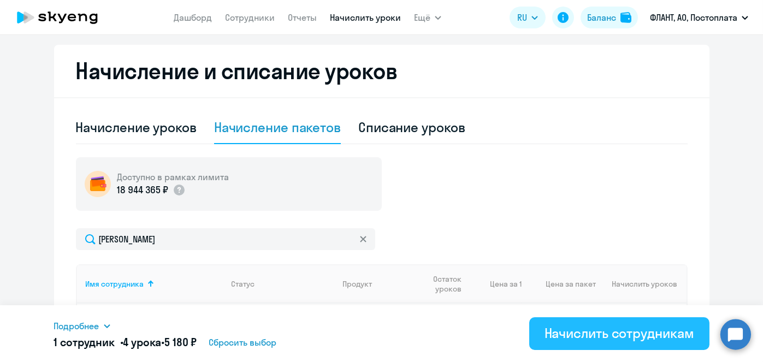
click at [635, 339] on div "Начислить сотрудникам" at bounding box center [620, 333] width 150 height 17
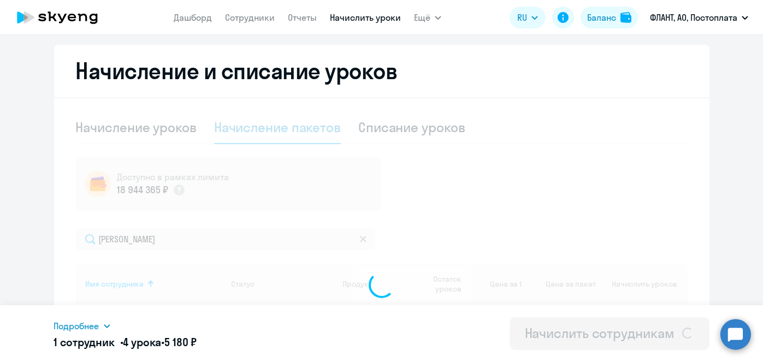
select select
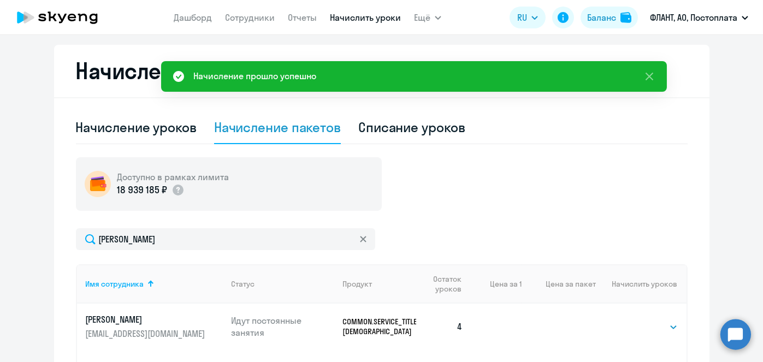
click at [416, 123] on div "Списание уроков" at bounding box center [411, 127] width 107 height 17
select select "10"
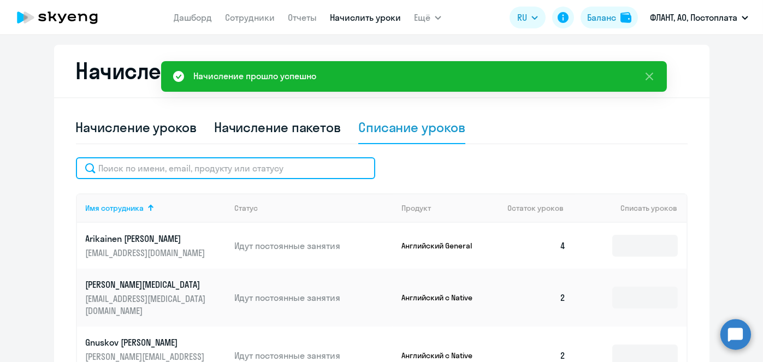
click at [237, 168] on input "text" at bounding box center [225, 168] width 299 height 22
paste input "Халиков"
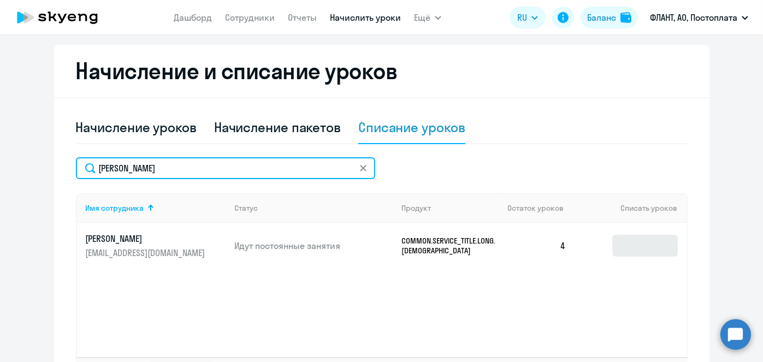
type input "Халиков"
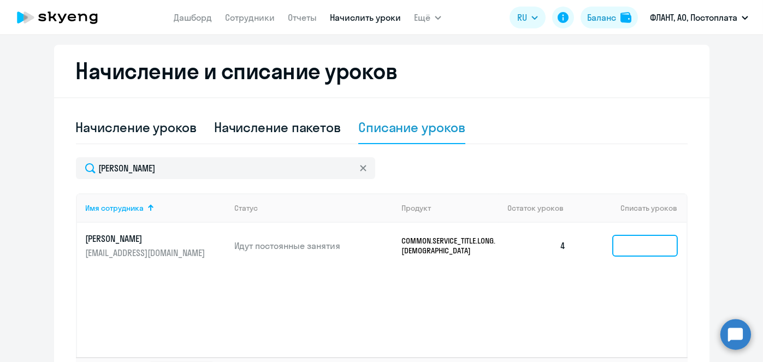
click at [626, 244] on input at bounding box center [645, 246] width 66 height 22
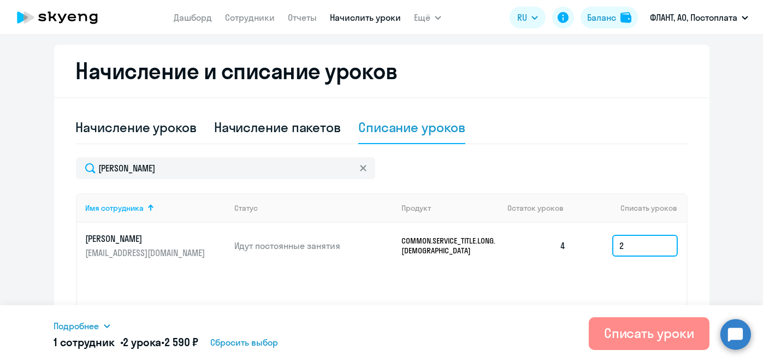
type input "2"
click at [623, 331] on div "Списать уроки" at bounding box center [649, 333] width 90 height 17
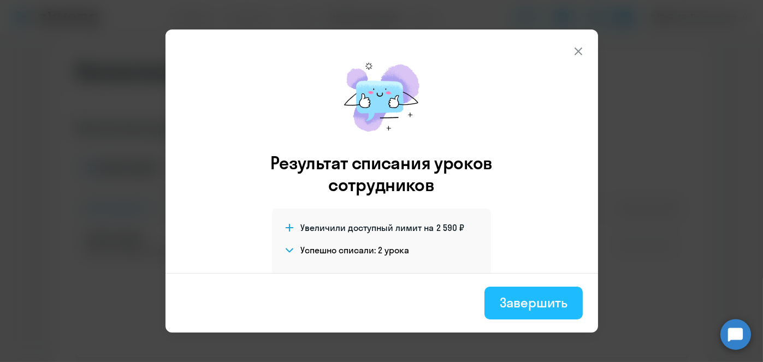
click at [541, 314] on button "Завершить" at bounding box center [534, 303] width 98 height 33
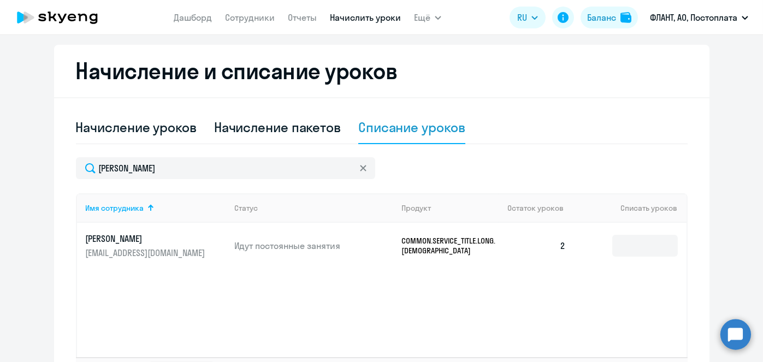
click at [364, 19] on link "Начислить уроки" at bounding box center [365, 17] width 71 height 11
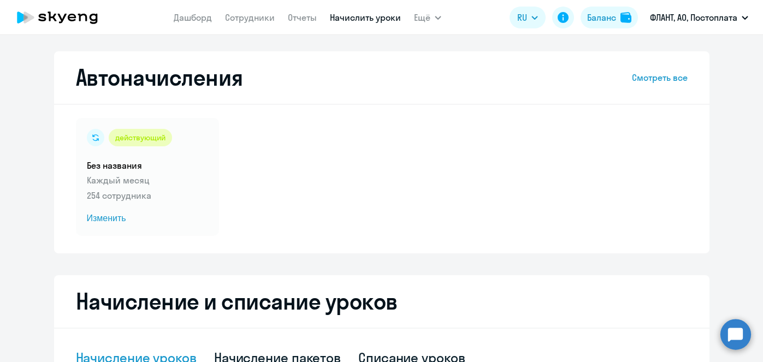
select select "10"
click at [379, 21] on link "Начислить уроки" at bounding box center [365, 17] width 71 height 11
select select "10"
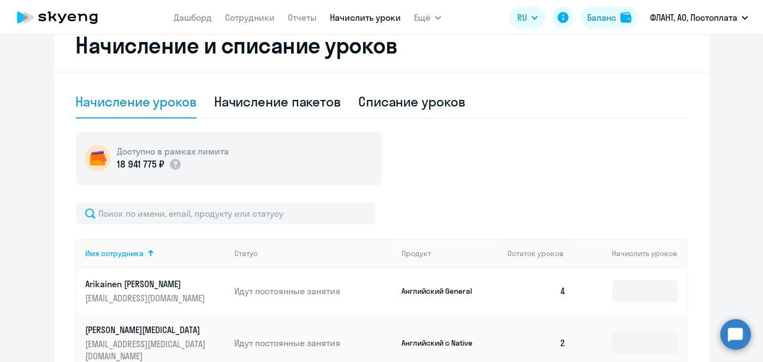
scroll to position [258, 0]
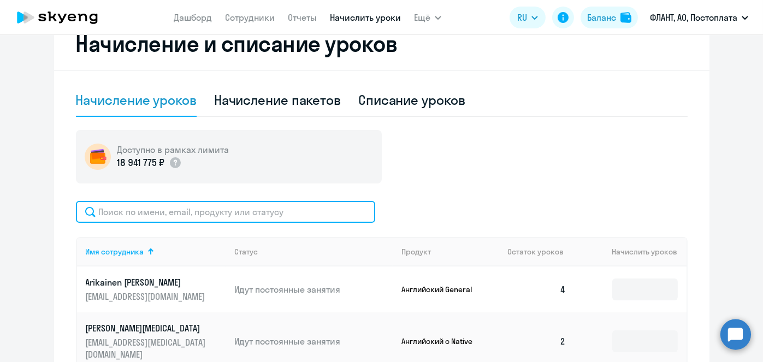
click at [306, 213] on input "text" at bounding box center [225, 212] width 299 height 22
paste input "[PERSON_NAME]"
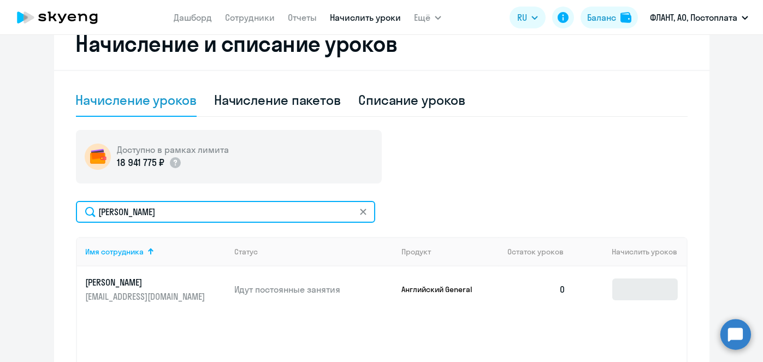
type input "[PERSON_NAME]"
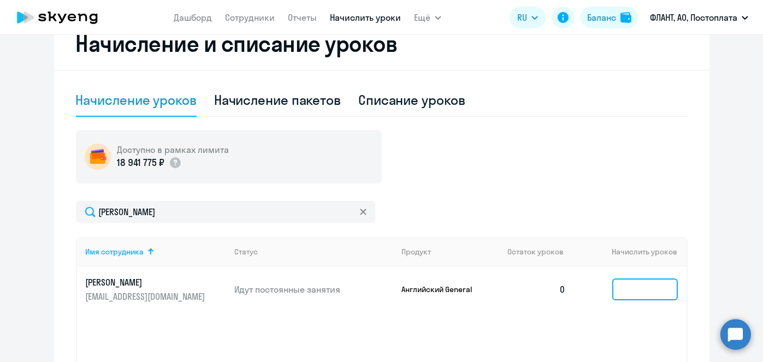
click at [626, 288] on input at bounding box center [645, 290] width 66 height 22
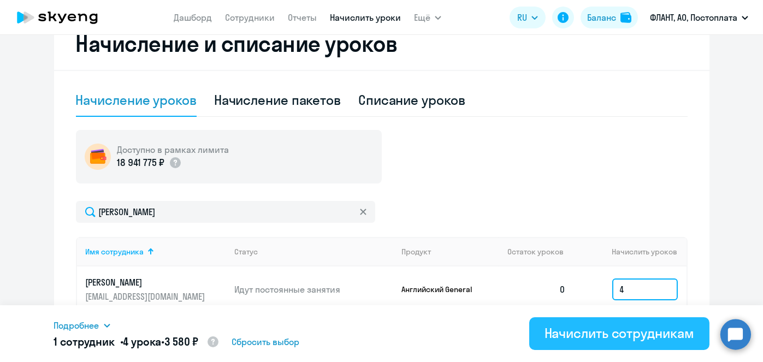
type input "4"
click at [616, 332] on div "Начислить сотрудникам" at bounding box center [620, 333] width 150 height 17
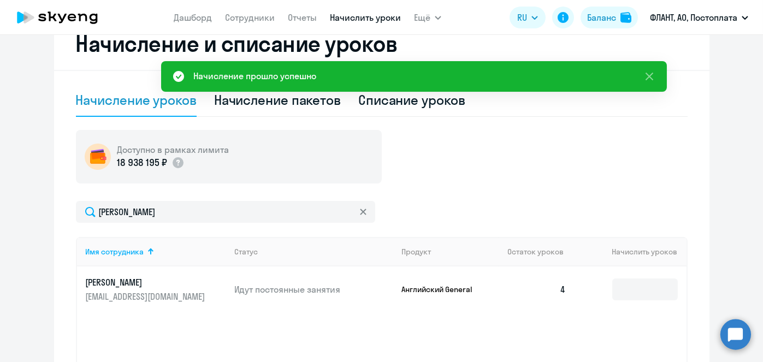
scroll to position [0, 0]
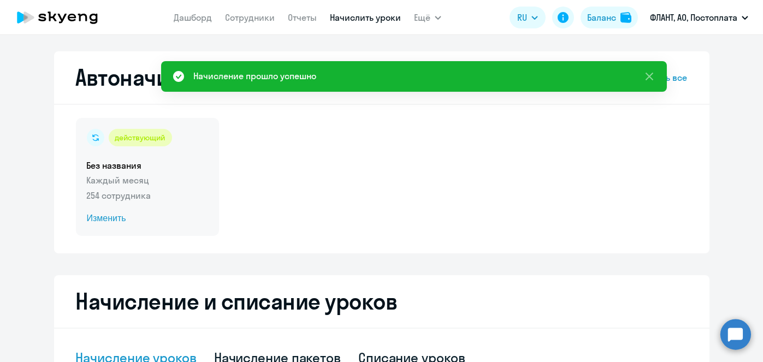
click at [111, 221] on span "Изменить" at bounding box center [147, 218] width 121 height 13
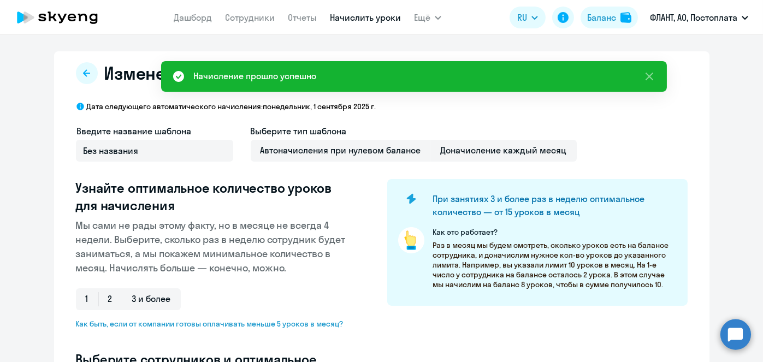
select select "10"
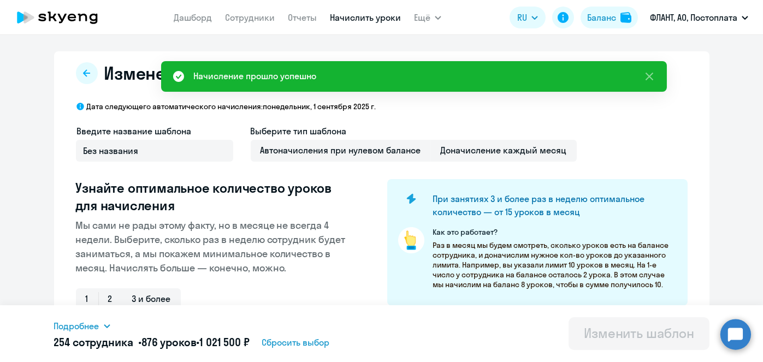
scroll to position [286, 0]
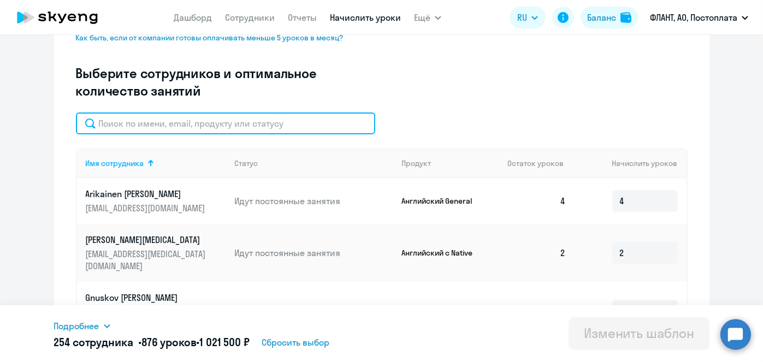
click at [296, 126] on input "text" at bounding box center [225, 124] width 299 height 22
paste input "[PERSON_NAME]"
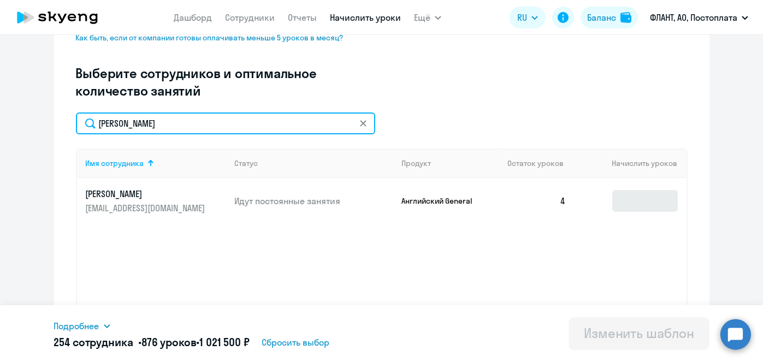
type input "[PERSON_NAME]"
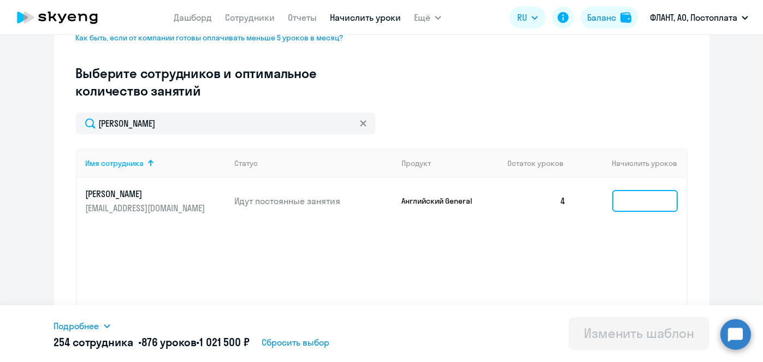
click at [643, 197] on input at bounding box center [645, 201] width 66 height 22
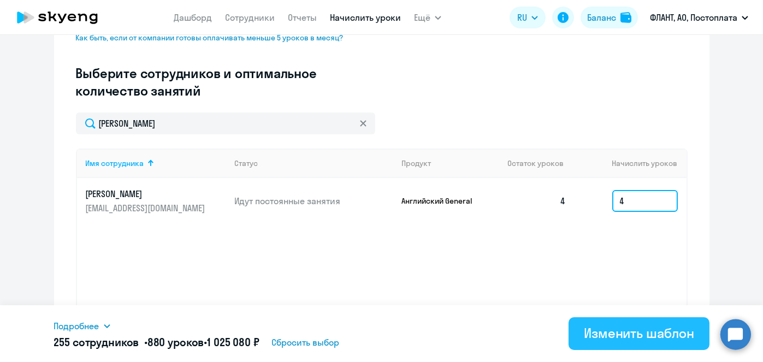
type input "4"
click at [644, 322] on button "Изменить шаблон" at bounding box center [639, 333] width 141 height 33
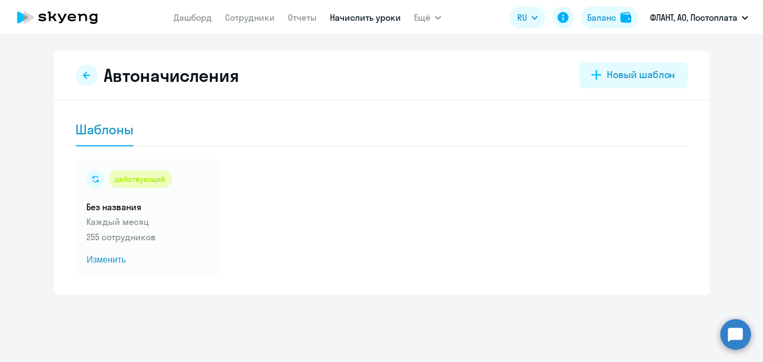
click at [354, 21] on link "Начислить уроки" at bounding box center [365, 17] width 71 height 11
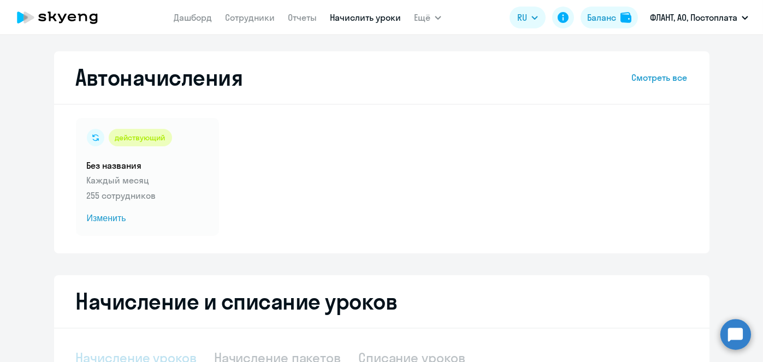
select select "10"
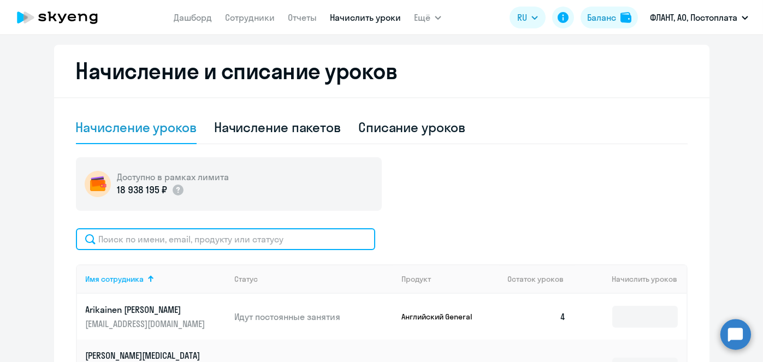
click at [298, 233] on input "text" at bounding box center [225, 239] width 299 height 22
paste input "[PERSON_NAME]"
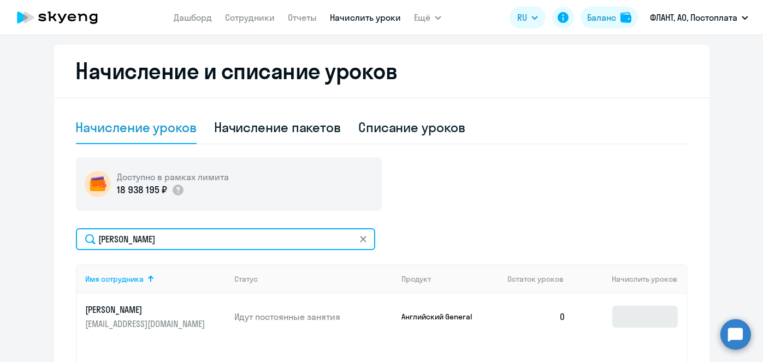
type input "[PERSON_NAME]"
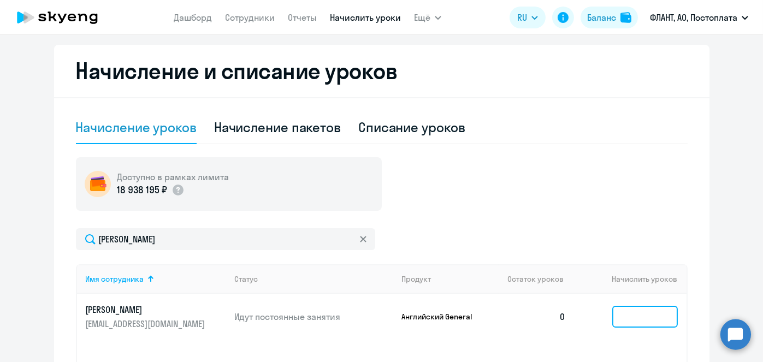
click at [635, 313] on input at bounding box center [645, 317] width 66 height 22
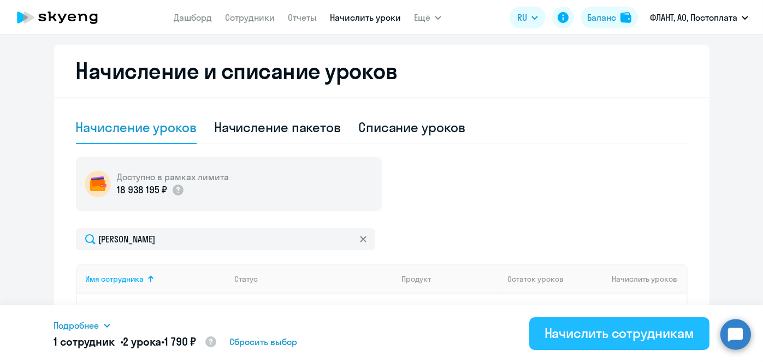
type input "2"
click at [637, 333] on div "Начислить сотрудникам" at bounding box center [620, 333] width 150 height 17
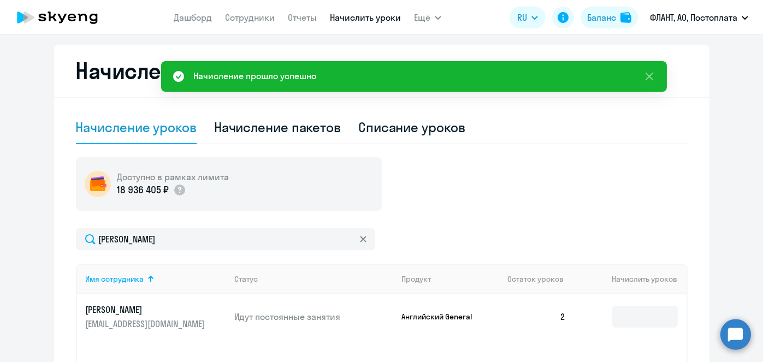
scroll to position [0, 0]
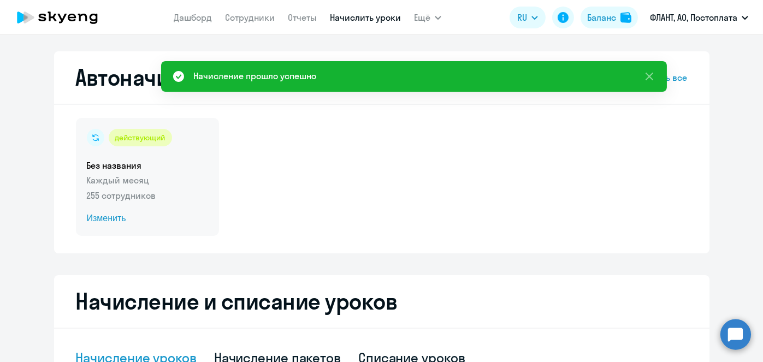
click at [106, 219] on span "Изменить" at bounding box center [147, 218] width 121 height 13
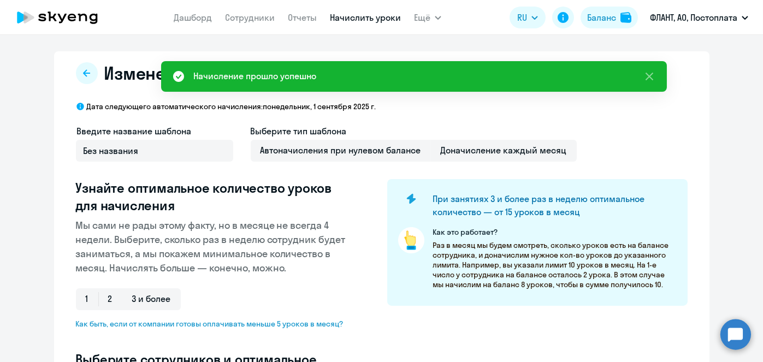
select select "10"
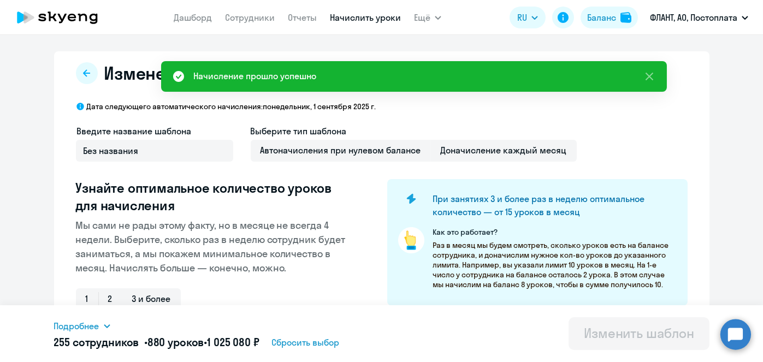
scroll to position [286, 0]
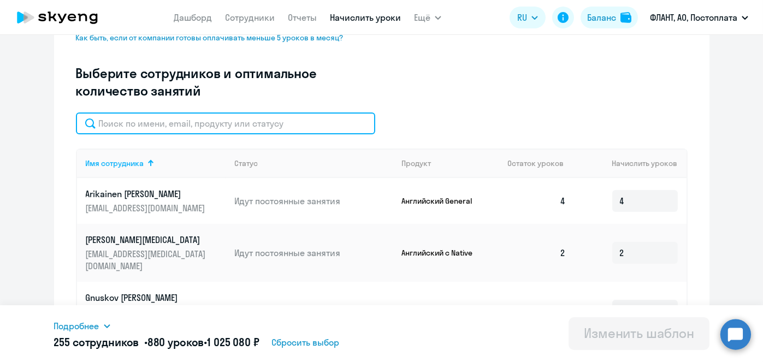
click at [263, 128] on input "text" at bounding box center [225, 124] width 299 height 22
paste input "[PERSON_NAME]"
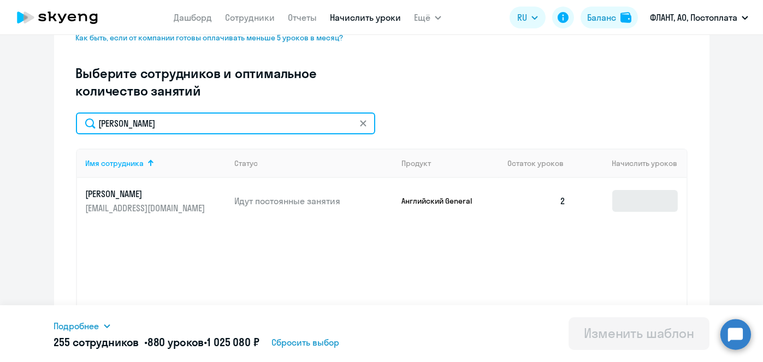
type input "[PERSON_NAME]"
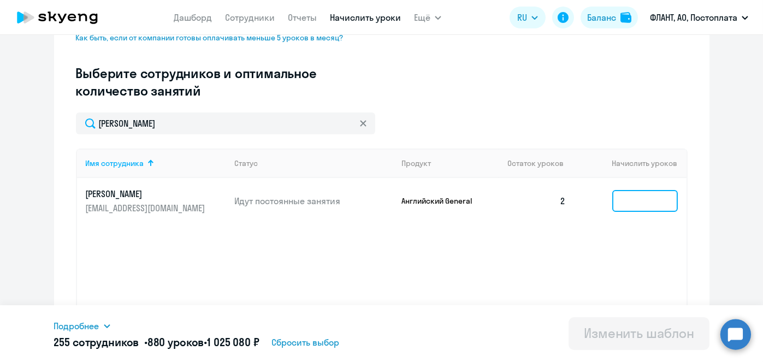
click at [640, 203] on input at bounding box center [645, 201] width 66 height 22
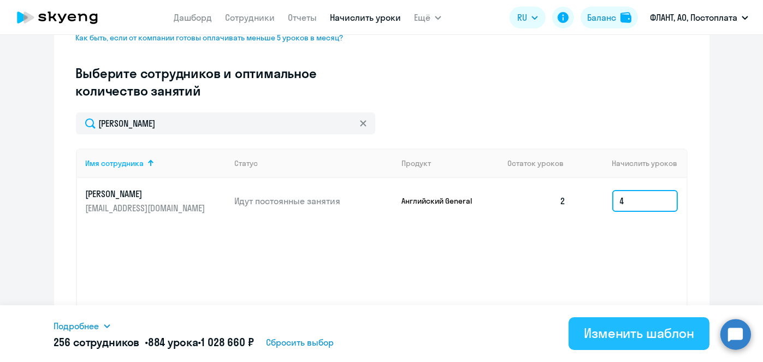
type input "4"
click at [625, 329] on div "Изменить шаблон" at bounding box center [639, 333] width 110 height 17
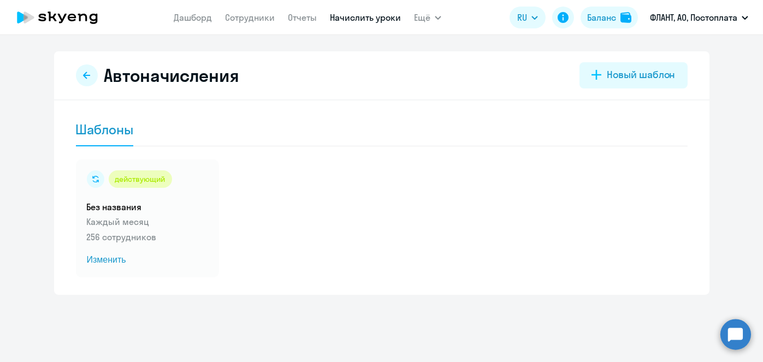
click at [356, 17] on link "Начислить уроки" at bounding box center [365, 17] width 71 height 11
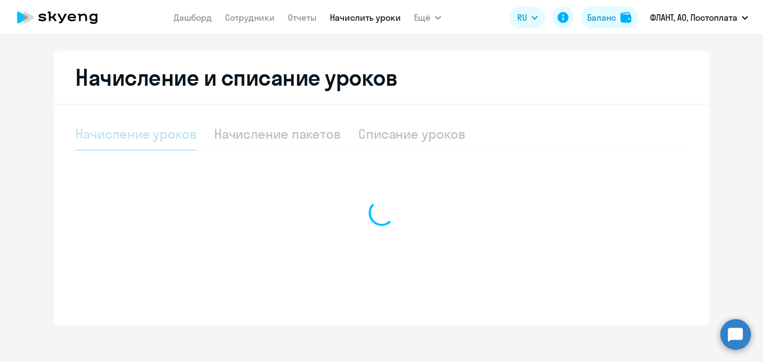
select select "10"
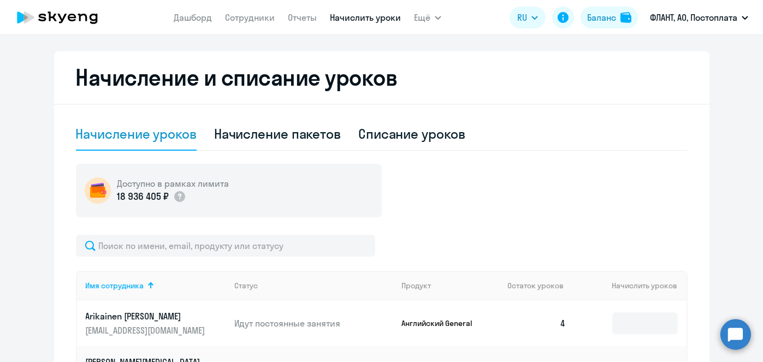
scroll to position [231, 0]
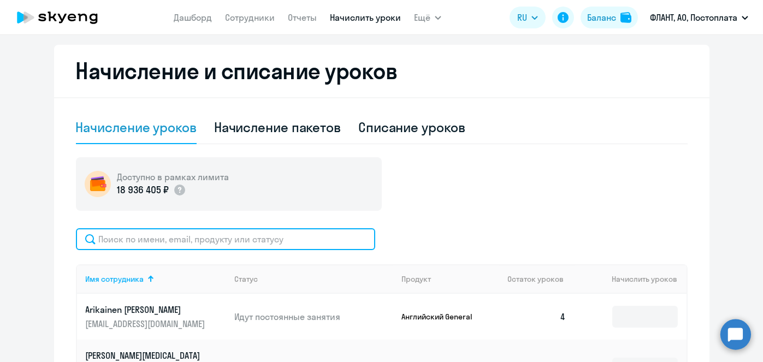
click at [296, 243] on input "text" at bounding box center [225, 239] width 299 height 22
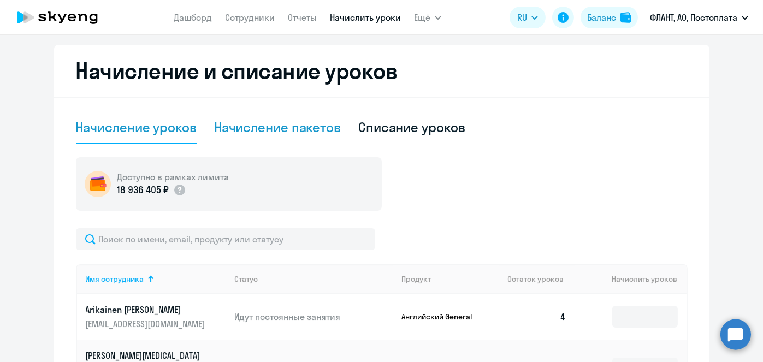
click at [297, 124] on div "Начисление пакетов" at bounding box center [277, 127] width 127 height 17
select select "10"
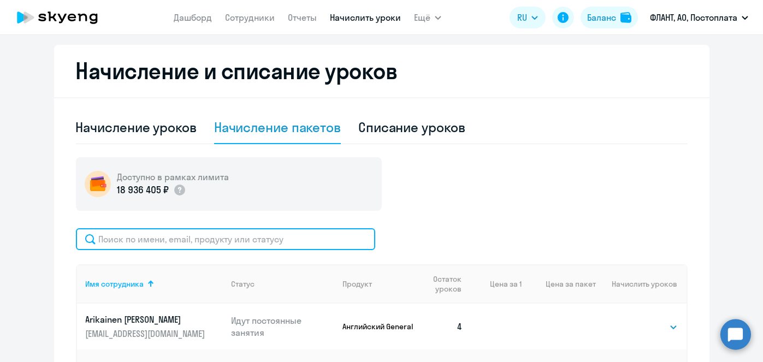
click at [252, 249] on input "text" at bounding box center [225, 239] width 299 height 22
paste input "[PERSON_NAME]"
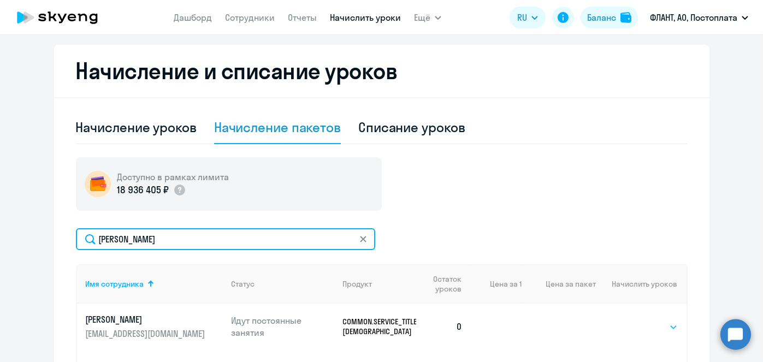
type input "[PERSON_NAME]"
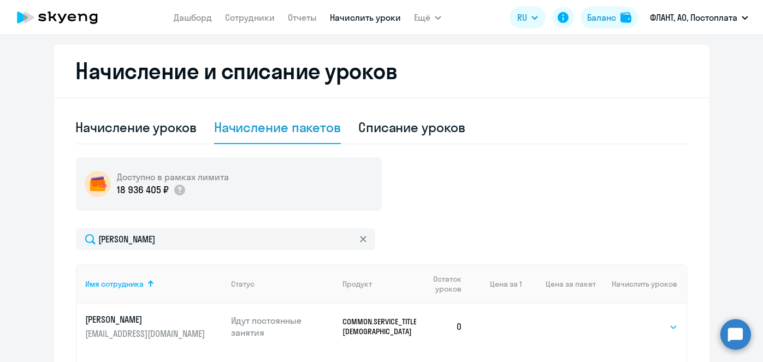
click at [665, 322] on select "Выбрать 4 8 16 32 64 96 128" at bounding box center [655, 327] width 45 height 13
select select "4"
click at [633, 321] on select "Выбрать 4 8 16 32 64 96 128" at bounding box center [655, 327] width 45 height 13
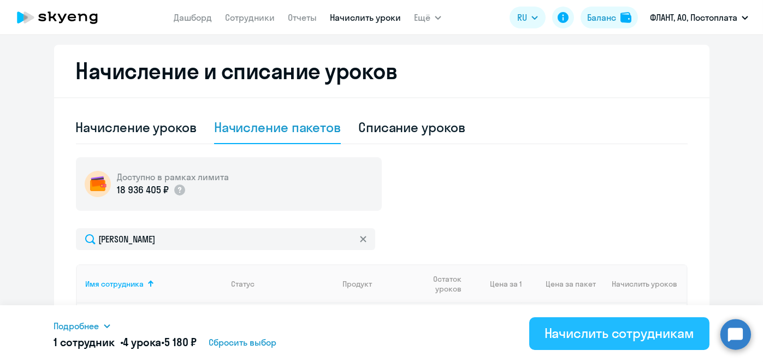
click at [612, 336] on div "Начислить сотрудникам" at bounding box center [620, 333] width 150 height 17
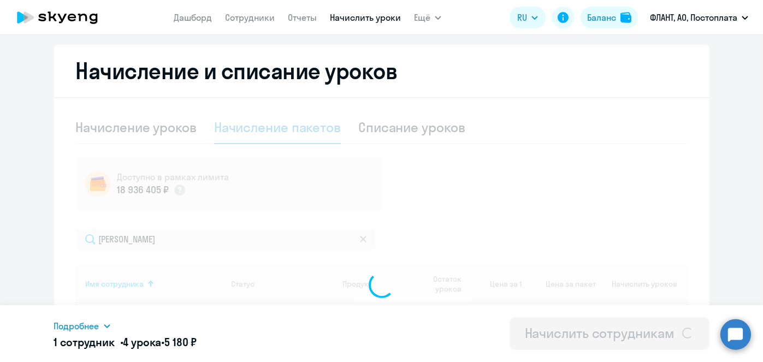
select select
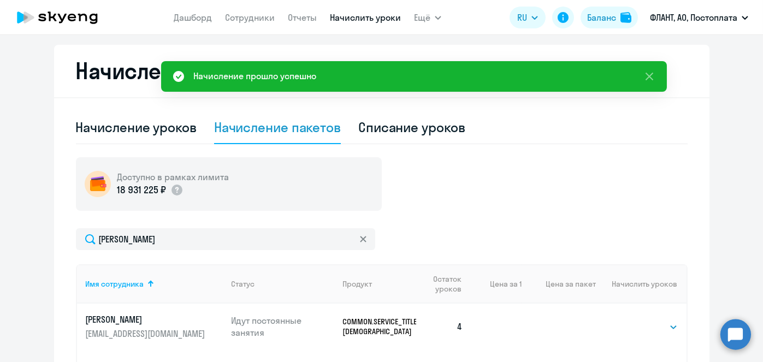
click at [438, 127] on div "Списание уроков" at bounding box center [411, 127] width 107 height 17
select select "10"
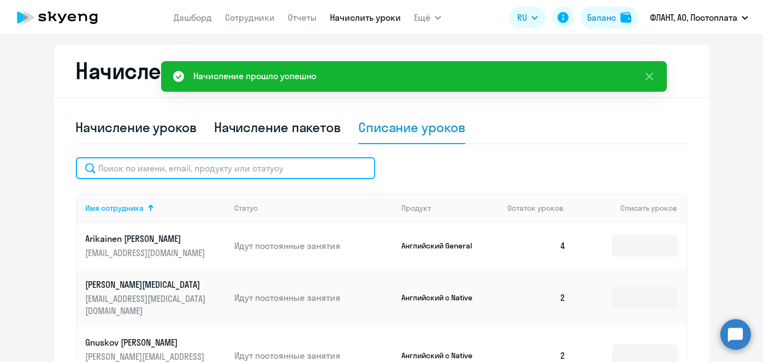
click at [270, 170] on input "text" at bounding box center [225, 168] width 299 height 22
paste input "[PERSON_NAME]"
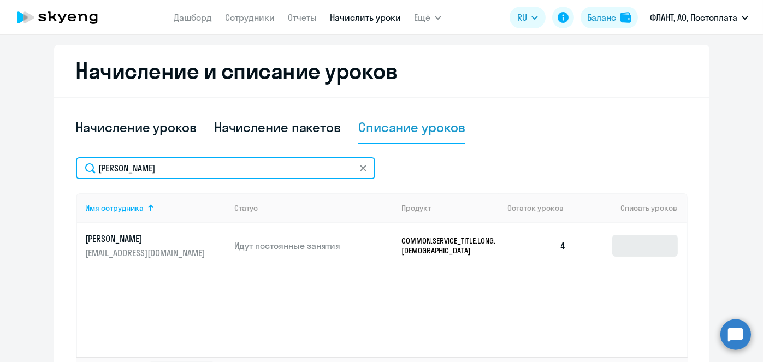
type input "[PERSON_NAME]"
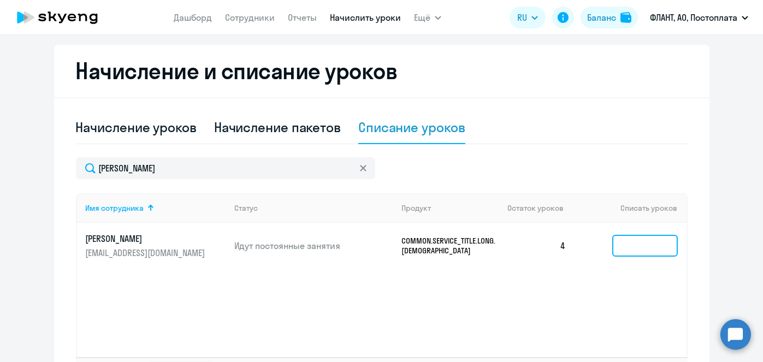
click at [639, 251] on input at bounding box center [645, 246] width 66 height 22
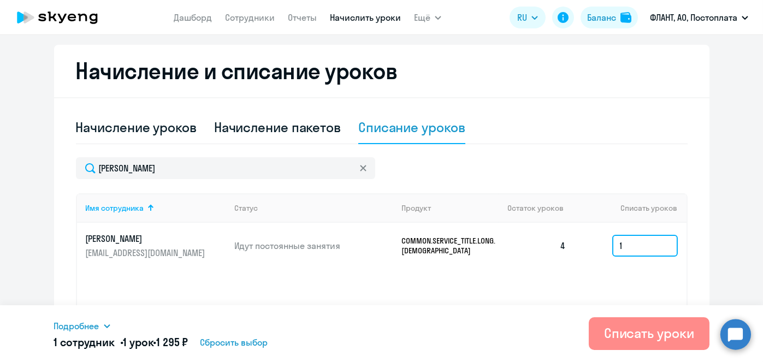
type input "1"
click at [617, 328] on div "Списать уроки" at bounding box center [649, 333] width 90 height 17
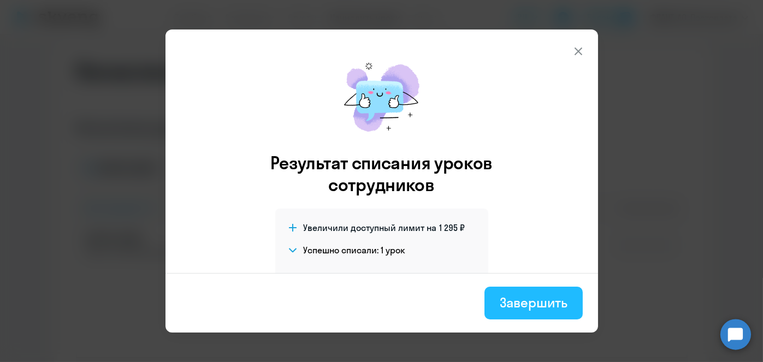
click at [553, 298] on div "Завершить" at bounding box center [533, 302] width 67 height 17
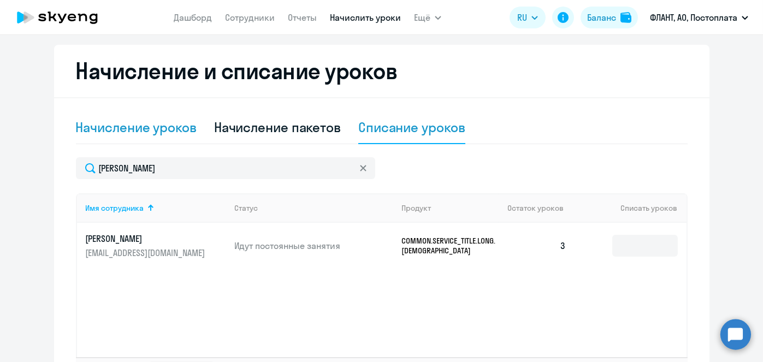
click at [183, 137] on div "Начисление уроков" at bounding box center [136, 127] width 121 height 33
select select "10"
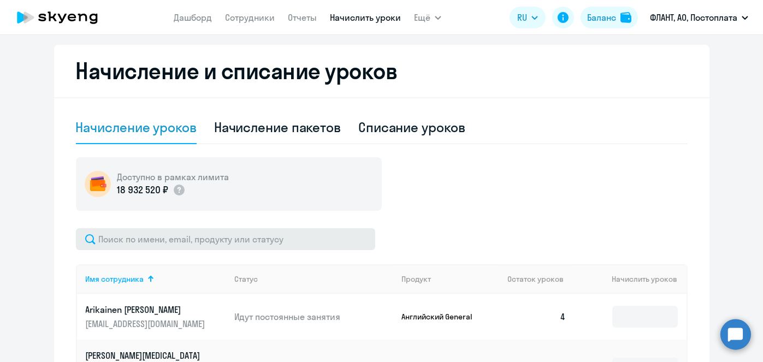
drag, startPoint x: 272, startPoint y: 252, endPoint x: 266, endPoint y: 235, distance: 17.7
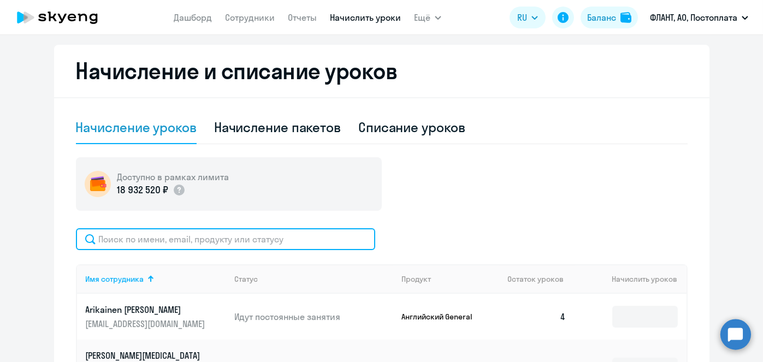
click at [266, 235] on input "text" at bounding box center [225, 239] width 299 height 22
paste input "[PERSON_NAME]"
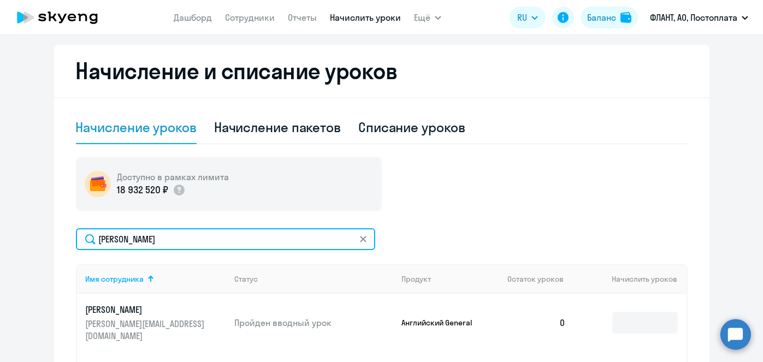
type input "[PERSON_NAME]"
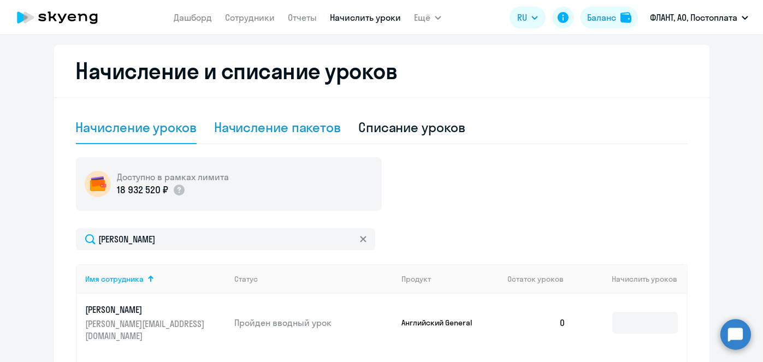
click at [222, 125] on div "Начисление пакетов" at bounding box center [277, 127] width 127 height 17
select select "10"
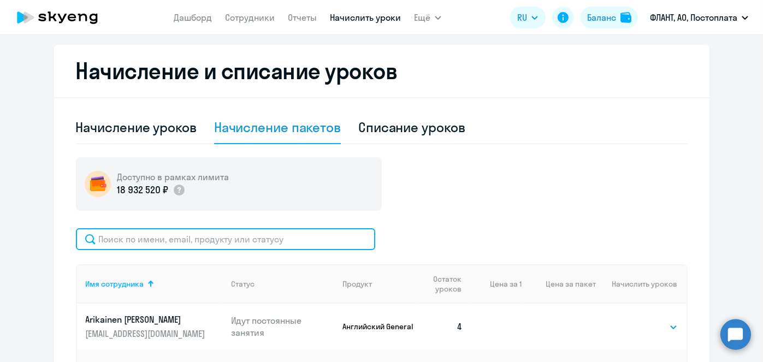
click at [185, 235] on input "text" at bounding box center [225, 239] width 299 height 22
paste input "[PERSON_NAME]"
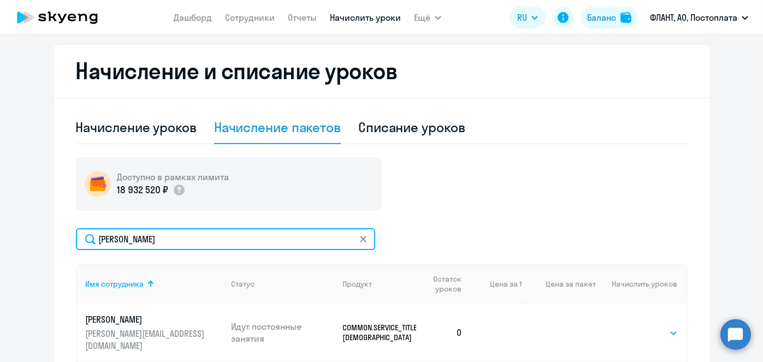
type input "[PERSON_NAME]"
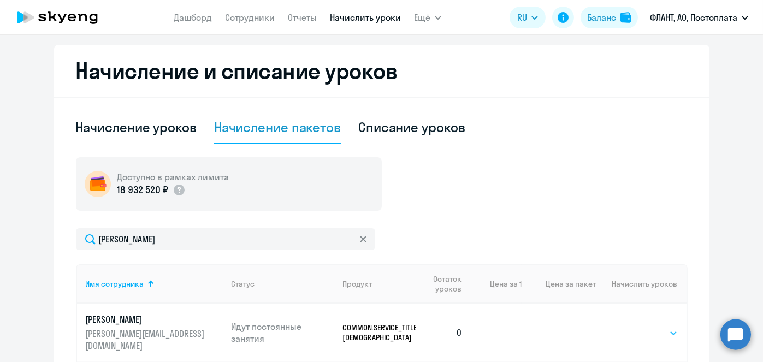
click at [668, 329] on select "Выбрать 4 8 16 32 64 96 128" at bounding box center [655, 333] width 45 height 13
select select "4"
click at [633, 327] on select "Выбрать 4 8 16 32 64 96 128" at bounding box center [655, 333] width 45 height 13
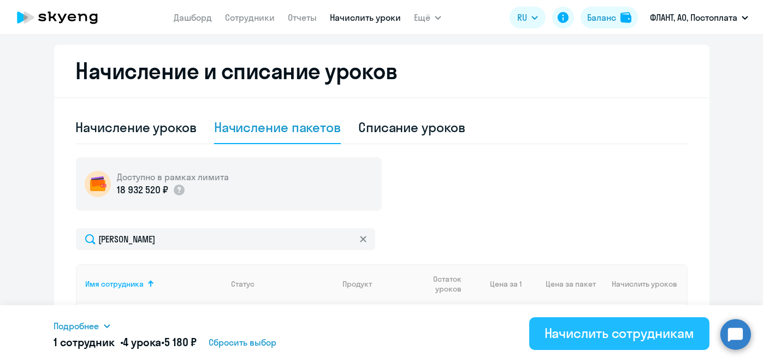
click at [652, 339] on div "Начислить сотрудникам" at bounding box center [620, 333] width 150 height 17
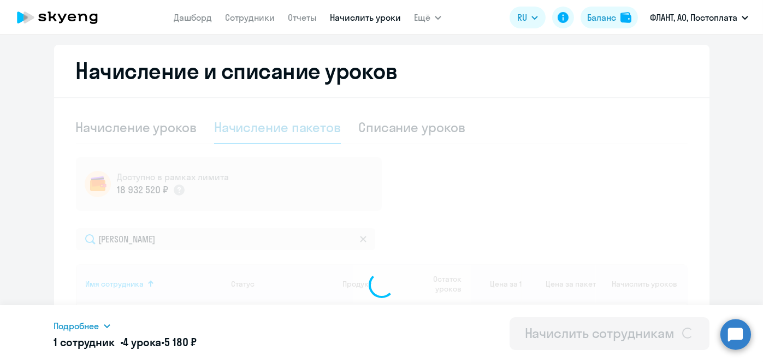
select select
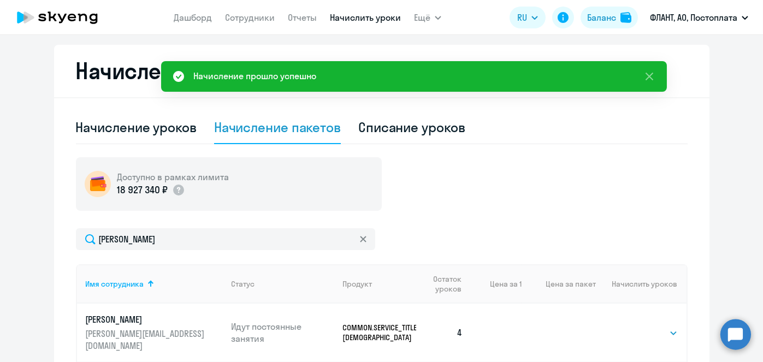
click at [431, 132] on div "Списание уроков" at bounding box center [411, 127] width 107 height 17
select select "10"
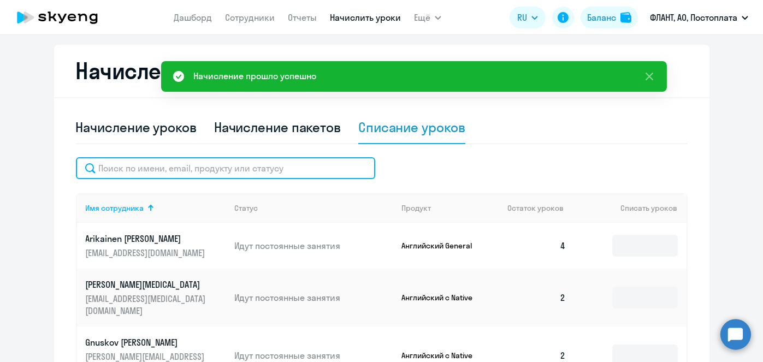
click at [244, 175] on input "text" at bounding box center [225, 168] width 299 height 22
paste input "[PERSON_NAME]"
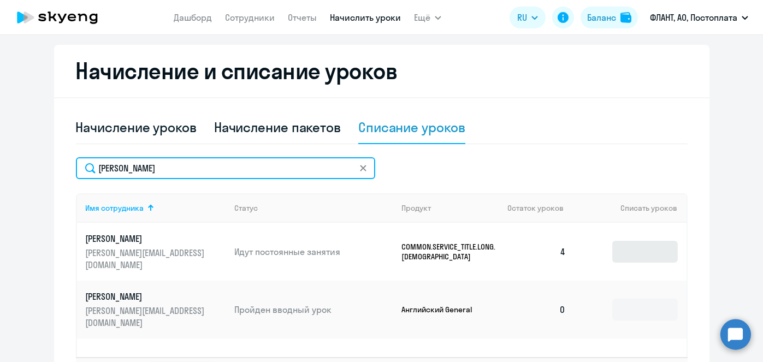
type input "[PERSON_NAME]"
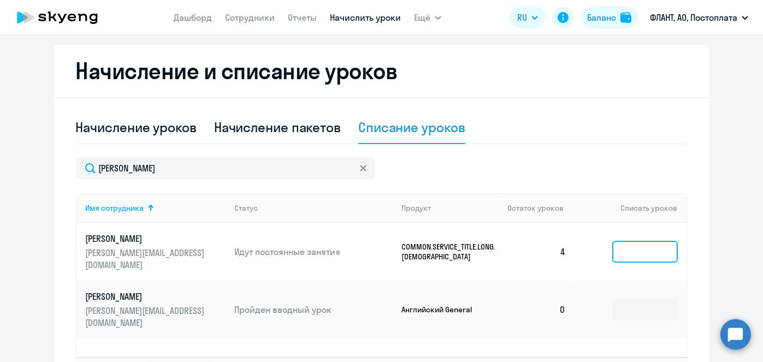
click at [618, 245] on input at bounding box center [645, 252] width 66 height 22
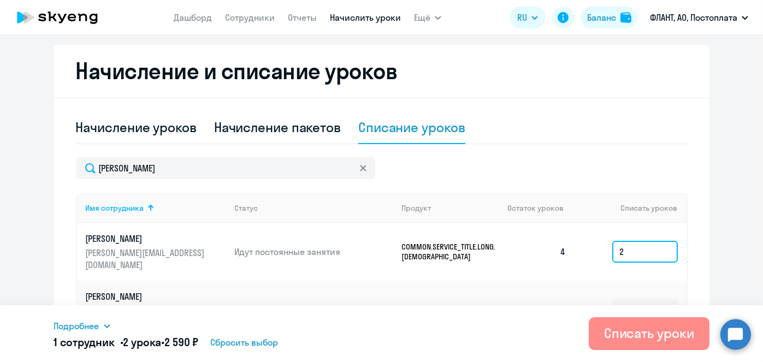
type input "2"
click at [632, 326] on div "Списать уроки" at bounding box center [649, 333] width 90 height 17
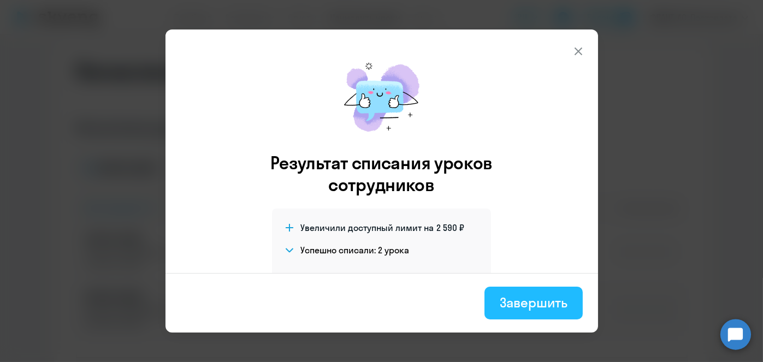
click at [552, 303] on div "Завершить" at bounding box center [533, 302] width 67 height 17
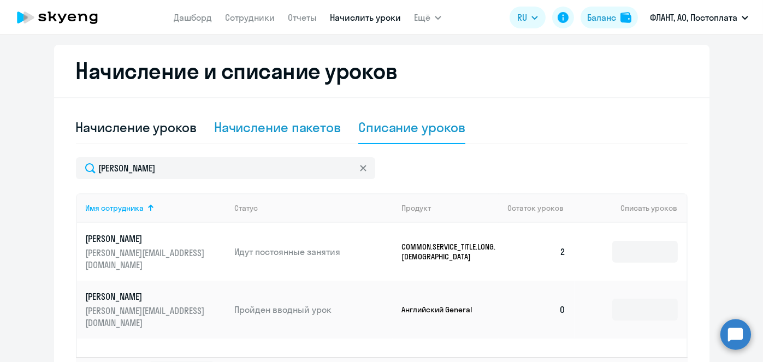
click at [290, 123] on div "Начисление пакетов" at bounding box center [277, 127] width 127 height 17
select select "10"
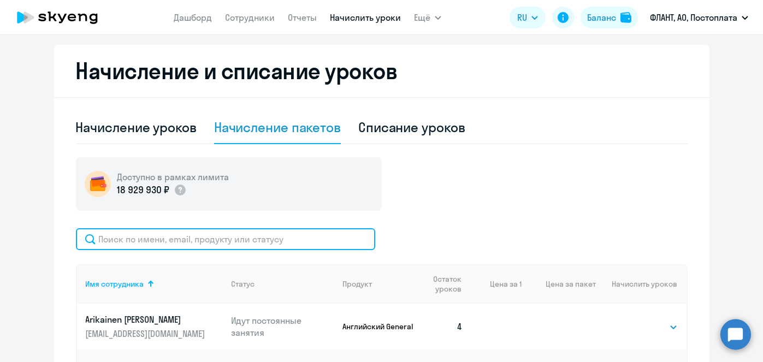
click at [272, 241] on input "text" at bounding box center [225, 239] width 299 height 22
paste input "[PERSON_NAME]"
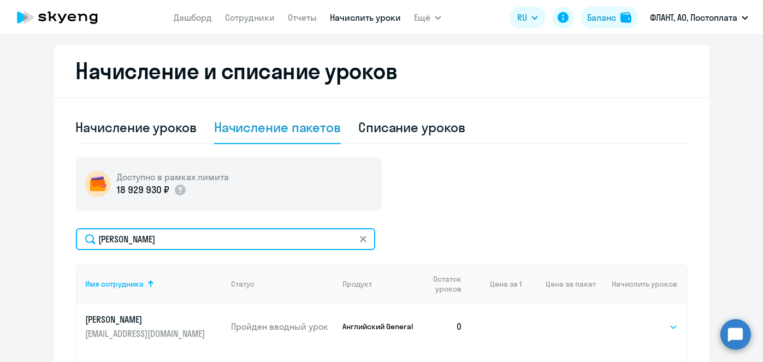
type input "[PERSON_NAME]"
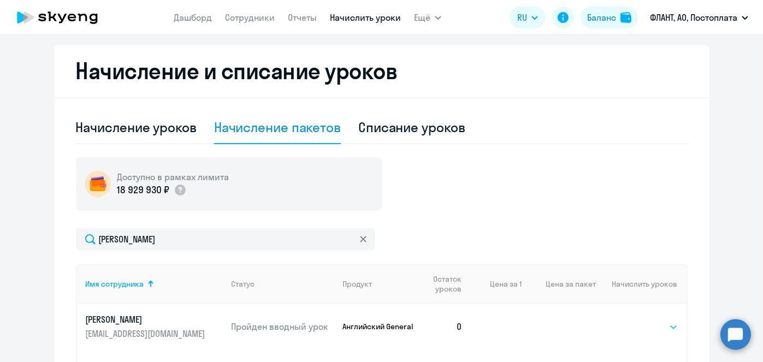
click at [663, 325] on select "Выбрать 4 8 16 32 64 96 128" at bounding box center [655, 327] width 45 height 13
select select "4"
click at [633, 321] on select "Выбрать 4 8 16 32 64 96 128" at bounding box center [655, 327] width 45 height 13
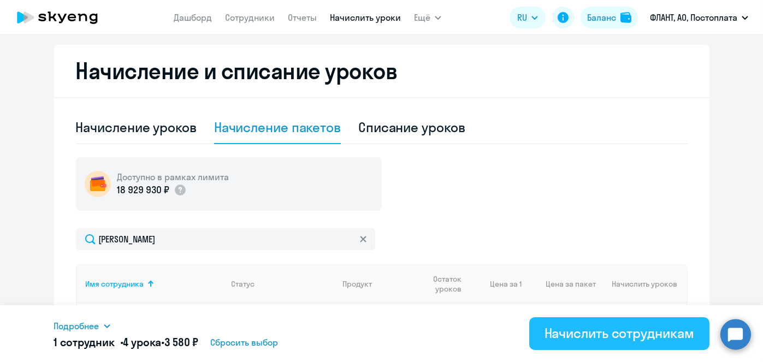
click at [632, 331] on div "Начислить сотрудникам" at bounding box center [620, 333] width 150 height 17
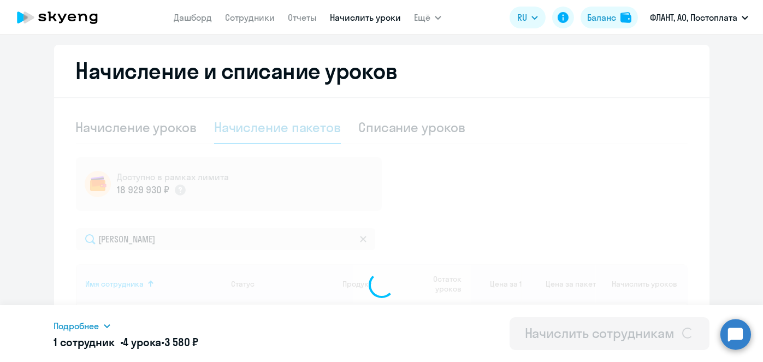
select select
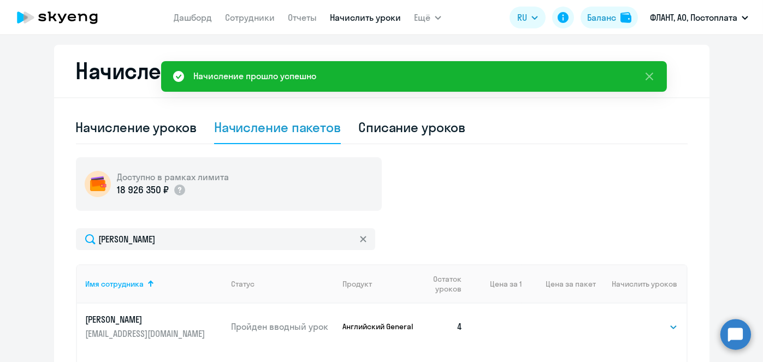
scroll to position [0, 0]
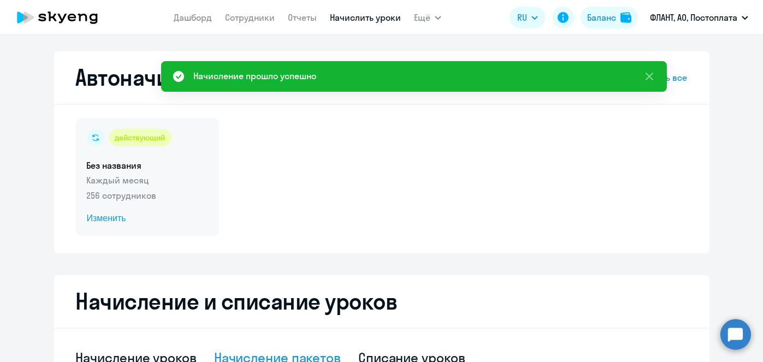
click at [112, 222] on span "Изменить" at bounding box center [147, 218] width 121 height 13
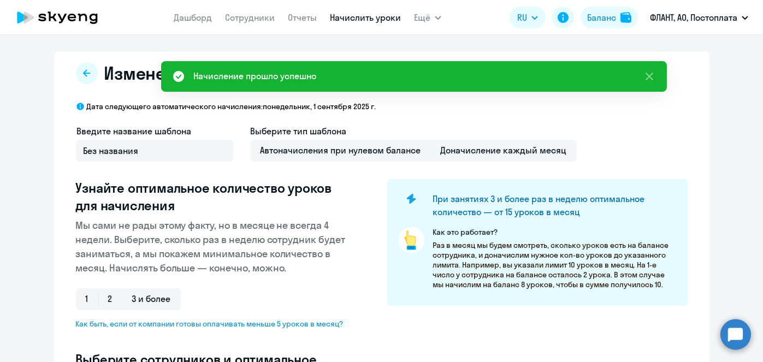
select select "10"
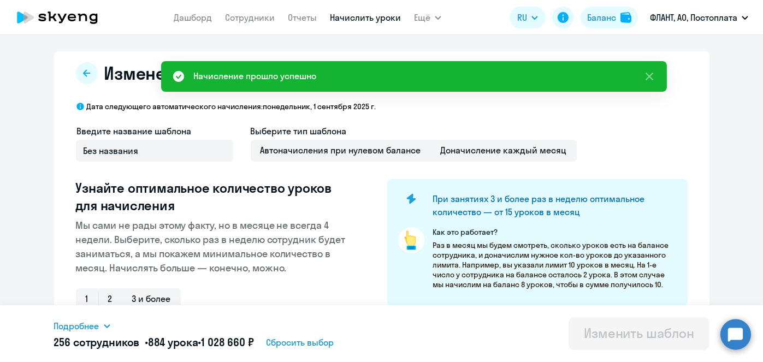
scroll to position [286, 0]
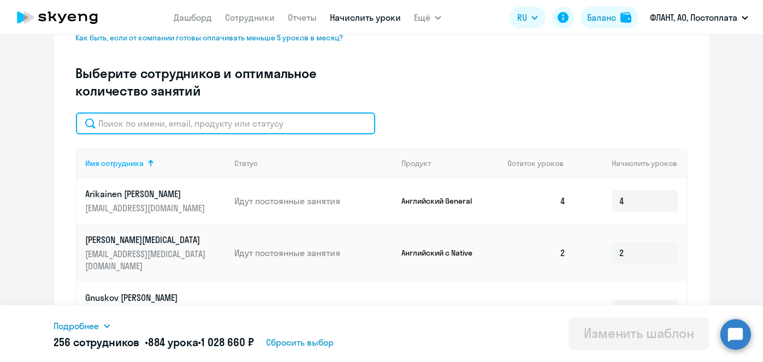
click at [270, 114] on input "text" at bounding box center [225, 124] width 299 height 22
paste input "[PERSON_NAME]"
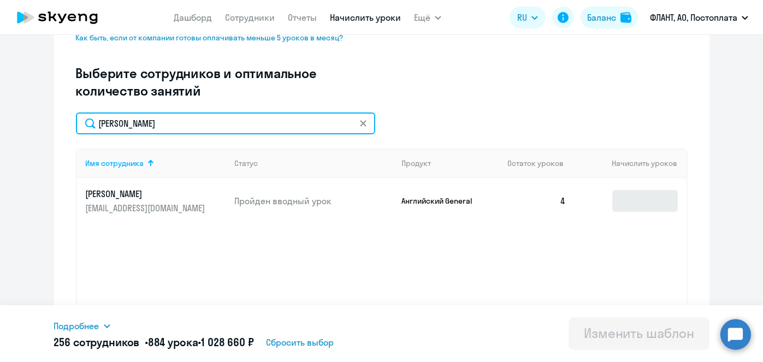
type input "[PERSON_NAME]"
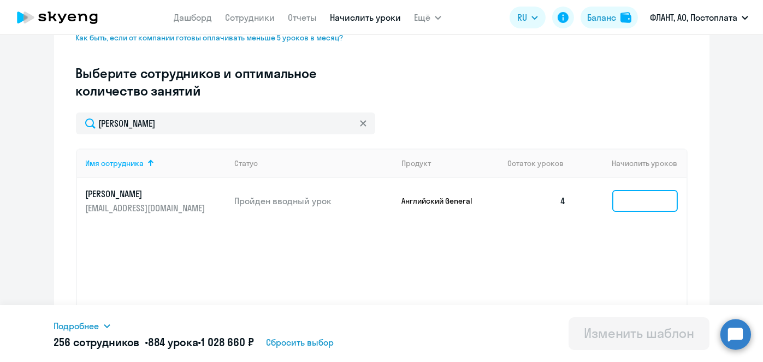
click at [633, 198] on input at bounding box center [645, 201] width 66 height 22
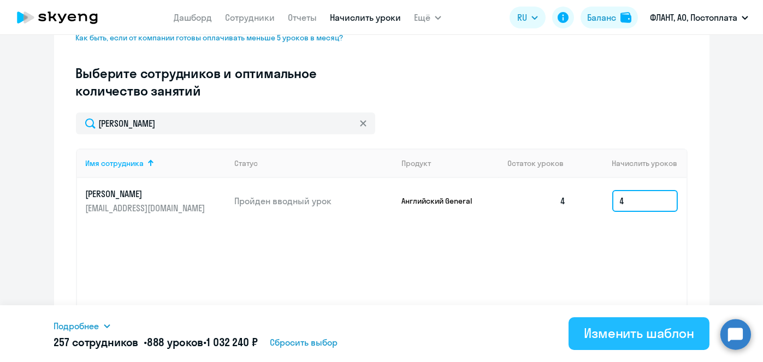
type input "4"
click at [617, 340] on div "Изменить шаблон" at bounding box center [639, 333] width 110 height 17
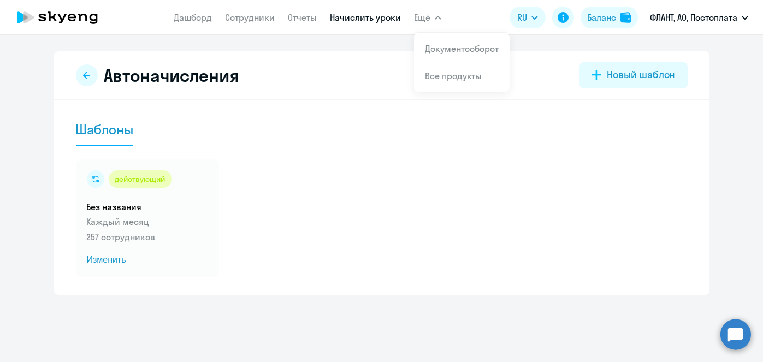
click at [373, 17] on link "Начислить уроки" at bounding box center [365, 17] width 71 height 11
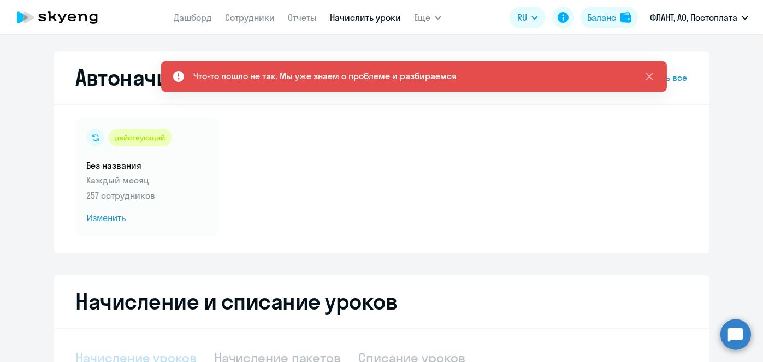
select select "10"
click at [366, 20] on link "Начислить уроки" at bounding box center [365, 17] width 71 height 11
click at [353, 15] on link "Начислить уроки" at bounding box center [365, 17] width 71 height 11
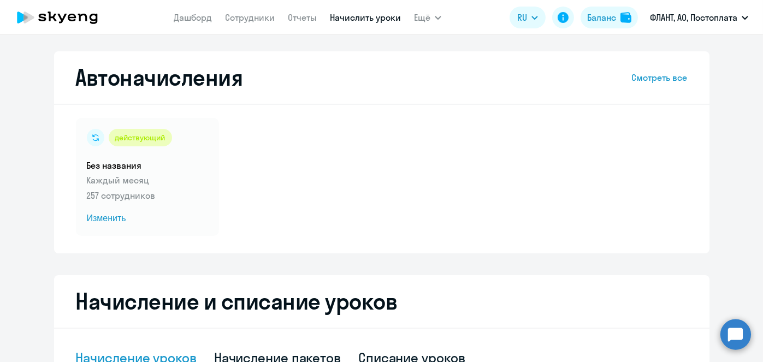
scroll to position [286, 0]
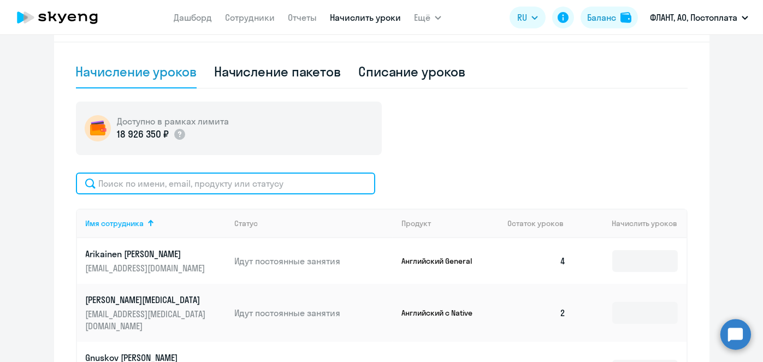
click at [296, 176] on input "text" at bounding box center [225, 184] width 299 height 22
paste input "[PERSON_NAME]"
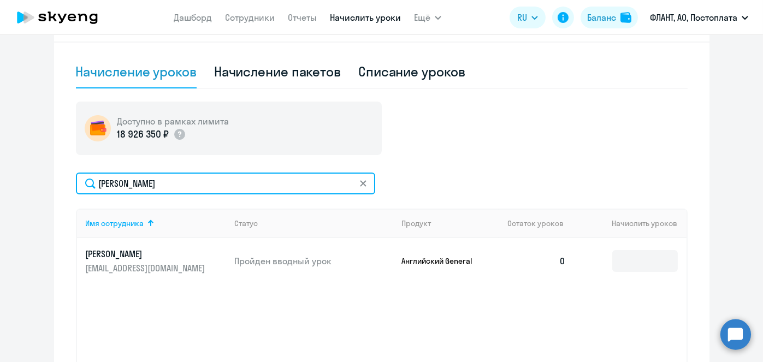
type input "[PERSON_NAME]"
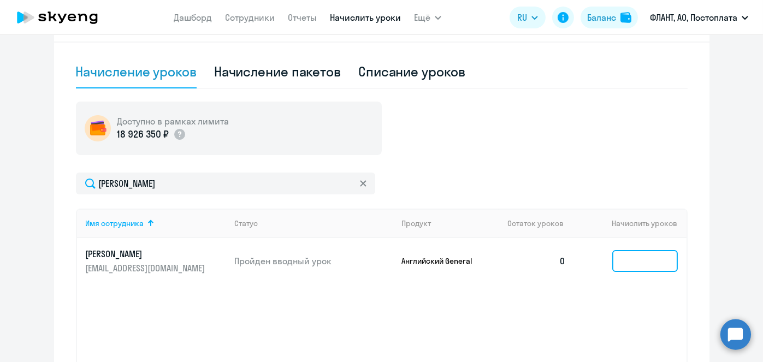
click at [621, 256] on input at bounding box center [645, 261] width 66 height 22
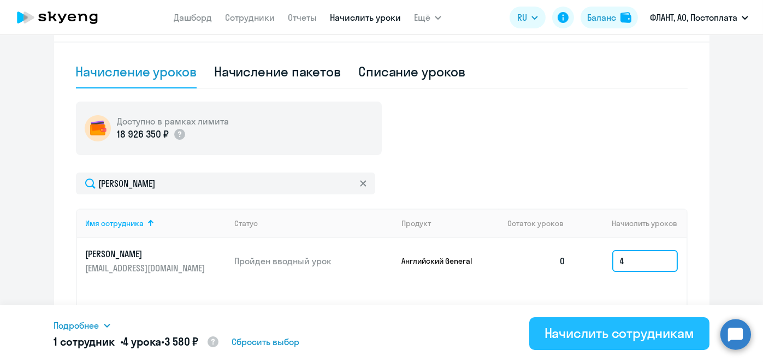
type input "4"
click at [623, 330] on div "Начислить сотрудникам" at bounding box center [620, 333] width 150 height 17
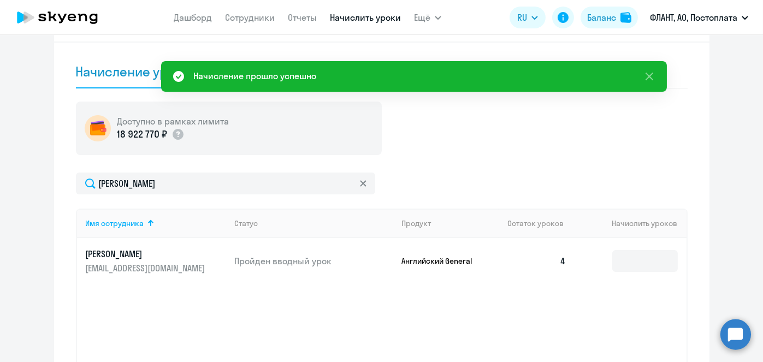
scroll to position [0, 0]
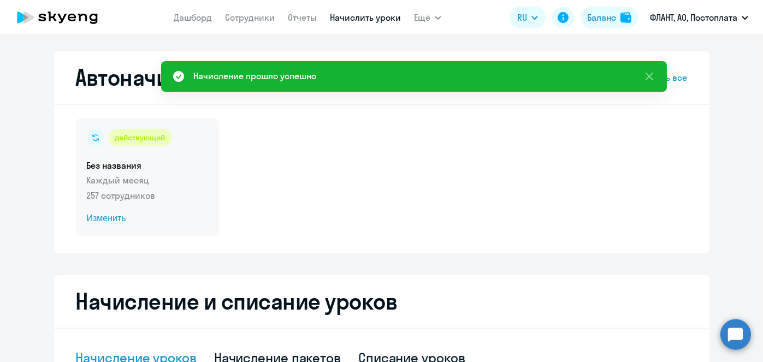
click at [96, 220] on span "Изменить" at bounding box center [147, 218] width 121 height 13
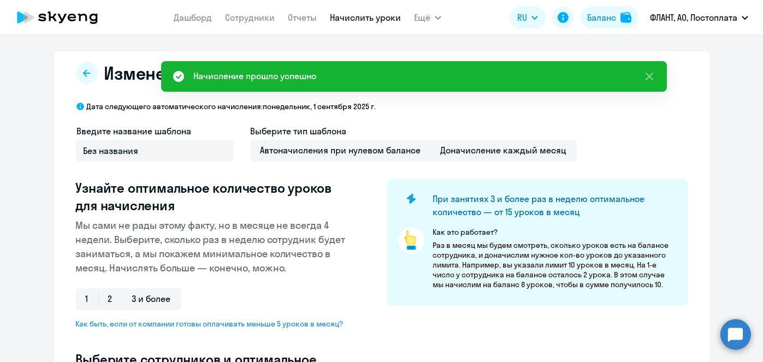
select select "10"
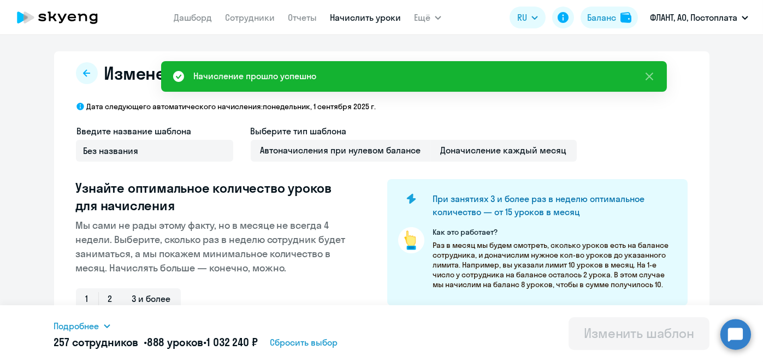
scroll to position [286, 0]
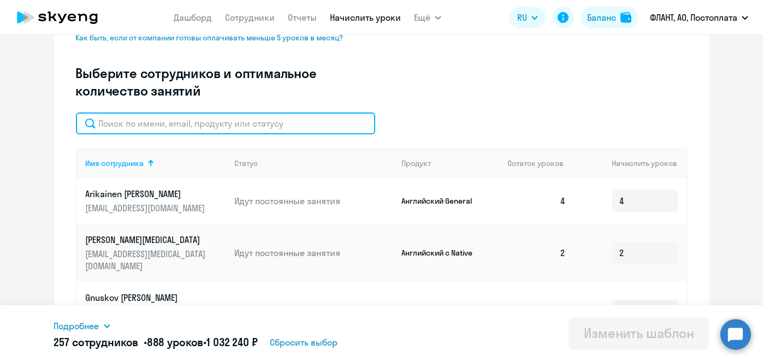
click at [230, 120] on input "text" at bounding box center [225, 124] width 299 height 22
paste input "[PERSON_NAME]"
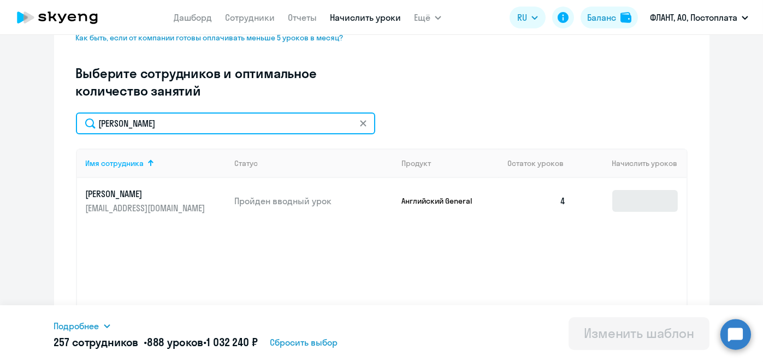
type input "[PERSON_NAME]"
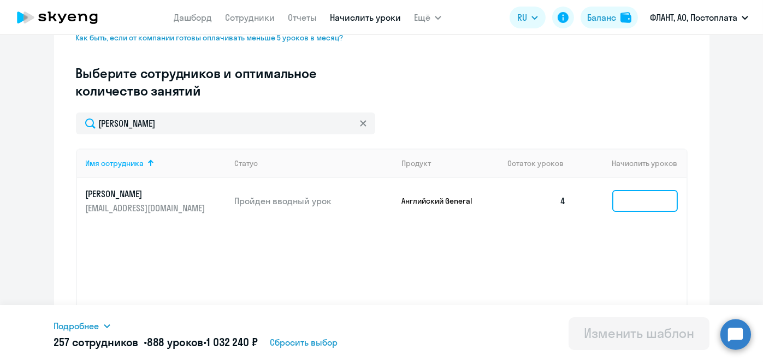
click at [637, 200] on input at bounding box center [645, 201] width 66 height 22
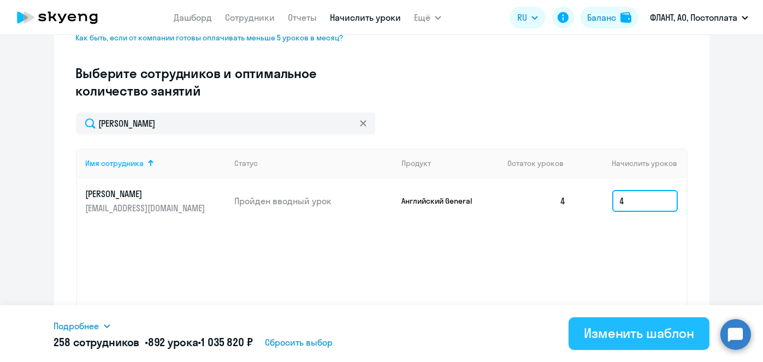
type input "4"
click at [638, 344] on button "Изменить шаблон" at bounding box center [639, 333] width 141 height 33
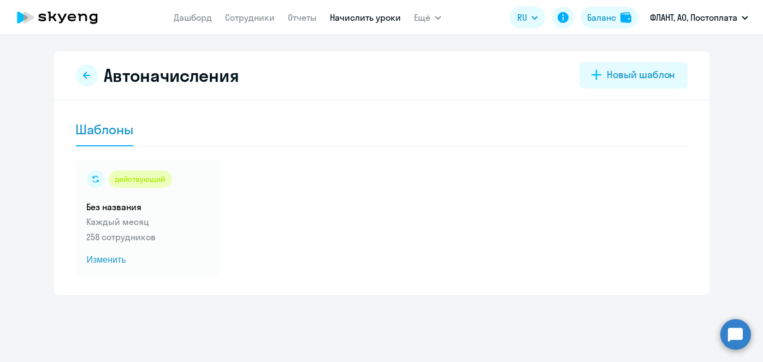
click at [377, 22] on link "Начислить уроки" at bounding box center [365, 17] width 71 height 11
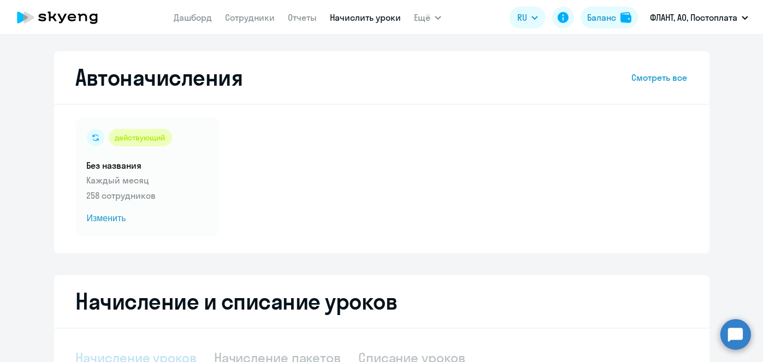
scroll to position [231, 0]
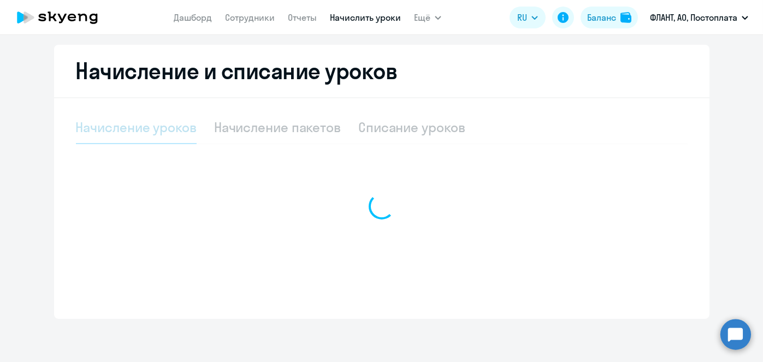
select select "10"
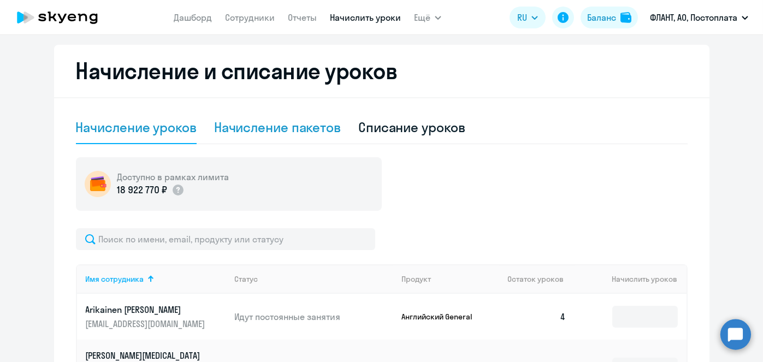
click at [285, 142] on div "Начисление пакетов" at bounding box center [277, 127] width 127 height 33
select select "10"
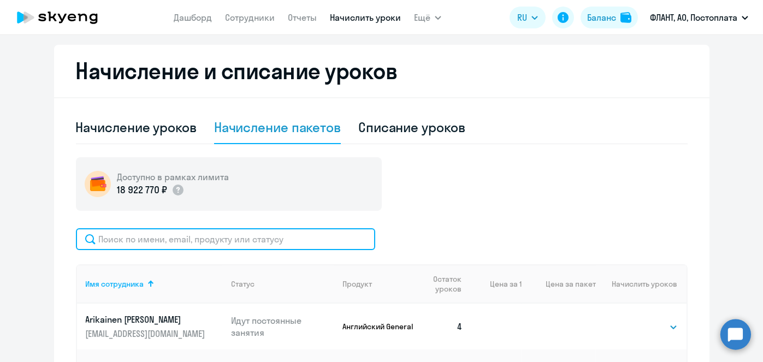
click at [310, 235] on input "text" at bounding box center [225, 239] width 299 height 22
paste input "[PERSON_NAME]"
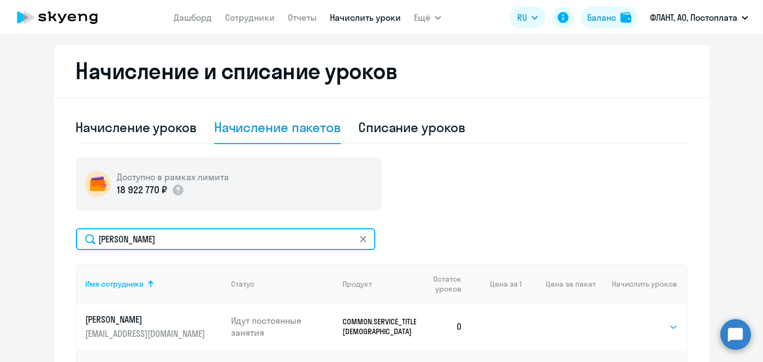
type input "[PERSON_NAME]"
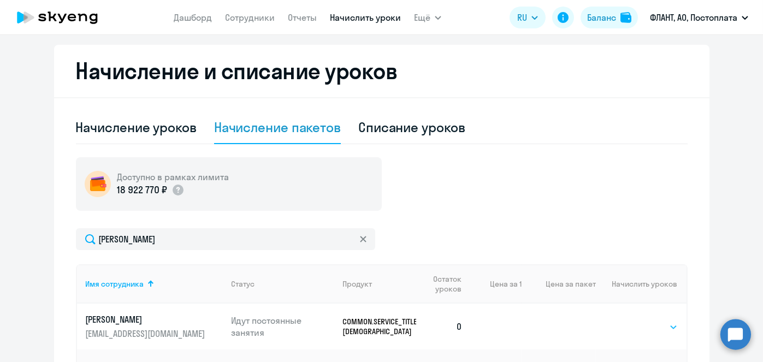
click at [671, 324] on select "Выбрать 4 8 16 32 64 96 128" at bounding box center [655, 327] width 45 height 13
select select "4"
click at [633, 321] on select "Выбрать 4 8 16 32 64 96 128" at bounding box center [655, 327] width 45 height 13
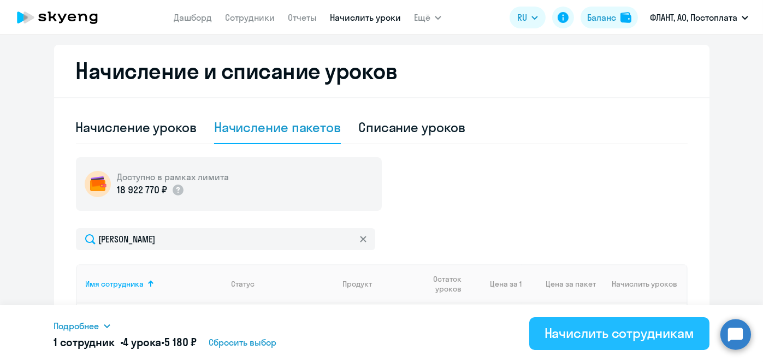
click at [645, 330] on div "Начислить сотрудникам" at bounding box center [620, 333] width 150 height 17
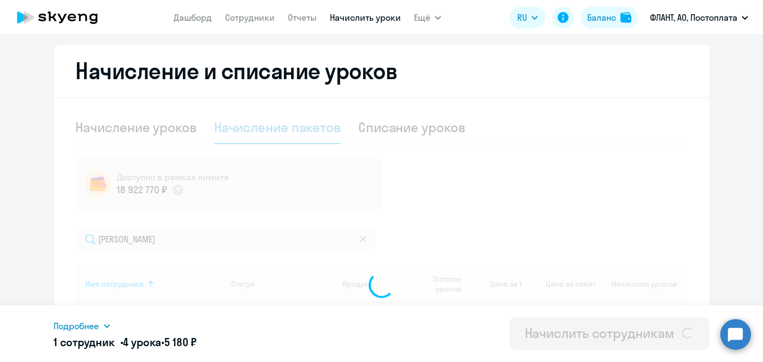
select select
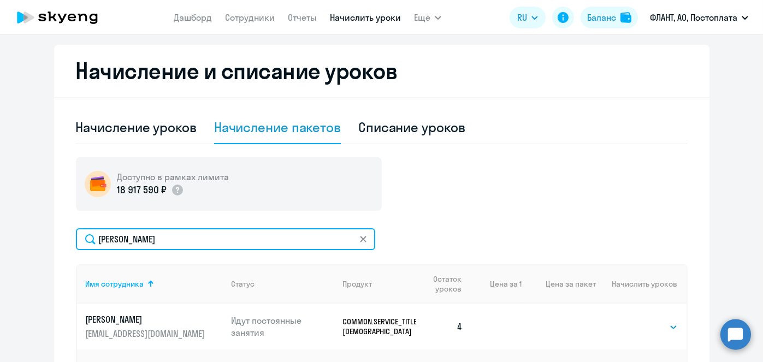
click at [265, 235] on input "[PERSON_NAME]" at bounding box center [225, 239] width 299 height 22
paste input "кут"
type input "[PERSON_NAME]"
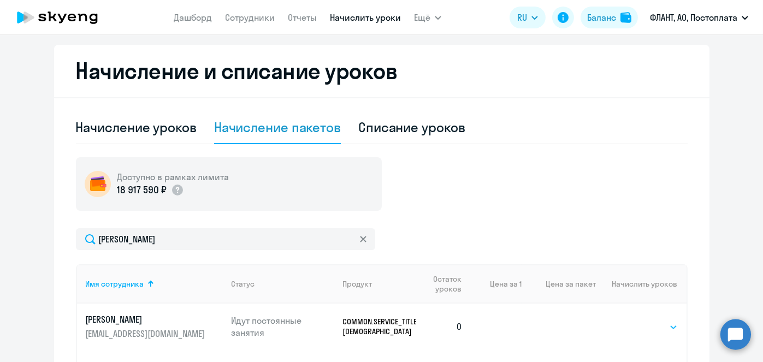
click at [648, 321] on select "Выбрать 4 8 16 32 64 96 128" at bounding box center [655, 327] width 45 height 13
select select "4"
click at [633, 321] on select "Выбрать 4 8 16 32 64 96 128" at bounding box center [655, 327] width 45 height 13
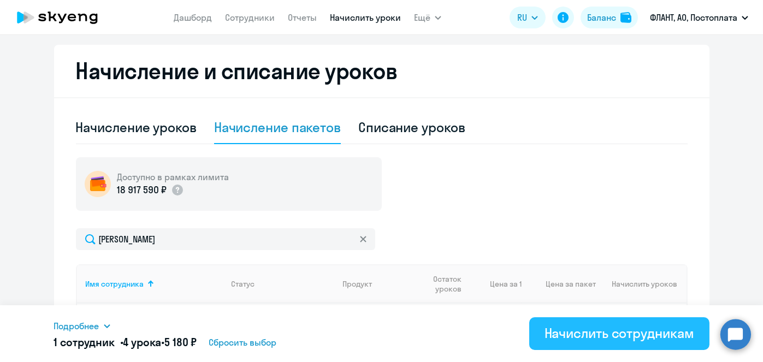
click at [626, 345] on button "Начислить сотрудникам" at bounding box center [619, 333] width 180 height 33
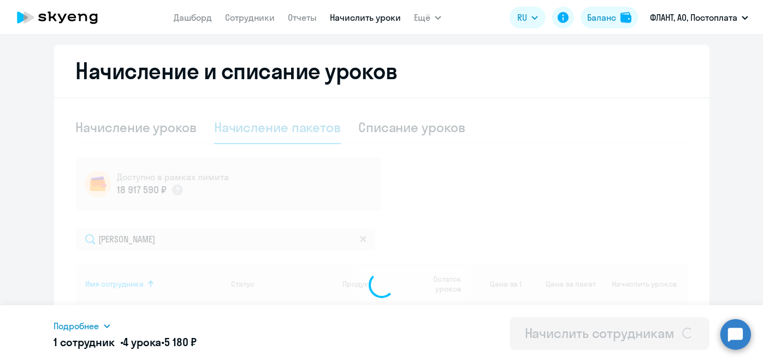
select select
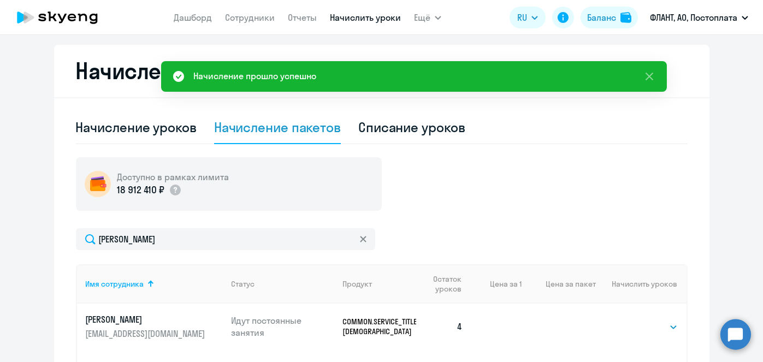
click at [422, 131] on div "Списание уроков" at bounding box center [411, 127] width 107 height 17
select select "10"
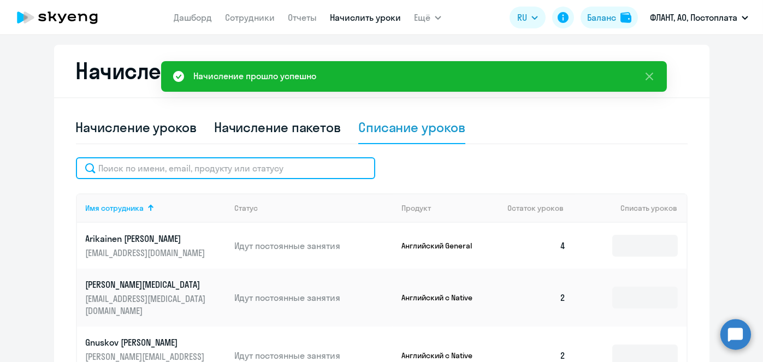
click at [263, 174] on input "text" at bounding box center [225, 168] width 299 height 22
paste input "[PERSON_NAME]"
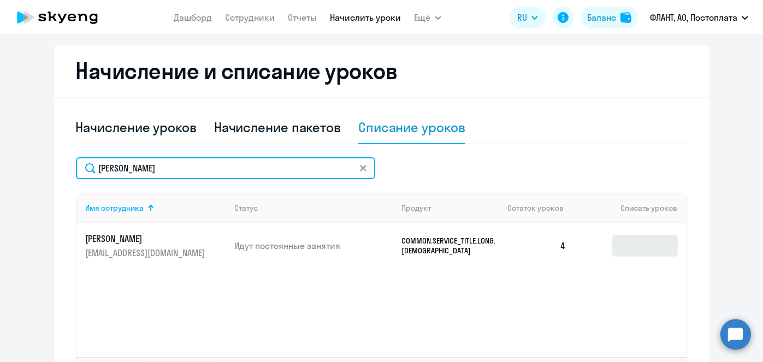
type input "[PERSON_NAME]"
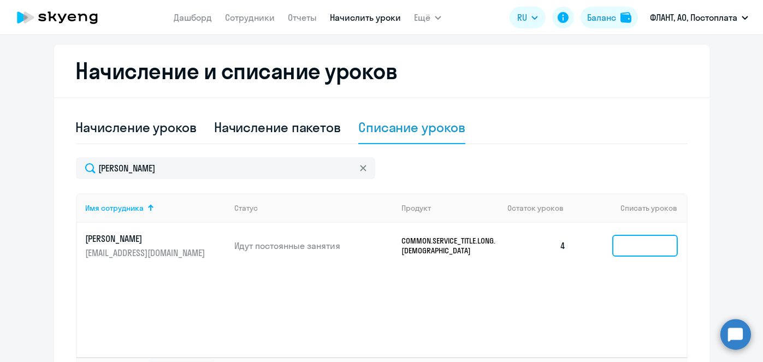
click at [641, 244] on input at bounding box center [645, 246] width 66 height 22
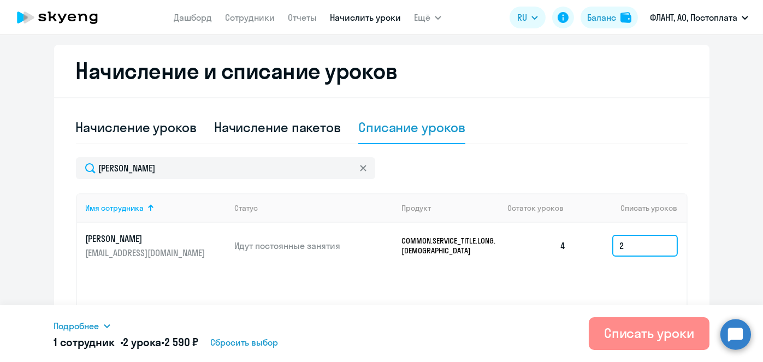
type input "2"
click at [643, 323] on button "Списать уроки" at bounding box center [649, 333] width 121 height 33
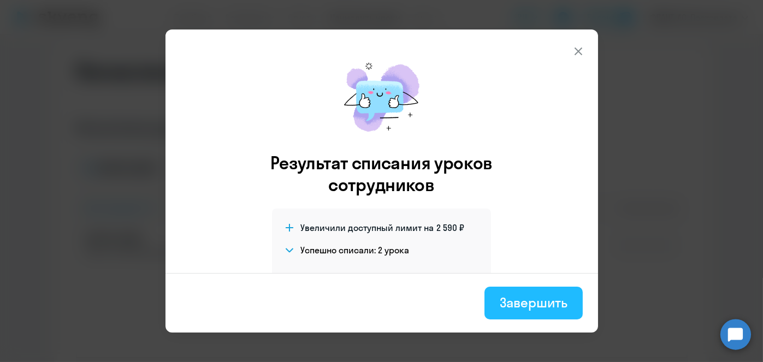
click at [543, 304] on div "Завершить" at bounding box center [533, 302] width 67 height 17
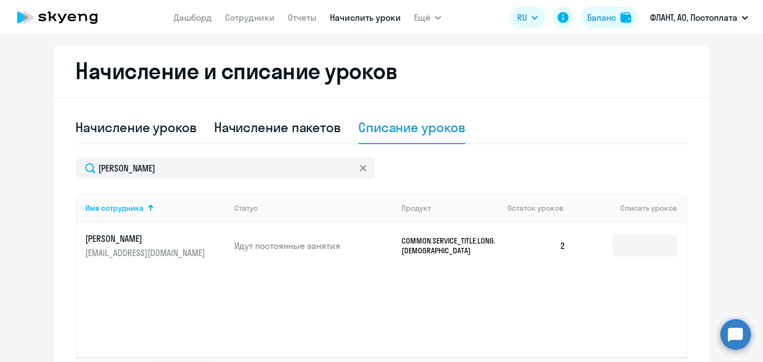
scroll to position [0, 0]
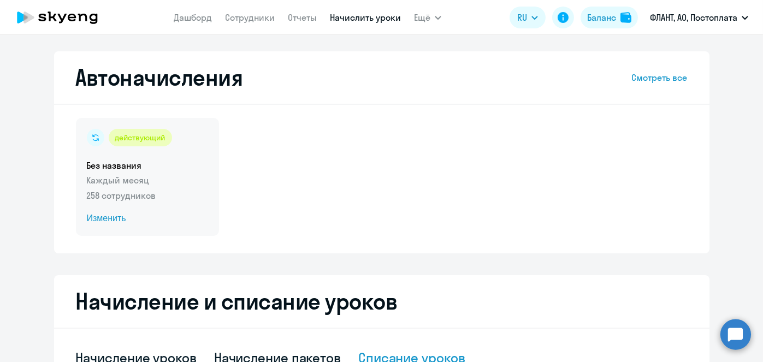
click at [92, 222] on span "Изменить" at bounding box center [147, 218] width 121 height 13
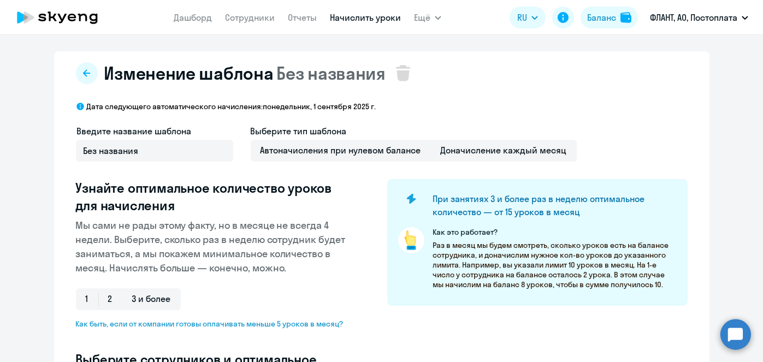
select select "10"
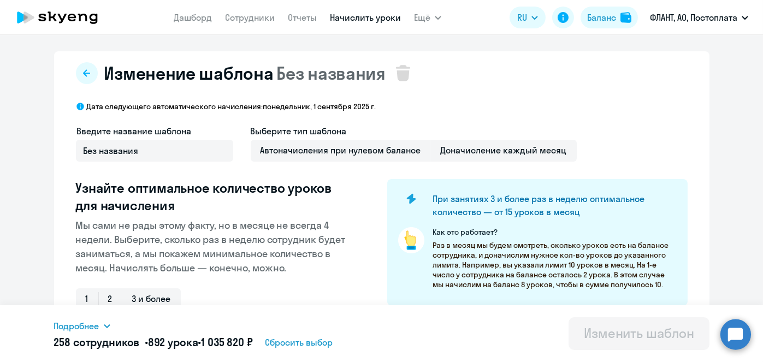
scroll to position [286, 0]
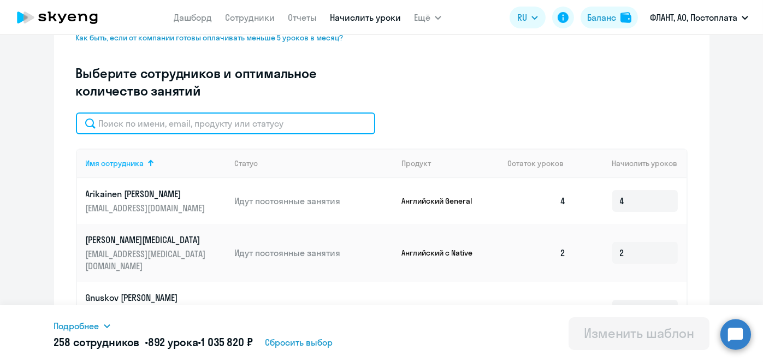
click at [246, 130] on input "text" at bounding box center [225, 124] width 299 height 22
paste input "[DEMOGRAPHIC_DATA]"
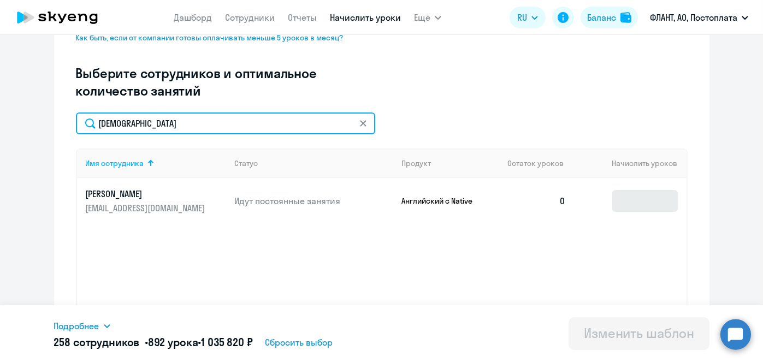
type input "[DEMOGRAPHIC_DATA]"
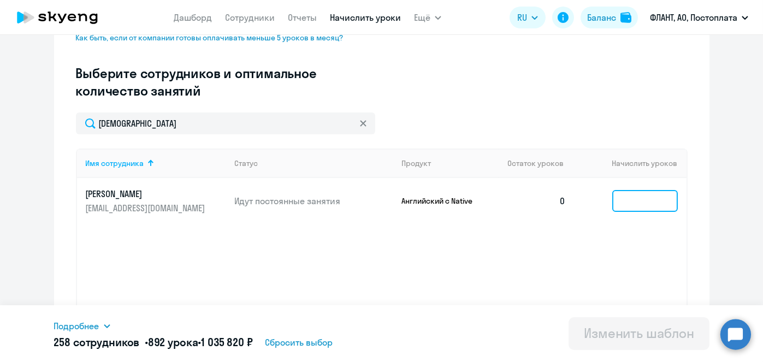
click at [644, 205] on input at bounding box center [645, 201] width 66 height 22
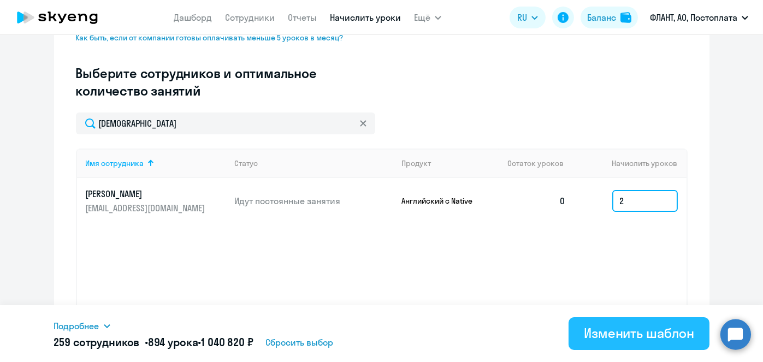
type input "2"
click at [630, 323] on button "Изменить шаблон" at bounding box center [639, 333] width 141 height 33
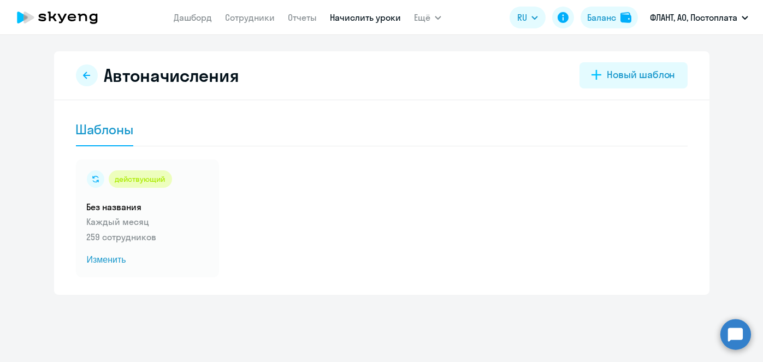
click at [367, 20] on link "Начислить уроки" at bounding box center [365, 17] width 71 height 11
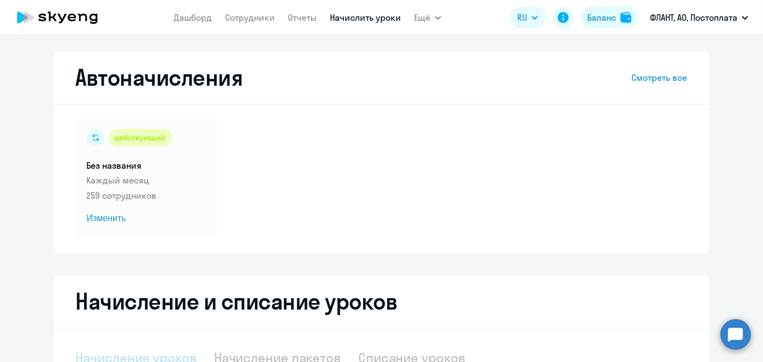
scroll to position [231, 0]
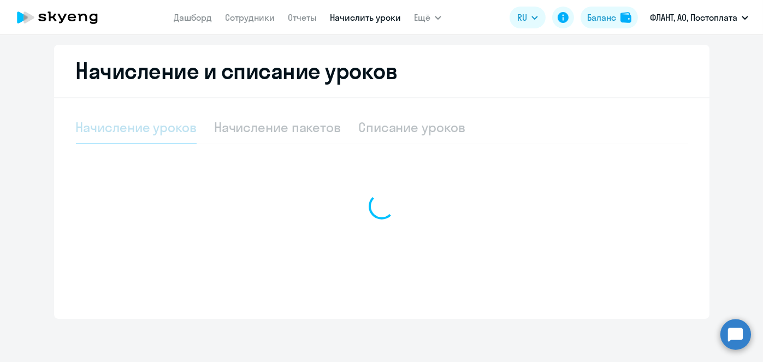
select select "10"
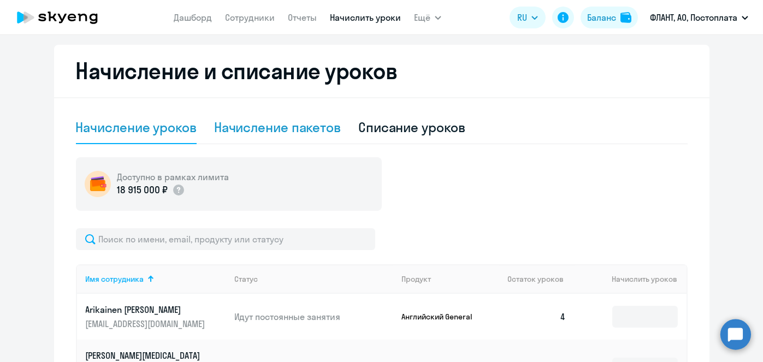
click at [320, 132] on div "Начисление пакетов" at bounding box center [277, 127] width 127 height 17
select select "10"
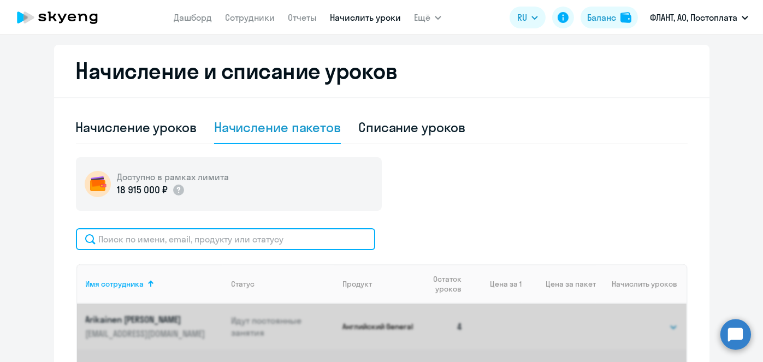
click at [300, 235] on input "text" at bounding box center [225, 239] width 299 height 22
paste input "Червов"
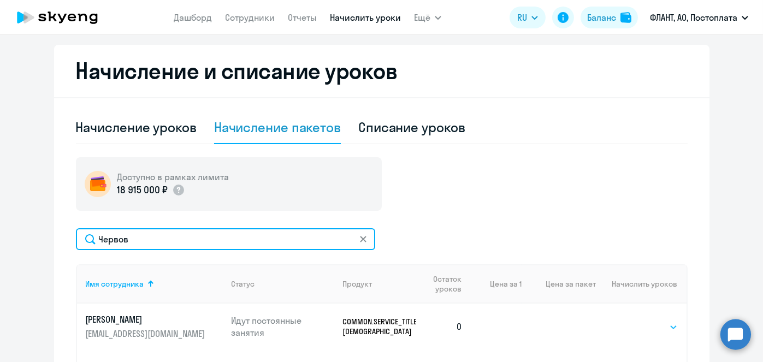
type input "Червов"
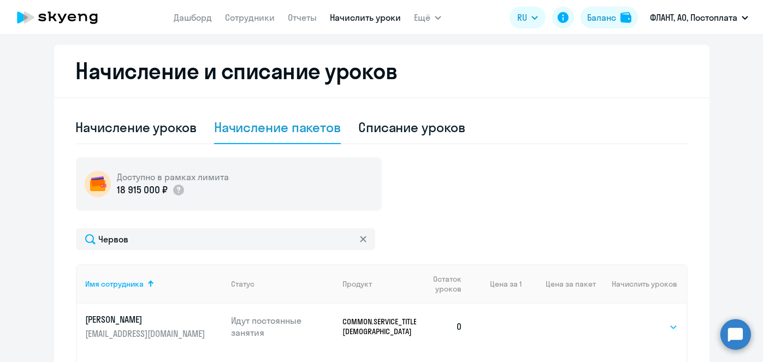
click at [647, 322] on select "Выбрать 4 8 16 32 64 96 128" at bounding box center [655, 327] width 45 height 13
select select "4"
click at [633, 321] on select "Выбрать 4 8 16 32 64 96 128" at bounding box center [655, 327] width 45 height 13
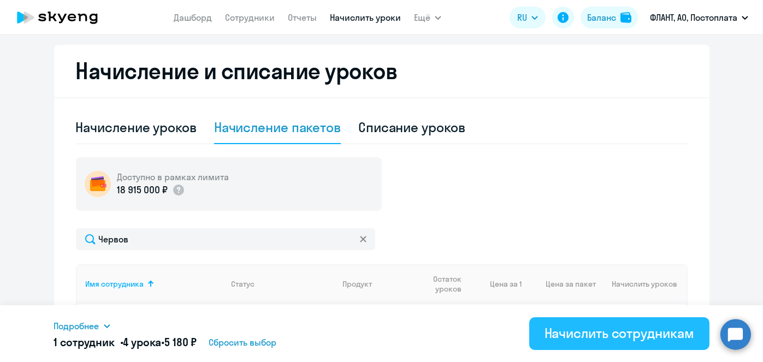
click at [596, 340] on div "Начислить сотрудникам" at bounding box center [620, 333] width 150 height 17
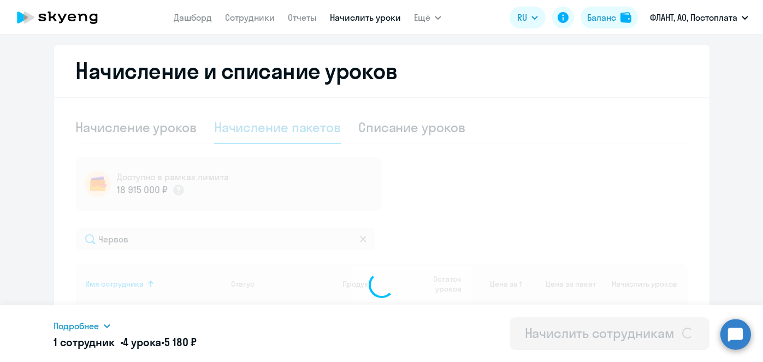
select select
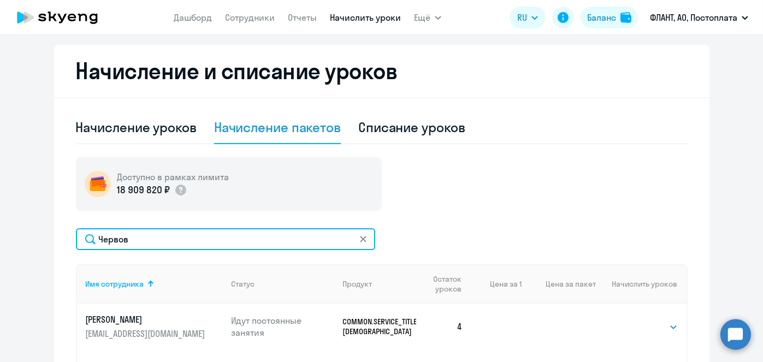
click at [284, 243] on input "Червов" at bounding box center [225, 239] width 299 height 22
paste input "дин"
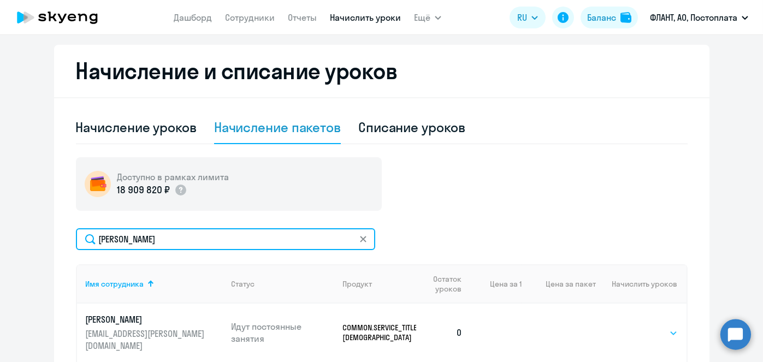
type input "[PERSON_NAME]"
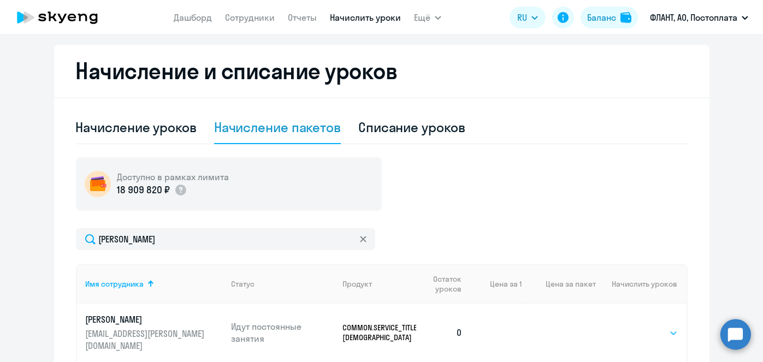
click at [659, 328] on select "Выбрать 4 8 16 32 64 96 128" at bounding box center [655, 333] width 45 height 13
select select "4"
click at [633, 327] on select "Выбрать 4 8 16 32 64 96 128" at bounding box center [655, 333] width 45 height 13
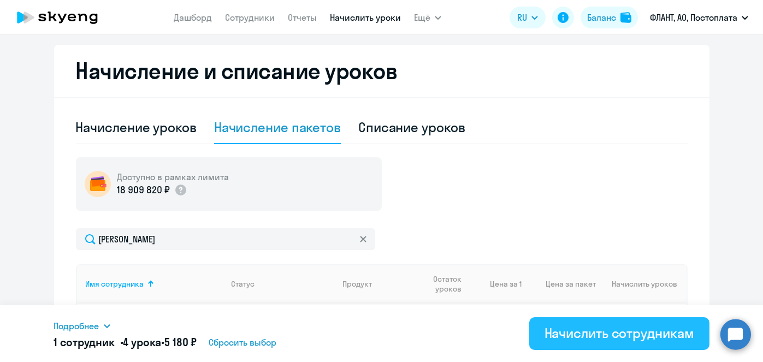
click at [604, 333] on div "Начислить сотрудникам" at bounding box center [620, 333] width 150 height 17
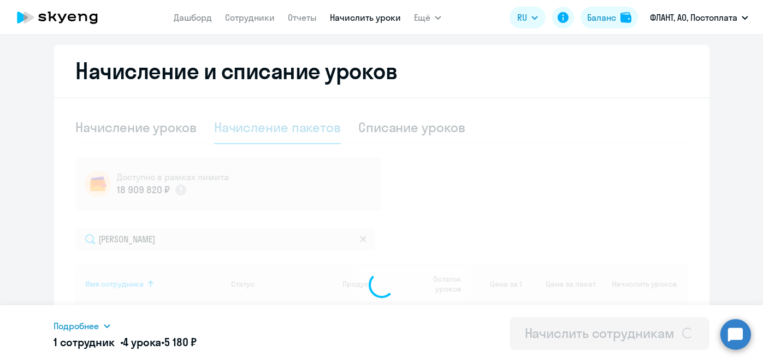
select select
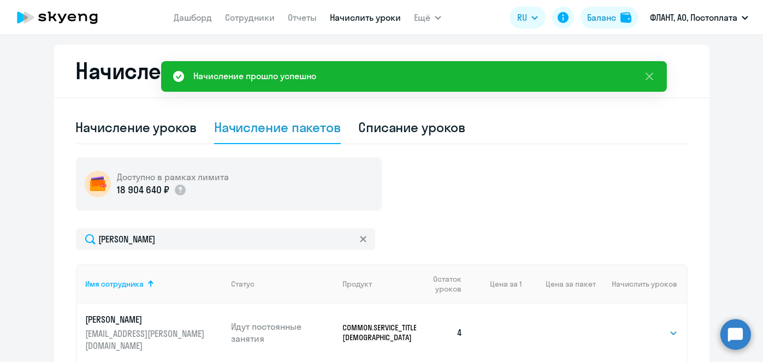
click at [411, 131] on div "Списание уроков" at bounding box center [411, 127] width 107 height 17
select select "10"
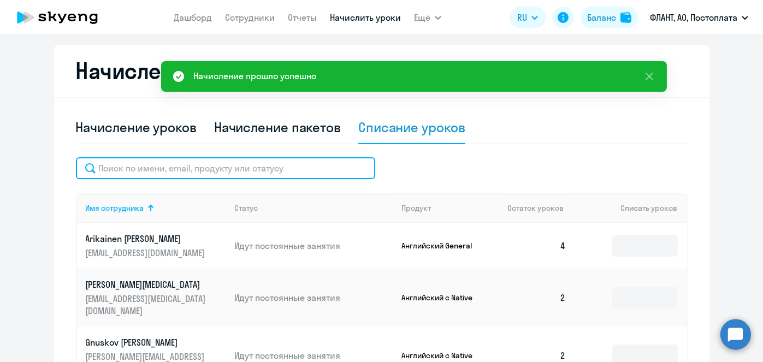
click at [252, 172] on input "text" at bounding box center [225, 168] width 299 height 22
type input "м"
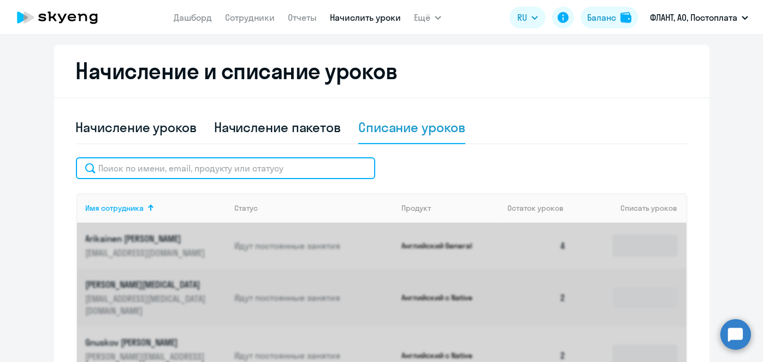
paste input "[PERSON_NAME]"
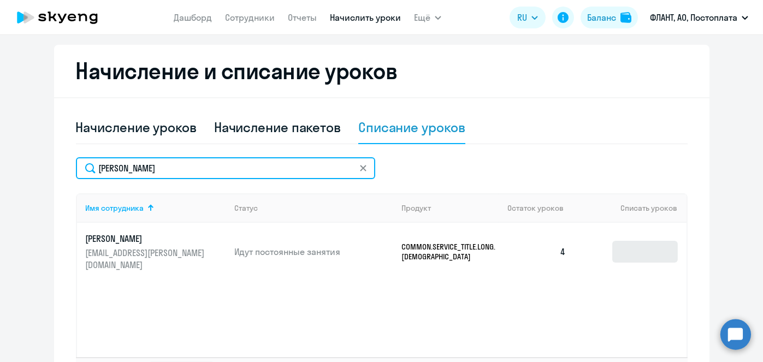
type input "[PERSON_NAME]"
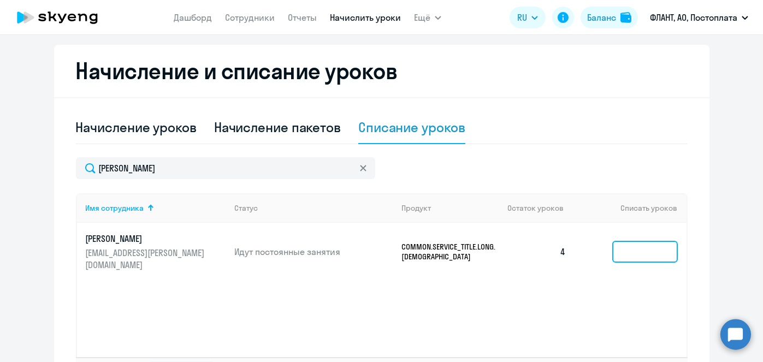
click at [645, 245] on input at bounding box center [645, 252] width 66 height 22
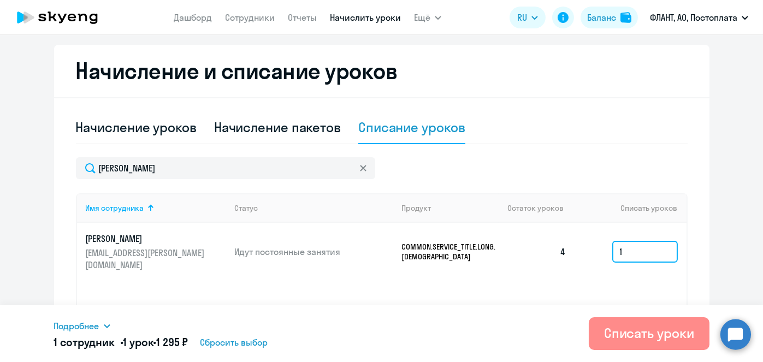
type input "1"
click at [627, 339] on div "Списать уроки" at bounding box center [649, 333] width 90 height 17
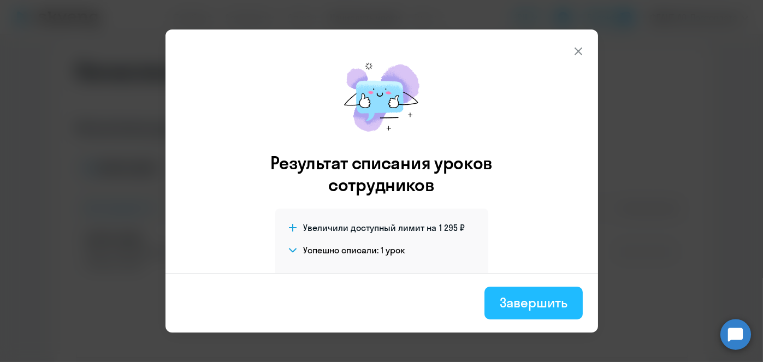
click at [525, 307] on div "Завершить" at bounding box center [533, 302] width 67 height 17
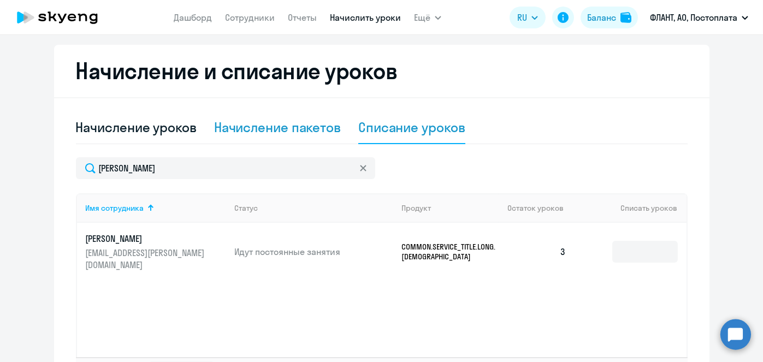
click at [278, 130] on div "Начисление пакетов" at bounding box center [277, 127] width 127 height 17
select select "10"
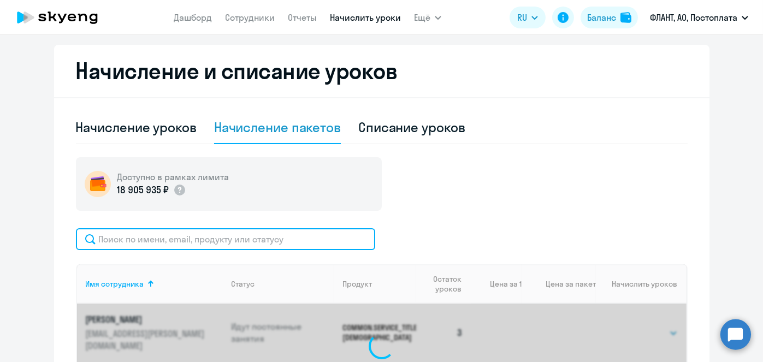
click at [258, 248] on input "text" at bounding box center [225, 239] width 299 height 22
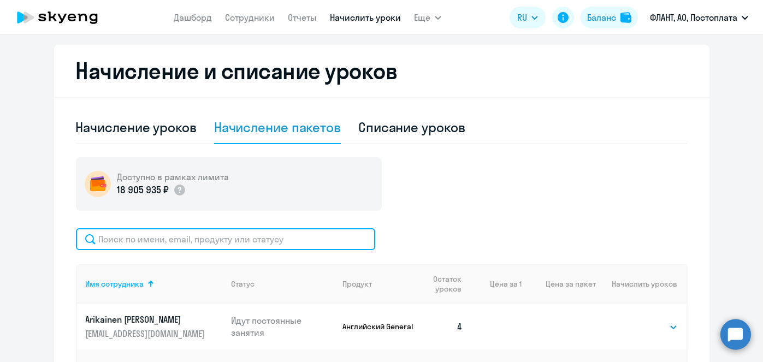
paste input "[PERSON_NAME]"
type input "[PERSON_NAME]"
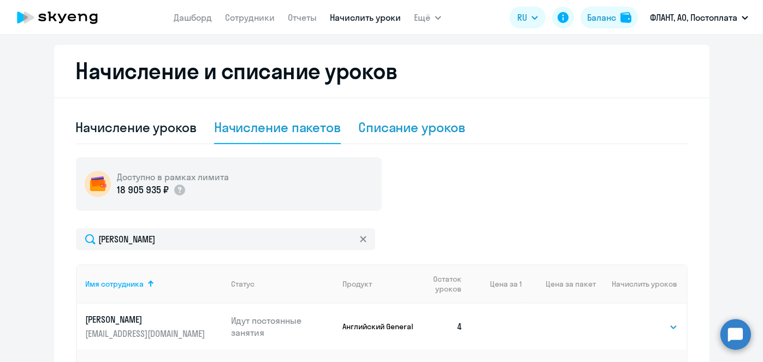
click at [390, 122] on div "Списание уроков" at bounding box center [411, 127] width 107 height 17
select select "10"
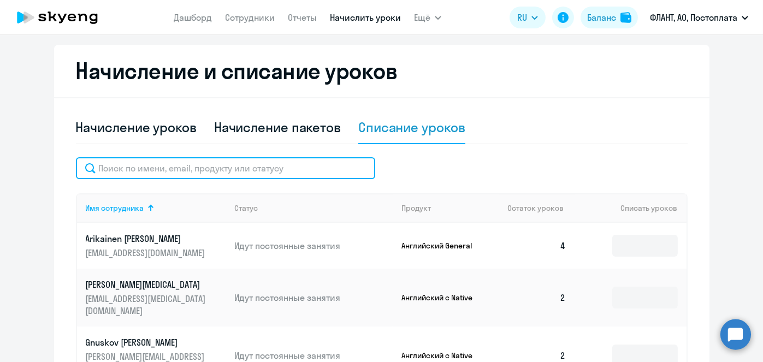
click at [282, 172] on input "text" at bounding box center [225, 168] width 299 height 22
paste input "[PERSON_NAME]"
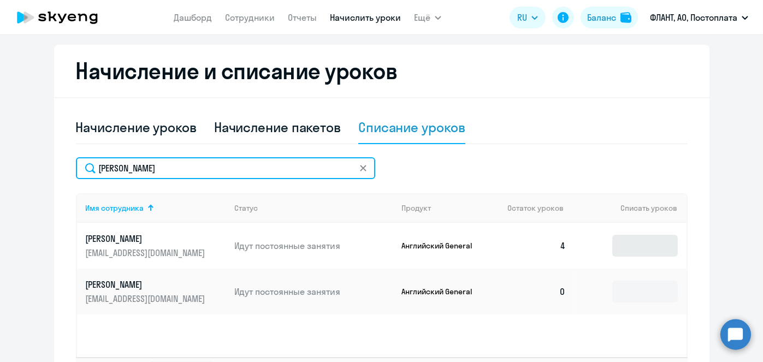
type input "[PERSON_NAME]"
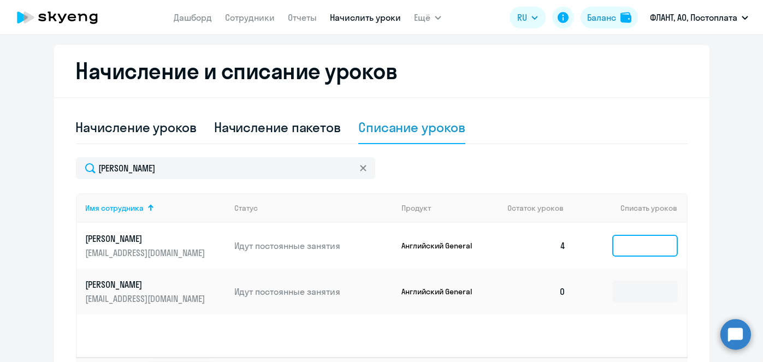
click at [612, 243] on input at bounding box center [645, 246] width 66 height 22
click at [161, 128] on div "Начисление уроков" at bounding box center [136, 127] width 121 height 17
select select "10"
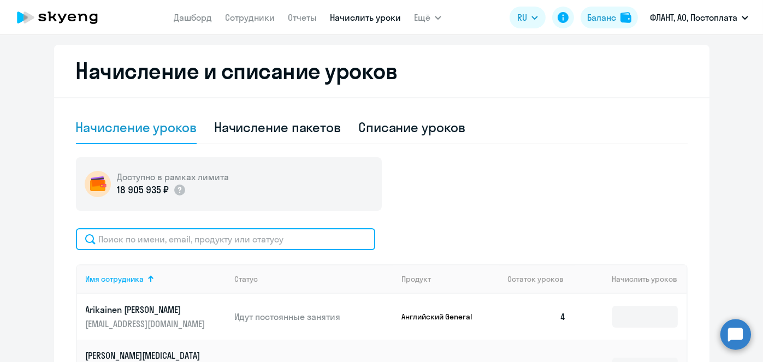
click at [215, 229] on input "text" at bounding box center [225, 239] width 299 height 22
paste input "[PERSON_NAME]"
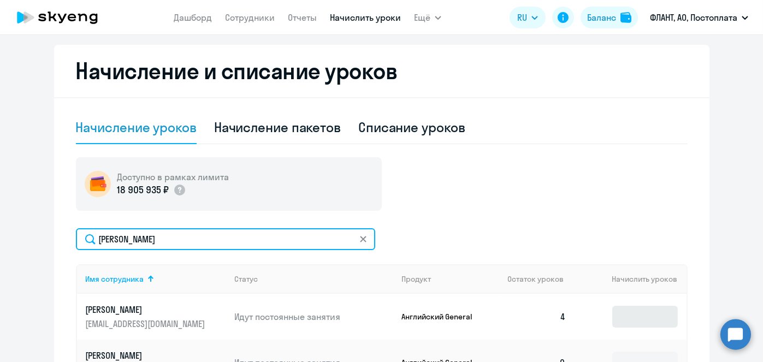
type input "[PERSON_NAME]"
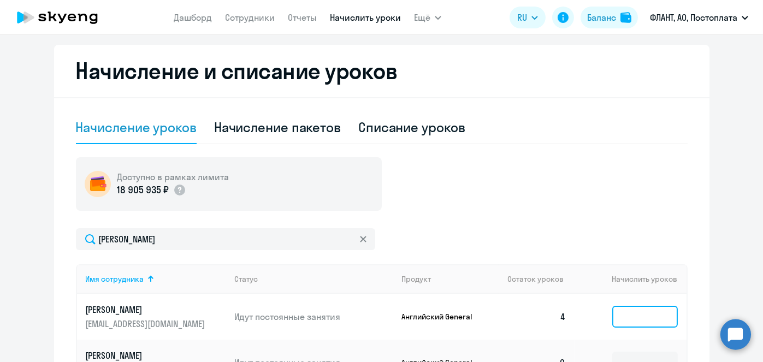
click at [648, 319] on input at bounding box center [645, 317] width 66 height 22
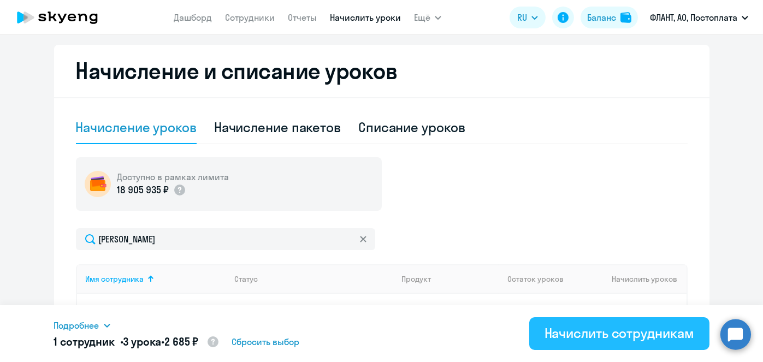
type input "3"
click at [648, 325] on div "Начислить сотрудникам" at bounding box center [620, 333] width 150 height 17
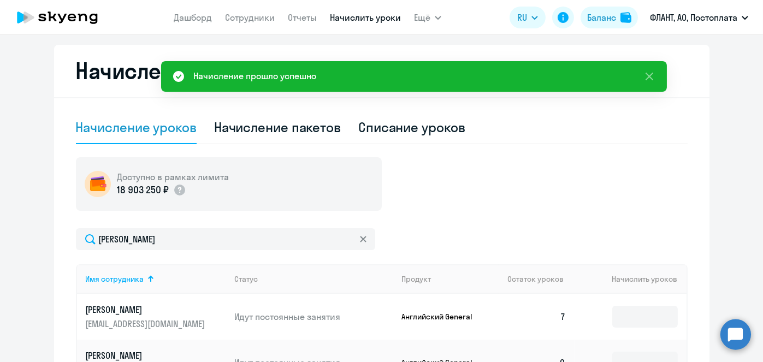
scroll to position [0, 0]
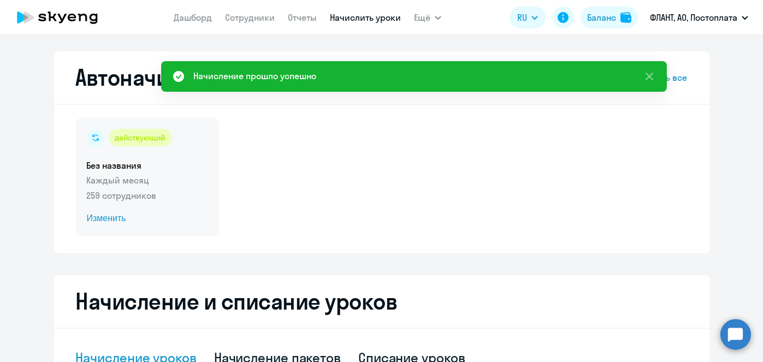
click at [94, 214] on span "Изменить" at bounding box center [147, 218] width 121 height 13
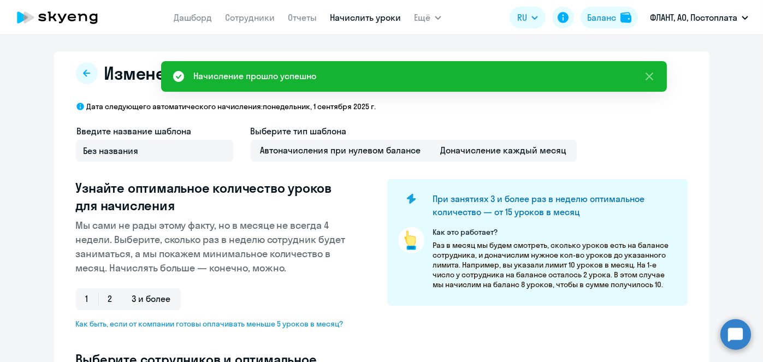
select select "10"
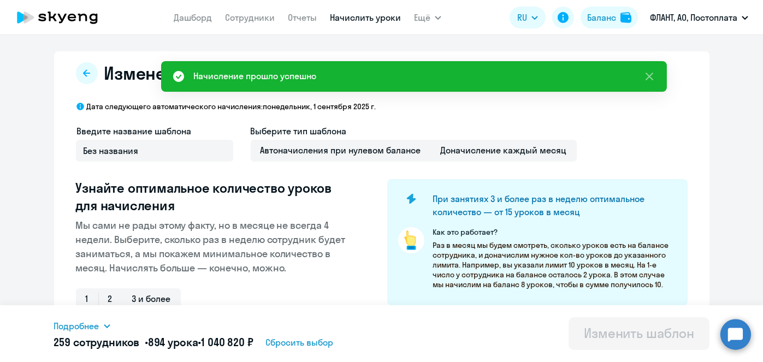
scroll to position [286, 0]
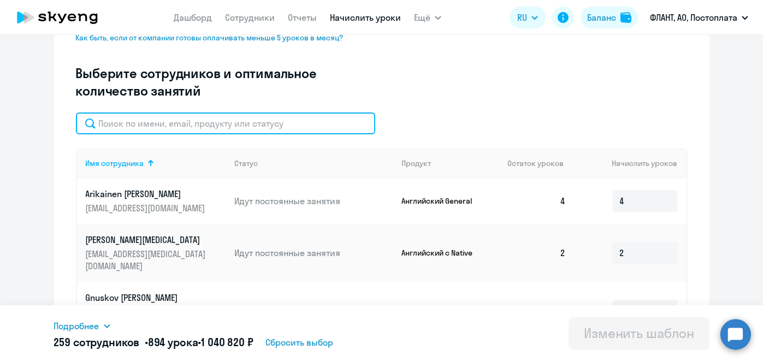
click at [320, 116] on input "text" at bounding box center [225, 124] width 299 height 22
paste input "[PERSON_NAME]"
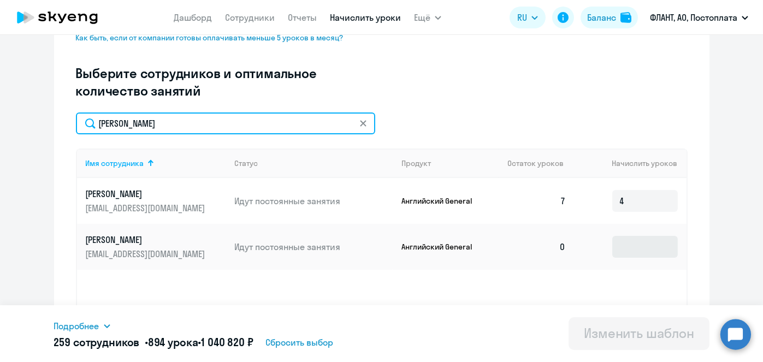
type input "[PERSON_NAME]"
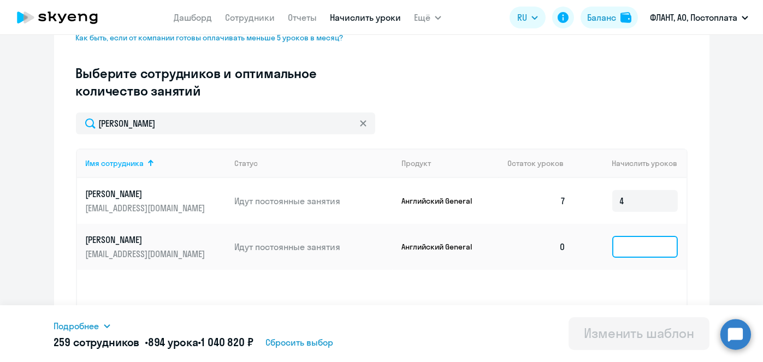
click at [644, 240] on input at bounding box center [645, 247] width 66 height 22
type input "3"
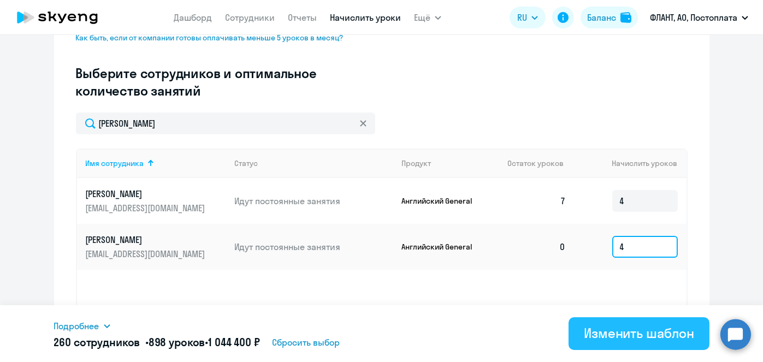
type input "4"
click at [626, 338] on div "Изменить шаблон" at bounding box center [639, 333] width 110 height 17
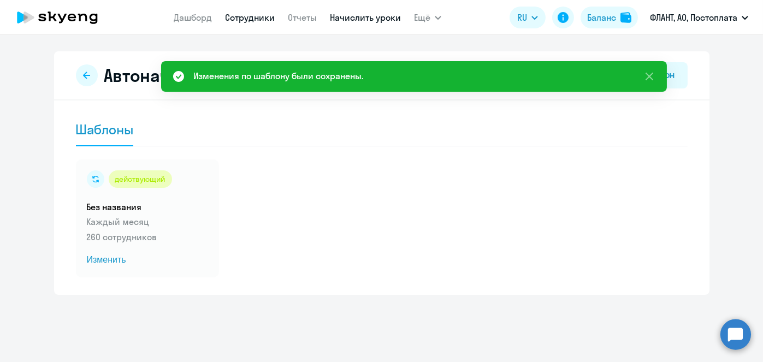
click at [255, 19] on link "Сотрудники" at bounding box center [250, 17] width 50 height 11
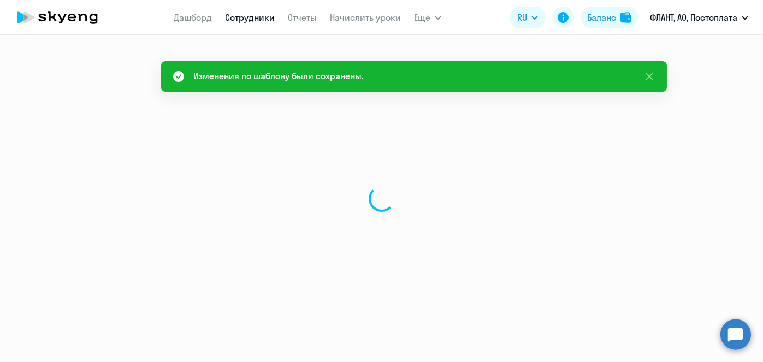
select select "30"
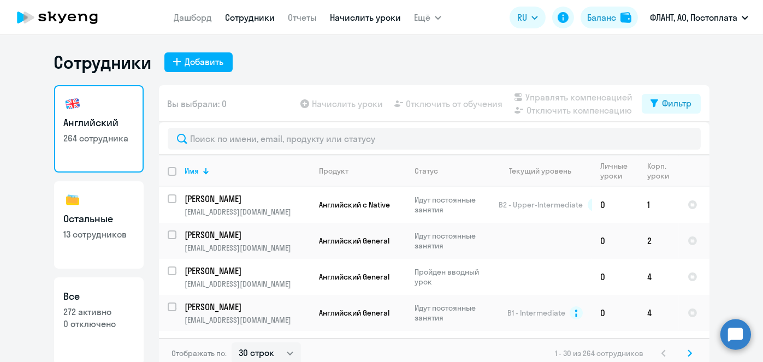
click at [344, 13] on link "Начислить уроки" at bounding box center [365, 17] width 71 height 11
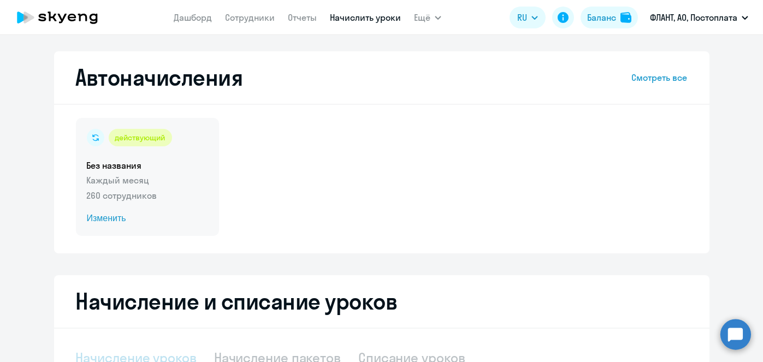
select select "10"
click at [106, 223] on span "Изменить" at bounding box center [147, 218] width 121 height 13
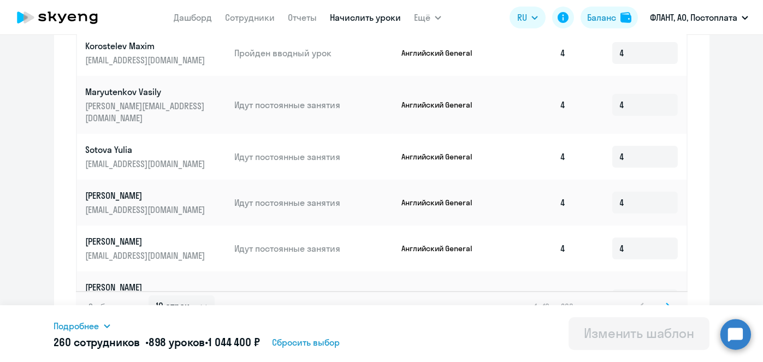
scroll to position [652, 0]
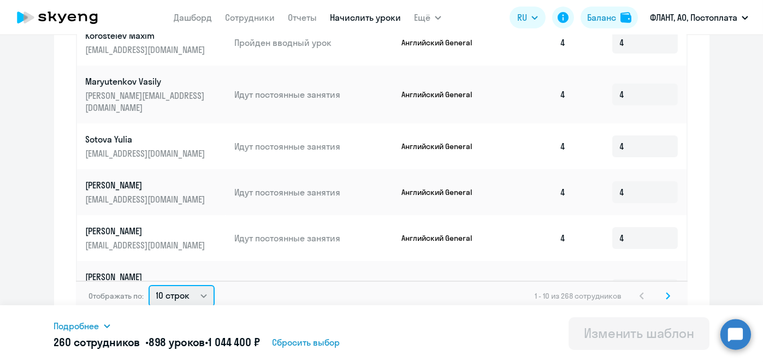
click at [156, 287] on select "10 строк 30 строк 50 строк" at bounding box center [182, 296] width 66 height 22
select select "50"
click at [149, 285] on select "10 строк 30 строк 50 строк" at bounding box center [182, 296] width 66 height 22
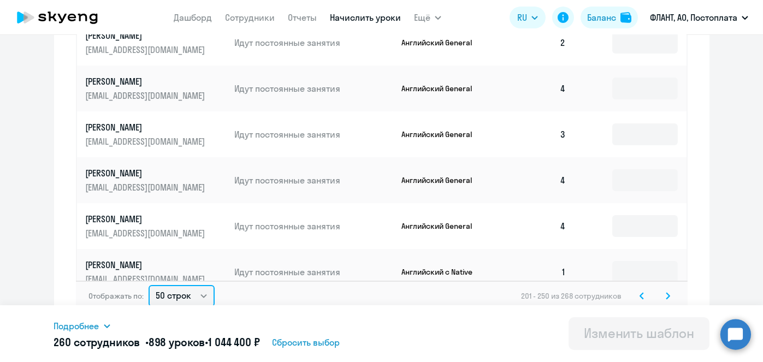
type input "2"
type input "4"
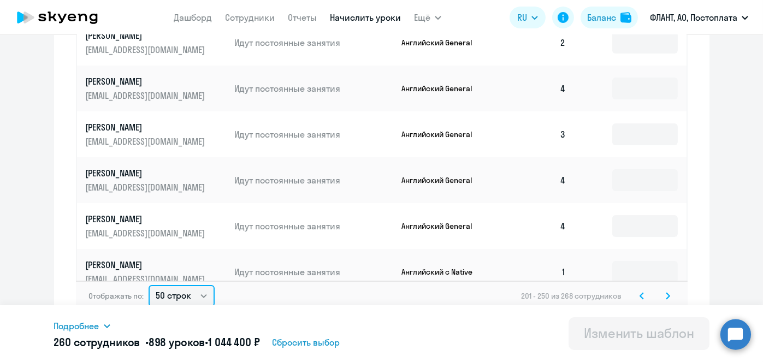
type input "4"
type input "2"
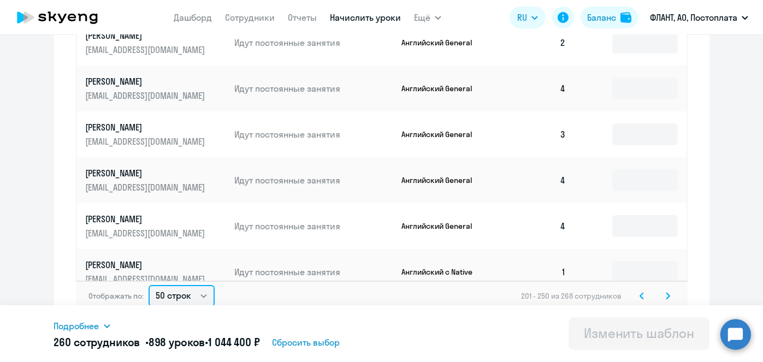
type input "3"
type input "4"
type input "2"
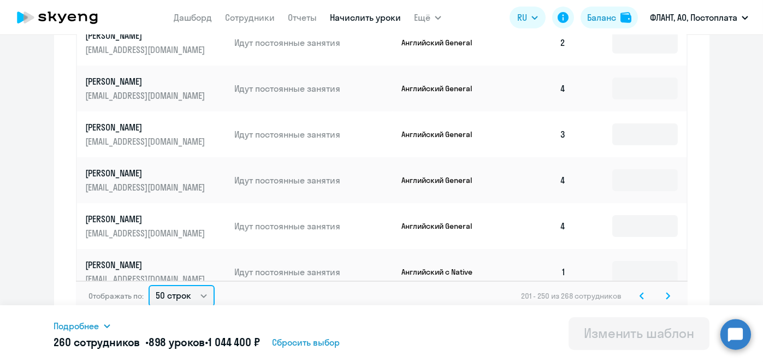
type input "4"
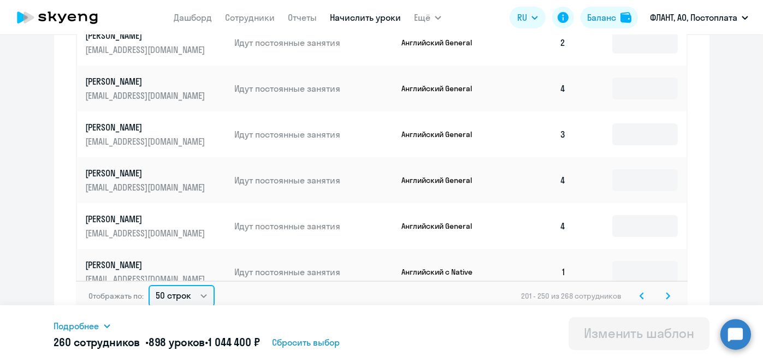
type input "4"
type input "2"
type input "4"
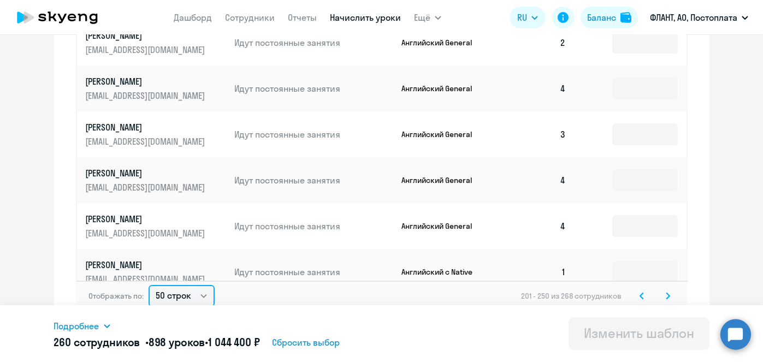
type input "4"
type input "2"
type input "4"
type input "2"
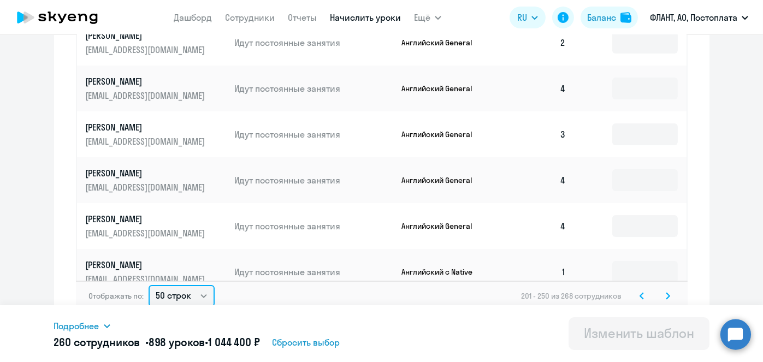
type input "4"
type input "3"
type input "4"
type input "2"
type input "4"
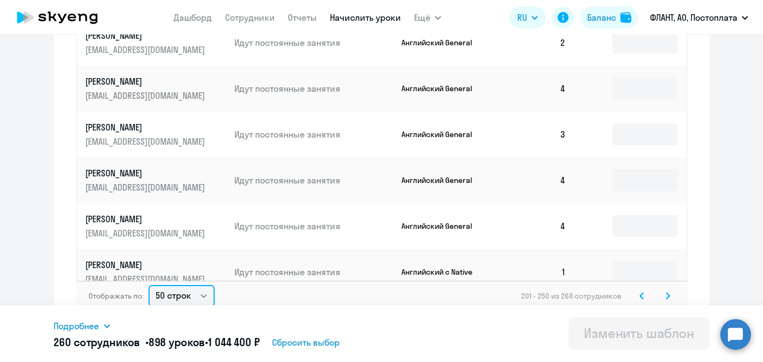
type input "4"
type input "2"
type input "4"
type input "2"
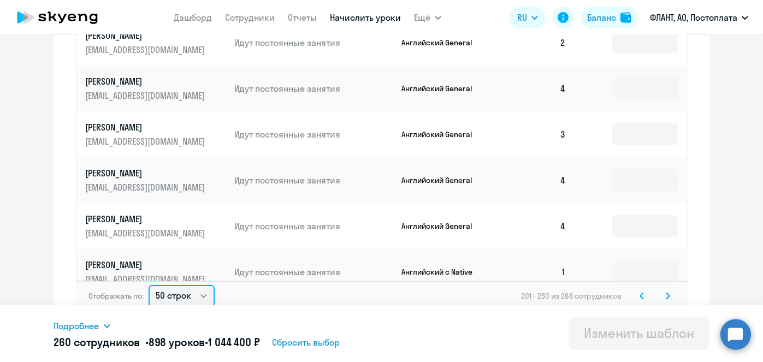
type input "4"
type input "2"
type input "4"
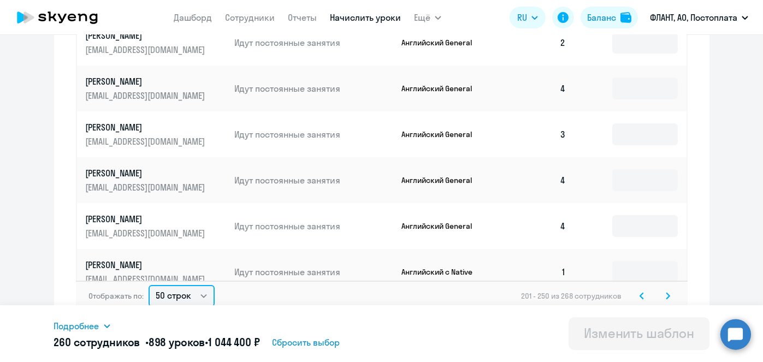
type input "4"
type input "2"
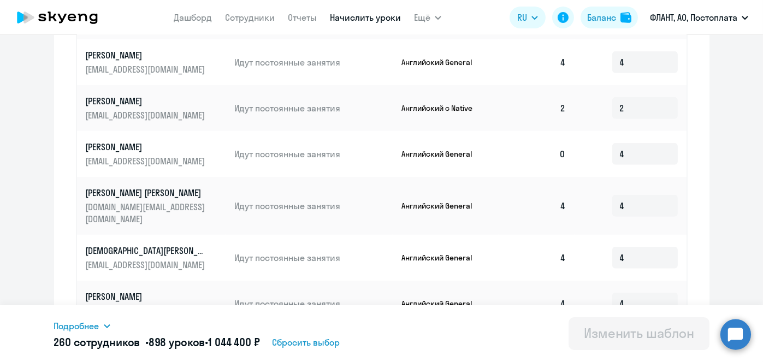
scroll to position [663, 0]
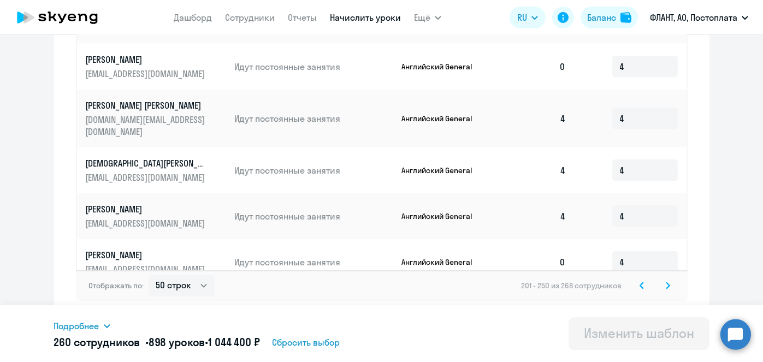
click at [668, 285] on svg-icon at bounding box center [668, 285] width 13 height 13
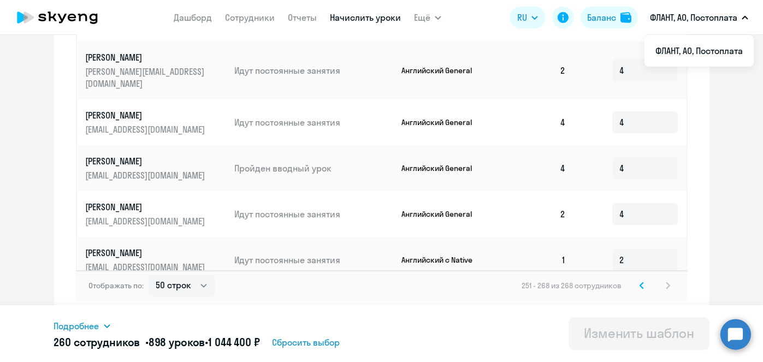
click at [641, 287] on svg-icon at bounding box center [641, 285] width 13 height 13
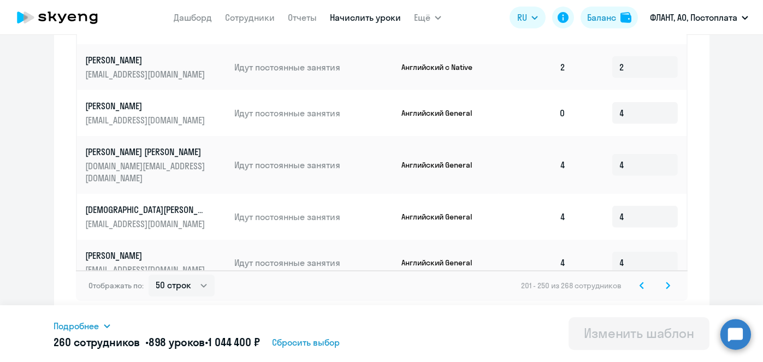
scroll to position [1825, 0]
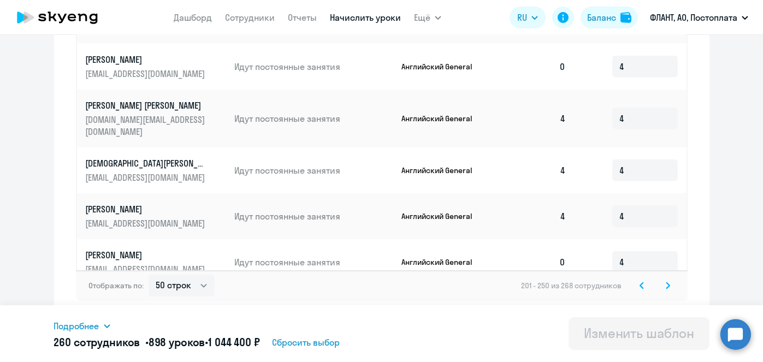
click at [640, 282] on svg-icon at bounding box center [641, 285] width 13 height 13
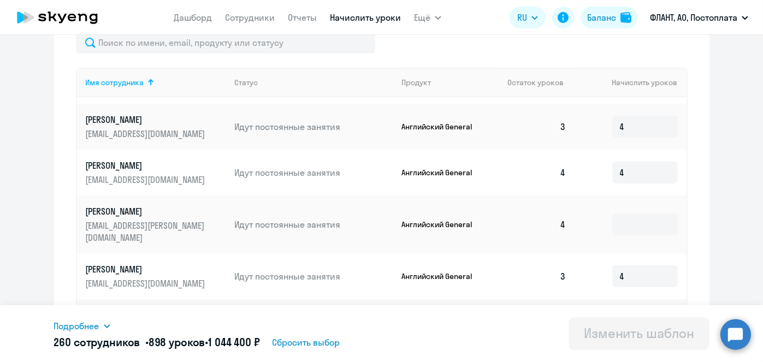
scroll to position [307, 0]
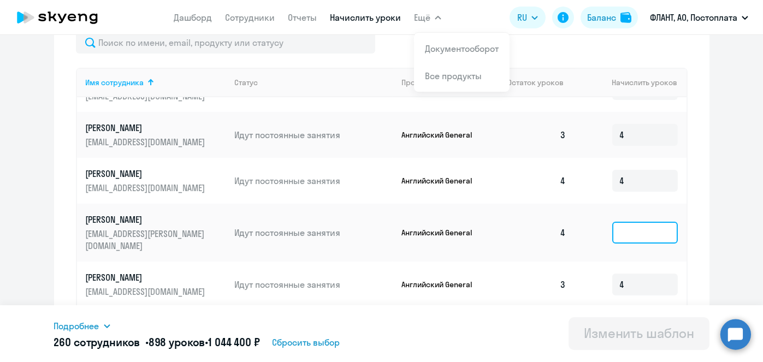
click at [616, 233] on input at bounding box center [645, 233] width 66 height 22
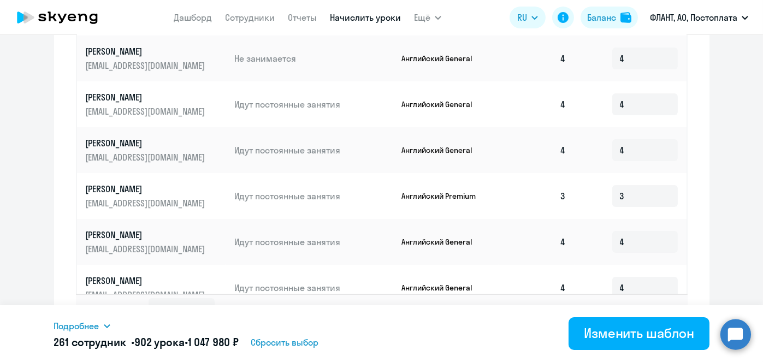
scroll to position [663, 0]
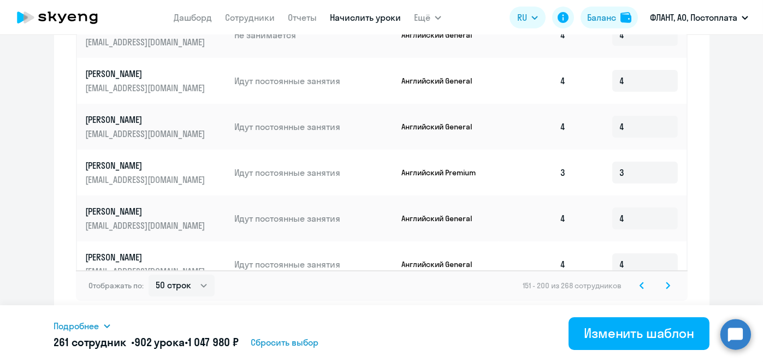
type input "4"
click at [640, 286] on icon at bounding box center [641, 285] width 3 height 6
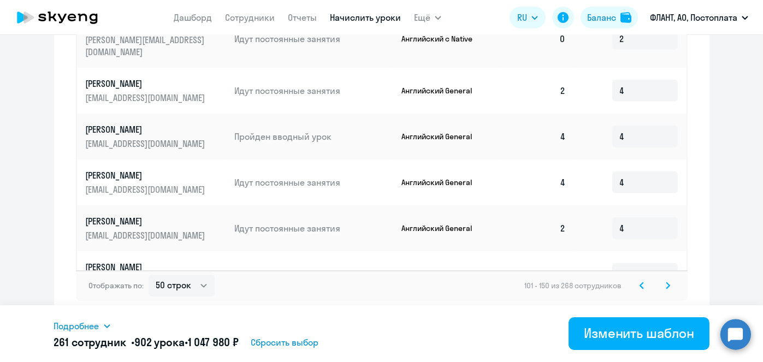
click at [635, 285] on svg-icon at bounding box center [641, 285] width 13 height 13
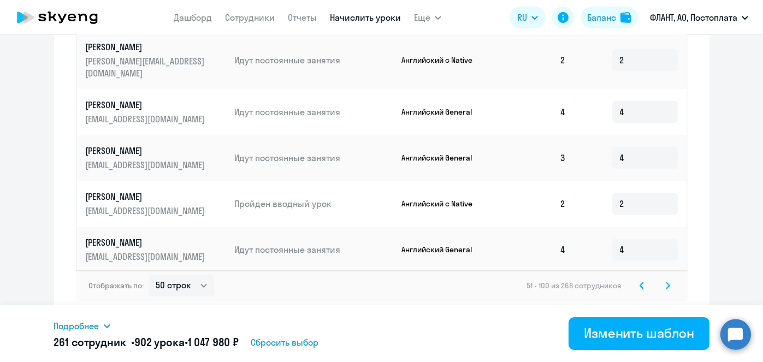
click at [640, 285] on icon at bounding box center [642, 286] width 4 height 8
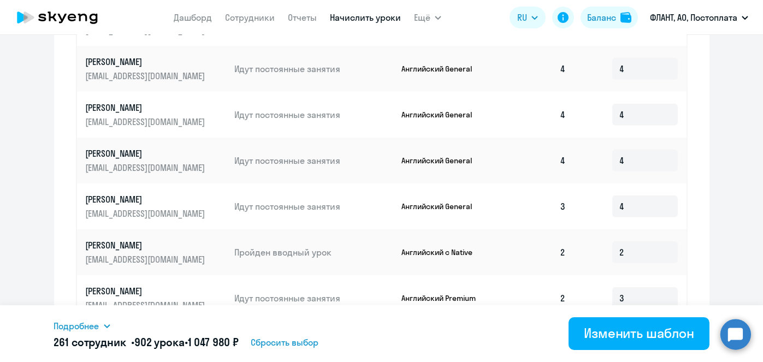
scroll to position [1825, 0]
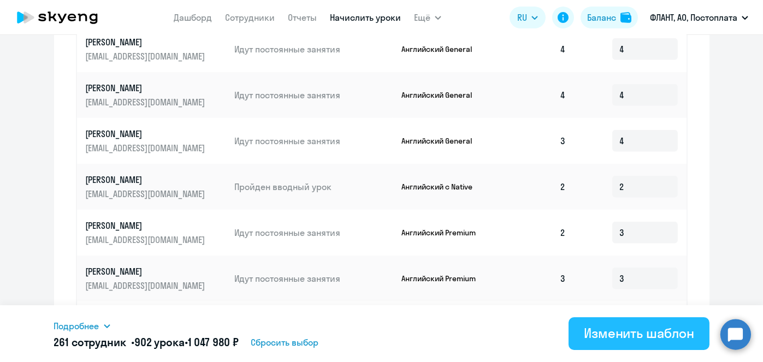
click at [638, 333] on div "Изменить шаблон" at bounding box center [639, 333] width 110 height 17
